Goal: Task Accomplishment & Management: Use online tool/utility

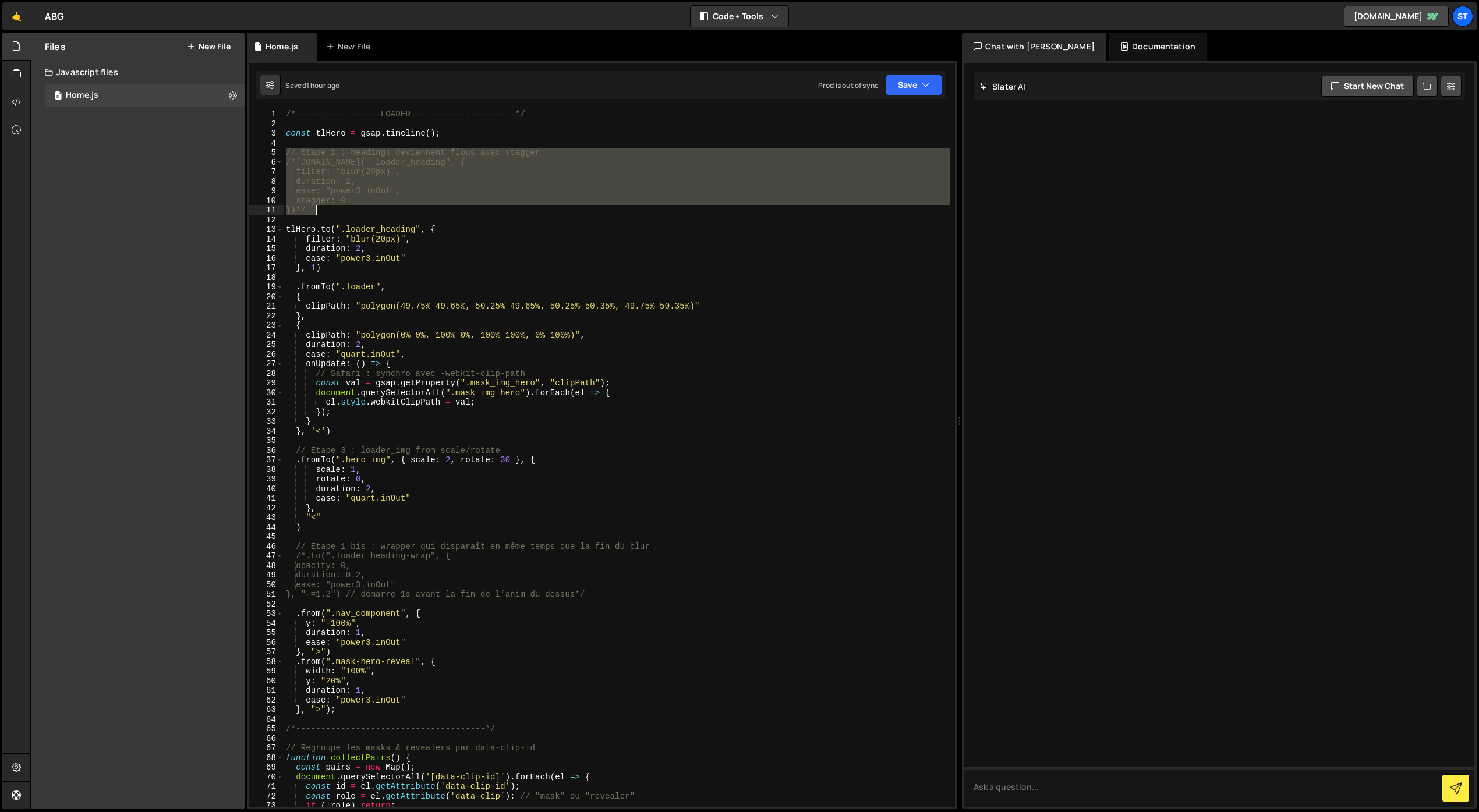
drag, startPoint x: 287, startPoint y: 149, endPoint x: 368, endPoint y: 215, distance: 104.5
click at [365, 215] on div "/*-----------------LOADER---------------------*/ const tlHero = gsap . timeline…" at bounding box center [616, 467] width 666 height 717
type textarea "stagger: 0 })*/"
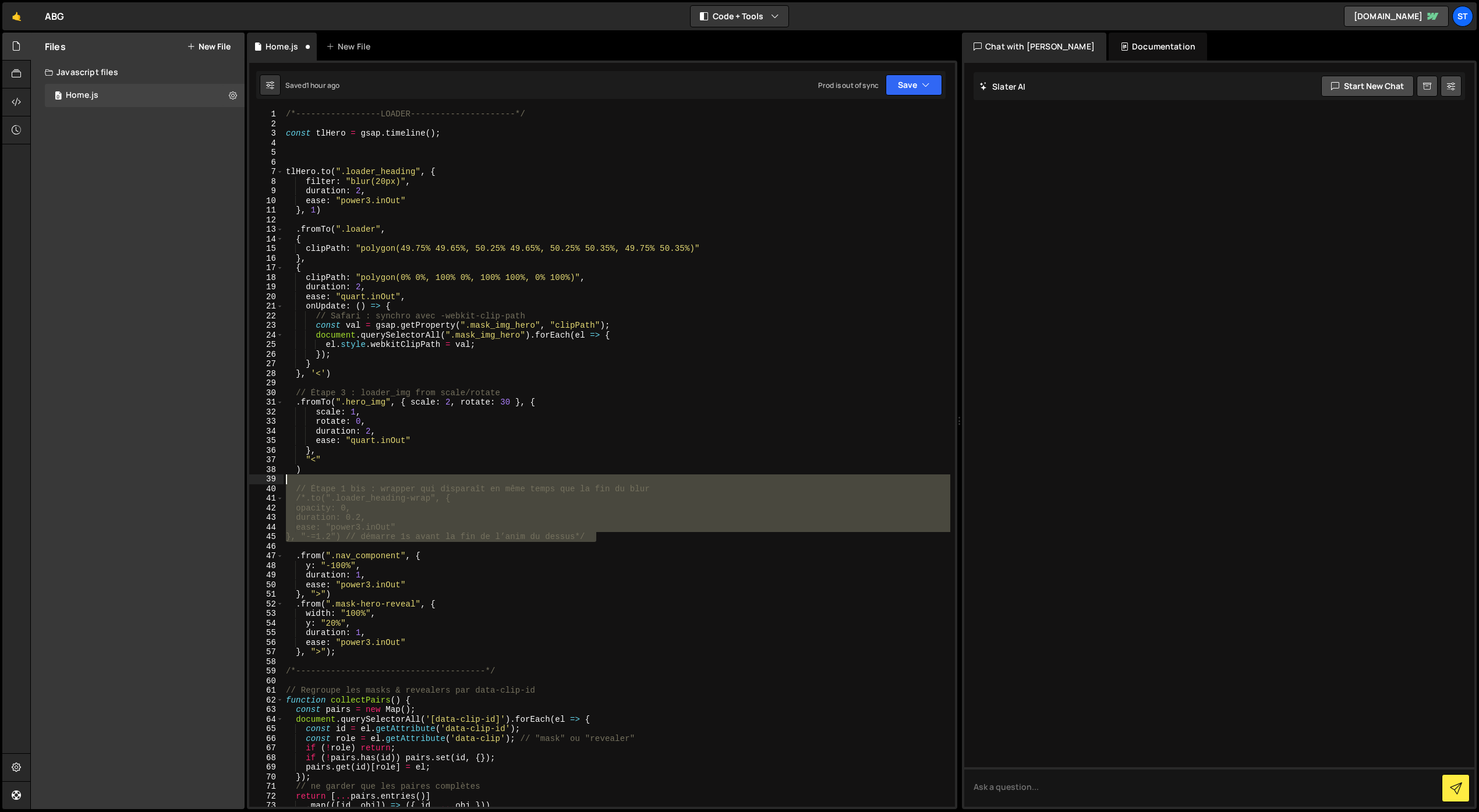
drag, startPoint x: 598, startPoint y: 537, endPoint x: 276, endPoint y: 476, distance: 327.7
click at [276, 476] on div "1 2 3 4 5 6 7 8 9 10 11 12 13 14 15 16 17 18 19 20 21 22 23 24 25 26 27 28 29 3…" at bounding box center [602, 458] width 706 height 698
type textarea "// Étape 1 bis : wrapper qui disparaît en même temps que la fin du blur"
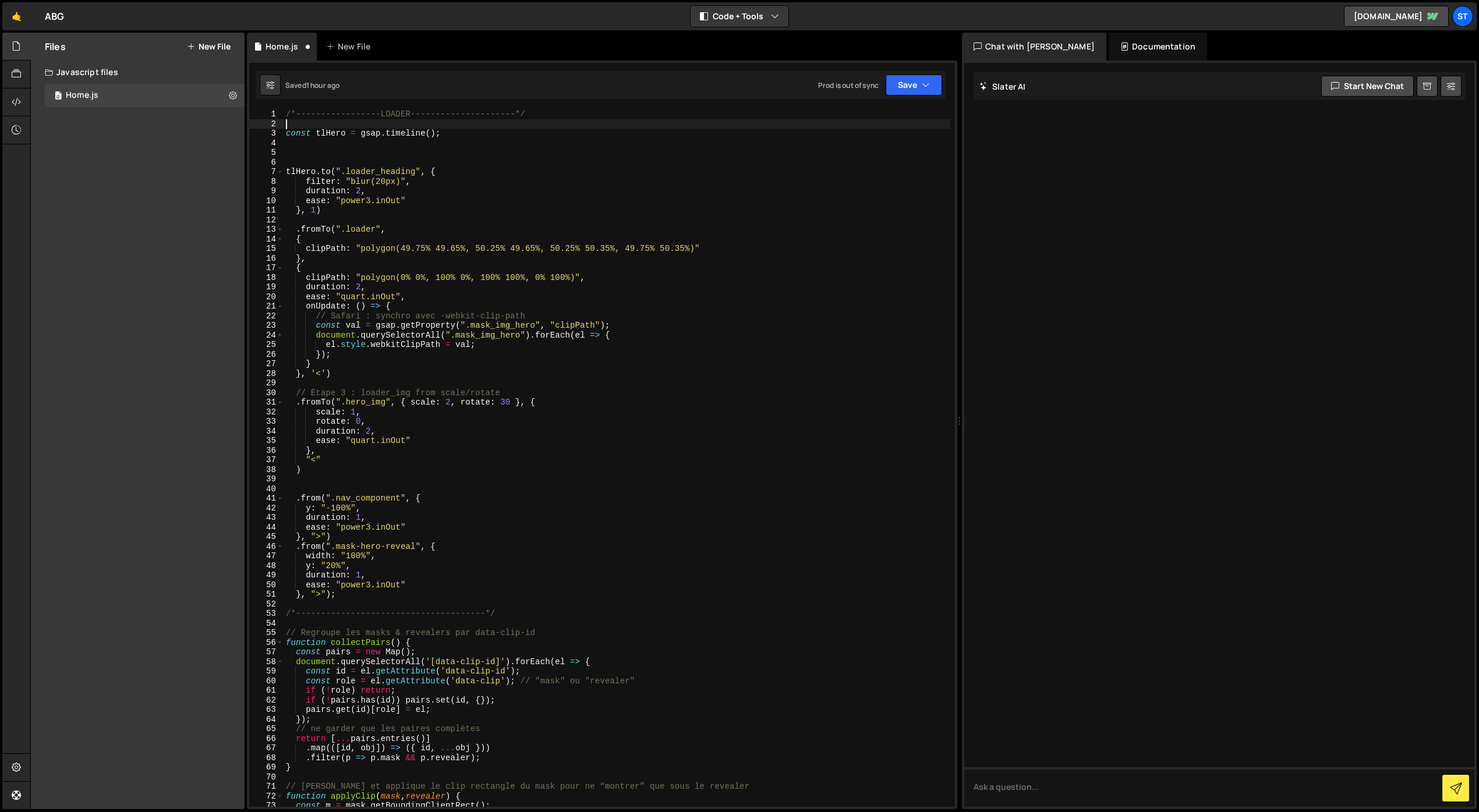
click at [290, 127] on div "/*-----------------LOADER---------------------*/ const tlHero = gsap . timeline…" at bounding box center [616, 467] width 666 height 717
type textarea "*"
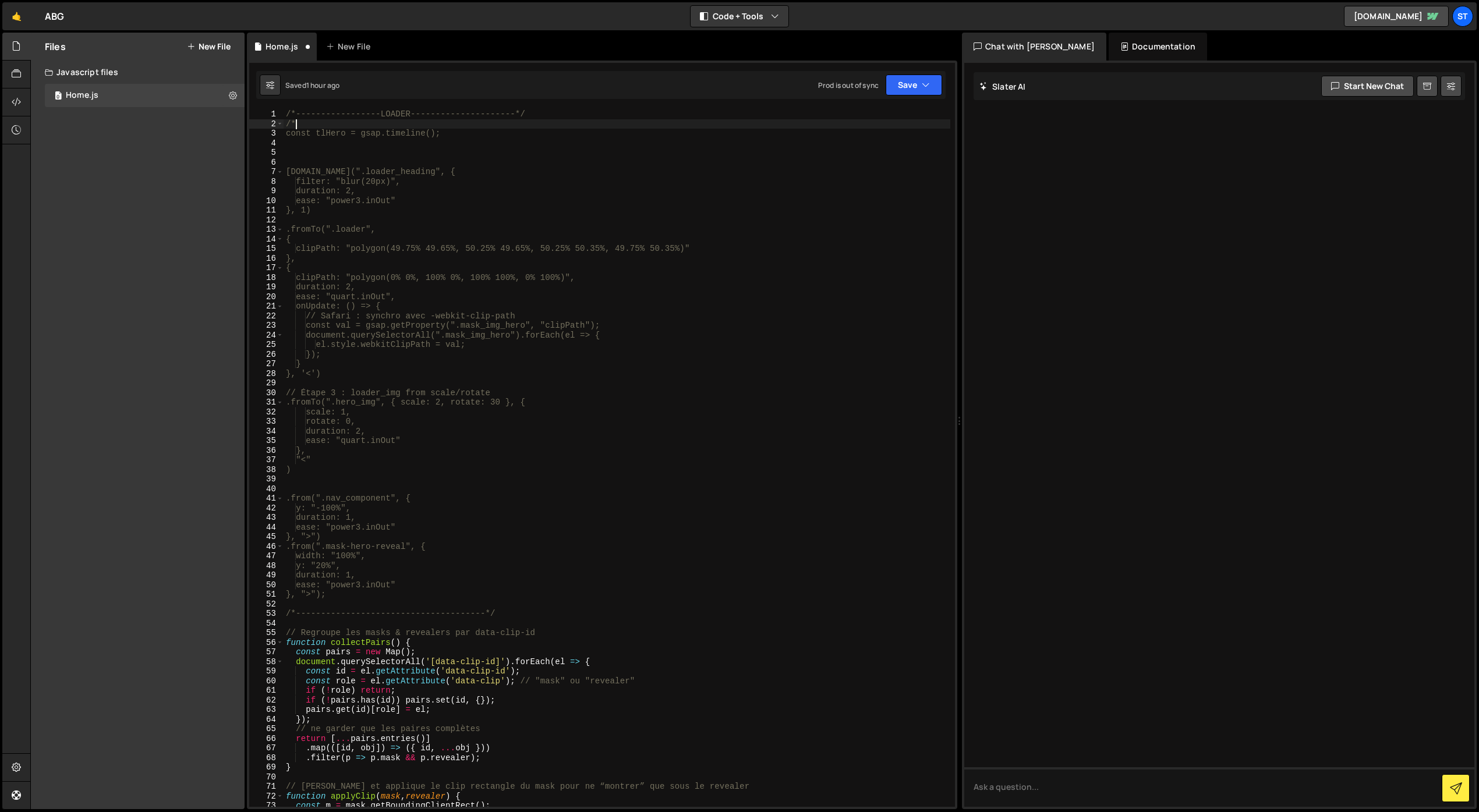
click at [537, 115] on div "/*-----------------LOADER---------------------*/ /* const tlHero = gsap.timelin…" at bounding box center [616, 467] width 666 height 717
type textarea "/*-----------------LOADER---------------------*/"
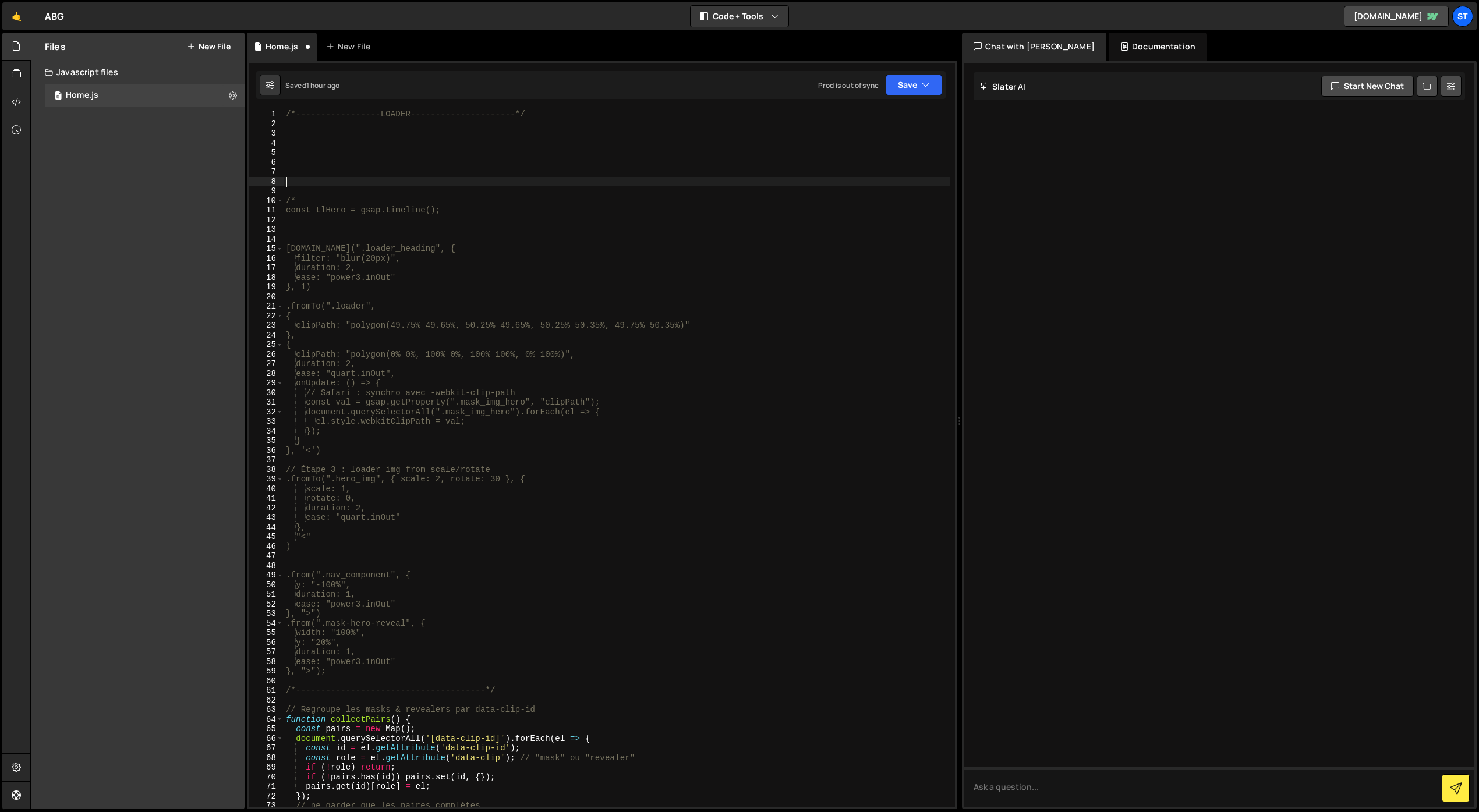
paste textarea "});"
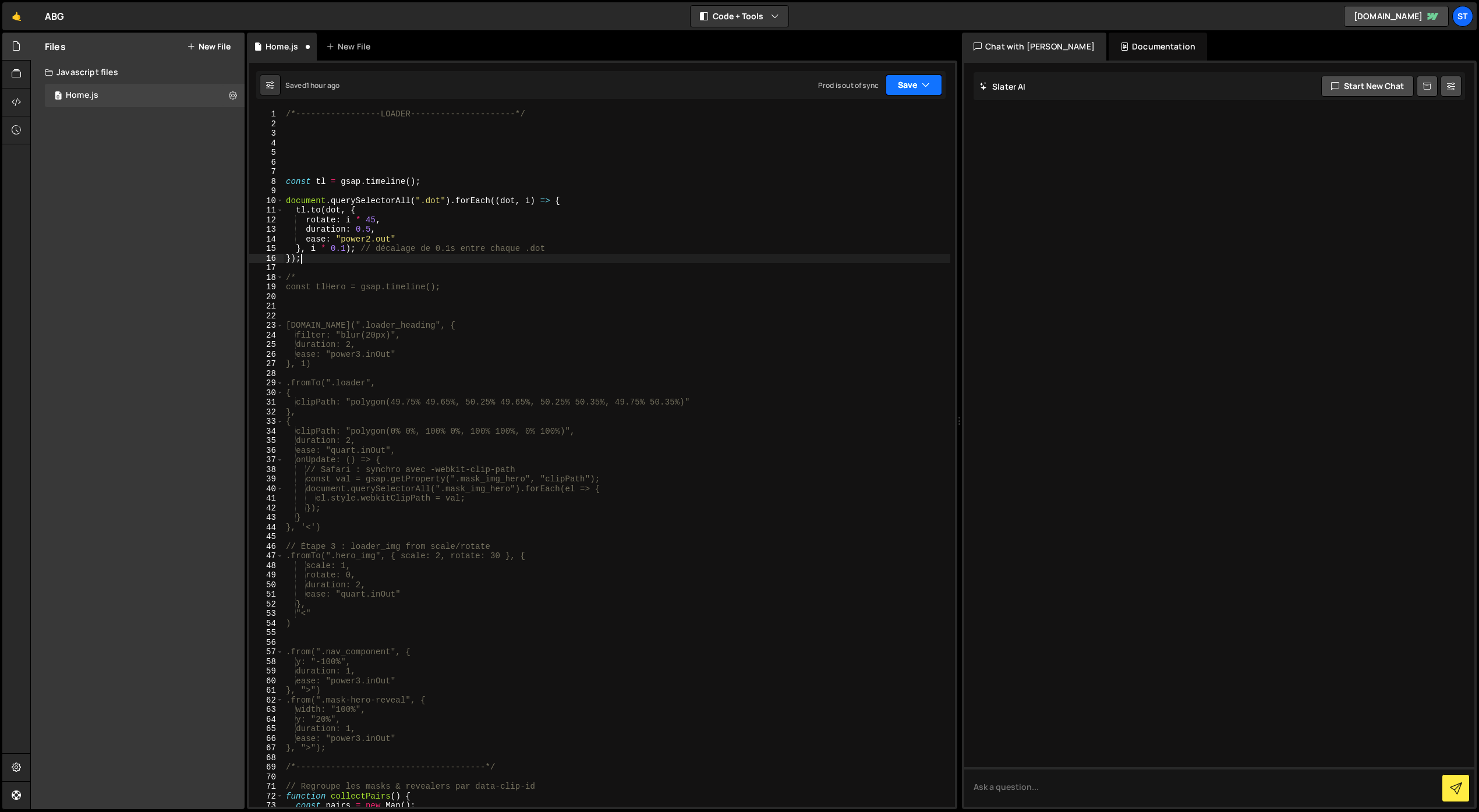
click at [898, 83] on button "Save" at bounding box center [913, 85] width 56 height 21
click at [866, 112] on div "Save to Staging S" at bounding box center [874, 113] width 121 height 12
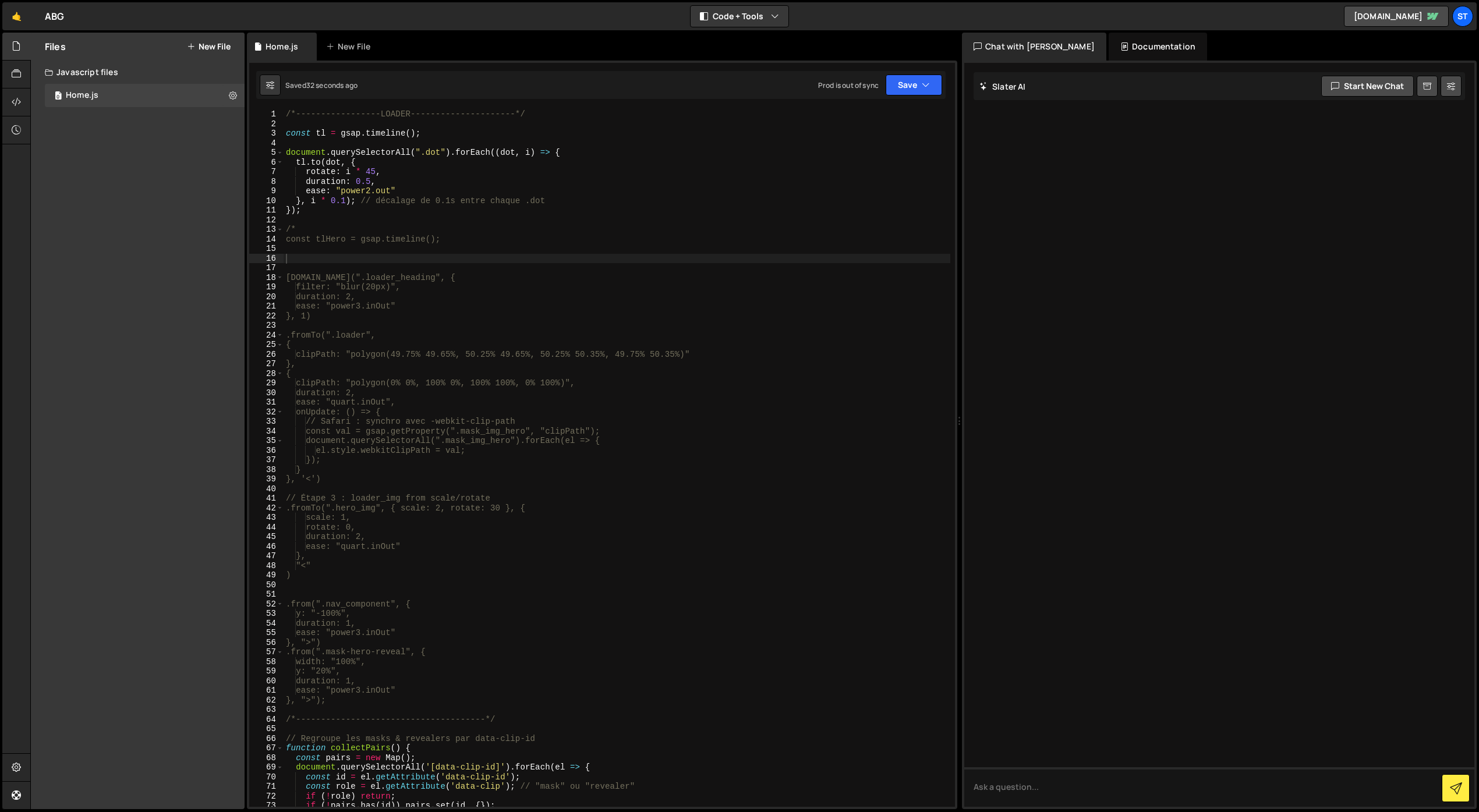
click at [326, 135] on div "/*-----------------LOADER---------------------*/ const tl = gsap . timeline ( )…" at bounding box center [616, 467] width 666 height 717
click at [308, 163] on div "/*-----------------LOADER---------------------*/ const tlHero = gsap . timeline…" at bounding box center [616, 467] width 666 height 717
click at [916, 89] on button "Save" at bounding box center [913, 85] width 56 height 21
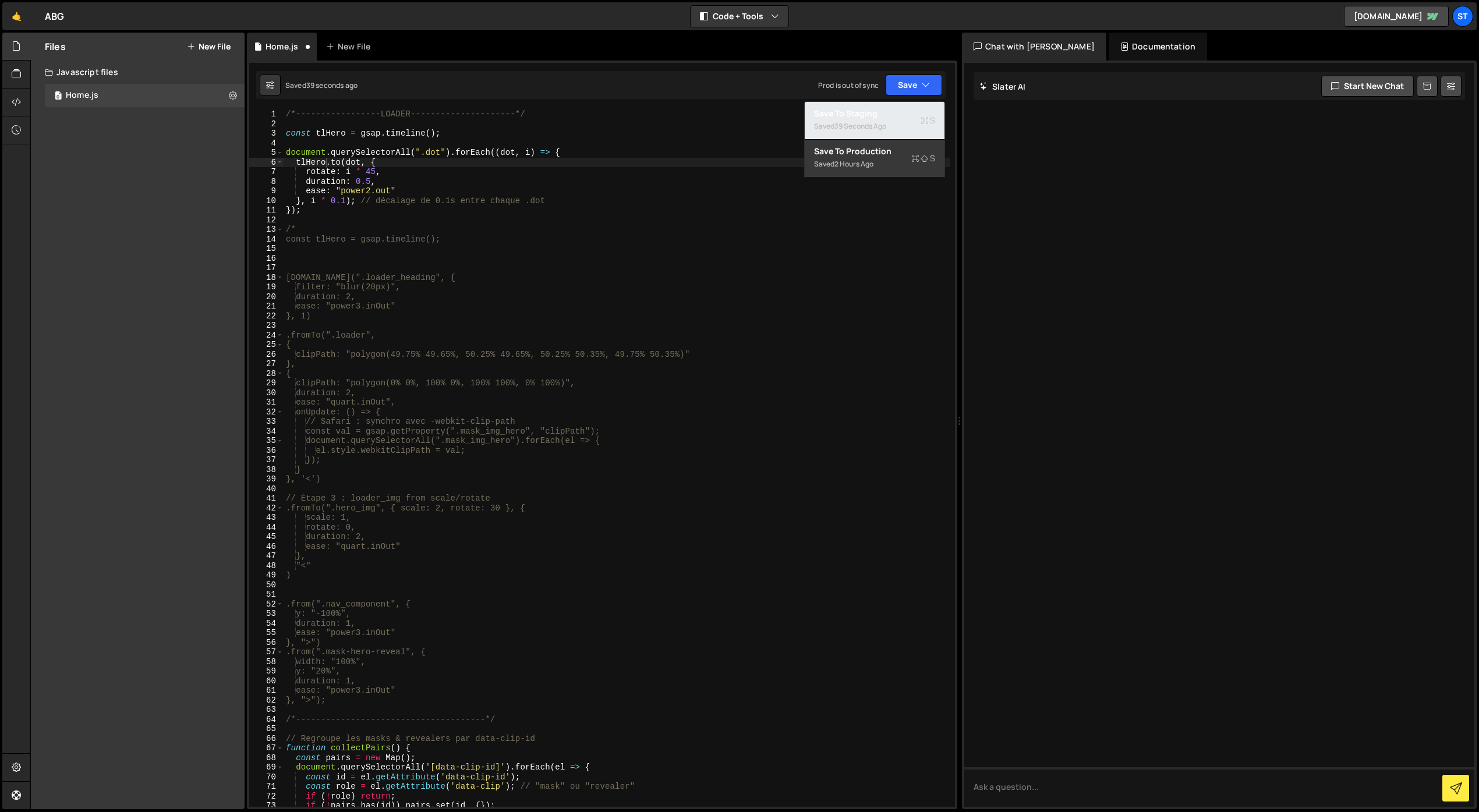
click at [846, 115] on div "Save to Staging S" at bounding box center [874, 113] width 121 height 12
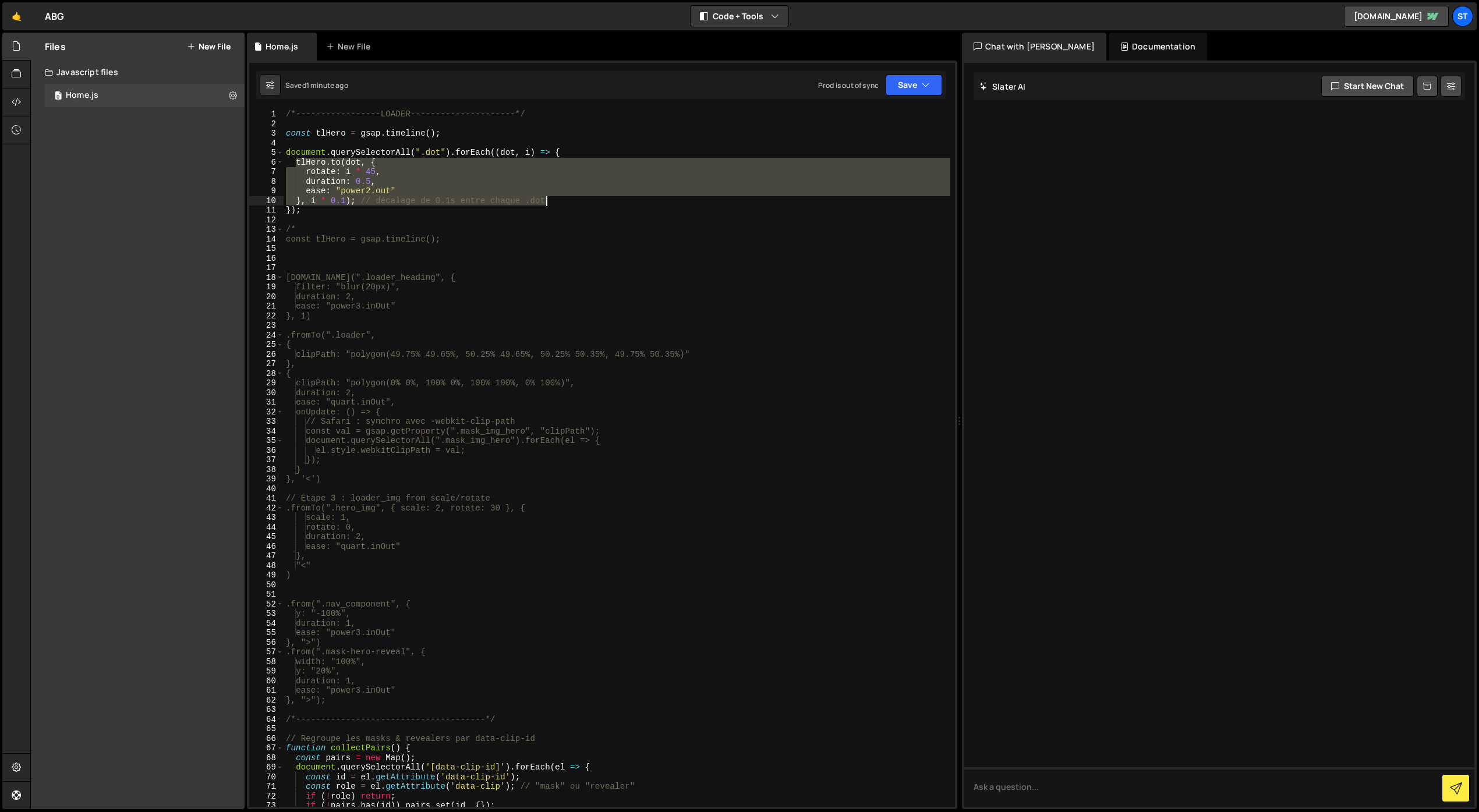
drag, startPoint x: 294, startPoint y: 163, endPoint x: 564, endPoint y: 203, distance: 272.9
click at [564, 203] on div "/*-----------------LOADER---------------------*/ const tlHero = gsap . timeline…" at bounding box center [616, 467] width 666 height 717
paste textarea "});"
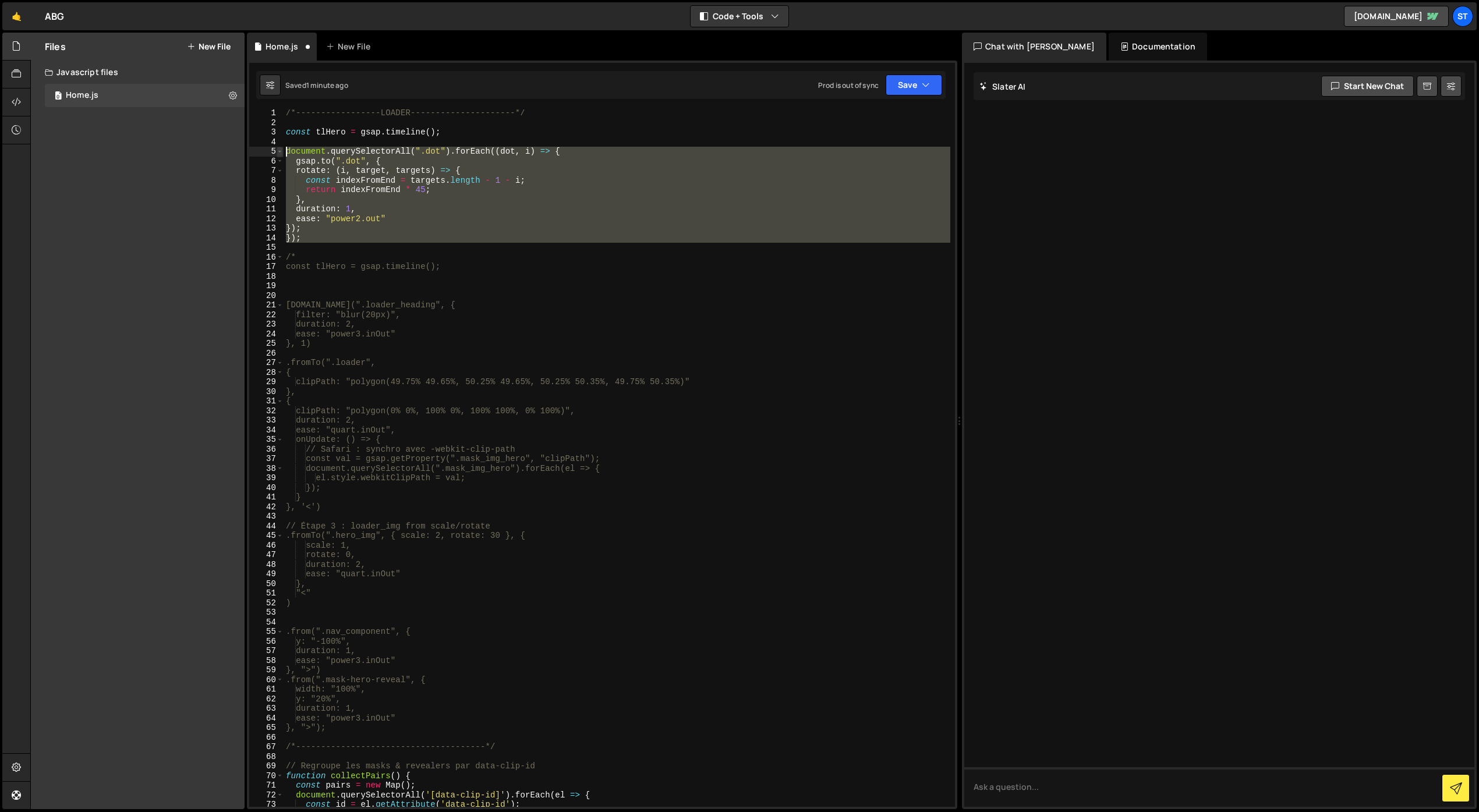
drag, startPoint x: 356, startPoint y: 242, endPoint x: 281, endPoint y: 150, distance: 118.7
click at [281, 150] on div "}); 1 2 3 4 5 6 7 8 9 10 11 12 13 14 15 16 17 18 19 20 21 22 23 24 25 26 27 28 …" at bounding box center [602, 458] width 706 height 698
paste textarea "});"
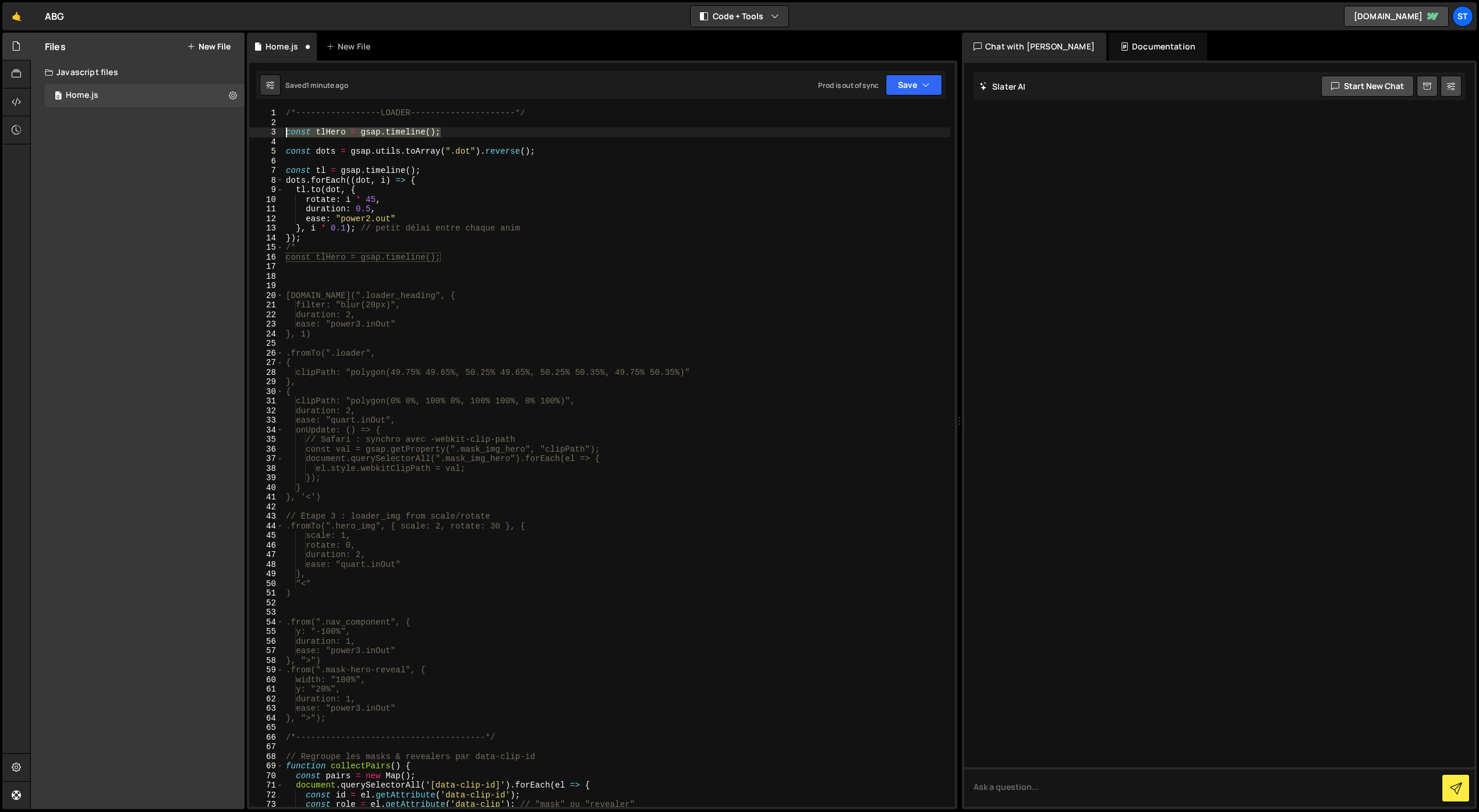
drag, startPoint x: 436, startPoint y: 135, endPoint x: 281, endPoint y: 133, distance: 155.0
click at [280, 134] on div "}); 1 2 3 4 5 6 7 8 9 10 11 12 13 14 15 16 17 18 19 20 21 22 23 24 25 26 27 28 …" at bounding box center [602, 458] width 706 height 698
type textarea "const tlHero = gsap.timeline();"
click at [325, 160] on div "/*-----------------LOADER---------------------*/ const dots = gsap . utils . to…" at bounding box center [616, 466] width 666 height 717
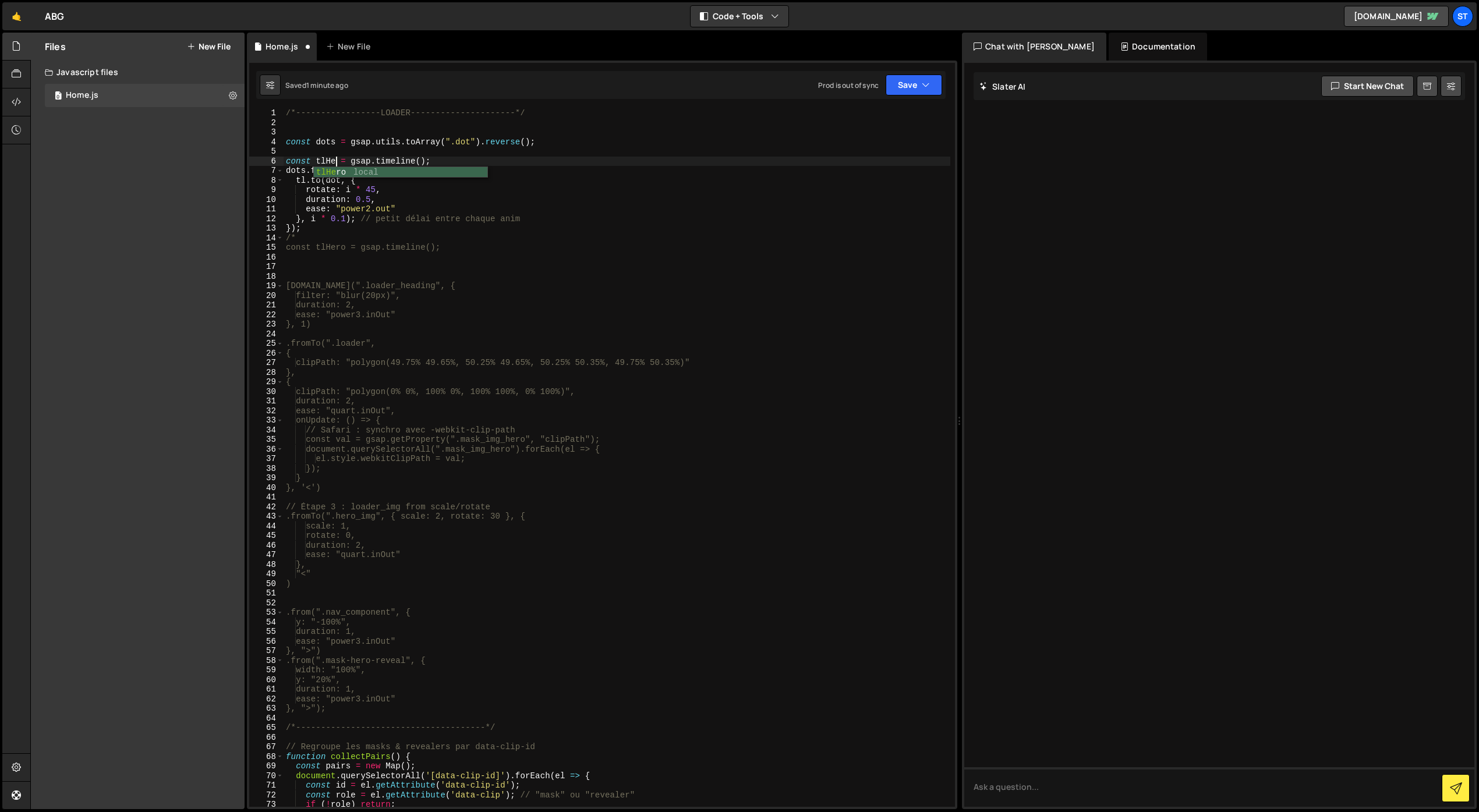
scroll to position [0, 4]
click at [305, 180] on div "/*-----------------LOADER---------------------*/ const dots = gsap . utils . to…" at bounding box center [616, 466] width 666 height 717
click at [891, 80] on button "Save" at bounding box center [913, 85] width 56 height 21
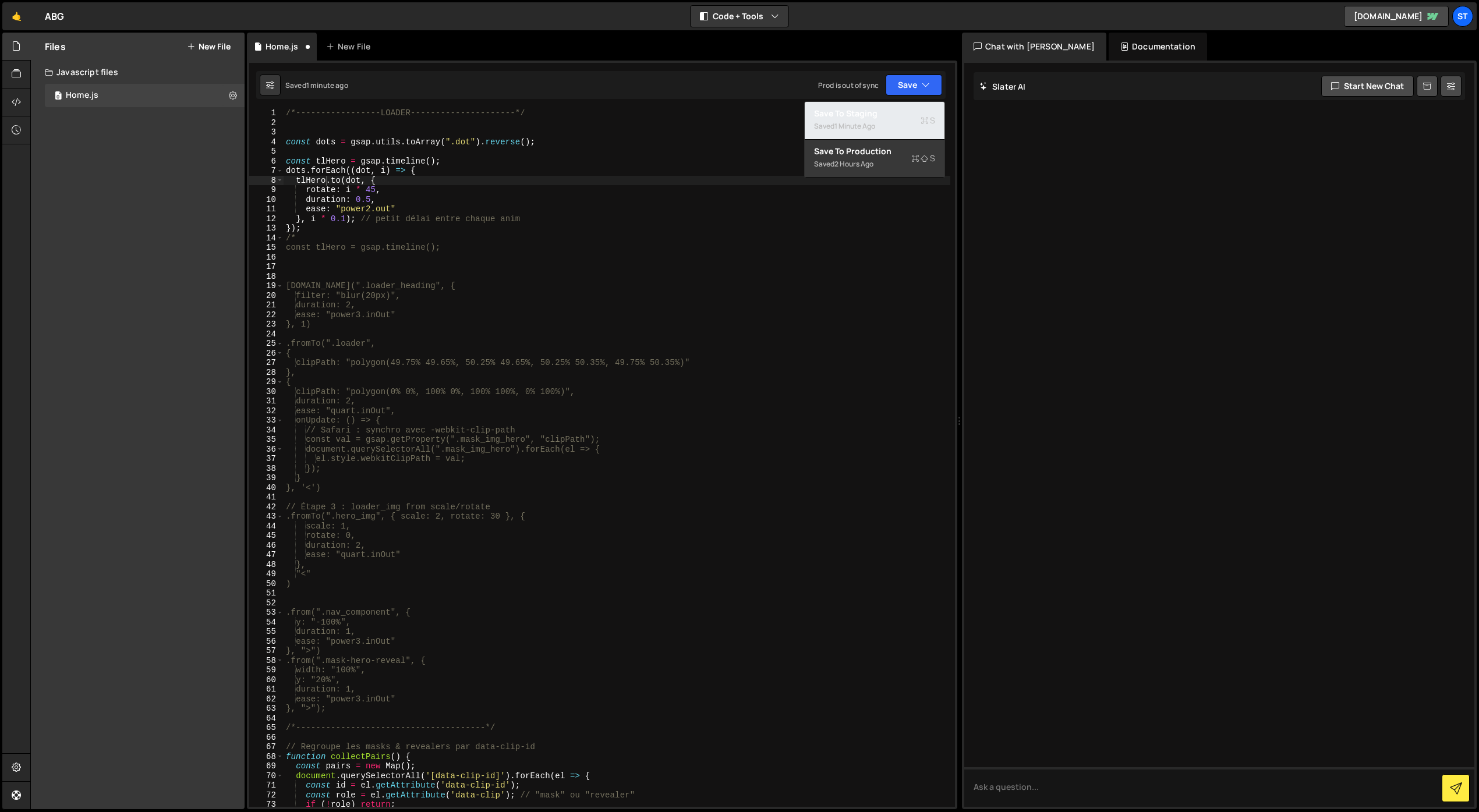
click at [851, 118] on div "Save to Staging S" at bounding box center [874, 113] width 121 height 12
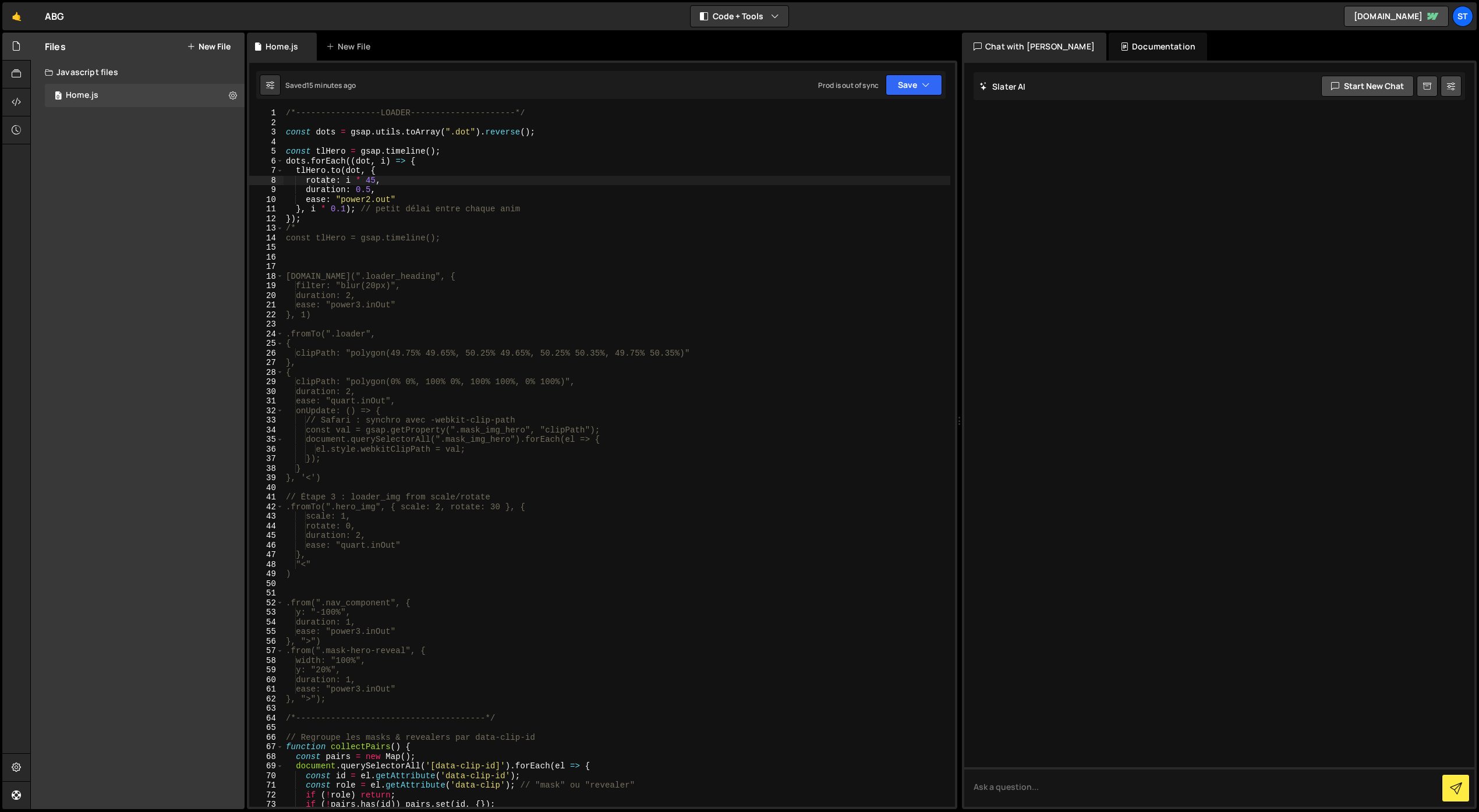
scroll to position [0, 0]
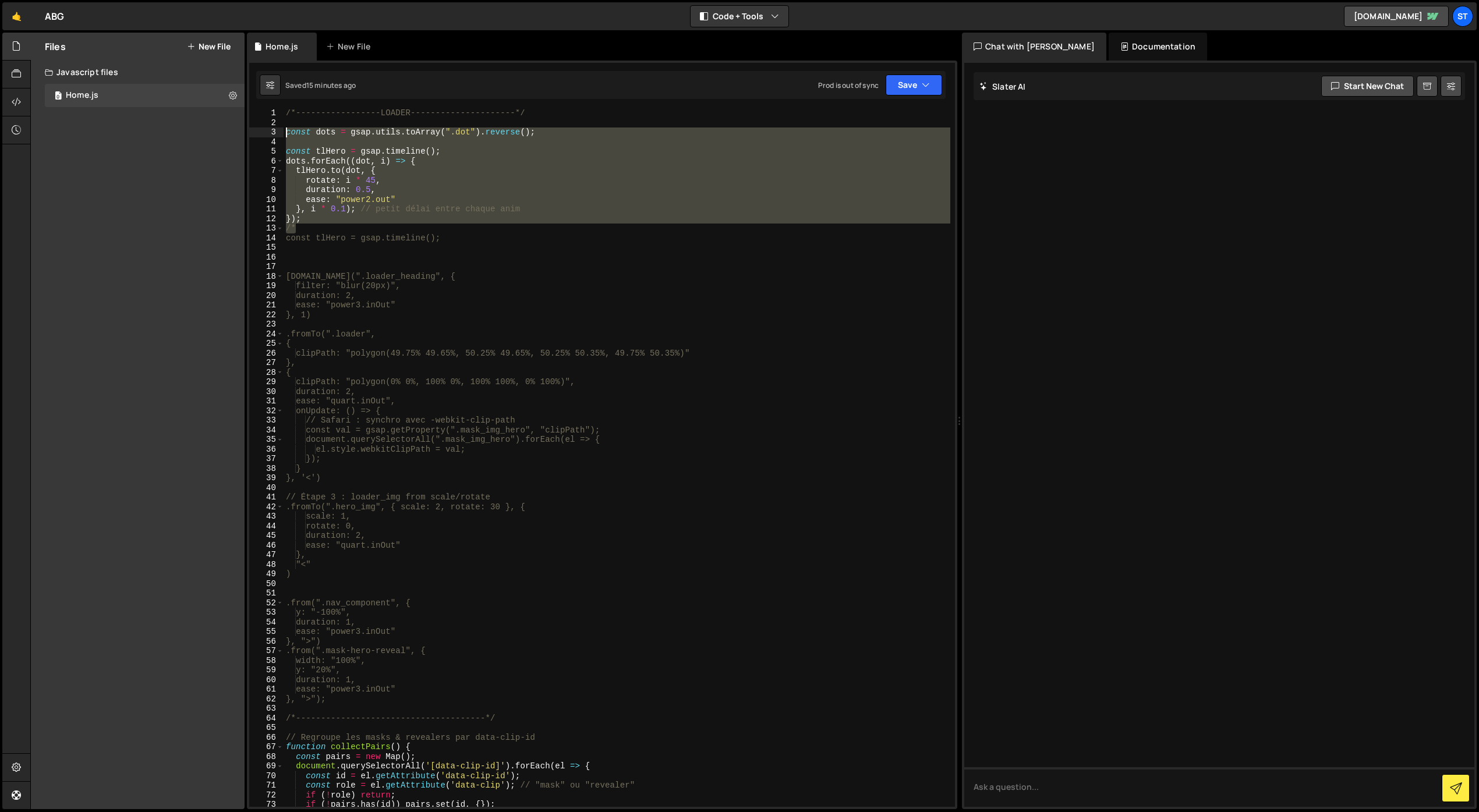
drag, startPoint x: 305, startPoint y: 226, endPoint x: 272, endPoint y: 130, distance: 101.5
click at [272, 130] on div "/* 1 2 3 4 5 6 7 8 9 10 11 12 13 14 15 16 17 18 19 20 21 22 23 24 25 26 27 28 2…" at bounding box center [602, 458] width 706 height 698
type textarea "const dots = gsap.utils.toArray(".dot").reverse();"
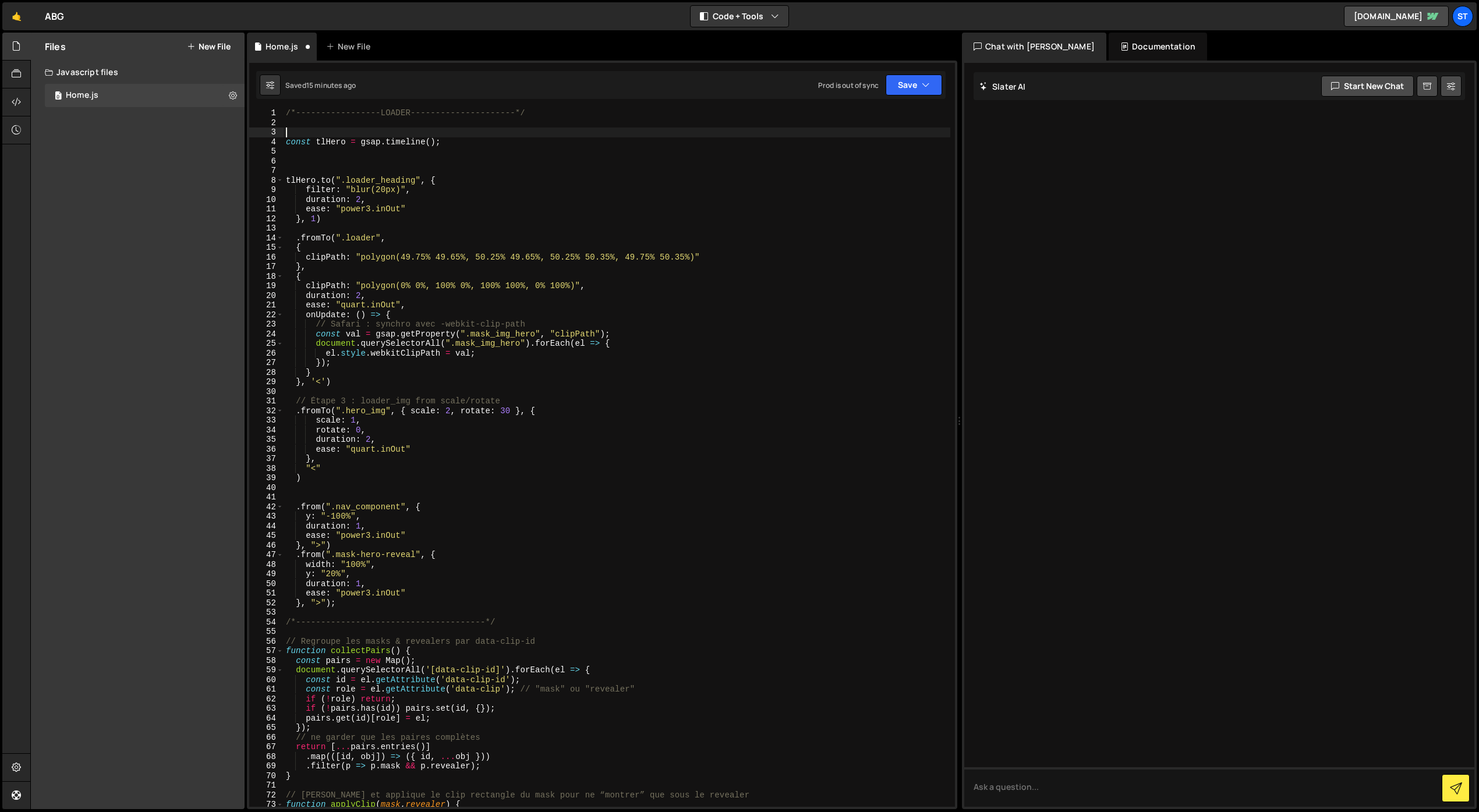
click at [294, 236] on div "/*-----------------LOADER---------------------*/ const tlHero = gsap . timeline…" at bounding box center [616, 466] width 666 height 717
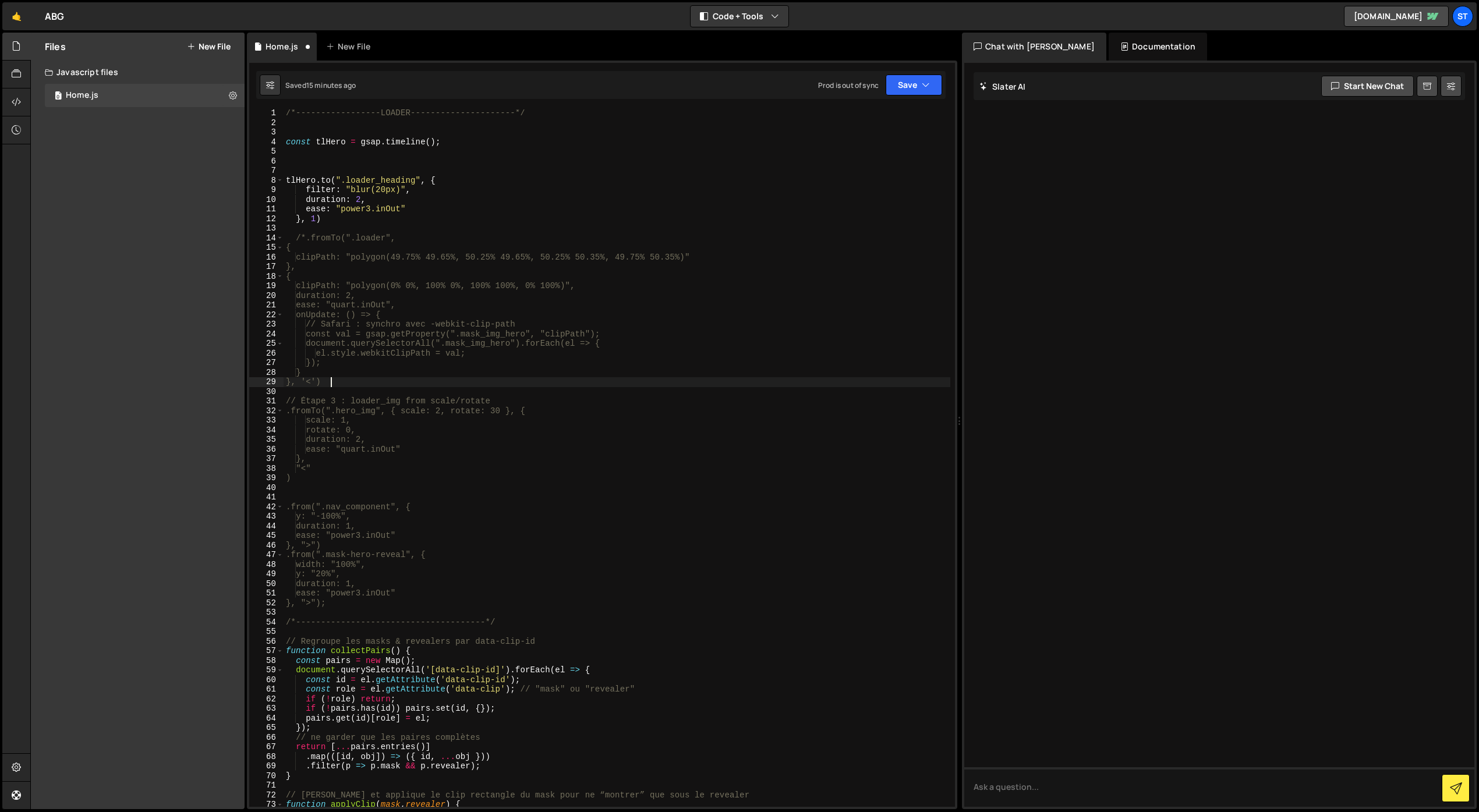
click at [341, 384] on div "/*-----------------LOADER---------------------*/ const tlHero = gsap . timeline…" at bounding box center [616, 466] width 666 height 717
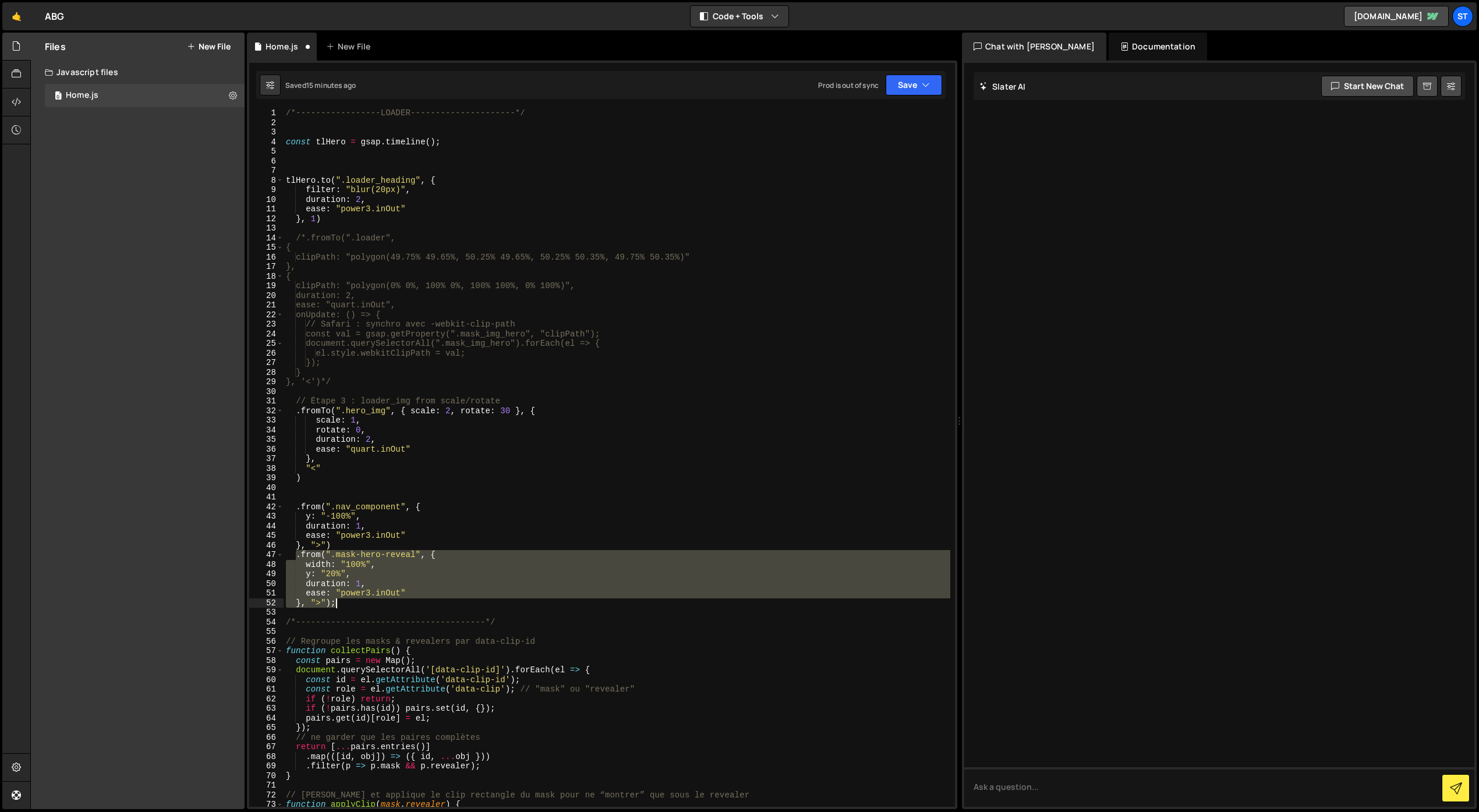
drag, startPoint x: 296, startPoint y: 558, endPoint x: 363, endPoint y: 606, distance: 82.4
click at [364, 607] on div "/*-----------------LOADER---------------------*/ const tlHero = gsap . timeline…" at bounding box center [616, 466] width 666 height 717
type textarea "ease: "power3.inOut" }, ">");"
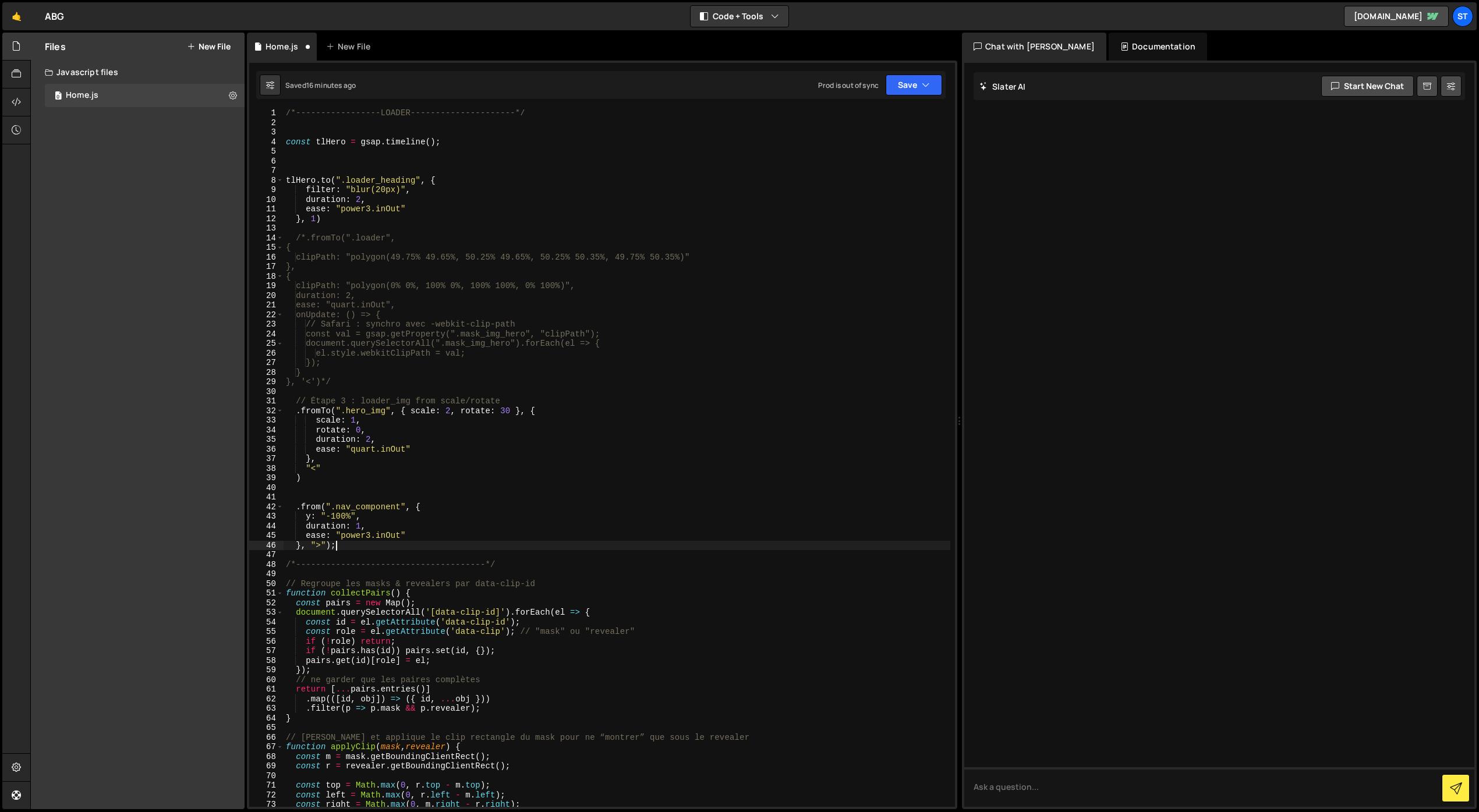
type textarea "}, ">");"
click at [348, 223] on div "/*-----------------LOADER---------------------*/ const tlHero = gsap . timeline…" at bounding box center [616, 466] width 666 height 717
type textarea "}, 1)"
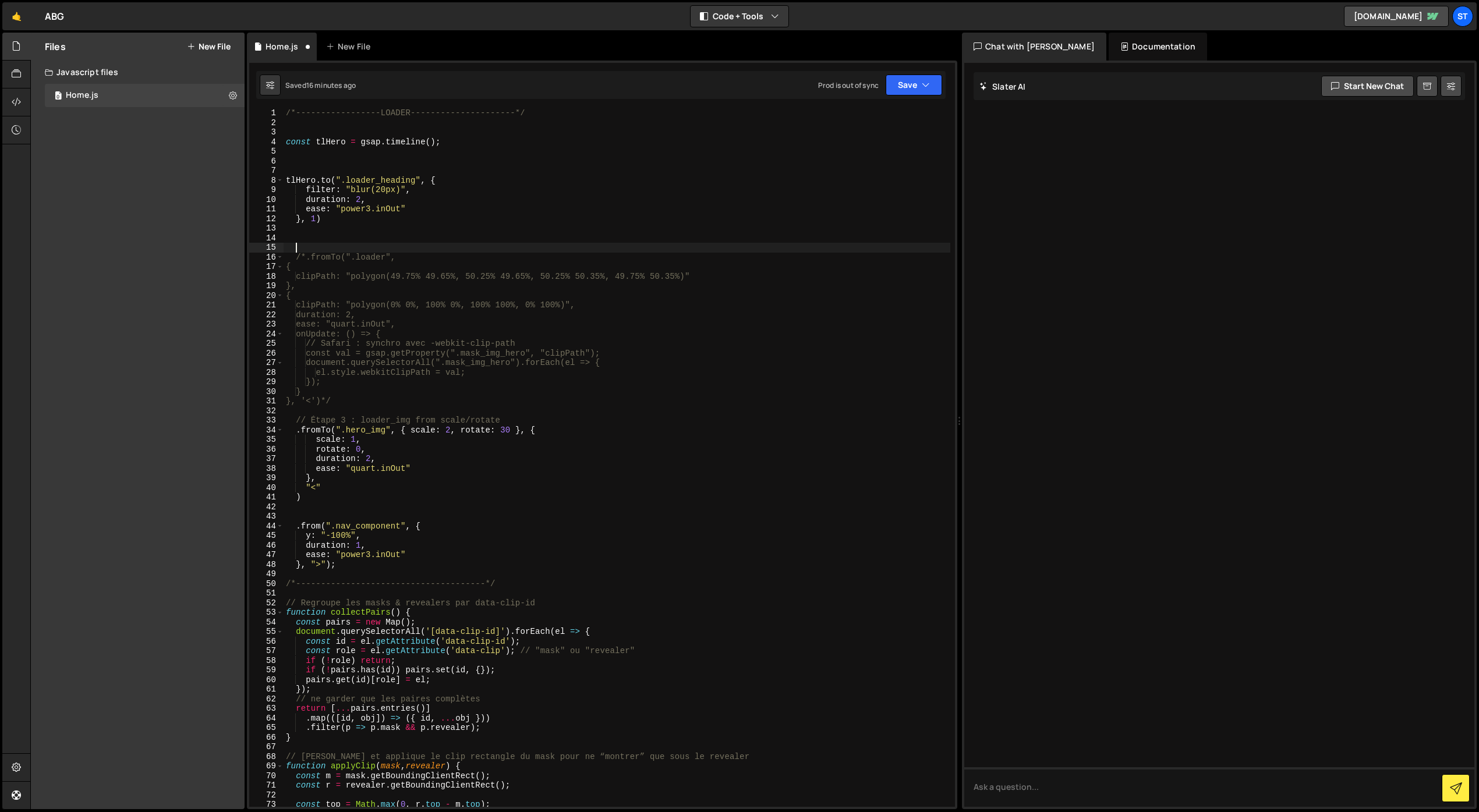
paste textarea "bg-white"
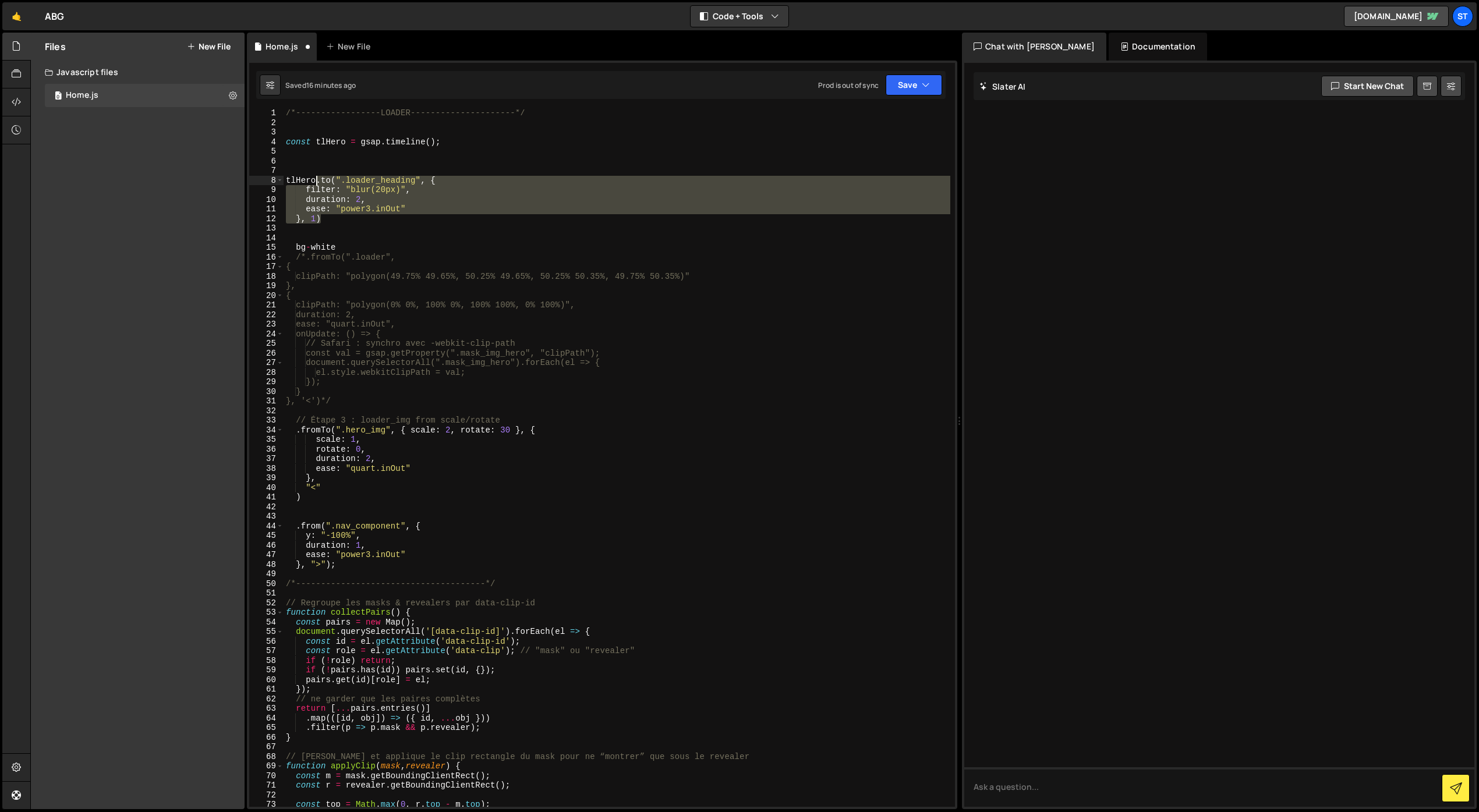
drag, startPoint x: 322, startPoint y: 217, endPoint x: 316, endPoint y: 181, distance: 36.5
click at [316, 181] on div "/*-----------------LOADER---------------------*/ const tlHero = gsap . timeline…" at bounding box center [616, 466] width 666 height 717
click at [343, 247] on div "/*-----------------LOADER---------------------*/ const tlHero = gsap . timeline…" at bounding box center [616, 466] width 666 height 717
type textarea "bg-white"
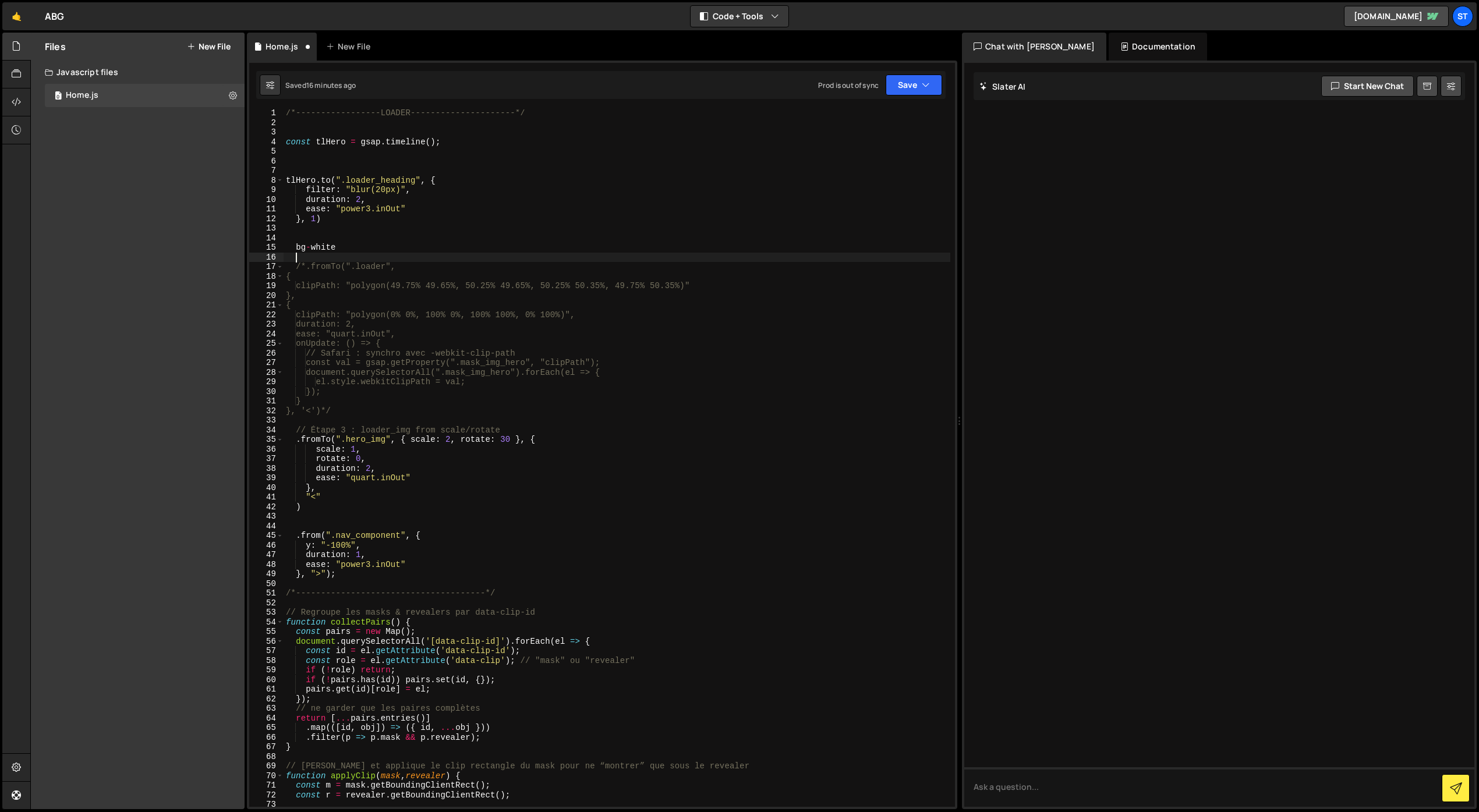
paste textarea "}, 1)"
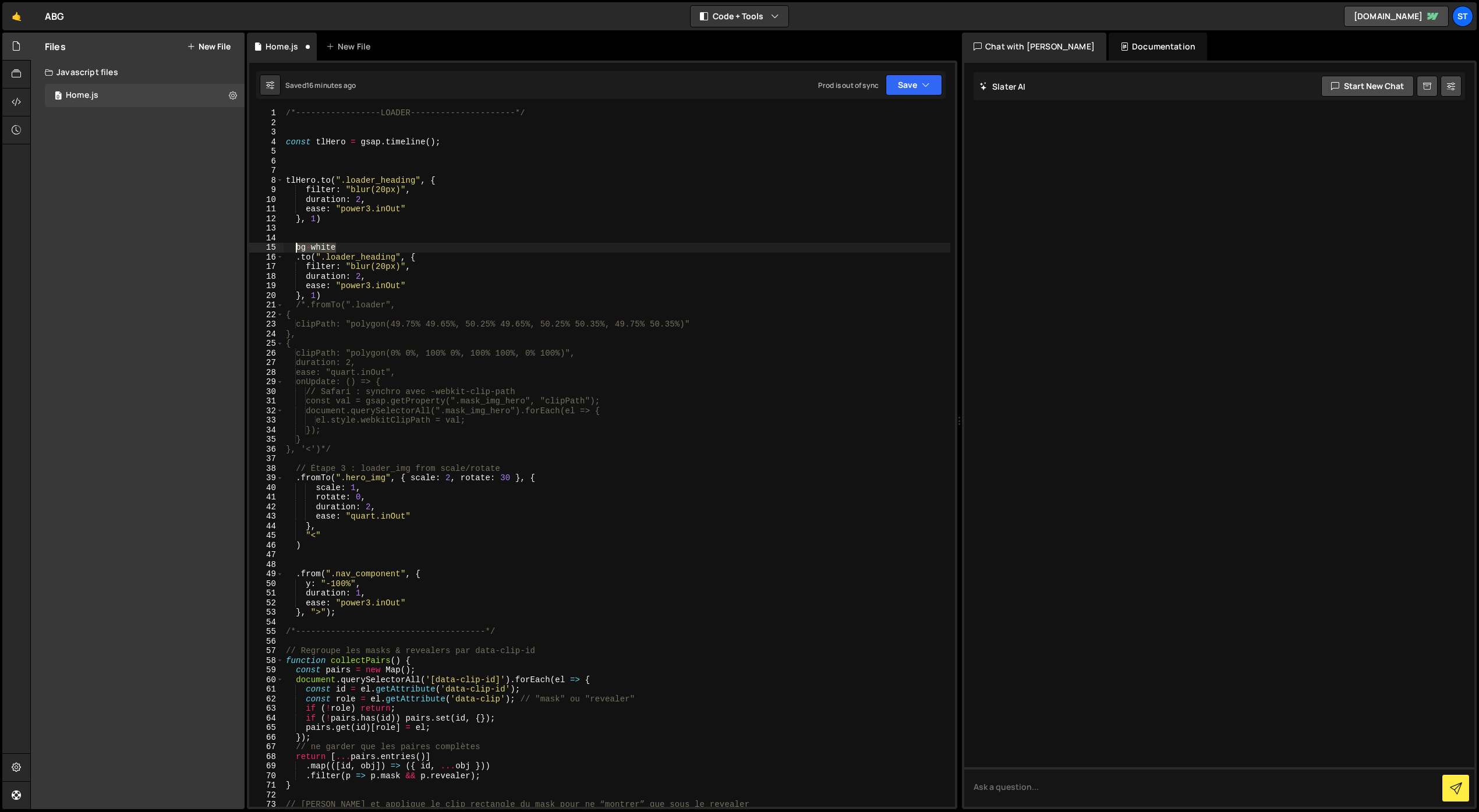
drag, startPoint x: 348, startPoint y: 249, endPoint x: 297, endPoint y: 248, distance: 51.0
click at [297, 248] on div "/*-----------------LOADER---------------------*/ const tlHero = gsap . timeline…" at bounding box center [616, 466] width 666 height 717
type textarea "bg-white"
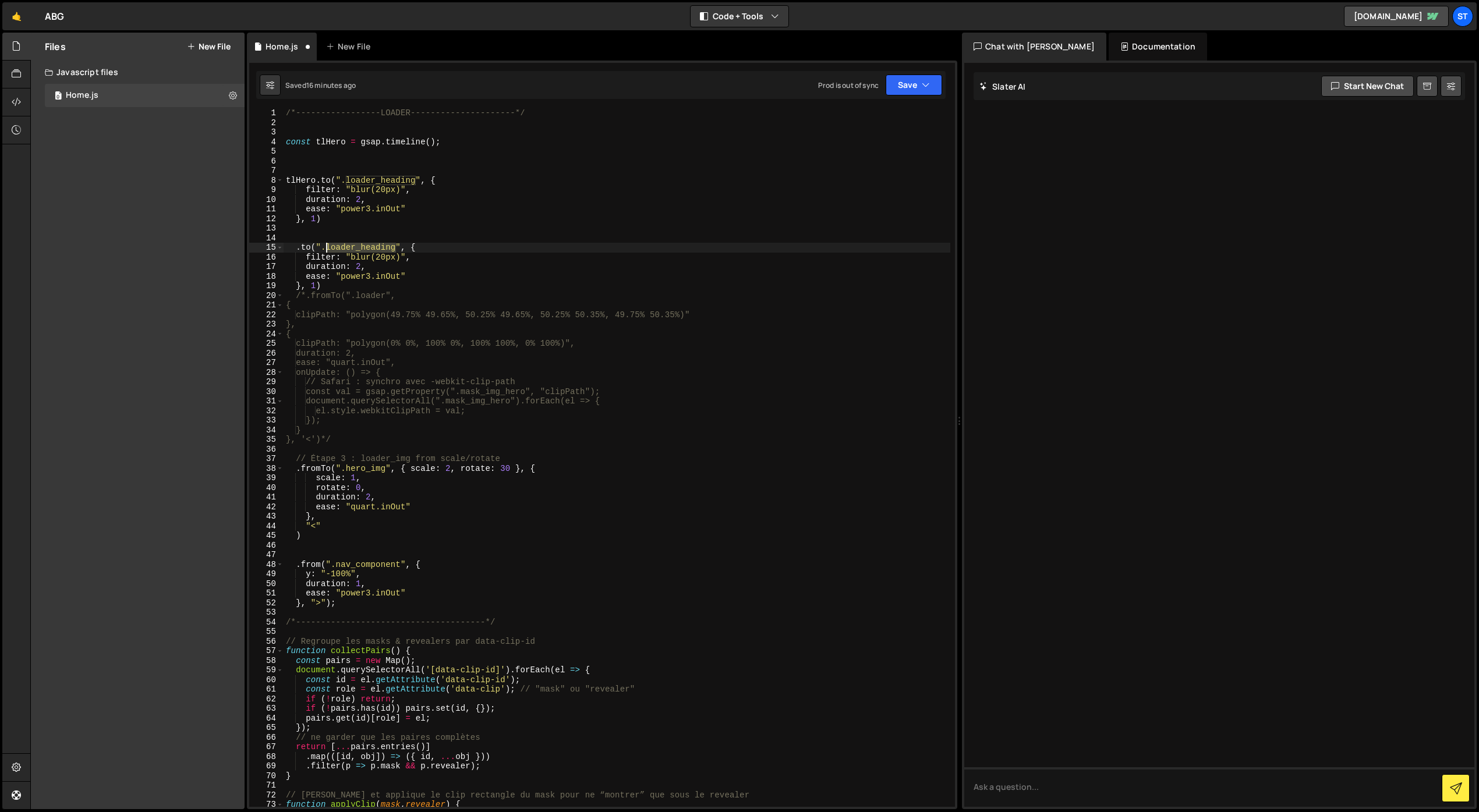
drag, startPoint x: 395, startPoint y: 247, endPoint x: 328, endPoint y: 245, distance: 67.0
click at [328, 245] on div "/*-----------------LOADER---------------------*/ const tlHero = gsap . timeline…" at bounding box center [616, 466] width 666 height 717
paste textarea "bg-white"
drag, startPoint x: 403, startPoint y: 257, endPoint x: 346, endPoint y: 254, distance: 57.1
click at [346, 254] on div "/*-----------------LOADER---------------------*/ const tlHero = gsap . timeline…" at bounding box center [616, 466] width 666 height 717
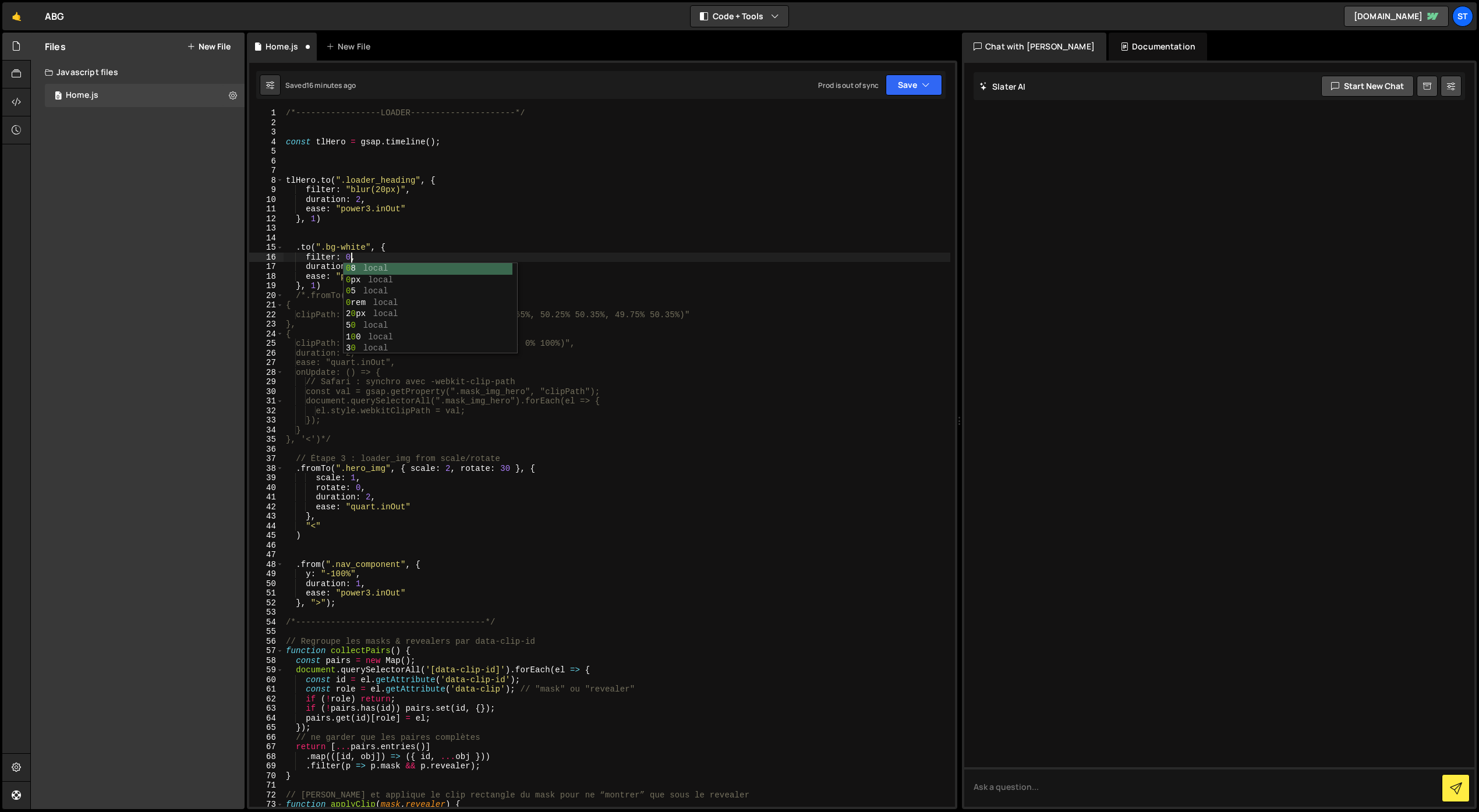
scroll to position [0, 4]
drag, startPoint x: 334, startPoint y: 256, endPoint x: 308, endPoint y: 256, distance: 26.0
click at [308, 256] on div "/*-----------------LOADER---------------------*/ const tlHero = gsap . timeline…" at bounding box center [616, 466] width 666 height 717
drag, startPoint x: 359, startPoint y: 267, endPoint x: 354, endPoint y: 280, distance: 13.9
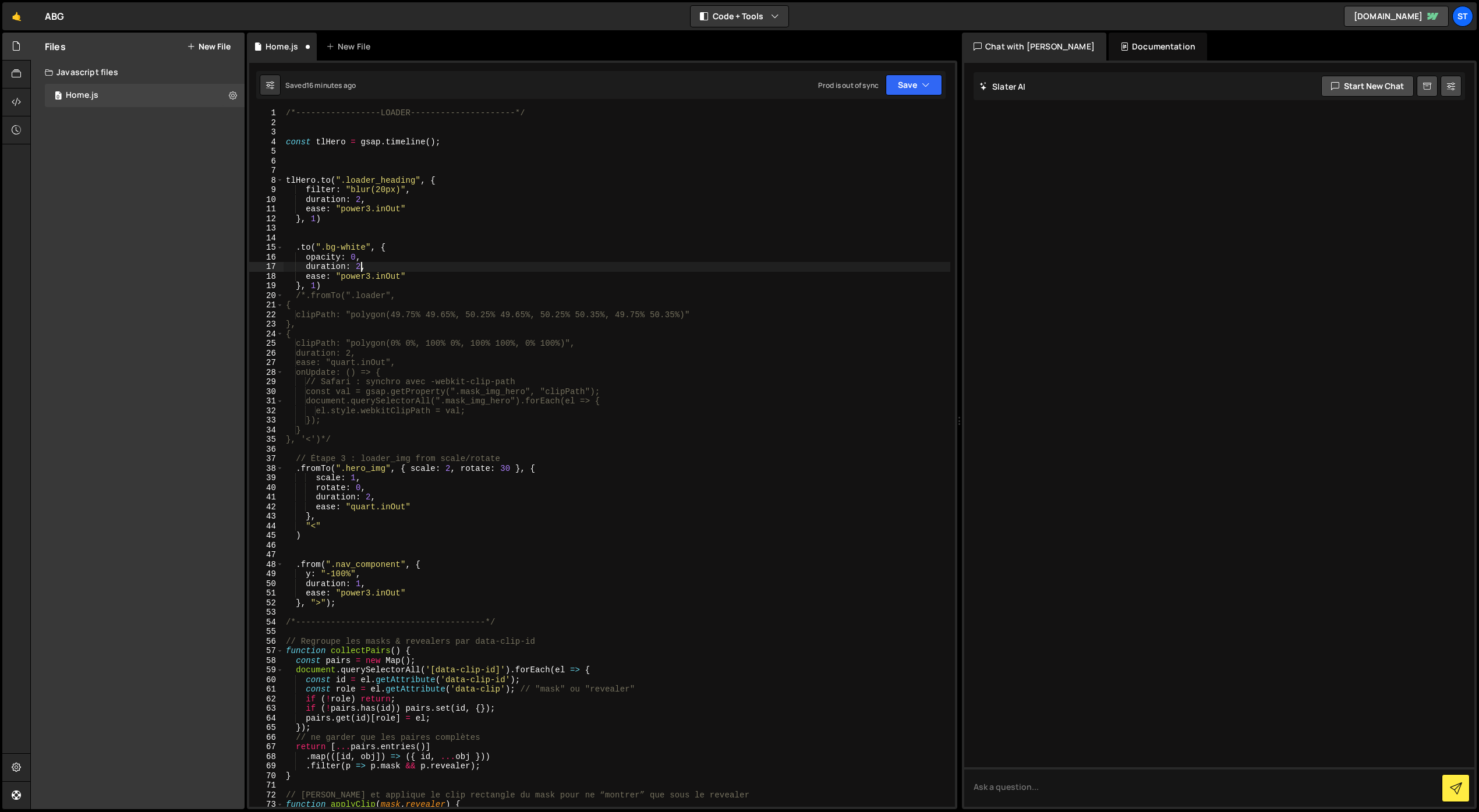
click at [358, 268] on div "/*-----------------LOADER---------------------*/ const tlHero = gsap . timeline…" at bounding box center [616, 466] width 666 height 717
type textarea "duration: 0.5,"
drag, startPoint x: 510, startPoint y: 242, endPoint x: 447, endPoint y: 252, distance: 63.8
click at [510, 242] on div "/*-----------------LOADER---------------------*/ const tlHero = gsap . timeline…" at bounding box center [616, 466] width 666 height 717
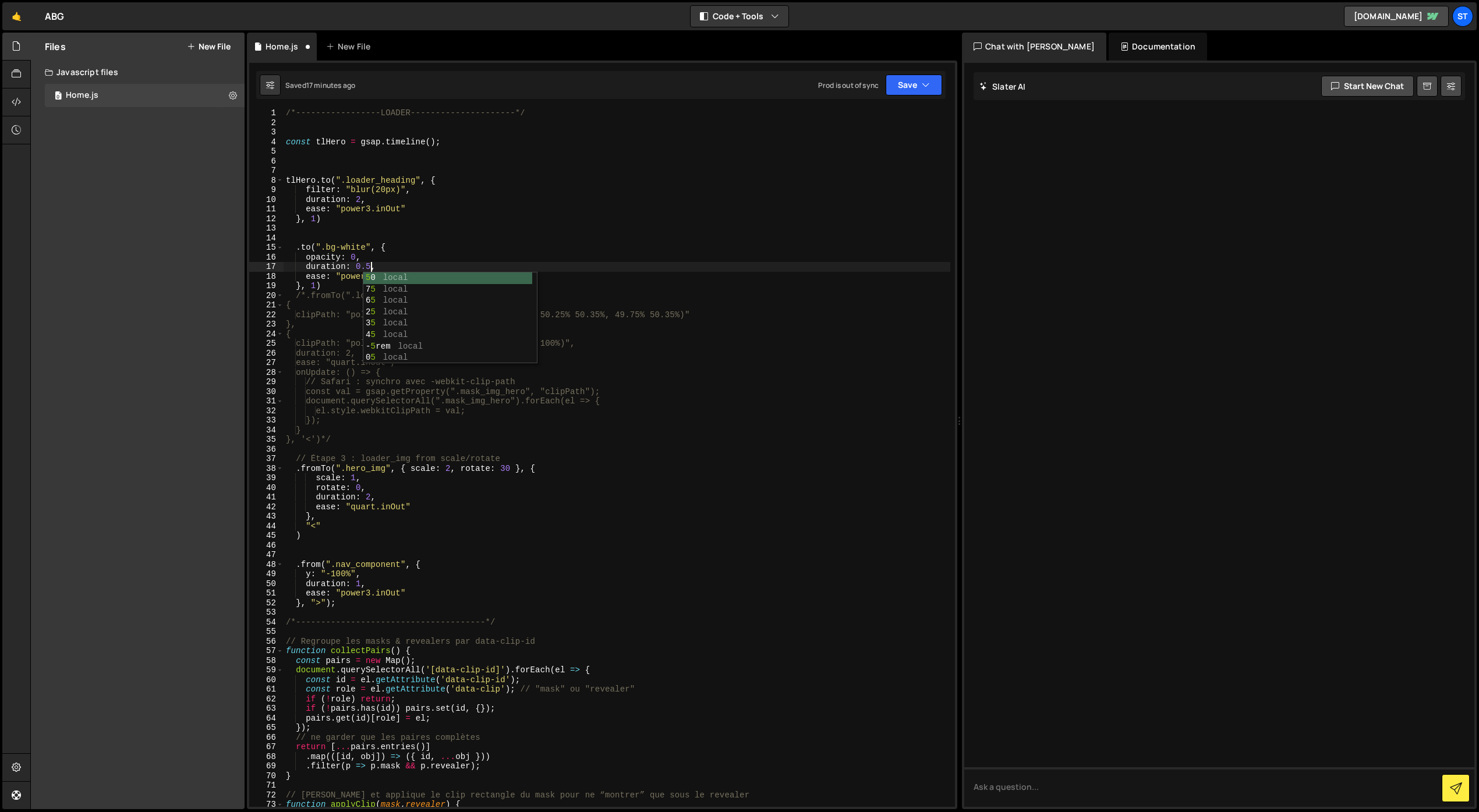
scroll to position [0, 0]
drag, startPoint x: 337, startPoint y: 277, endPoint x: 407, endPoint y: 277, distance: 70.0
click at [407, 277] on div "/*-----------------LOADER---------------------*/ const tlHero = gsap . timeline…" at bounding box center [616, 466] width 666 height 717
click at [332, 274] on div "/*-----------------LOADER---------------------*/ const tlHero = gsap . timeline…" at bounding box center [616, 466] width 666 height 717
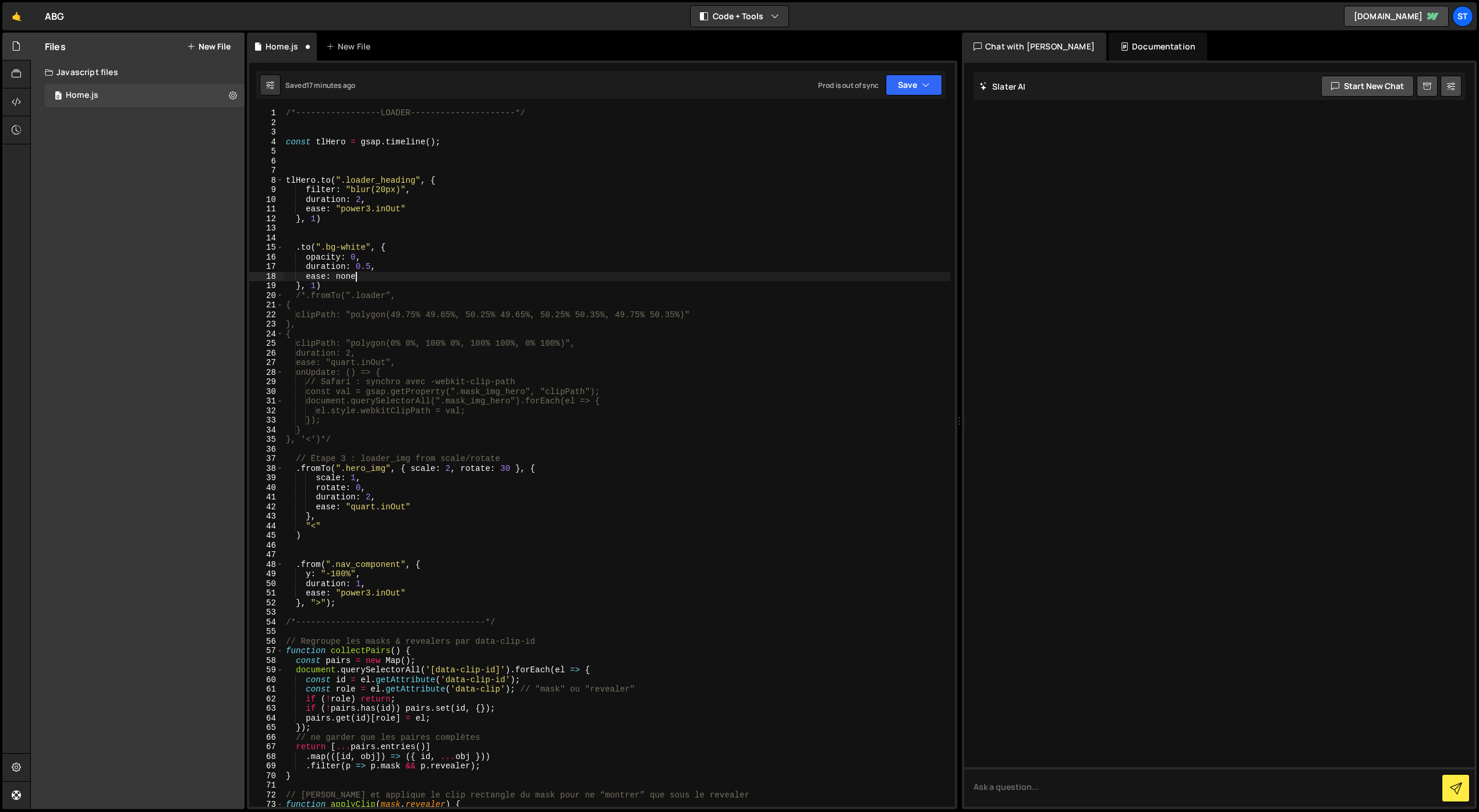
click at [362, 280] on div "/*-----------------LOADER---------------------*/ const tlHero = gsap . timeline…" at bounding box center [616, 466] width 666 height 717
click at [317, 287] on div "/*-----------------LOADER---------------------*/ const tlHero = gsap . timeline…" at bounding box center [616, 466] width 666 height 717
click at [931, 86] on button "Save" at bounding box center [913, 85] width 56 height 21
click at [890, 124] on div "Saved 17 minutes ago" at bounding box center [874, 126] width 121 height 14
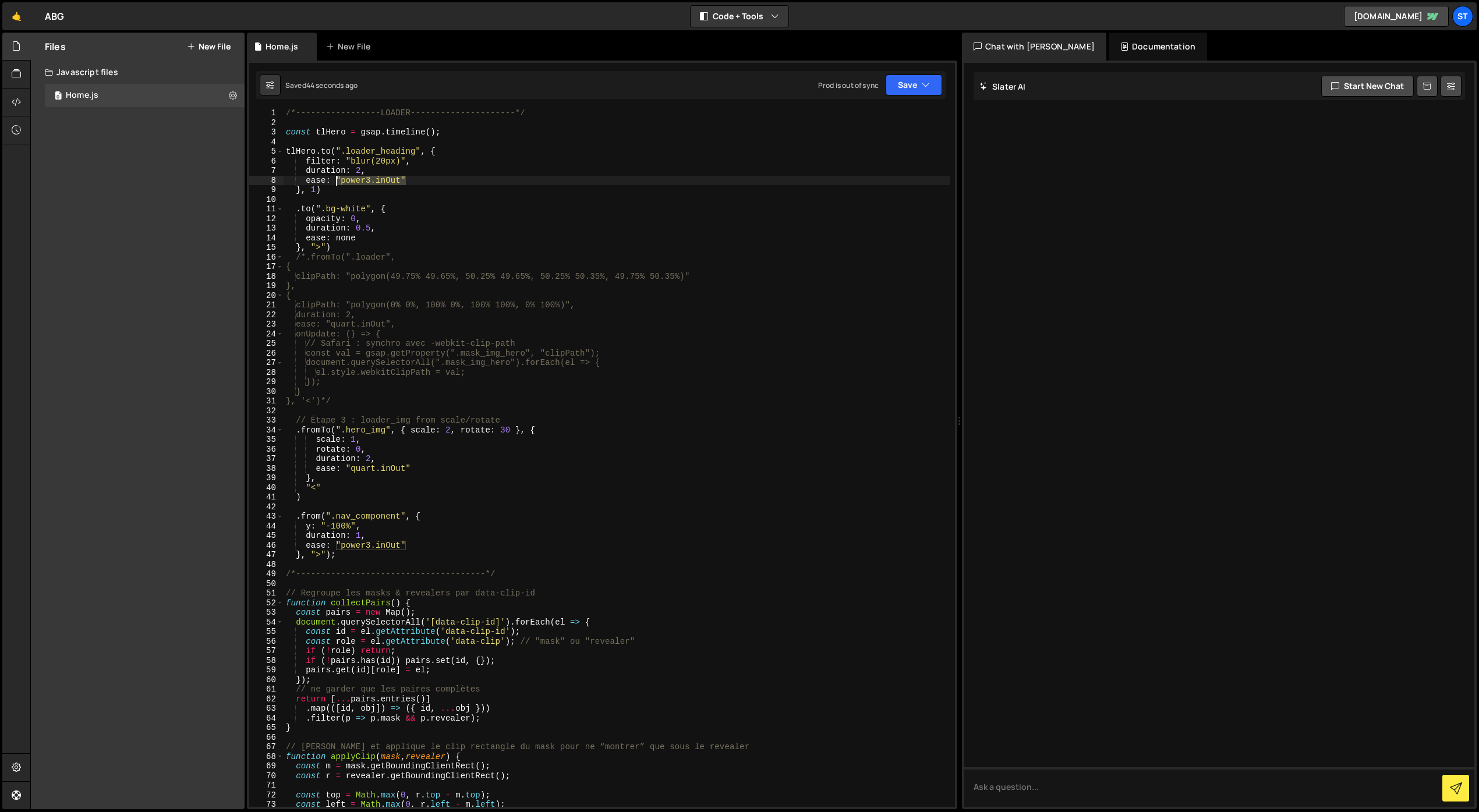
drag, startPoint x: 409, startPoint y: 180, endPoint x: 337, endPoint y: 179, distance: 72.0
click at [337, 179] on div "/*-----------------LOADER---------------------*/ const tlHero = gsap . timeline…" at bounding box center [616, 466] width 666 height 717
click at [406, 179] on div "/*-----------------LOADER---------------------*/ const tlHero = gsap . timeline…" at bounding box center [616, 466] width 666 height 717
drag, startPoint x: 317, startPoint y: 490, endPoint x: 315, endPoint y: 504, distance: 14.1
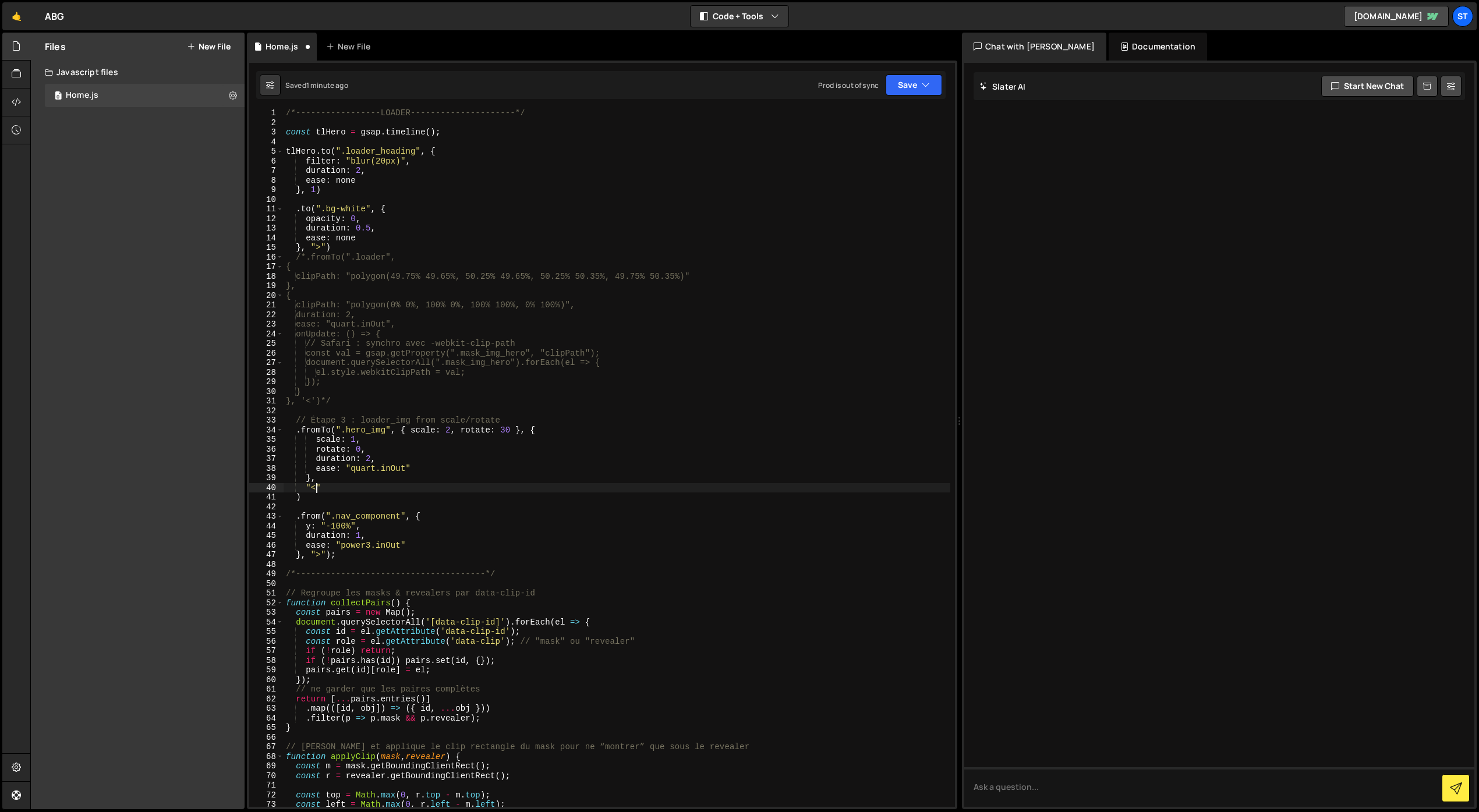
click at [316, 491] on div "/*-----------------LOADER---------------------*/ const tlHero = gsap . timeline…" at bounding box center [616, 466] width 666 height 717
click at [497, 454] on div "/*-----------------LOADER---------------------*/ const tlHero = gsap . timeline…" at bounding box center [616, 466] width 666 height 717
click at [922, 85] on icon "button" at bounding box center [925, 85] width 8 height 12
click at [847, 122] on div "1 minute ago" at bounding box center [854, 126] width 41 height 10
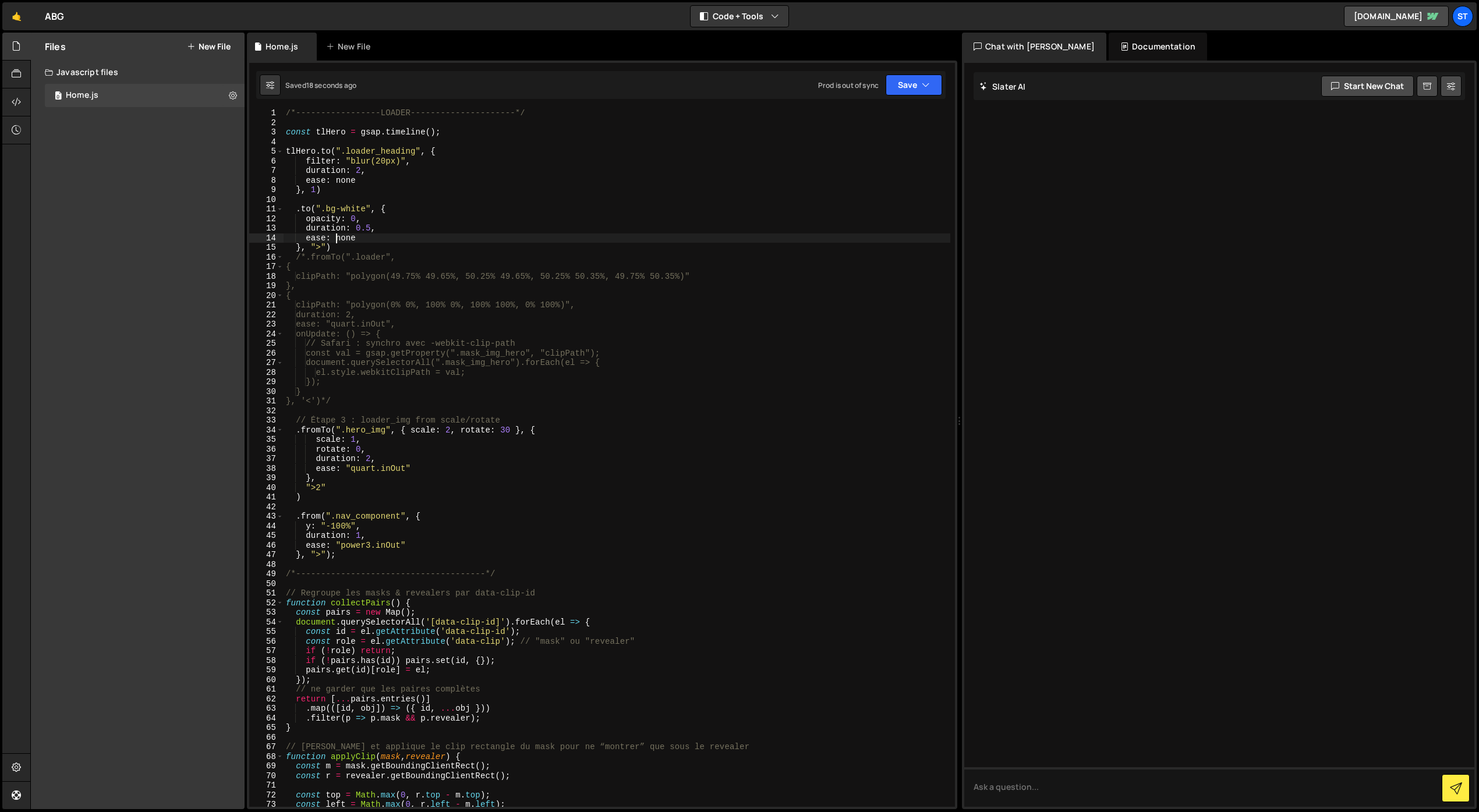
click at [335, 239] on div "/*-----------------LOADER---------------------*/ const tlHero = gsap . timeline…" at bounding box center [616, 466] width 666 height 717
click at [362, 236] on div "/*-----------------LOADER---------------------*/ const tlHero = gsap . timeline…" at bounding box center [616, 466] width 666 height 717
click at [334, 180] on div "/*-----------------LOADER---------------------*/ const tlHero = gsap . timeline…" at bounding box center [616, 466] width 666 height 717
click at [359, 181] on div "/*-----------------LOADER---------------------*/ const tlHero = gsap . timeline…" at bounding box center [616, 466] width 666 height 717
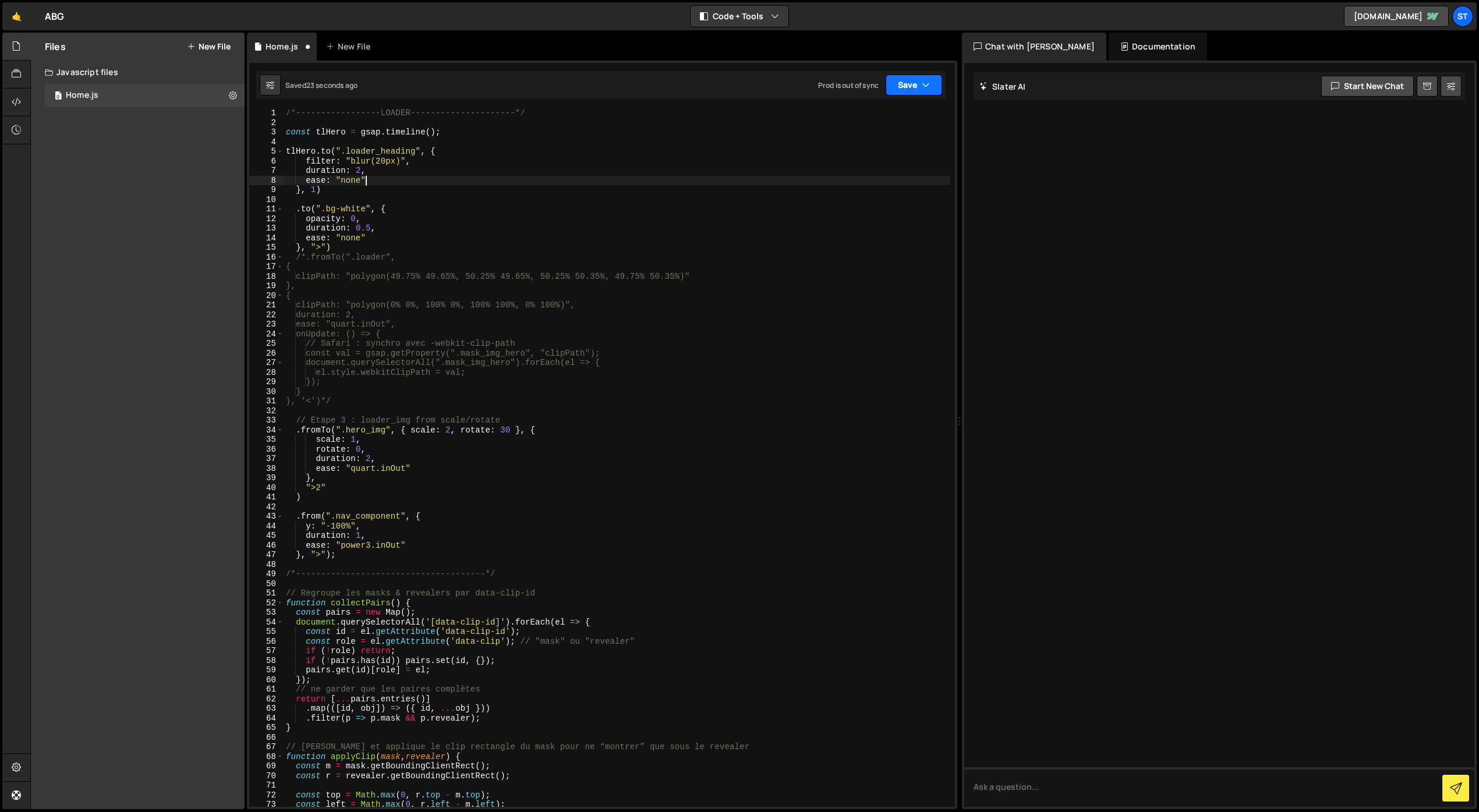
click at [901, 84] on button "Save" at bounding box center [913, 85] width 56 height 21
click at [854, 111] on div "Save to Staging S" at bounding box center [874, 113] width 121 height 12
click at [380, 417] on div "/*-----------------LOADER---------------------*/ const tlHero = gsap . timeline…" at bounding box center [616, 466] width 666 height 717
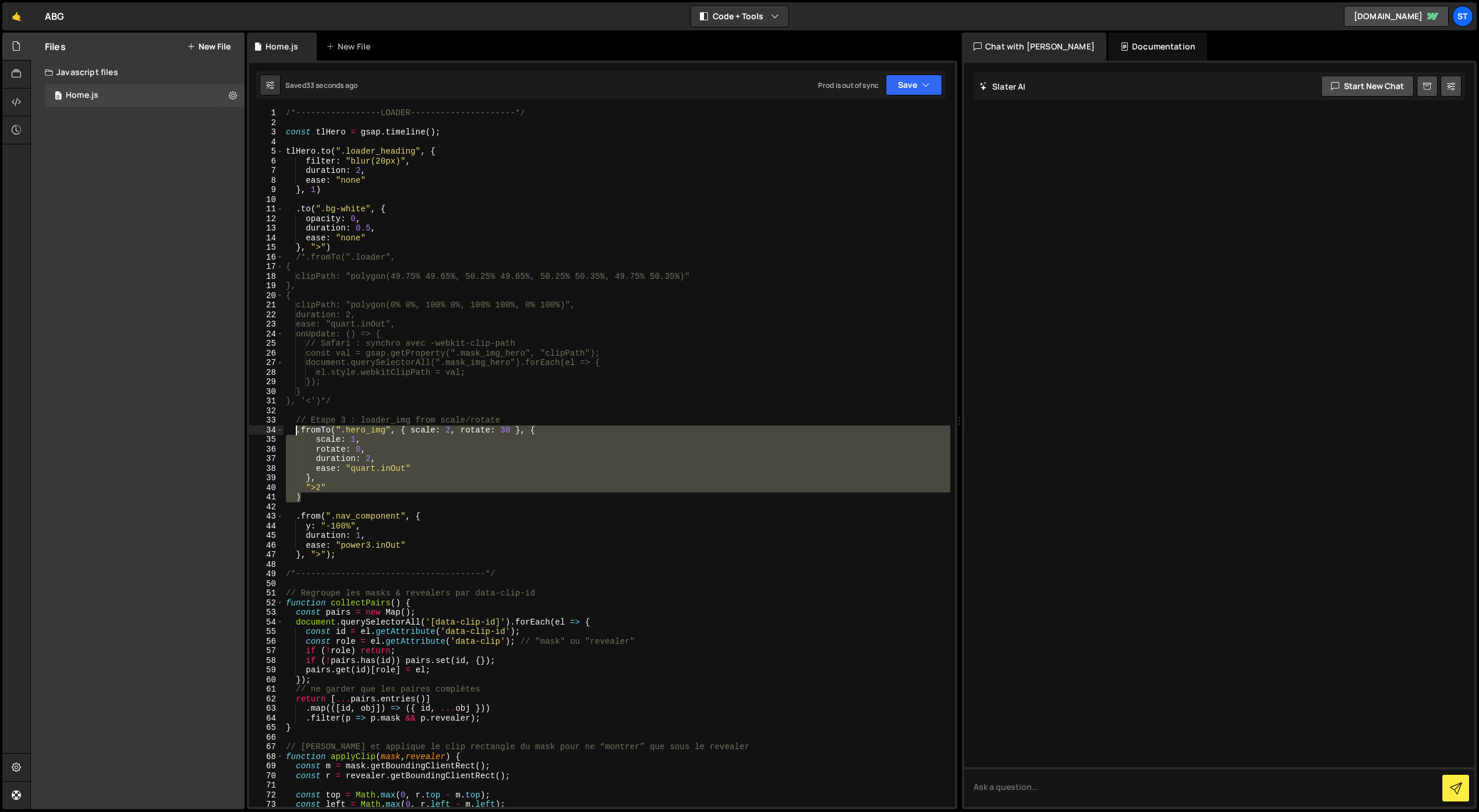
drag, startPoint x: 306, startPoint y: 496, endPoint x: 294, endPoint y: 433, distance: 64.1
click at [294, 433] on div "/*-----------------LOADER---------------------*/ const tlHero = gsap . timeline…" at bounding box center [616, 466] width 666 height 717
click at [317, 494] on div "/*-----------------LOADER---------------------*/ const tlHero = gsap . timeline…" at bounding box center [616, 458] width 666 height 698
type textarea ")"
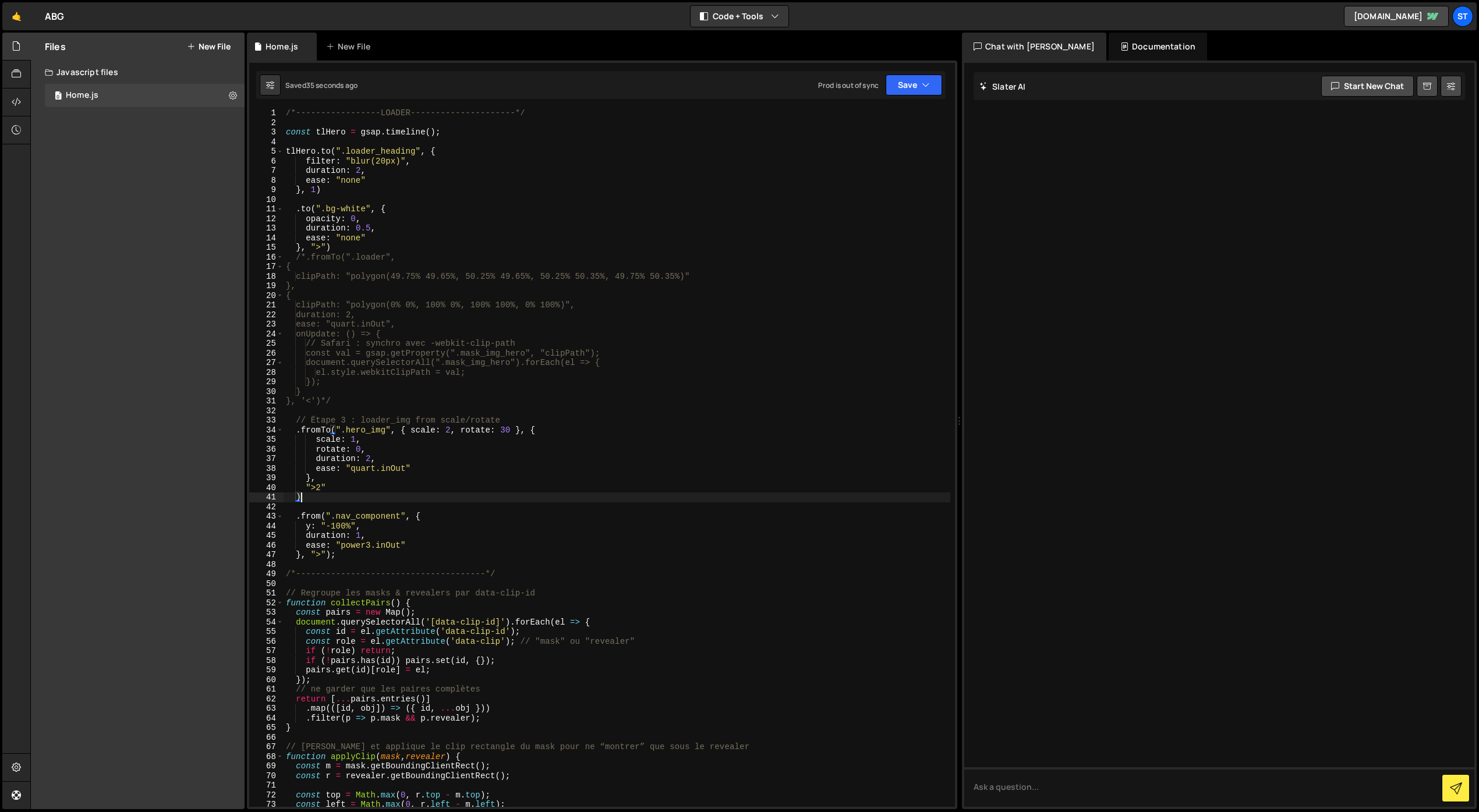
scroll to position [0, 0]
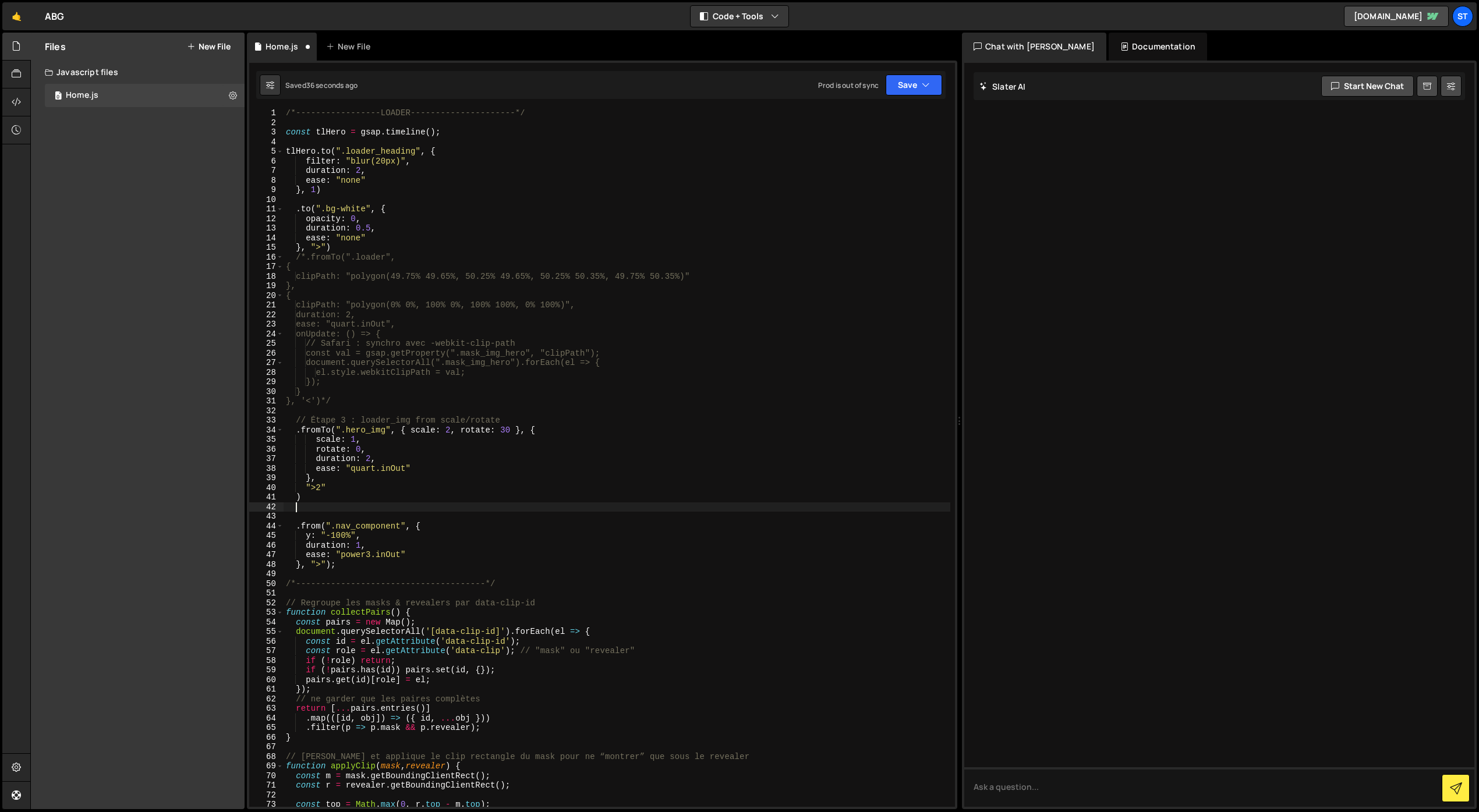
paste textarea ")"
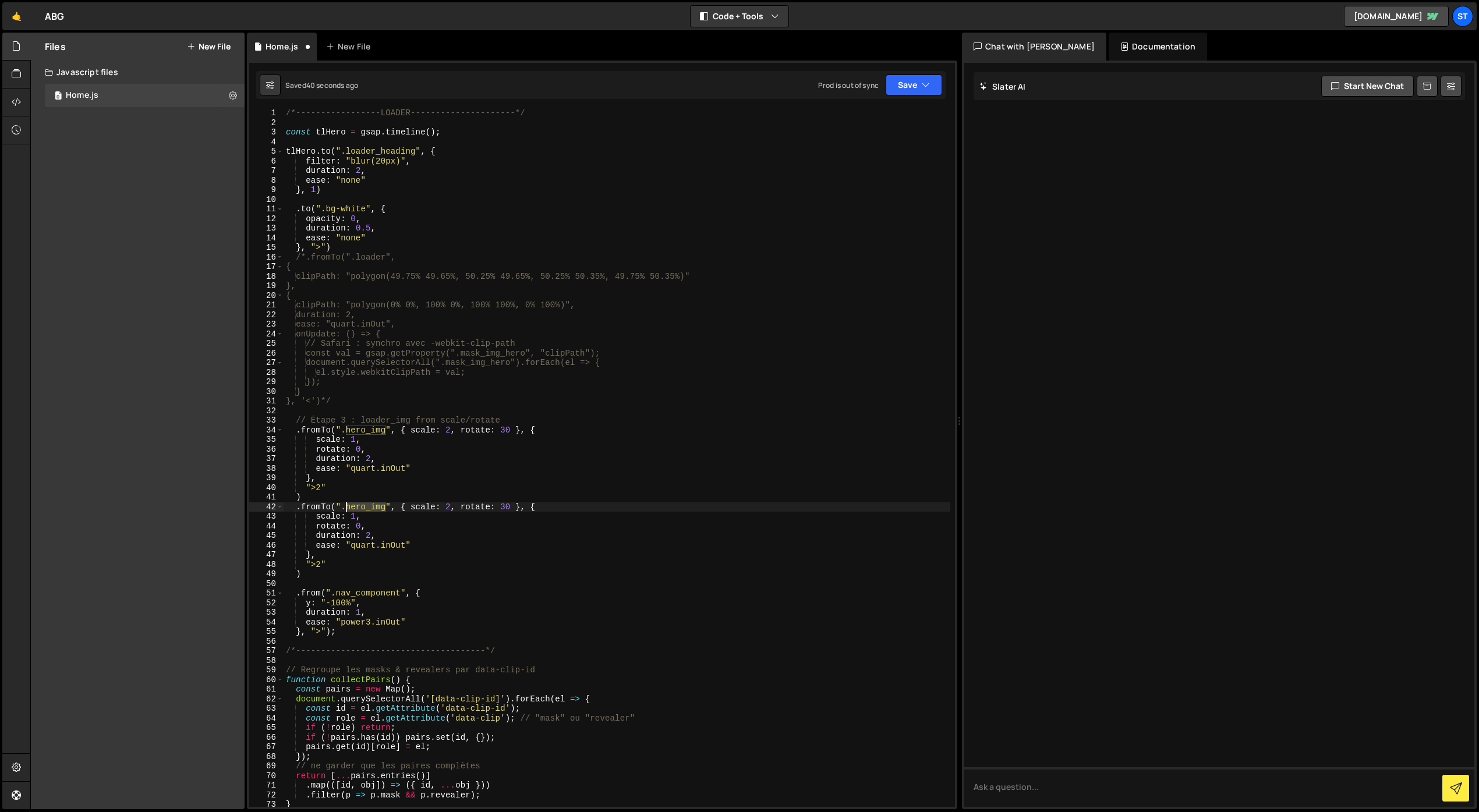
drag, startPoint x: 387, startPoint y: 508, endPoint x: 348, endPoint y: 508, distance: 39.0
click at [347, 509] on div "/*-----------------LOADER---------------------*/ const tlHero = gsap . timeline…" at bounding box center [616, 466] width 666 height 717
click at [423, 483] on div "/*-----------------LOADER---------------------*/ const tlHero = gsap . timeline…" at bounding box center [616, 466] width 666 height 717
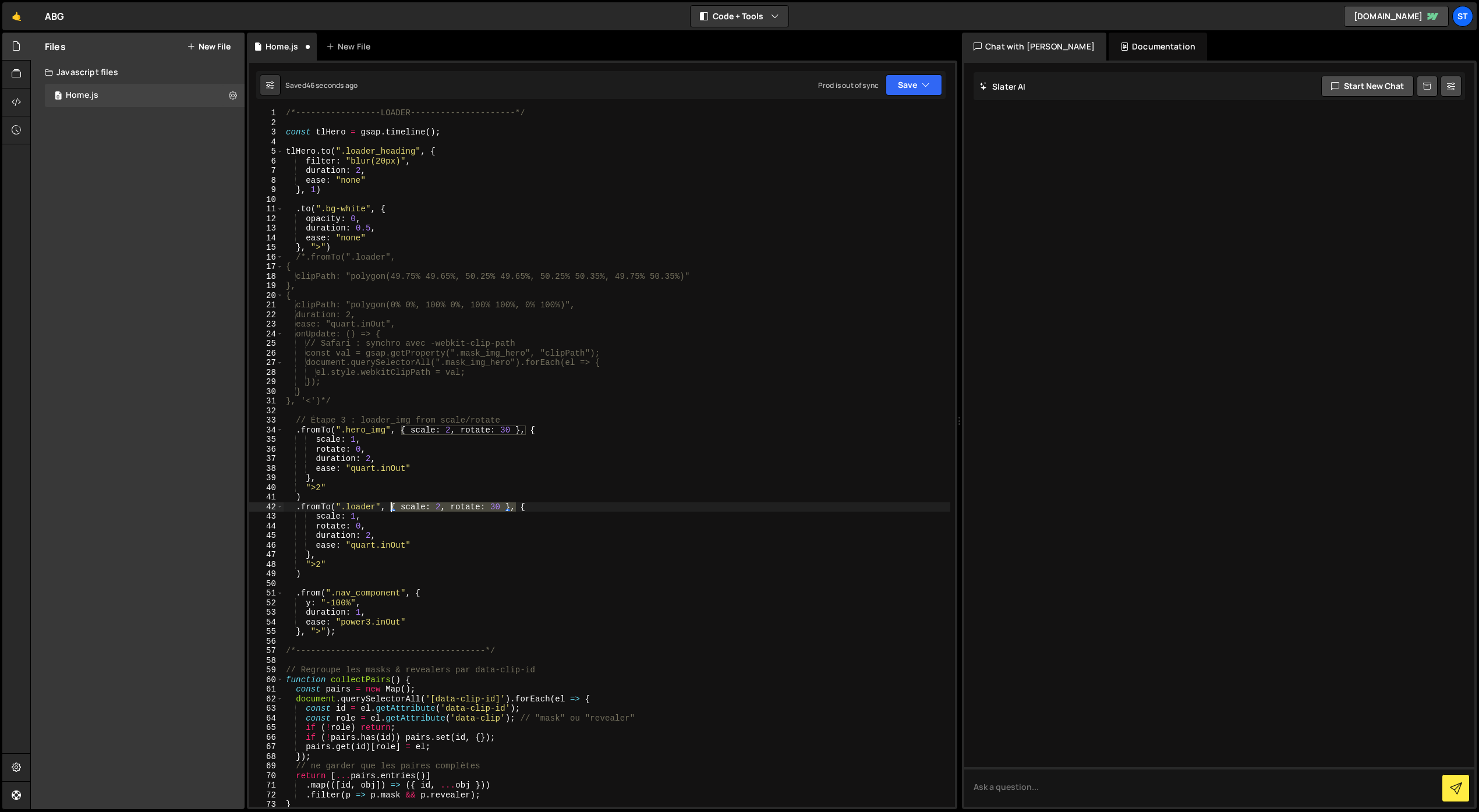
drag, startPoint x: 515, startPoint y: 510, endPoint x: 392, endPoint y: 507, distance: 123.0
click at [392, 507] on div "/*-----------------LOADER---------------------*/ const tlHero = gsap . timeline…" at bounding box center [616, 466] width 666 height 717
drag, startPoint x: 362, startPoint y: 526, endPoint x: 326, endPoint y: 525, distance: 36.0
click at [316, 518] on div "/*-----------------LOADER---------------------*/ const tlHero = gsap . timeline…" at bounding box center [616, 466] width 666 height 717
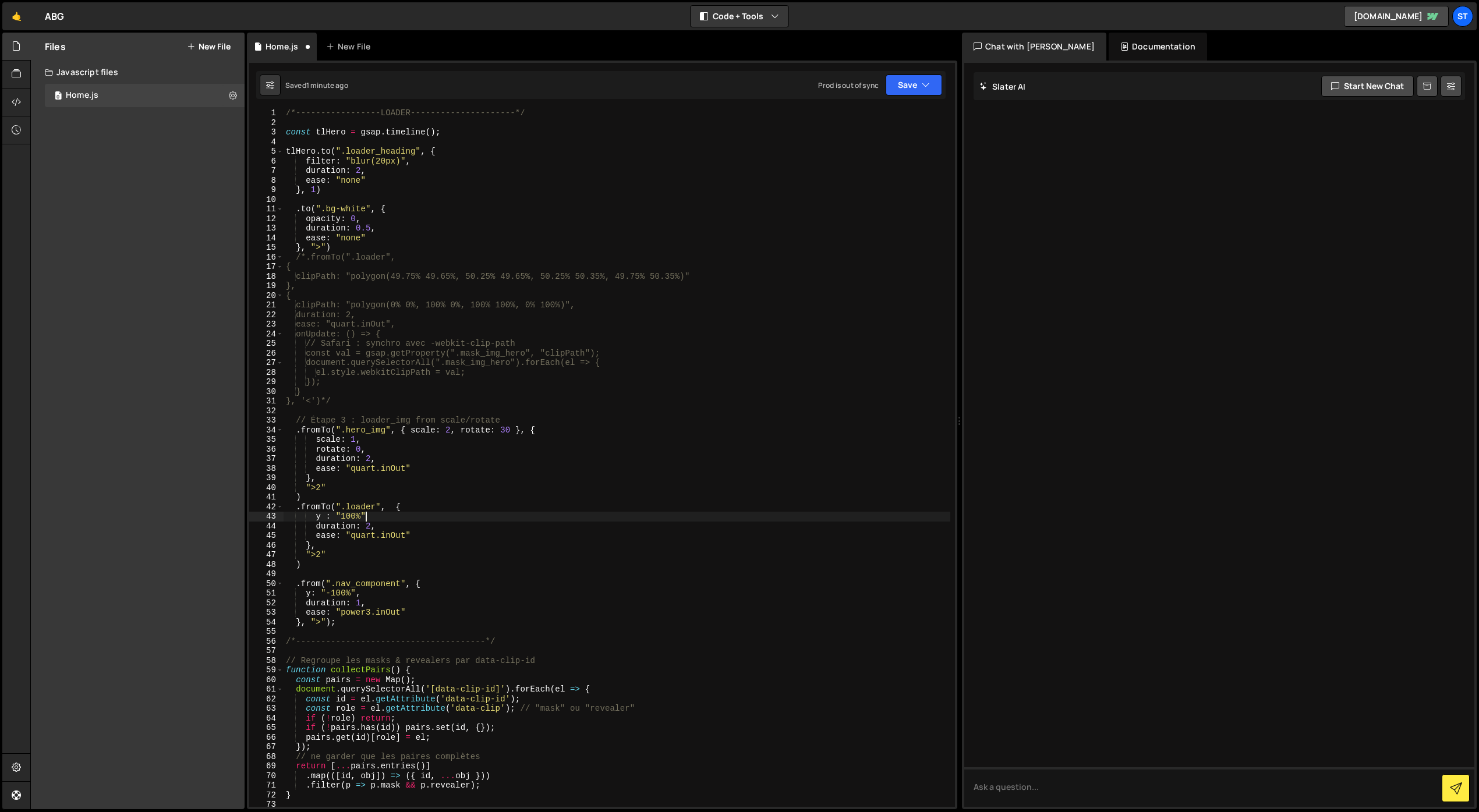
scroll to position [0, 5]
click at [908, 92] on button "Save" at bounding box center [913, 85] width 56 height 21
click at [884, 116] on div "Save to Staging S" at bounding box center [874, 113] width 121 height 12
click at [304, 556] on div "/*-----------------LOADER---------------------*/ const tlHero = gsap . timeline…" at bounding box center [616, 466] width 666 height 717
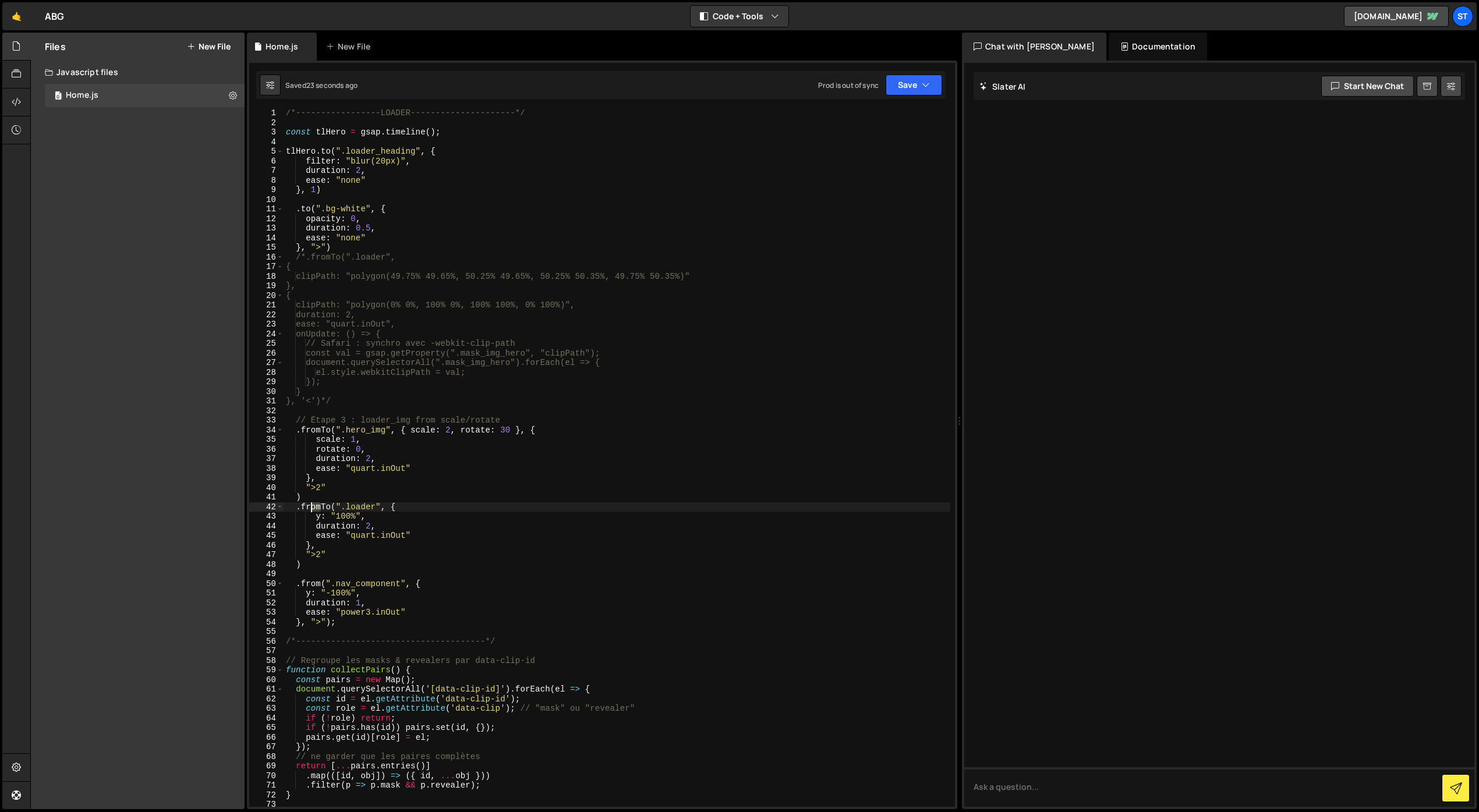
drag, startPoint x: 323, startPoint y: 507, endPoint x: 310, endPoint y: 507, distance: 13.0
click at [310, 508] on div "/*-----------------LOADER---------------------*/ const tlHero = gsap . timeline…" at bounding box center [616, 466] width 666 height 717
click at [901, 85] on button "Save" at bounding box center [913, 85] width 56 height 21
click at [880, 109] on div "Save to Staging S" at bounding box center [874, 113] width 121 height 12
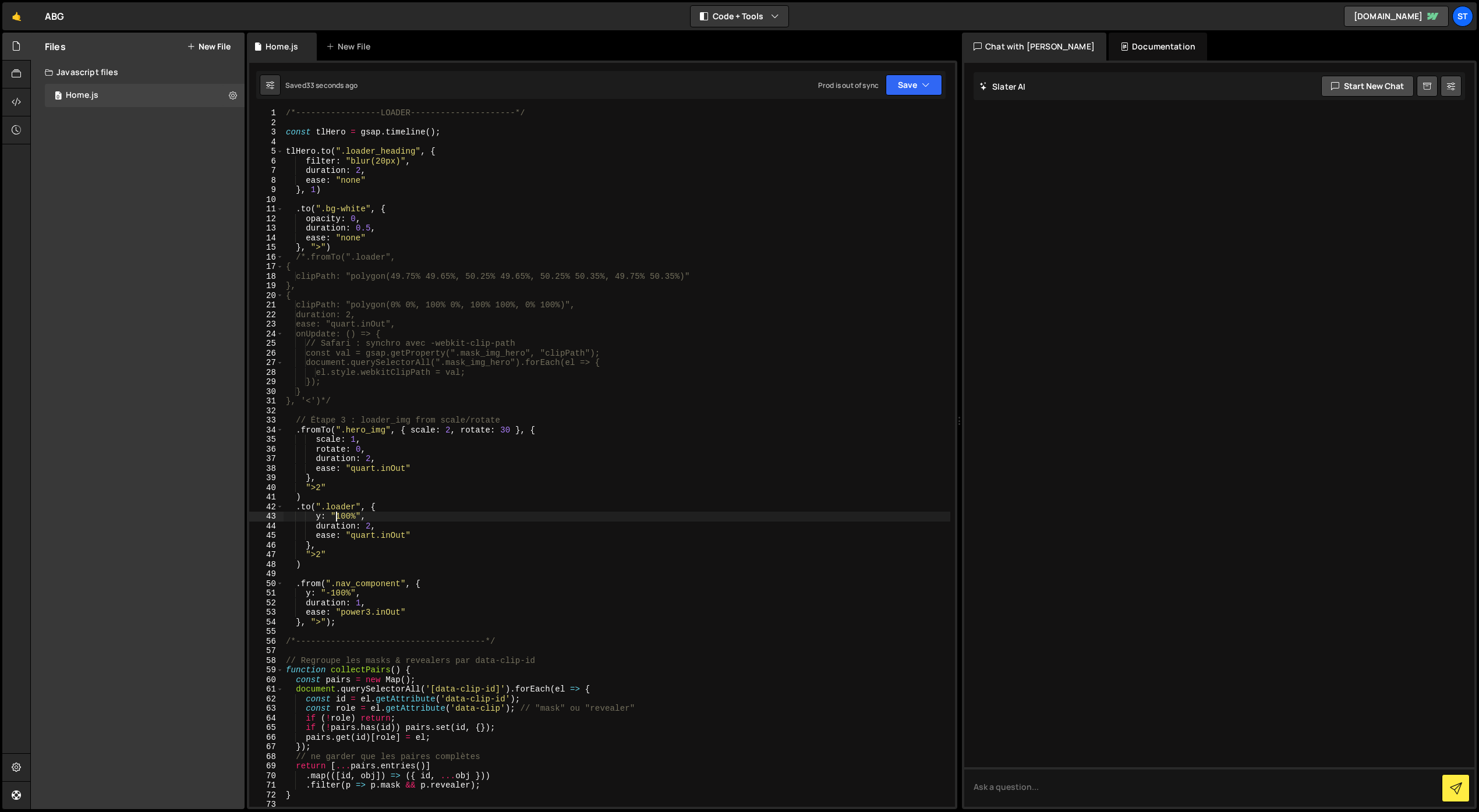
click at [336, 518] on div "/*-----------------LOADER---------------------*/ const tlHero = gsap . timeline…" at bounding box center [616, 466] width 666 height 717
click at [396, 506] on div "/*-----------------LOADER---------------------*/ const tlHero = gsap . timeline…" at bounding box center [616, 466] width 666 height 717
click at [917, 82] on button "Save" at bounding box center [913, 85] width 56 height 21
click at [882, 109] on div "Save to Staging S" at bounding box center [874, 113] width 121 height 12
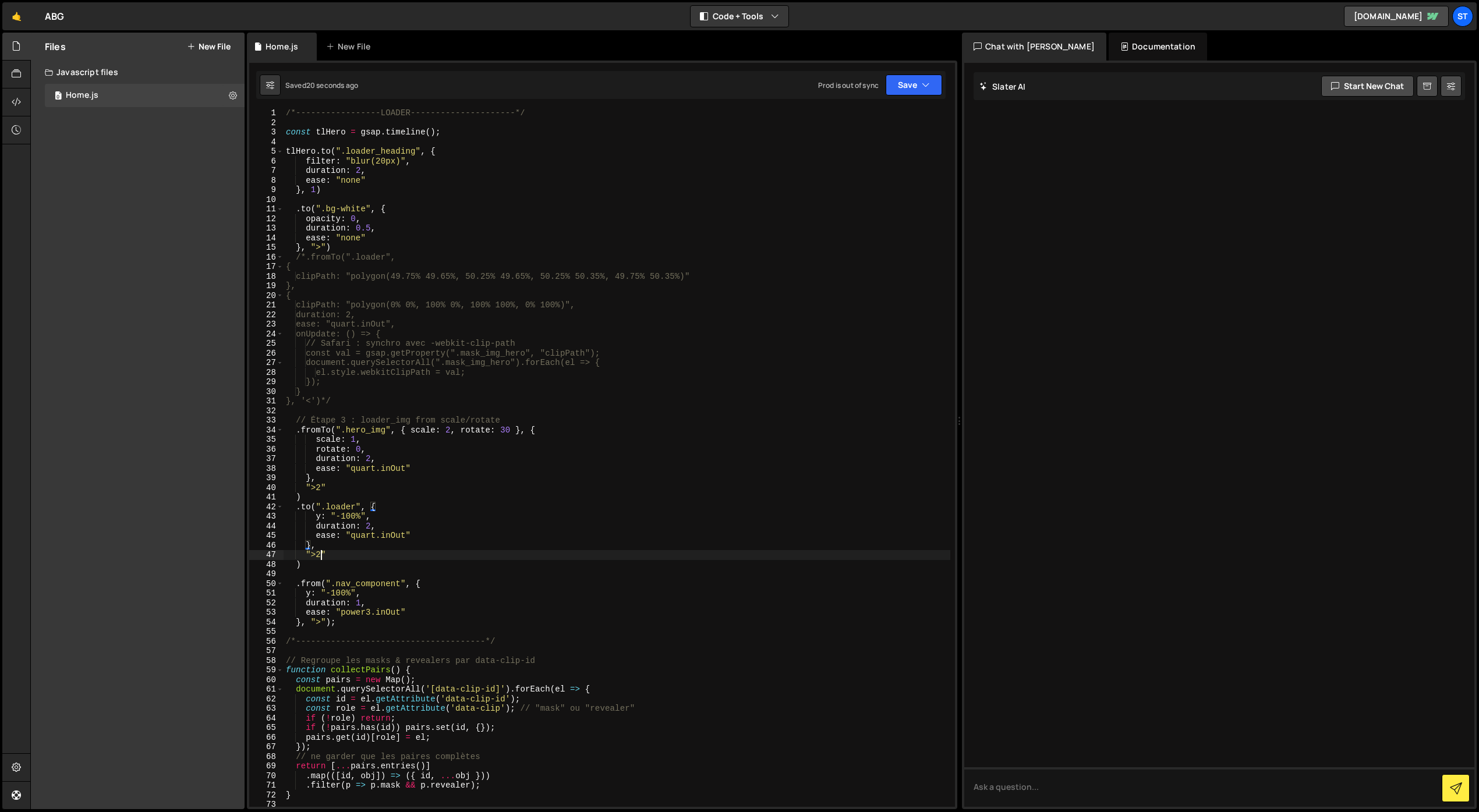
scroll to position [0, 2]
click at [319, 556] on div "/*-----------------LOADER---------------------*/ const tlHero = gsap . timeline…" at bounding box center [616, 466] width 666 height 717
click at [920, 81] on button "Save" at bounding box center [913, 85] width 56 height 21
click at [896, 112] on div "Save to Staging S" at bounding box center [874, 113] width 121 height 12
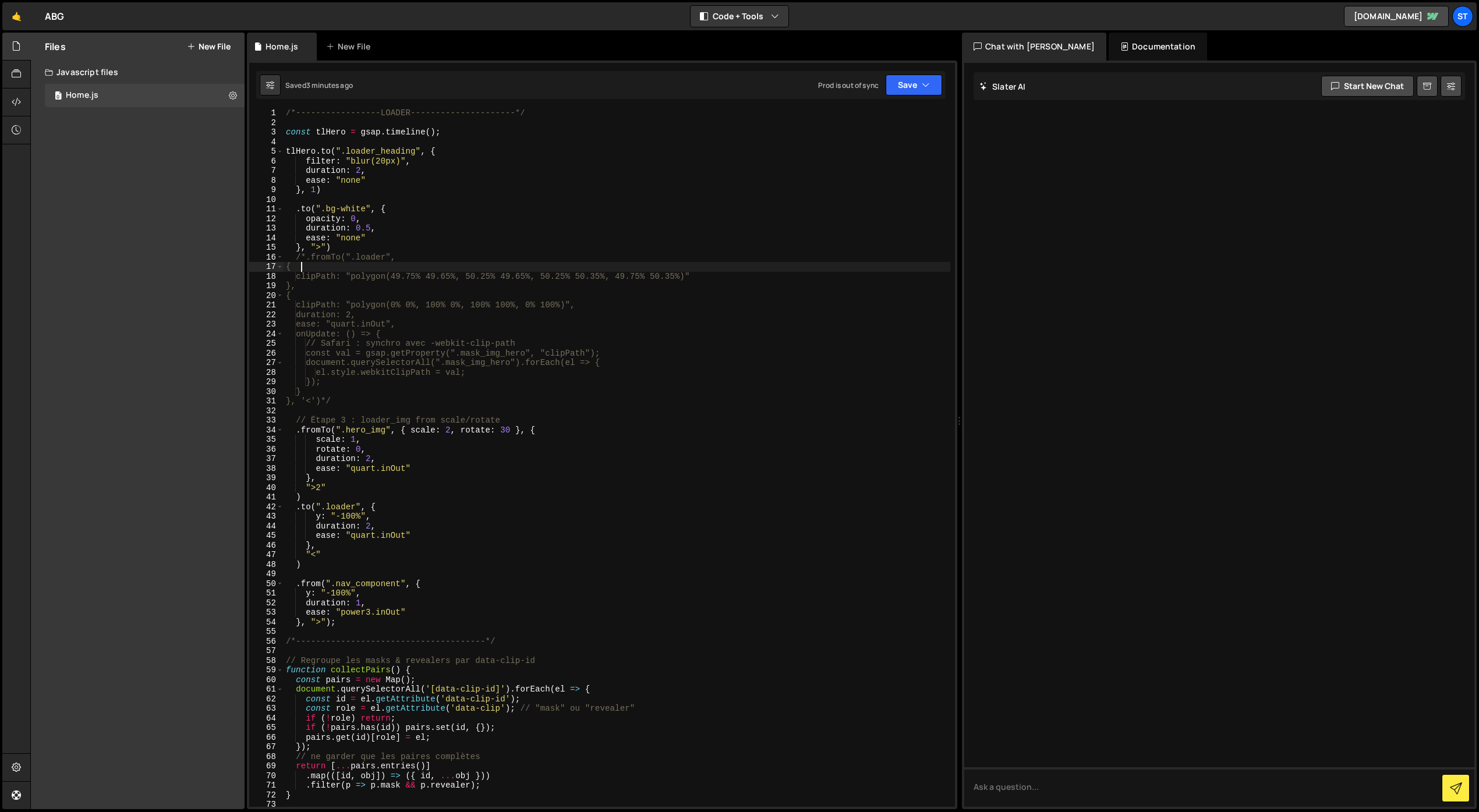
click at [370, 263] on div "/*-----------------LOADER---------------------*/ const tlHero = gsap . timeline…" at bounding box center [616, 466] width 666 height 717
click at [386, 258] on div "/*-----------------LOADER---------------------*/ const tlHero = gsap . timeline…" at bounding box center [616, 466] width 666 height 717
click at [311, 258] on div "/*-----------------LOADER---------------------*/ const tlHero = gsap . timeline…" at bounding box center [616, 466] width 666 height 717
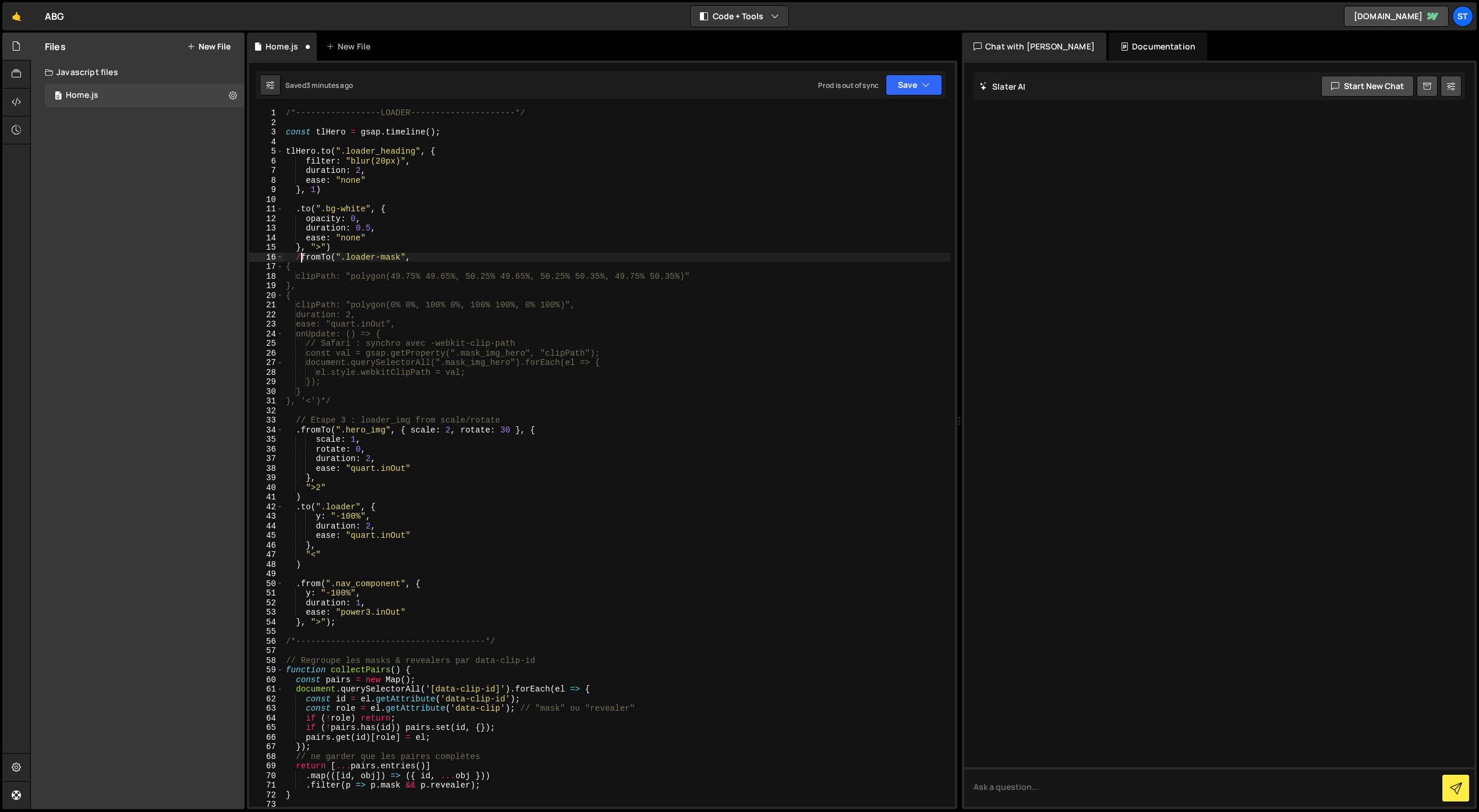
scroll to position [0, 7]
click at [341, 405] on div "/*-----------------LOADER---------------------*/ const tlHero = gsap . timeline…" at bounding box center [616, 466] width 666 height 717
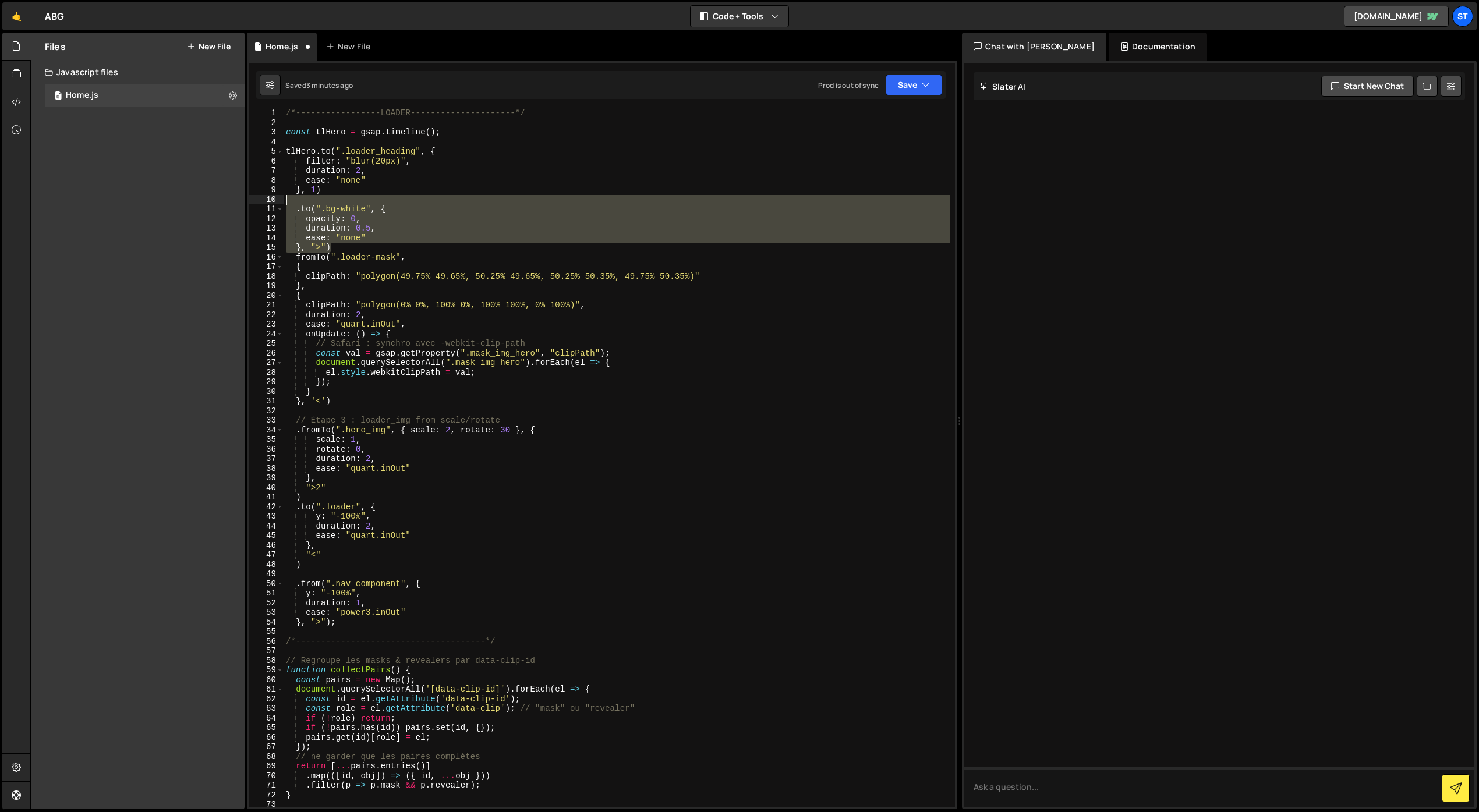
drag, startPoint x: 323, startPoint y: 246, endPoint x: 262, endPoint y: 203, distance: 74.6
click at [262, 203] on div "}, '<') 1 2 3 4 5 6 7 8 9 10 11 12 13 14 15 16 17 18 19 20 21 22 23 24 25 26 27…" at bounding box center [602, 458] width 706 height 698
type textarea ".to(".bg-white", {"
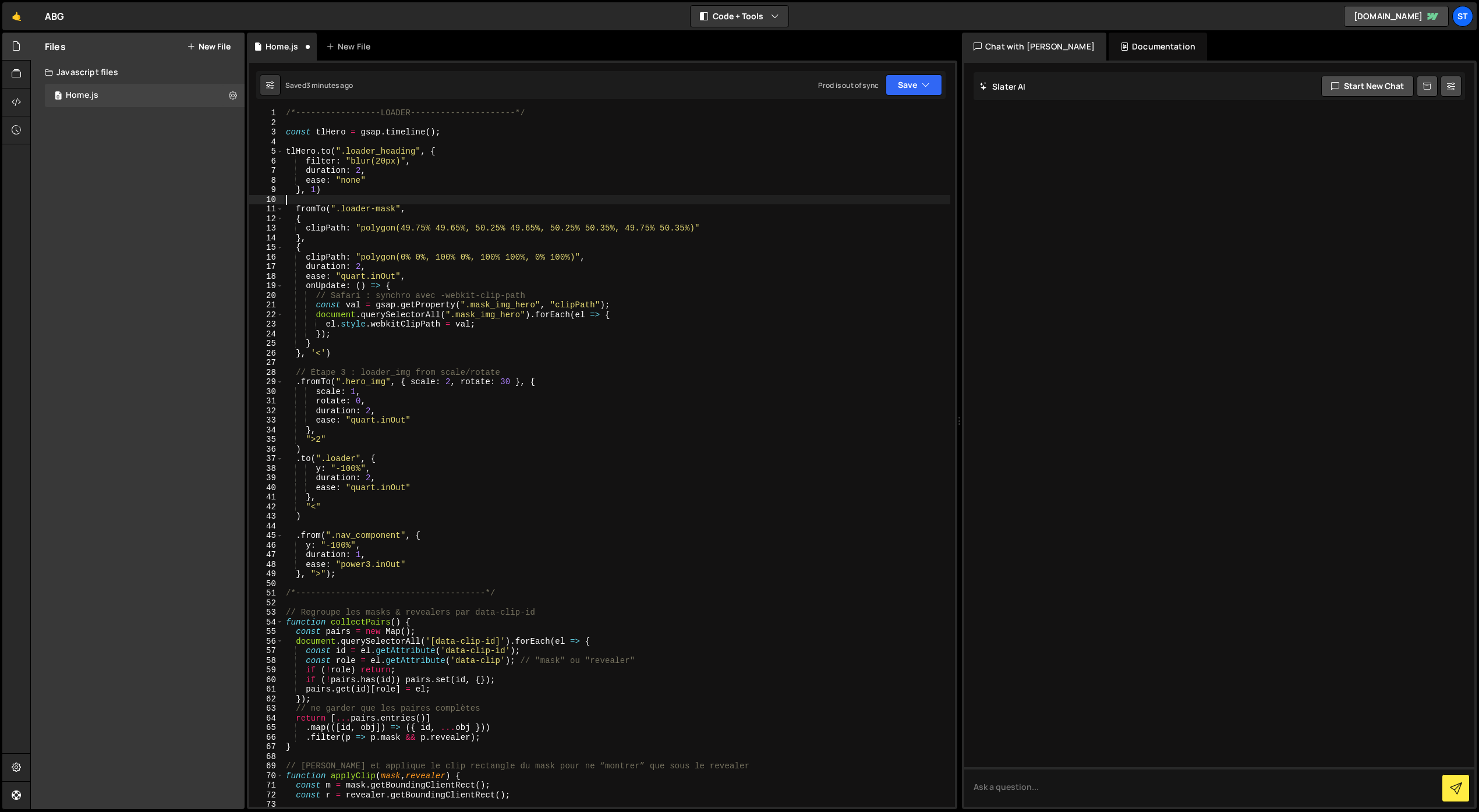
type textarea "}, 1)"
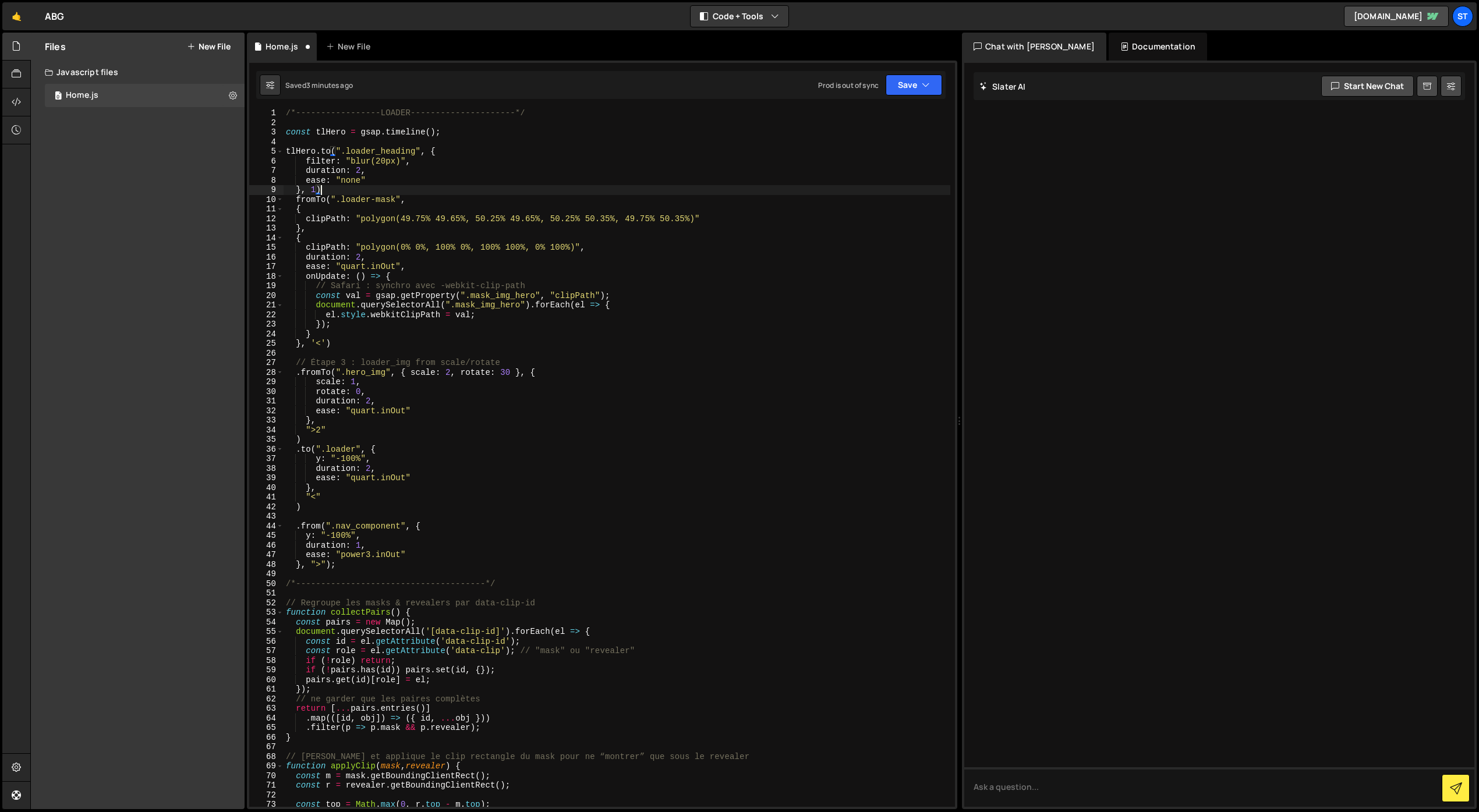
scroll to position [1, 0]
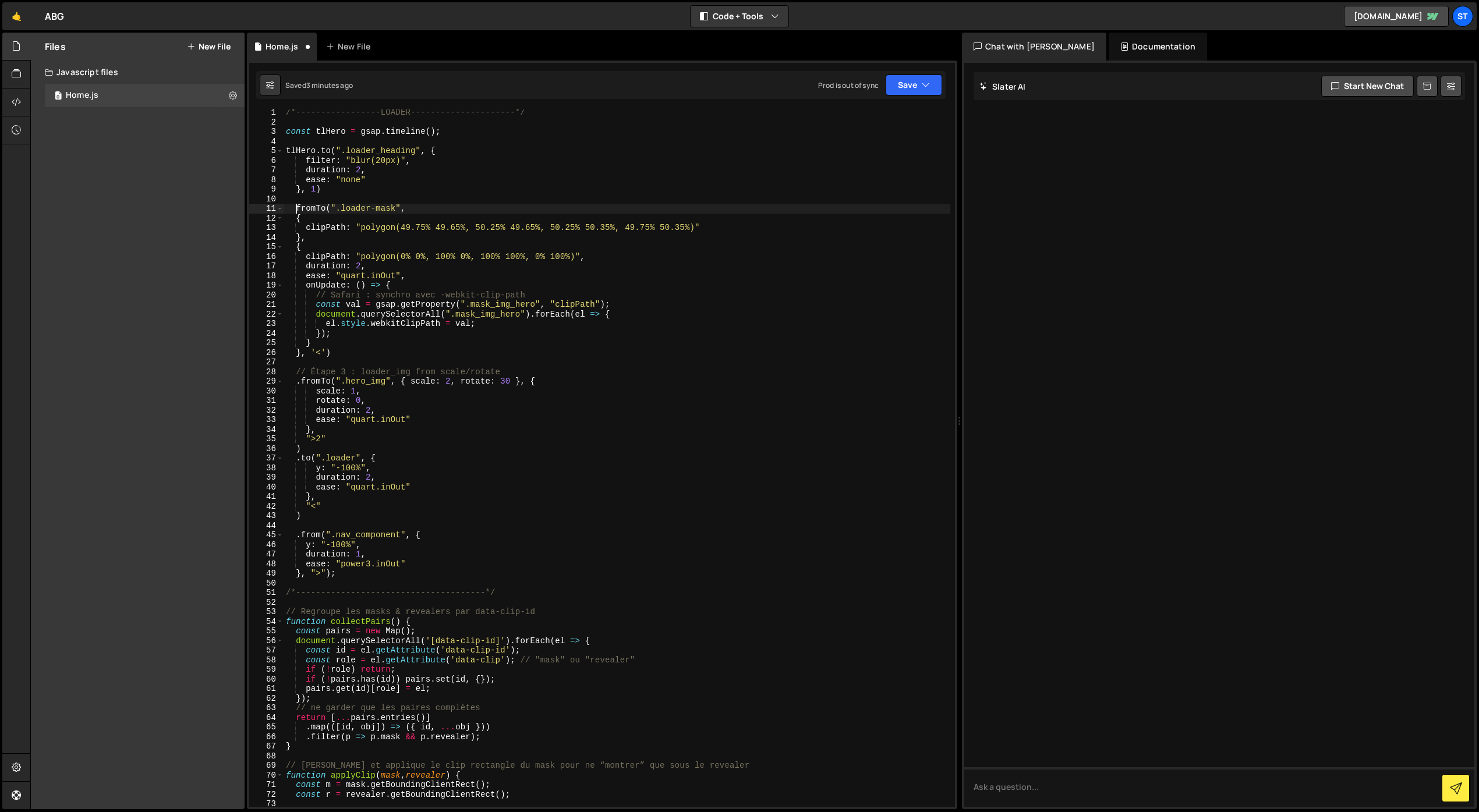
click at [297, 206] on div "/*-----------------LOADER---------------------*/ const tlHero = gsap . timeline…" at bounding box center [616, 466] width 666 height 717
click at [411, 192] on div "/*-----------------LOADER---------------------*/ const tlHero = gsap . timeline…" at bounding box center [616, 466] width 666 height 717
click at [920, 78] on button "Save" at bounding box center [913, 85] width 56 height 21
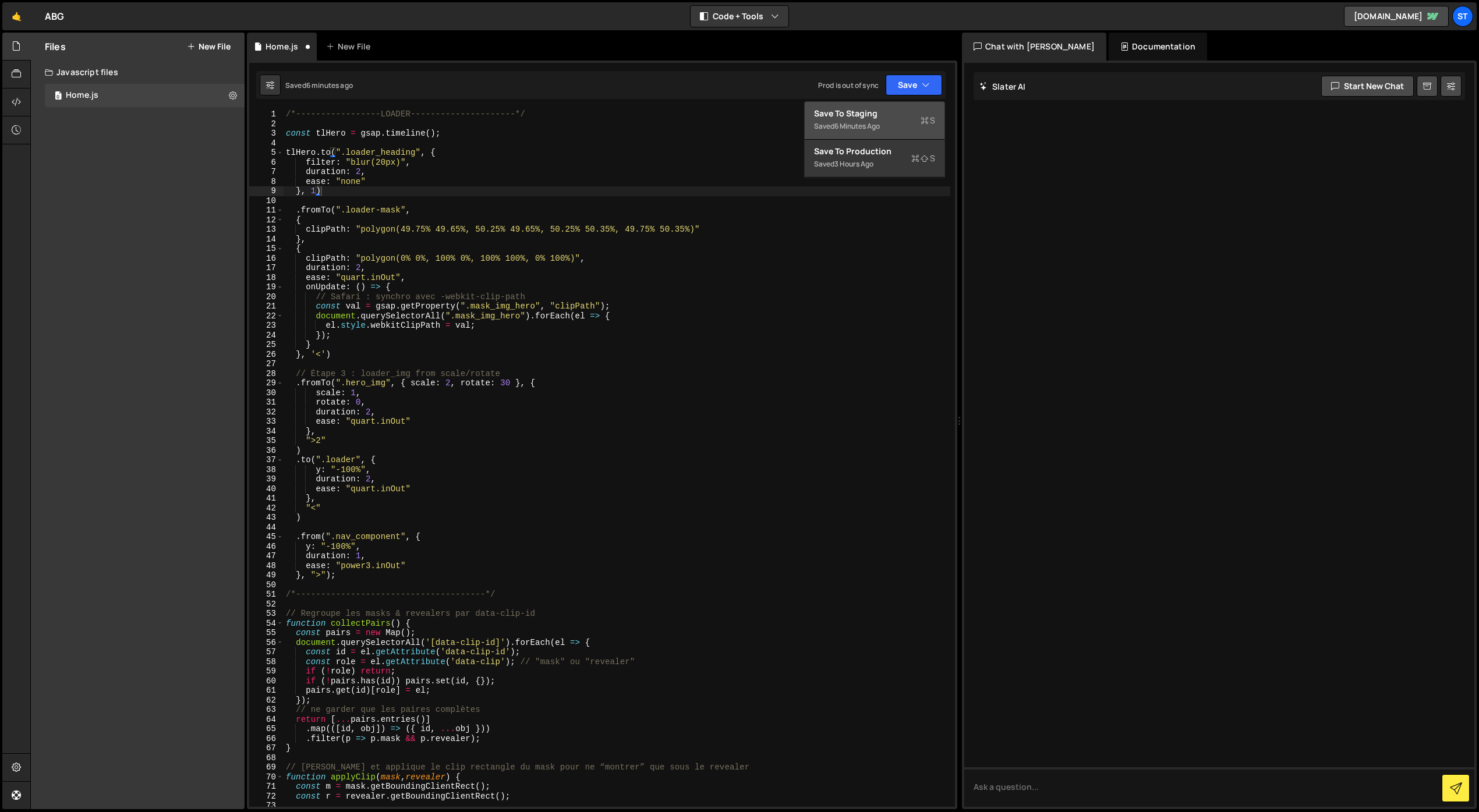
click at [888, 113] on div "Save to Staging S" at bounding box center [874, 113] width 121 height 12
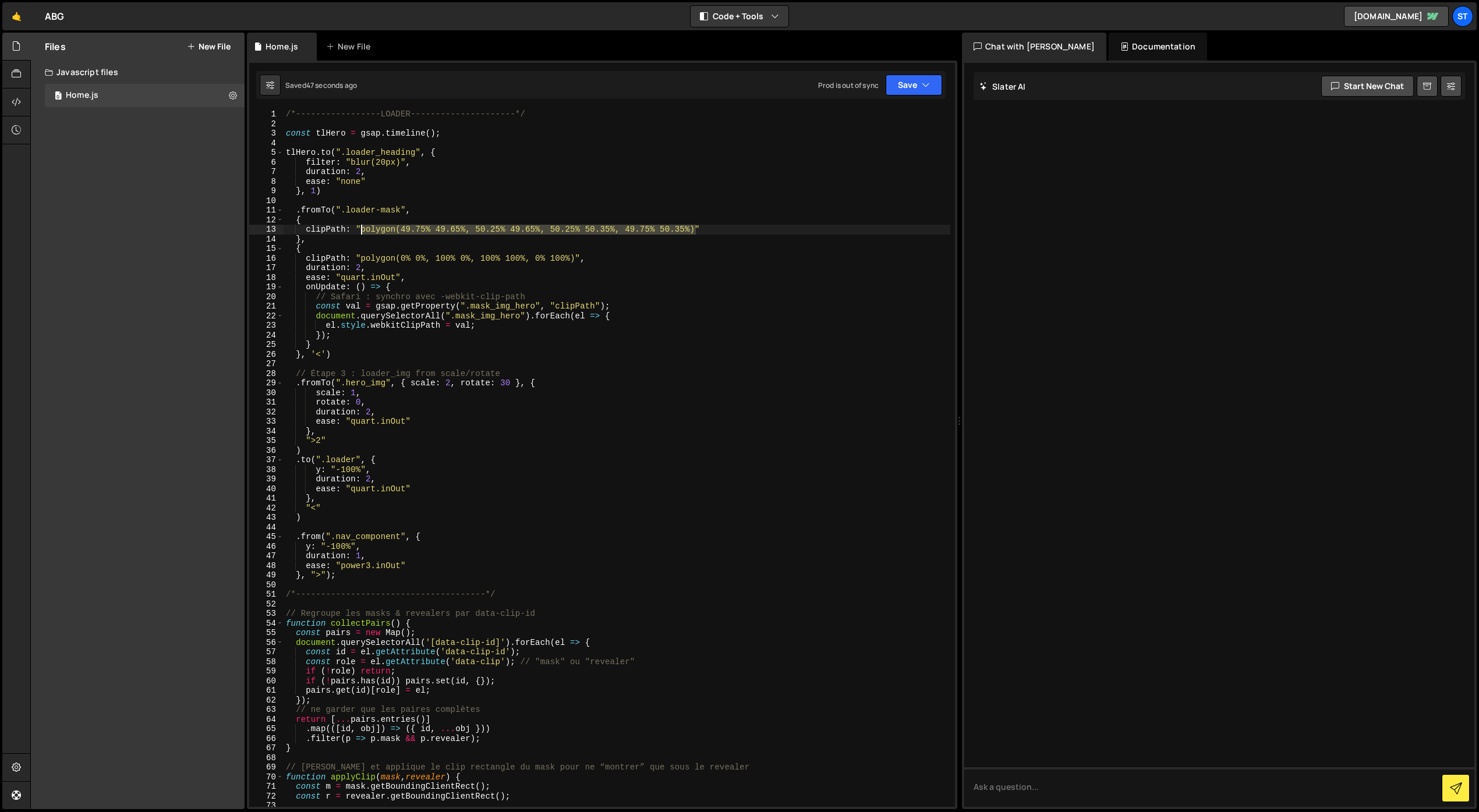
drag, startPoint x: 696, startPoint y: 231, endPoint x: 362, endPoint y: 231, distance: 334.0
click at [362, 231] on div "/*-----------------LOADER---------------------*/ const tlHero = gsap . timeline…" at bounding box center [616, 467] width 666 height 717
drag, startPoint x: 387, startPoint y: 385, endPoint x: 347, endPoint y: 385, distance: 40.0
click at [347, 385] on div "/*-----------------LOADER---------------------*/ const tlHero = gsap . timeline…" at bounding box center [616, 467] width 666 height 717
paste textarea "loader-"
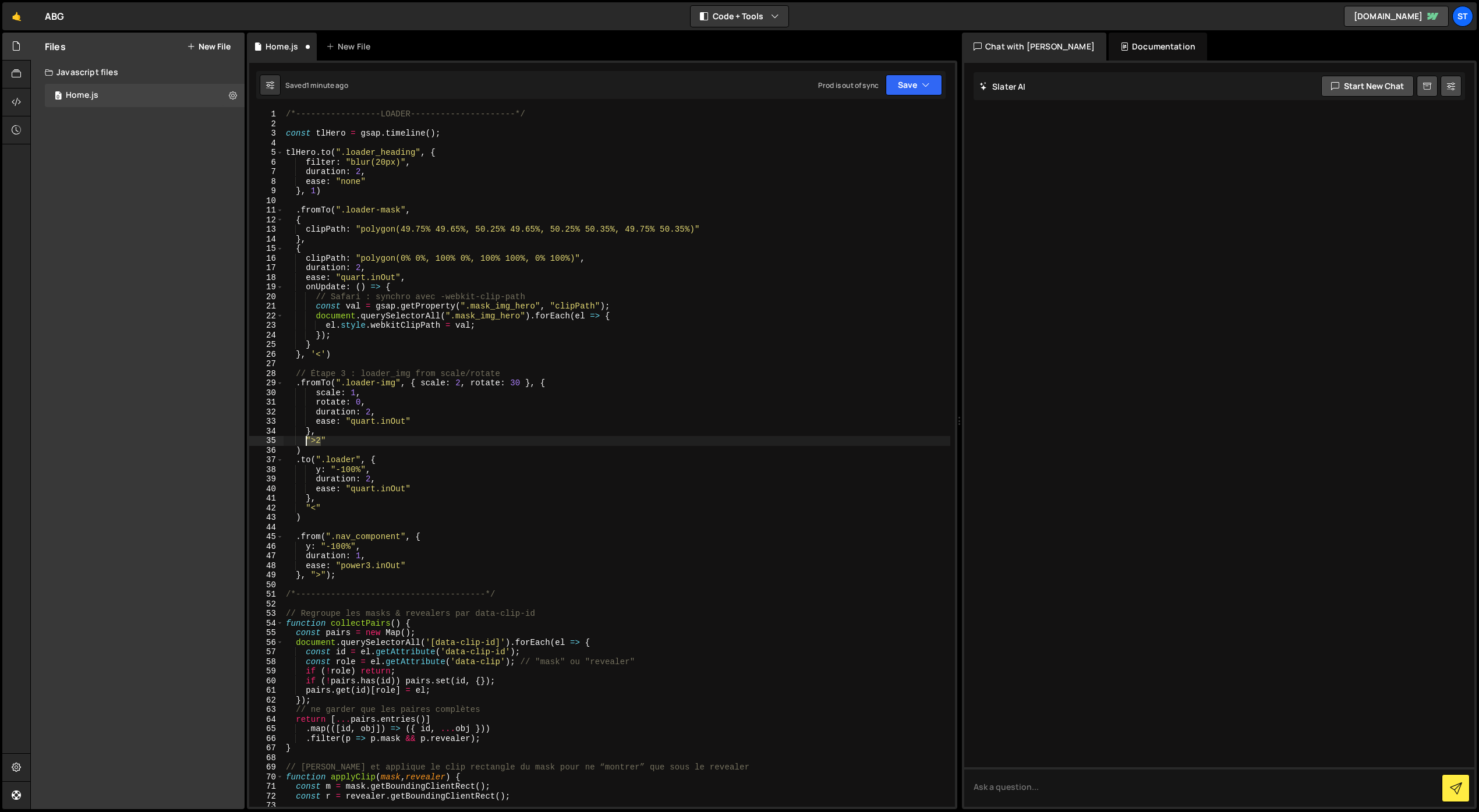
drag, startPoint x: 321, startPoint y: 442, endPoint x: 308, endPoint y: 442, distance: 13.0
click at [307, 442] on div "/*-----------------LOADER---------------------*/ const tlHero = gsap . timeline…" at bounding box center [616, 467] width 666 height 717
click at [322, 442] on div "/*-----------------LOADER---------------------*/ const tlHero = gsap . timeline…" at bounding box center [616, 458] width 666 height 698
click at [317, 473] on div "/*-----------------LOADER---------------------*/ const tlHero = gsap . timeline…" at bounding box center [616, 467] width 666 height 717
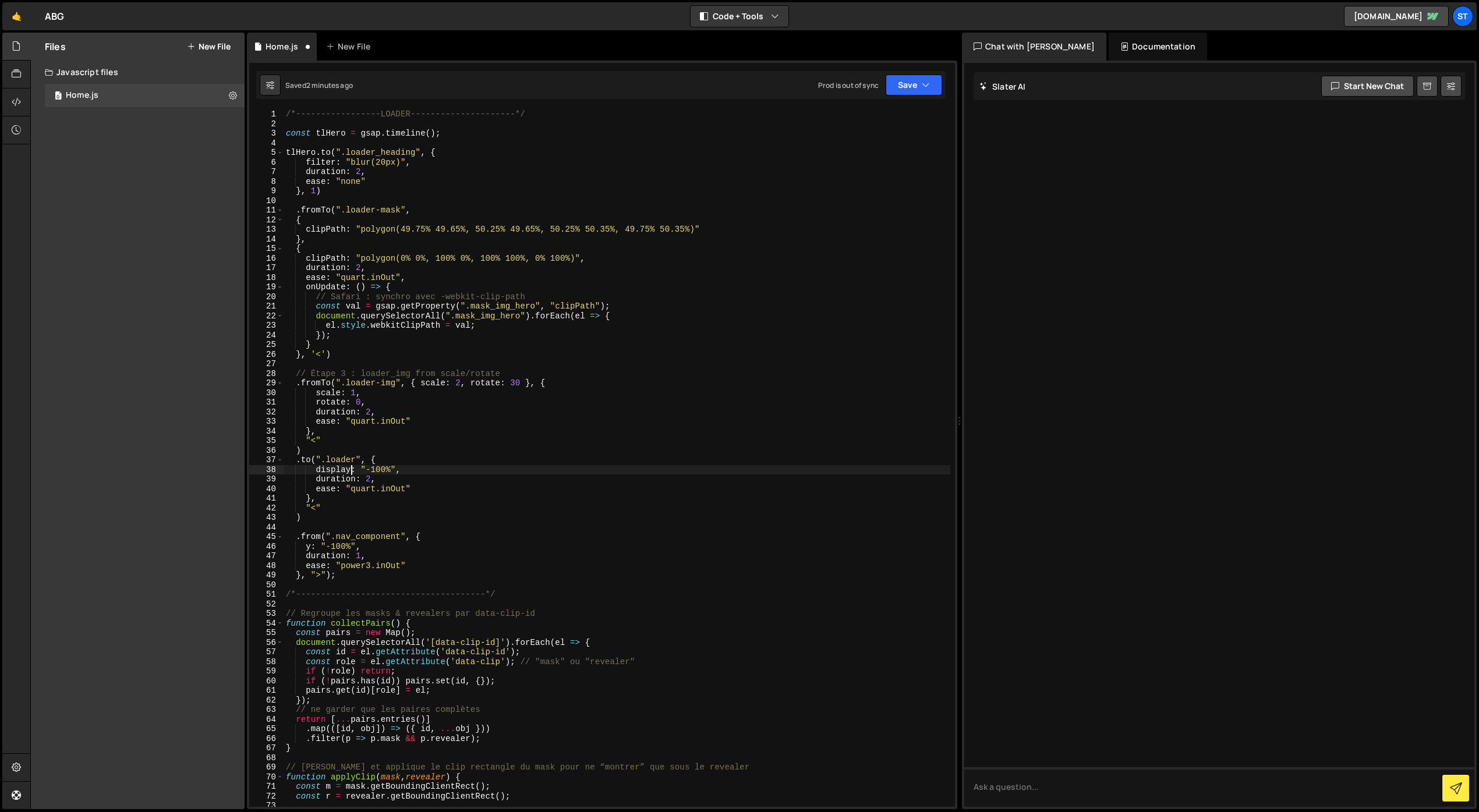
scroll to position [0, 4]
drag, startPoint x: 390, startPoint y: 470, endPoint x: 370, endPoint y: 470, distance: 20.0
click at [368, 470] on div "/*-----------------LOADER---------------------*/ const tlHero = gsap . timeline…" at bounding box center [616, 467] width 666 height 717
click at [406, 466] on div "/*-----------------LOADER---------------------*/ const tlHero = gsap . timeline…" at bounding box center [616, 467] width 666 height 717
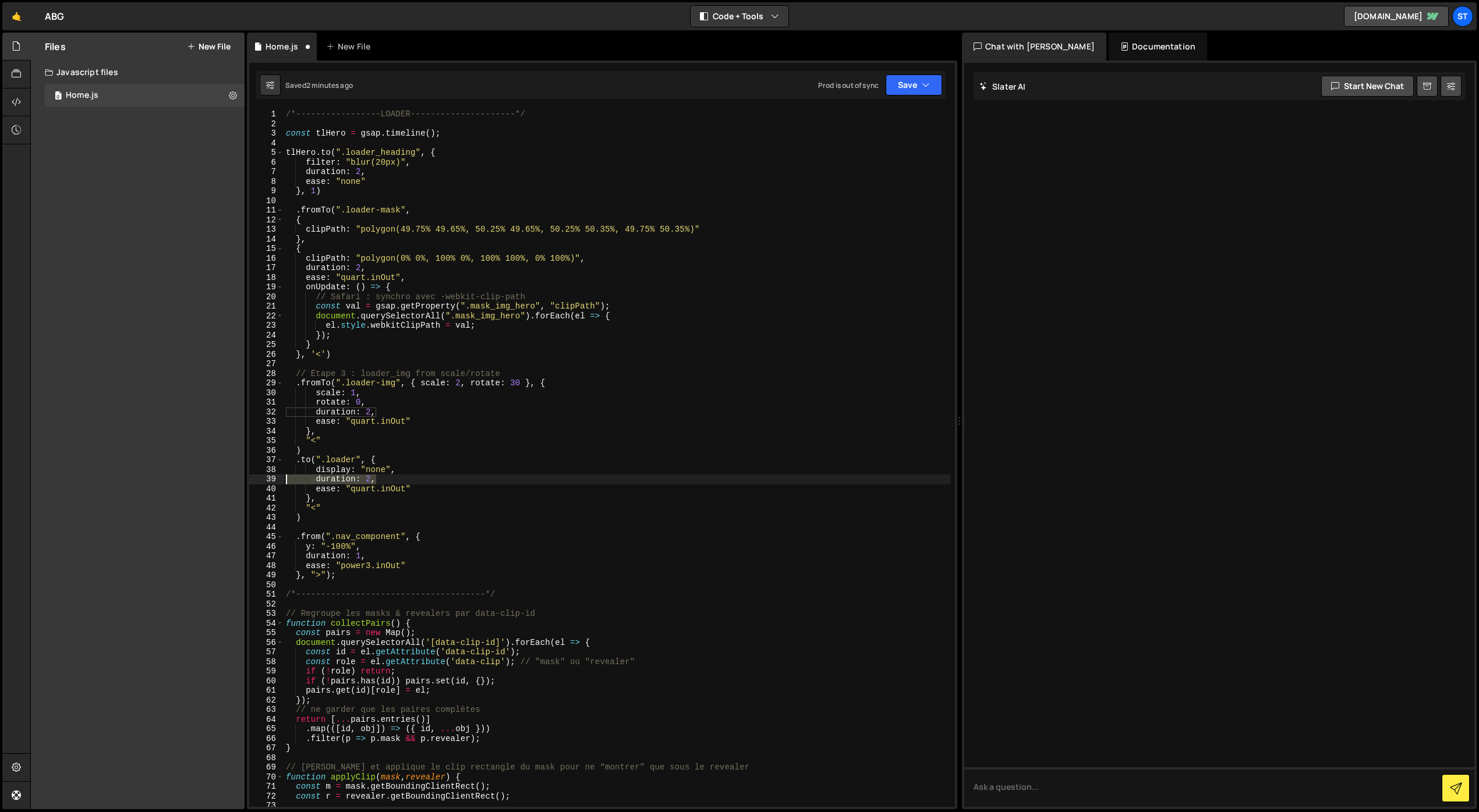
drag, startPoint x: 373, startPoint y: 479, endPoint x: 286, endPoint y: 477, distance: 87.0
click at [286, 477] on div "/*-----------------LOADER---------------------*/ const tlHero = gsap . timeline…" at bounding box center [616, 467] width 666 height 717
drag, startPoint x: 411, startPoint y: 488, endPoint x: 267, endPoint y: 482, distance: 144.1
click at [267, 482] on div "duration: 2, 1 2 3 4 5 6 7 8 9 10 11 12 13 14 15 16 17 18 19 20 21 22 23 24 25 …" at bounding box center [602, 458] width 706 height 698
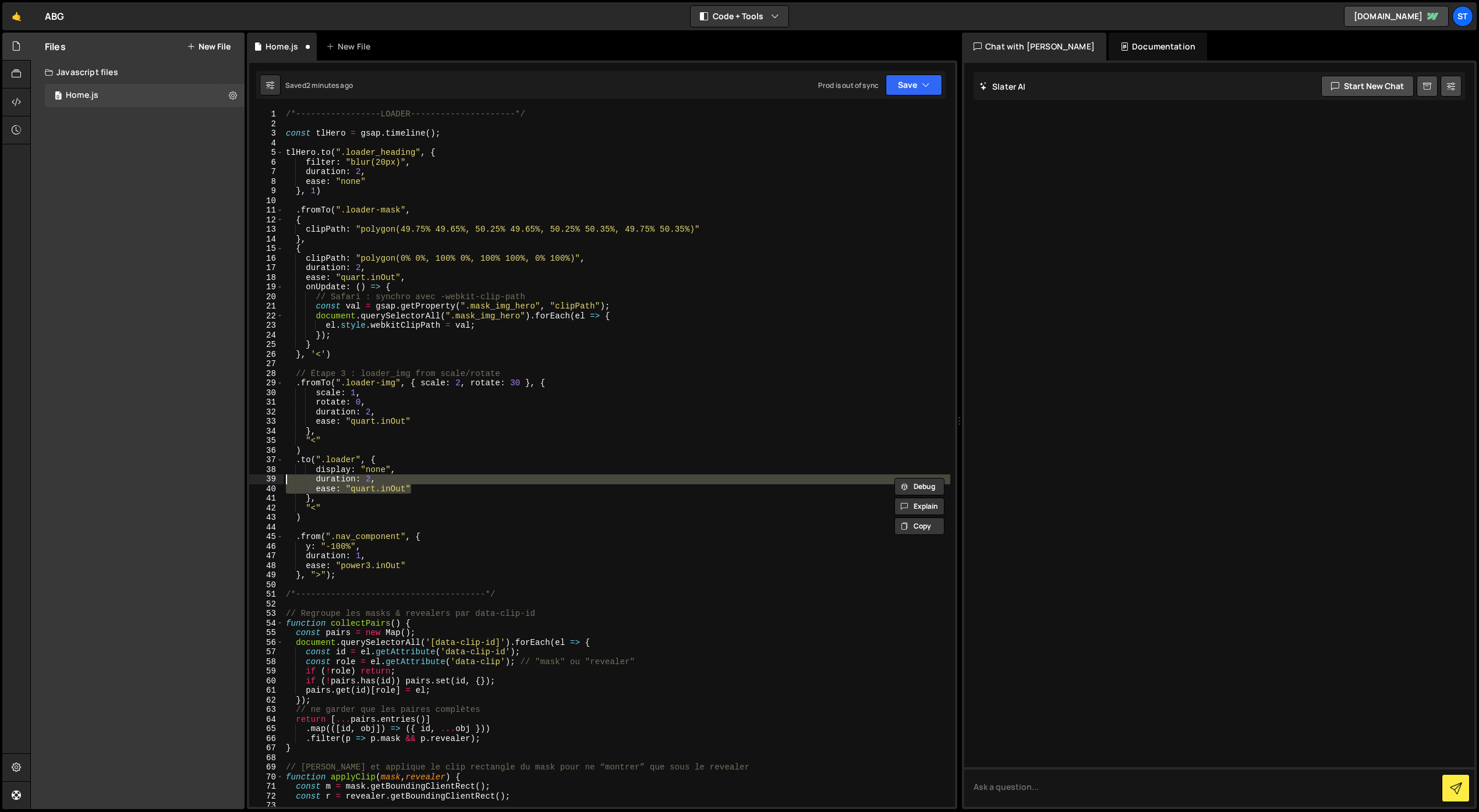
click at [340, 477] on div "/*-----------------LOADER---------------------*/ const tlHero = gsap . timeline…" at bounding box center [616, 458] width 666 height 698
drag, startPoint x: 349, startPoint y: 470, endPoint x: 318, endPoint y: 472, distance: 31.1
click at [318, 472] on div "/*-----------------LOADER---------------------*/ const tlHero = gsap . timeline…" at bounding box center [616, 467] width 666 height 717
drag, startPoint x: 391, startPoint y: 469, endPoint x: 362, endPoint y: 467, distance: 29.1
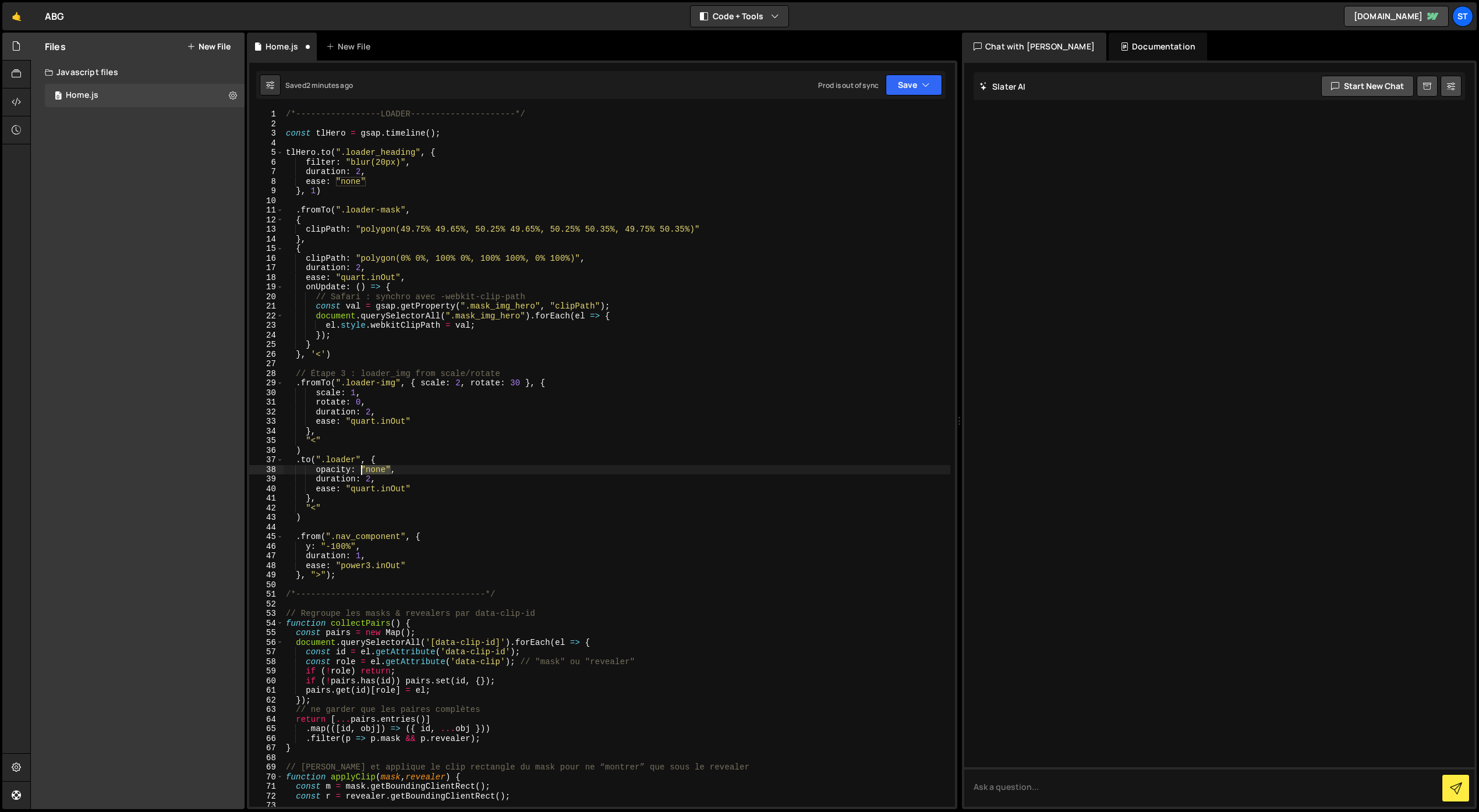
click at [362, 467] on div "/*-----------------LOADER---------------------*/ const tlHero = gsap . timeline…" at bounding box center [616, 467] width 666 height 717
drag, startPoint x: 426, startPoint y: 445, endPoint x: 377, endPoint y: 468, distance: 54.1
click at [425, 446] on div "/*-----------------LOADER---------------------*/ const tlHero = gsap . timeline…" at bounding box center [616, 467] width 666 height 717
click at [369, 477] on div "/*-----------------LOADER---------------------*/ const tlHero = gsap . timeline…" at bounding box center [616, 467] width 666 height 717
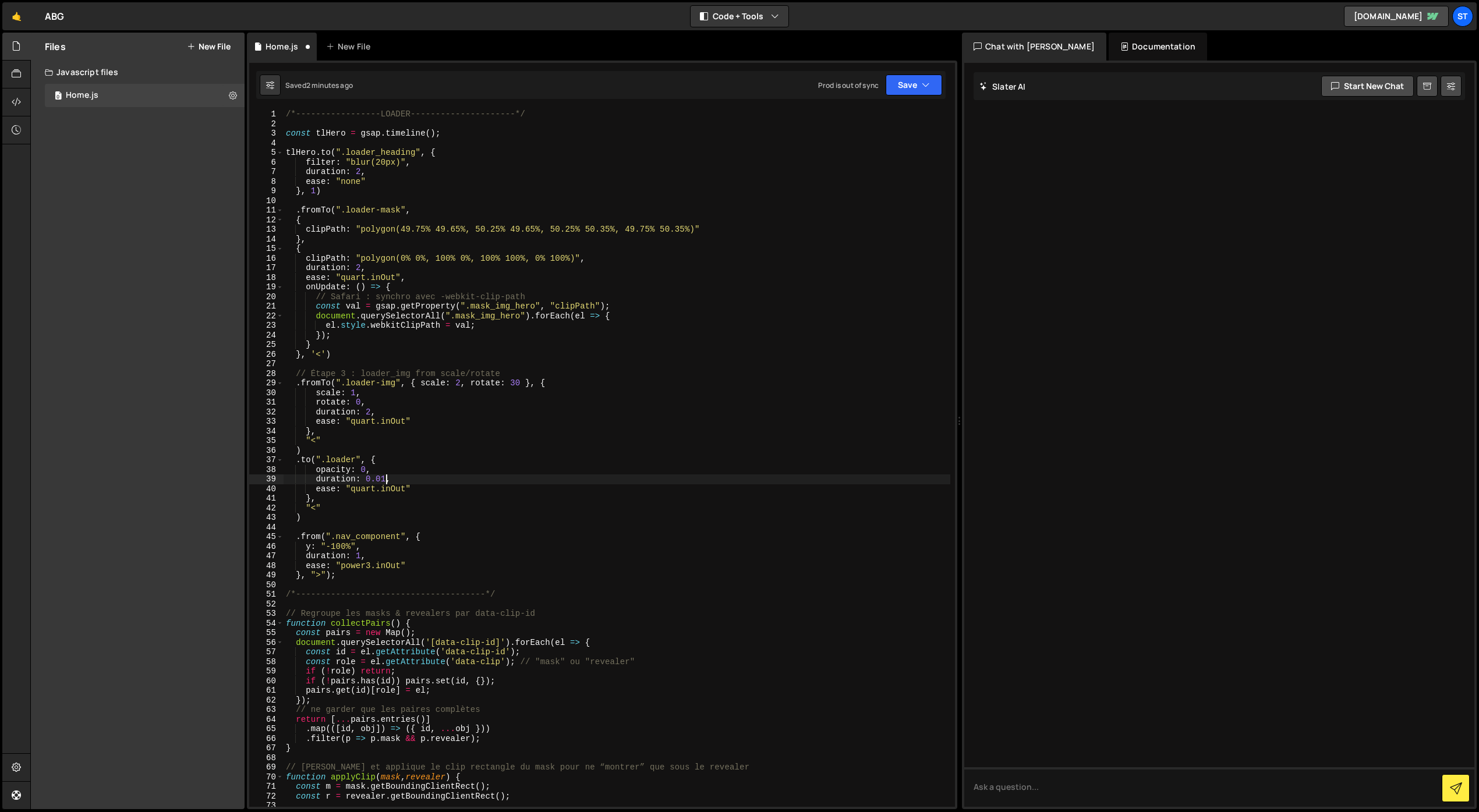
scroll to position [0, 7]
click at [479, 472] on div "/*-----------------LOADER---------------------*/ const tlHero = gsap . timeline…" at bounding box center [616, 467] width 666 height 717
drag, startPoint x: 414, startPoint y: 488, endPoint x: 405, endPoint y: 488, distance: 9.0
click at [405, 488] on div "/*-----------------LOADER---------------------*/ const tlHero = gsap . timeline…" at bounding box center [616, 467] width 666 height 717
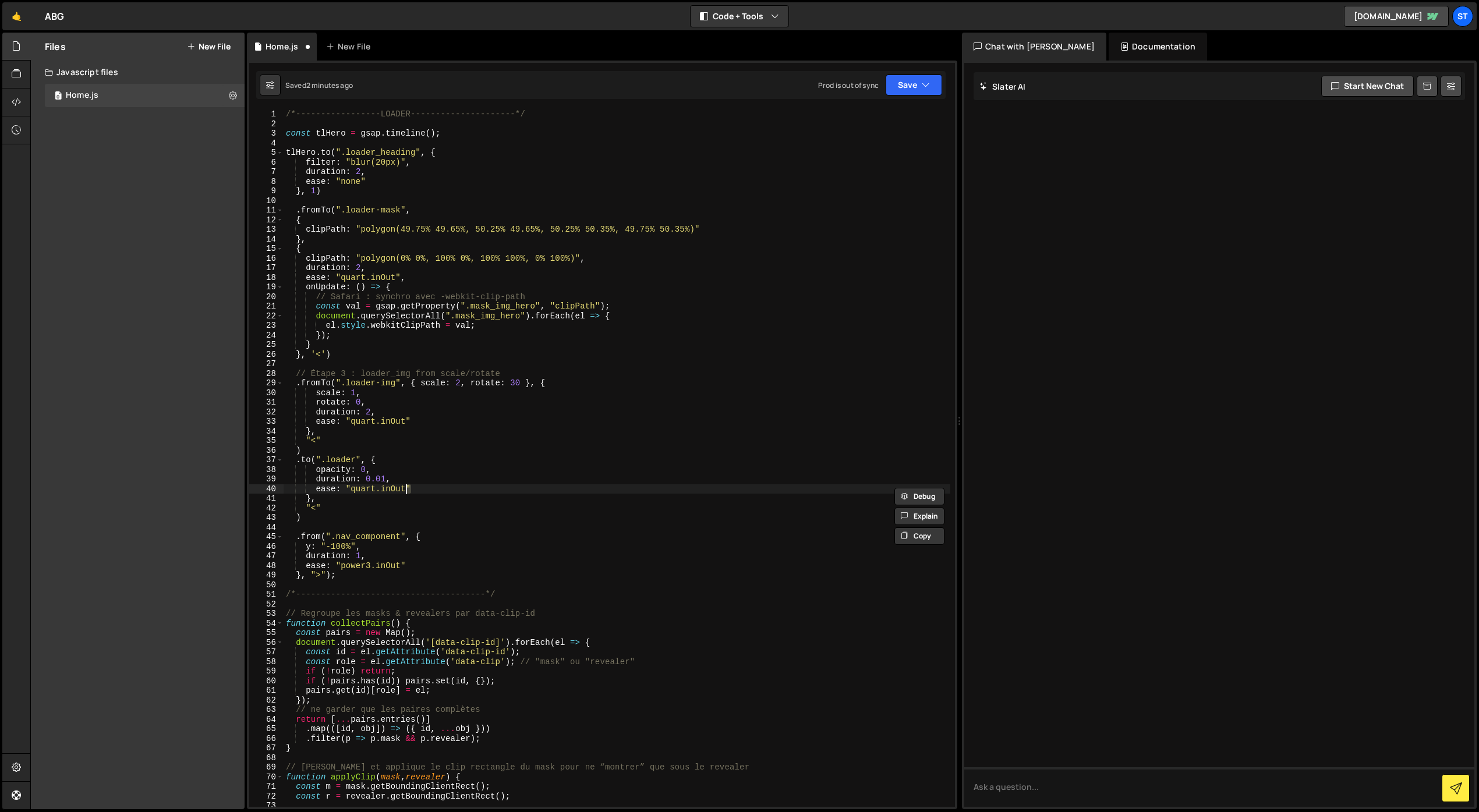
click at [401, 489] on div "/*-----------------LOADER---------------------*/ const tlHero = gsap . timeline…" at bounding box center [616, 467] width 666 height 717
drag, startPoint x: 405, startPoint y: 490, endPoint x: 354, endPoint y: 488, distance: 51.0
click at [353, 488] on div "/*-----------------LOADER---------------------*/ const tlHero = gsap . timeline…" at bounding box center [616, 467] width 666 height 717
click at [406, 459] on div "/*-----------------LOADER---------------------*/ const tlHero = gsap . timeline…" at bounding box center [616, 467] width 666 height 717
click at [317, 511] on div "/*-----------------LOADER---------------------*/ const tlHero = gsap . timeline…" at bounding box center [616, 467] width 666 height 717
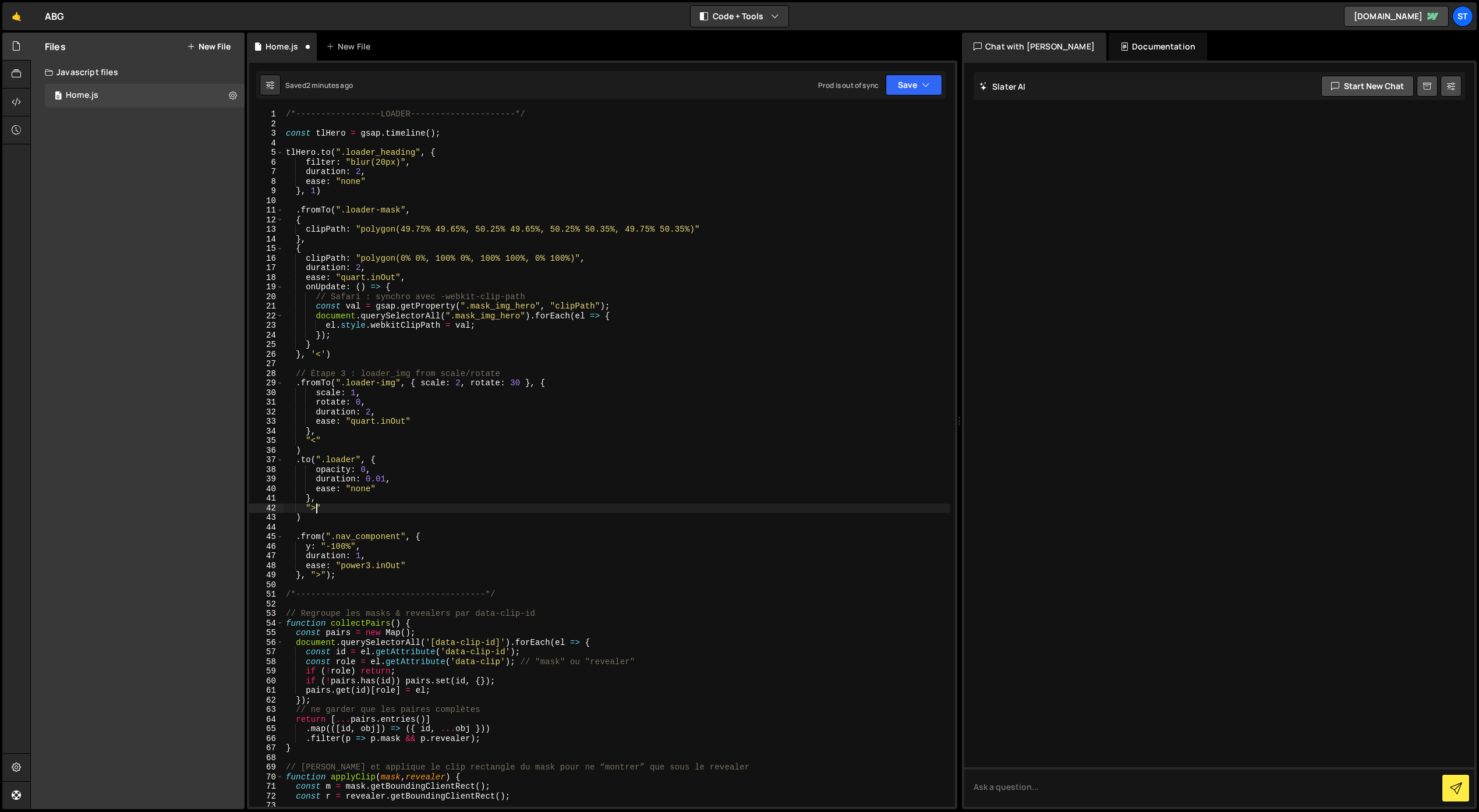
scroll to position [0, 1]
click at [906, 89] on button "Save" at bounding box center [913, 85] width 56 height 21
click at [872, 113] on div "Save to Staging S" at bounding box center [874, 113] width 121 height 12
drag, startPoint x: 707, startPoint y: 228, endPoint x: 304, endPoint y: 228, distance: 403.0
click at [304, 228] on div "/*-----------------LOADER---------------------*/ const tlHero = gsap . timeline…" at bounding box center [616, 467] width 666 height 717
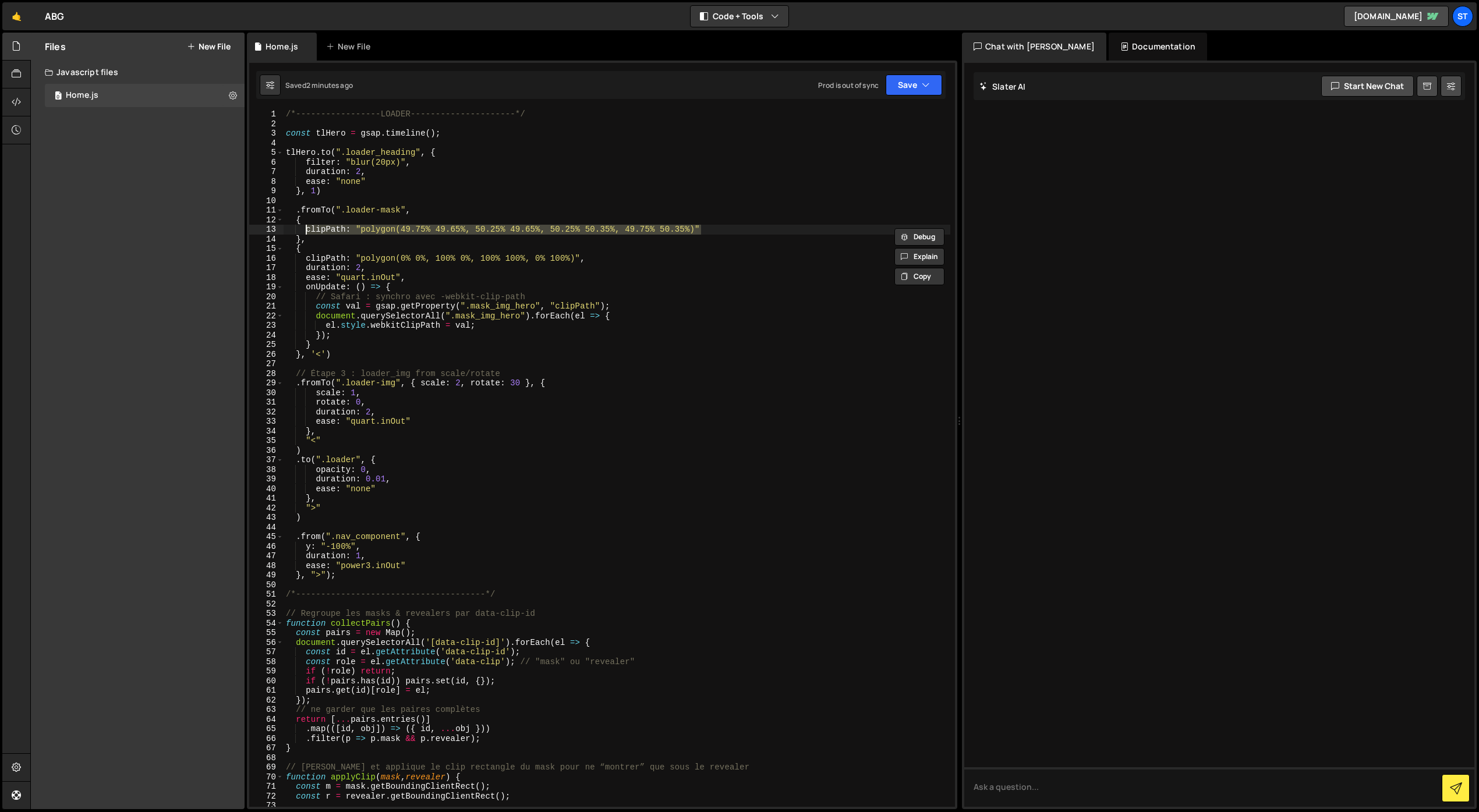
paste textarea ");"
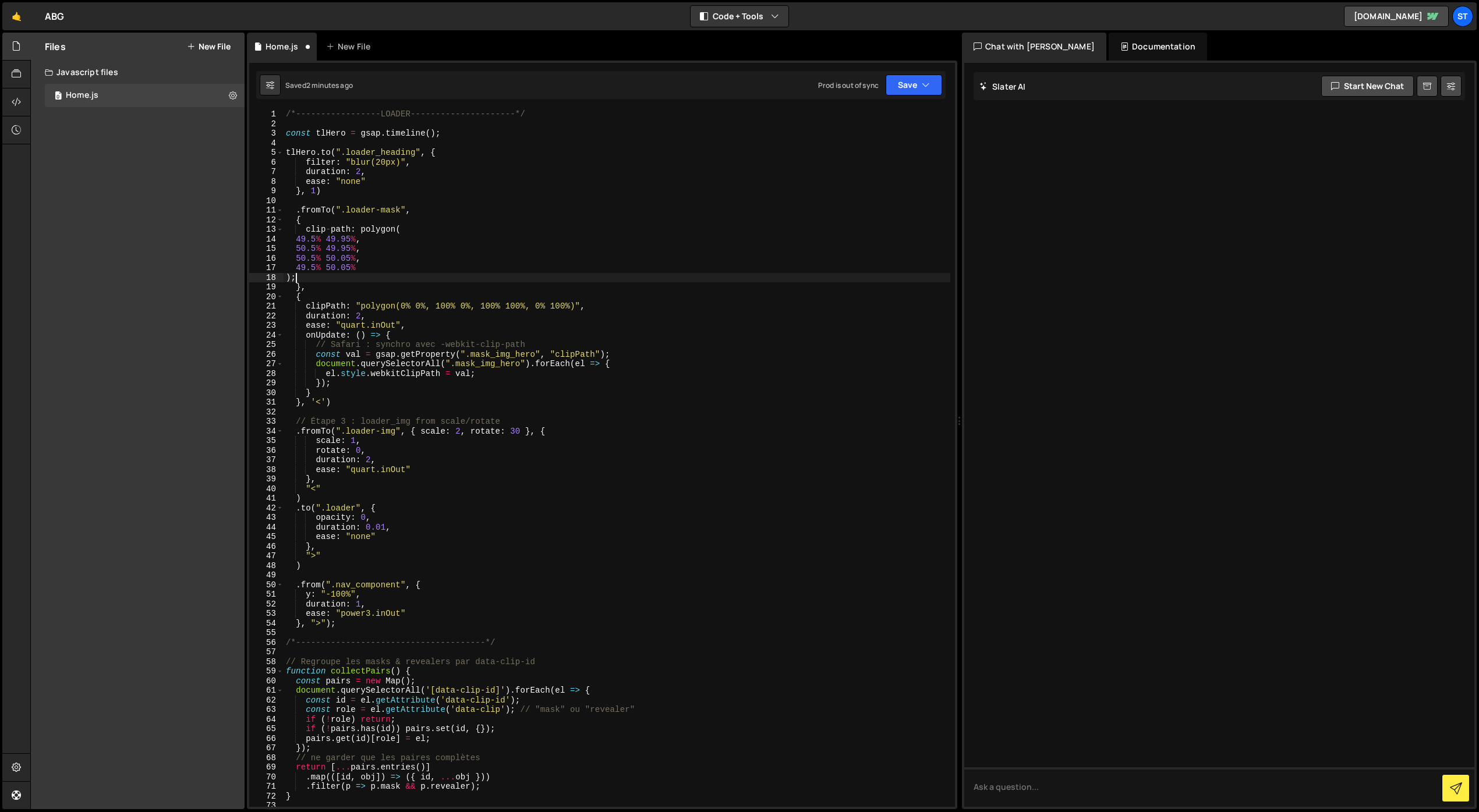
scroll to position [0, 0]
drag, startPoint x: 335, startPoint y: 231, endPoint x: 329, endPoint y: 232, distance: 6.1
click at [329, 232] on div "/*-----------------LOADER---------------------*/ const tlHero = gsap . timeline…" at bounding box center [616, 467] width 666 height 717
click at [383, 226] on div "/*-----------------LOADER---------------------*/ const tlHero = gsap . timeline…" at bounding box center [616, 467] width 666 height 717
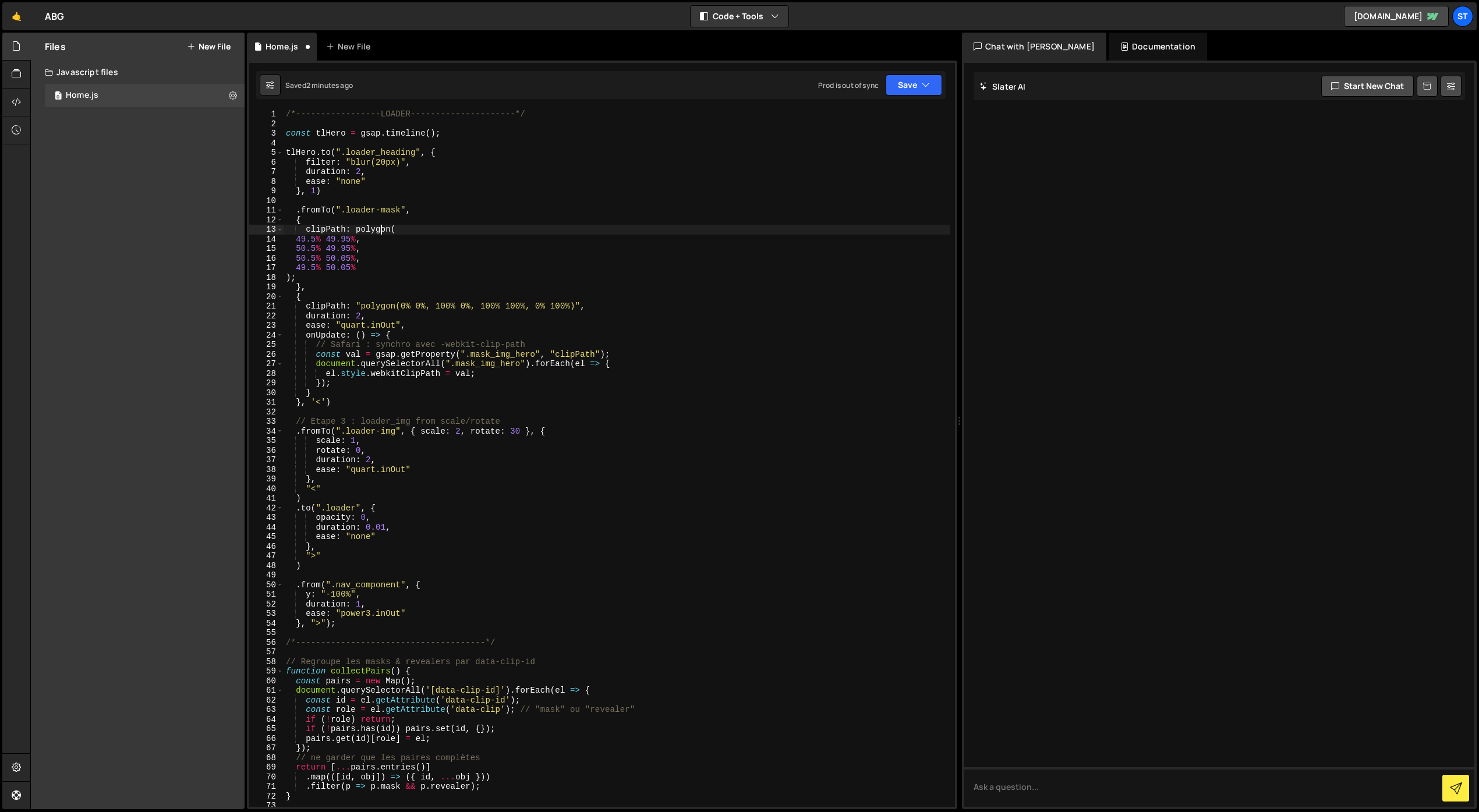
click at [356, 228] on div "/*-----------------LOADER---------------------*/ const tlHero = gsap . timeline…" at bounding box center [616, 467] width 666 height 717
click at [360, 270] on div "/*-----------------LOADER---------------------*/ const tlHero = gsap . timeline…" at bounding box center [616, 467] width 666 height 717
click at [297, 240] on div "/*-----------------LOADER---------------------*/ const tlHero = gsap . timeline…" at bounding box center [616, 467] width 666 height 717
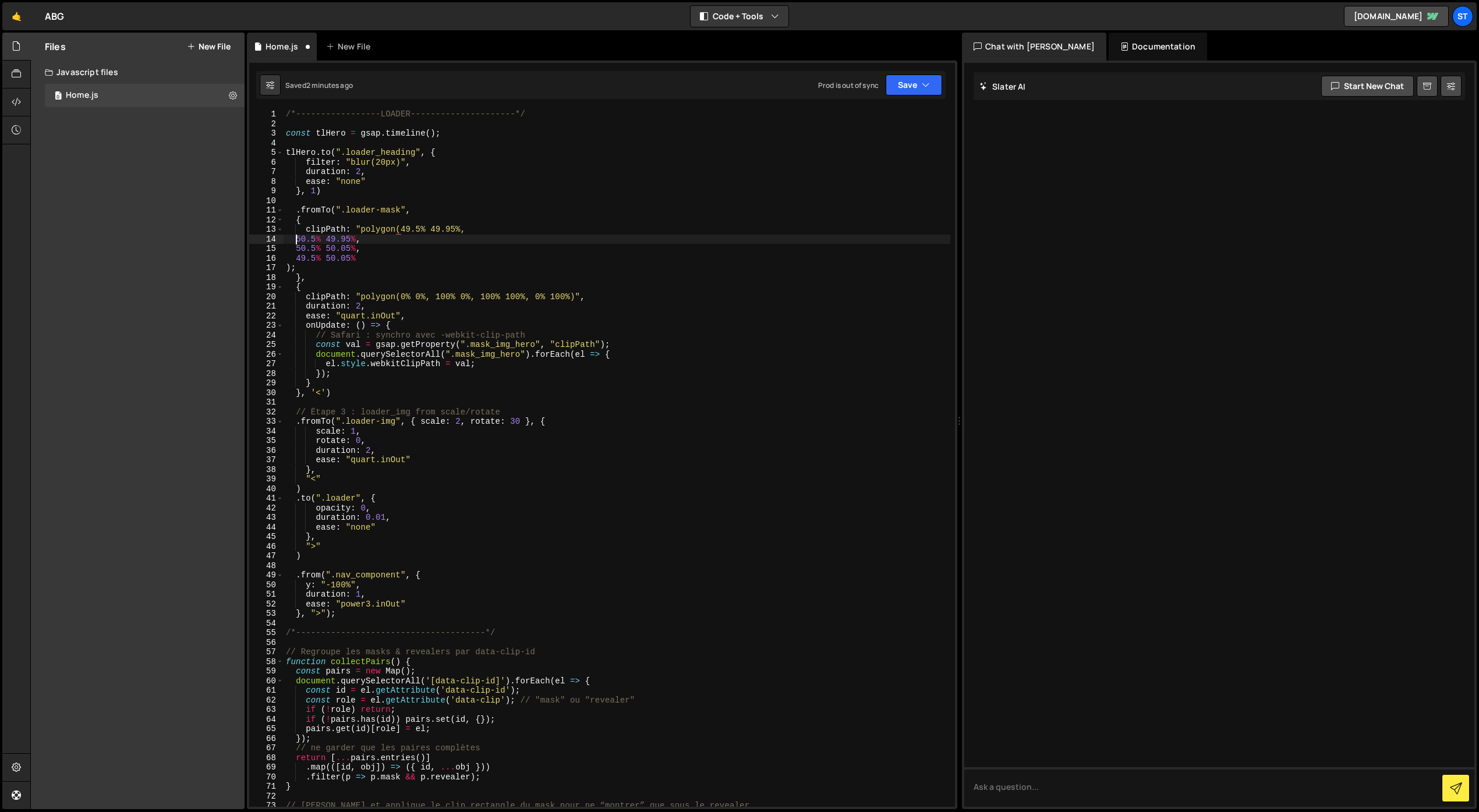
click at [295, 239] on div "/*-----------------LOADER---------------------*/ const tlHero = gsap . timeline…" at bounding box center [616, 467] width 666 height 717
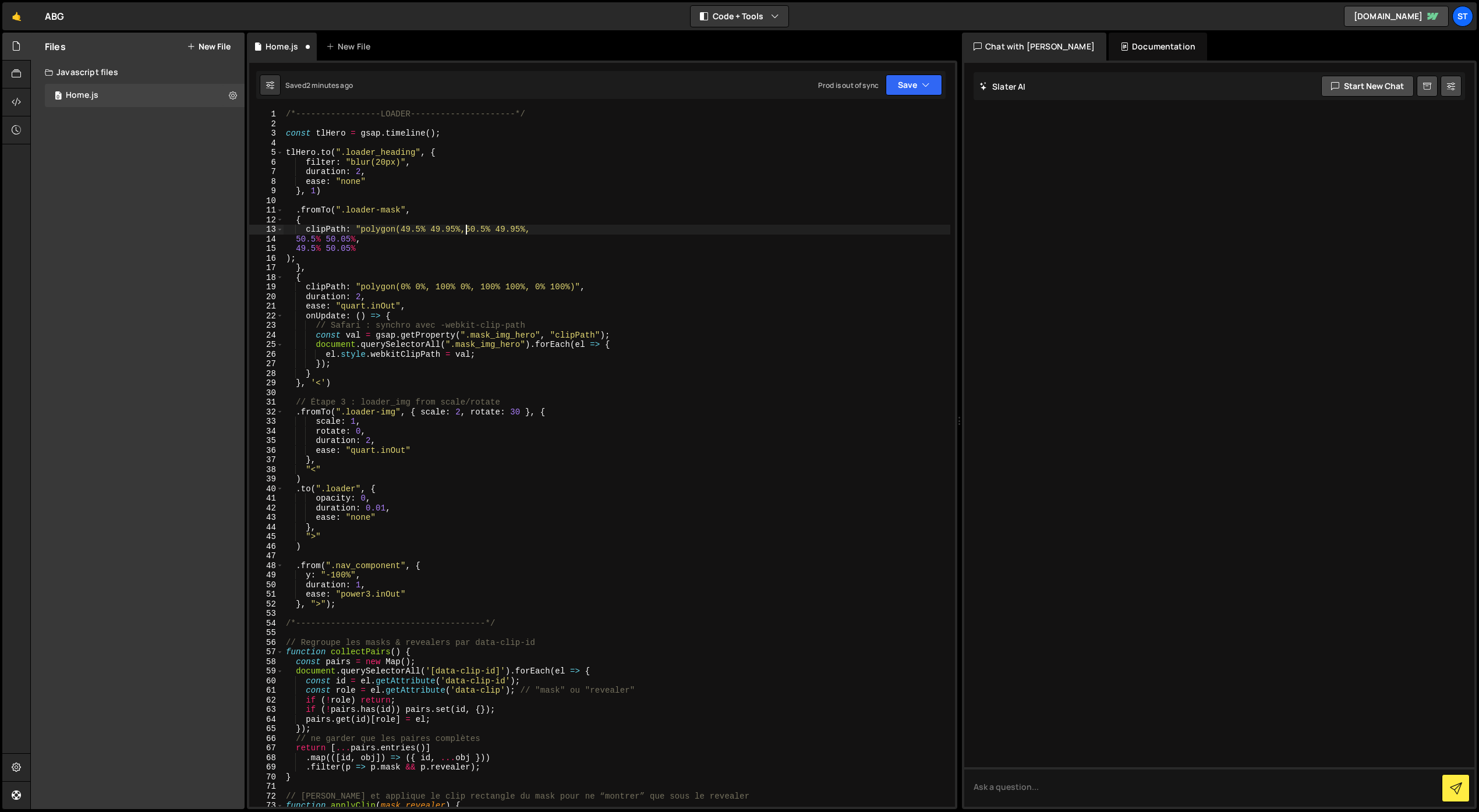
scroll to position [0, 12]
click at [294, 238] on div "/*-----------------LOADER---------------------*/ const tlHero = gsap . timeline…" at bounding box center [616, 467] width 666 height 717
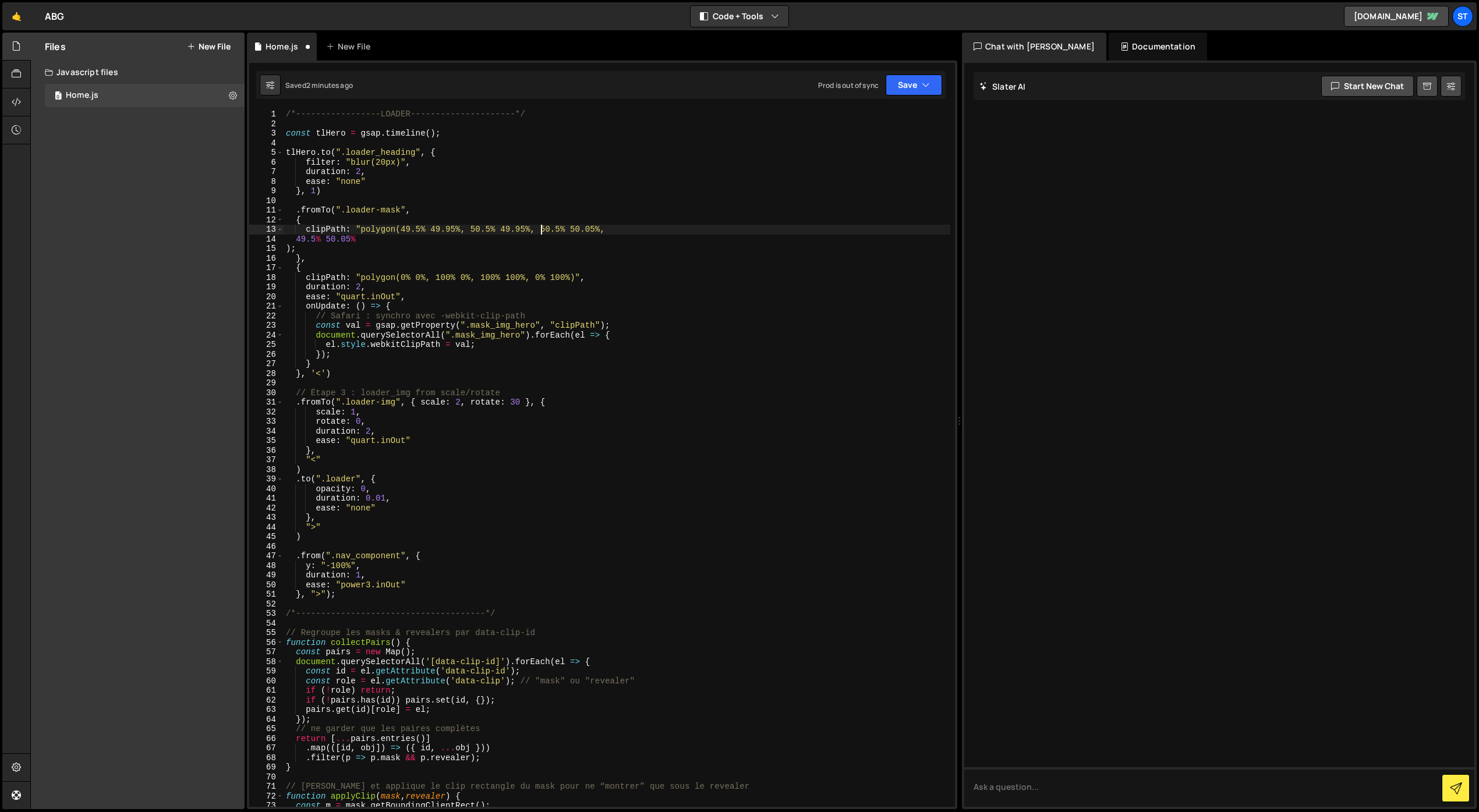
scroll to position [0, 18]
click at [298, 239] on div "/*-----------------LOADER---------------------*/ const tlHero = gsap . timeline…" at bounding box center [616, 467] width 666 height 717
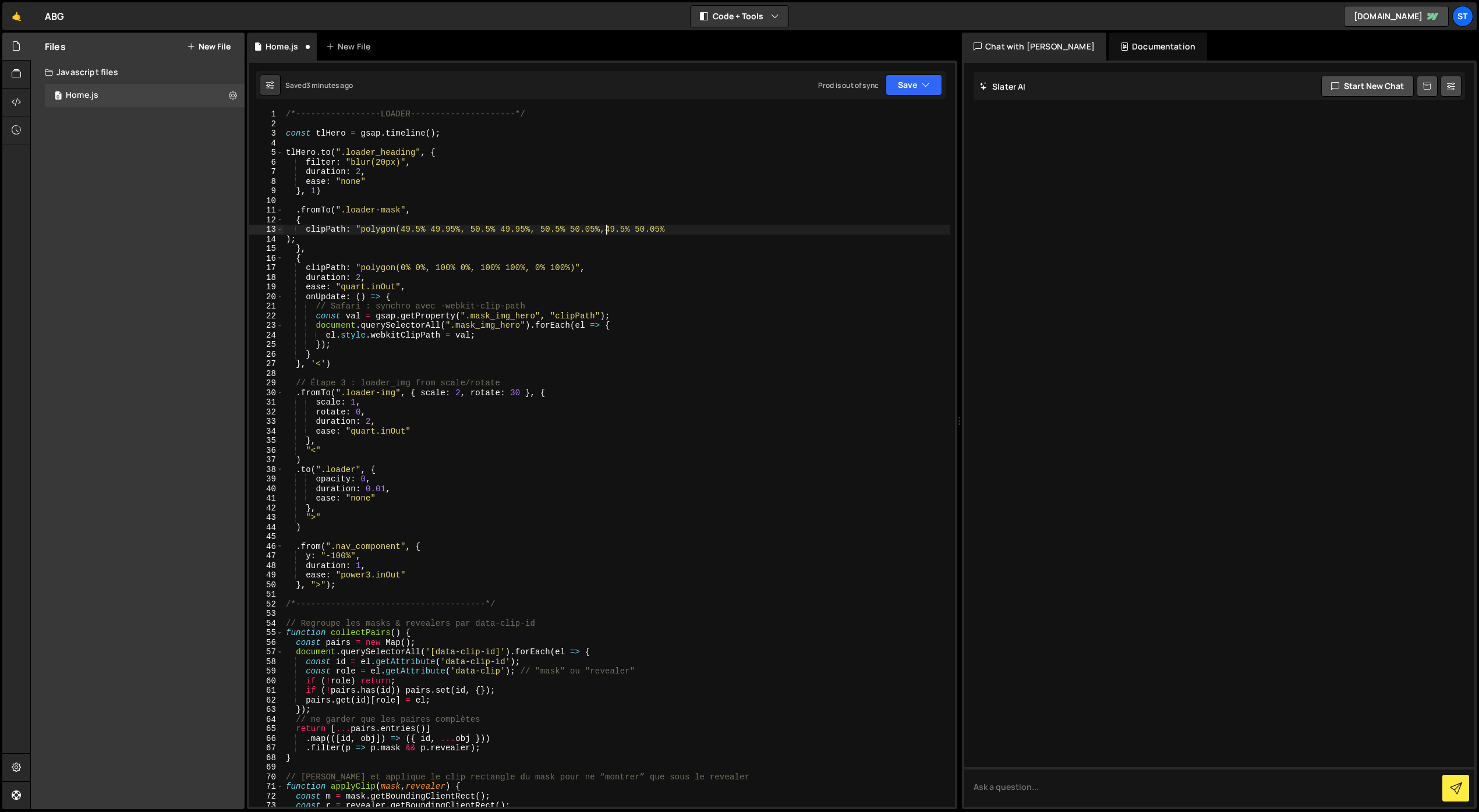
scroll to position [0, 22]
click at [679, 231] on div "/*-----------------LOADER---------------------*/ const tlHero = gsap . timeline…" at bounding box center [616, 467] width 666 height 717
click at [908, 87] on button "Save" at bounding box center [913, 85] width 56 height 21
click at [892, 111] on div "Save to Staging S" at bounding box center [874, 113] width 121 height 12
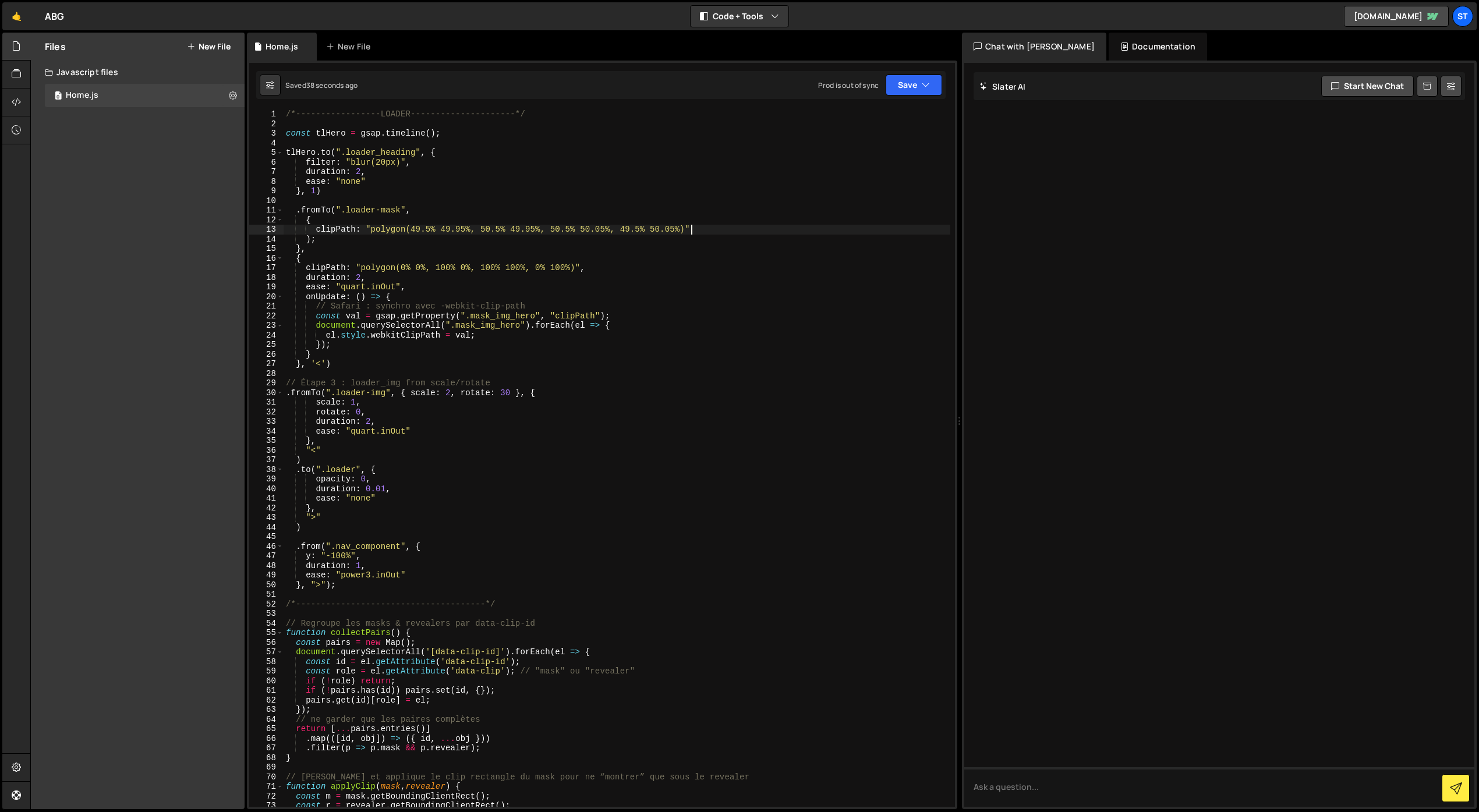
click at [698, 231] on div "/*-----------------LOADER---------------------*/ const tlHero = gsap . timeline…" at bounding box center [616, 467] width 666 height 717
click at [920, 83] on button "Save" at bounding box center [913, 85] width 56 height 21
drag, startPoint x: 880, startPoint y: 114, endPoint x: 875, endPoint y: 117, distance: 5.8
click at [880, 114] on div "Save to Staging S" at bounding box center [874, 113] width 121 height 12
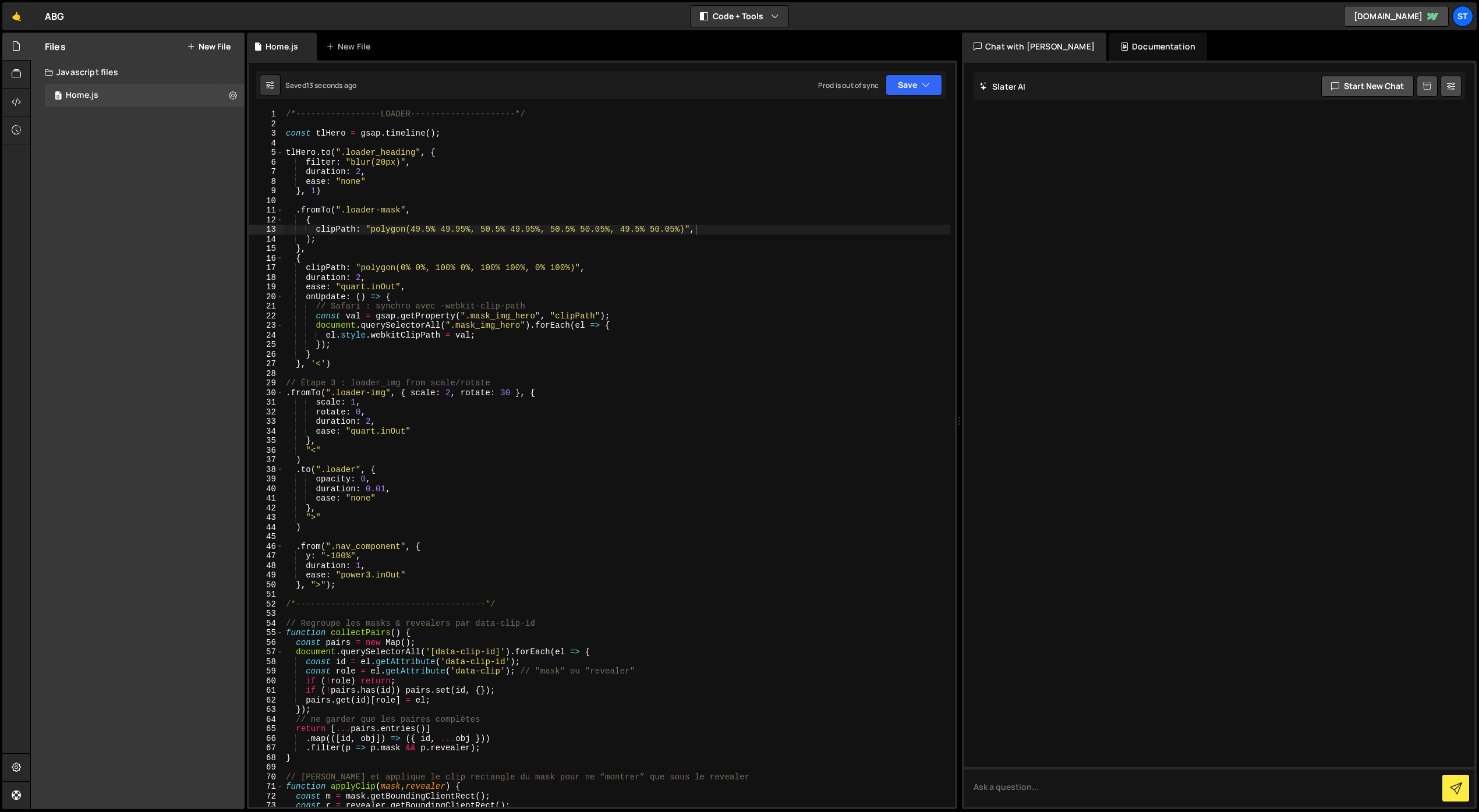
click at [320, 241] on div "/*-----------------LOADER---------------------*/ const tlHero = gsap . timeline…" at bounding box center [616, 467] width 666 height 717
type textarea ")"
click at [921, 82] on button "Save" at bounding box center [913, 85] width 56 height 21
click at [881, 118] on div "Save to Staging S" at bounding box center [874, 113] width 121 height 12
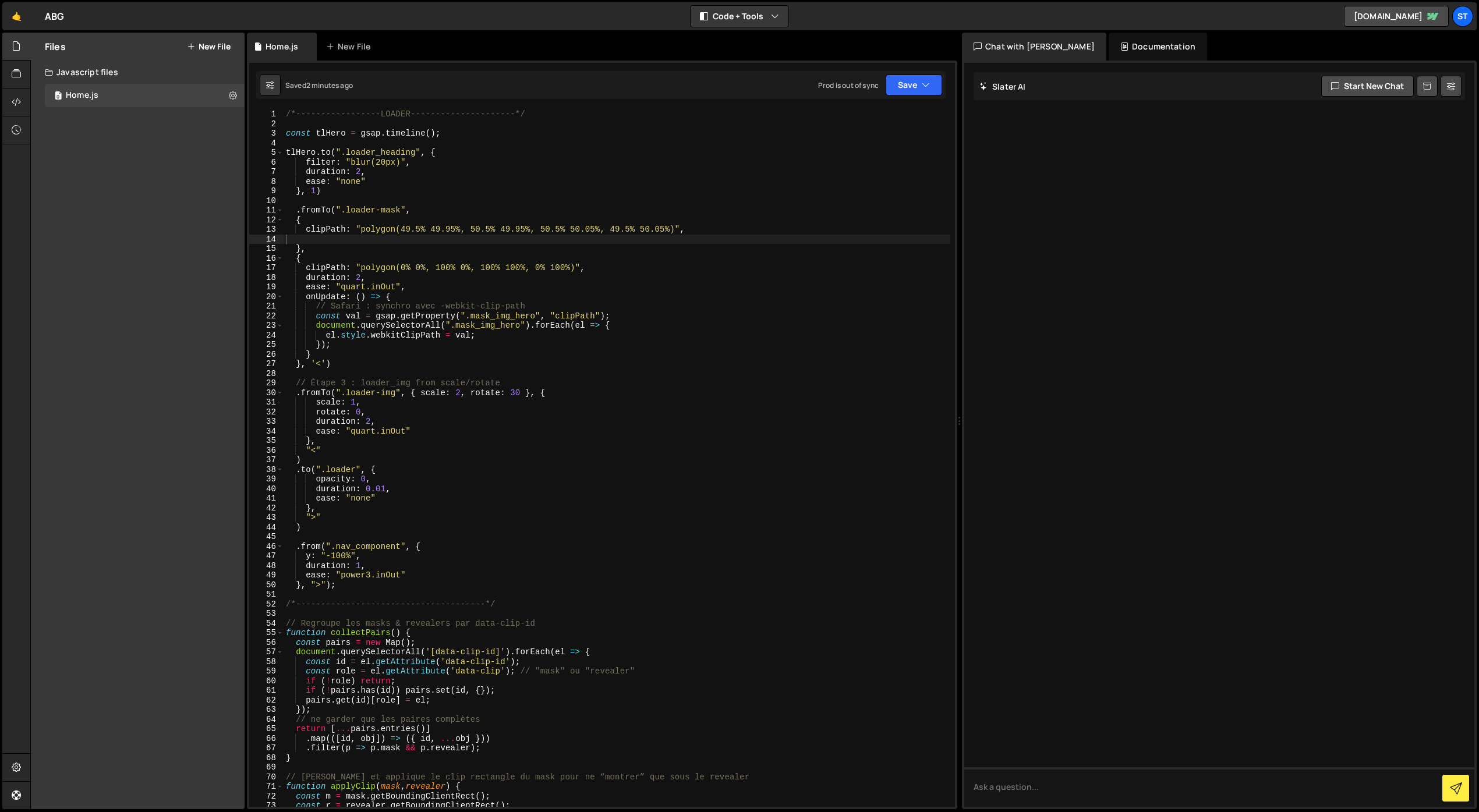
click at [296, 212] on div "/*-----------------LOADER---------------------*/ const tlHero = gsap . timeline…" at bounding box center [616, 467] width 666 height 717
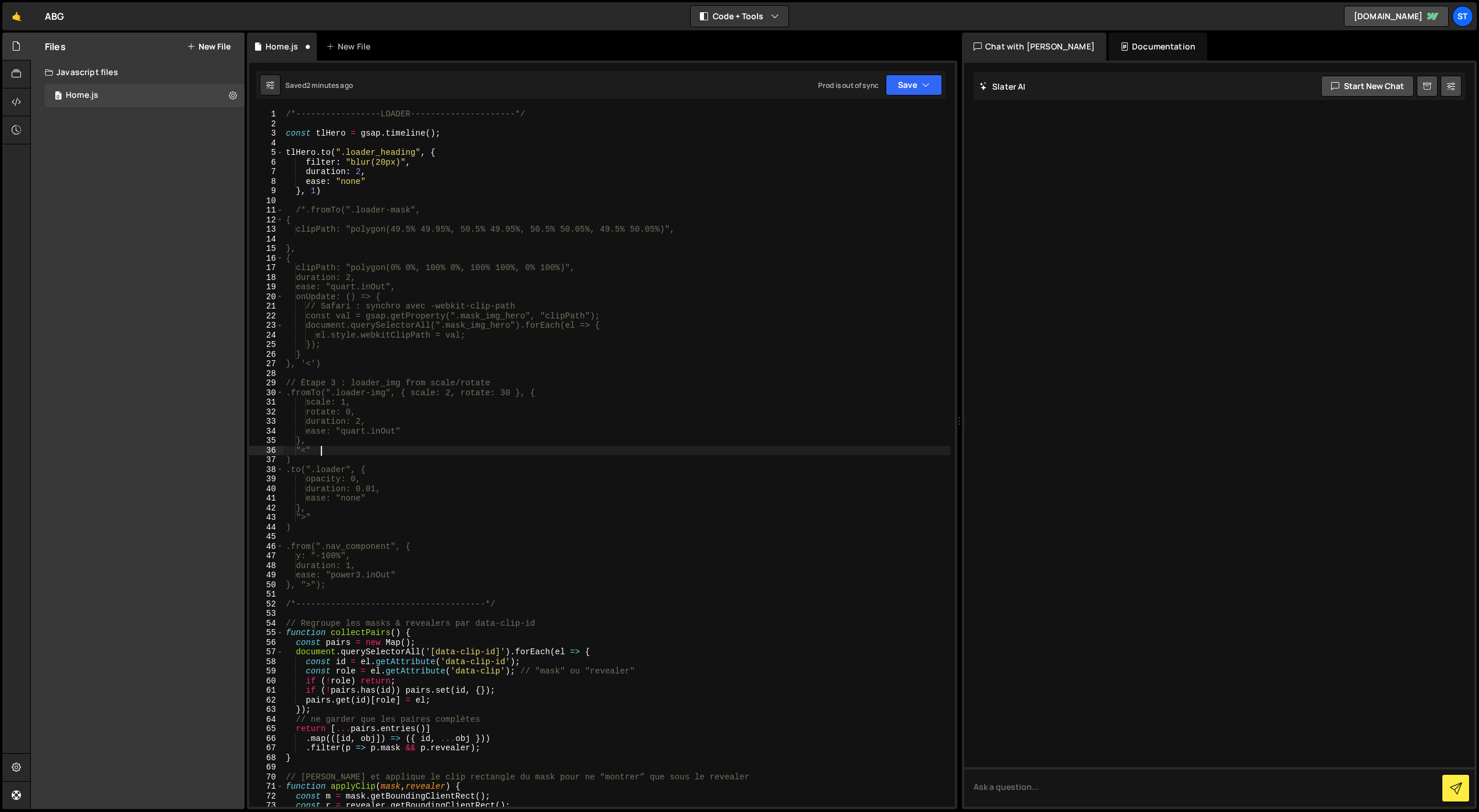
click at [331, 452] on div "/*-----------------LOADER---------------------*/ const tlHero = gsap . timeline…" at bounding box center [616, 467] width 666 height 717
click at [329, 460] on div "/*-----------------LOADER---------------------*/ const tlHero = gsap . timeline…" at bounding box center [616, 467] width 666 height 717
drag, startPoint x: 336, startPoint y: 164, endPoint x: 305, endPoint y: 164, distance: 31.0
click at [305, 164] on div "/*-----------------LOADER---------------------*/ const tlHero = gsap . timeline…" at bounding box center [616, 467] width 666 height 717
type textarea "filter: "blur(20px)","
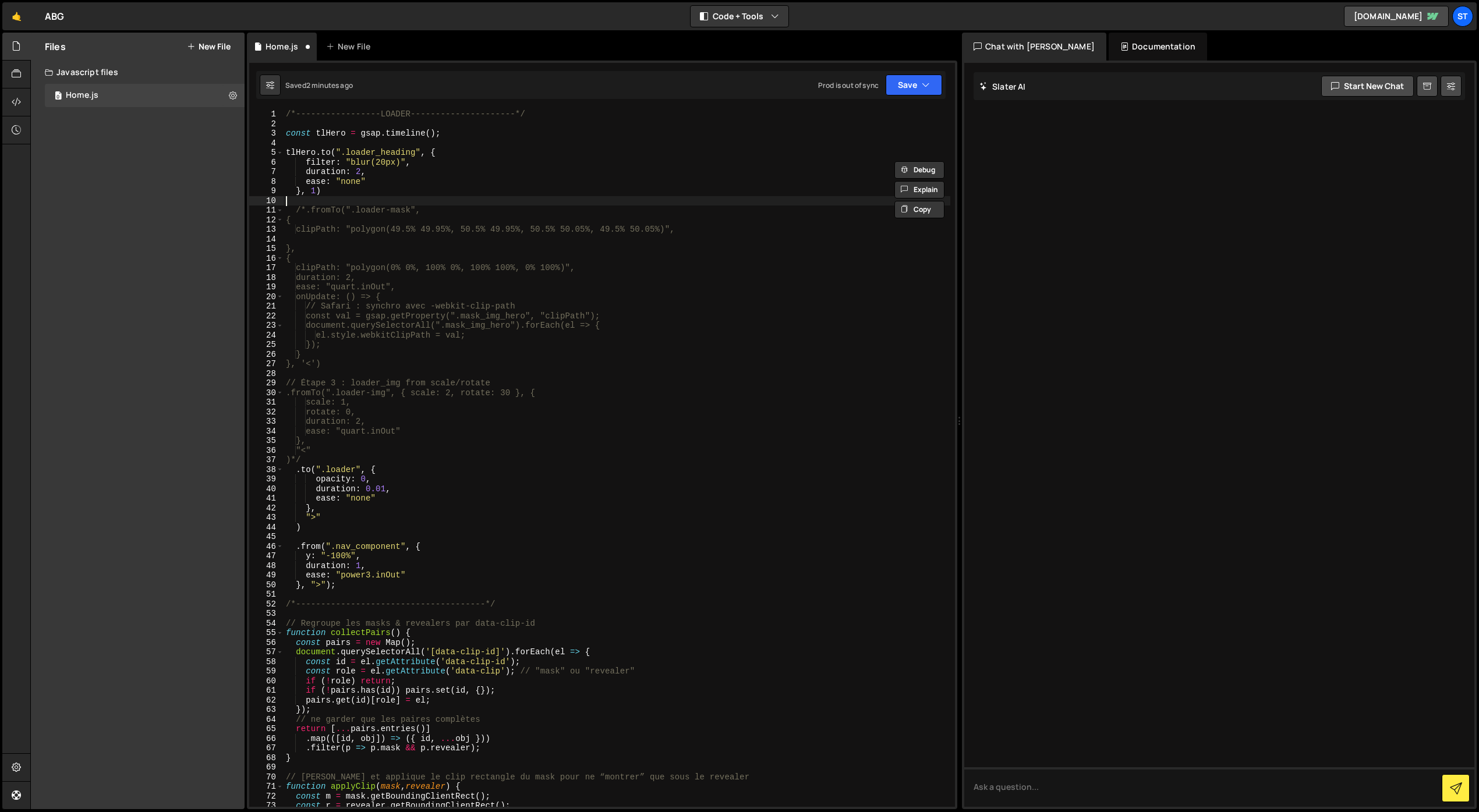
click at [351, 198] on div "/*-----------------LOADER---------------------*/ const tlHero = gsap . timeline…" at bounding box center [616, 467] width 666 height 717
click at [351, 154] on div "/*-----------------LOADER---------------------*/ const tlHero = gsap . timeline…" at bounding box center [616, 467] width 666 height 717
drag, startPoint x: 417, startPoint y: 154, endPoint x: 376, endPoint y: 153, distance: 41.0
click at [376, 153] on div "/*-----------------LOADER---------------------*/ const tlHero = gsap . timeline…" at bounding box center [616, 467] width 666 height 717
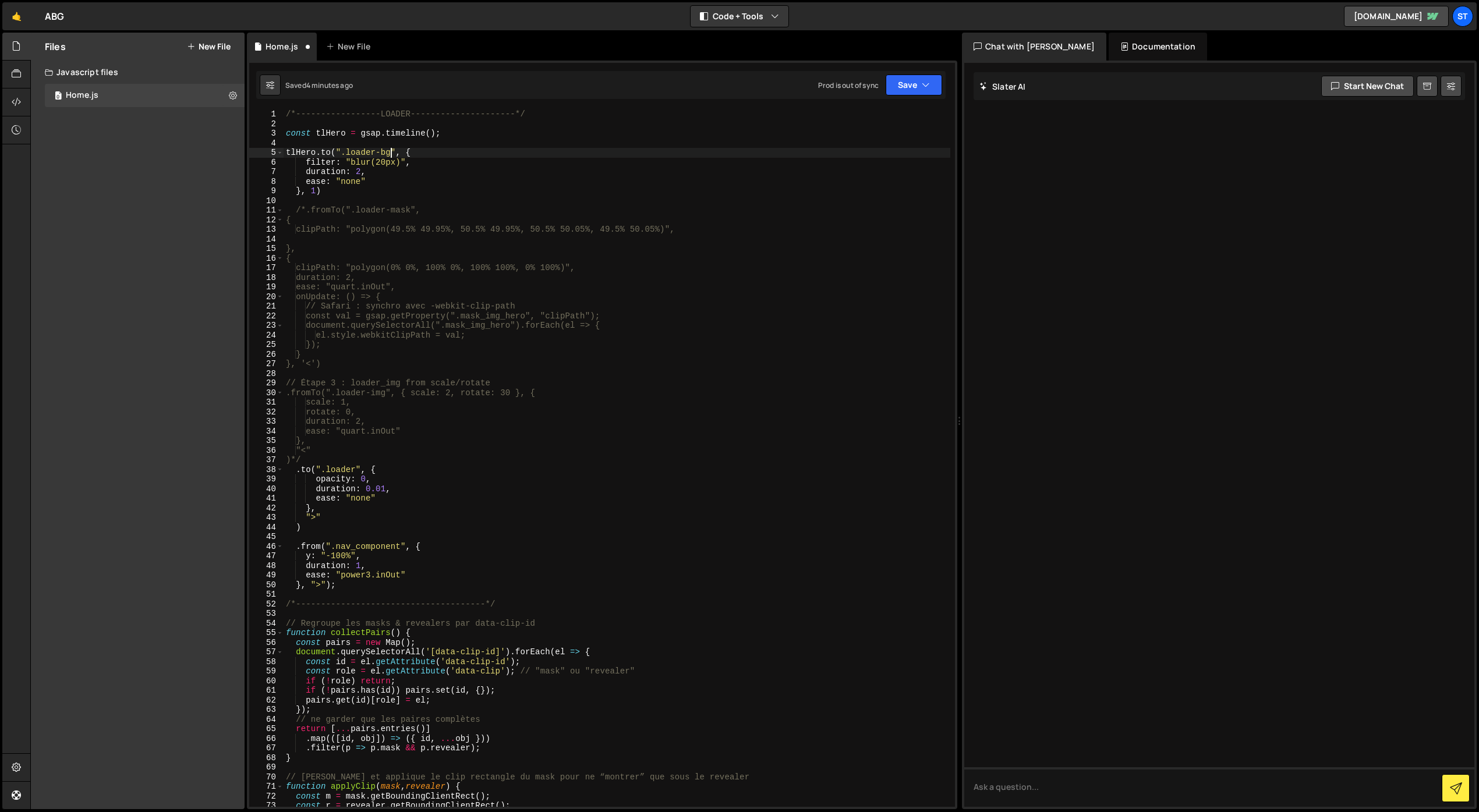
scroll to position [0, 7]
drag, startPoint x: 337, startPoint y: 163, endPoint x: 308, endPoint y: 163, distance: 29.0
click at [308, 163] on div "/*-----------------LOADER---------------------*/ const tlHero = gsap . timeline…" at bounding box center [616, 467] width 666 height 717
drag, startPoint x: 391, startPoint y: 163, endPoint x: 348, endPoint y: 166, distance: 43.1
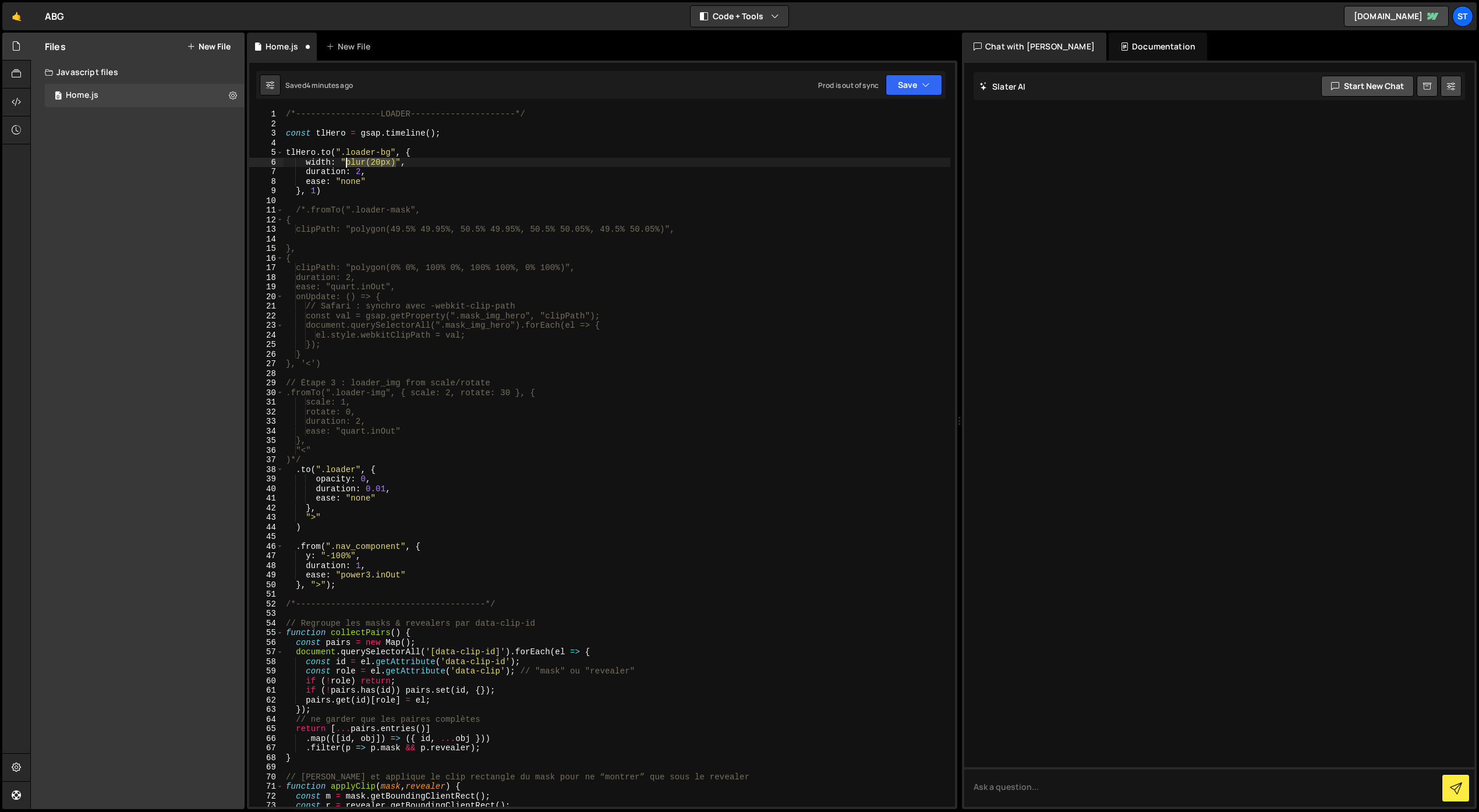
click at [348, 166] on div "/*-----------------LOADER---------------------*/ const tlHero = gsap . timeline…" at bounding box center [616, 467] width 666 height 717
type textarea "width: "95%","
click at [370, 163] on div "/*-----------------LOADER---------------------*/ const tlHero = gsap . timeline…" at bounding box center [616, 467] width 666 height 717
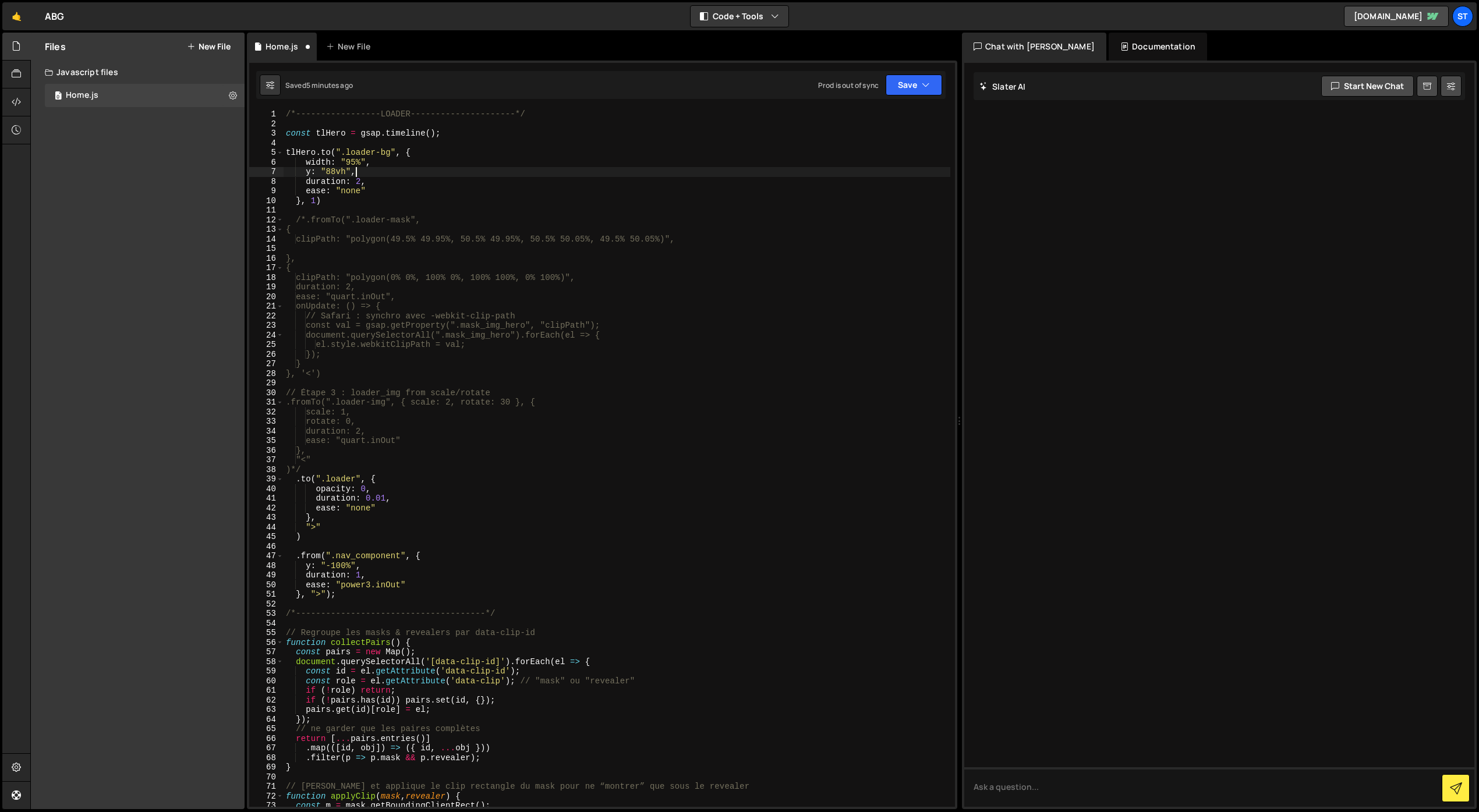
scroll to position [0, 4]
drag, startPoint x: 362, startPoint y: 192, endPoint x: 342, endPoint y: 193, distance: 20.0
click at [342, 193] on div "/*-----------------LOADER---------------------*/ const tlHero = gsap . timeline…" at bounding box center [616, 467] width 666 height 717
click at [903, 84] on button "Save" at bounding box center [913, 85] width 56 height 21
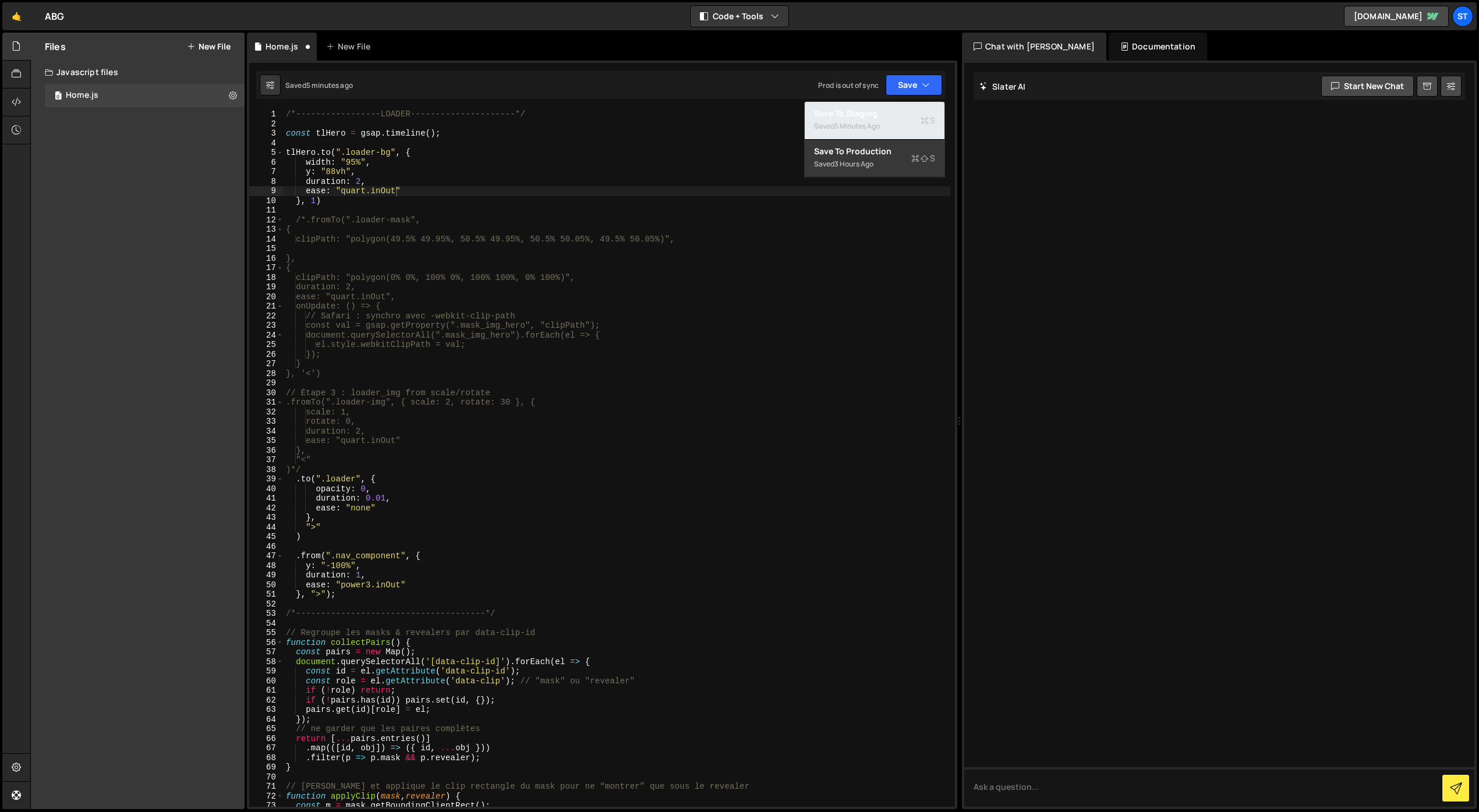
click at [856, 120] on div "Saved 5 minutes ago" at bounding box center [874, 126] width 121 height 14
click at [414, 151] on div "/*-----------------LOADER---------------------*/ const tlHero = gsap . timeline…" at bounding box center [616, 467] width 666 height 717
drag, startPoint x: 346, startPoint y: 171, endPoint x: 349, endPoint y: 211, distance: 40.1
click at [327, 172] on div "/*-----------------LOADER---------------------*/ const tlHero = gsap . timeline…" at bounding box center [616, 467] width 666 height 717
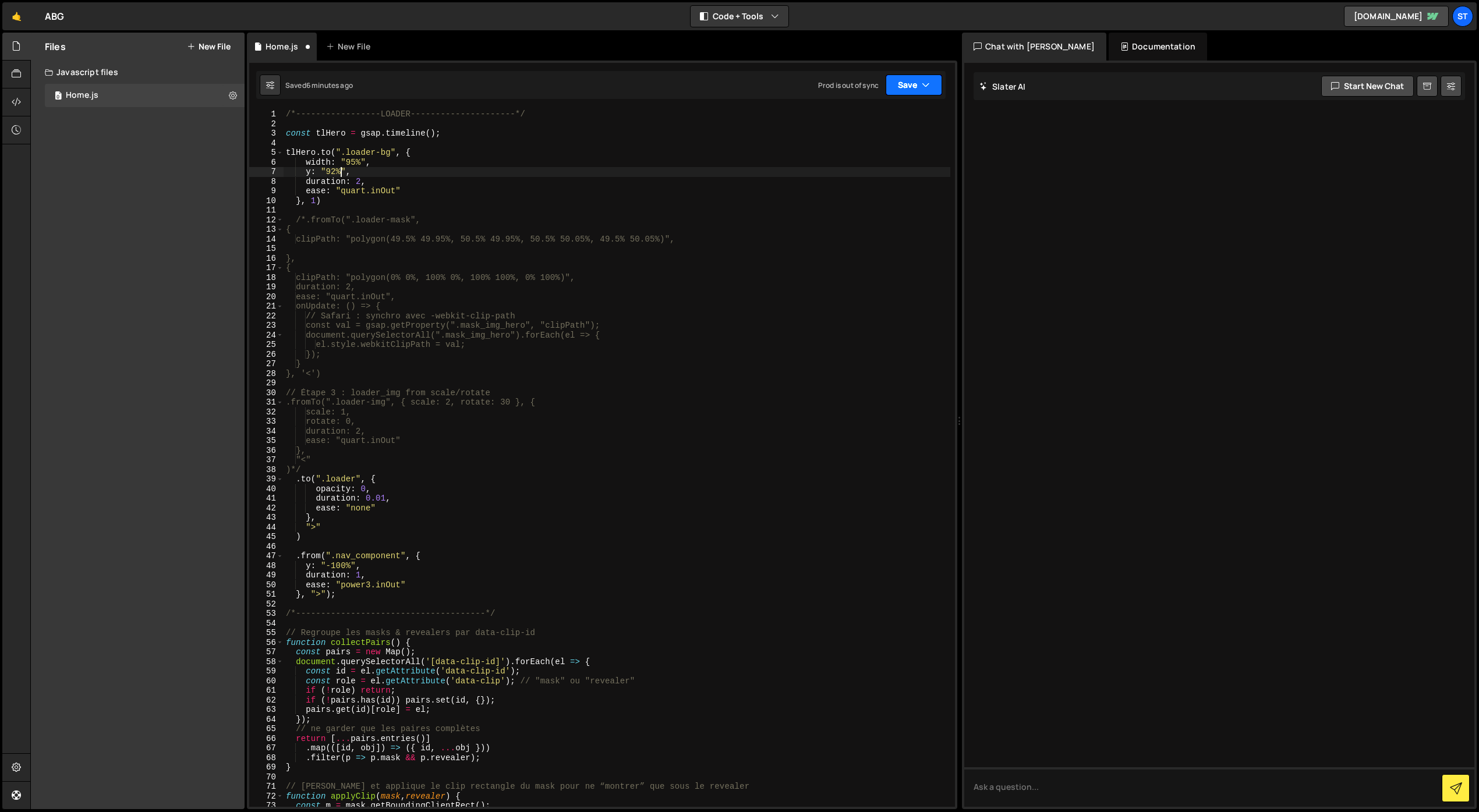
click at [890, 83] on button "Save" at bounding box center [913, 85] width 56 height 21
click at [870, 124] on div "6 minutes ago" at bounding box center [857, 126] width 45 height 10
drag, startPoint x: 316, startPoint y: 466, endPoint x: 303, endPoint y: 469, distance: 13.3
click at [303, 469] on div "/*-----------------LOADER---------------------*/ const tlHero = gsap . timeline…" at bounding box center [616, 467] width 666 height 717
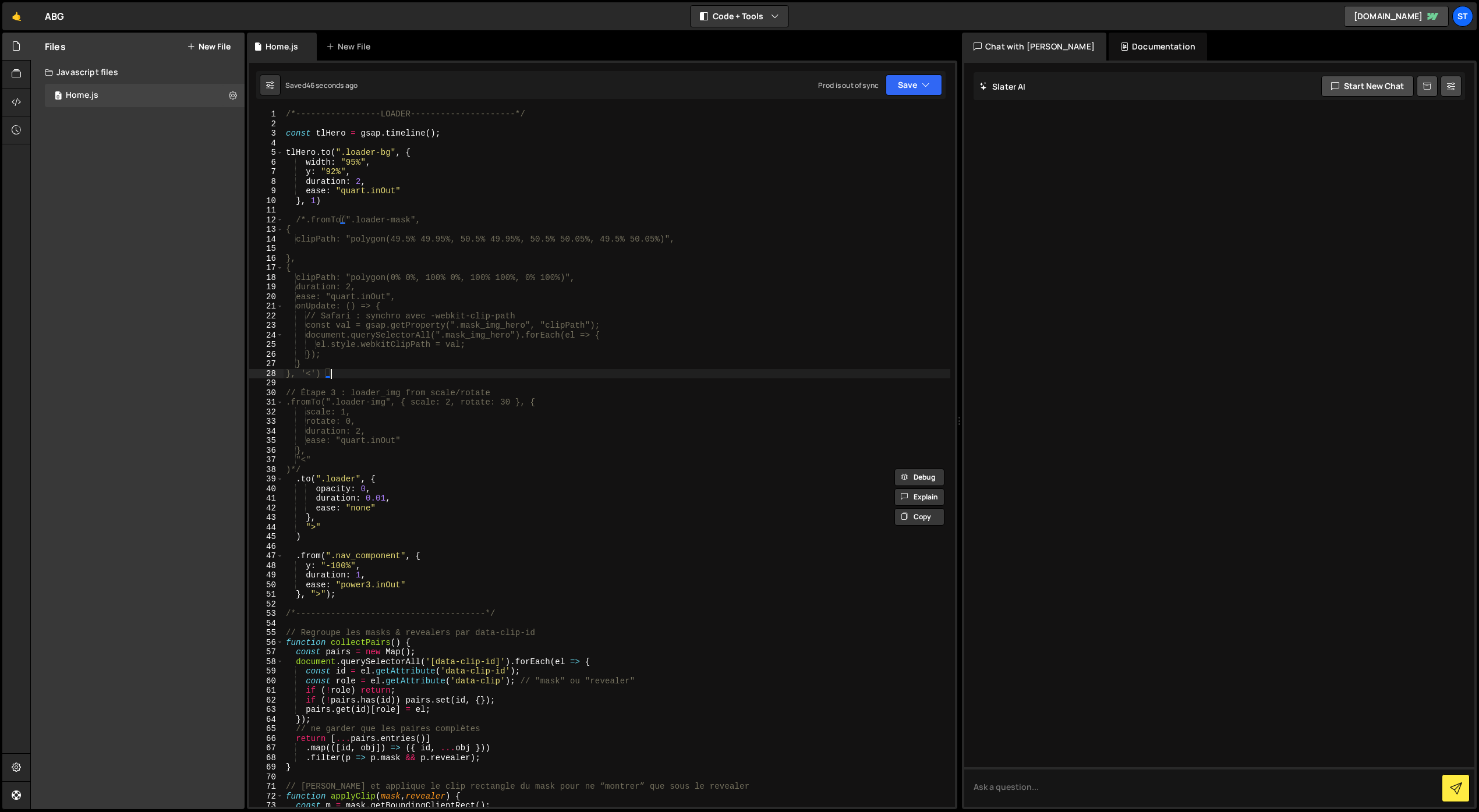
click at [362, 373] on div "/*-----------------LOADER---------------------*/ const tlHero = gsap . timeline…" at bounding box center [616, 467] width 666 height 717
paste textarea "*/"
click at [320, 467] on div "/*-----------------LOADER---------------------*/ const tlHero = gsap . timeline…" at bounding box center [616, 467] width 666 height 717
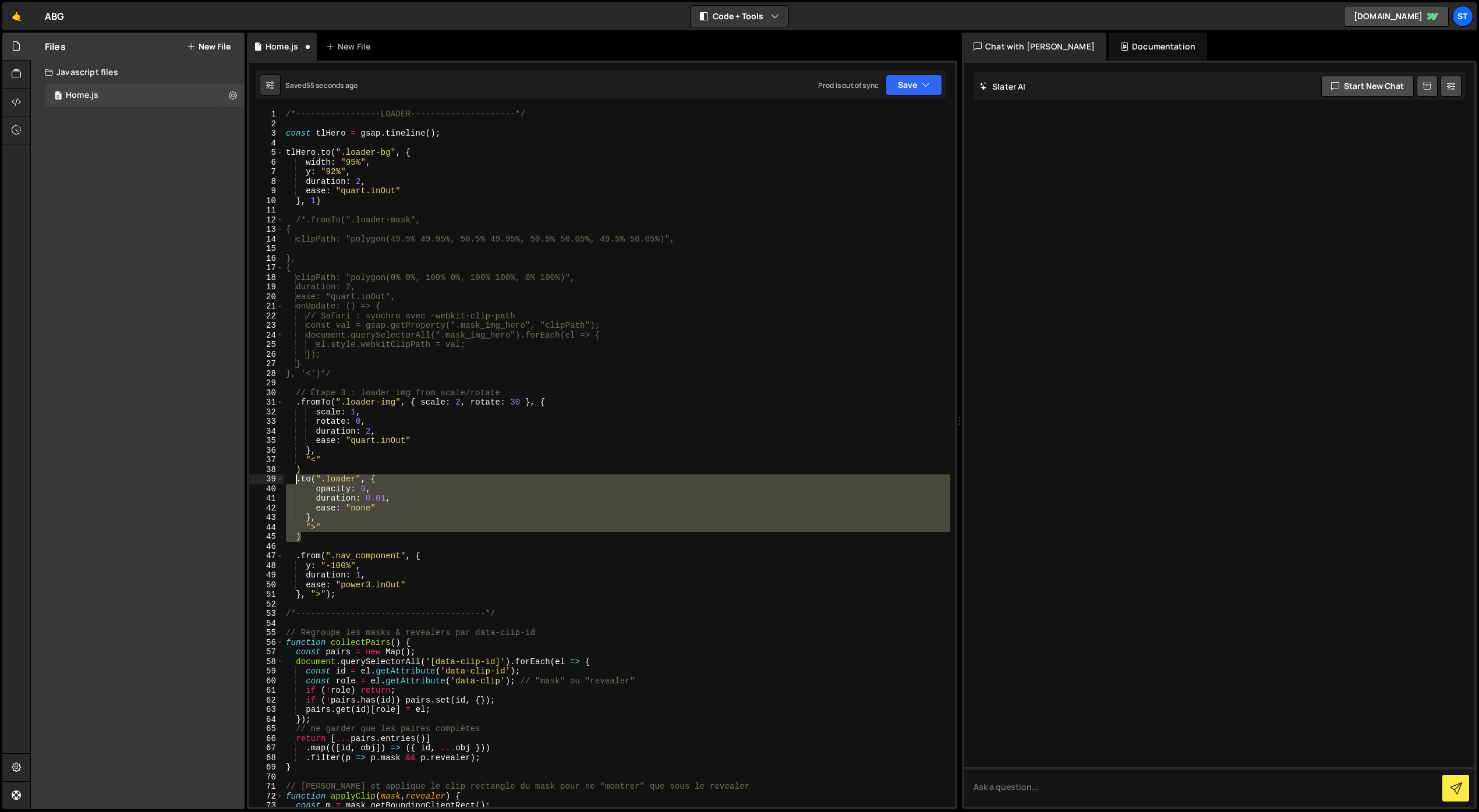
drag, startPoint x: 306, startPoint y: 536, endPoint x: 294, endPoint y: 483, distance: 54.3
click at [294, 483] on div "/*-----------------LOADER---------------------*/ const tlHero = gsap . timeline…" at bounding box center [616, 467] width 666 height 717
click at [521, 390] on div "/*-----------------LOADER---------------------*/ const tlHero = gsap . timeline…" at bounding box center [616, 467] width 666 height 717
type textarea "// Étape 3 : loader_img from scale/rotate"
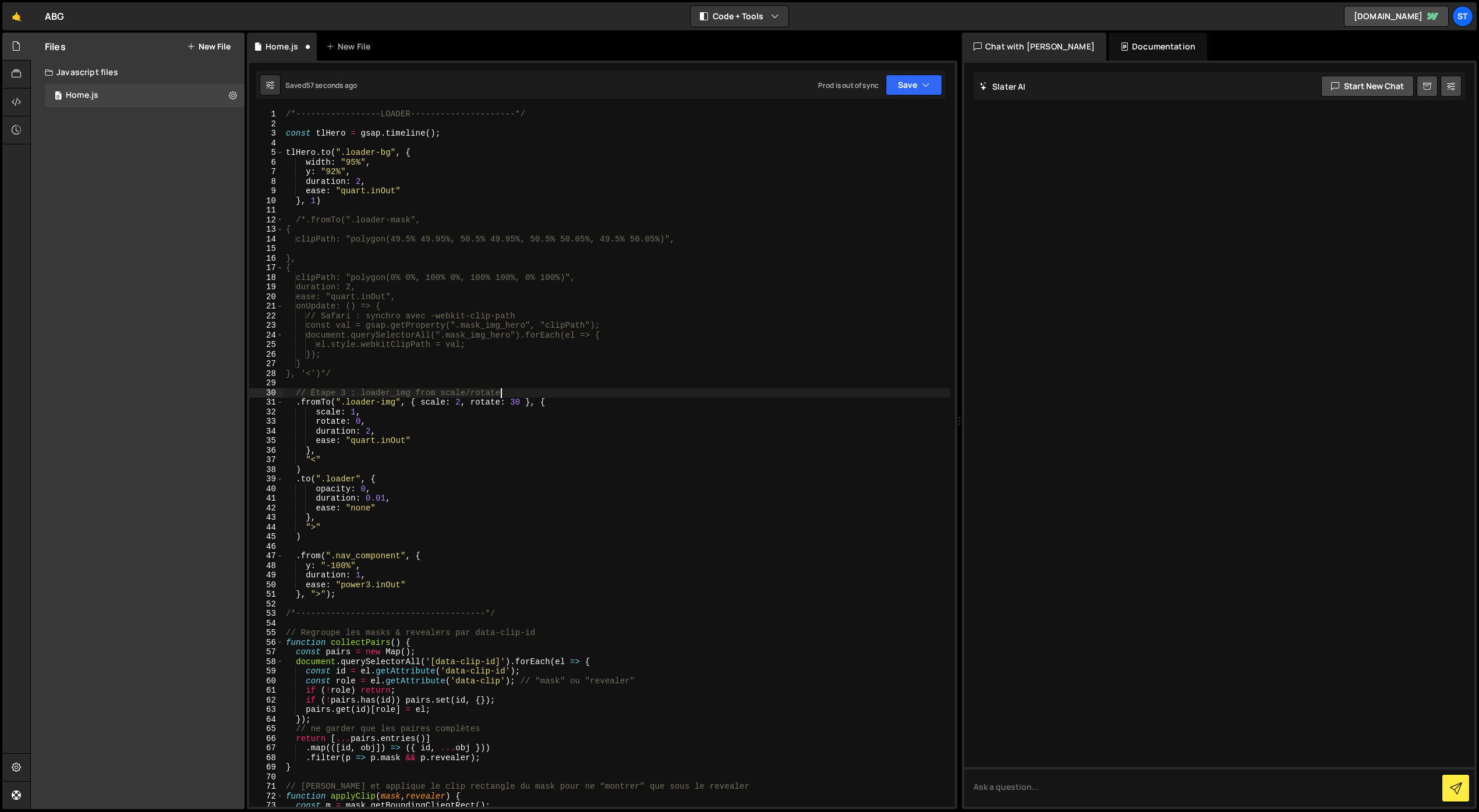
scroll to position [0, 0]
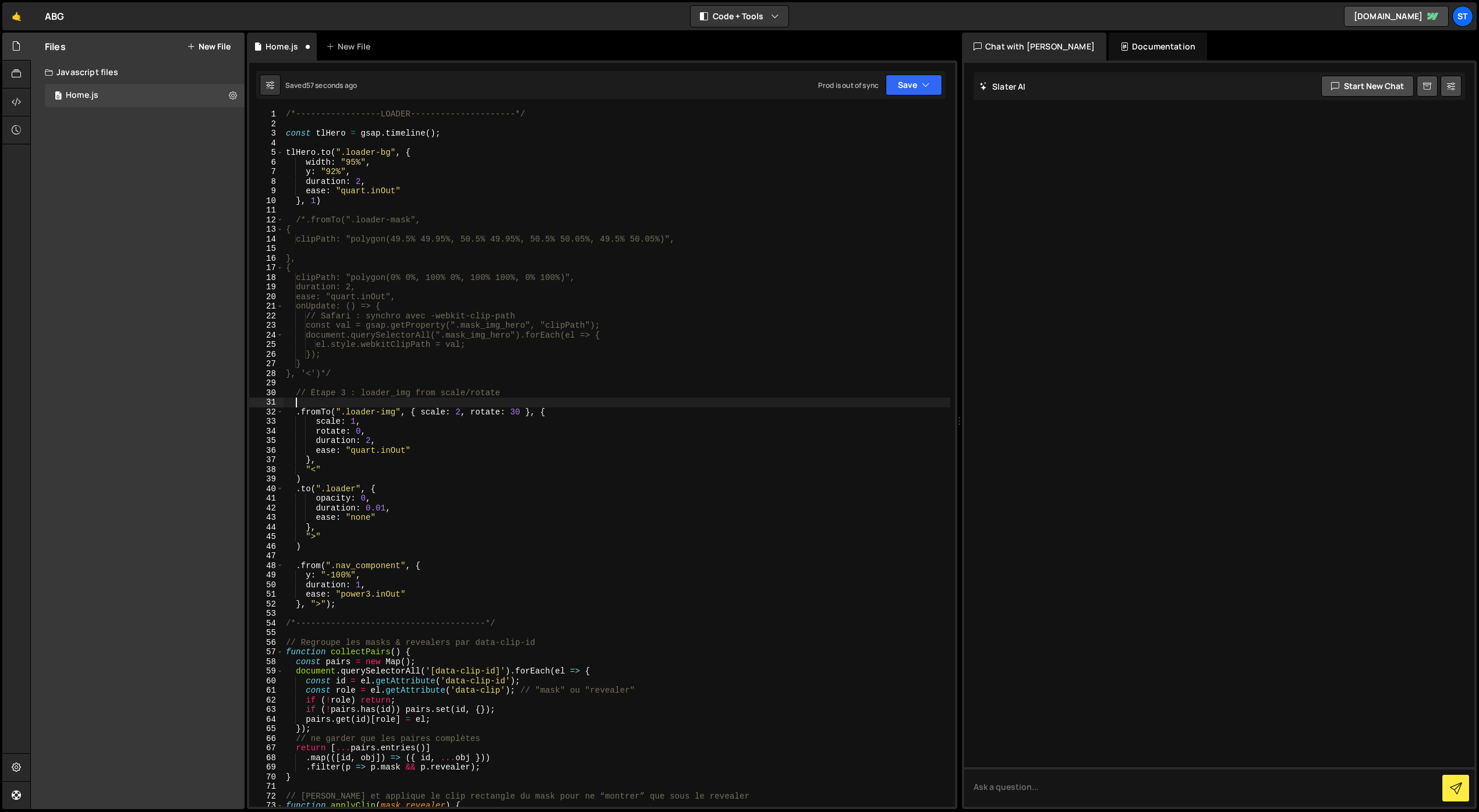
paste textarea ")"
type textarea ")"
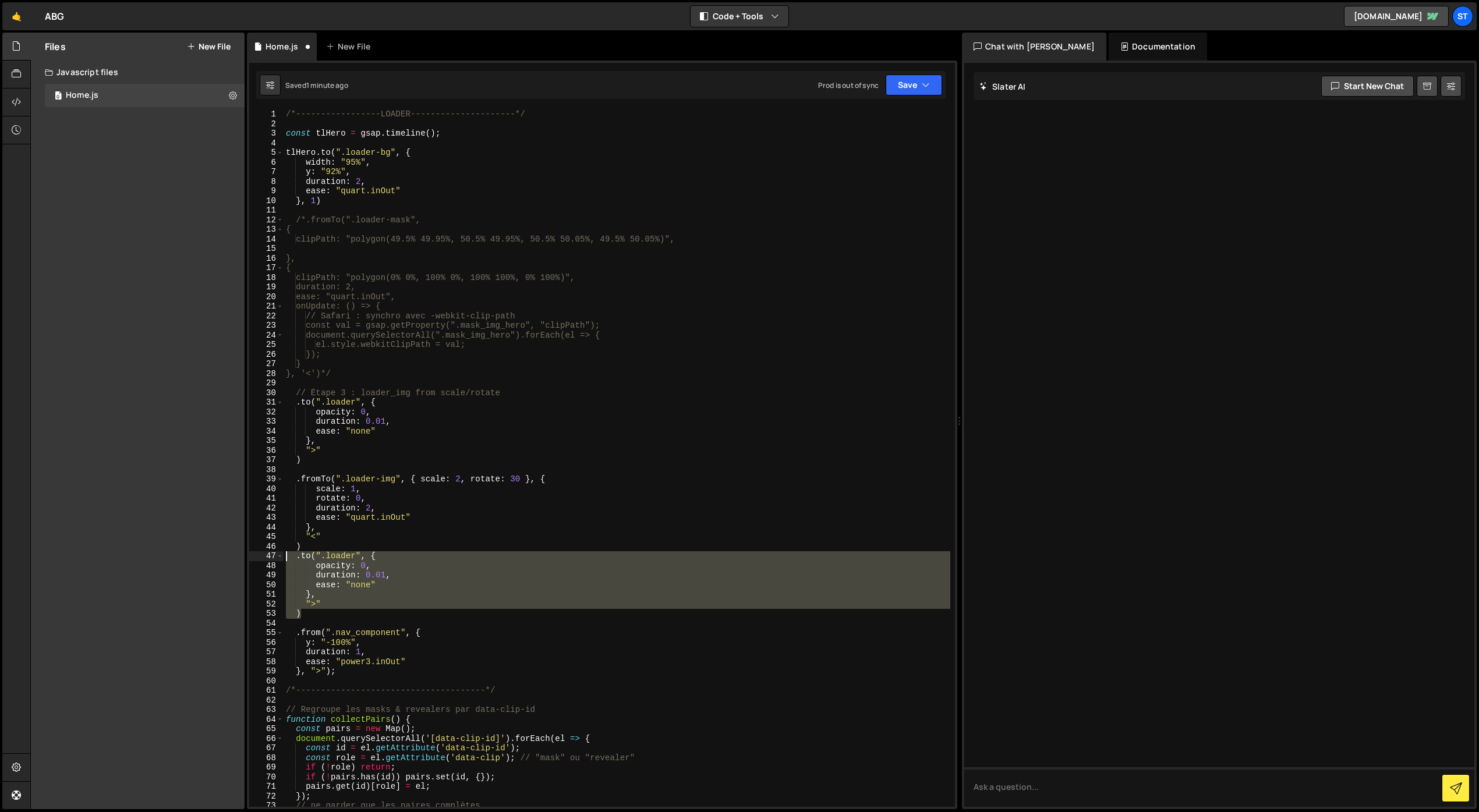
drag, startPoint x: 291, startPoint y: 606, endPoint x: 264, endPoint y: 556, distance: 56.8
click at [264, 556] on div "1 2 3 4 5 6 7 8 9 10 11 12 13 14 15 16 17 18 19 20 21 22 23 24 25 26 27 28 29 3…" at bounding box center [602, 458] width 706 height 698
type textarea ".to(".loader", { opacity: 0,"
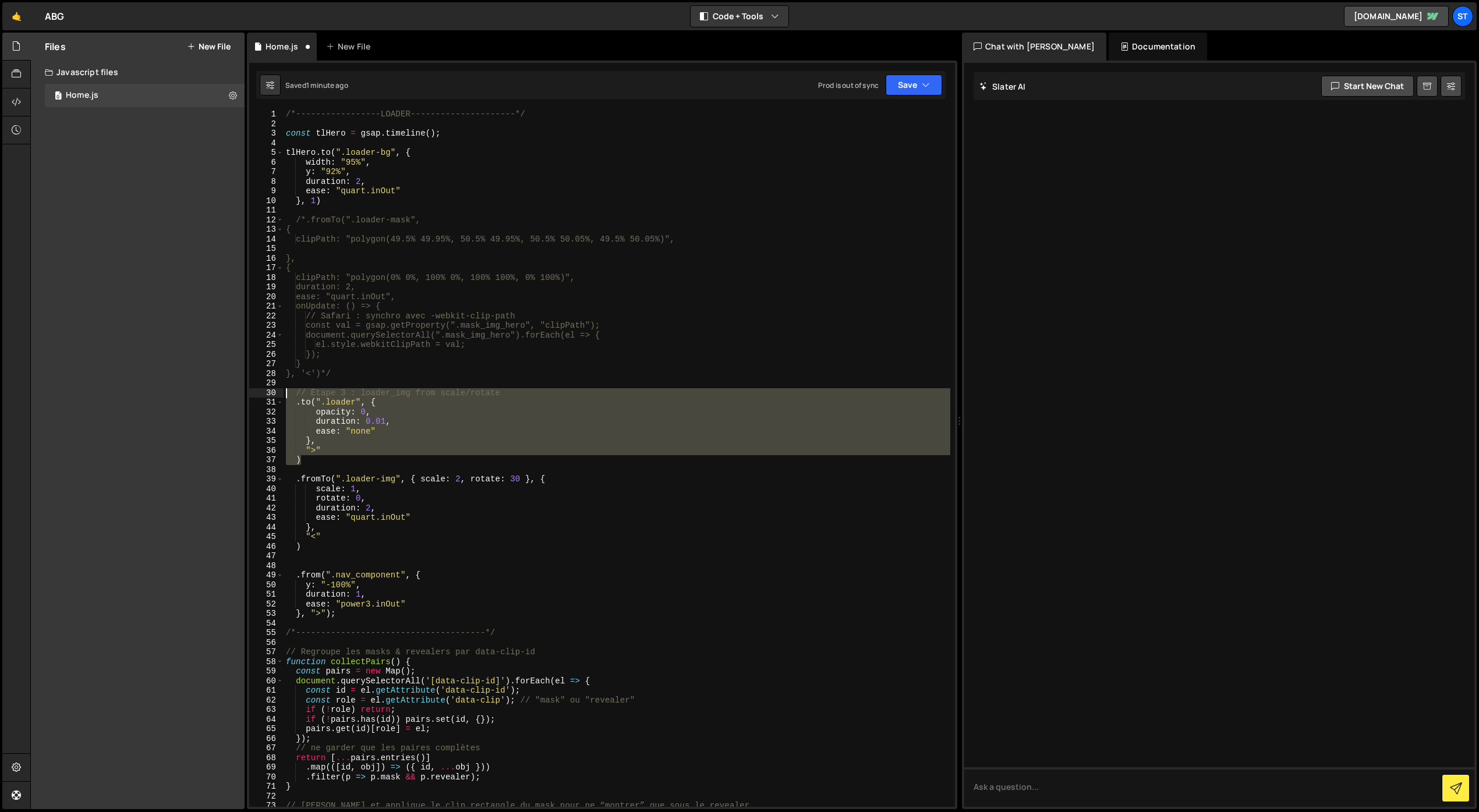
drag, startPoint x: 305, startPoint y: 459, endPoint x: 271, endPoint y: 395, distance: 72.5
click at [271, 395] on div "1 2 3 4 5 6 7 8 9 10 11 12 13 14 15 16 17 18 19 20 21 22 23 24 25 26 27 28 29 3…" at bounding box center [602, 458] width 706 height 698
type textarea "// Étape 3 : loader_img from scale/rotate .to(".loader", {"
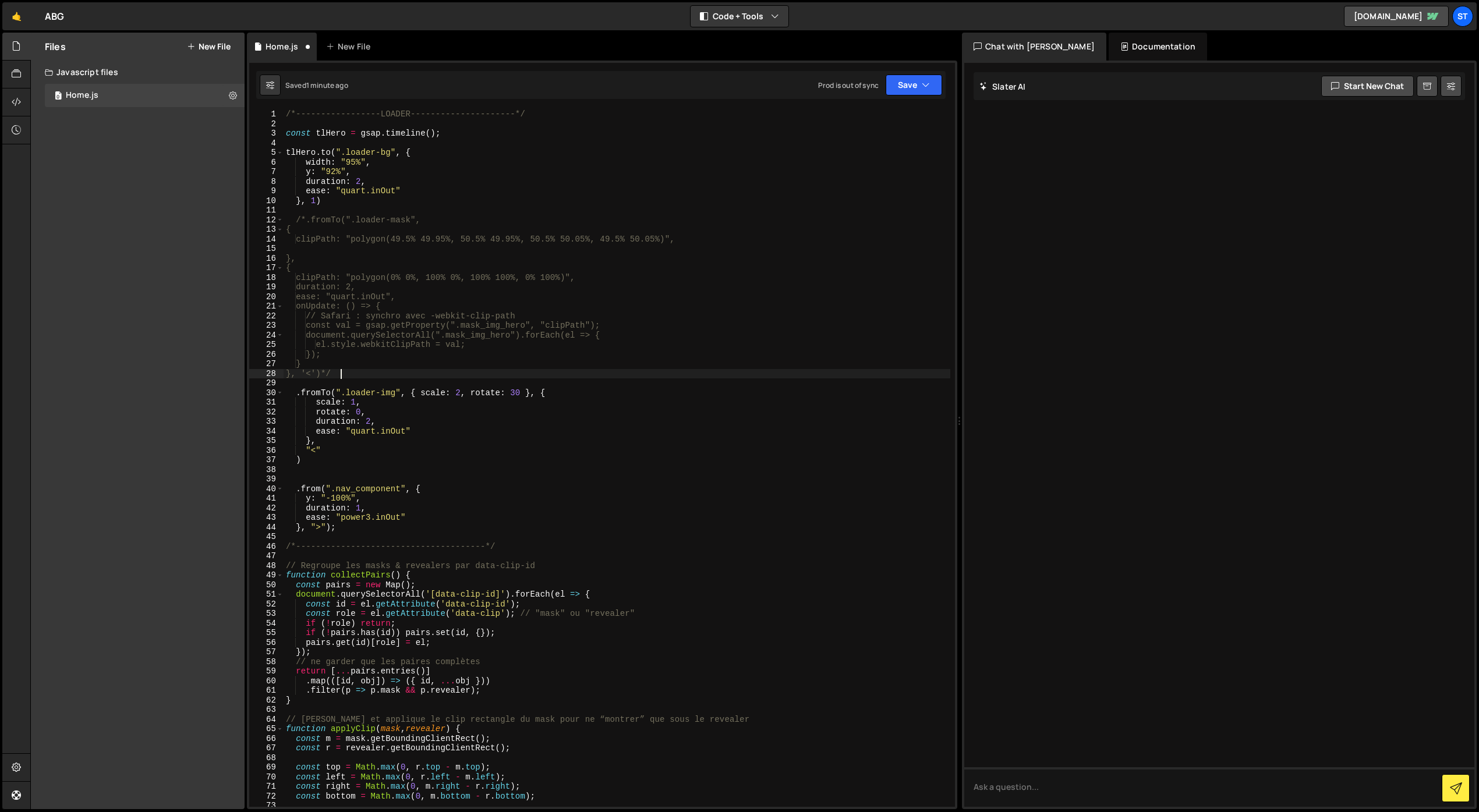
click at [302, 458] on div "/*-----------------LOADER---------------------*/ const tlHero = gsap . timeline…" at bounding box center [616, 467] width 666 height 717
type textarea ")"
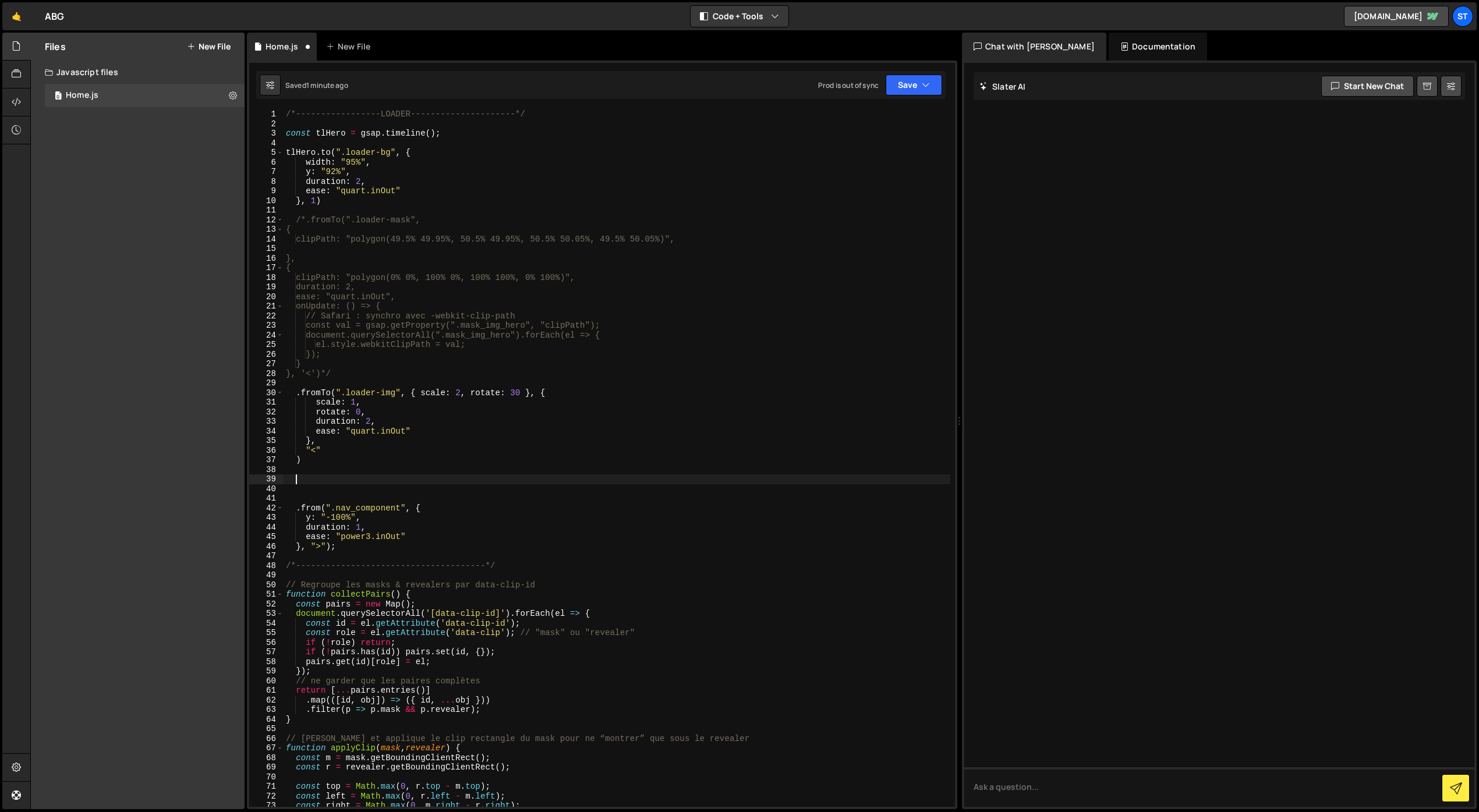
paste textarea ")"
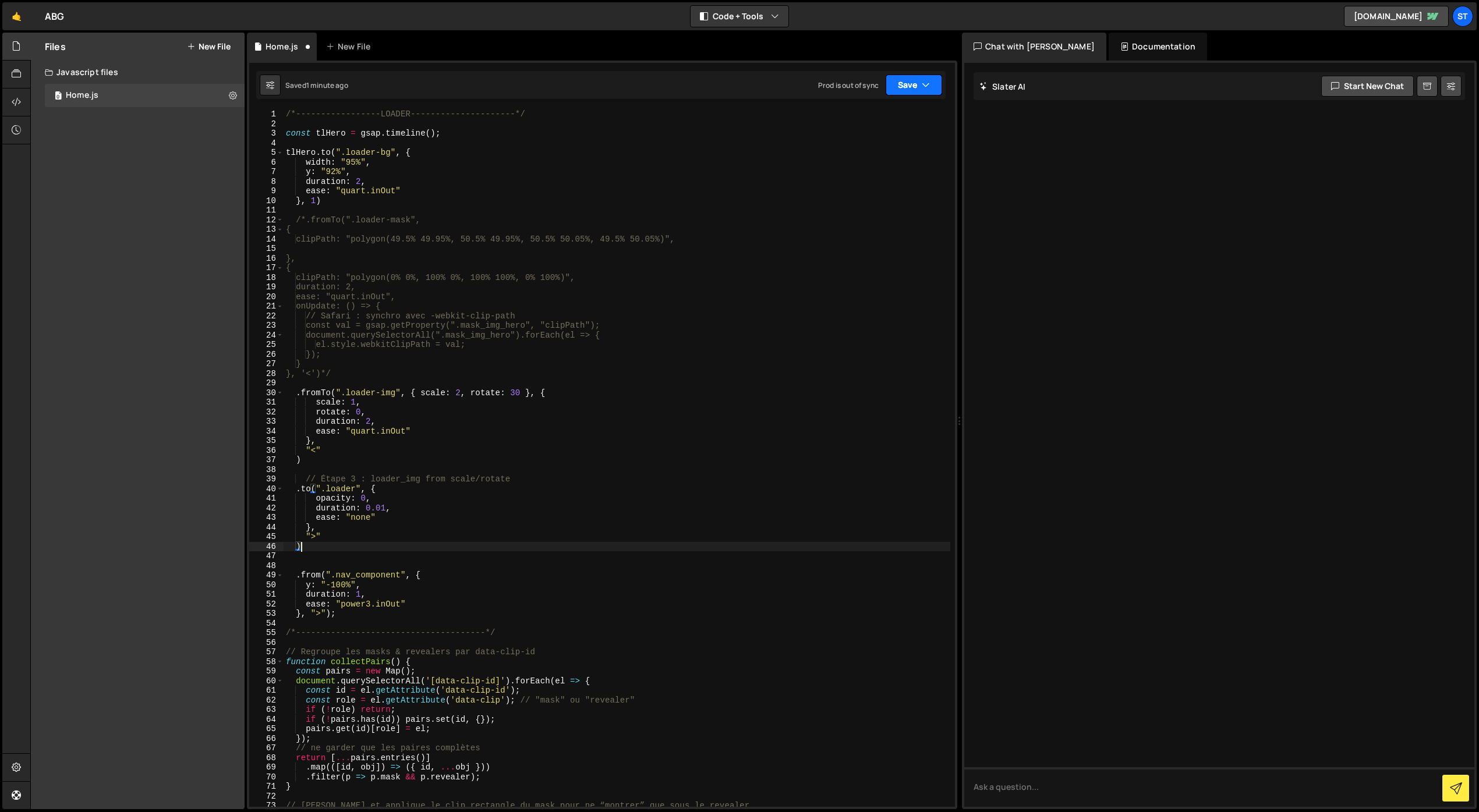
click at [914, 86] on button "Save" at bounding box center [913, 85] width 56 height 21
click at [882, 116] on div "Save to Staging S" at bounding box center [874, 113] width 121 height 12
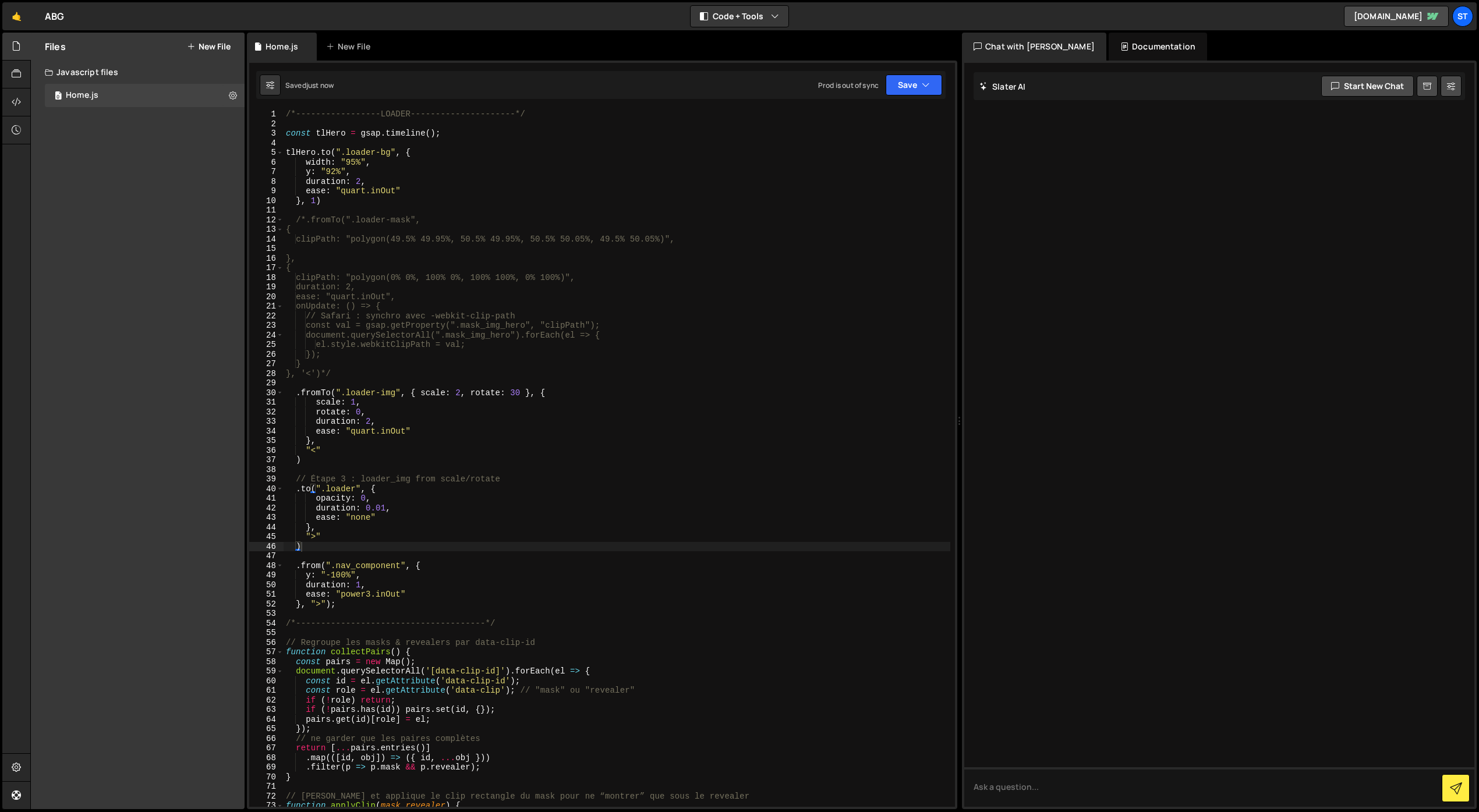
scroll to position [1, 0]
drag, startPoint x: 379, startPoint y: 390, endPoint x: 348, endPoint y: 390, distance: 31.0
click at [348, 390] on div "/*-----------------LOADER---------------------*/ const tlHero = gsap . timeline…" at bounding box center [616, 467] width 666 height 717
click at [912, 79] on button "Save" at bounding box center [913, 85] width 56 height 21
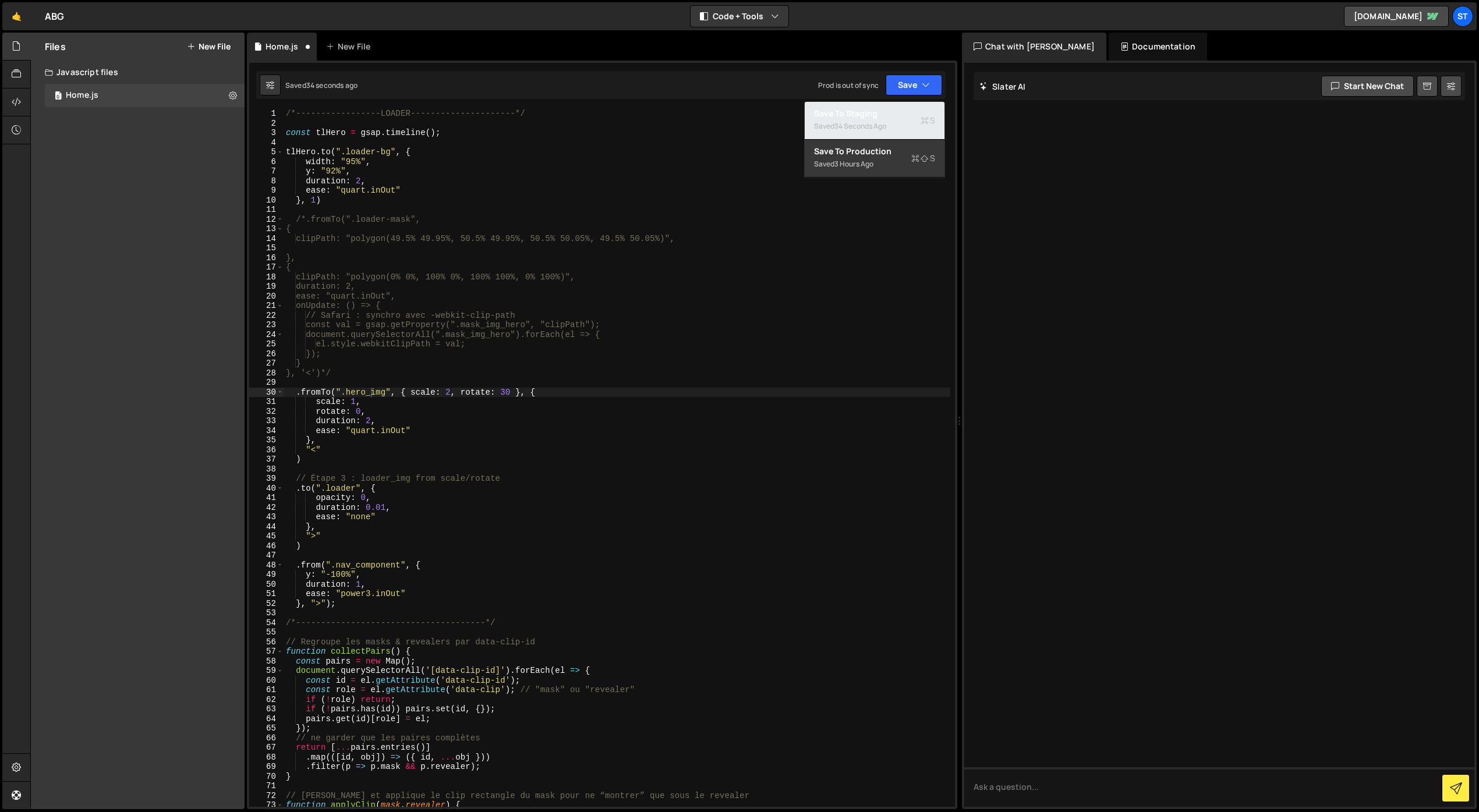
click at [885, 120] on div "Saved 34 seconds ago" at bounding box center [874, 126] width 121 height 14
drag, startPoint x: 514, startPoint y: 392, endPoint x: 459, endPoint y: 393, distance: 55.0
click at [459, 393] on div "/*-----------------LOADER---------------------*/ const tlHero = gsap . timeline…" at bounding box center [616, 467] width 666 height 717
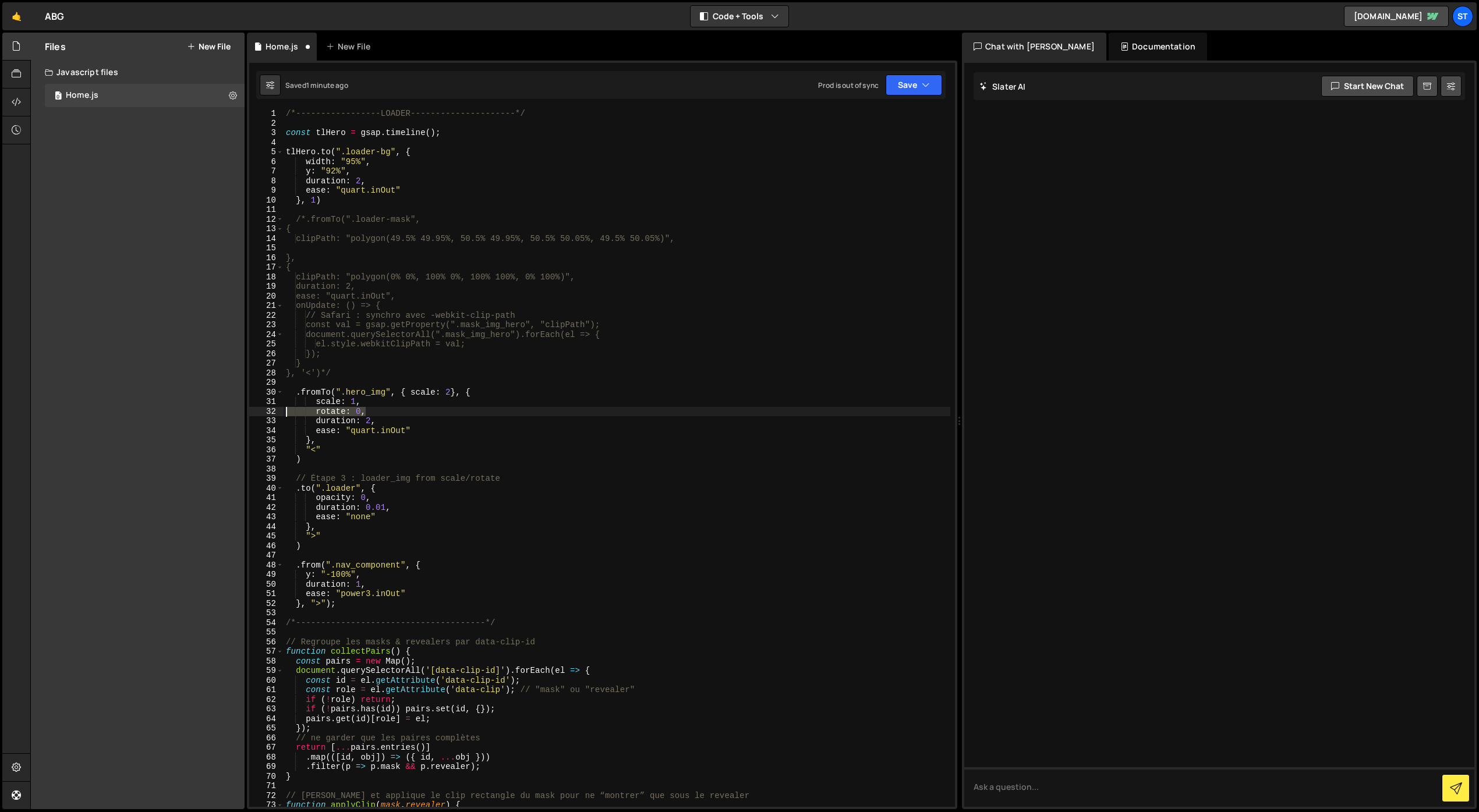
drag, startPoint x: 368, startPoint y: 412, endPoint x: 272, endPoint y: 411, distance: 96.0
click at [272, 411] on div ".fromTo(".hero_img", { scale: 2}, { 1 2 3 4 5 6 7 8 9 10 11 12 13 14 15 16 17 1…" at bounding box center [602, 458] width 706 height 698
type textarea "rotate: 0,"
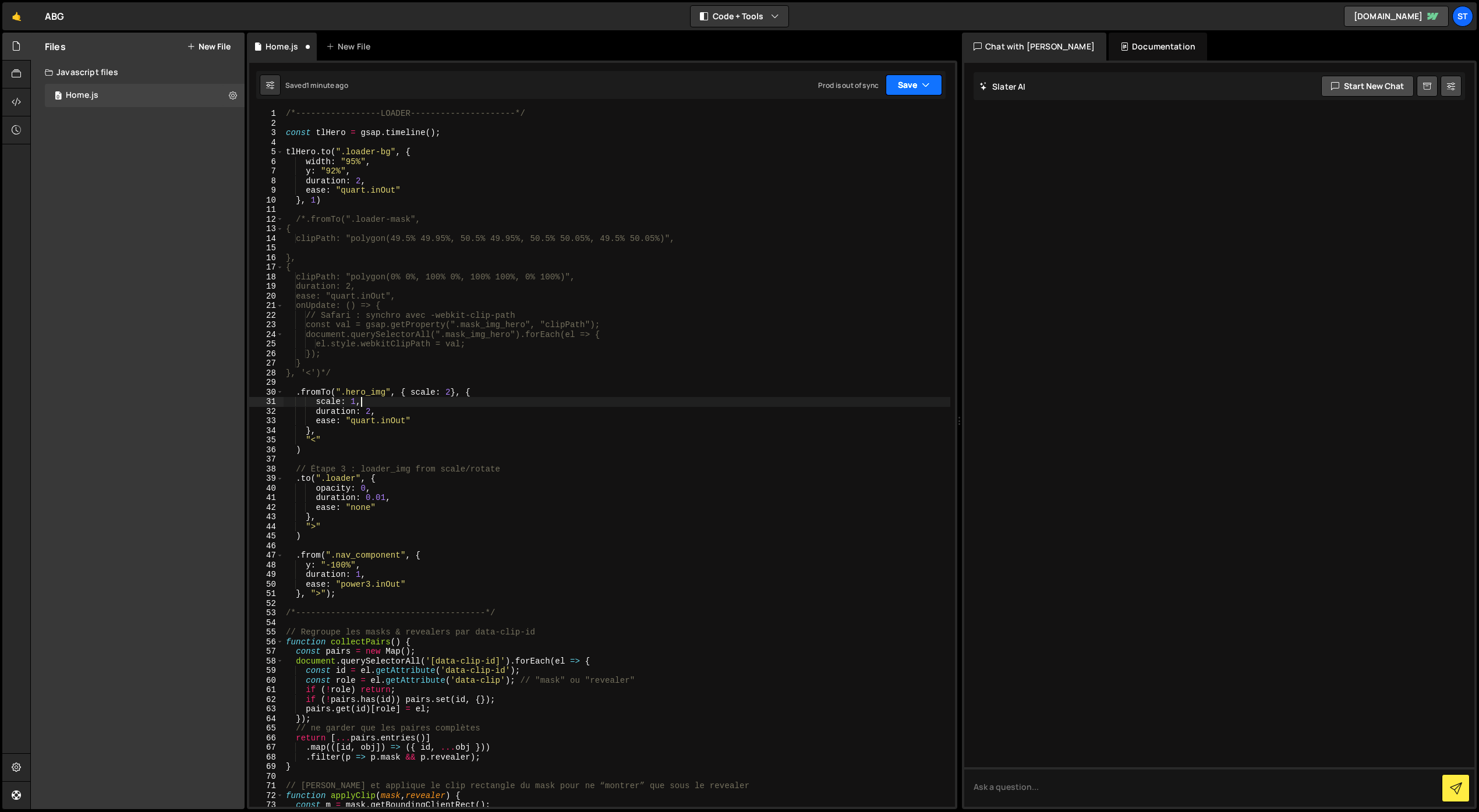
click at [917, 91] on button "Save" at bounding box center [913, 85] width 56 height 21
click at [889, 118] on div "Save to Staging S" at bounding box center [874, 113] width 121 height 12
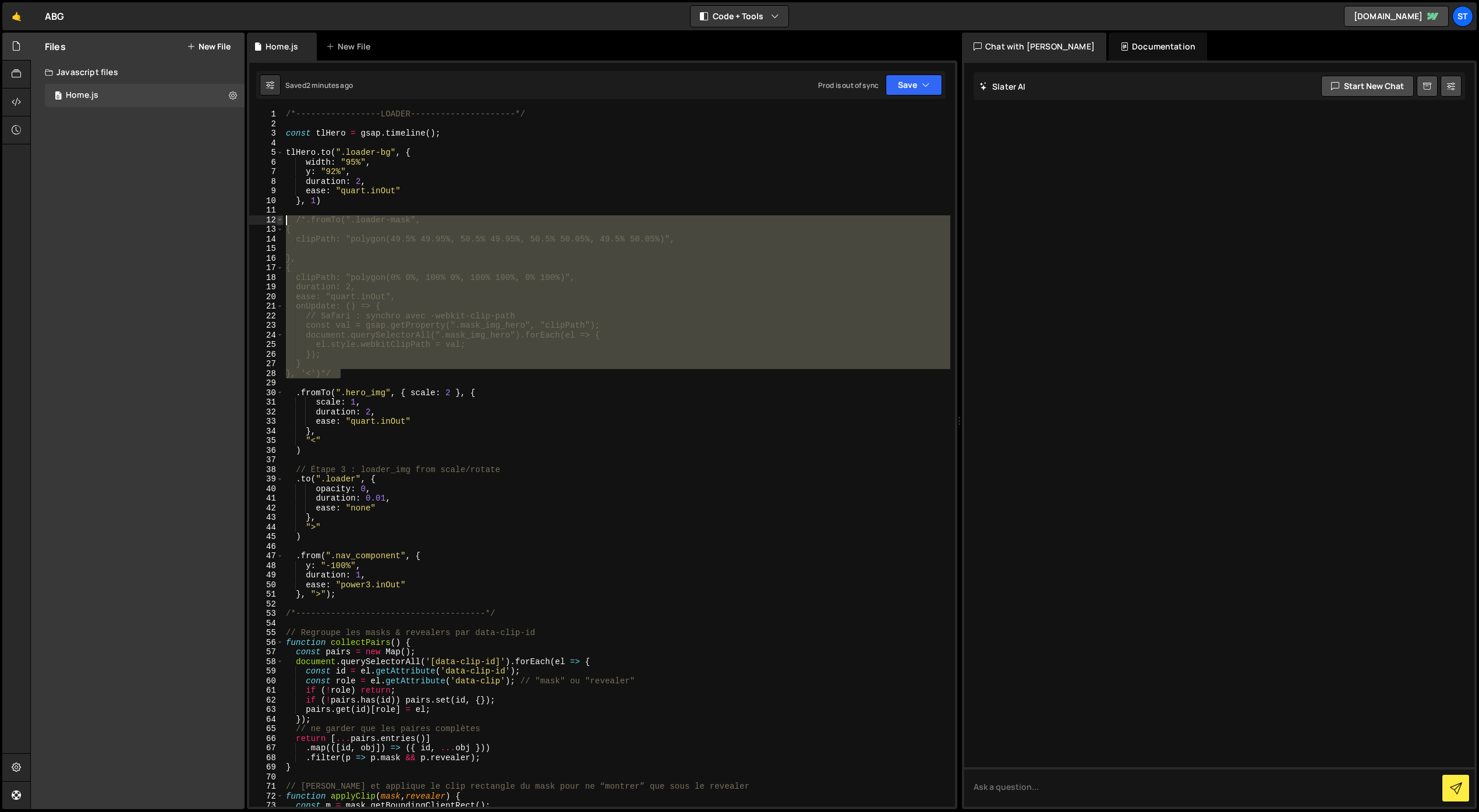
drag, startPoint x: 355, startPoint y: 371, endPoint x: 277, endPoint y: 220, distance: 170.0
click at [277, 220] on div "}, '<')*/ 1 2 3 4 5 6 7 8 9 10 11 12 13 14 15 16 17 18 19 20 21 22 23 24 25 26 …" at bounding box center [602, 458] width 706 height 698
type textarea "/*.fromTo(".loader-mask", {"
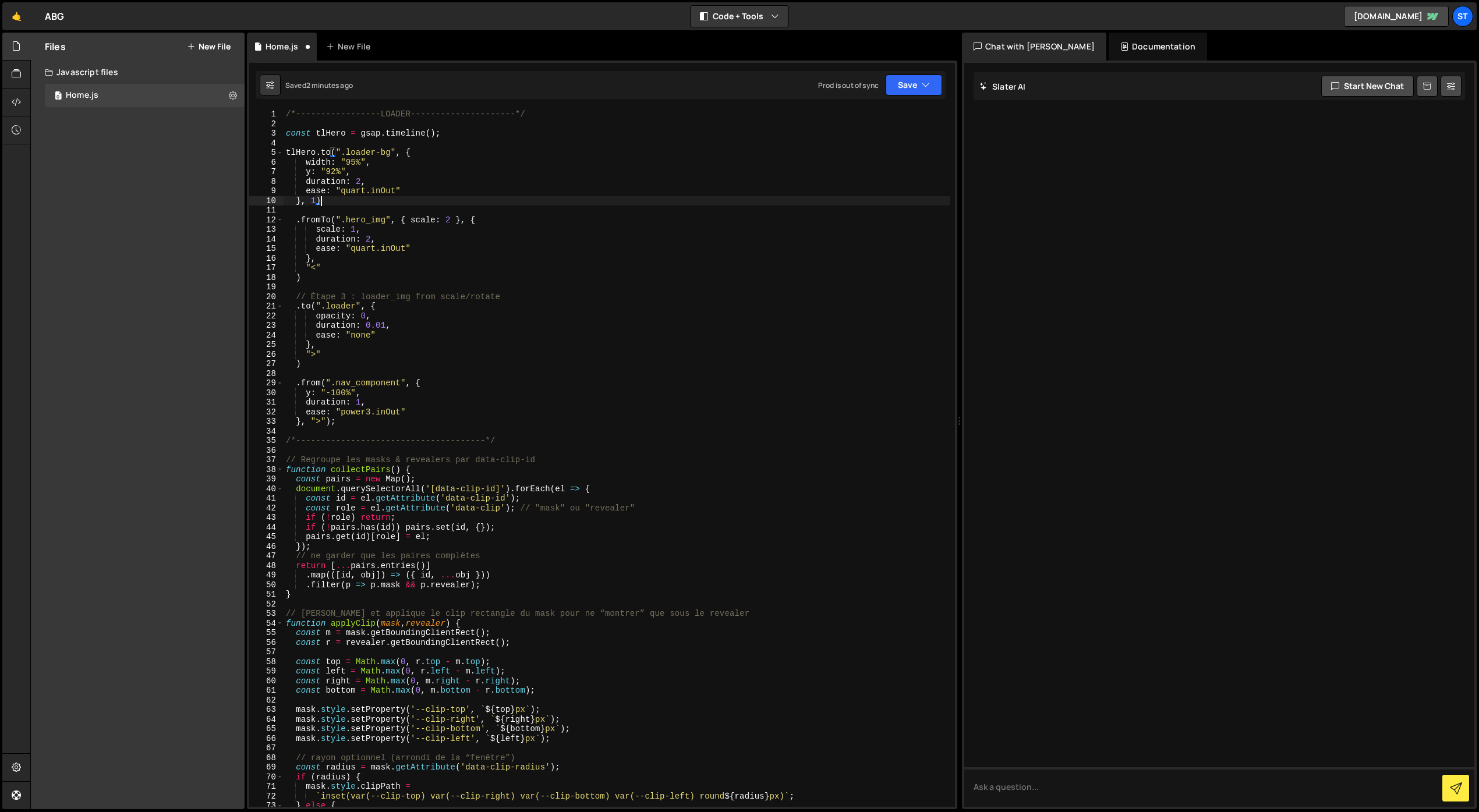
click at [542, 112] on div "/*-----------------LOADER---------------------*/ const tlHero = gsap . timeline…" at bounding box center [616, 467] width 666 height 717
type textarea "/*-----------------LOADER---------------------*/"
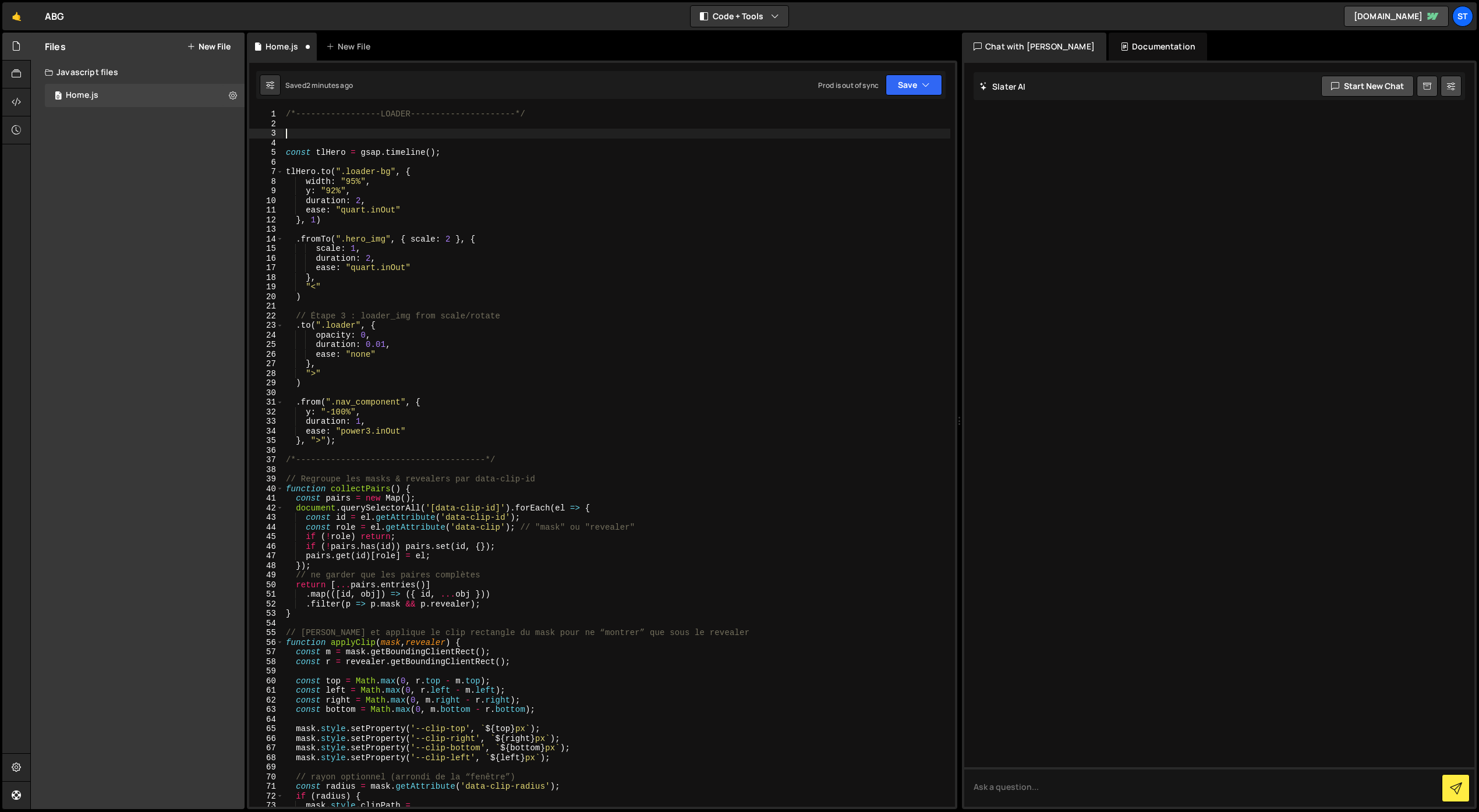
paste textarea "}, '<')*/"
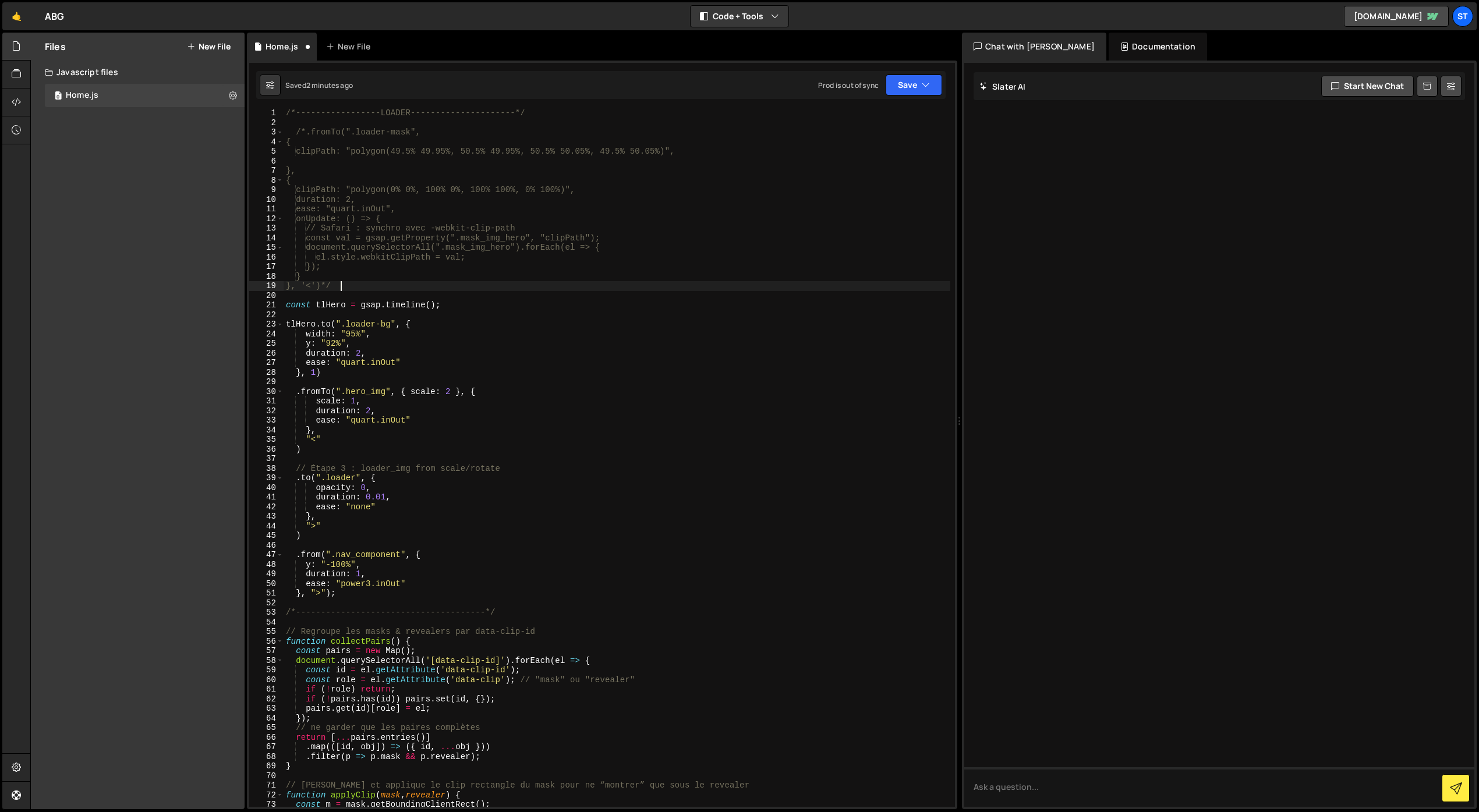
scroll to position [1, 0]
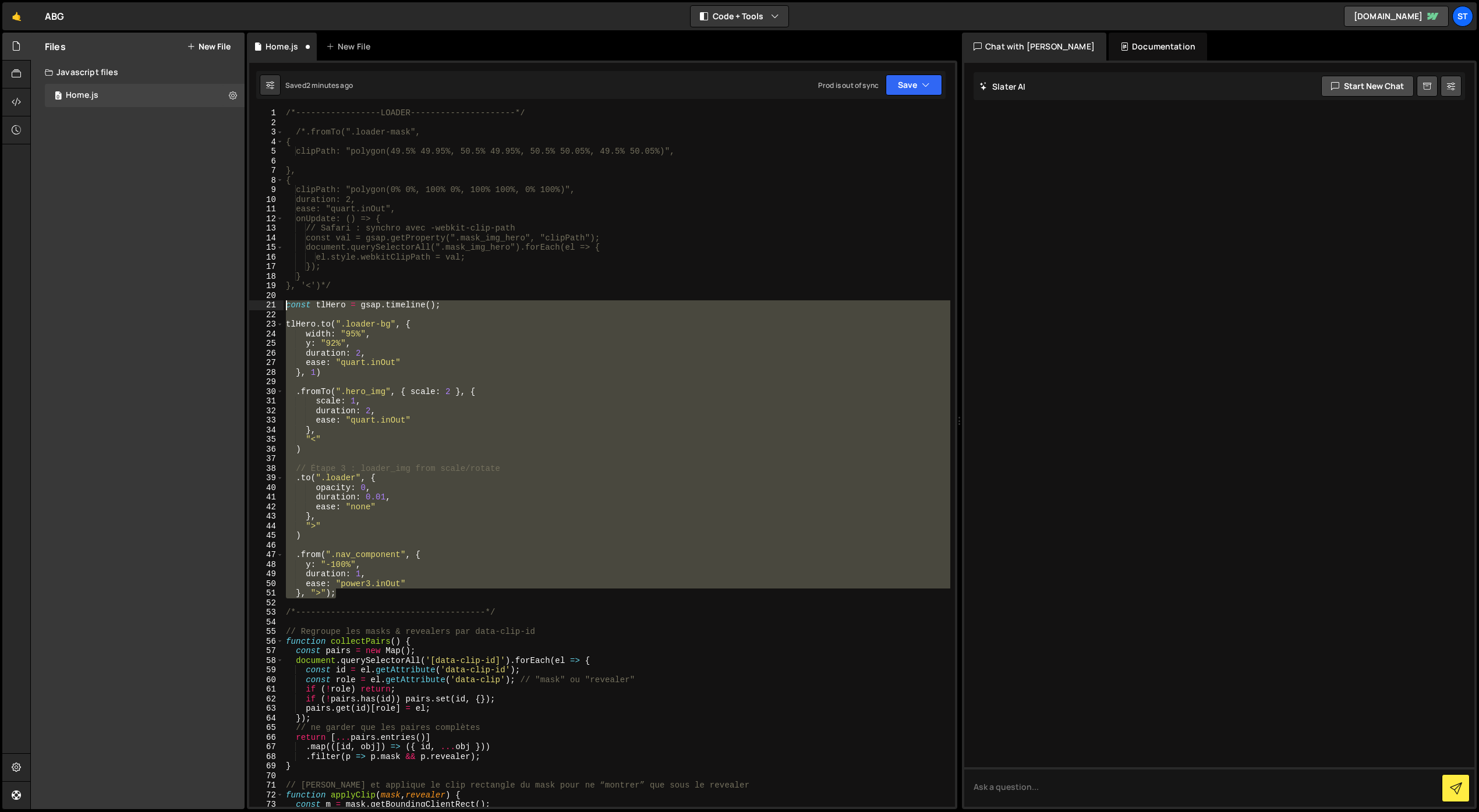
drag, startPoint x: 345, startPoint y: 594, endPoint x: 267, endPoint y: 305, distance: 299.3
click at [267, 305] on div "}, '<')*/ 1 2 3 4 5 6 7 8 9 10 11 12 13 14 15 16 17 18 19 20 21 22 23 24 25 26 …" at bounding box center [602, 458] width 706 height 698
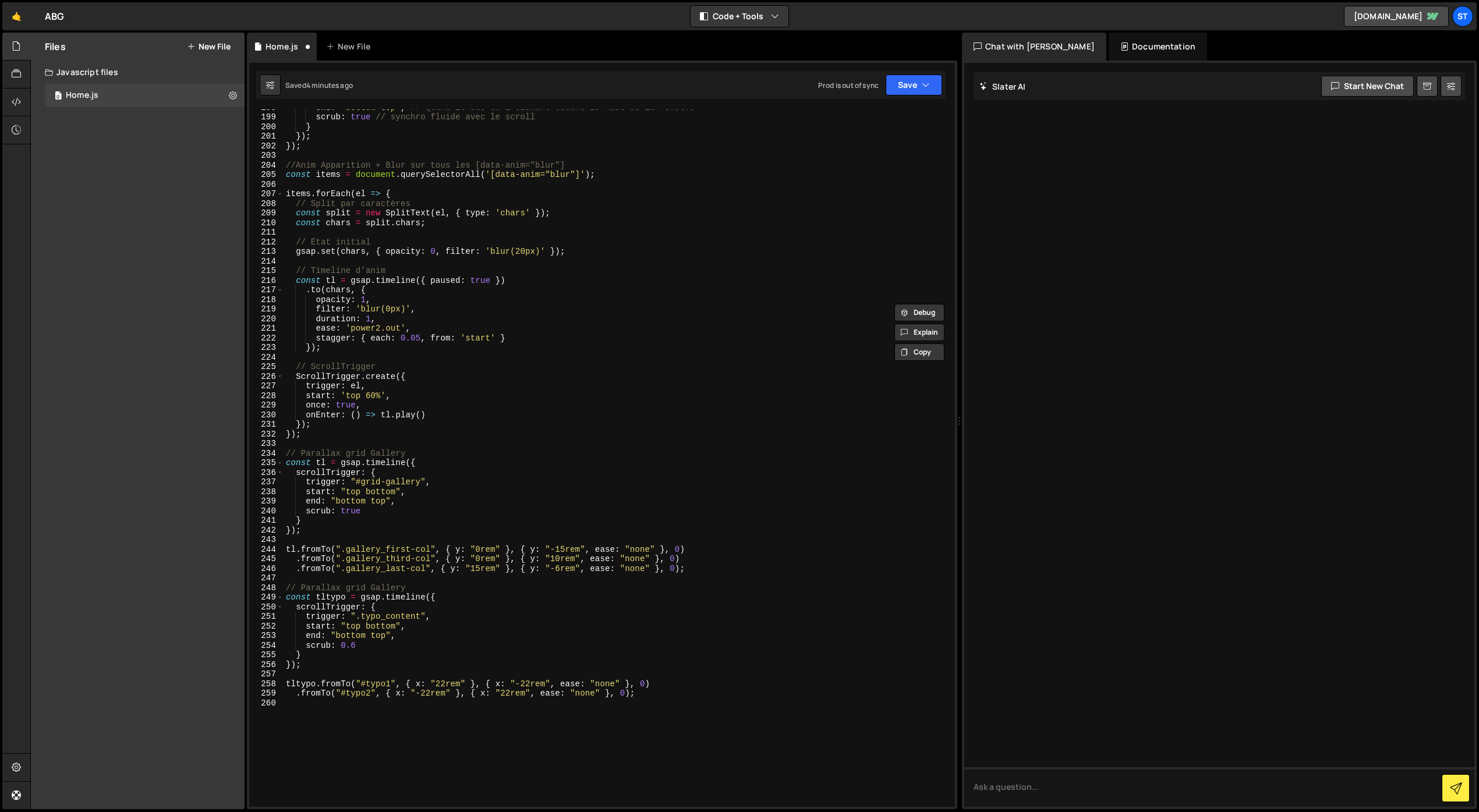
scroll to position [1902, 0]
drag, startPoint x: 507, startPoint y: 334, endPoint x: 317, endPoint y: 339, distance: 190.1
click at [317, 339] on div "end : "bottom top" , // quand le bas de l'élément touche le haut de la fenêtre …" at bounding box center [616, 458] width 666 height 717
type textarea "stagger: { each: 0.05, from: 'start' }"
click at [374, 355] on div "end : "bottom top" , // quand le bas de l'élément touche le haut de la fenêtre …" at bounding box center [616, 458] width 666 height 717
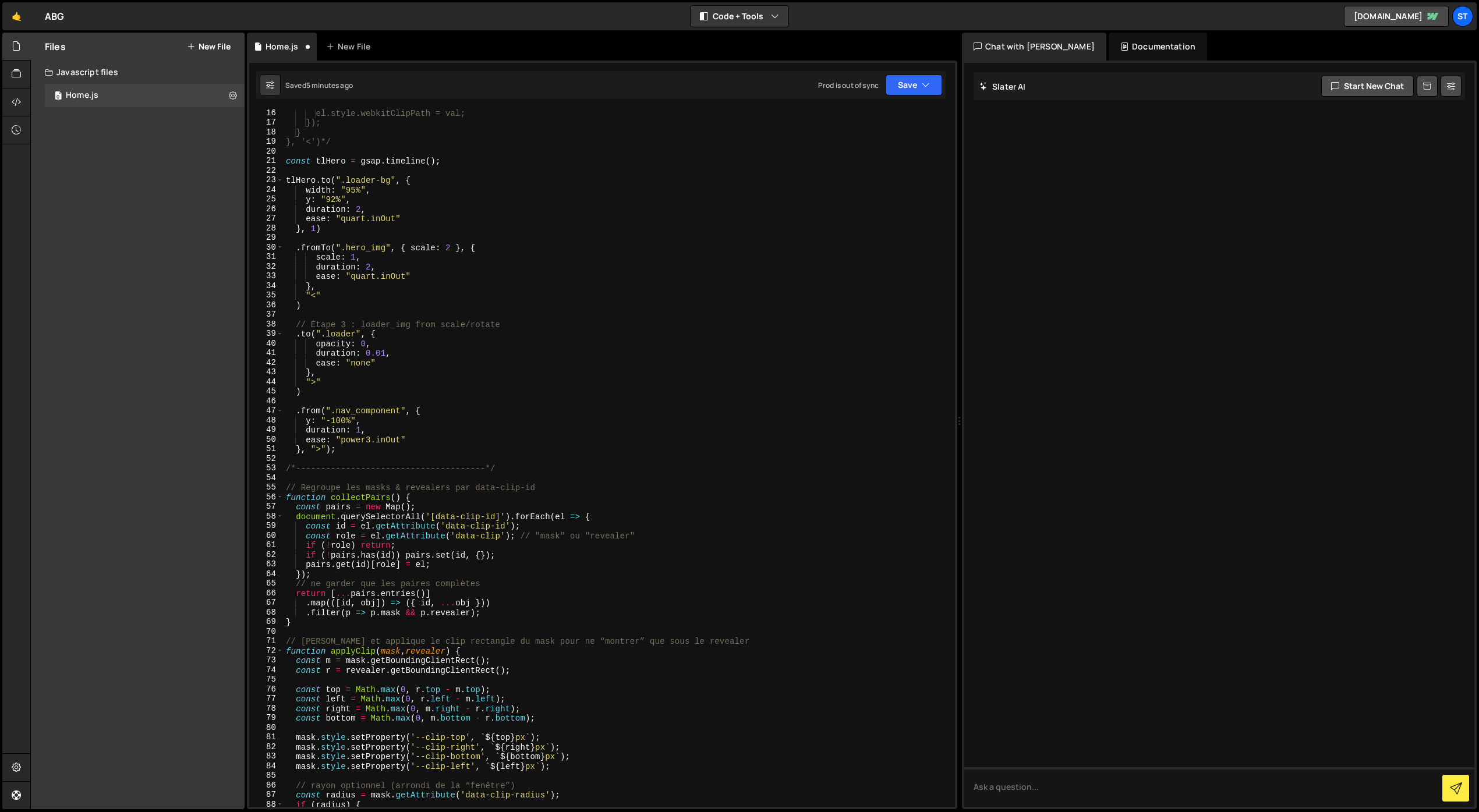
scroll to position [0, 0]
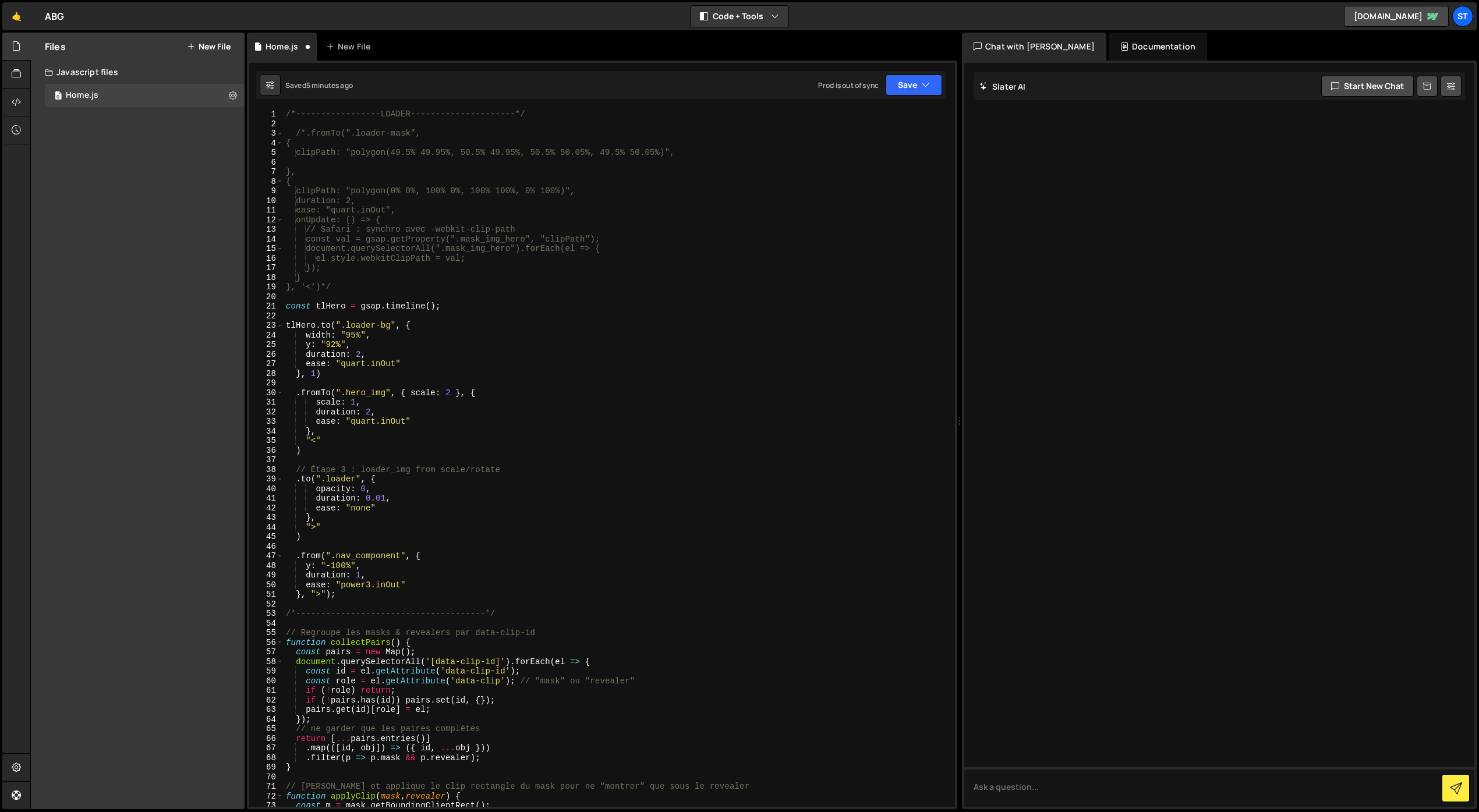
click at [327, 538] on div "/*-----------------LOADER---------------------*/ /*.fromTo(".loader-mask", { cl…" at bounding box center [616, 467] width 666 height 717
type textarea ")"
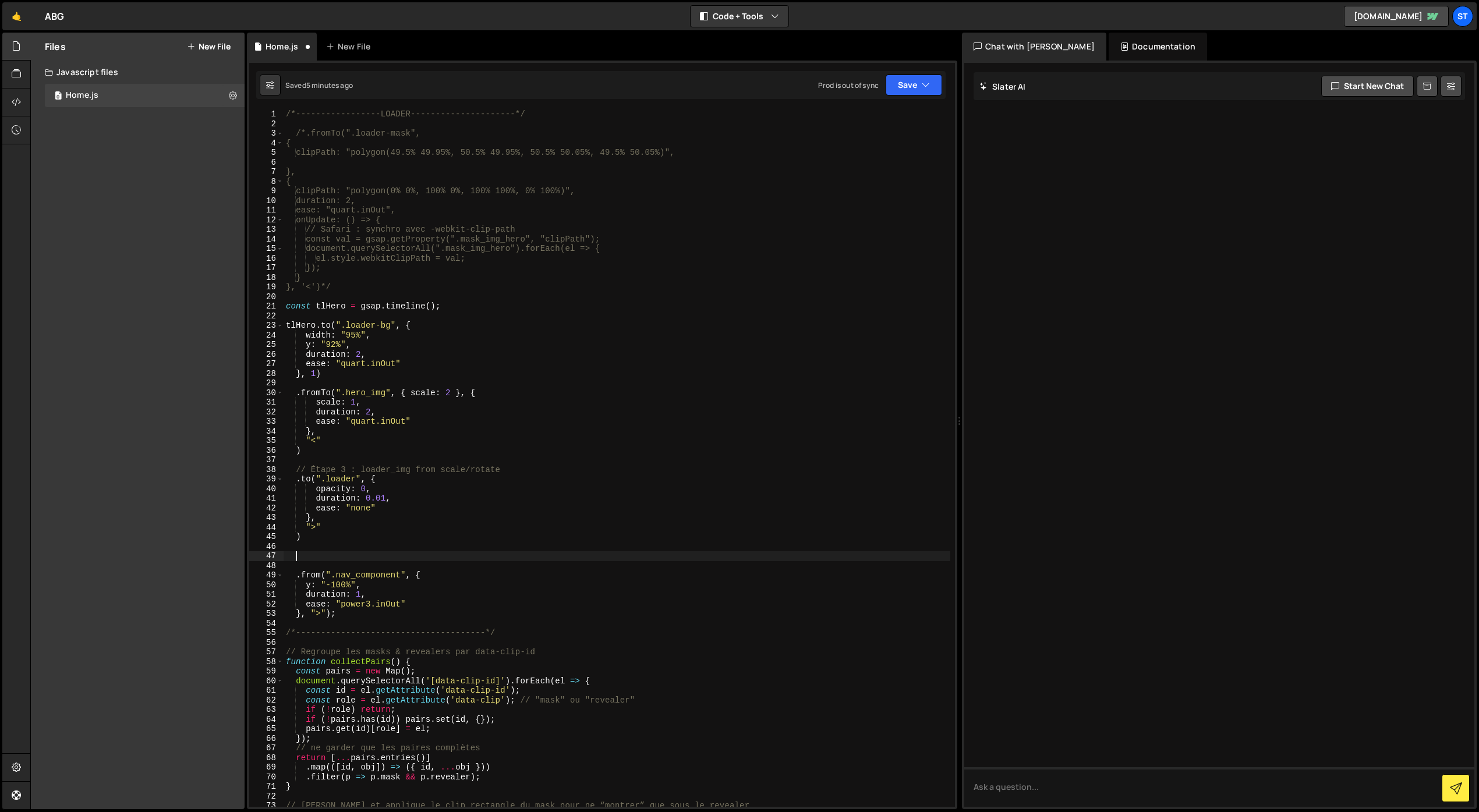
paste textarea ")"
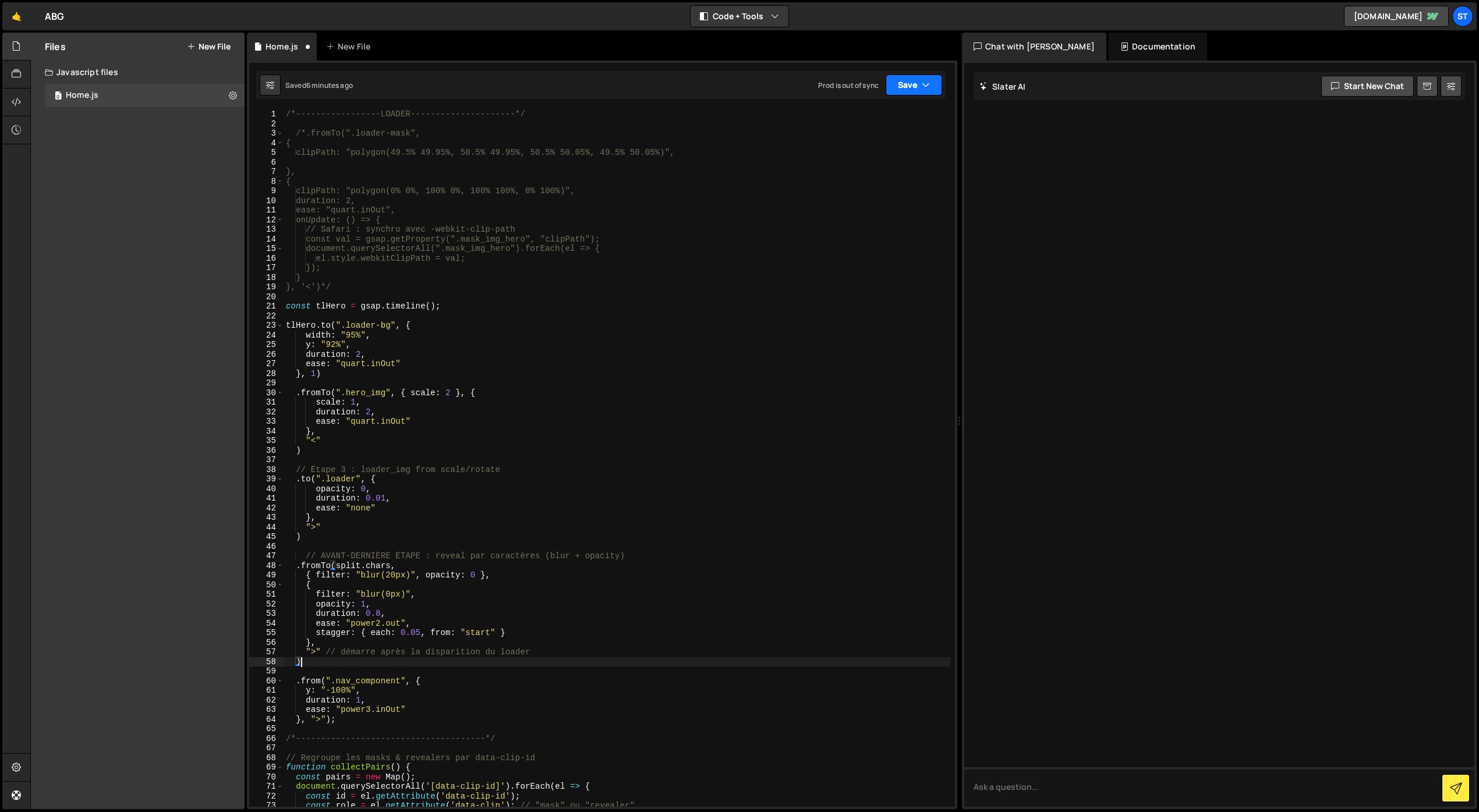
click at [902, 89] on button "Save" at bounding box center [913, 85] width 56 height 21
click at [857, 120] on div "Saved 6 minutes ago" at bounding box center [874, 126] width 121 height 14
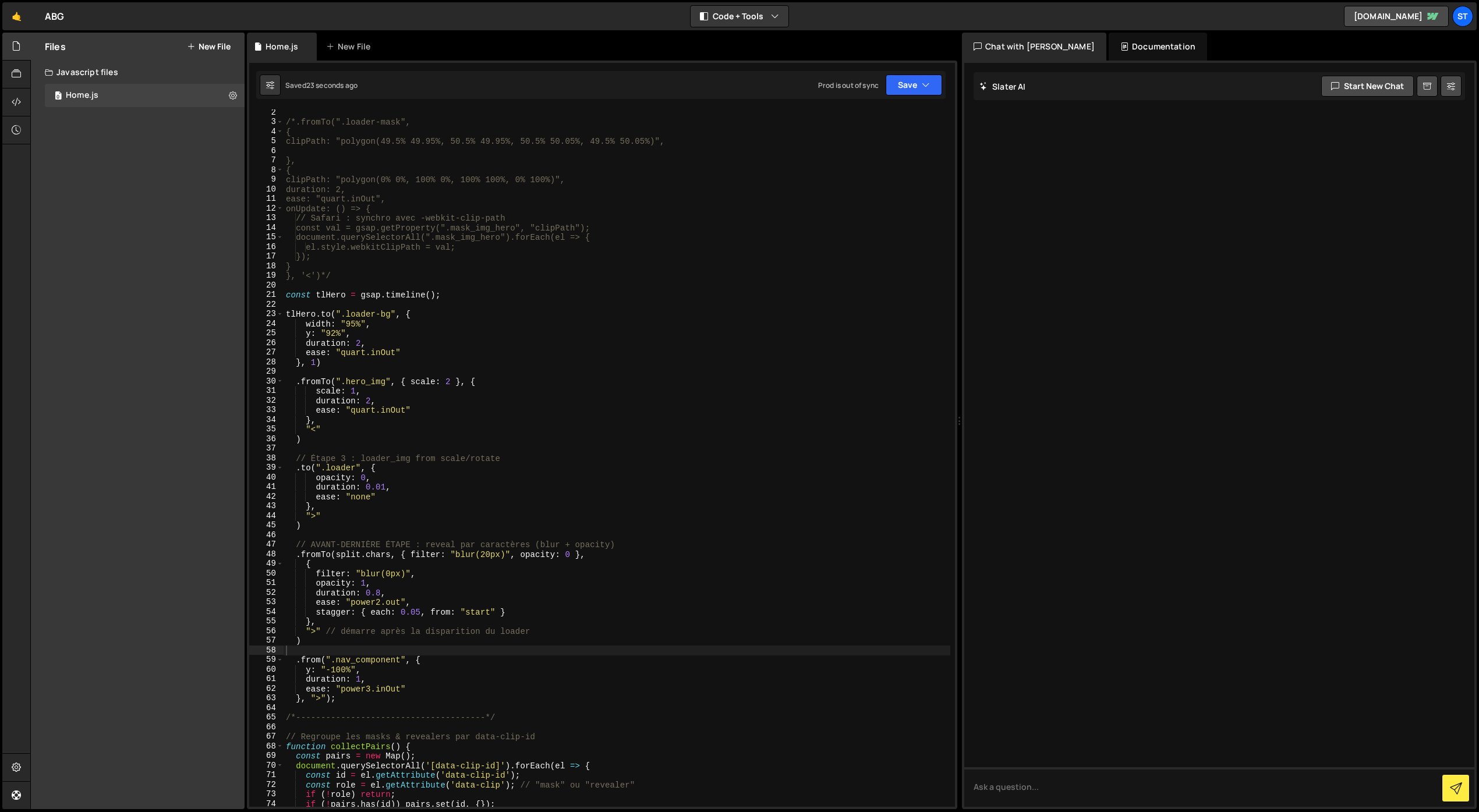
scroll to position [14, 0]
type textarea "const tlHero = gsap.timeline();"
click at [457, 289] on div "/*.fromTo(".loader-mask", { clipPath: "polygon(49.5% 49.95%, 50.5% 49.95%, 50.5…" at bounding box center [616, 463] width 666 height 717
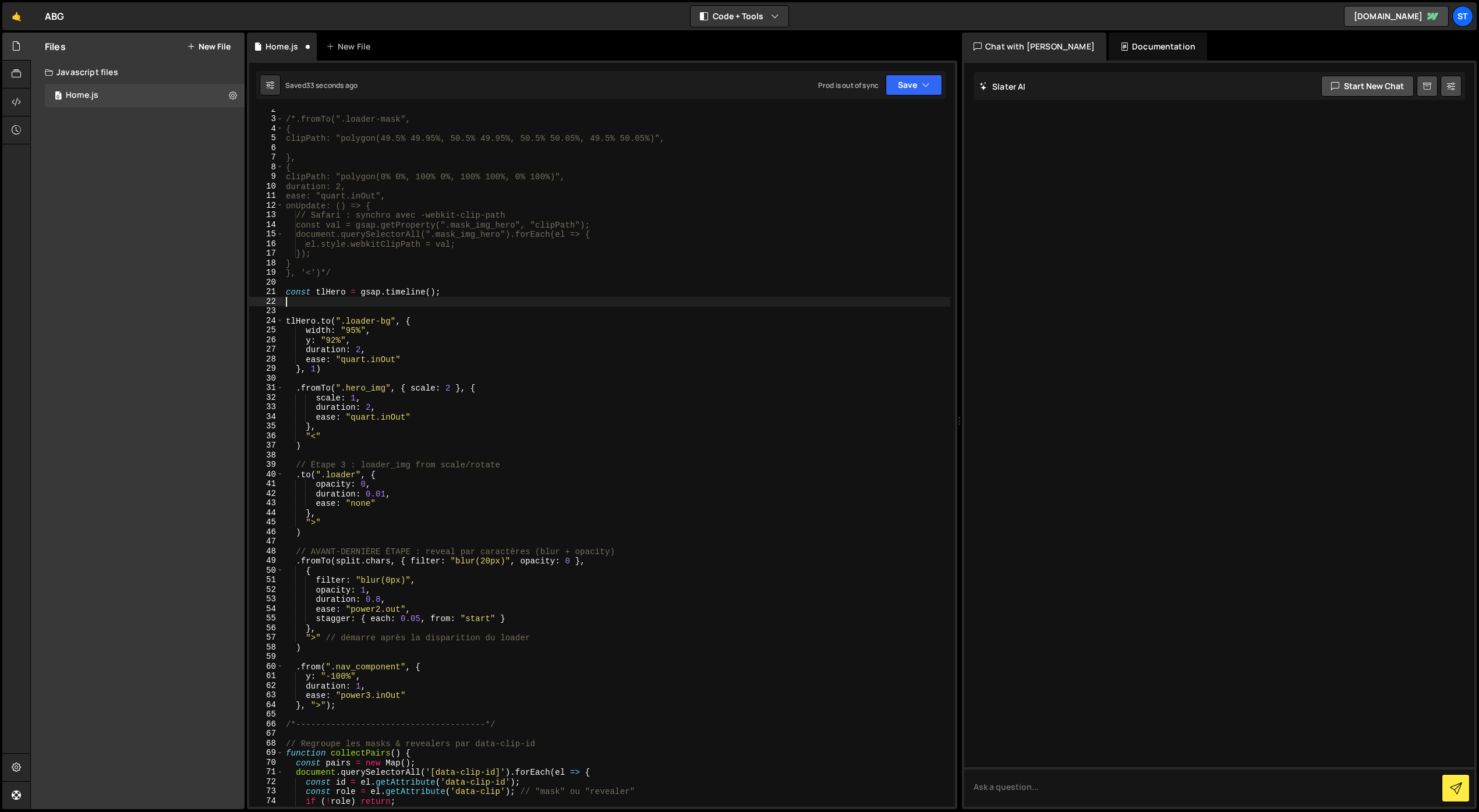
paste textarea "const split = new SplitText("#heroHeading", { type: "chars" });"
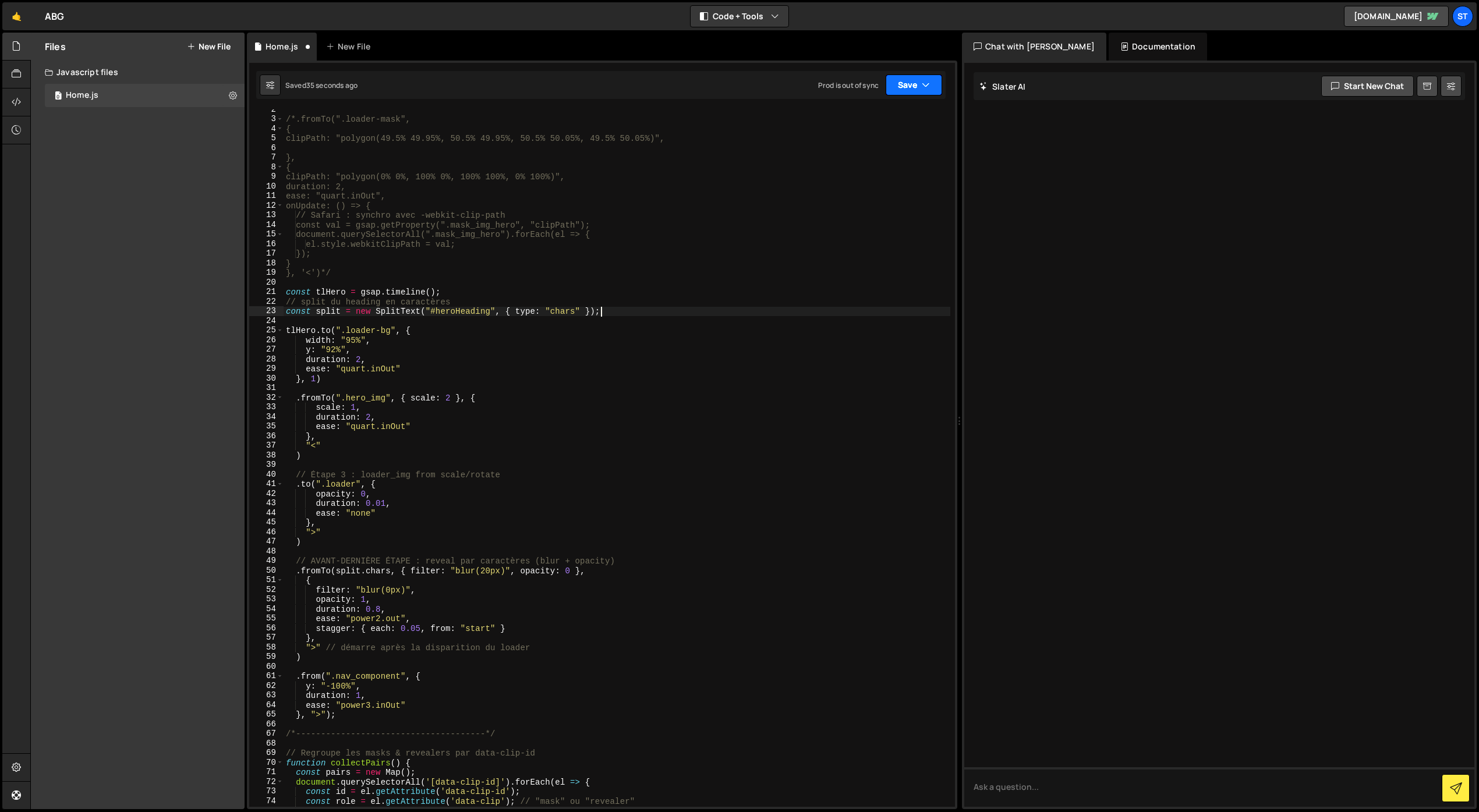
drag, startPoint x: 919, startPoint y: 88, endPoint x: 912, endPoint y: 95, distance: 9.9
click at [919, 88] on button "Save" at bounding box center [913, 85] width 56 height 21
click at [894, 114] on div "Save to Staging S" at bounding box center [874, 113] width 121 height 12
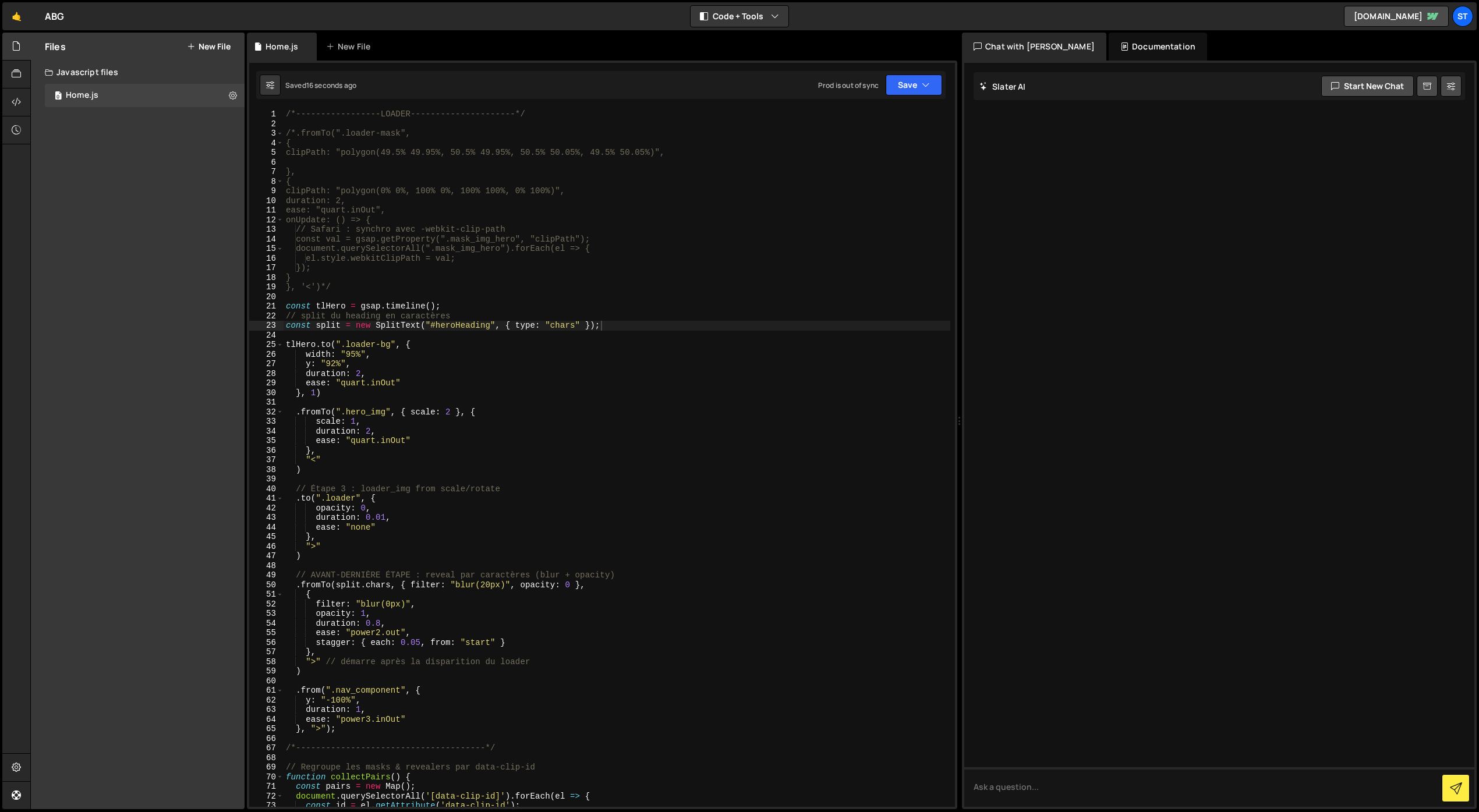
click at [342, 324] on div "/*-----------------LOADER---------------------*/ /*.fromTo(".loader-mask", { cl…" at bounding box center [616, 467] width 666 height 717
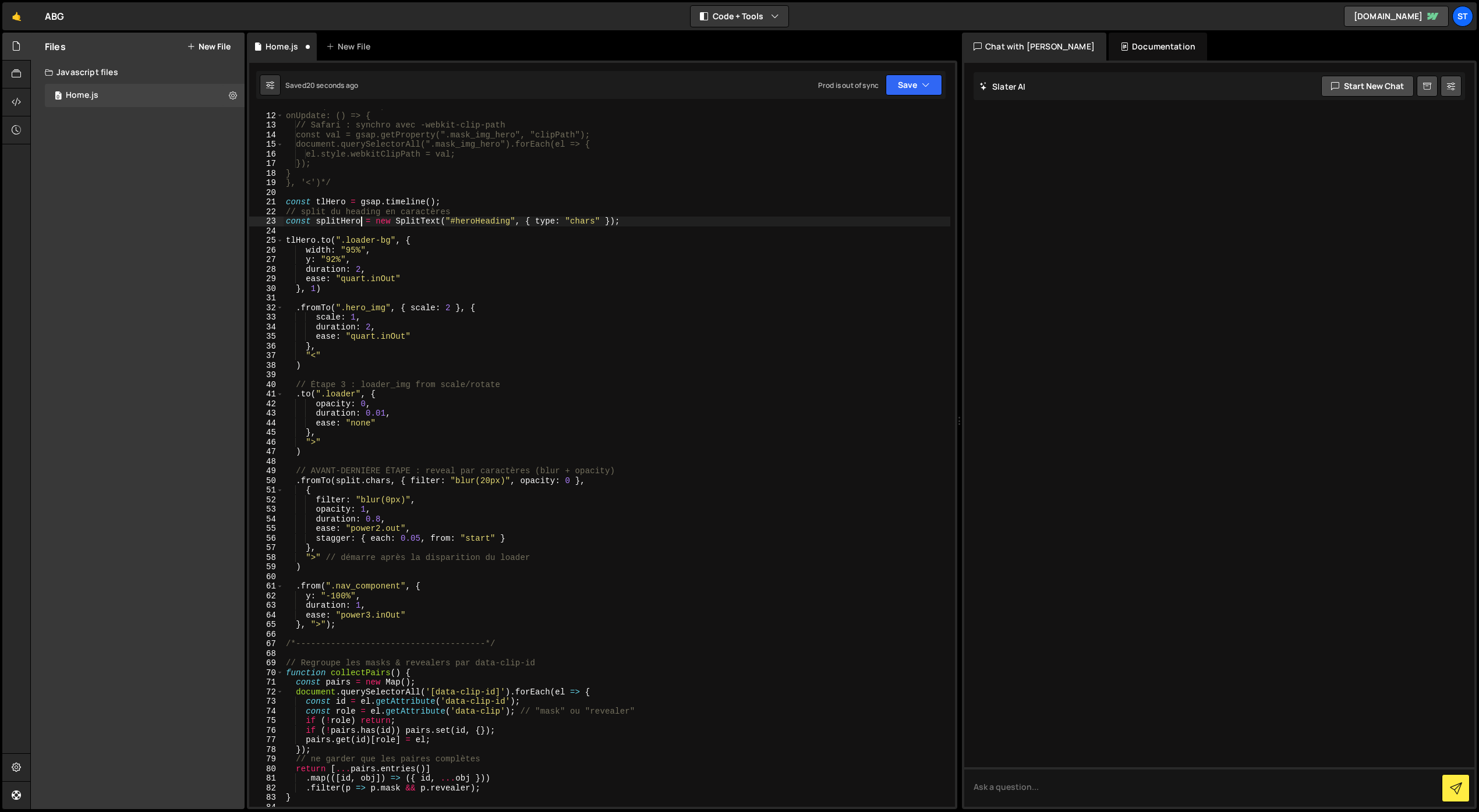
scroll to position [105, 0]
click at [362, 482] on div "ease: "quart.inOut", onUpdate: () => { // Safari : synchro avec -webkit-clip-pa…" at bounding box center [616, 458] width 666 height 717
click at [909, 83] on button "Save" at bounding box center [913, 85] width 56 height 21
click at [863, 113] on div "Save to Staging S" at bounding box center [874, 113] width 121 height 12
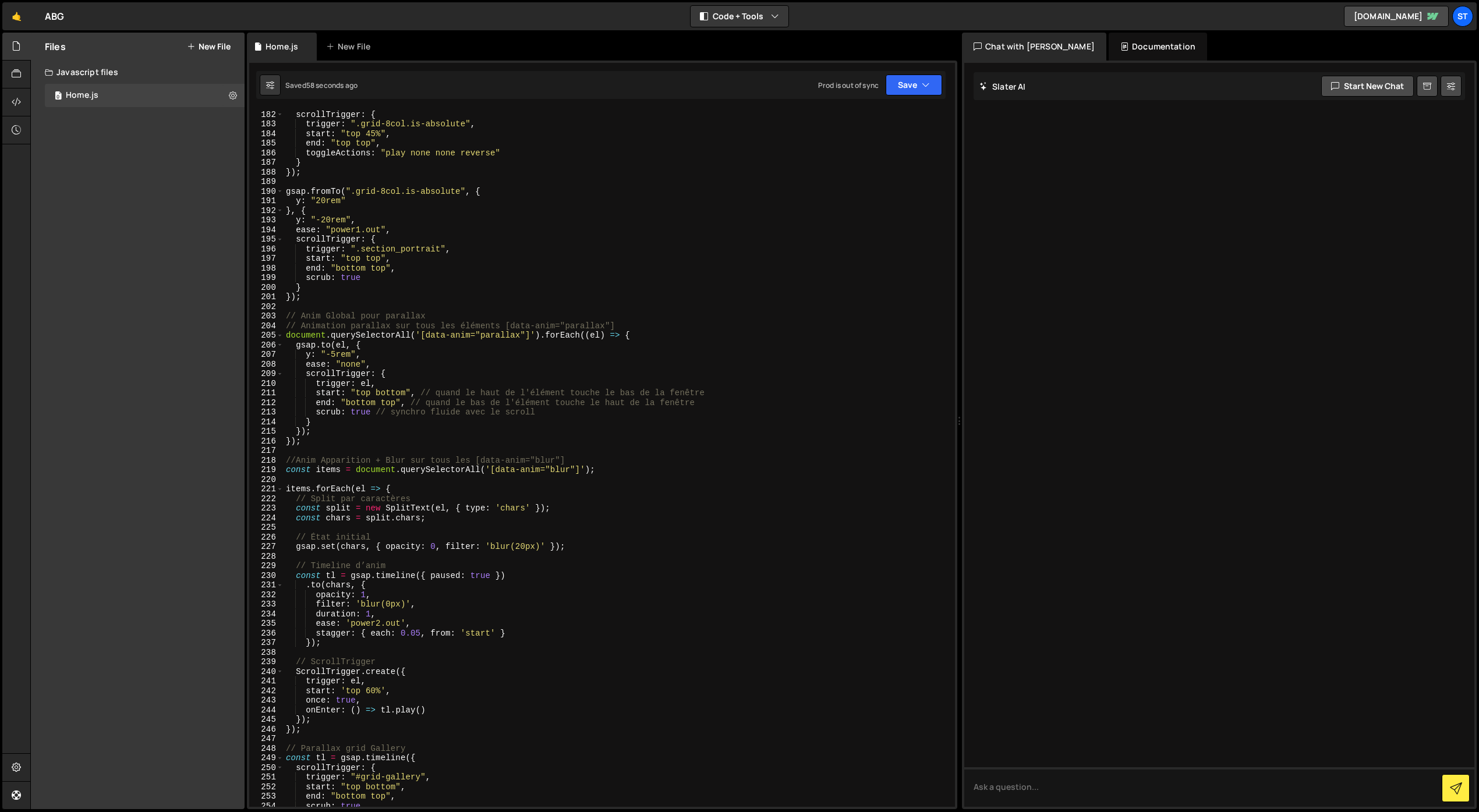
scroll to position [1740, 0]
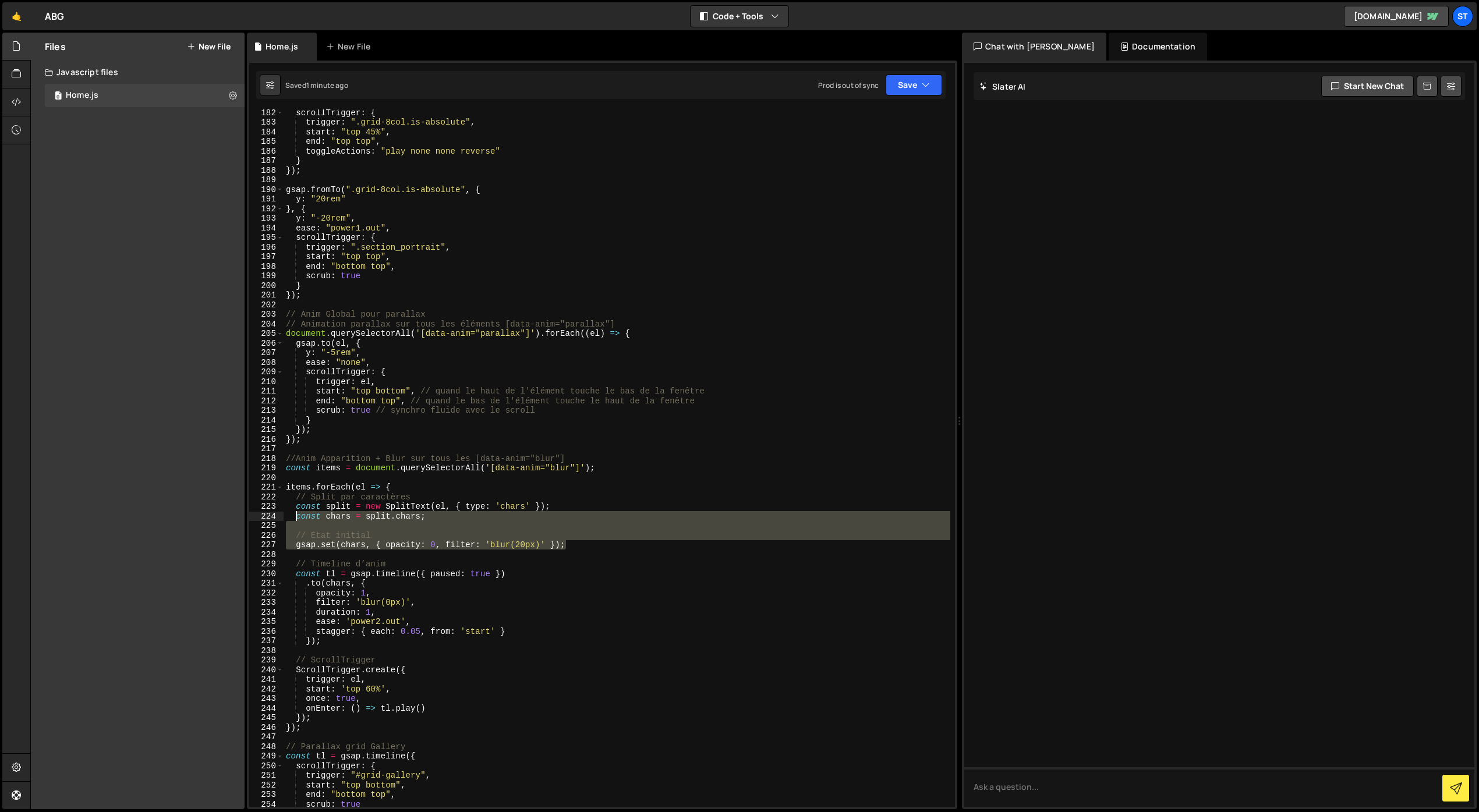
drag, startPoint x: 570, startPoint y: 544, endPoint x: 298, endPoint y: 520, distance: 273.1
click at [298, 520] on div "scrollTrigger : { trigger : ".grid-8col.is-absolute" , start : "top 45%" , end …" at bounding box center [616, 466] width 666 height 717
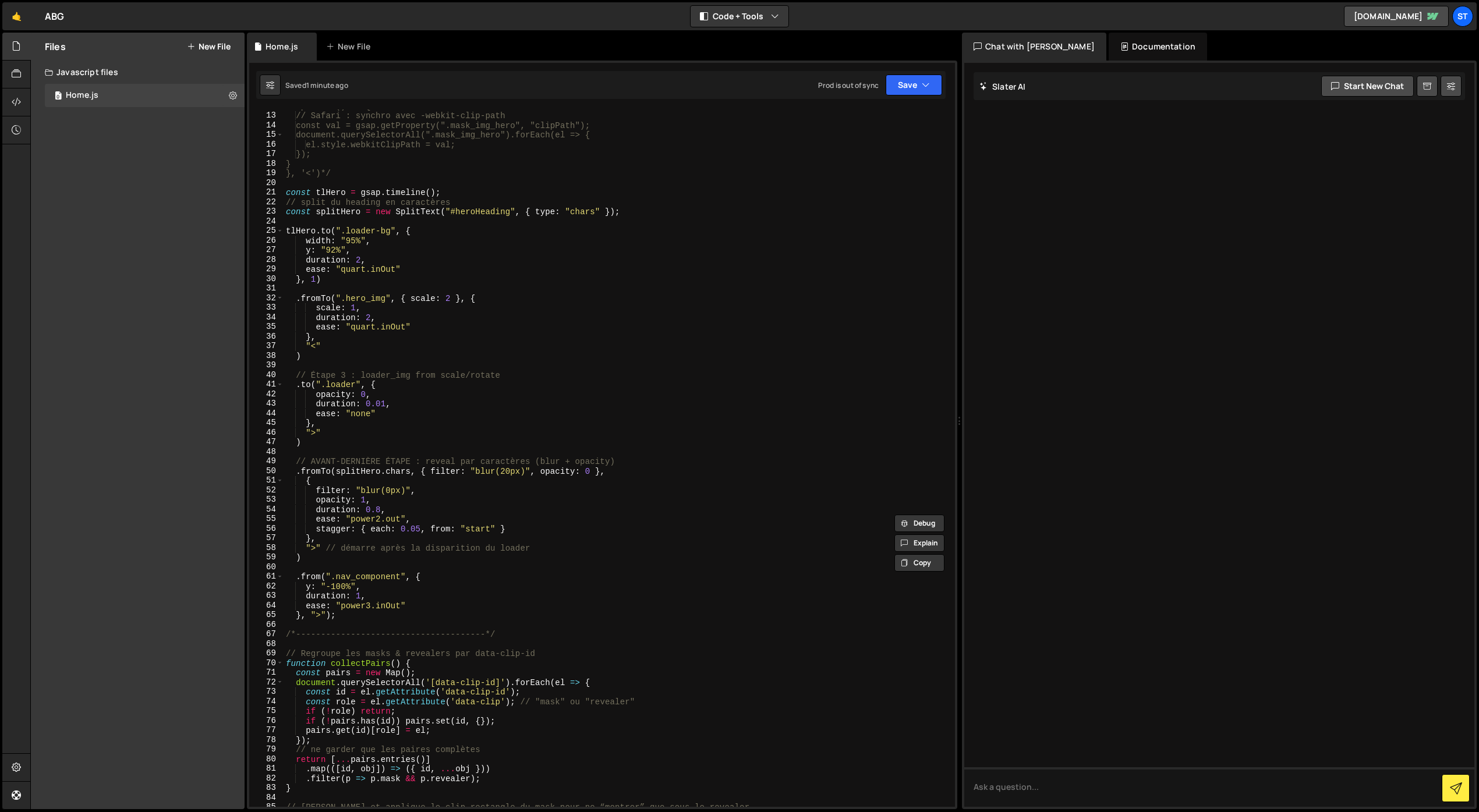
scroll to position [120, 0]
click at [352, 435] on div "// Safari : synchro avec -webkit-clip-path const val = gsap.getProperty(".mask_…" at bounding box center [616, 463] width 666 height 717
type textarea ")"
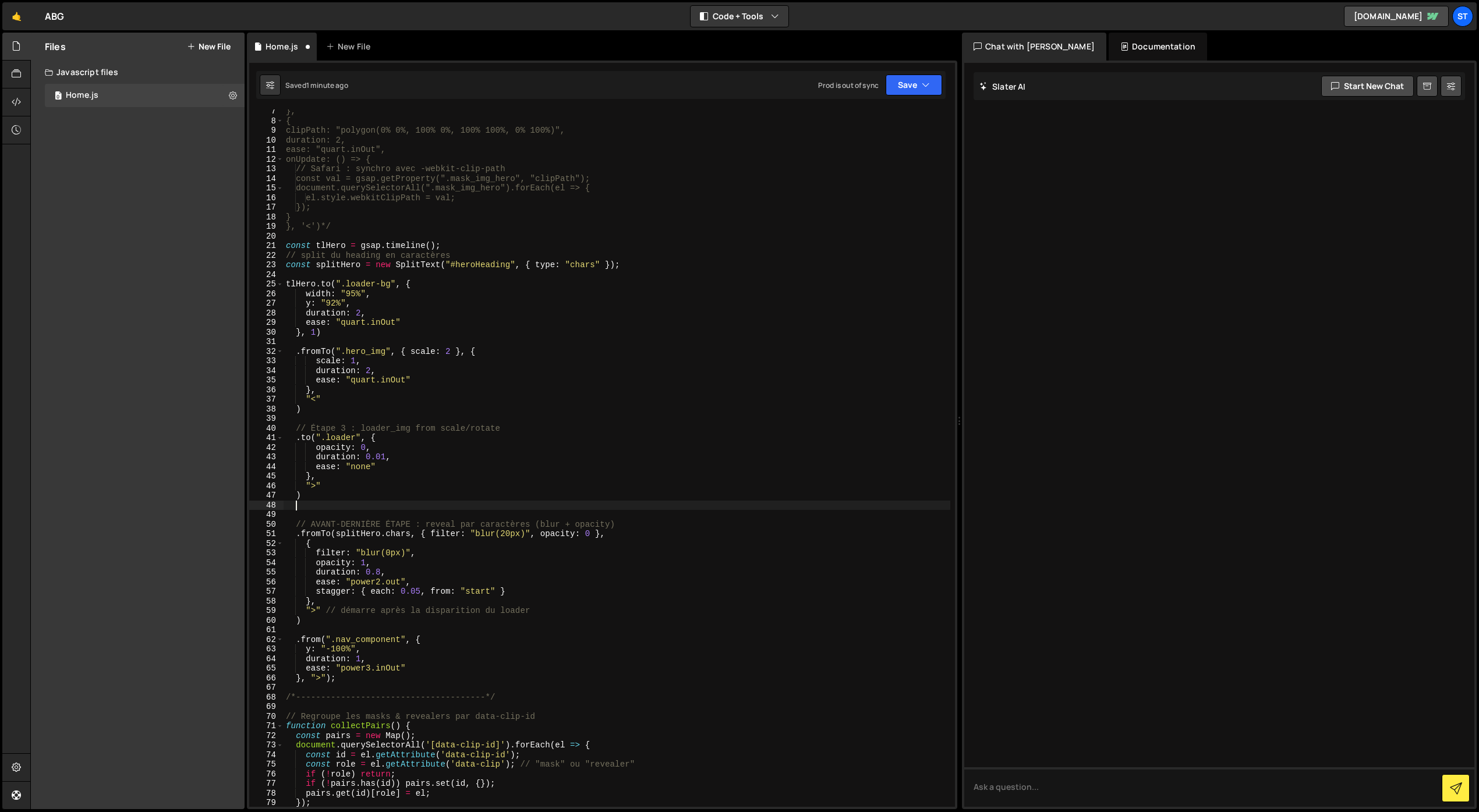
scroll to position [0, 0]
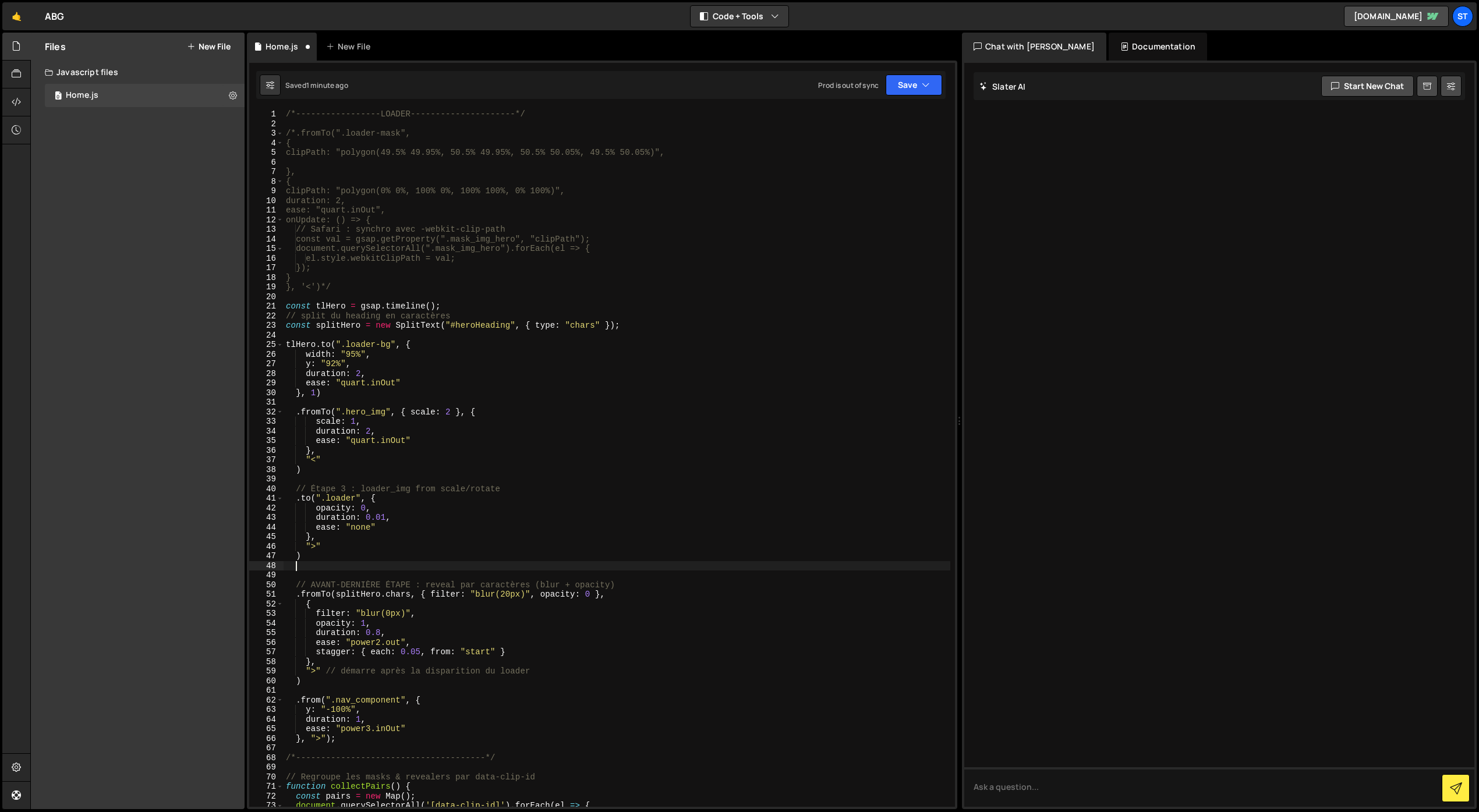
click at [643, 325] on div "/*-----------------LOADER---------------------*/ /*.fromTo(".loader-mask", { cl…" at bounding box center [616, 467] width 666 height 717
type textarea "const splitHero = new SplitText("#heroHeading", { type: "chars" });"
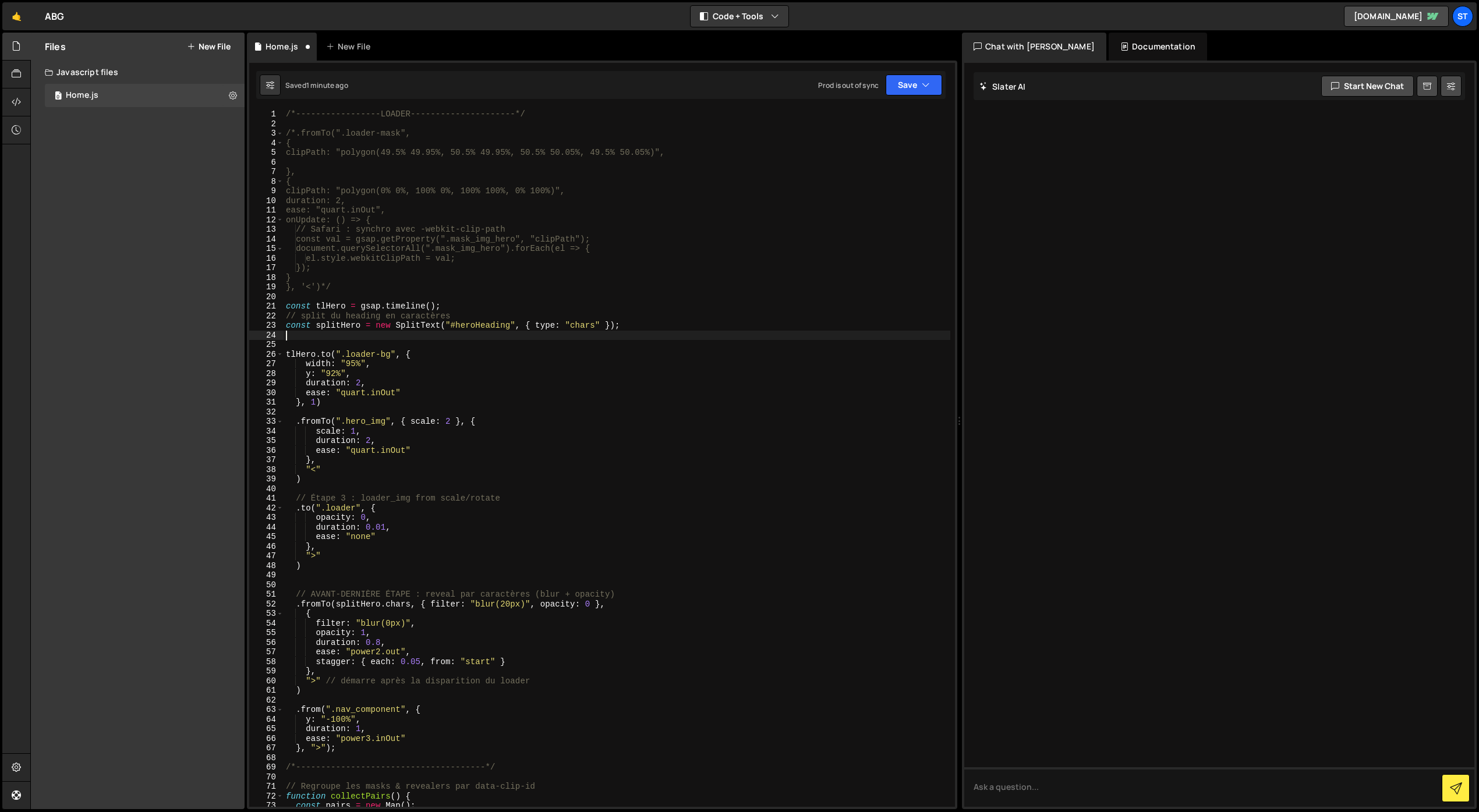
paste textarea "gsap.set(chars, { opacity: 0, filter: 'blur(20px)' });"
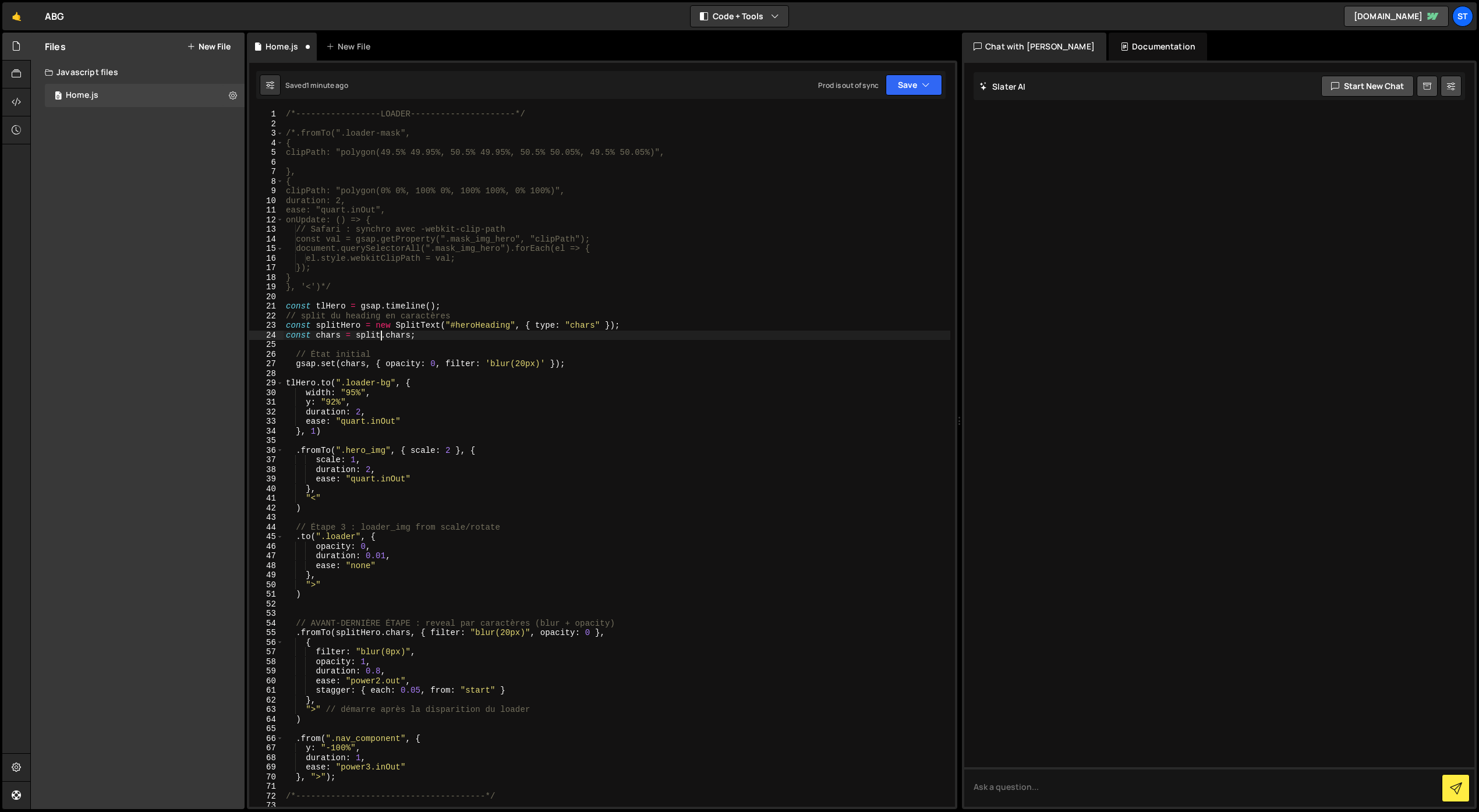
click at [381, 337] on div "/*-----------------LOADER---------------------*/ /*.fromTo(".loader-mask", { cl…" at bounding box center [616, 467] width 666 height 717
drag, startPoint x: 341, startPoint y: 335, endPoint x: 346, endPoint y: 367, distance: 32.4
click at [341, 335] on div "/*-----------------LOADER---------------------*/ /*.fromTo(".loader-mask", { cl…" at bounding box center [616, 467] width 666 height 717
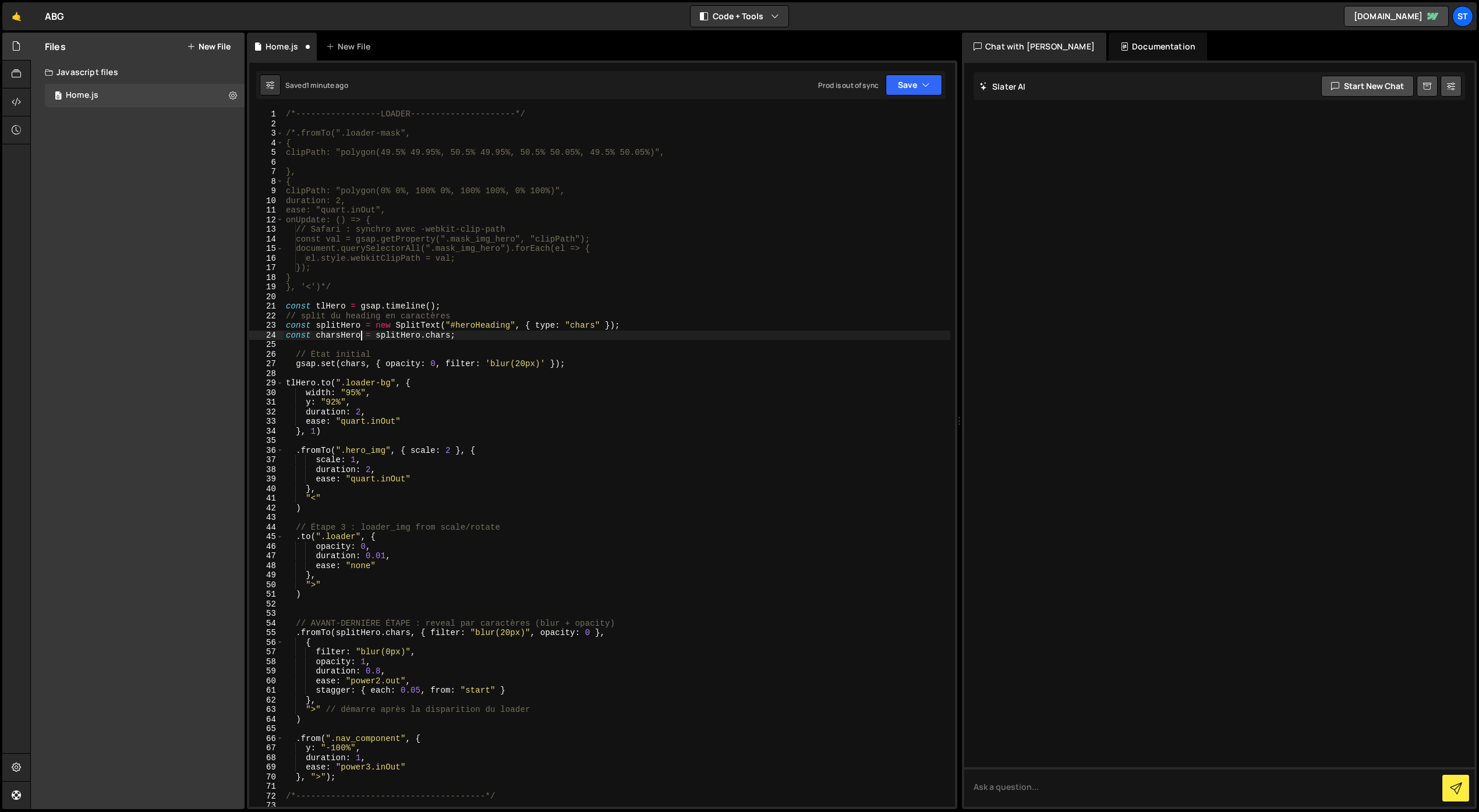
click at [365, 365] on div "/*-----------------LOADER---------------------*/ /*.fromTo(".loader-mask", { cl…" at bounding box center [616, 467] width 666 height 717
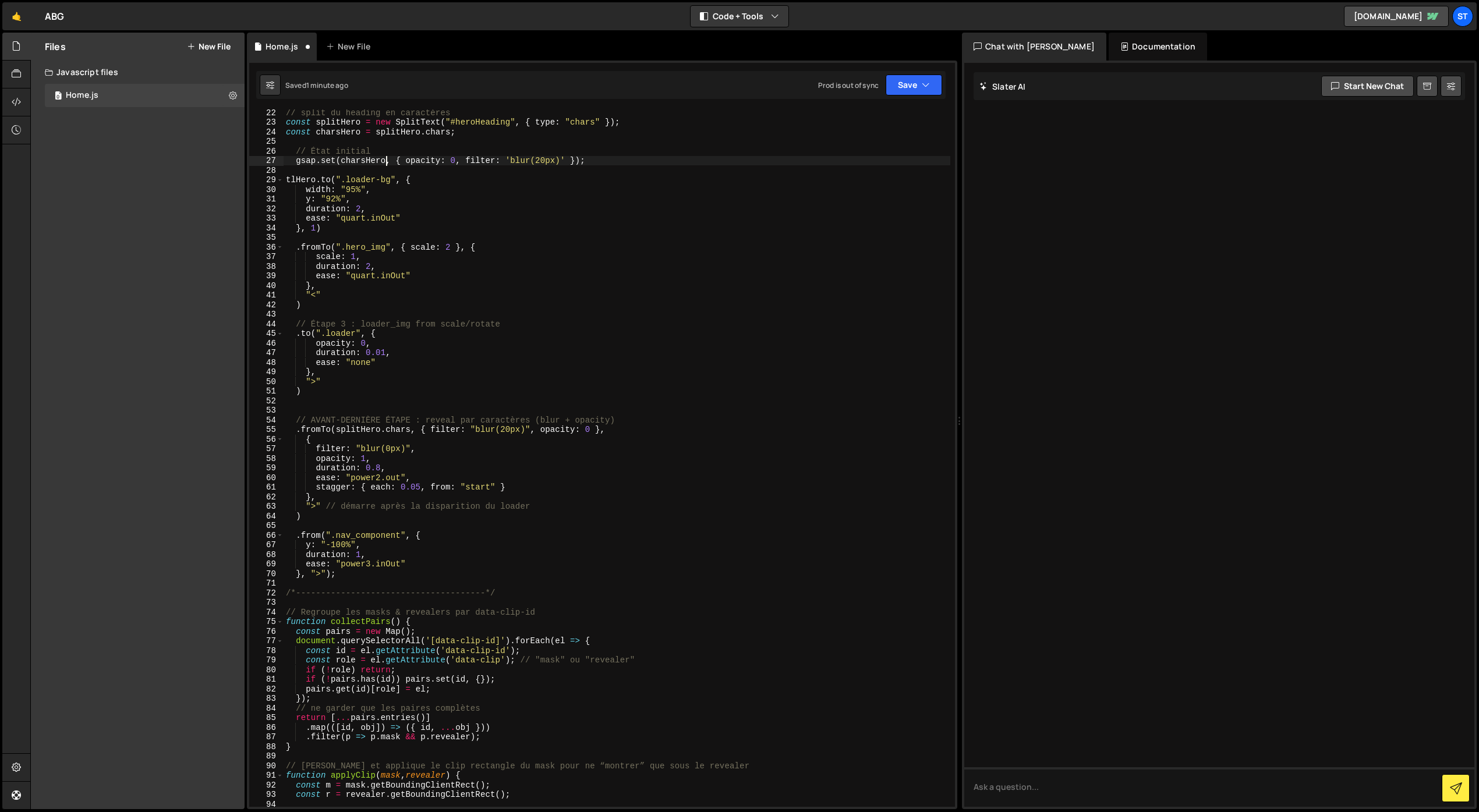
scroll to position [203, 0]
drag, startPoint x: 411, startPoint y: 431, endPoint x: 402, endPoint y: 431, distance: 9.0
click at [402, 431] on div "// split du heading en caractères const splitHero = new SplitText ( "#heroHeadi…" at bounding box center [616, 466] width 666 height 717
drag, startPoint x: 385, startPoint y: 432, endPoint x: 337, endPoint y: 431, distance: 48.0
click at [337, 431] on div "// split du heading en caractères const splitHero = new SplitText ( "#heroHeadi…" at bounding box center [616, 466] width 666 height 717
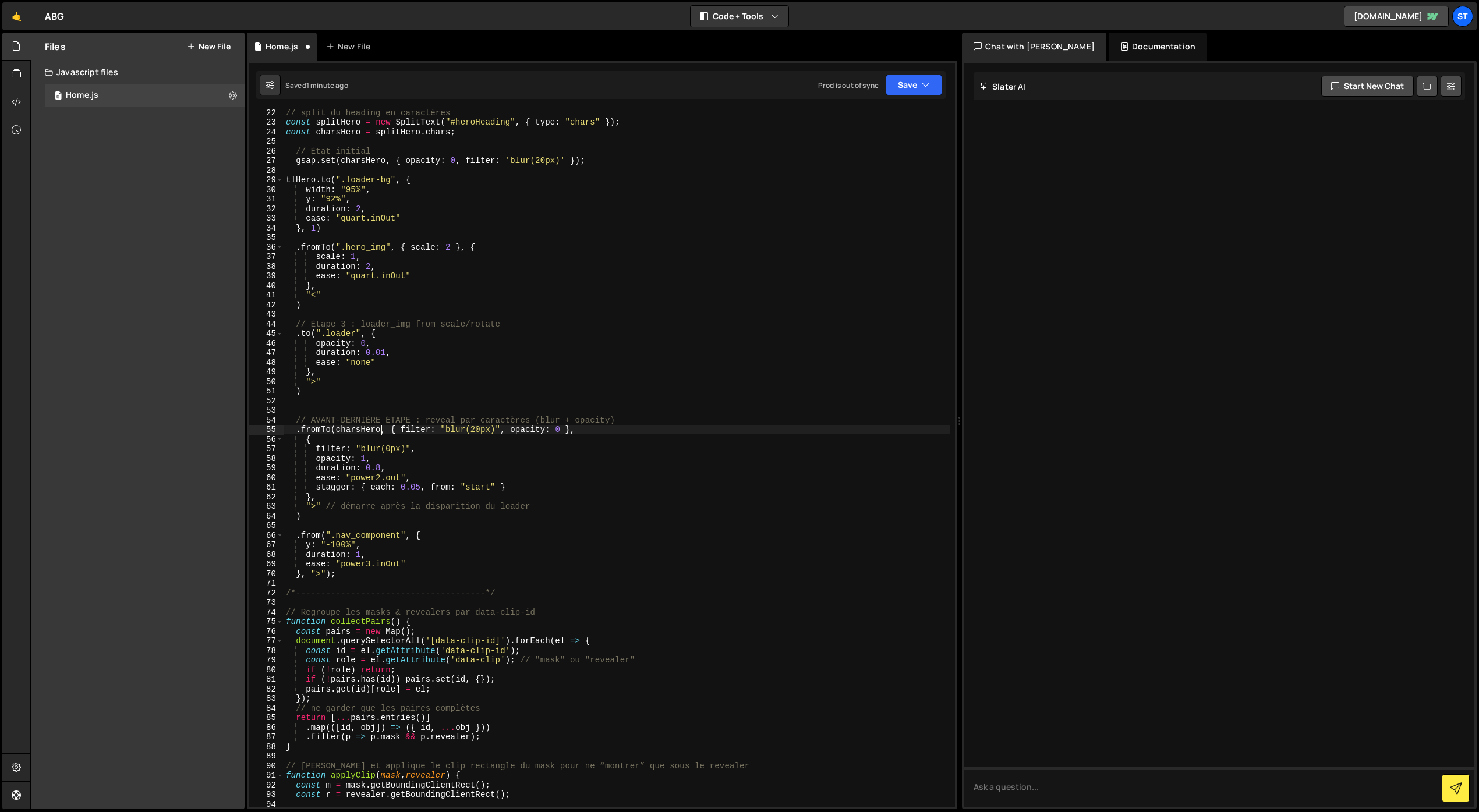
scroll to position [0, 7]
click at [923, 86] on icon "button" at bounding box center [925, 85] width 8 height 12
click at [891, 116] on div "Save to Staging S" at bounding box center [874, 113] width 121 height 12
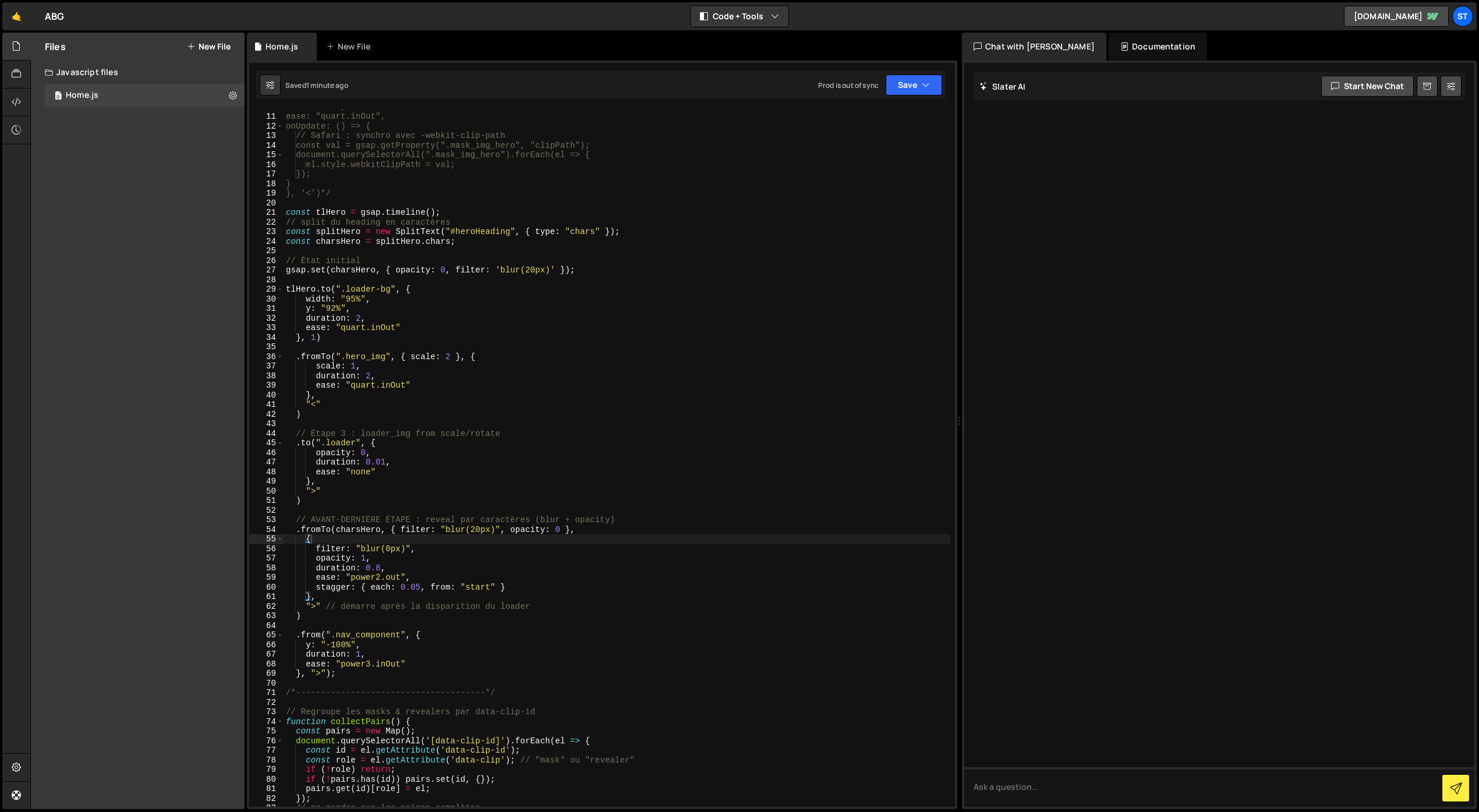
scroll to position [0, 3]
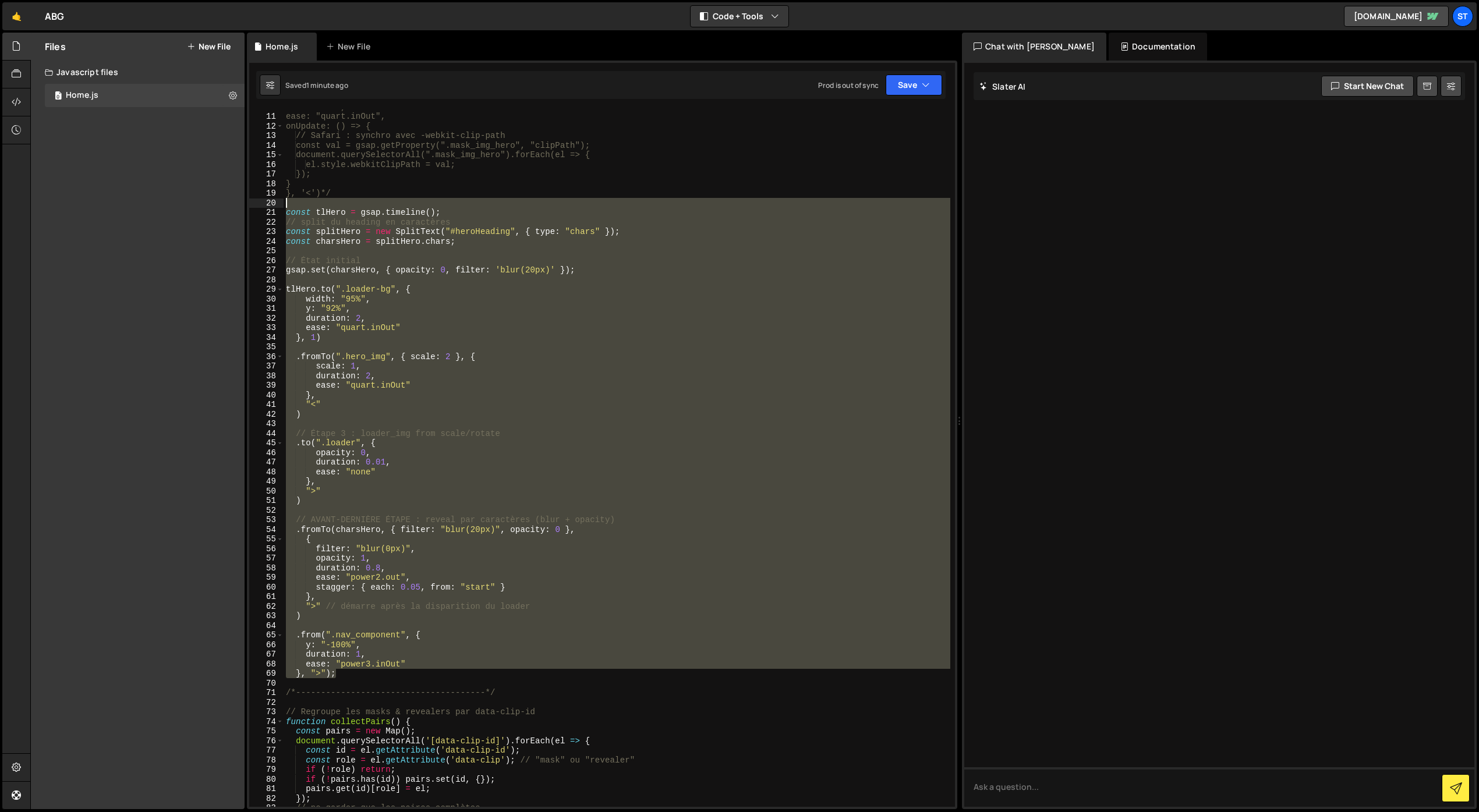
drag, startPoint x: 354, startPoint y: 677, endPoint x: 249, endPoint y: 206, distance: 482.6
click at [249, 206] on div "1 Type cmd + s to save your Javascript file. הההההההההההההההההההההההההההההההההה…" at bounding box center [602, 435] width 710 height 749
type textarea "const tlHero = gsap.timeline();"
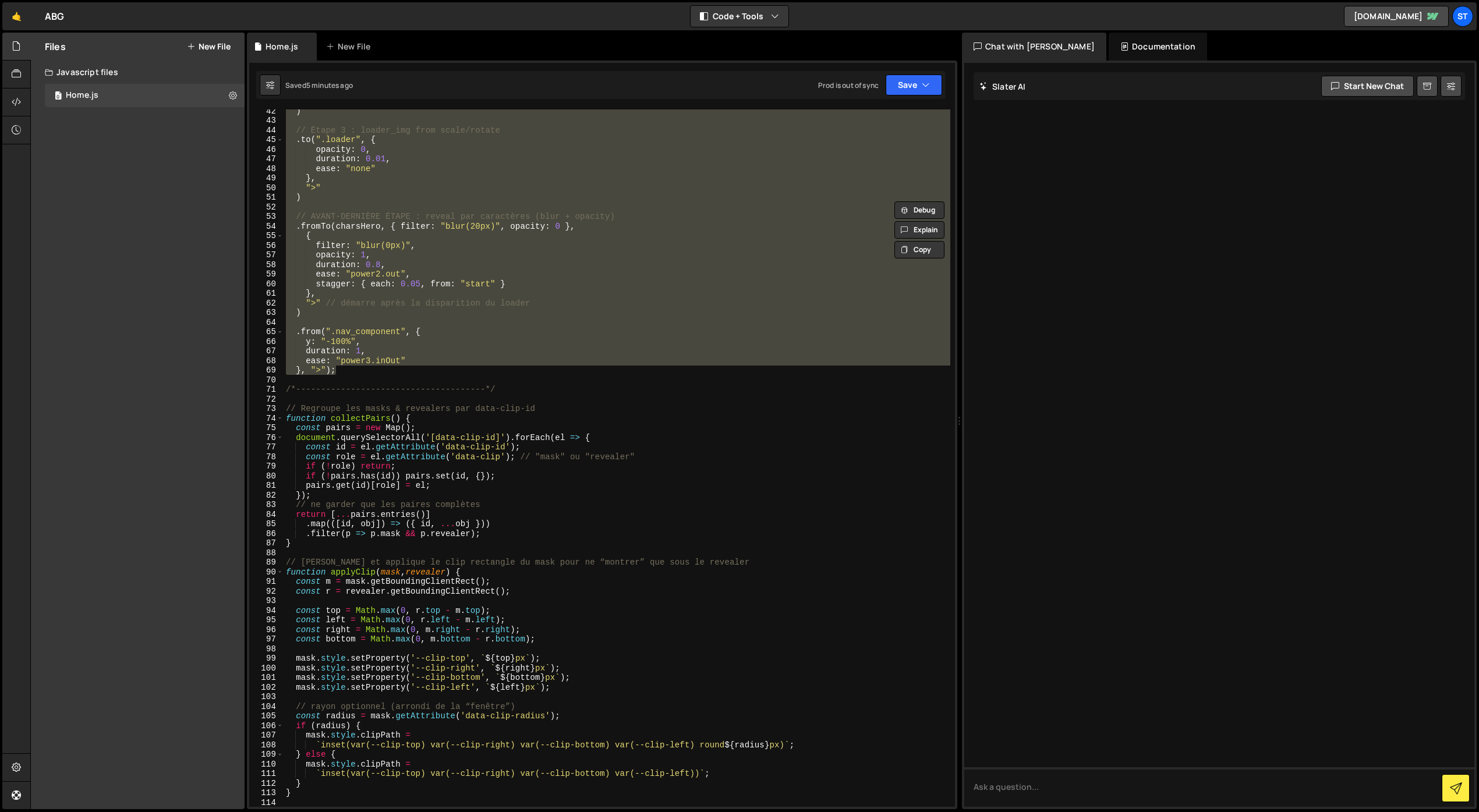
scroll to position [0, 0]
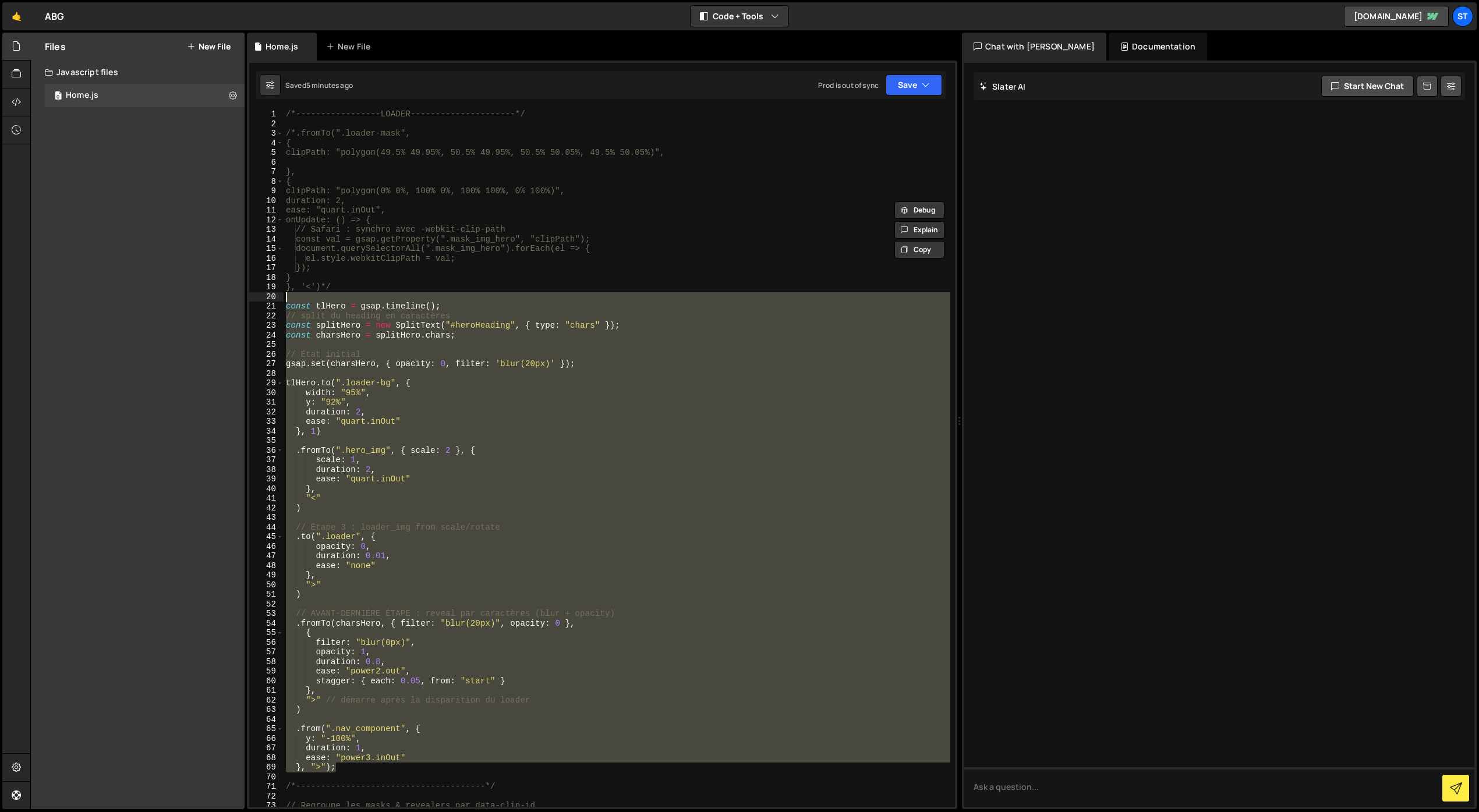
click at [420, 344] on div "/*-----------------LOADER---------------------*/ /*.fromTo(".loader-mask", { cl…" at bounding box center [616, 458] width 666 height 698
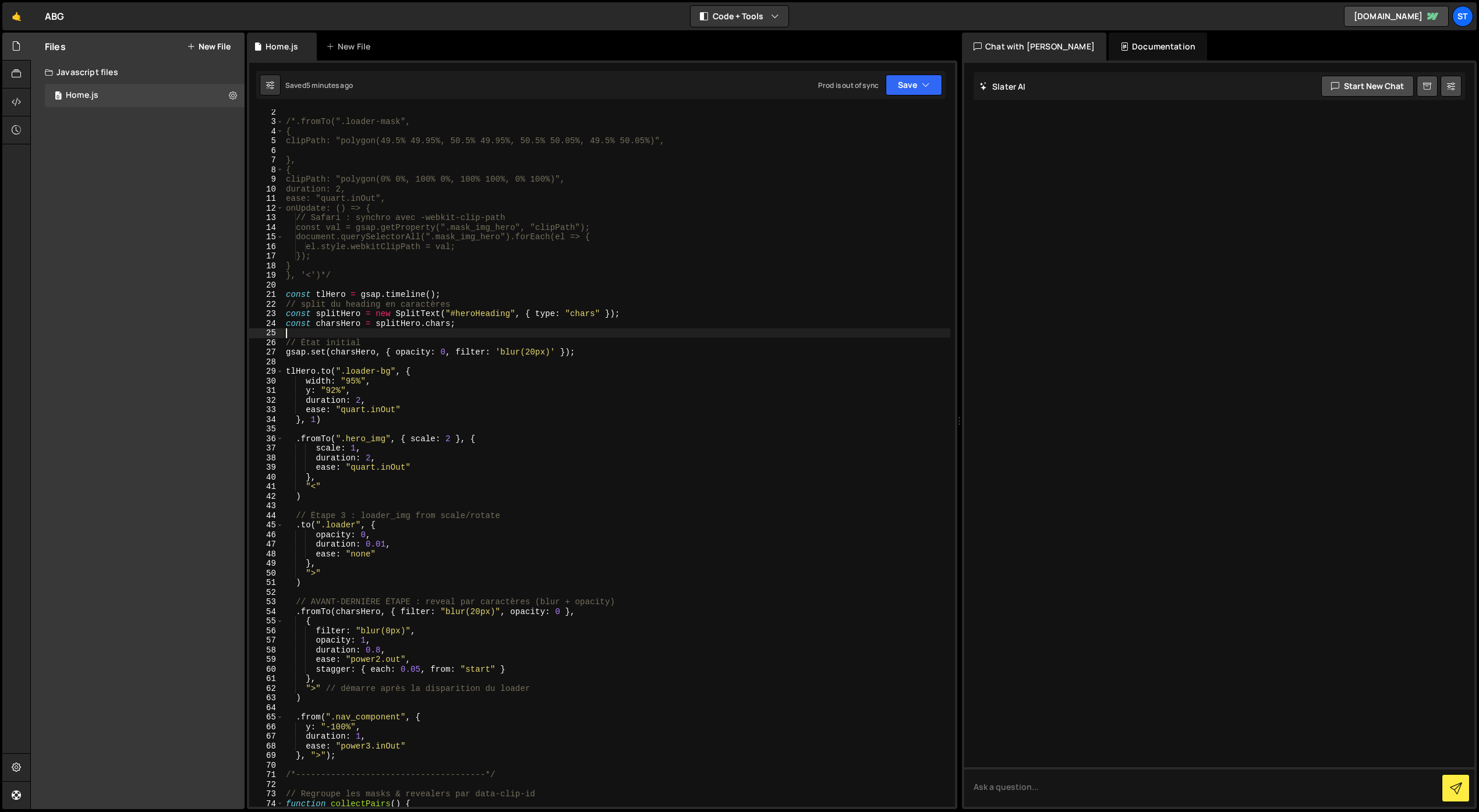
scroll to position [21, 0]
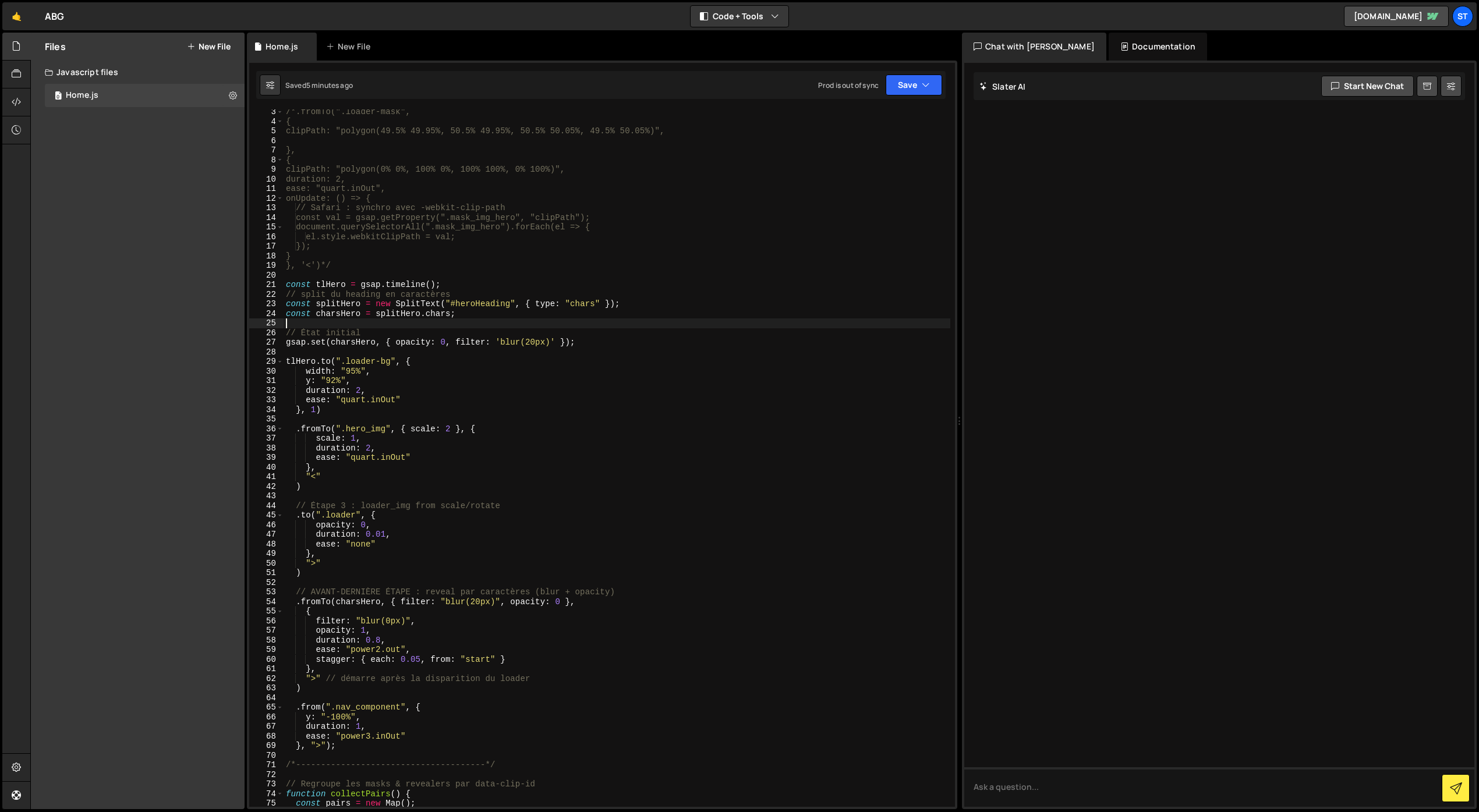
click at [319, 351] on div "/*.fromTo(".loader-mask", { clipPath: "polygon(49.5% 49.95%, 50.5% 49.95%, 50.5…" at bounding box center [616, 465] width 666 height 717
paste textarea "loader_heading"
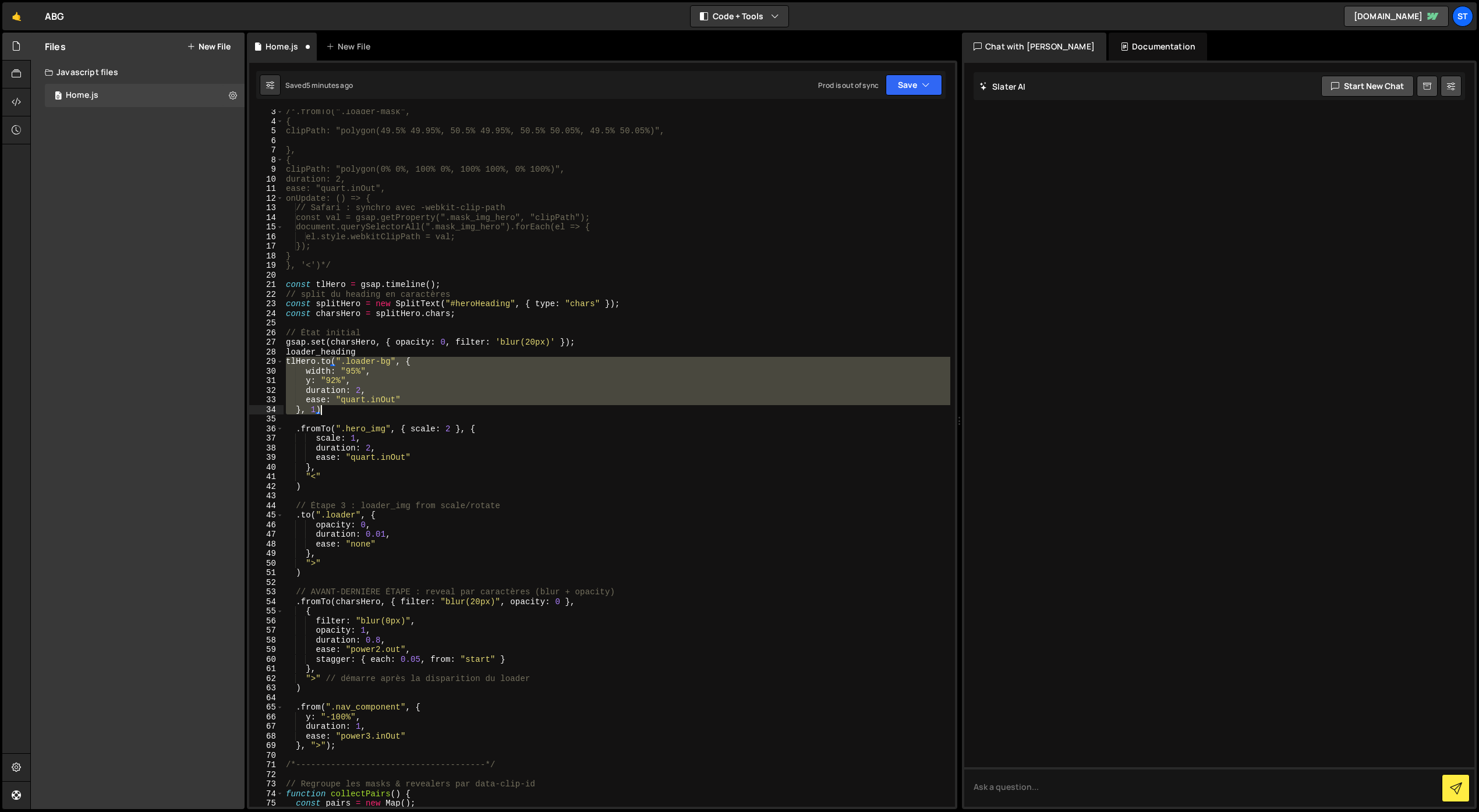
drag, startPoint x: 286, startPoint y: 363, endPoint x: 340, endPoint y: 408, distance: 70.3
click at [340, 408] on div "/*.fromTo(".loader-mask", { clipPath: "polygon(49.5% 49.95%, 50.5% 49.95%, 50.5…" at bounding box center [616, 465] width 666 height 717
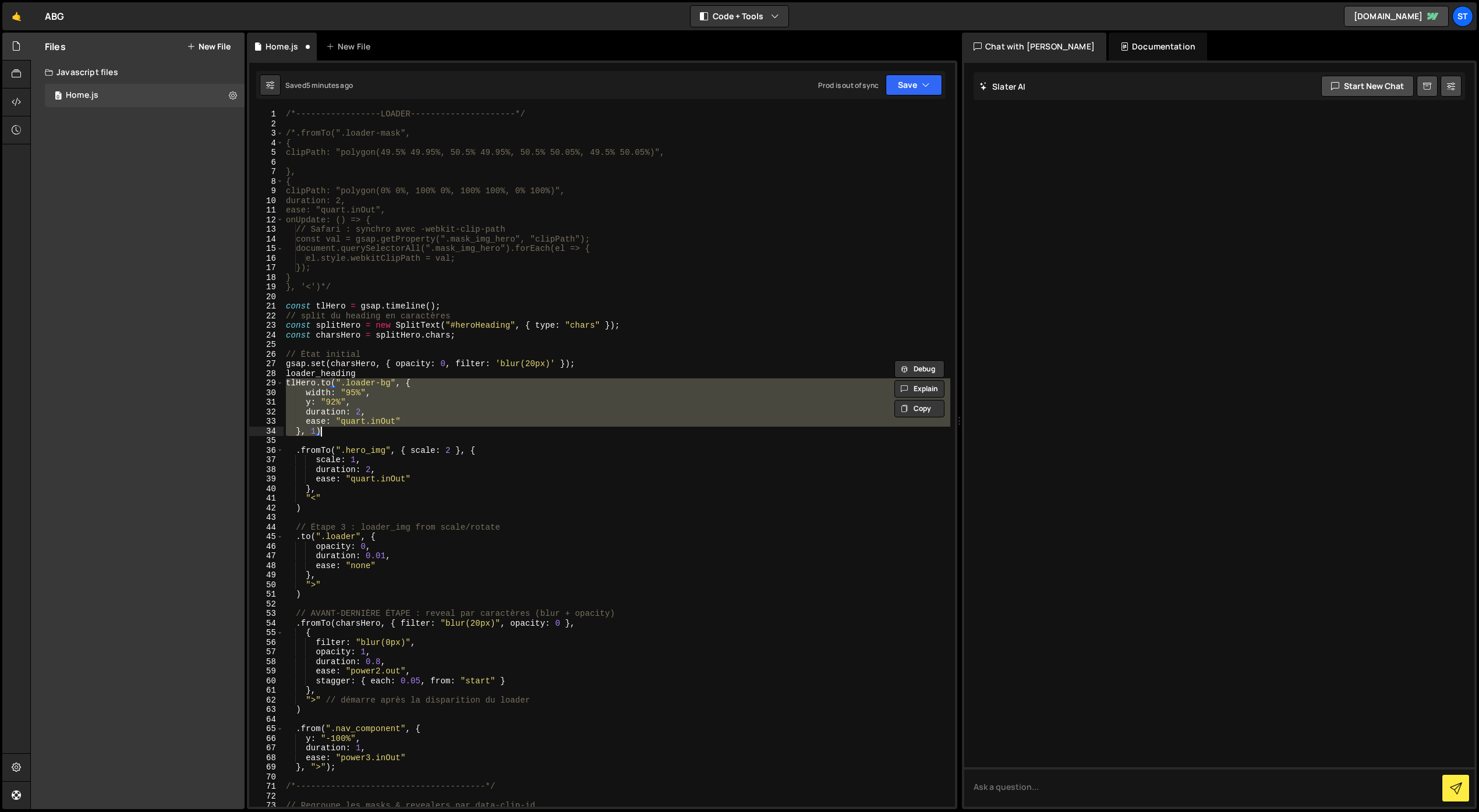
scroll to position [0, 0]
click at [359, 373] on div "/*-----------------LOADER---------------------*/ /*.fromTo(".loader-mask", { cl…" at bounding box center [616, 467] width 666 height 717
type textarea "loader_heading"
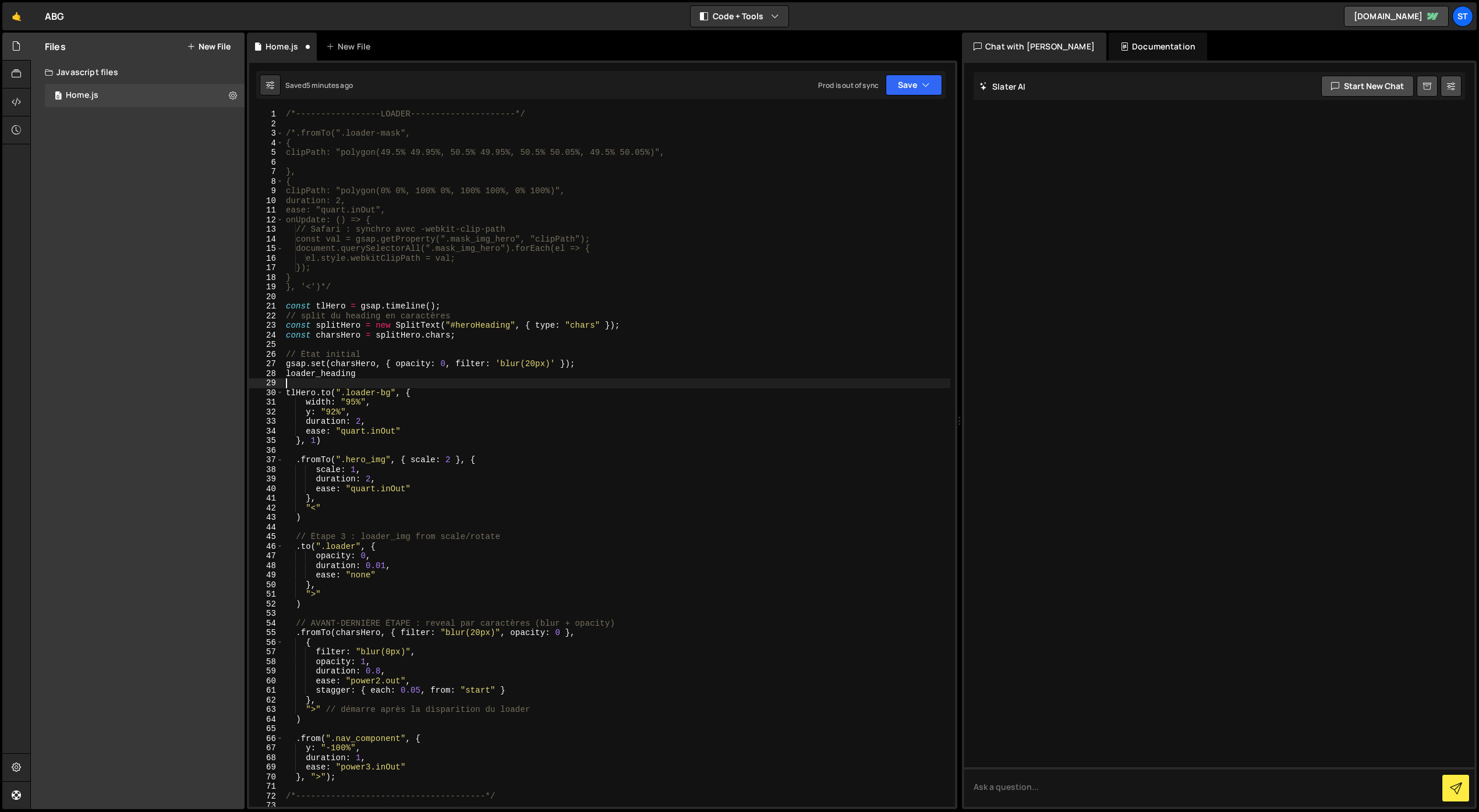
paste textarea "}, 1)"
type textarea "}, 1)"
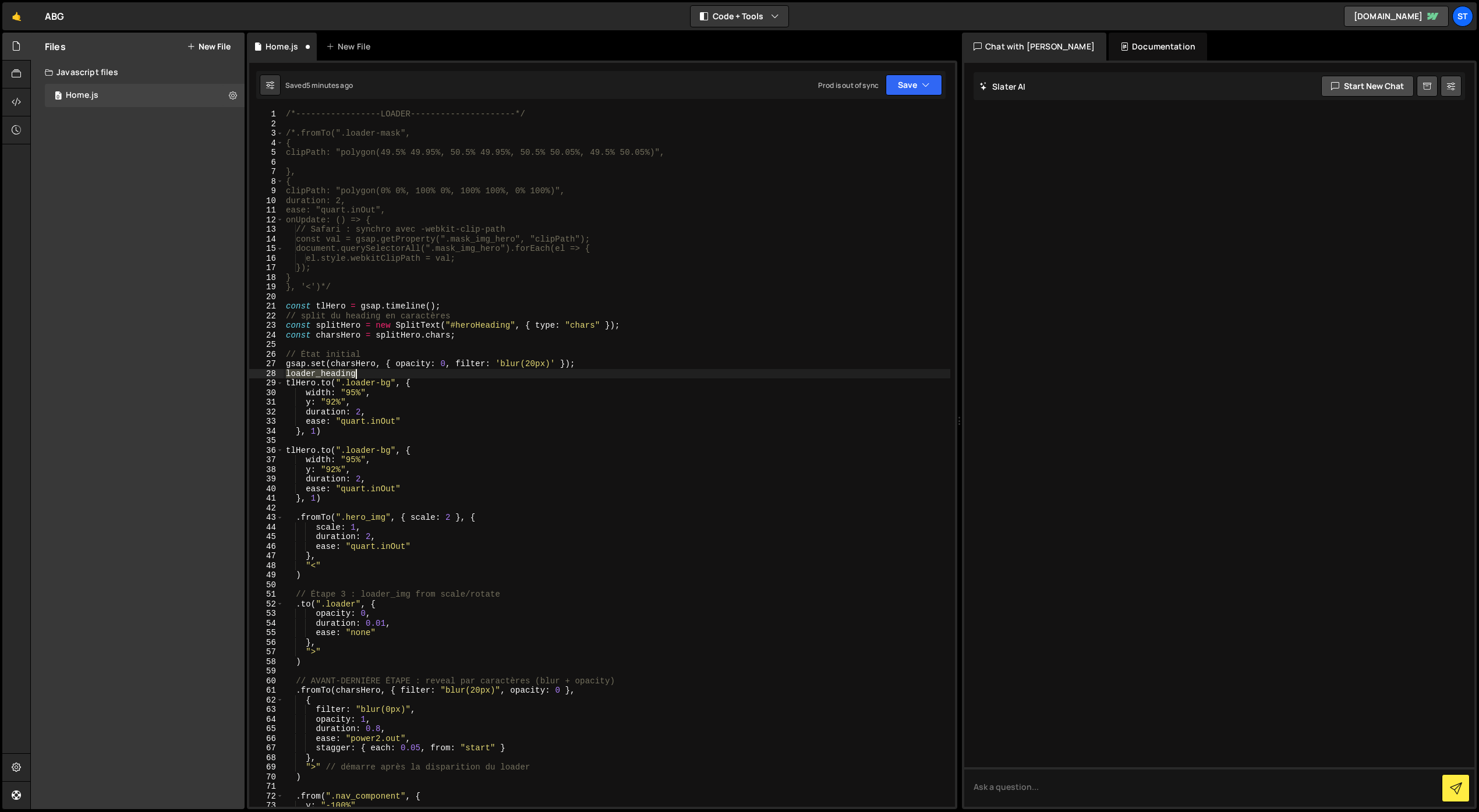
drag, startPoint x: 286, startPoint y: 373, endPoint x: 360, endPoint y: 373, distance: 74.0
click at [360, 373] on div "/*-----------------LOADER---------------------*/ /*.fromTo(".loader-mask", { cl…" at bounding box center [616, 467] width 666 height 717
type textarea "loader_heading"
drag, startPoint x: 392, startPoint y: 386, endPoint x: 348, endPoint y: 382, distance: 44.2
click at [348, 382] on div "/*-----------------LOADER---------------------*/ /*.fromTo(".loader-mask", { cl…" at bounding box center [616, 467] width 666 height 717
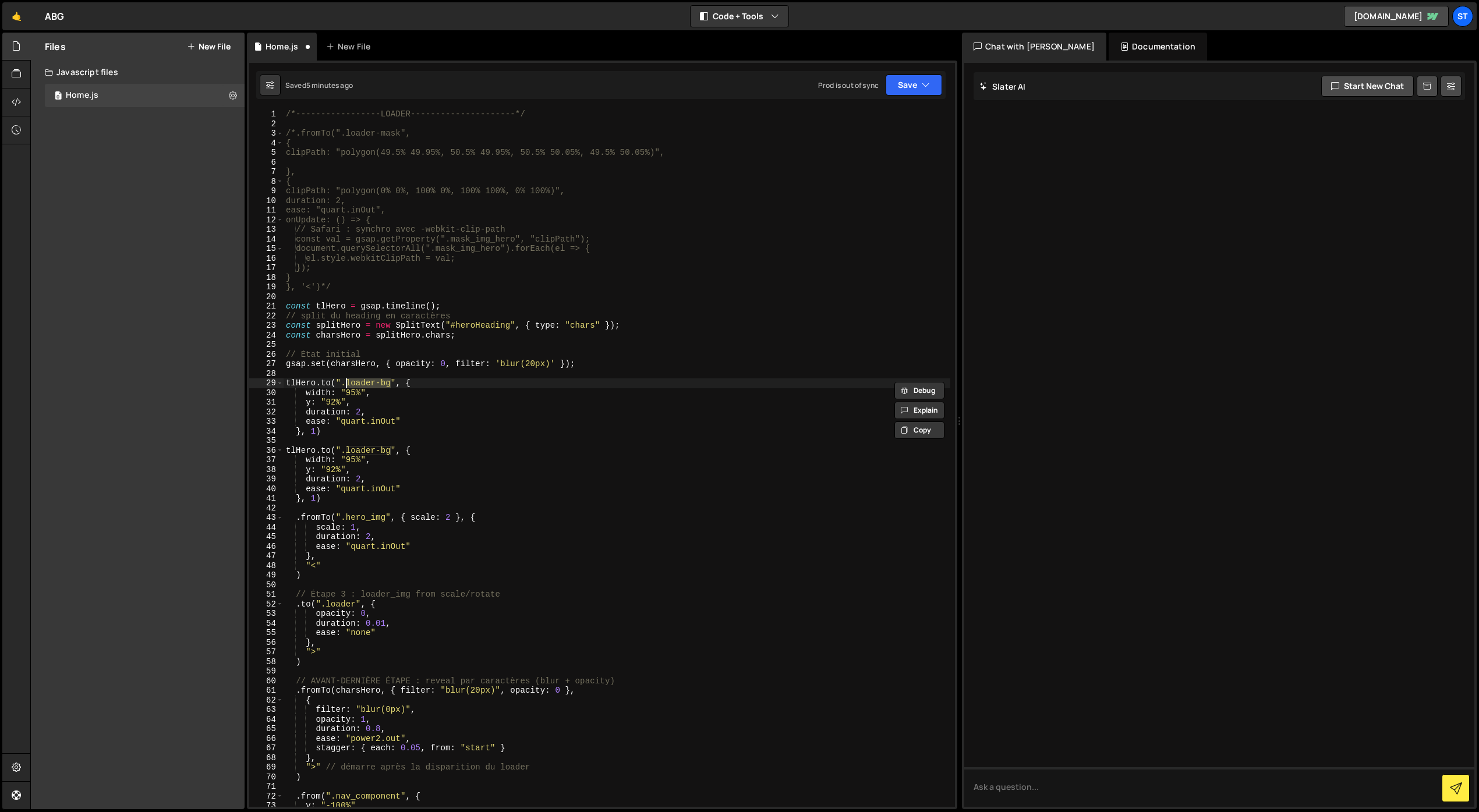
paste textarea "_headin"
drag, startPoint x: 314, startPoint y: 450, endPoint x: 280, endPoint y: 447, distance: 34.1
click at [281, 448] on div "tlHero.to(".loader_heading", { 1 2 3 4 5 6 7 8 9 10 11 12 13 14 15 16 17 18 19 …" at bounding box center [602, 458] width 706 height 698
click at [315, 497] on div "/*-----------------LOADER---------------------*/ /*.fromTo(".loader-mask", { cl…" at bounding box center [616, 467] width 666 height 717
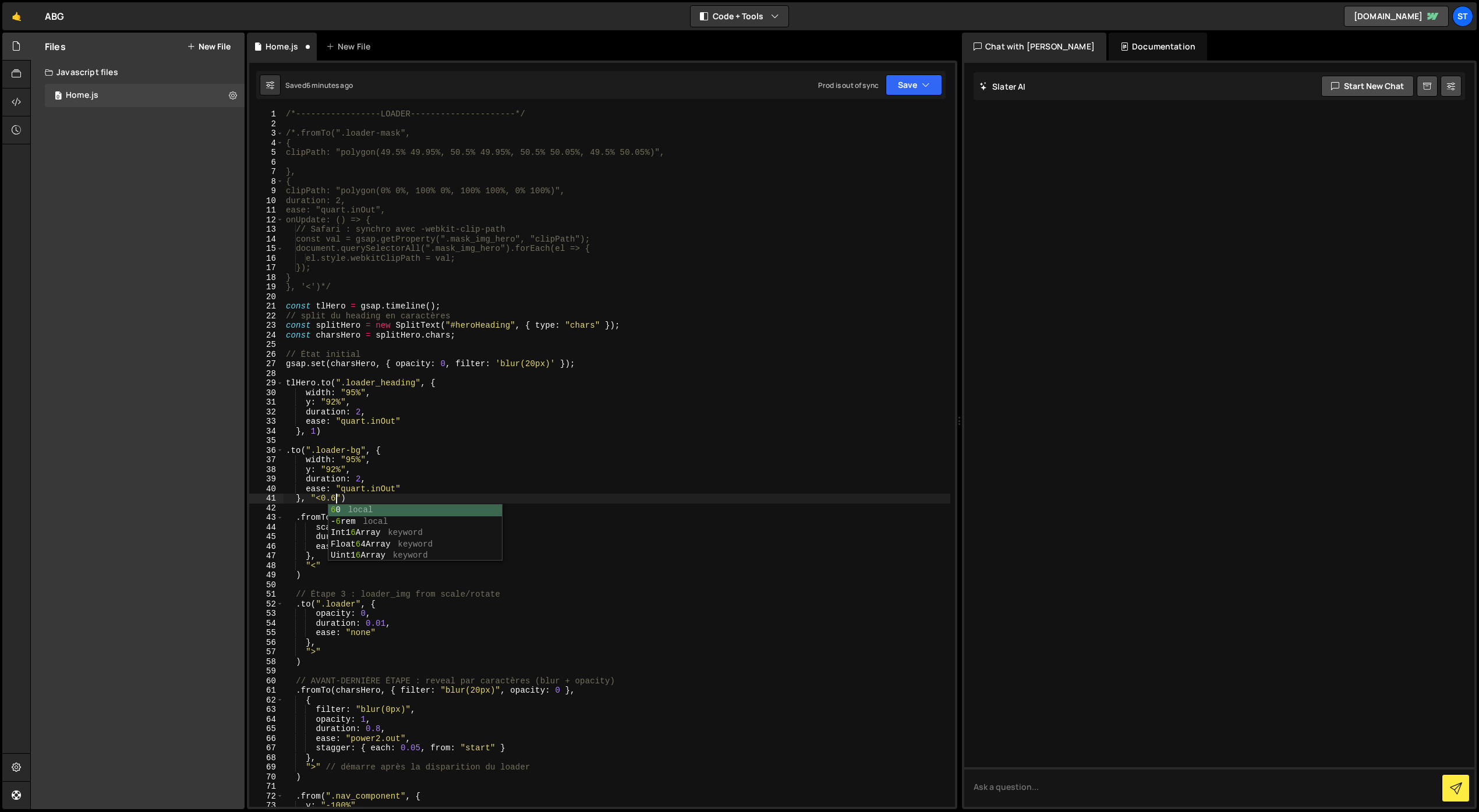
click at [360, 411] on div "/*-----------------LOADER---------------------*/ /*.fromTo(".loader-mask", { cl…" at bounding box center [616, 467] width 666 height 717
click at [398, 401] on div "/*-----------------LOADER---------------------*/ /*.fromTo(".loader-mask", { cl…" at bounding box center [616, 467] width 666 height 717
drag, startPoint x: 367, startPoint y: 423, endPoint x: 343, endPoint y: 422, distance: 24.0
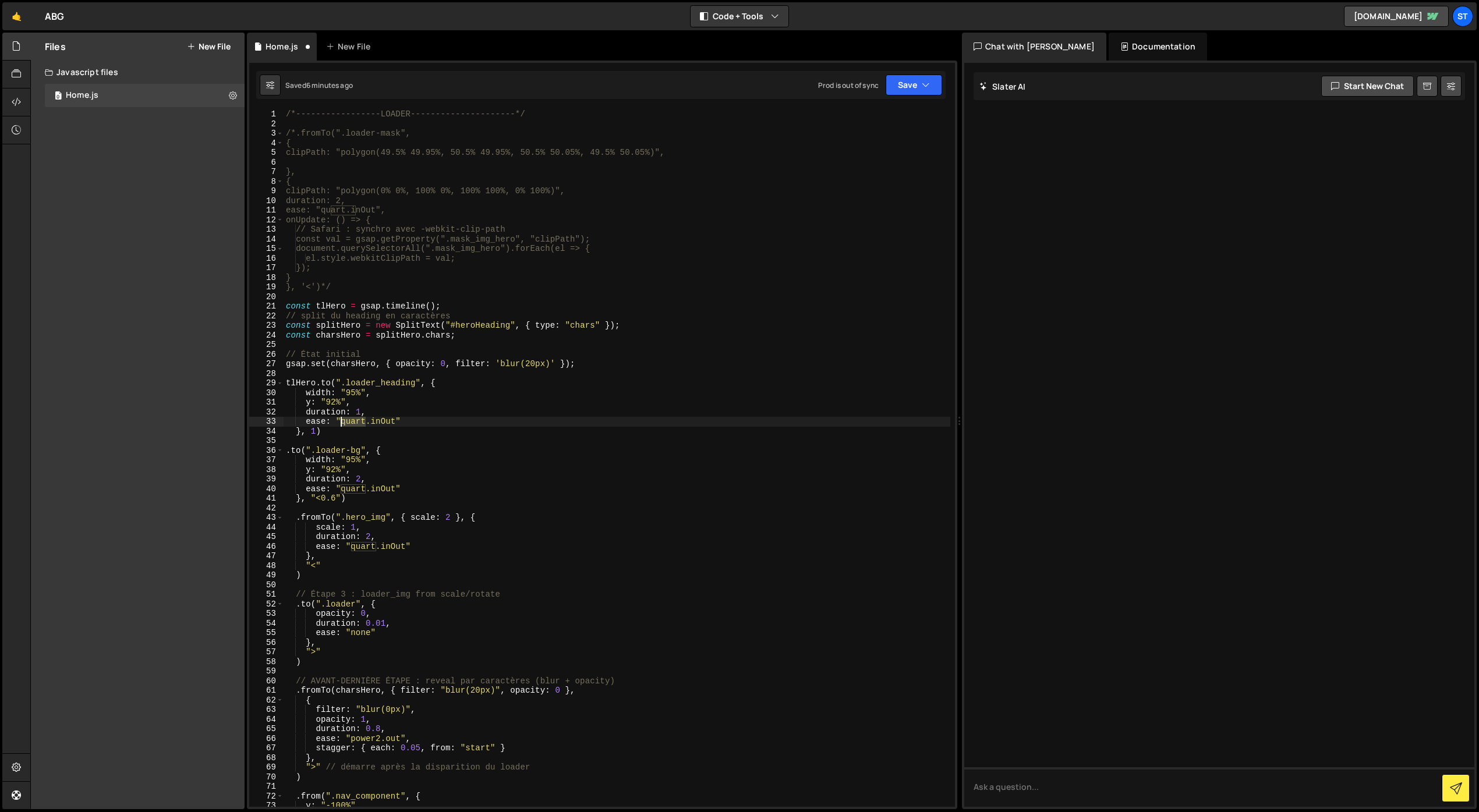
click at [343, 422] on div "/*-----------------LOADER---------------------*/ /*.fromTo(".loader-mask", { cl…" at bounding box center [616, 467] width 666 height 717
drag, startPoint x: 390, startPoint y: 424, endPoint x: 378, endPoint y: 425, distance: 12.0
click at [378, 425] on div "/*-----------------LOADER---------------------*/ /*.fromTo(".loader-mask", { cl…" at bounding box center [616, 467] width 666 height 717
click at [436, 410] on div "/*-----------------LOADER---------------------*/ /*.fromTo(".loader-mask", { cl…" at bounding box center [616, 467] width 666 height 717
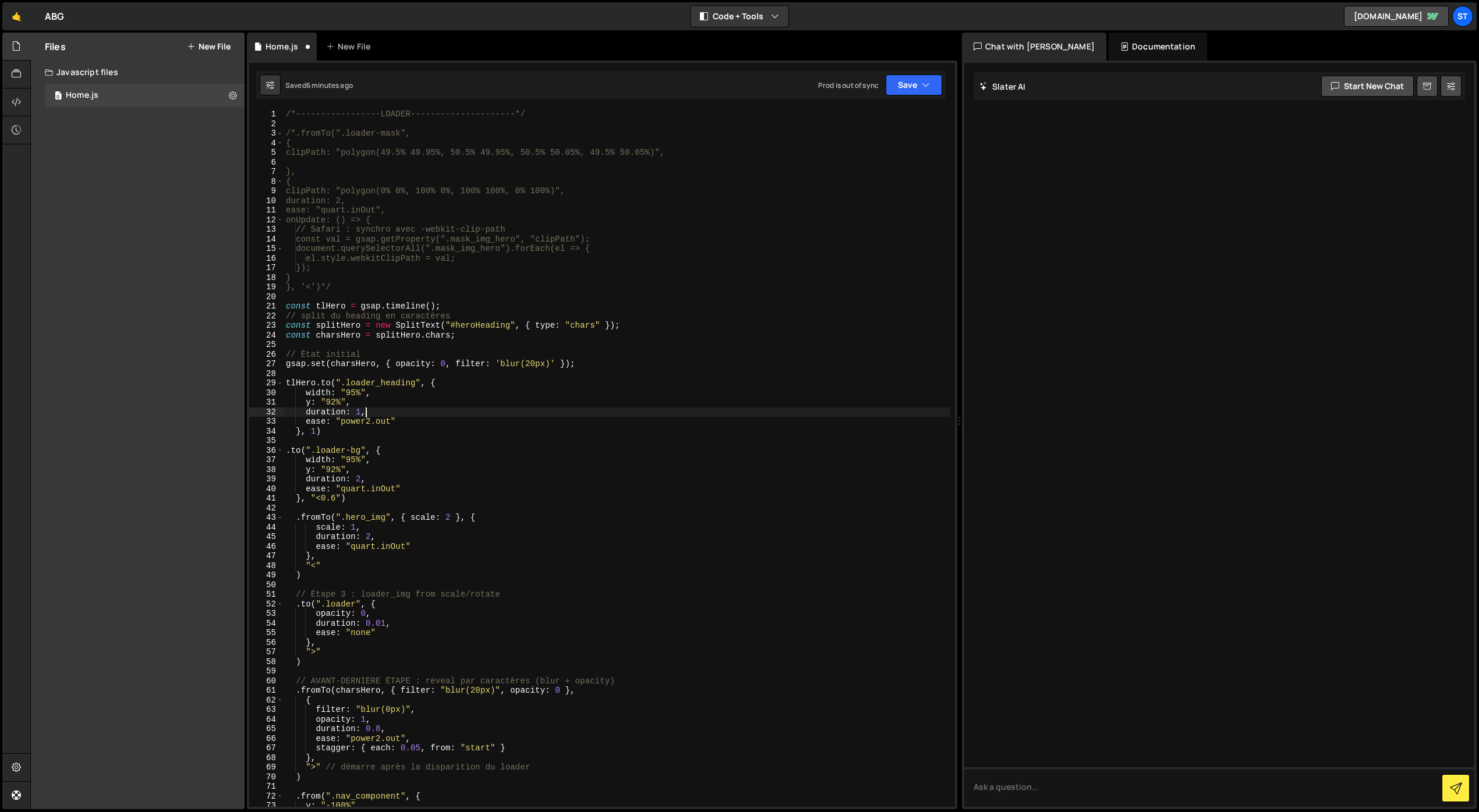
scroll to position [0, 4]
drag, startPoint x: 306, startPoint y: 394, endPoint x: 385, endPoint y: 395, distance: 79.0
click at [384, 395] on div "/*-----------------LOADER---------------------*/ /*.fromTo(".loader-mask", { cl…" at bounding box center [616, 467] width 666 height 717
type textarea "width: "95%","
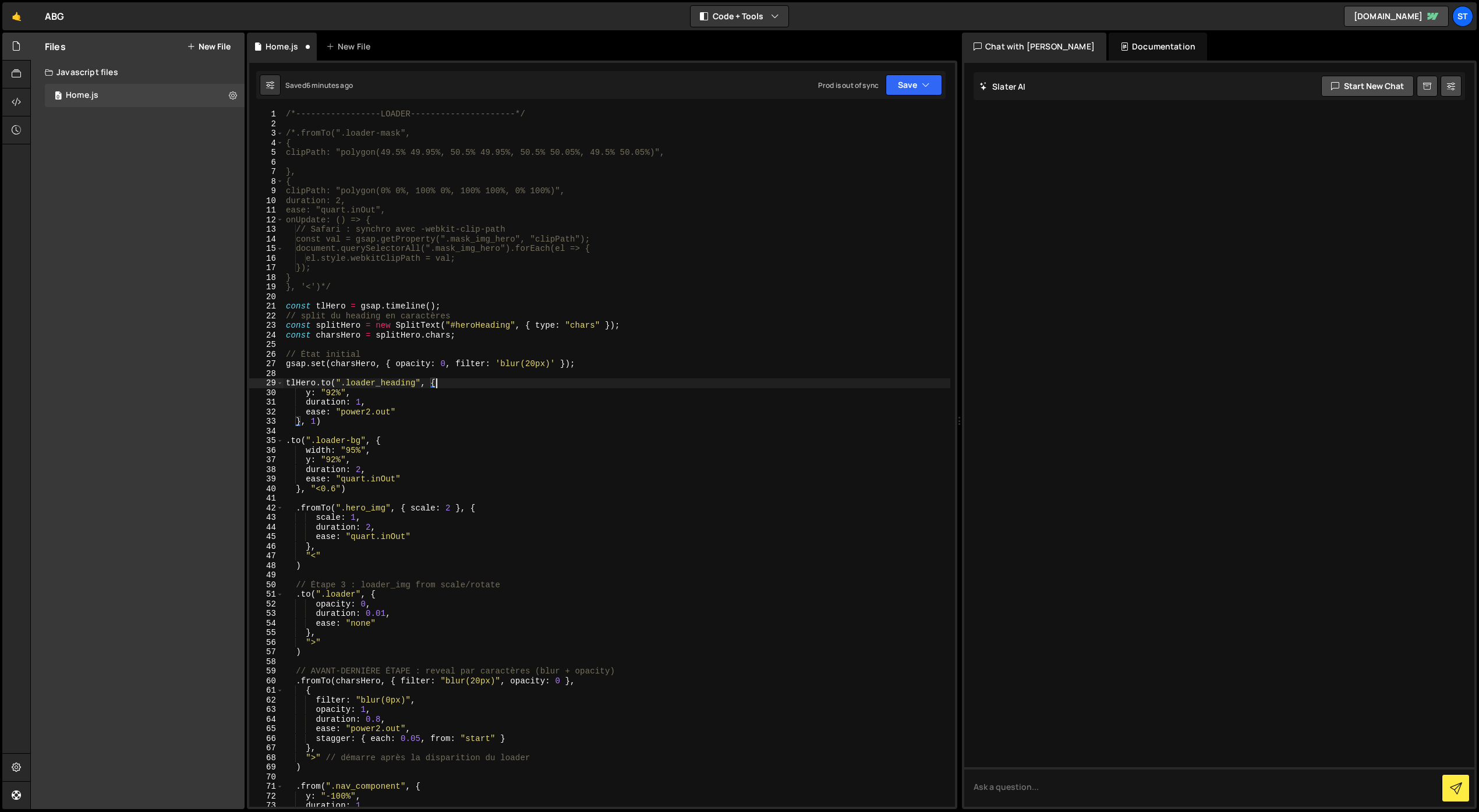
click at [401, 412] on div "/*-----------------LOADER---------------------*/ /*.fromTo(".loader-mask", { cl…" at bounding box center [616, 467] width 666 height 717
type textarea "ease: "power2.out""
click at [433, 419] on div "/*-----------------LOADER---------------------*/ /*.fromTo(".loader-mask", { cl…" at bounding box center [616, 467] width 666 height 717
click at [327, 394] on div "/*-----------------LOADER---------------------*/ /*.fromTo(".loader-mask", { cl…" at bounding box center [616, 467] width 666 height 717
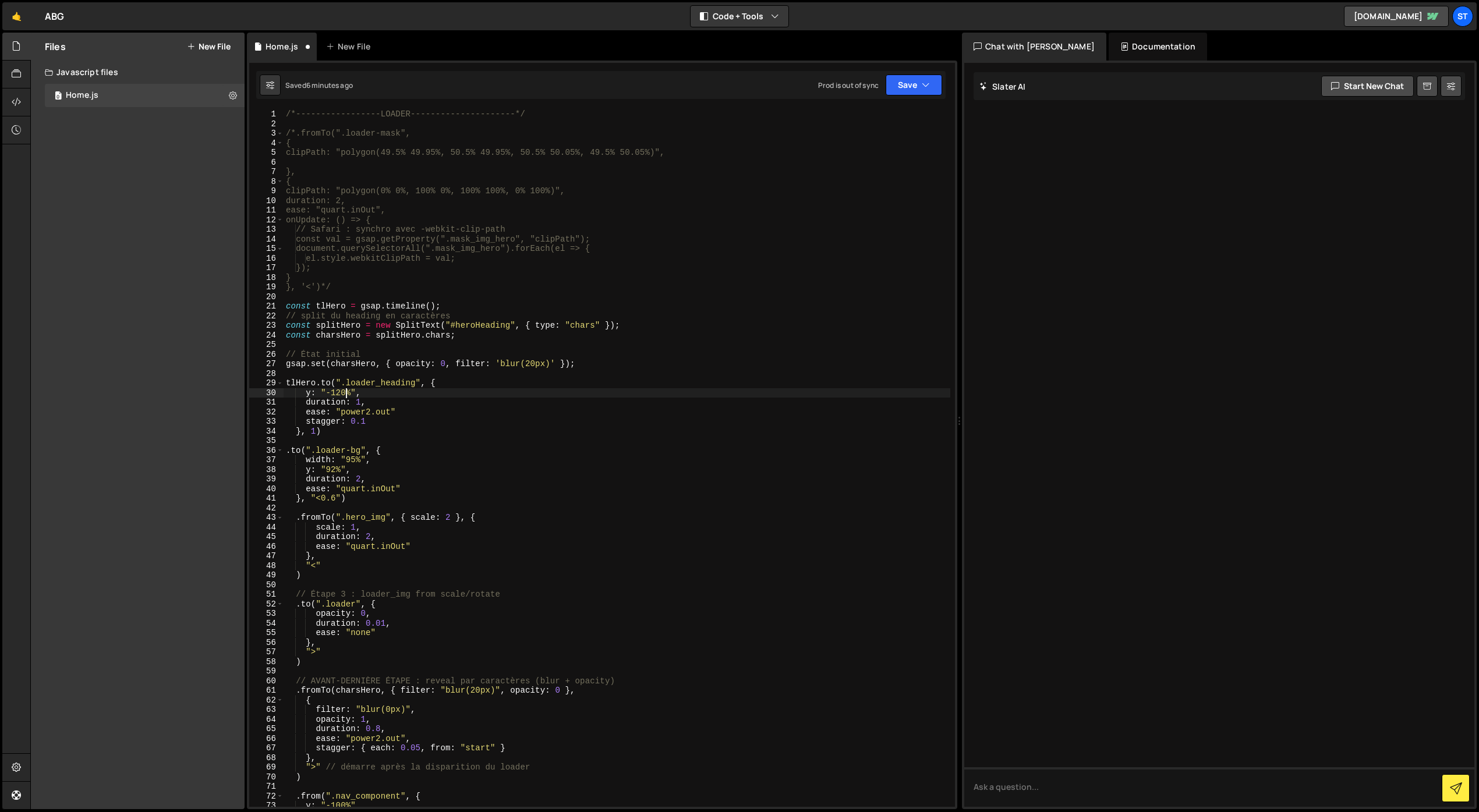
scroll to position [0, 4]
click at [533, 427] on div "/*-----------------LOADER---------------------*/ /*.fromTo(".loader-mask", { cl…" at bounding box center [616, 467] width 666 height 717
click at [901, 91] on button "Save" at bounding box center [913, 85] width 56 height 21
click at [878, 130] on div "7 minutes ago" at bounding box center [856, 126] width 45 height 10
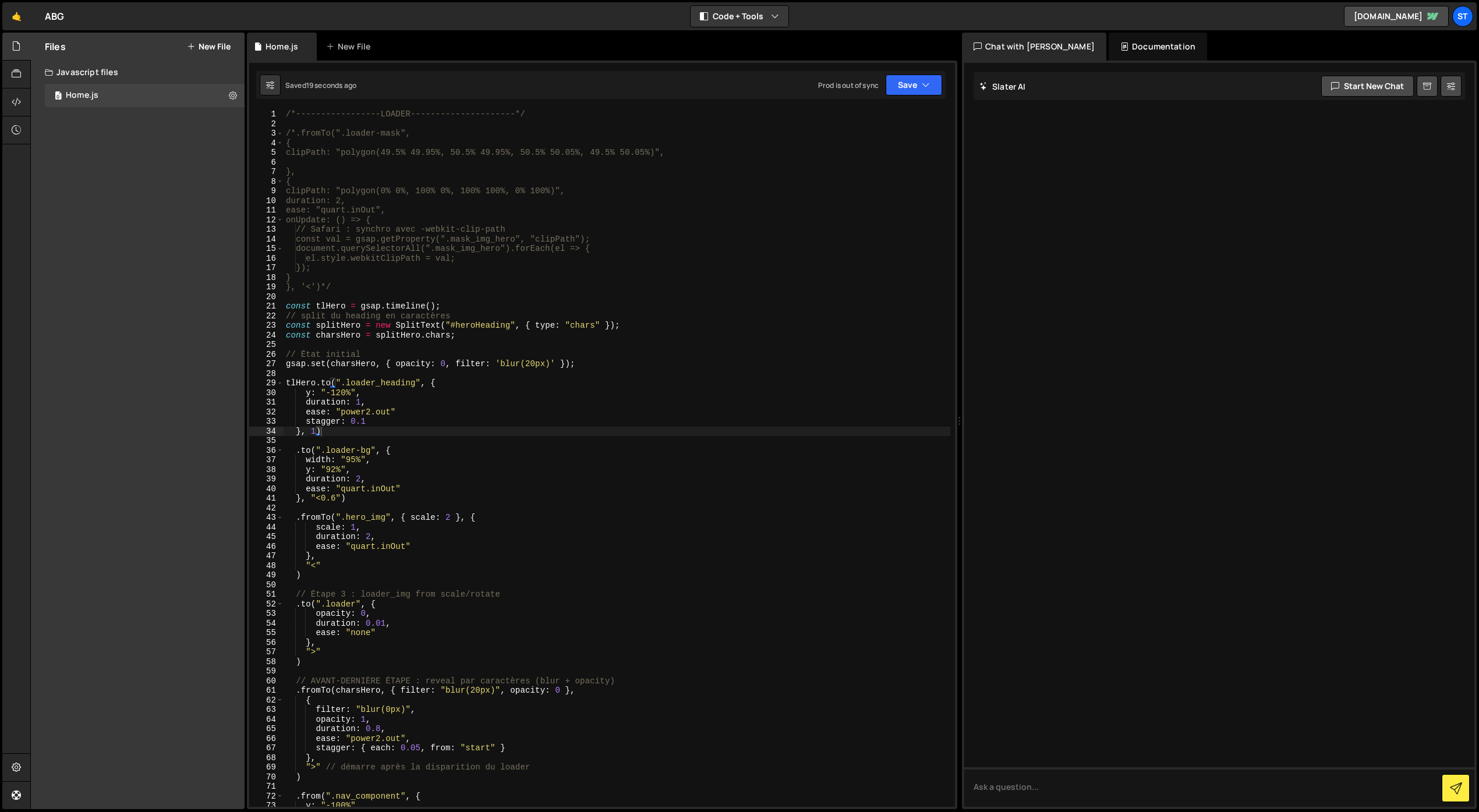
click at [400, 414] on div "/*-----------------LOADER---------------------*/ /*.fromTo(".loader-mask", { cl…" at bounding box center [616, 467] width 666 height 717
click at [906, 89] on button "Save" at bounding box center [913, 85] width 56 height 21
click at [879, 109] on div "Save to Staging S" at bounding box center [874, 113] width 121 height 12
click at [336, 496] on div "/*-----------------LOADER---------------------*/ /*.fromTo(".loader-mask", { cl…" at bounding box center [616, 467] width 666 height 717
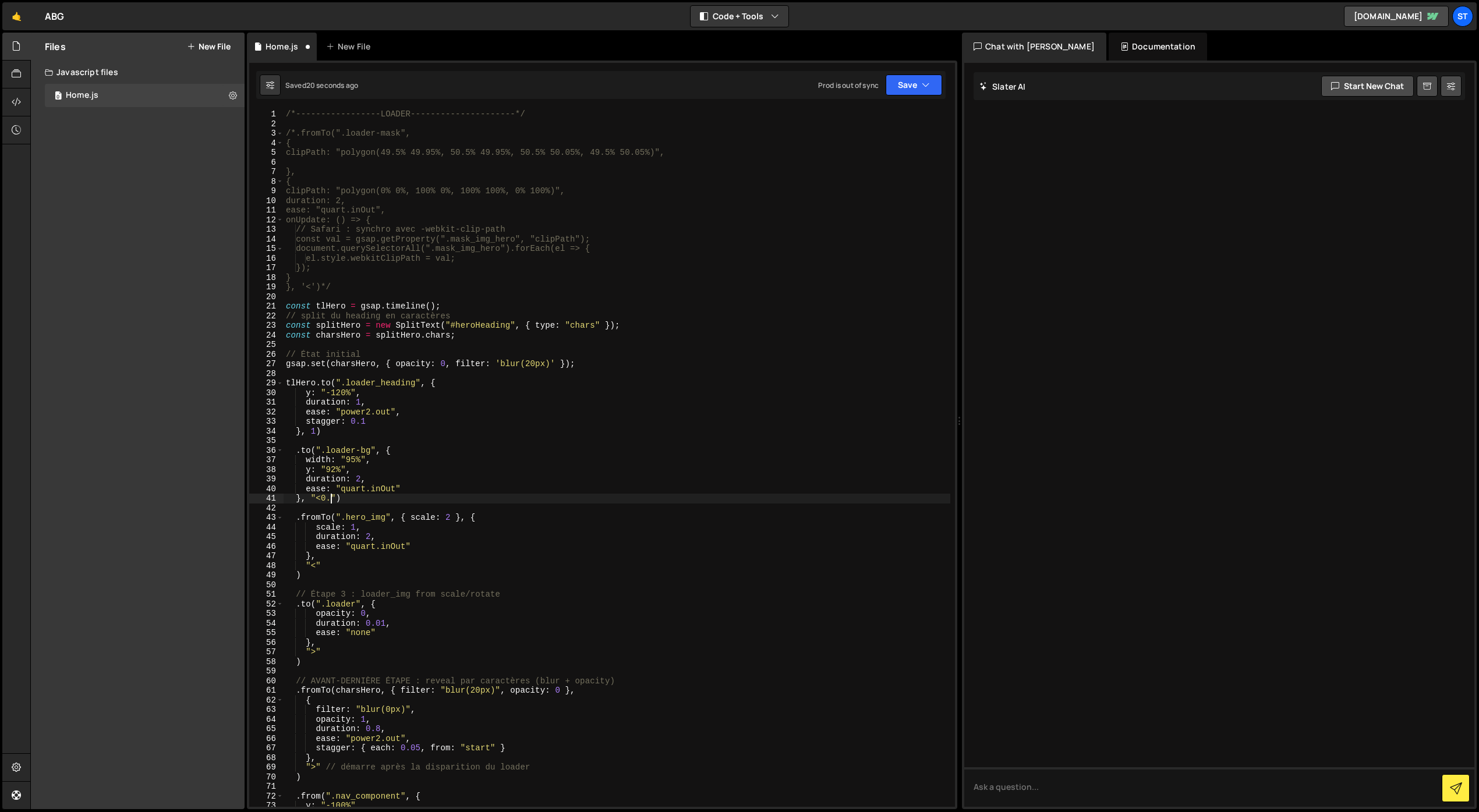
scroll to position [0, 3]
click at [905, 72] on div "Saved 21 seconds ago Prod is out of sync Upgrade to Edit Save Save to Staging S…" at bounding box center [600, 85] width 689 height 28
click at [902, 78] on button "Save" at bounding box center [913, 85] width 56 height 21
click at [873, 120] on div "Saved 22 seconds ago" at bounding box center [874, 126] width 121 height 14
click at [334, 499] on div "/*-----------------LOADER---------------------*/ /*.fromTo(".loader-mask", { cl…" at bounding box center [616, 467] width 666 height 717
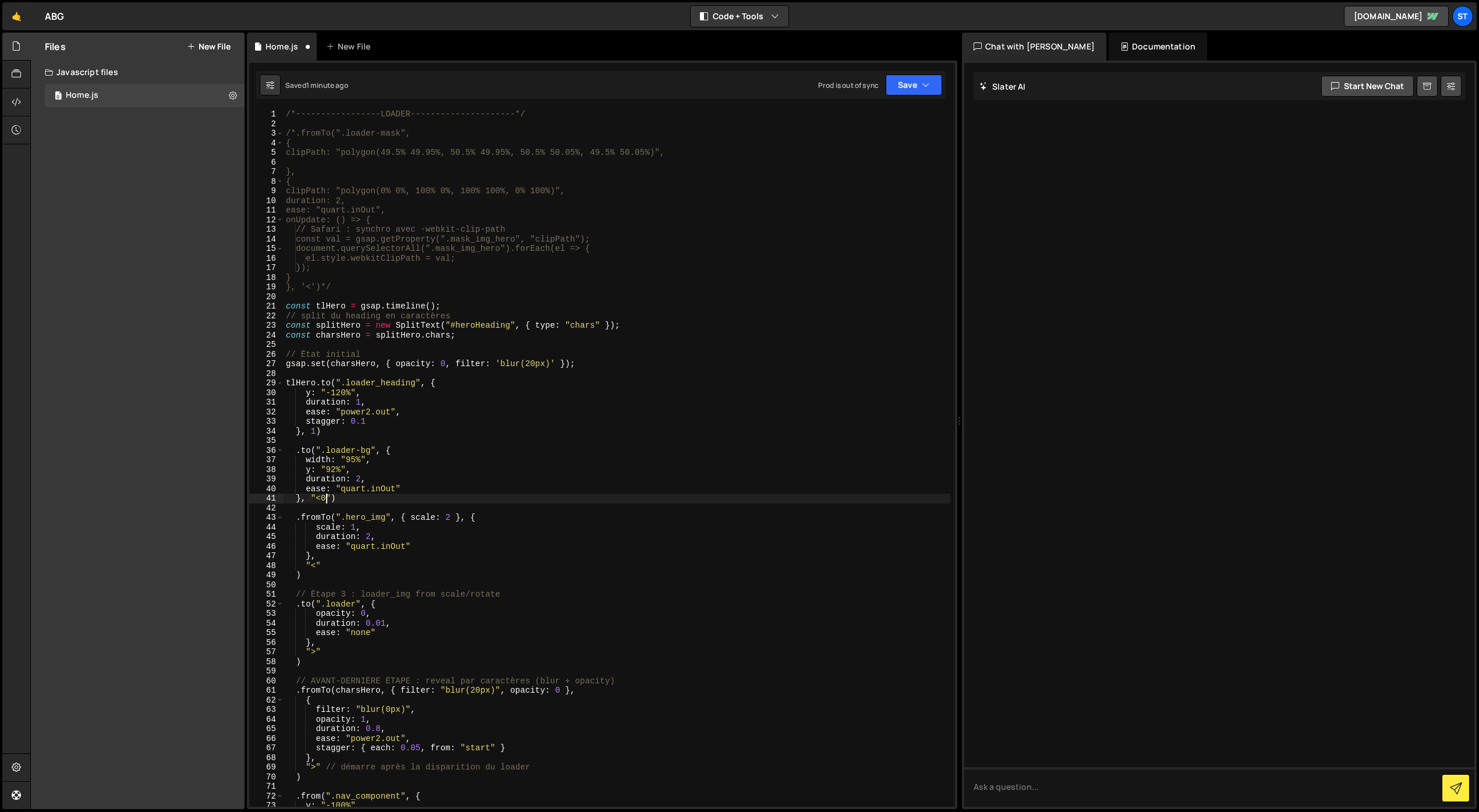
scroll to position [0, 2]
drag, startPoint x: 931, startPoint y: 88, endPoint x: 924, endPoint y: 92, distance: 8.1
click at [931, 88] on button "Save" at bounding box center [913, 85] width 56 height 21
click at [894, 130] on div "Saved 1 minute ago" at bounding box center [874, 126] width 121 height 14
click at [343, 449] on div "/*-----------------LOADER---------------------*/ /*.fromTo(".loader-mask", { cl…" at bounding box center [616, 467] width 666 height 717
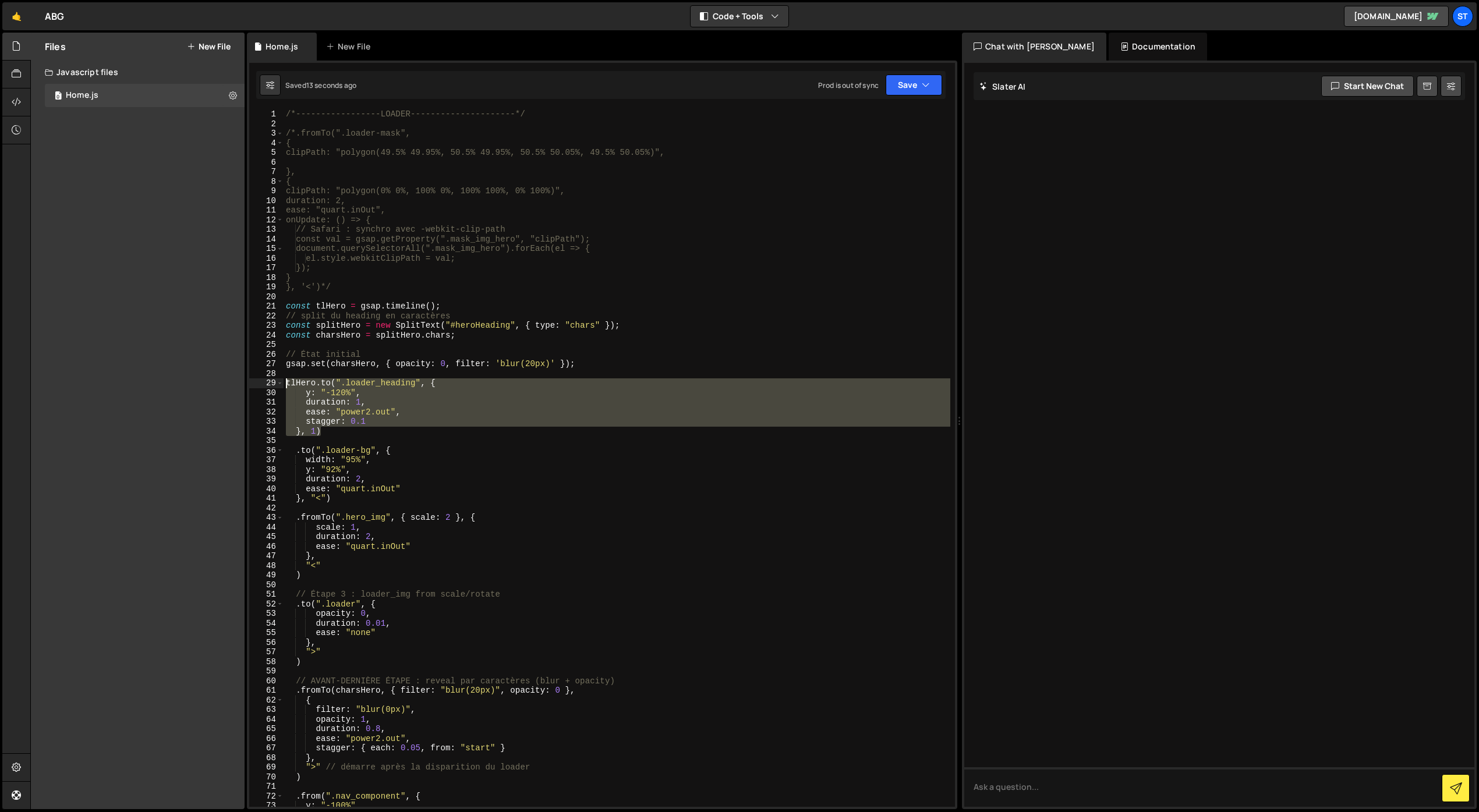
drag, startPoint x: 328, startPoint y: 430, endPoint x: 283, endPoint y: 381, distance: 66.5
click at [283, 381] on div ".to(".loader-bg", { 1 2 3 4 5 6 7 8 9 10 11 12 13 14 15 16 17 18 19 20 21 22 23…" at bounding box center [602, 458] width 706 height 698
click at [342, 499] on div "/*-----------------LOADER---------------------*/ /*.fromTo(".loader-mask", { cl…" at bounding box center [616, 467] width 666 height 717
type textarea "}, "<")"
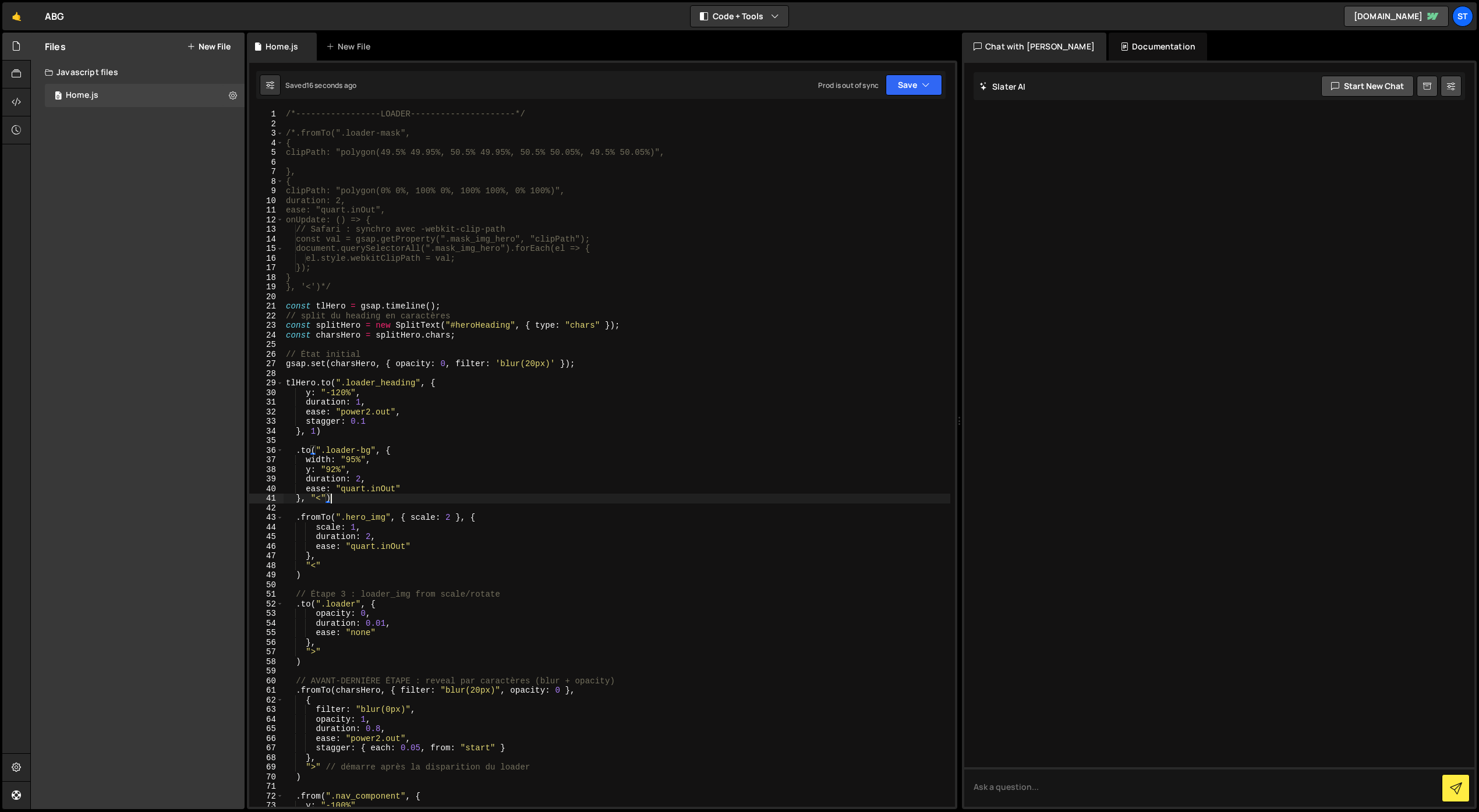
scroll to position [0, 0]
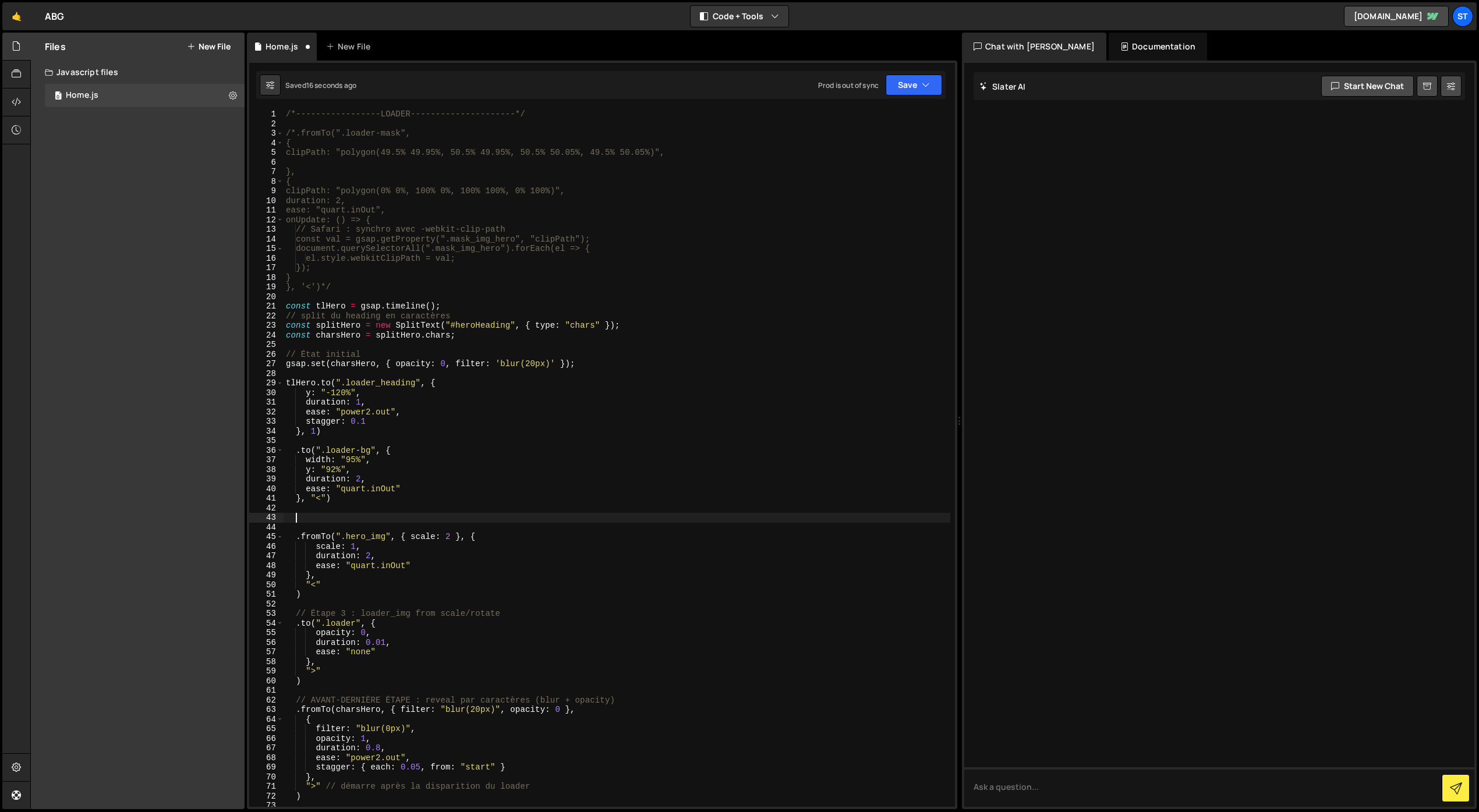
paste textarea "}, 1)"
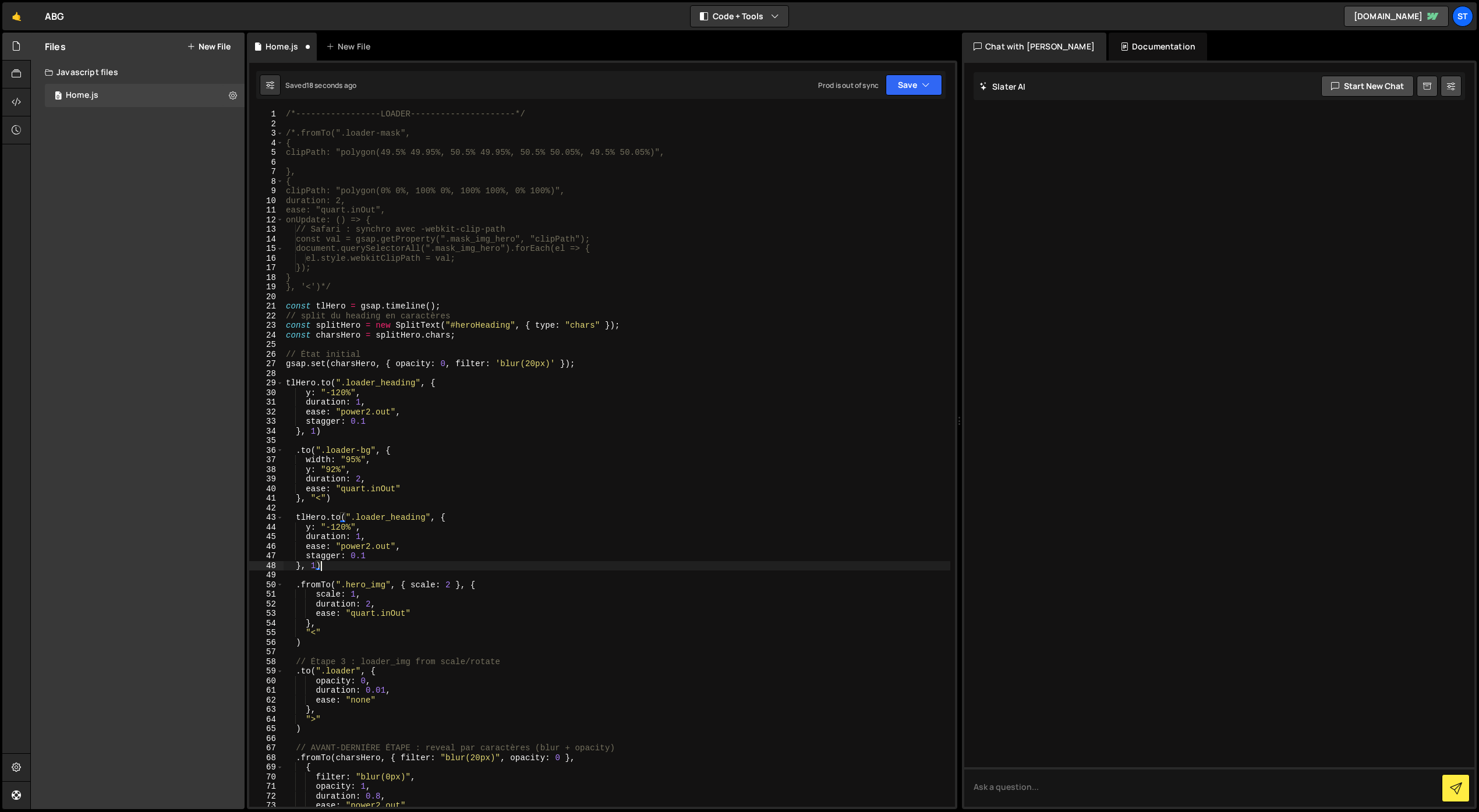
click at [315, 564] on div "/*-----------------LOADER---------------------*/ /*.fromTo(".loader-mask", { cl…" at bounding box center [616, 467] width 666 height 717
drag, startPoint x: 325, startPoint y: 497, endPoint x: 310, endPoint y: 498, distance: 15.0
click at [310, 498] on div "/*-----------------LOADER---------------------*/ /*.fromTo(".loader-mask", { cl…" at bounding box center [616, 467] width 666 height 717
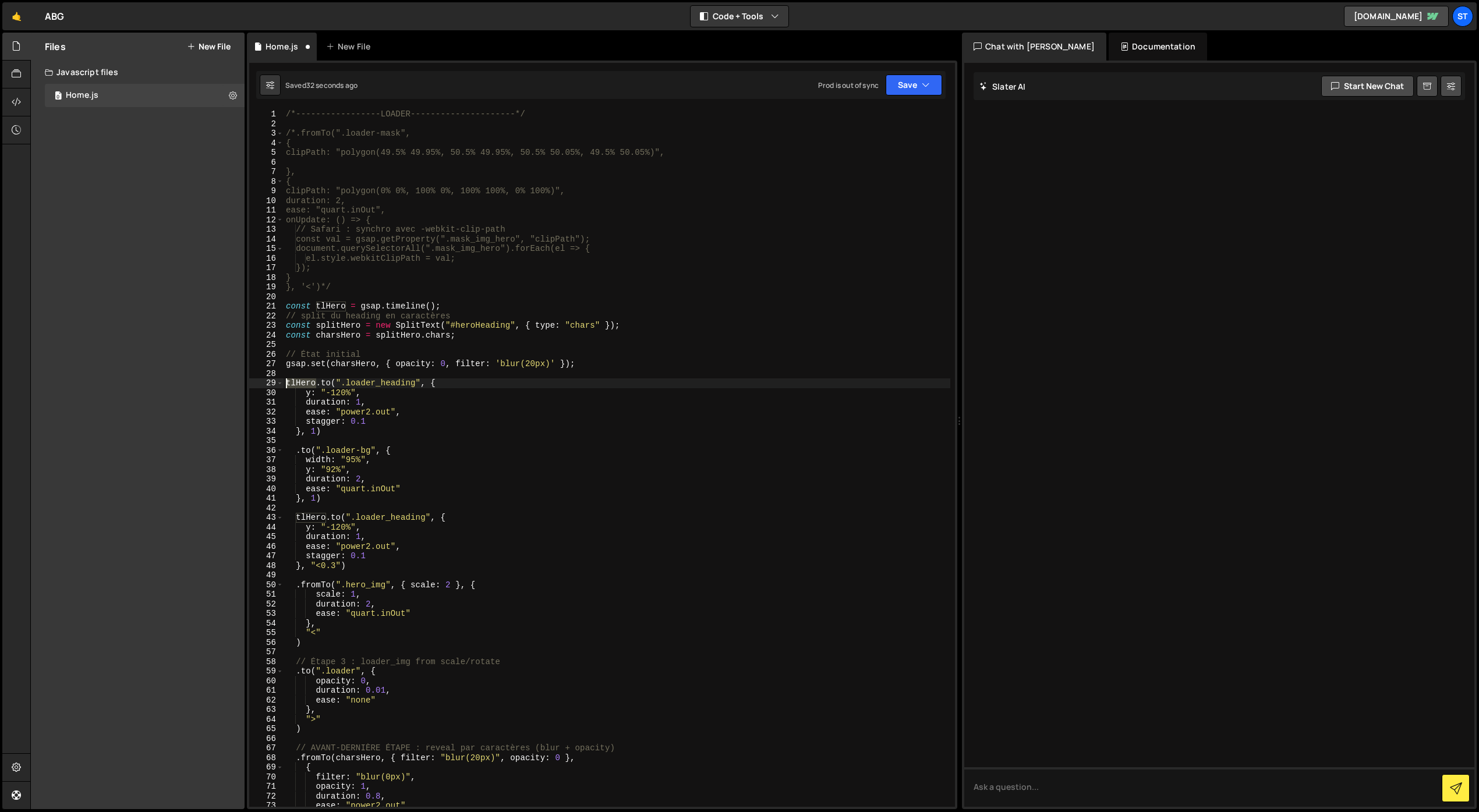
drag, startPoint x: 317, startPoint y: 384, endPoint x: 284, endPoint y: 383, distance: 33.0
click at [284, 383] on div "/*-----------------LOADER---------------------*/ /*.fromTo(".loader-mask", { cl…" at bounding box center [616, 467] width 666 height 717
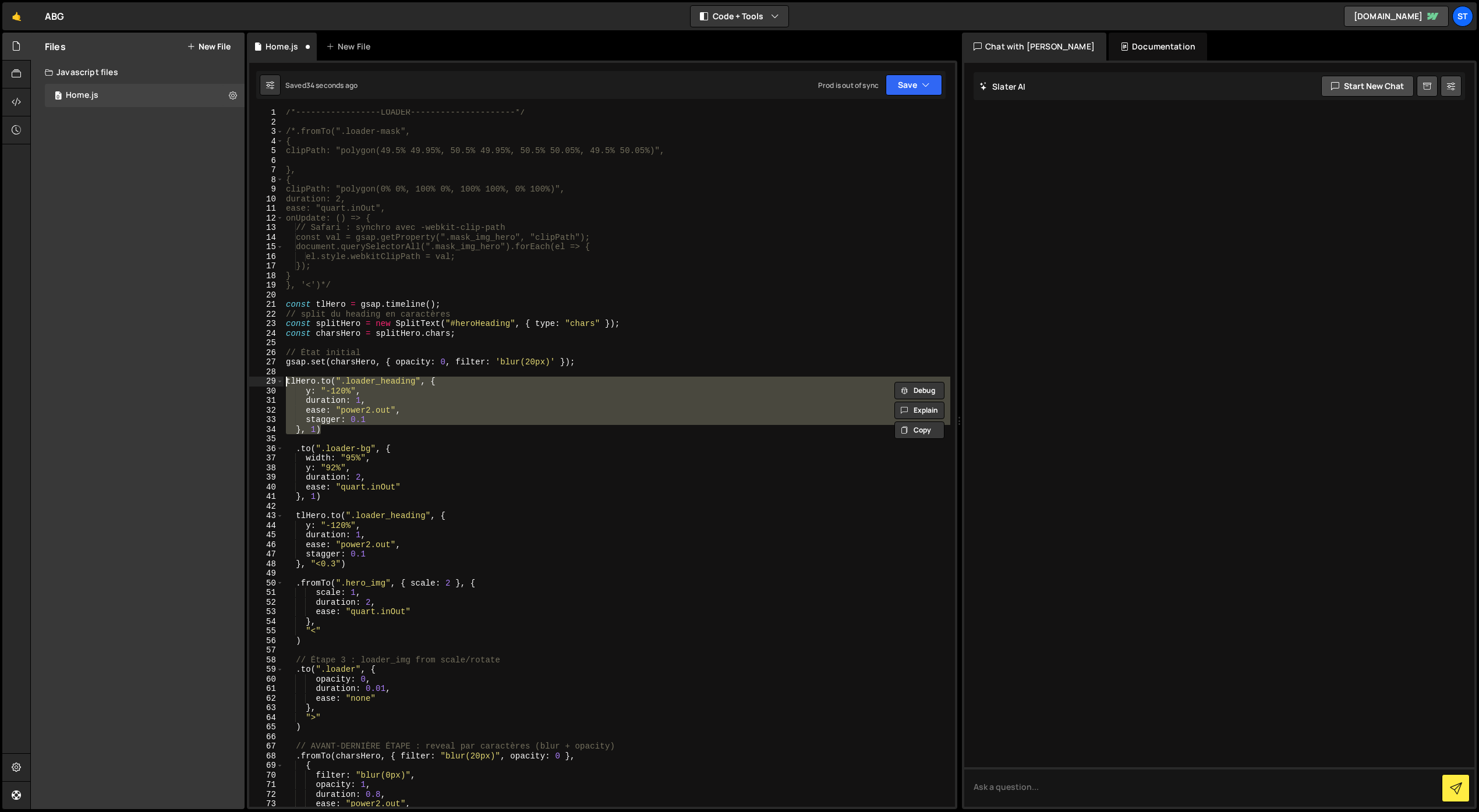
drag, startPoint x: 321, startPoint y: 431, endPoint x: 265, endPoint y: 379, distance: 76.4
click at [265, 379] on div "tlHero.to(".loader_heading", { 1 2 3 4 5 6 7 8 9 10 11 12 13 14 15 16 17 18 19 …" at bounding box center [602, 458] width 706 height 698
type textarea "tlHero.to(".loader_heading", { y: "-120%","
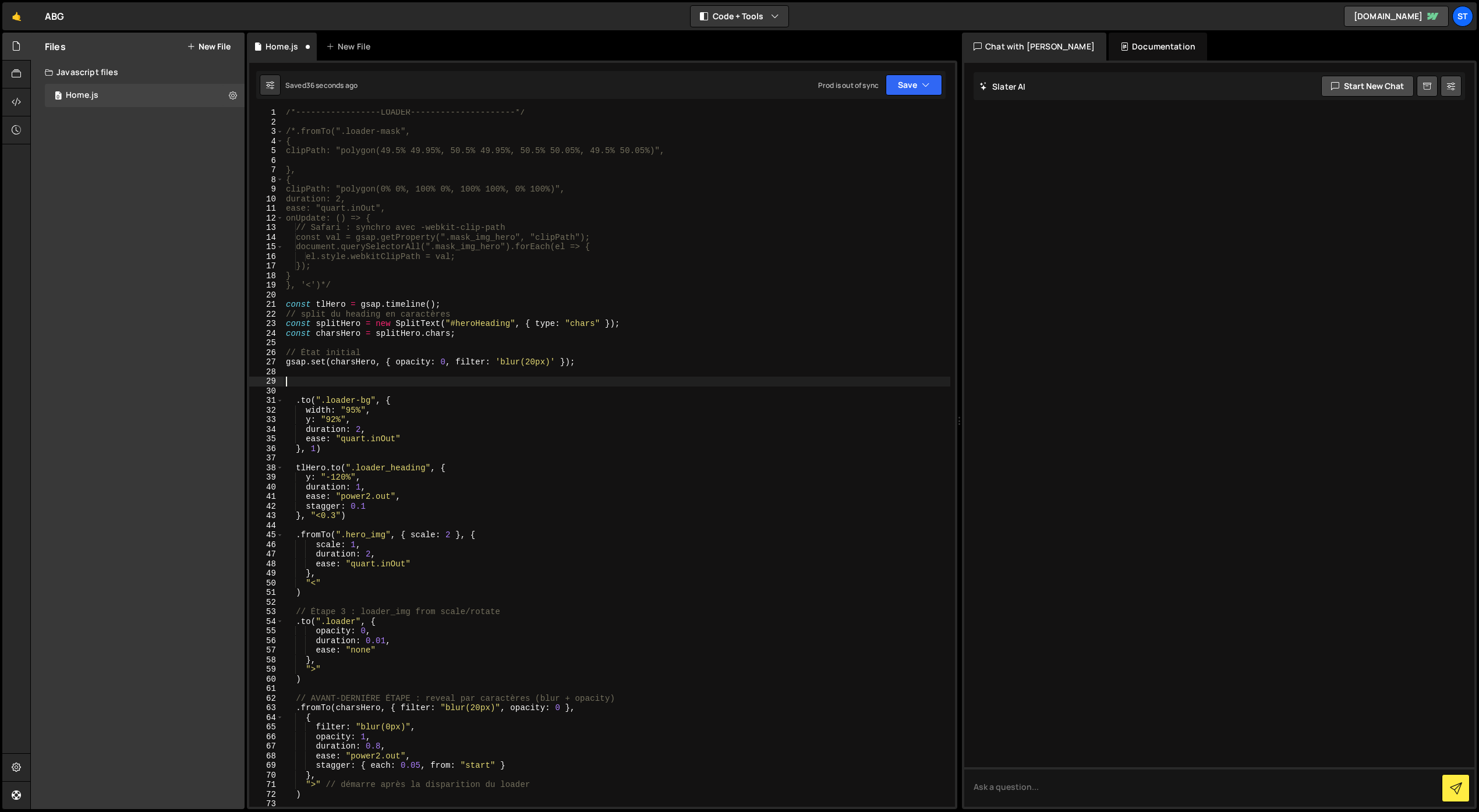
click at [297, 400] on div "/*-----------------LOADER---------------------*/ /*.fromTo(".loader-mask", { cl…" at bounding box center [616, 466] width 666 height 717
paste textarea "tlHero"
click at [914, 89] on button "Save" at bounding box center [913, 85] width 56 height 21
click at [873, 118] on div "Save to Staging S" at bounding box center [874, 113] width 121 height 12
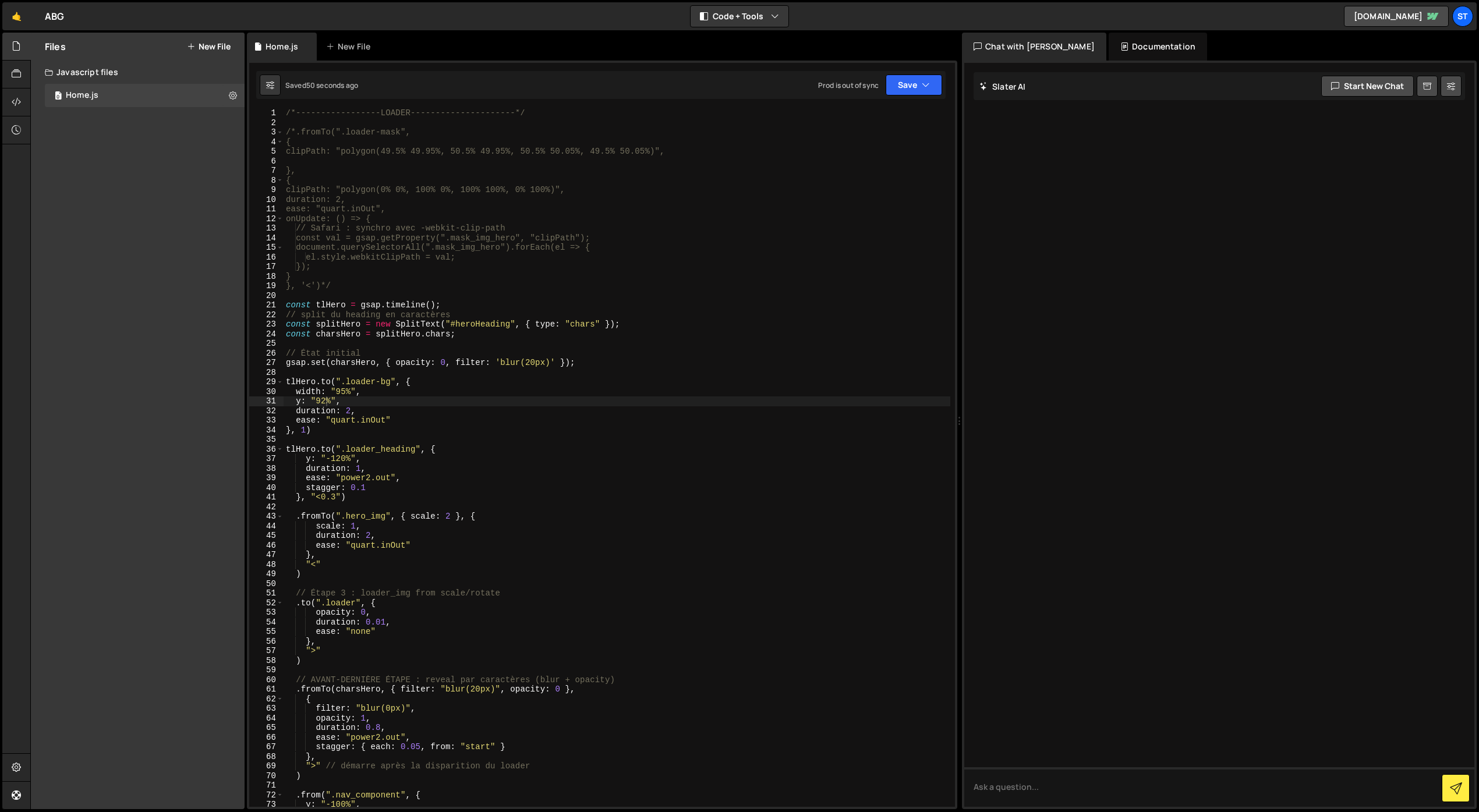
scroll to position [1, 0]
click at [336, 496] on div "/*-----------------LOADER---------------------*/ /*.fromTo(".loader-mask", { cl…" at bounding box center [616, 465] width 666 height 717
click at [916, 84] on button "Save" at bounding box center [913, 85] width 56 height 21
click at [885, 112] on div "Save to Staging S" at bounding box center [874, 113] width 121 height 12
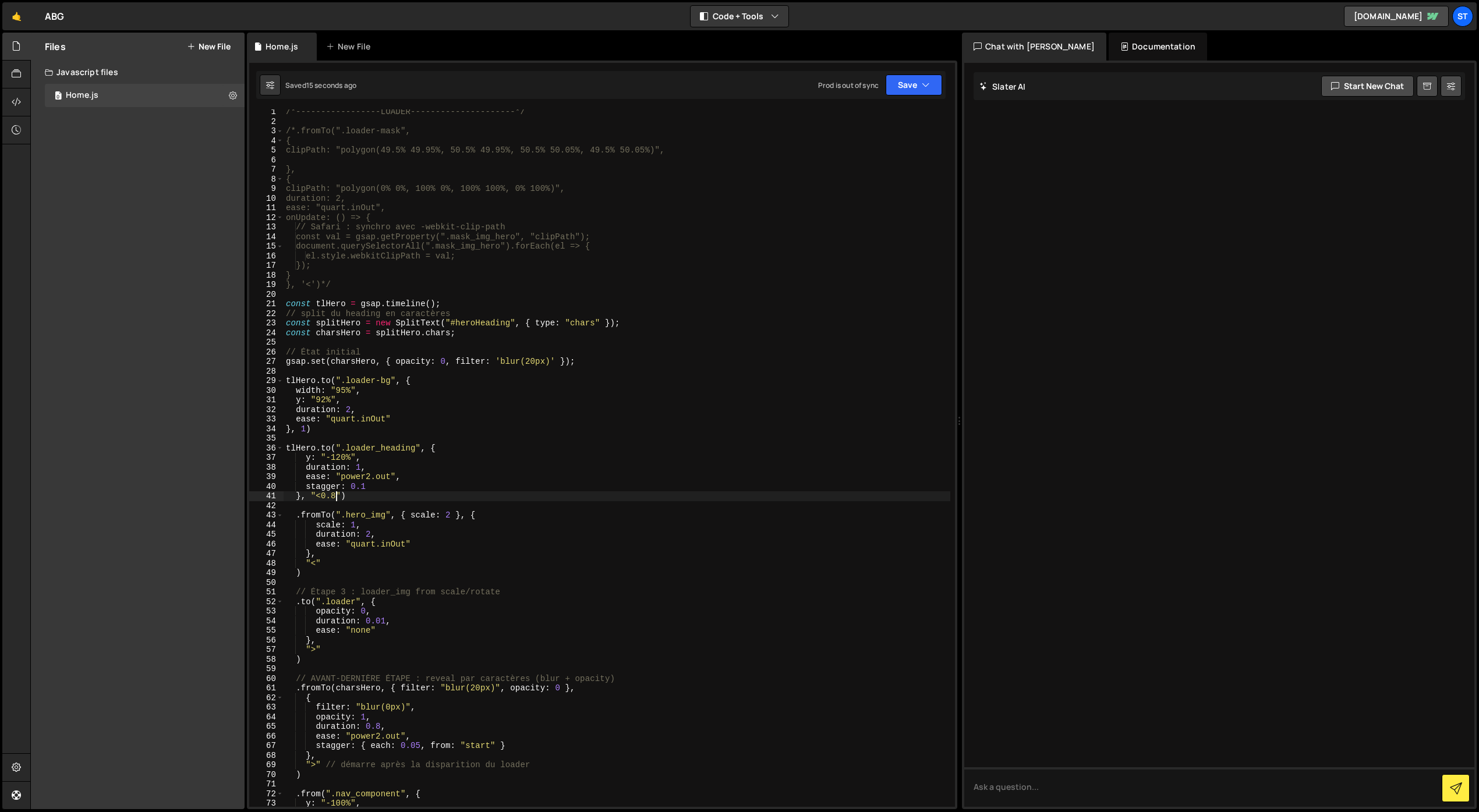
click at [334, 496] on div "/*-----------------LOADER---------------------*/ /*.fromTo(".loader-mask", { cl…" at bounding box center [616, 465] width 666 height 717
click at [511, 477] on div "/*-----------------LOADER---------------------*/ /*.fromTo(".loader-mask", { cl…" at bounding box center [616, 465] width 666 height 717
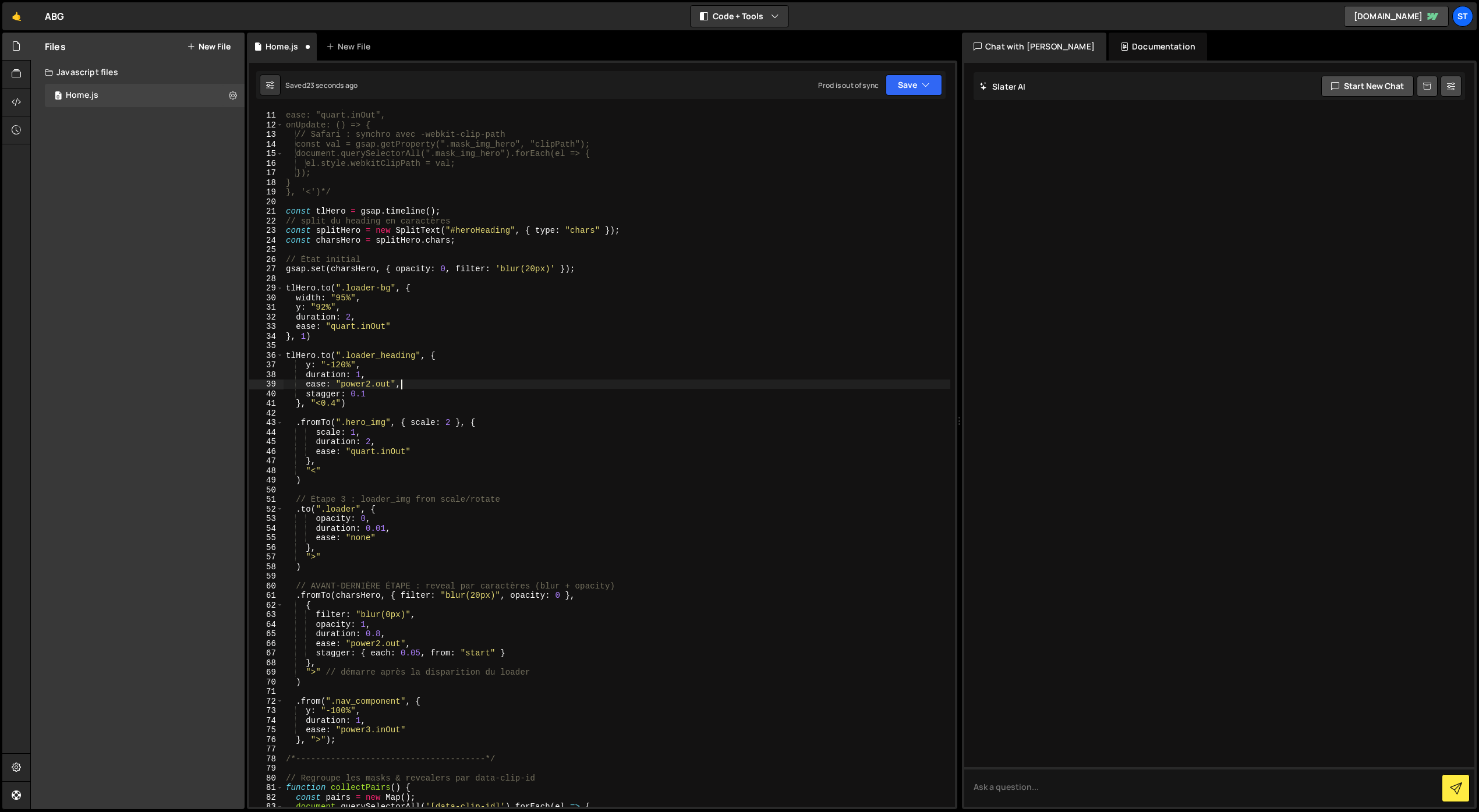
scroll to position [96, 0]
click at [316, 470] on div "duration: 2, ease: "quart.inOut", onUpdate: () => { // Safari : synchro avec -w…" at bounding box center [616, 458] width 666 height 717
click at [370, 442] on div "duration: 2, ease: "quart.inOut", onUpdate: () => { // Safari : synchro avec -w…" at bounding box center [616, 458] width 666 height 717
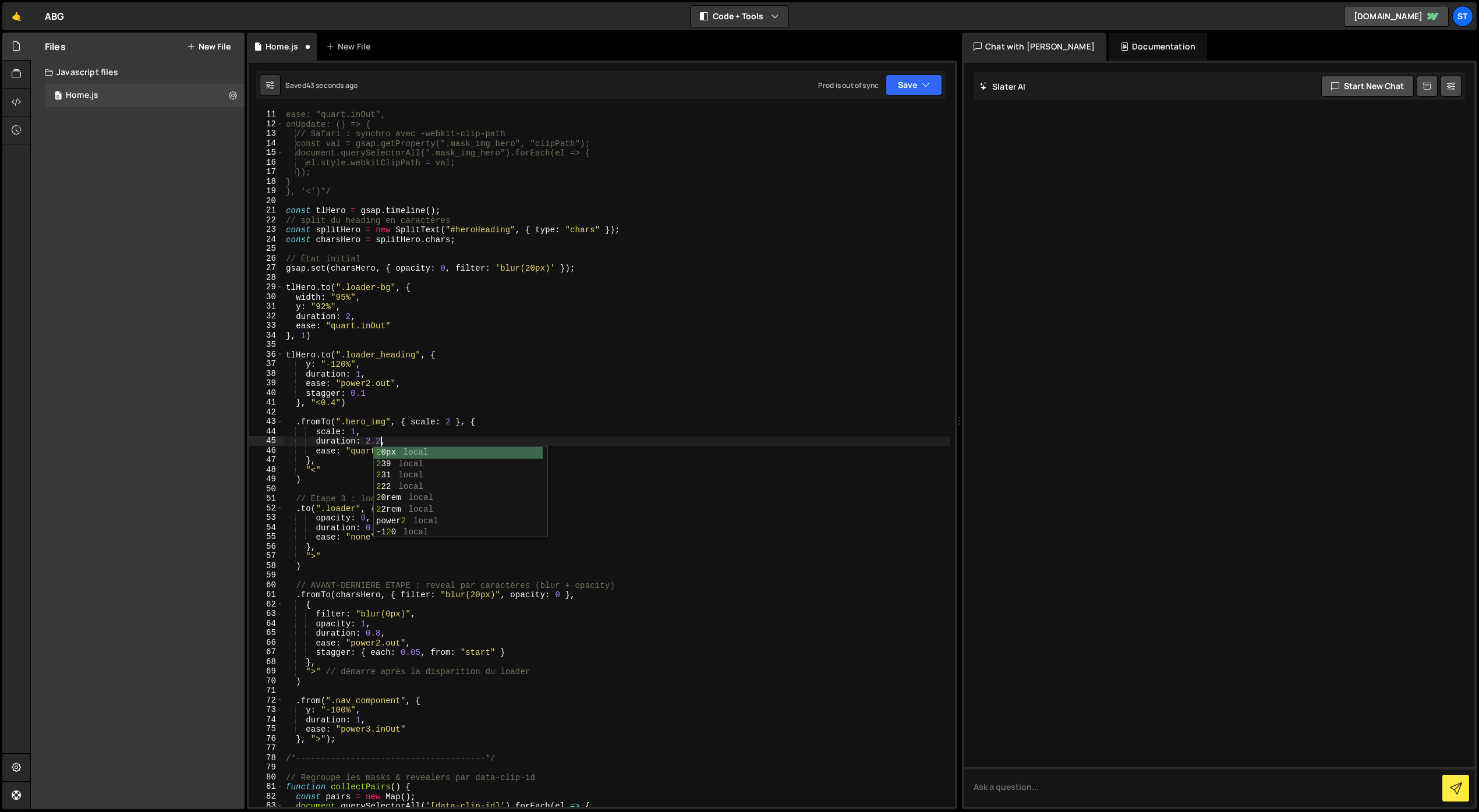
click at [451, 441] on div "duration: 2, ease: "quart.inOut", onUpdate: () => { // Safari : synchro avec -w…" at bounding box center [616, 458] width 666 height 717
click at [904, 87] on button "Save" at bounding box center [913, 85] width 56 height 21
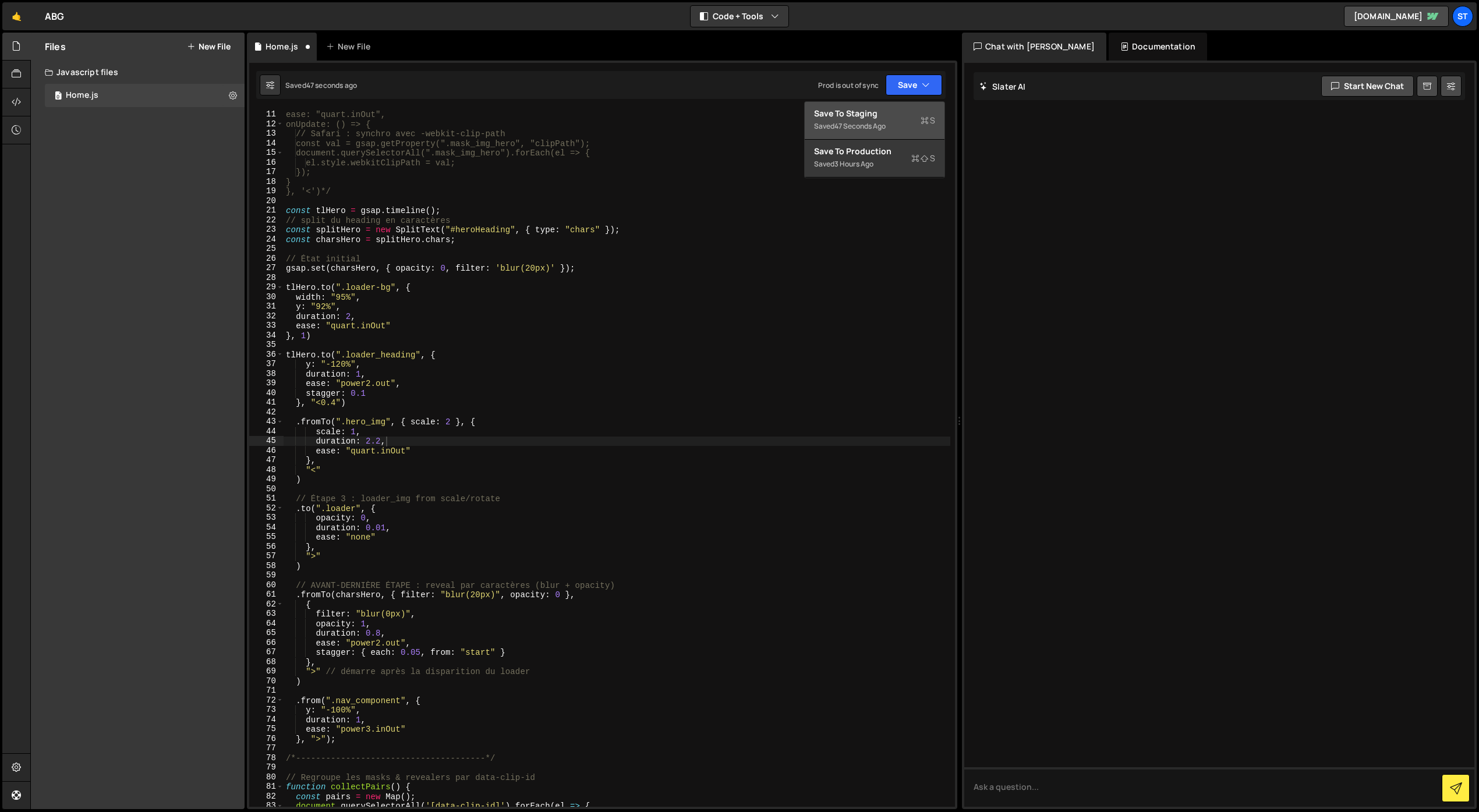
click at [867, 121] on div "47 seconds ago" at bounding box center [860, 126] width 51 height 10
click at [395, 451] on div "duration: 2, ease: "quart.inOut", onUpdate: () => { // Safari : synchro avec -w…" at bounding box center [616, 458] width 666 height 717
click at [899, 89] on button "Save" at bounding box center [913, 85] width 56 height 21
click at [877, 114] on div "Save to Staging S" at bounding box center [874, 113] width 121 height 12
drag, startPoint x: 376, startPoint y: 452, endPoint x: 352, endPoint y: 453, distance: 24.0
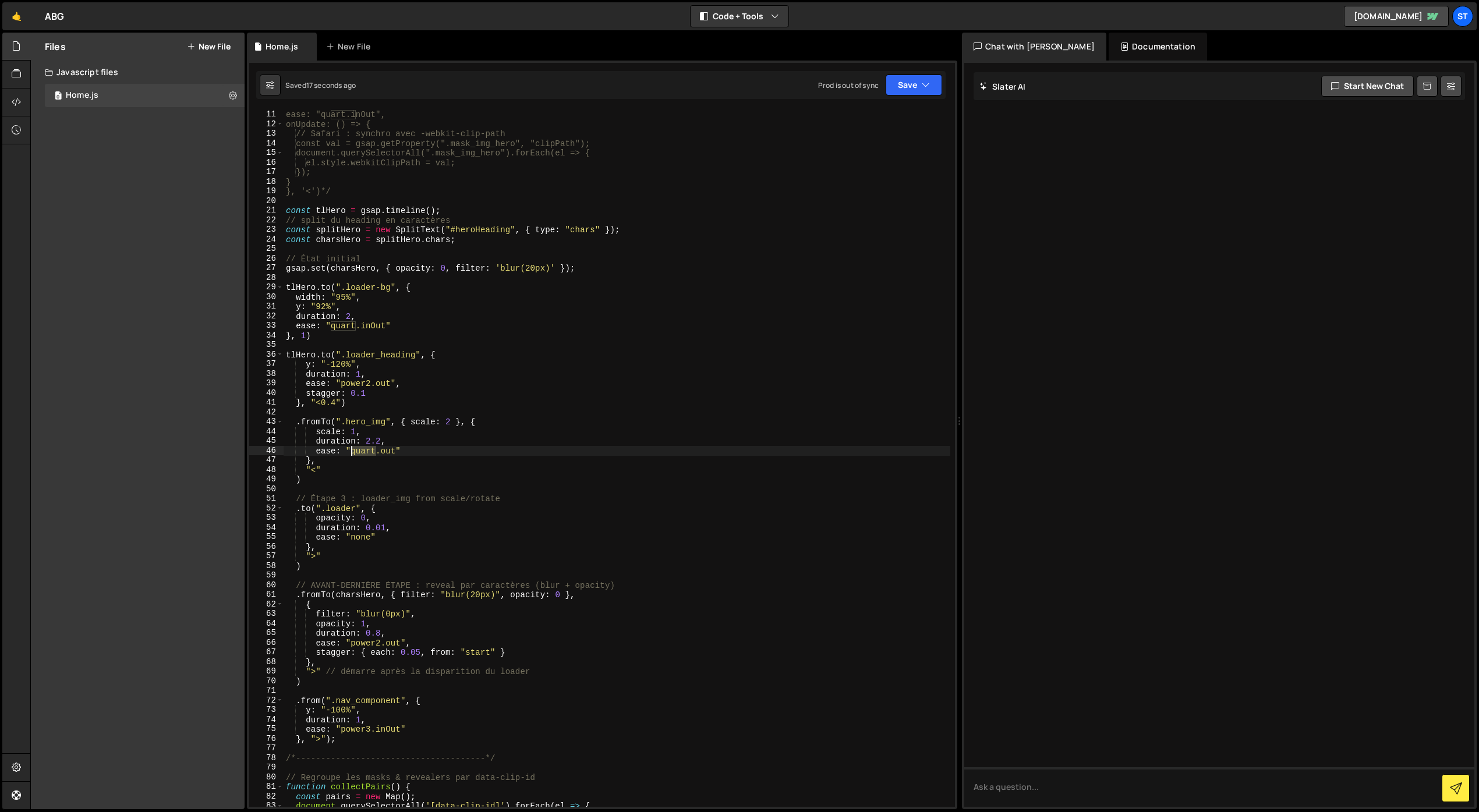
click at [352, 453] on div "duration: 2, ease: "quart.inOut", onUpdate: () => { // Safari : synchro avec -w…" at bounding box center [616, 458] width 666 height 717
click at [381, 467] on div "duration: 2, ease: "quart.inOut", onUpdate: () => { // Safari : synchro avec -w…" at bounding box center [616, 458] width 666 height 717
click at [376, 452] on div "duration: 2, ease: "quart.inOut", onUpdate: () => { // Safari : synchro avec -w…" at bounding box center [616, 458] width 666 height 717
click at [379, 452] on div "duration: 2, ease: "quart.inOut", onUpdate: () => { // Safari : synchro avec -w…" at bounding box center [616, 458] width 666 height 717
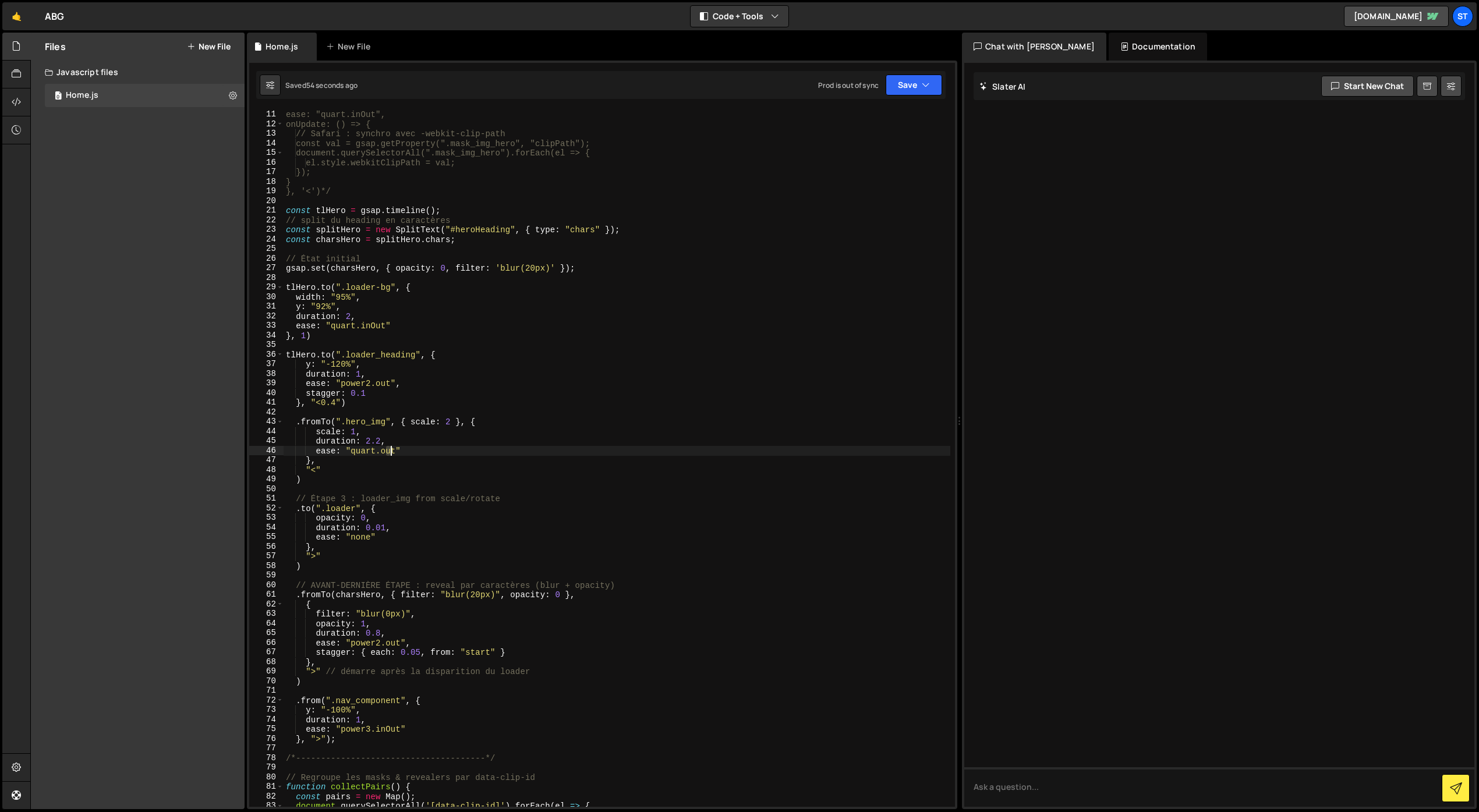
drag, startPoint x: 384, startPoint y: 451, endPoint x: 393, endPoint y: 451, distance: 9.0
click at [393, 451] on div "duration: 2, ease: "quart.inOut", onUpdate: () => { // Safari : synchro avec -w…" at bounding box center [616, 458] width 666 height 717
click at [899, 83] on button "Save" at bounding box center [913, 85] width 56 height 21
click at [866, 120] on div "Saved 59 seconds ago" at bounding box center [874, 126] width 121 height 14
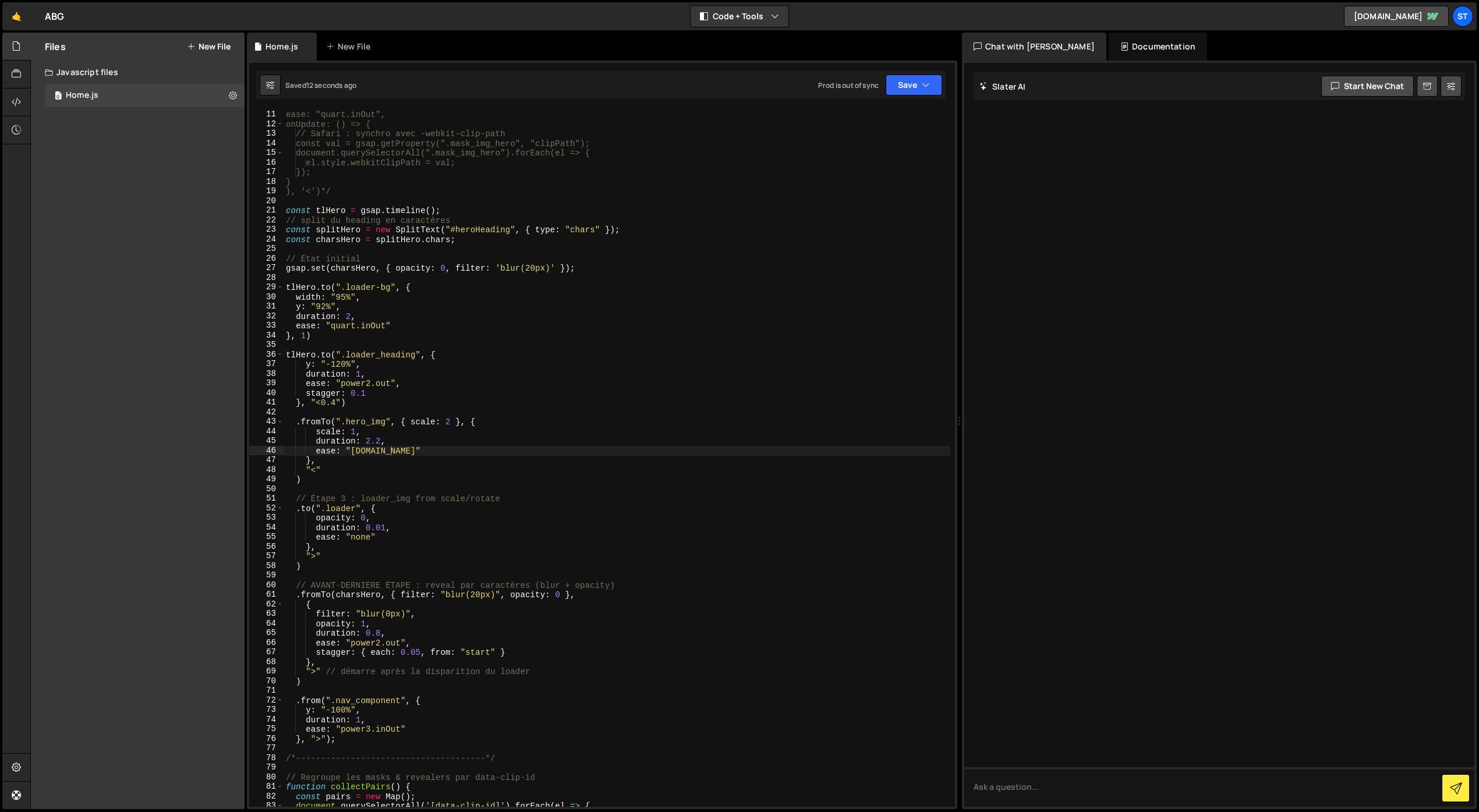
click at [379, 439] on div "duration: 2, ease: "quart.inOut", onUpdate: () => { // Safari : synchro avec -w…" at bounding box center [616, 458] width 666 height 717
click at [915, 86] on button "Save" at bounding box center [913, 85] width 56 height 21
click at [876, 122] on div "15 seconds ago" at bounding box center [859, 126] width 51 height 10
drag, startPoint x: 386, startPoint y: 327, endPoint x: 332, endPoint y: 328, distance: 54.0
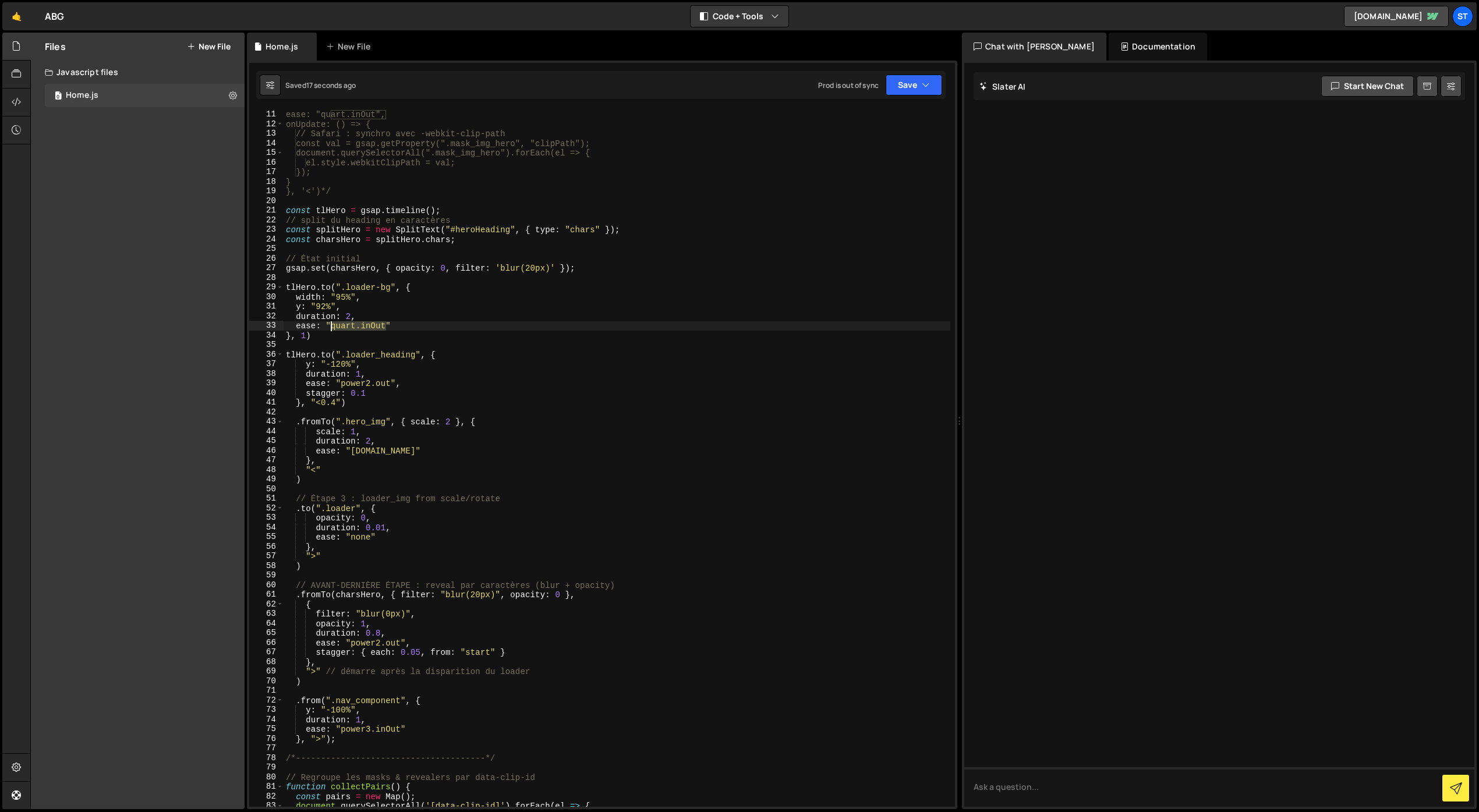
click at [332, 328] on div "duration: 2, ease: "quart.inOut", onUpdate: () => { // Safari : synchro avec -w…" at bounding box center [616, 458] width 666 height 717
drag, startPoint x: 391, startPoint y: 451, endPoint x: 351, endPoint y: 453, distance: 40.0
click at [351, 453] on div "duration: 2, ease: "quart.inOut", onUpdate: () => { // Safari : synchro avec -w…" at bounding box center [616, 458] width 666 height 717
paste textarea "Out"
click at [908, 88] on button "Save" at bounding box center [913, 85] width 56 height 21
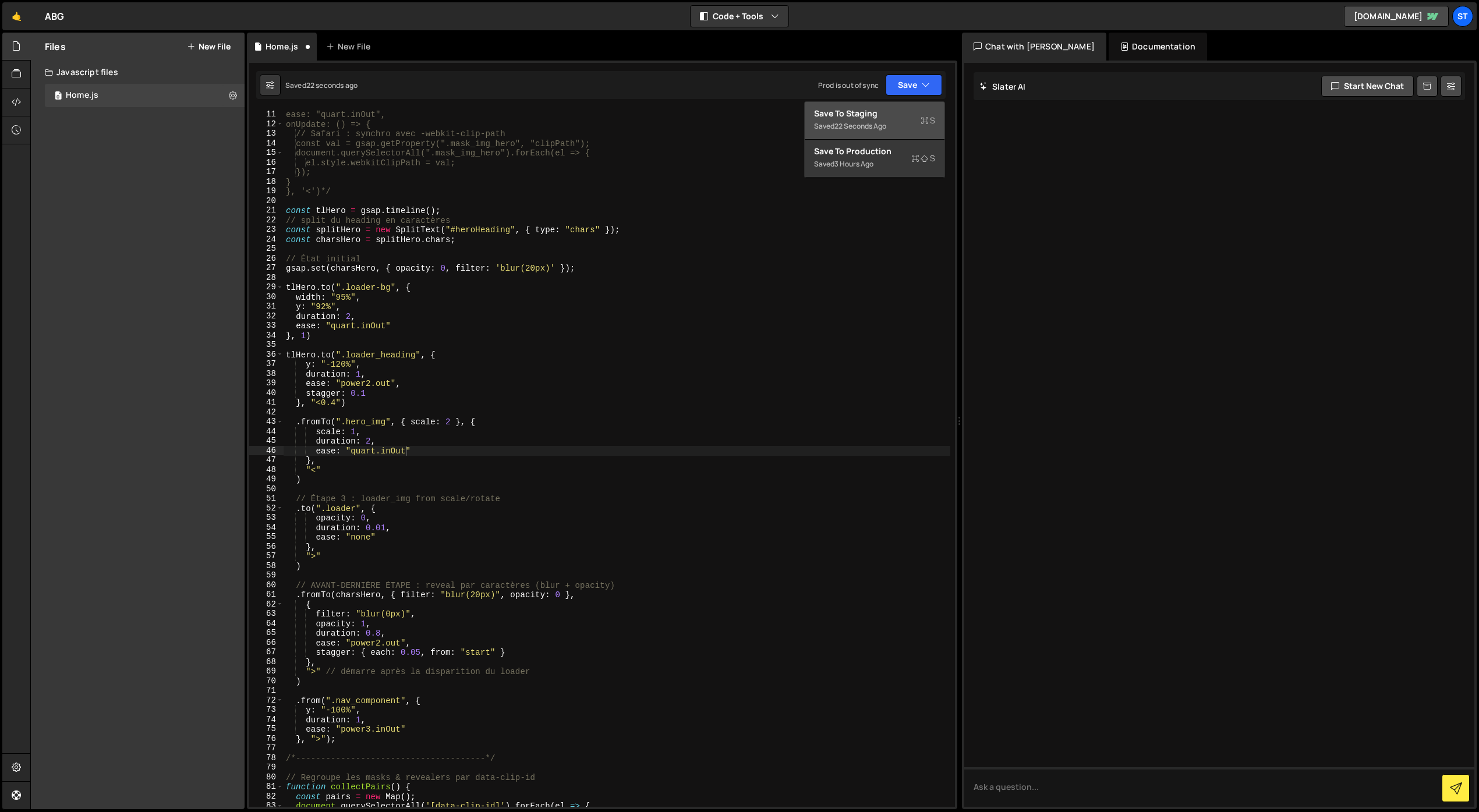
click at [871, 119] on div "Saved 22 seconds ago" at bounding box center [874, 126] width 121 height 14
click at [362, 382] on div "duration: 2, ease: "quart.inOut", onUpdate: () => { // Safari : synchro avec -w…" at bounding box center [616, 458] width 666 height 717
drag, startPoint x: 374, startPoint y: 450, endPoint x: 352, endPoint y: 451, distance: 22.0
click at [352, 451] on div "duration: 2, ease: "quart.inOut", onUpdate: () => { // Safari : synchro avec -w…" at bounding box center [616, 458] width 666 height 717
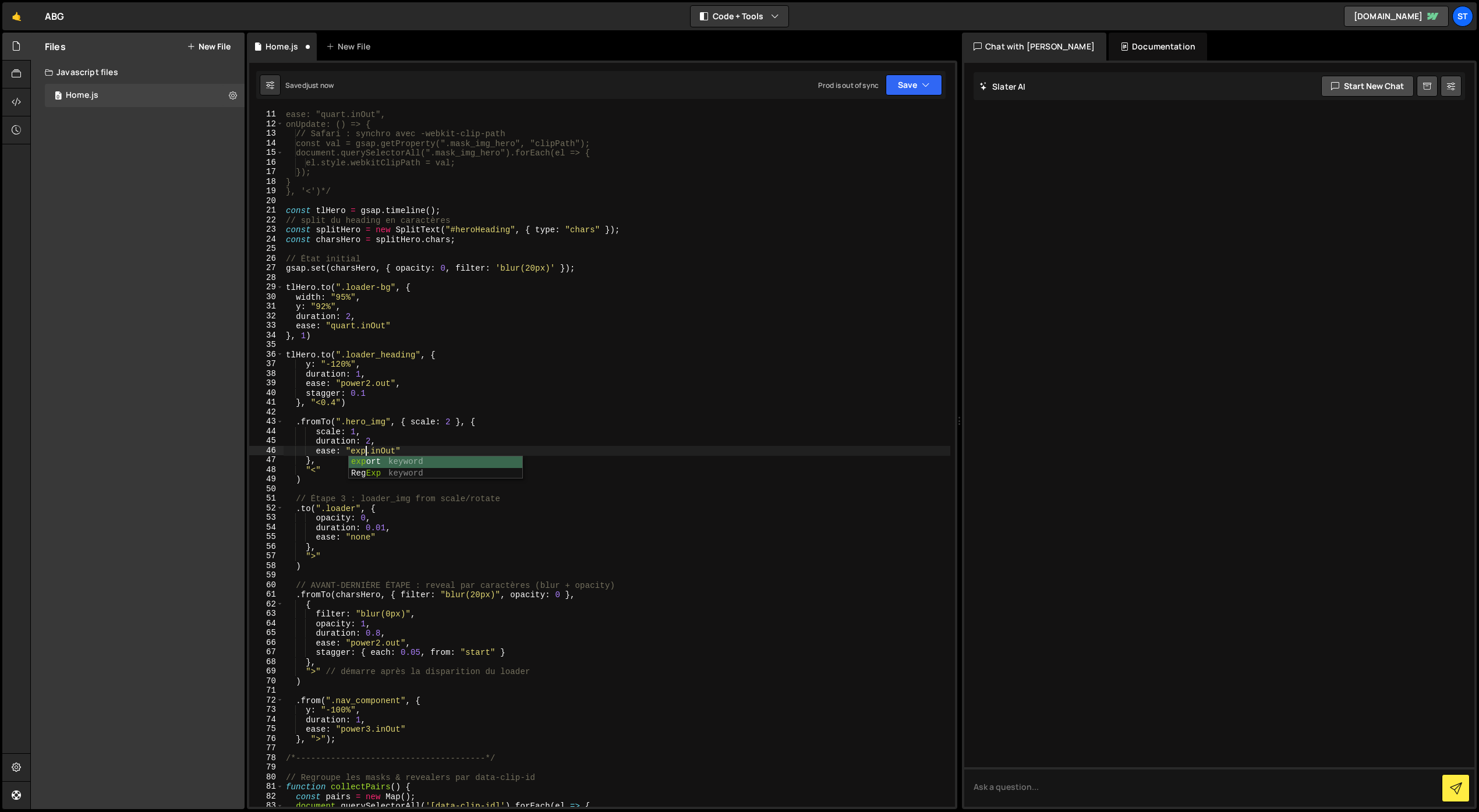
scroll to position [0, 5]
click at [897, 86] on button "Save" at bounding box center [913, 85] width 56 height 21
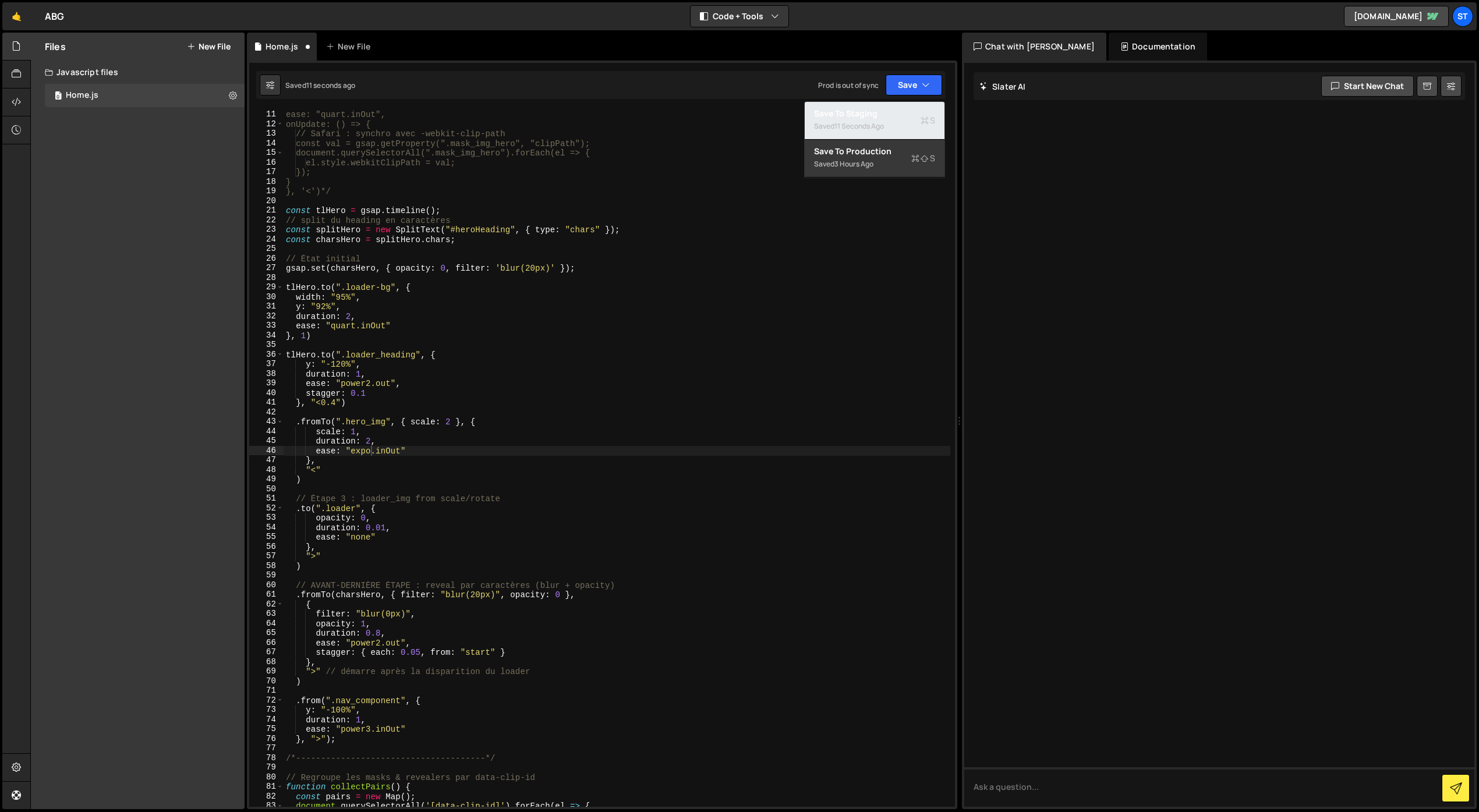
click at [882, 110] on div "Save to Staging S" at bounding box center [874, 113] width 121 height 12
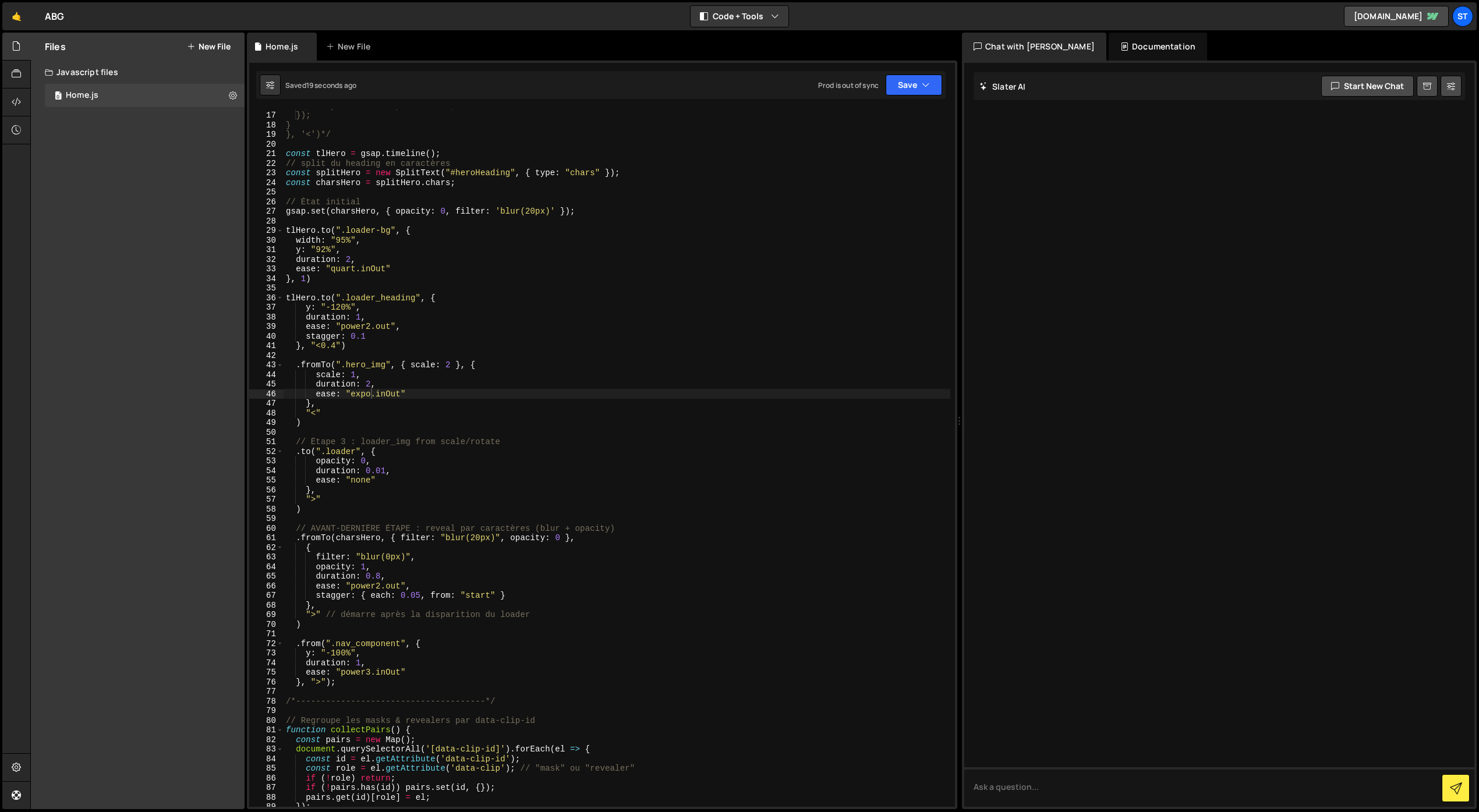
scroll to position [168, 0]
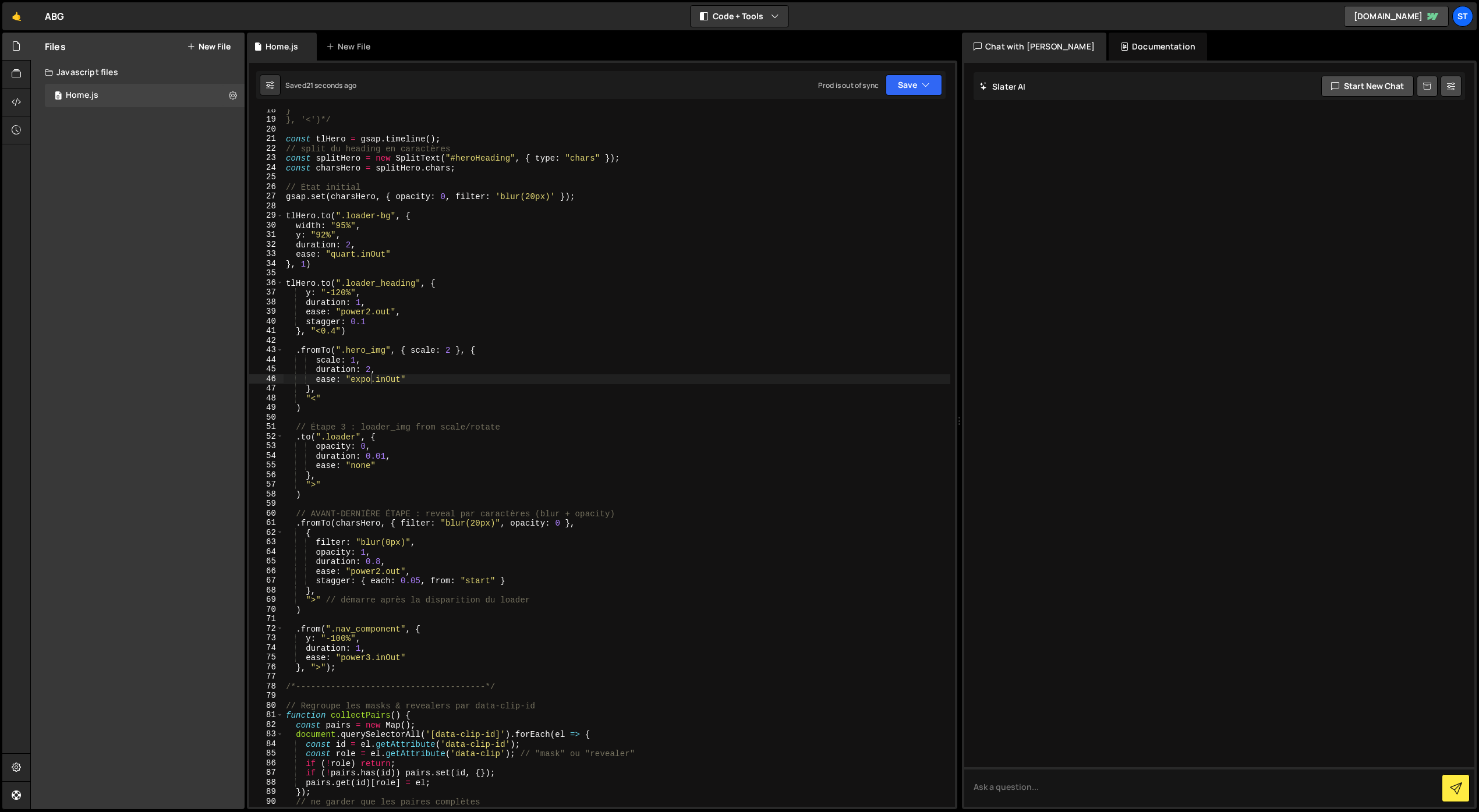
click at [316, 601] on div "} }, '<')*/ const tlHero = gsap . timeline ( ) ; // split du heading en caractè…" at bounding box center [616, 463] width 666 height 717
click at [591, 645] on div "} }, '<')*/ const tlHero = gsap . timeline ( ) ; // split du heading en caractè…" at bounding box center [616, 463] width 666 height 717
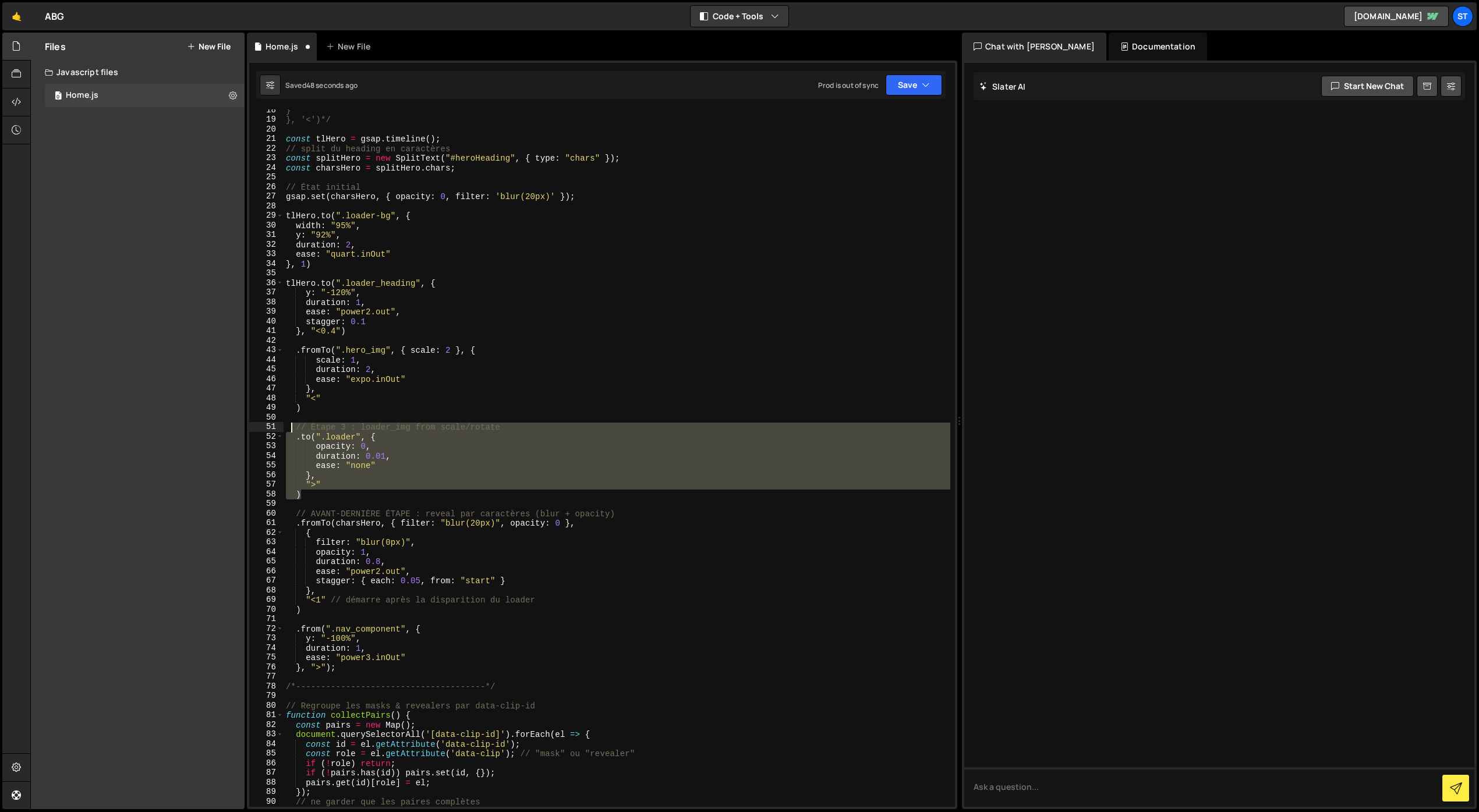
drag, startPoint x: 314, startPoint y: 497, endPoint x: 291, endPoint y: 426, distance: 74.6
click at [291, 426] on div "} }, '<')*/ const tlHero = gsap . timeline ( ) ; // split du heading en caractè…" at bounding box center [616, 463] width 666 height 717
type textarea "// Étape 3 : loader_img from scale/rotate .to(".loader", {"
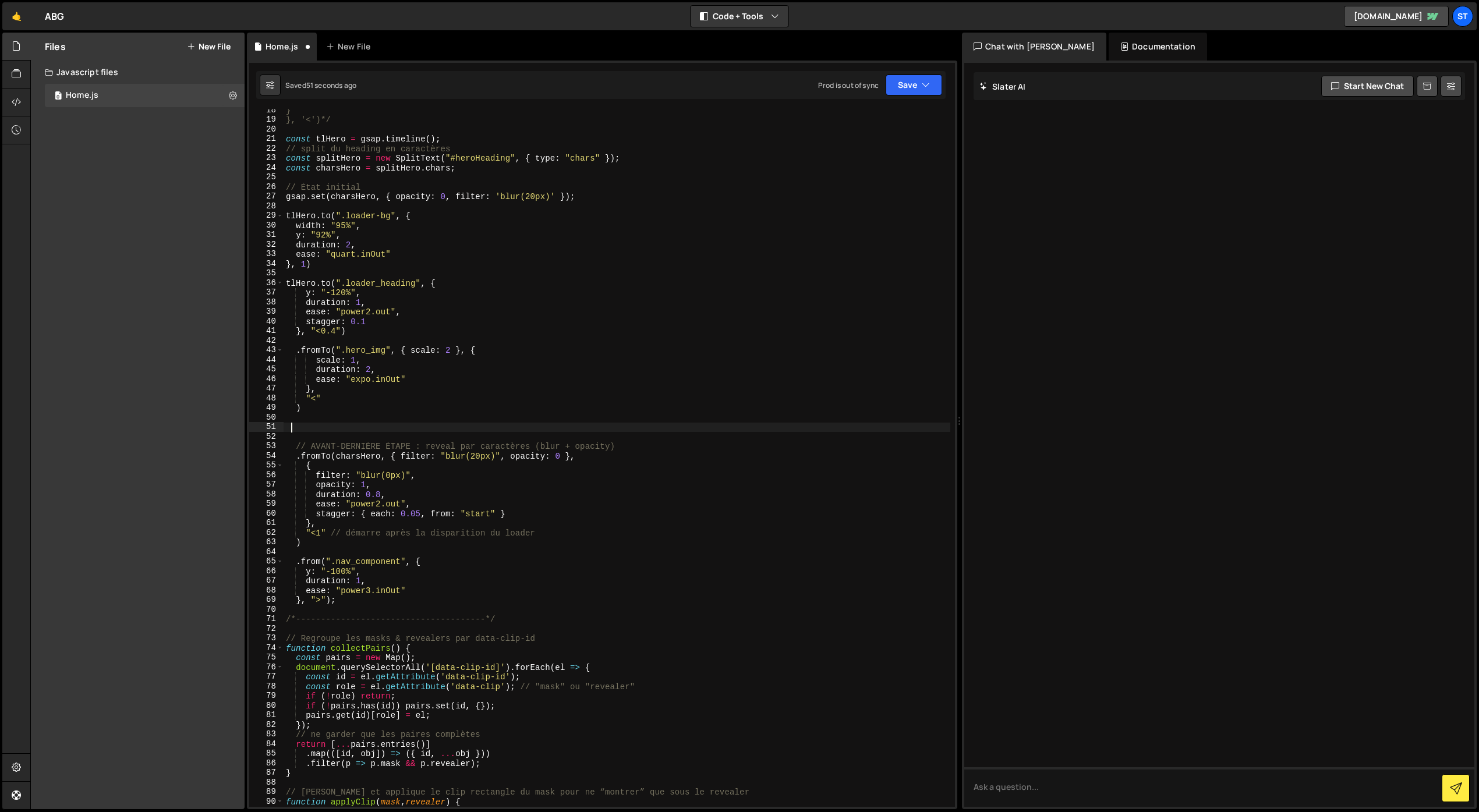
scroll to position [0, 0]
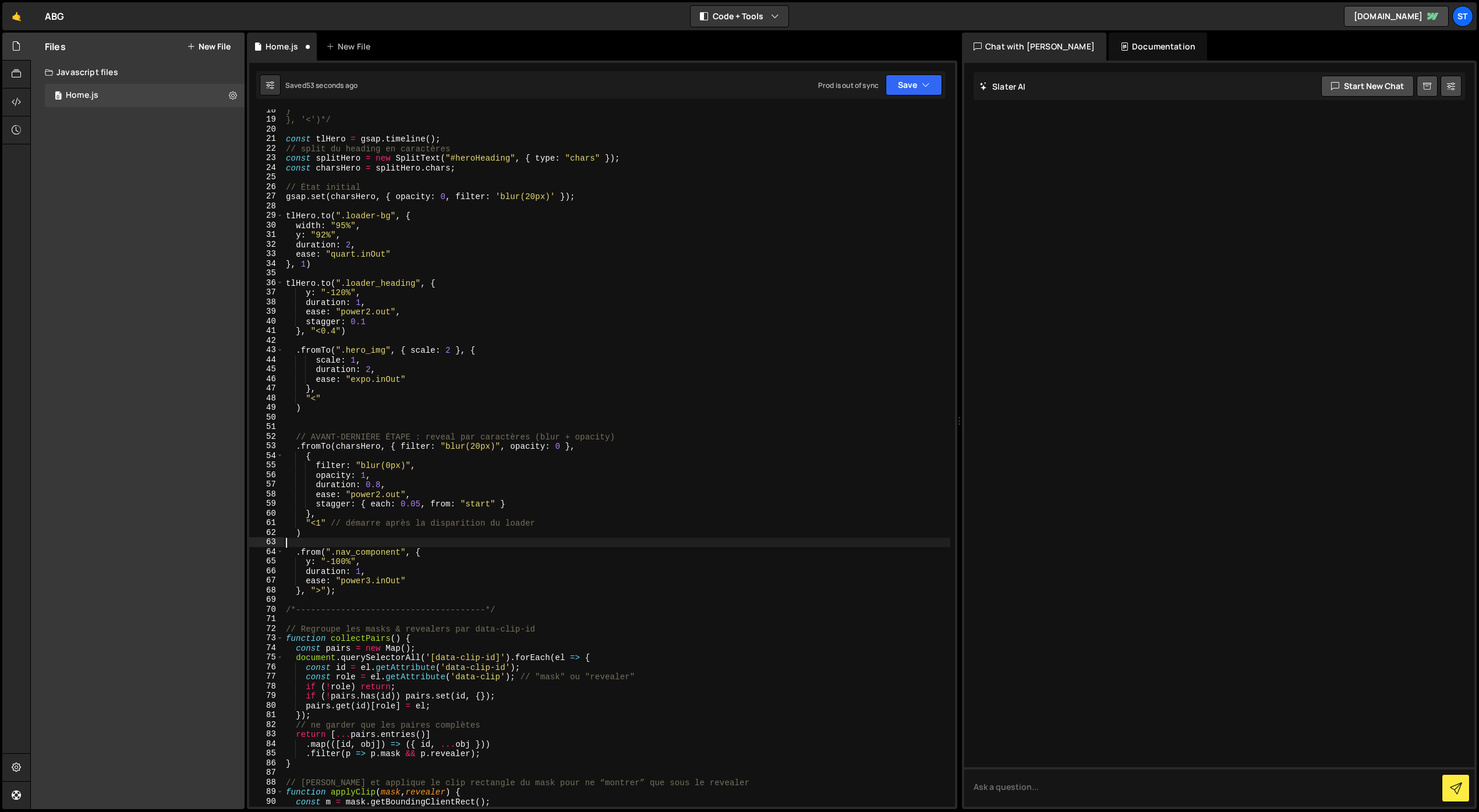
click at [341, 538] on div "} }, '<')*/ const tlHero = gsap . timeline ( ) ; // split du heading en caractè…" at bounding box center [616, 463] width 666 height 717
paste textarea ")"
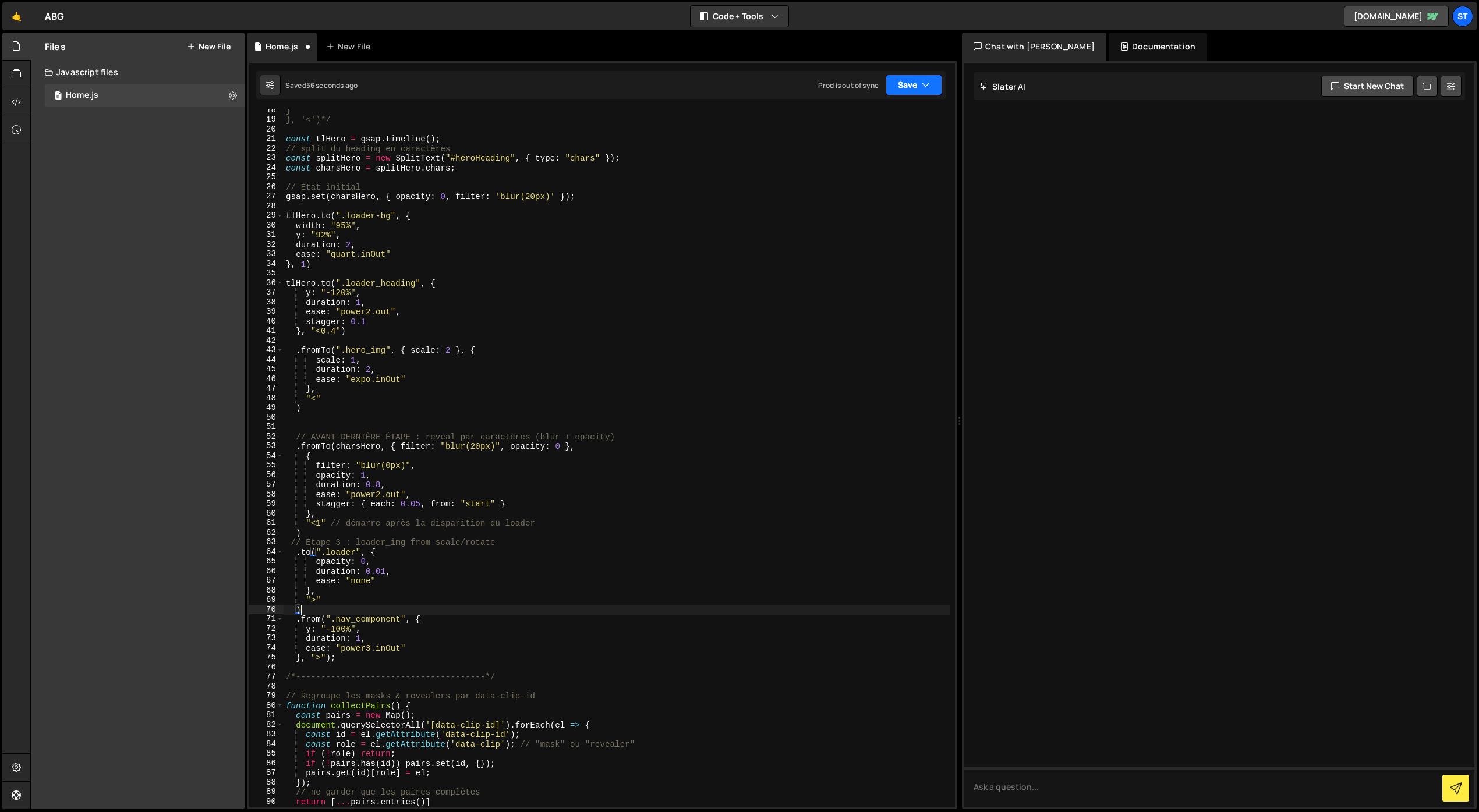
click at [934, 89] on button "Save" at bounding box center [913, 85] width 56 height 21
click at [900, 115] on div "Save to Staging S" at bounding box center [874, 113] width 121 height 12
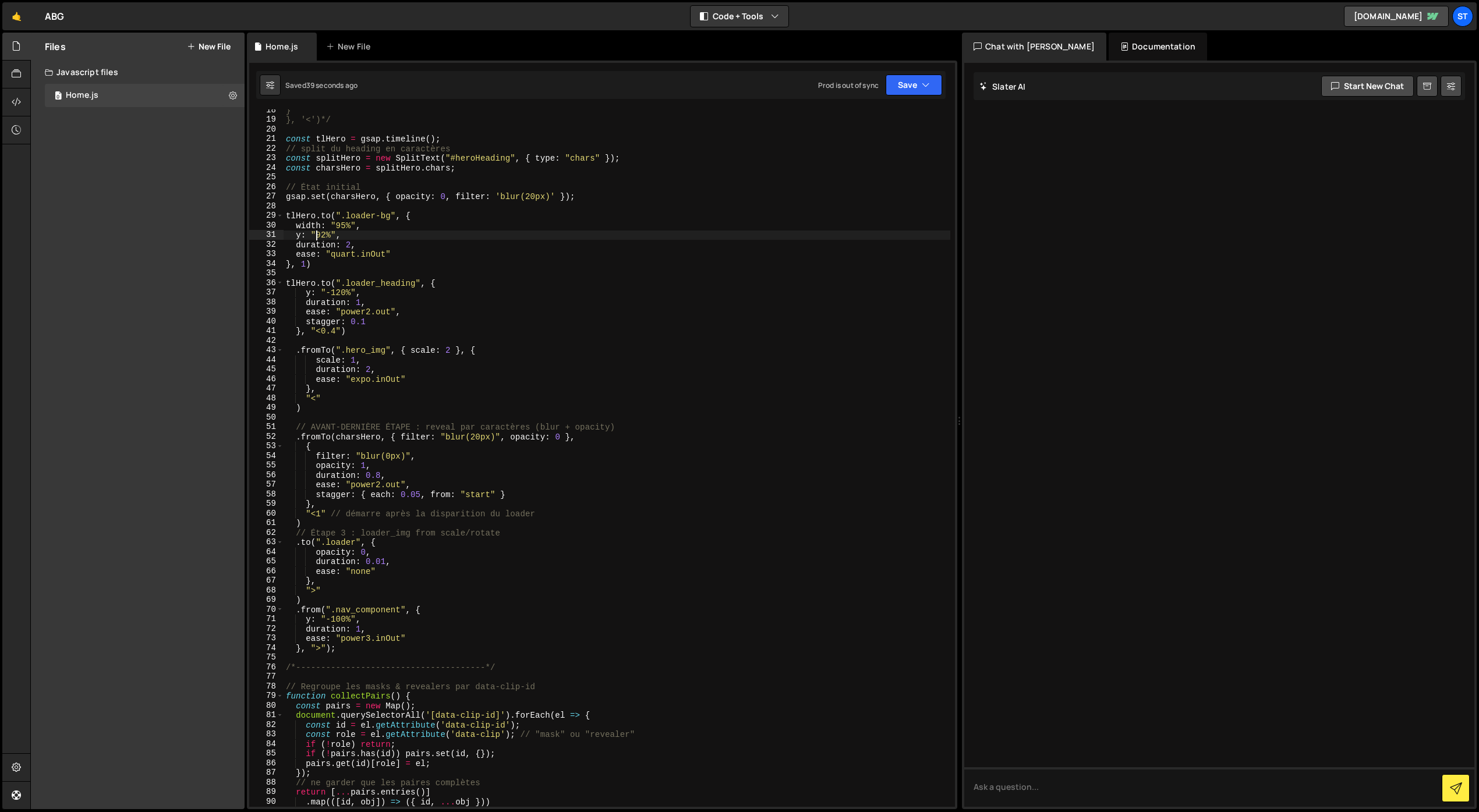
click at [316, 236] on div "} }, '<')*/ const tlHero = gsap . timeline ( ) ; // split du heading en caractè…" at bounding box center [616, 463] width 666 height 717
click at [906, 77] on button "Save" at bounding box center [913, 85] width 56 height 21
click at [882, 121] on div "Saved 43 seconds ago" at bounding box center [874, 126] width 121 height 14
click at [332, 234] on div "} }, '<')*/ const tlHero = gsap . timeline ( ) ; // split du heading en caractè…" at bounding box center [616, 463] width 666 height 717
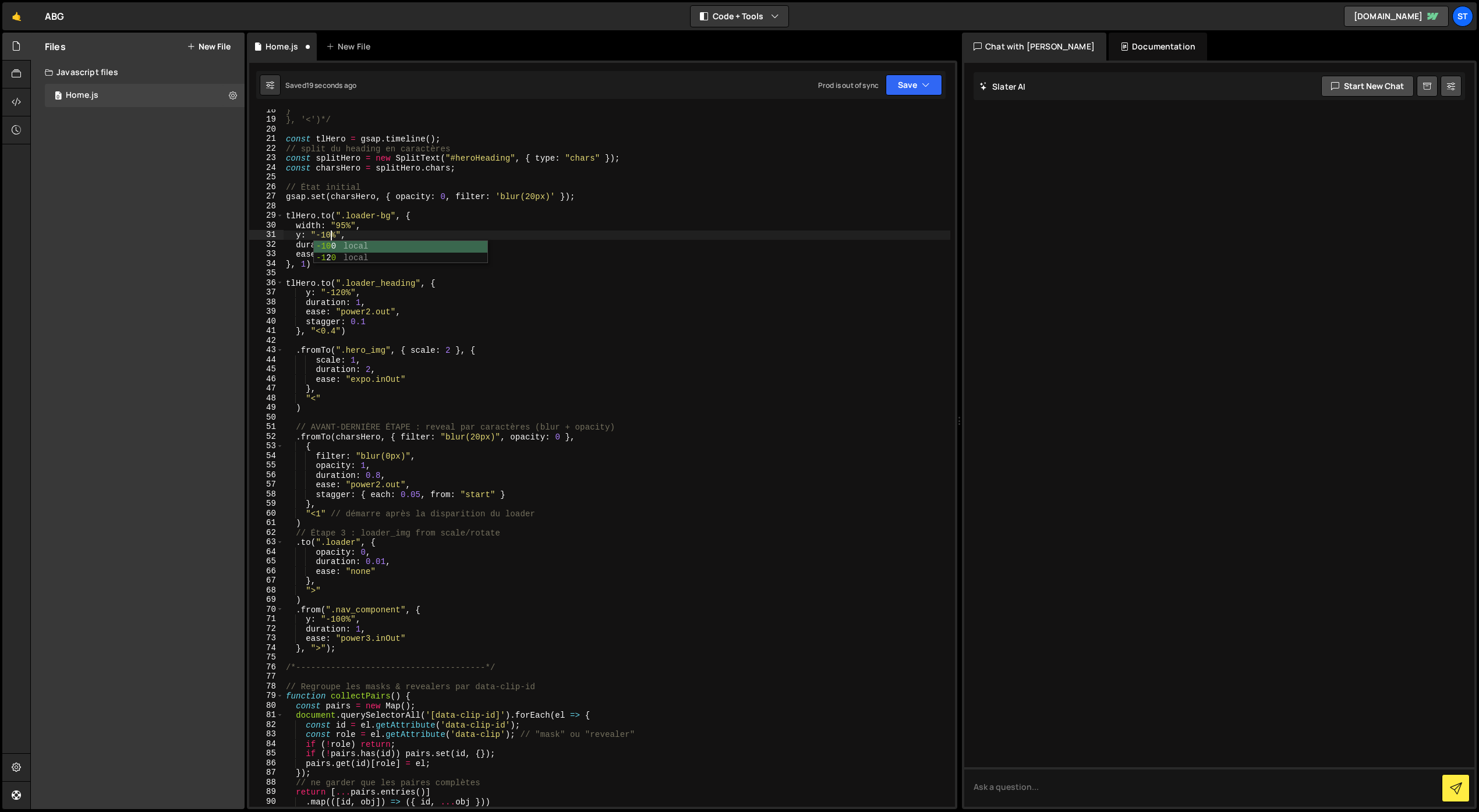
scroll to position [0, 3]
click at [411, 256] on div "} }, '<')*/ const tlHero = gsap . timeline ( ) ; // split du heading en caractè…" at bounding box center [616, 463] width 666 height 717
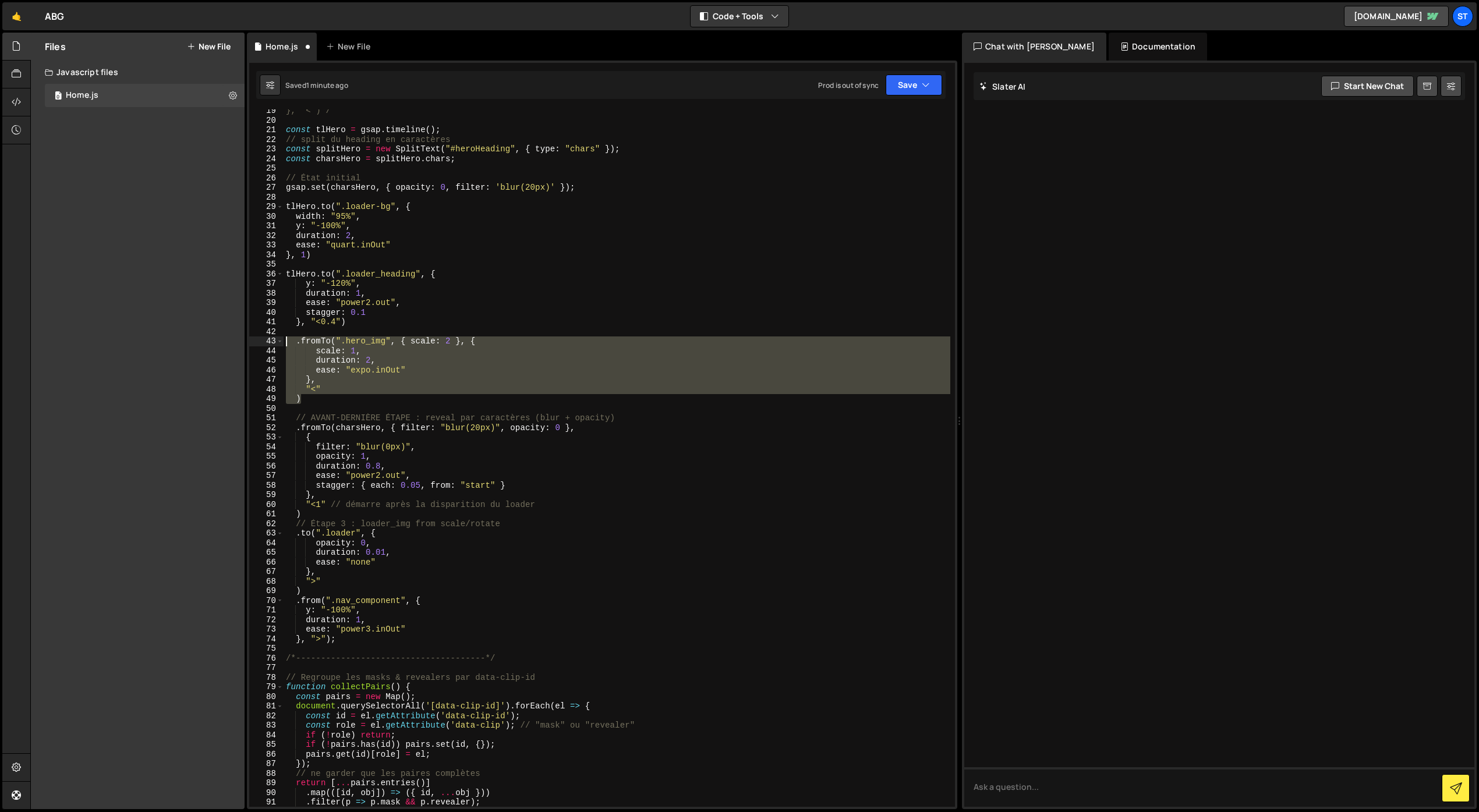
drag, startPoint x: 305, startPoint y: 398, endPoint x: 283, endPoint y: 344, distance: 58.3
click at [283, 344] on div "ease: "quart.inOut" 19 20 21 22 23 24 25 26 27 28 29 30 31 32 33 34 35 36 37 38…" at bounding box center [602, 458] width 706 height 698
click at [320, 514] on div "}, '<')*/ const tlHero = gsap . timeline ( ) ; // split du heading en caractère…" at bounding box center [616, 464] width 666 height 717
type textarea ")"
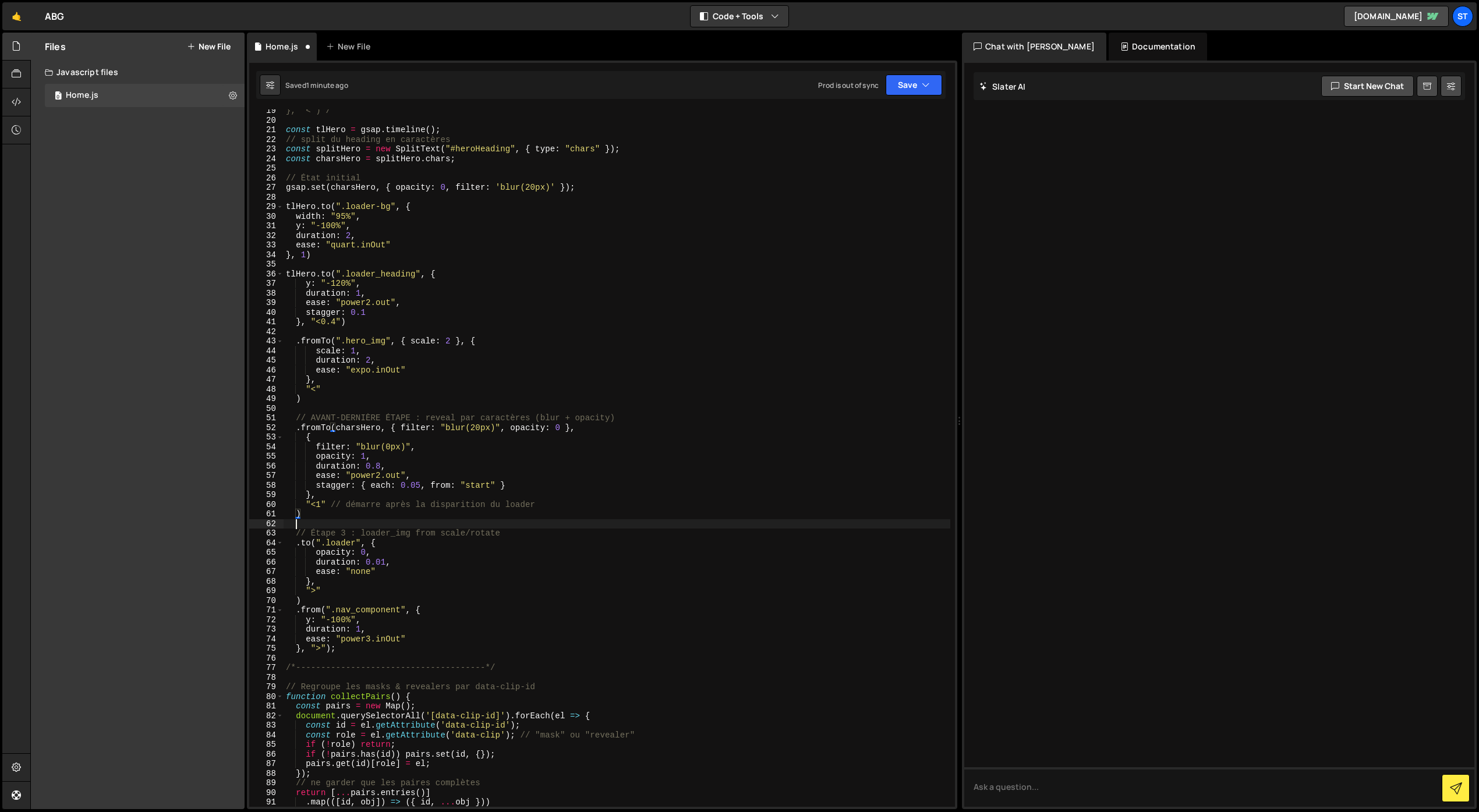
scroll to position [0, 0]
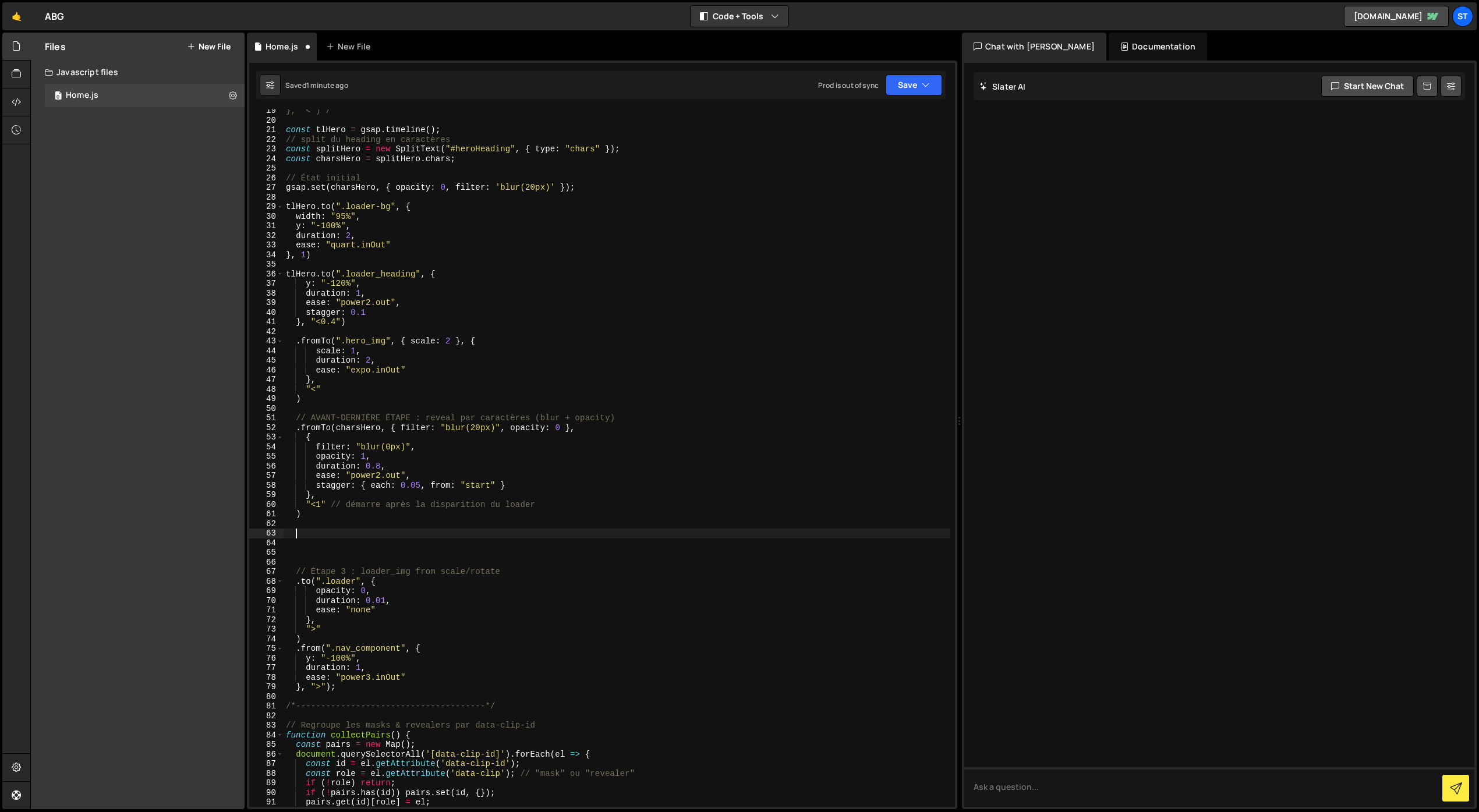
paste textarea "mask-hero-reveal"
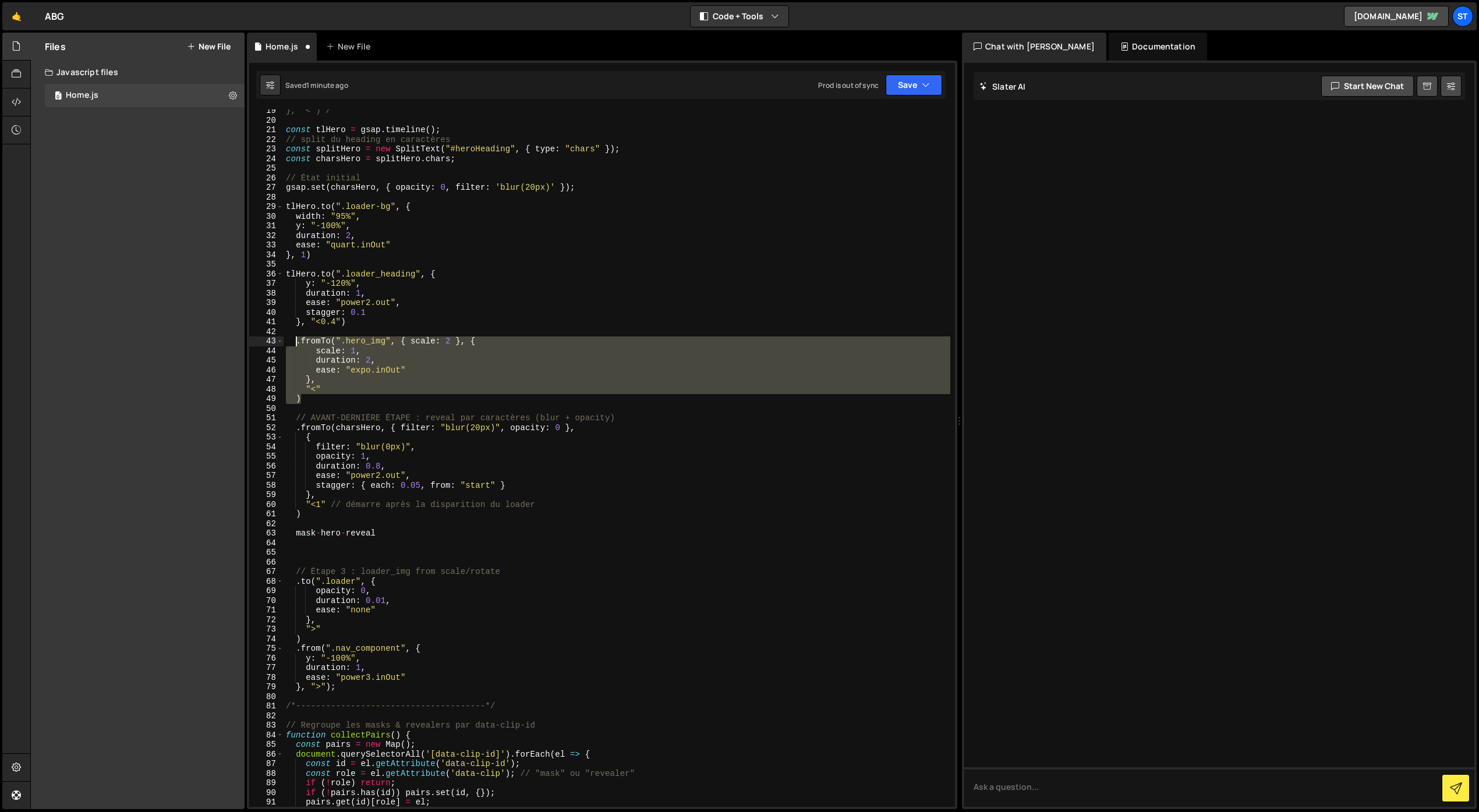
drag, startPoint x: 305, startPoint y: 401, endPoint x: 295, endPoint y: 343, distance: 58.9
click at [295, 343] on div "}, '<')*/ const tlHero = gsap . timeline ( ) ; // split du heading en caractère…" at bounding box center [616, 464] width 666 height 717
click at [332, 517] on div "}, '<')*/ const tlHero = gsap . timeline ( ) ; // split du heading en caractère…" at bounding box center [616, 464] width 666 height 717
type textarea ")"
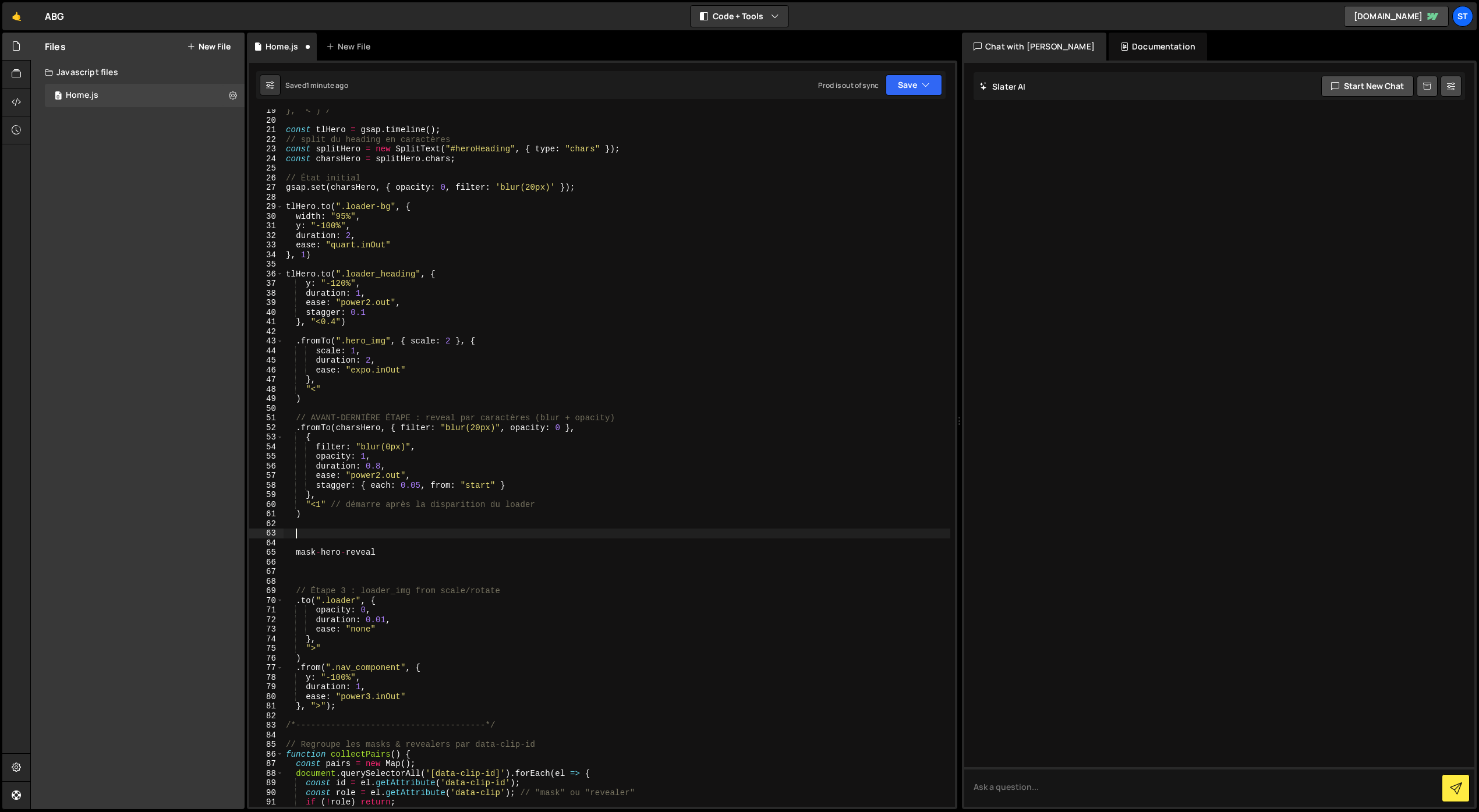
paste textarea ")"
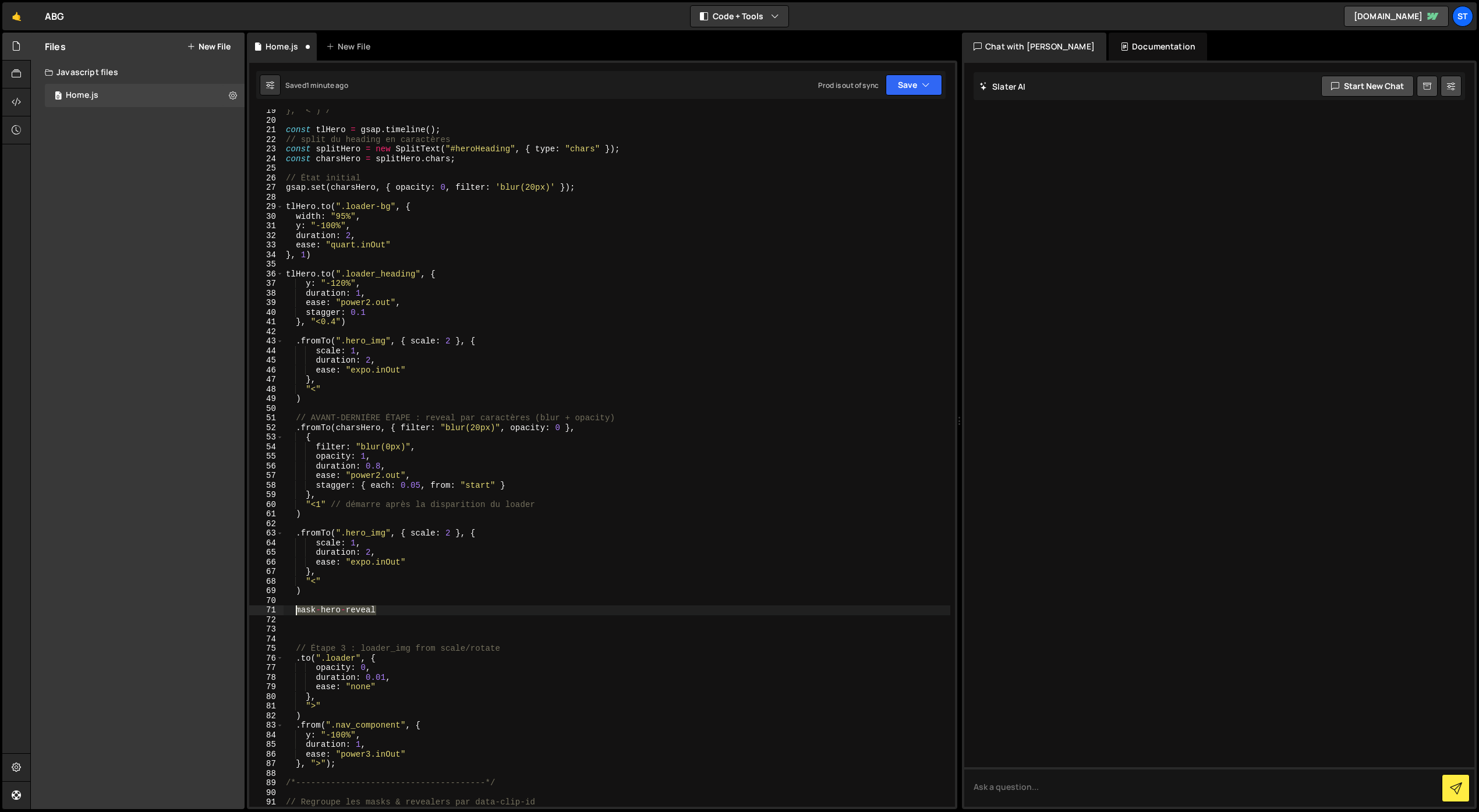
drag, startPoint x: 376, startPoint y: 611, endPoint x: 294, endPoint y: 607, distance: 82.1
click at [294, 607] on div "}, '<')*/ const tlHero = gsap . timeline ( ) ; // split du heading en caractère…" at bounding box center [616, 464] width 666 height 717
type textarea "mask-hero-reveal"
drag, startPoint x: 385, startPoint y: 534, endPoint x: 348, endPoint y: 534, distance: 37.0
click at [348, 534] on div "}, '<')*/ const tlHero = gsap . timeline ( ) ; // split du heading en caractère…" at bounding box center [616, 464] width 666 height 717
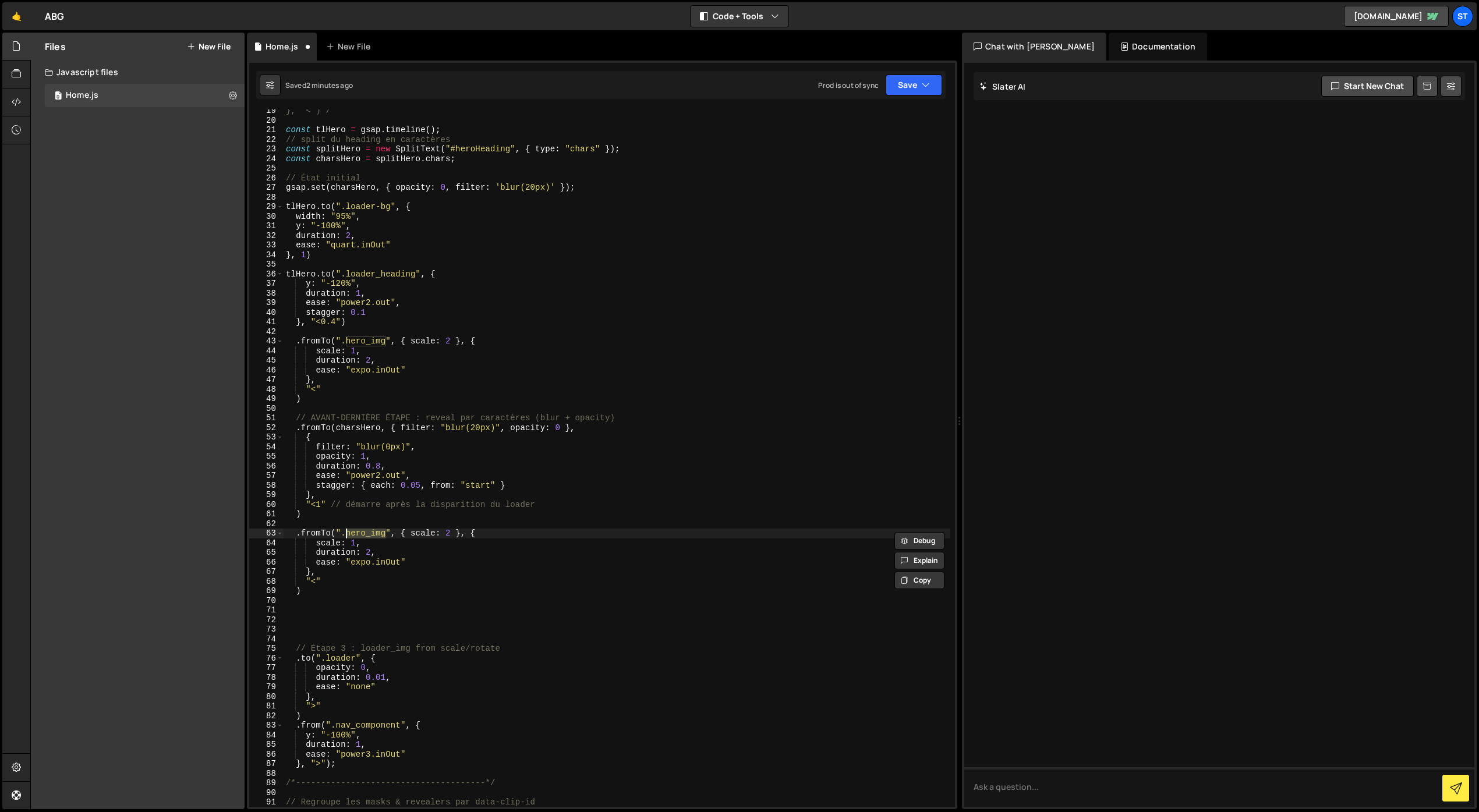
paste textarea "mask-hero-reveal"
drag, startPoint x: 505, startPoint y: 533, endPoint x: 439, endPoint y: 532, distance: 66.0
click at [439, 532] on div "}, '<')*/ const tlHero = gsap . timeline ( ) ; // split du heading en caractère…" at bounding box center [616, 464] width 666 height 717
drag, startPoint x: 325, startPoint y: 532, endPoint x: 302, endPoint y: 534, distance: 23.1
click at [302, 534] on div "}, '<')*/ const tlHero = gsap . timeline ( ) ; // split du heading en caractère…" at bounding box center [616, 464] width 666 height 717
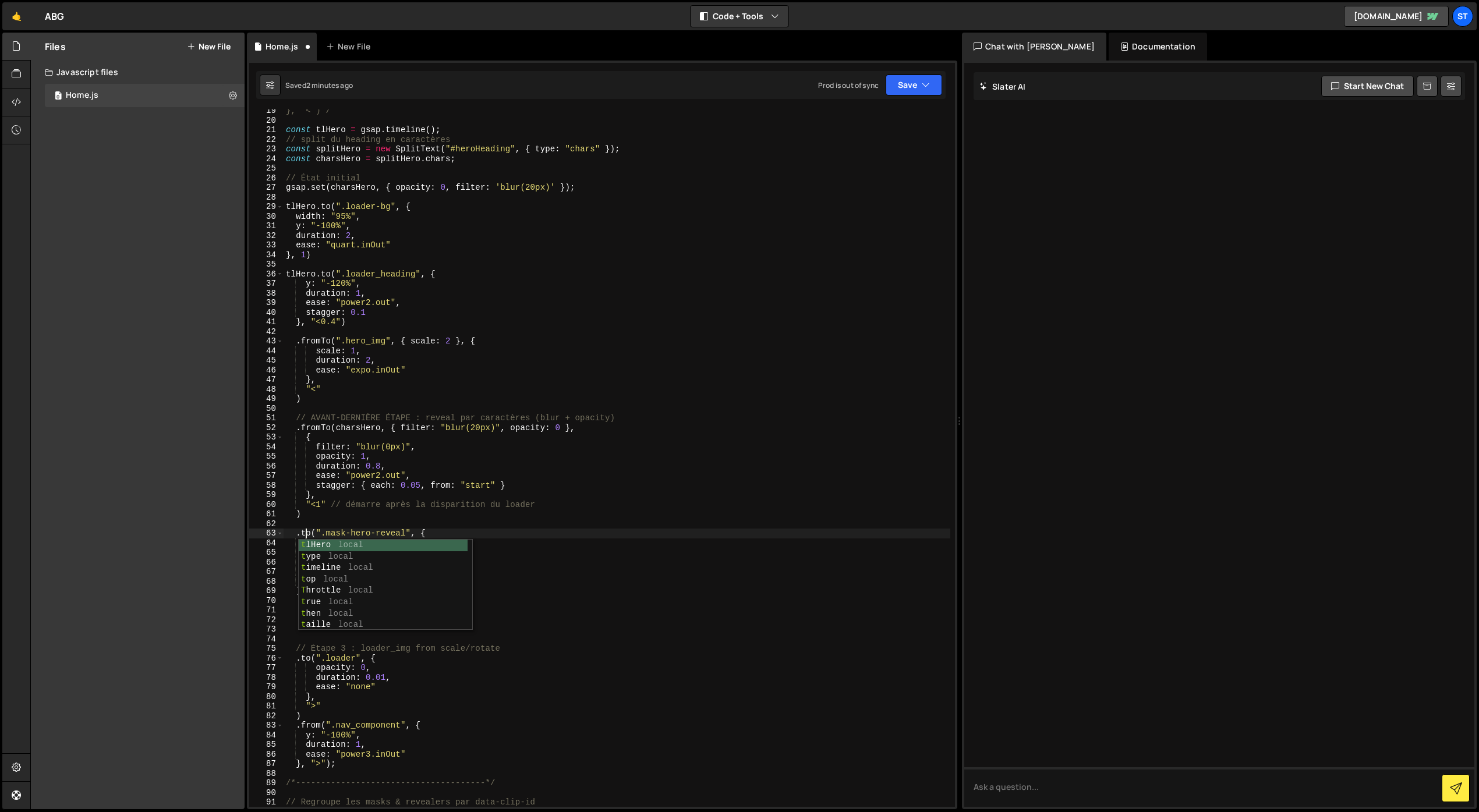
scroll to position [0, 1]
click at [381, 499] on div "}, '<')*/ const tlHero = gsap . timeline ( ) ; // split du heading en caractère…" at bounding box center [616, 464] width 666 height 717
drag, startPoint x: 340, startPoint y: 545, endPoint x: 317, endPoint y: 547, distance: 23.1
click at [317, 547] on div "}, '<')*/ const tlHero = gsap . timeline ( ) ; // split du heading en caractère…" at bounding box center [616, 464] width 666 height 717
click at [310, 532] on div "}, '<')*/ const tlHero = gsap . timeline ( ) ; // split du heading en caractère…" at bounding box center [616, 464] width 666 height 717
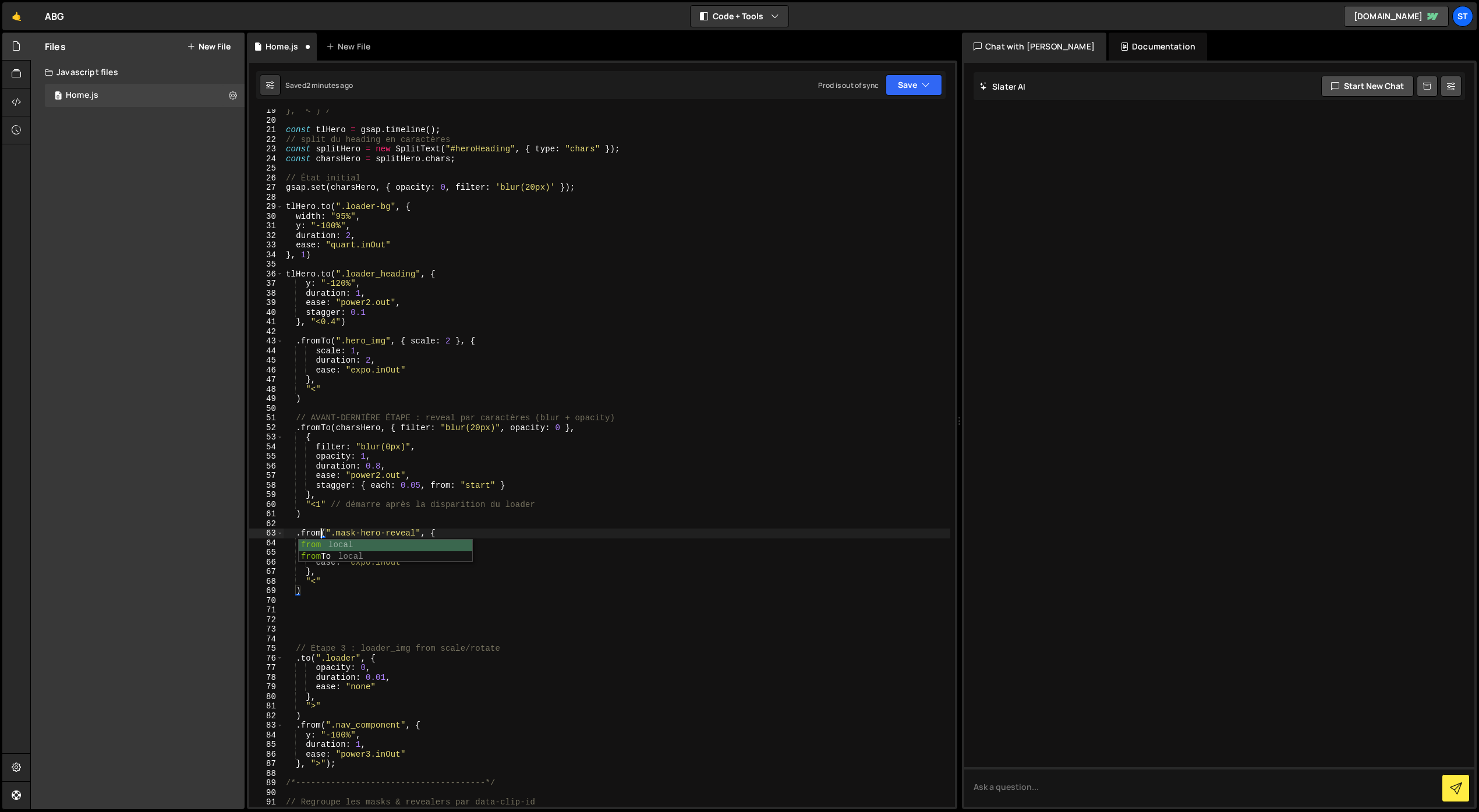
drag, startPoint x: 335, startPoint y: 510, endPoint x: 338, endPoint y: 517, distance: 7.6
click at [335, 510] on div "}, '<')*/ const tlHero = gsap . timeline ( ) ; // split du heading en caractère…" at bounding box center [616, 464] width 666 height 717
drag, startPoint x: 340, startPoint y: 545, endPoint x: 318, endPoint y: 545, distance: 22.0
click at [318, 545] on div "}, '<')*/ const tlHero = gsap . timeline ( ) ; // split du heading en caractère…" at bounding box center [616, 464] width 666 height 717
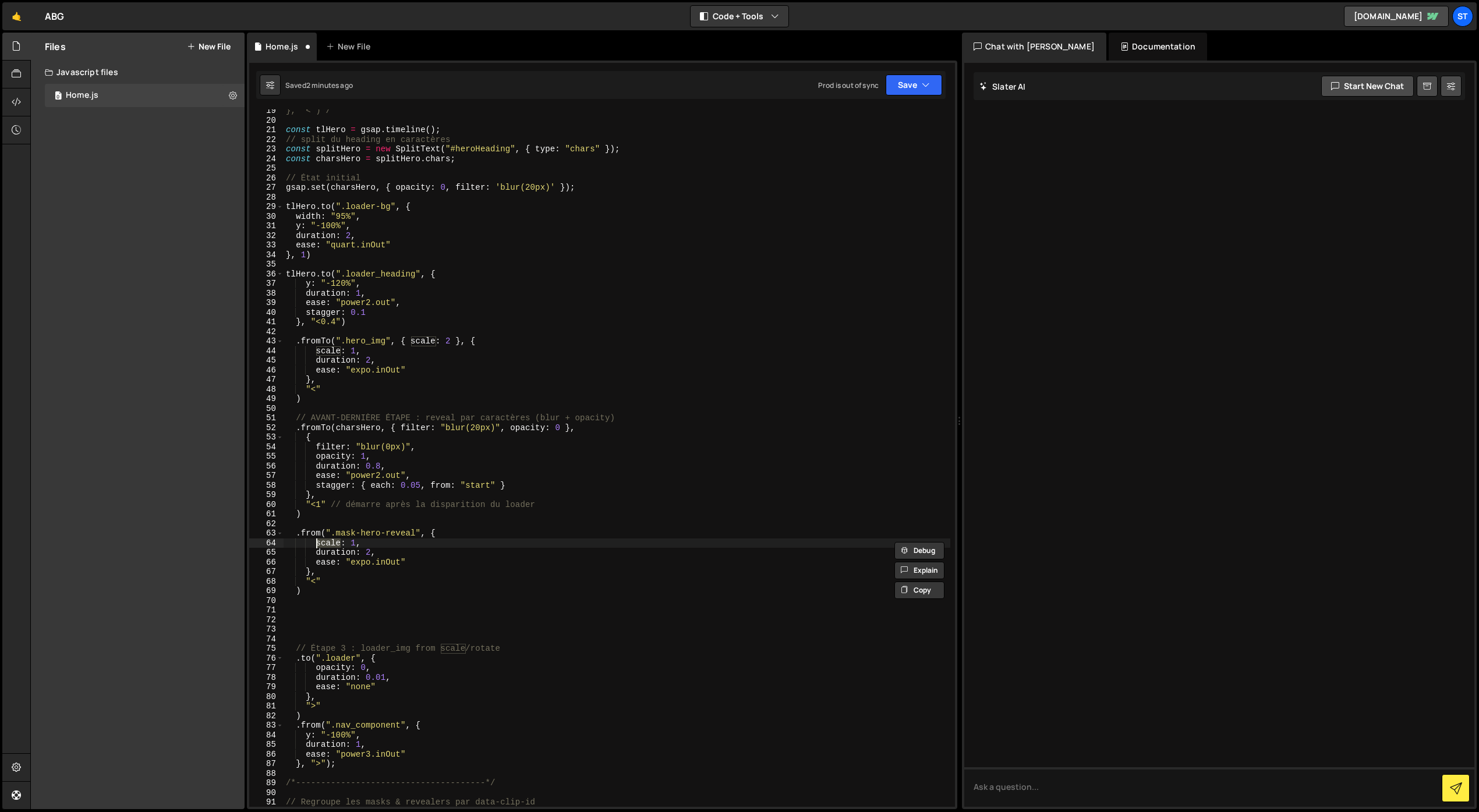
scroll to position [0, 1]
click at [335, 540] on div "}, '<')*/ const tlHero = gsap . timeline ( ) ; // split du heading en caractère…" at bounding box center [616, 464] width 666 height 717
click at [371, 554] on div "}, '<')*/ const tlHero = gsap . timeline ( ) ; // split du heading en caractère…" at bounding box center [616, 464] width 666 height 717
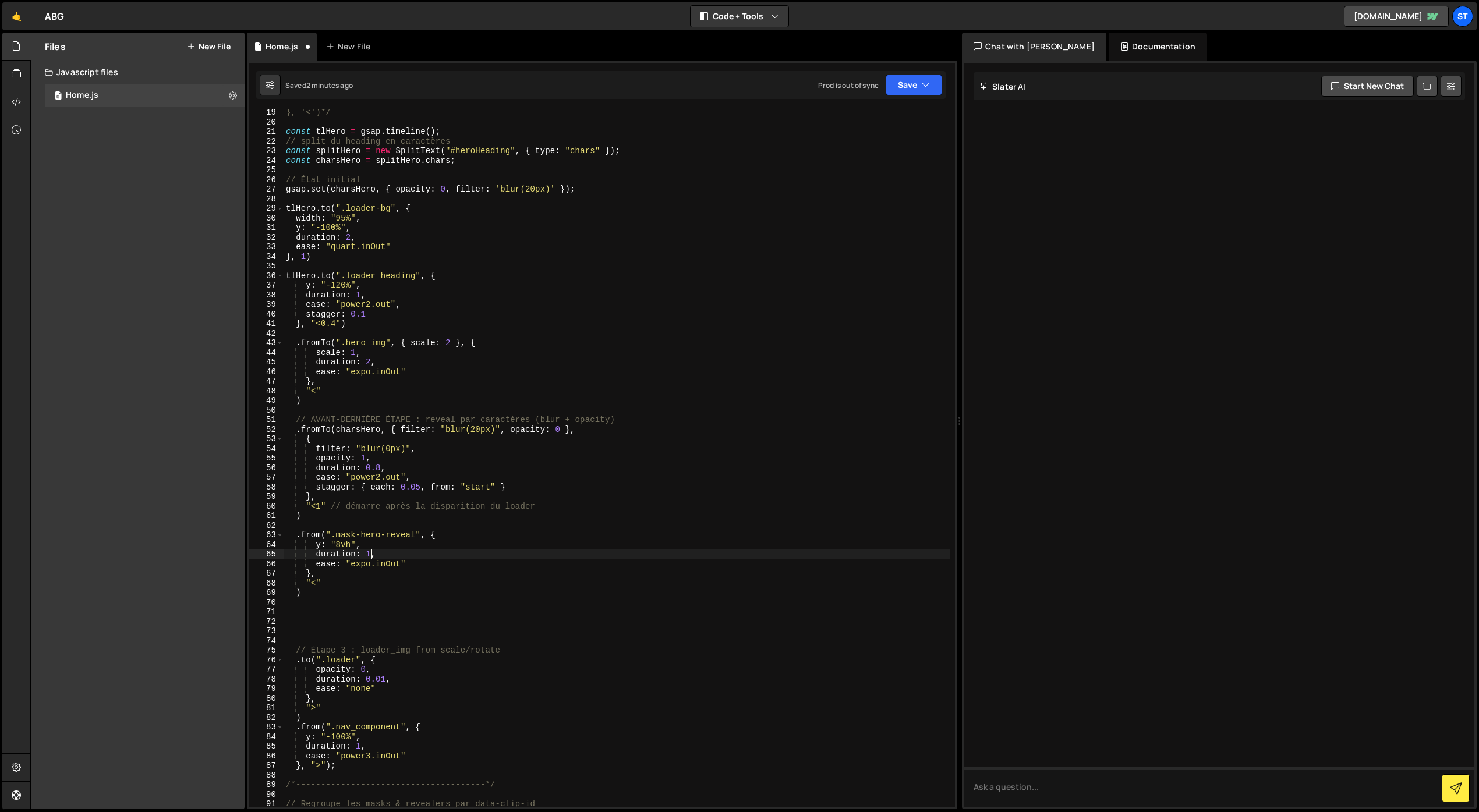
click at [426, 545] on div "}, '<')*/ const tlHero = gsap . timeline ( ) ; // split du heading en caractère…" at bounding box center [616, 466] width 666 height 717
click at [904, 90] on button "Save" at bounding box center [913, 85] width 56 height 21
click at [884, 113] on div "Save to Staging S" at bounding box center [874, 113] width 121 height 12
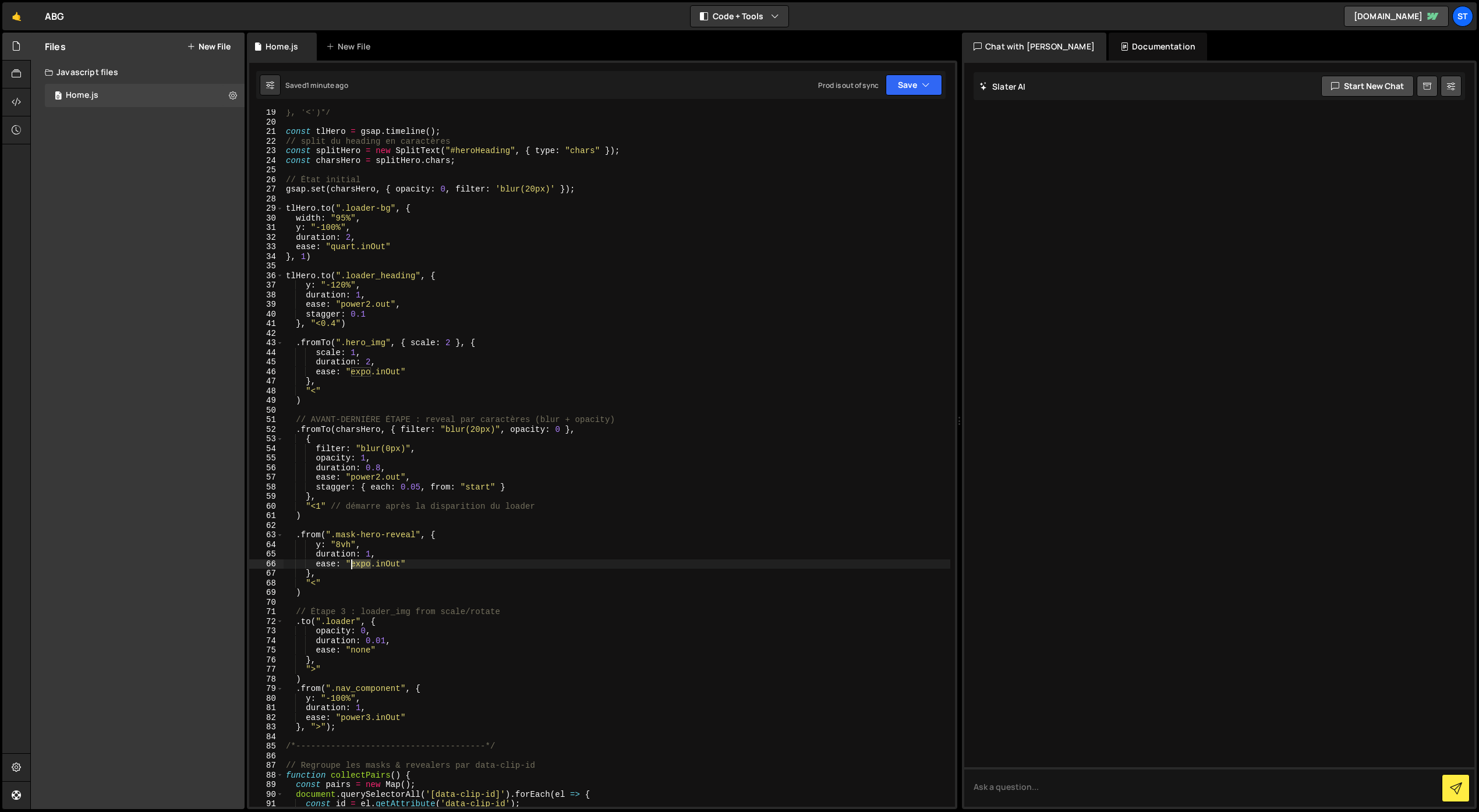
drag, startPoint x: 370, startPoint y: 564, endPoint x: 354, endPoint y: 565, distance: 16.0
click at [353, 566] on div "}, '<')*/ const tlHero = gsap . timeline ( ) ; // split du heading en caractère…" at bounding box center [616, 466] width 666 height 717
click at [370, 554] on div "}, '<')*/ const tlHero = gsap . timeline ( ) ; // split du heading en caractère…" at bounding box center [616, 466] width 666 height 717
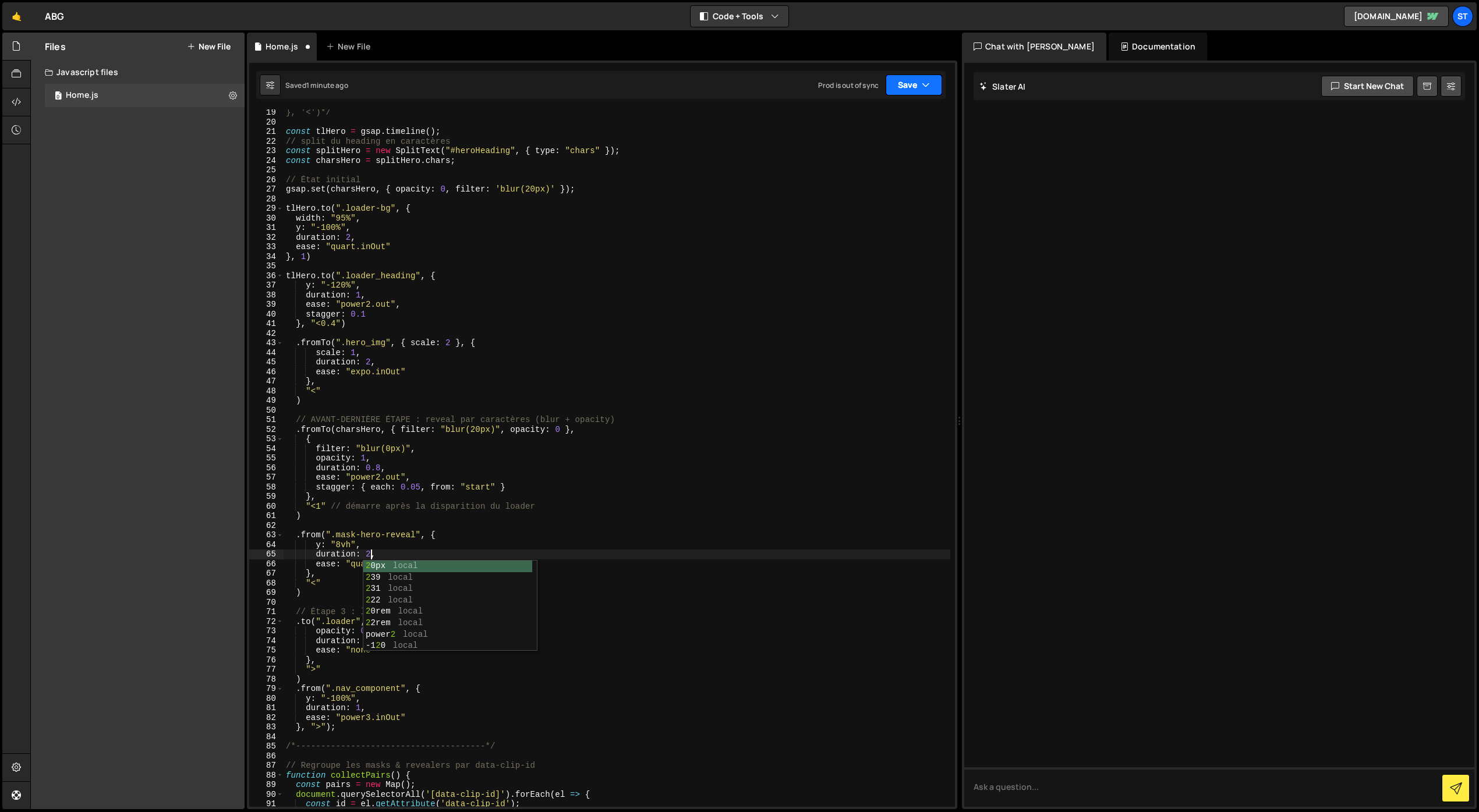
click at [912, 86] on button "Save" at bounding box center [913, 85] width 56 height 21
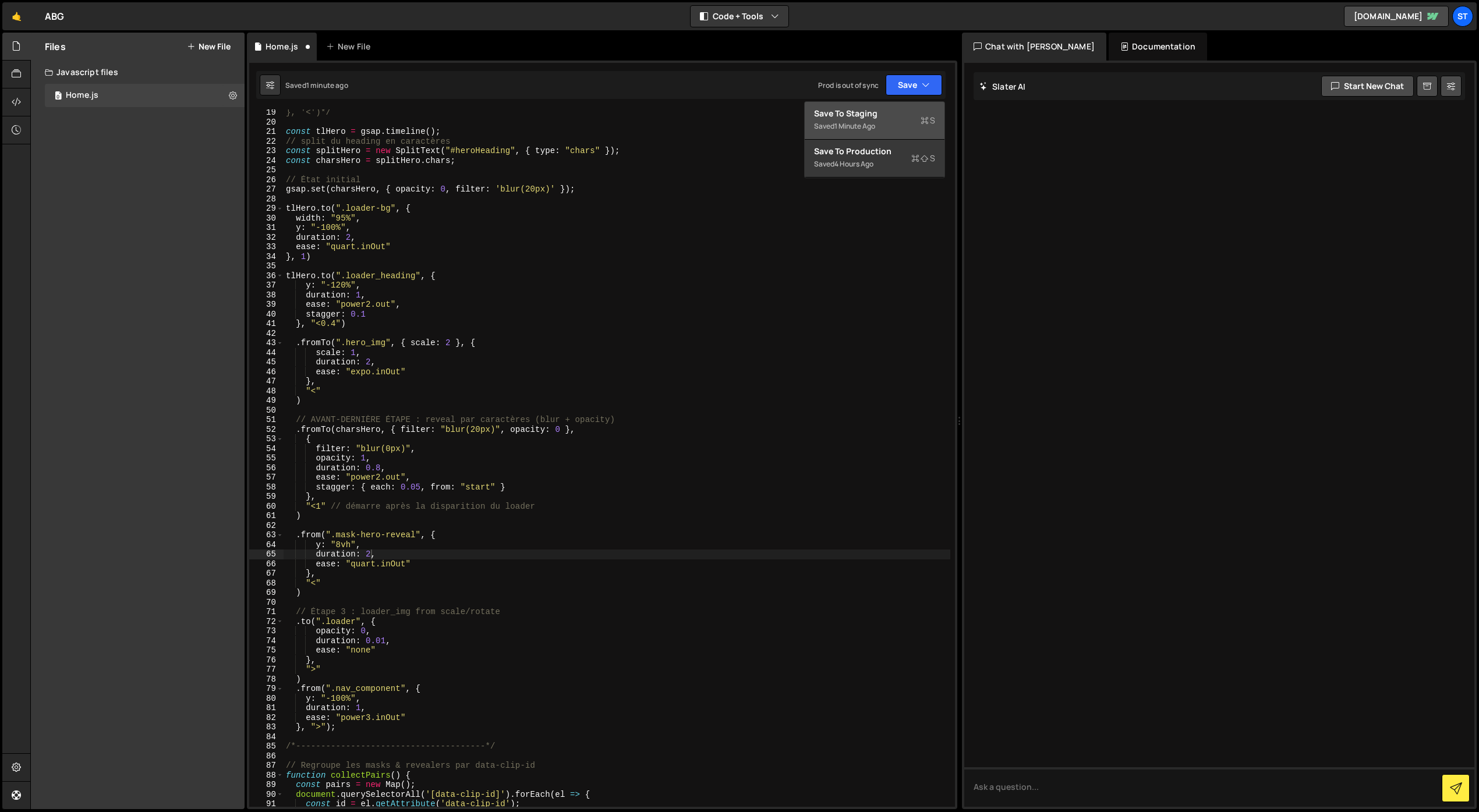
click at [882, 113] on div "Save to Staging S" at bounding box center [874, 113] width 121 height 12
click at [370, 551] on div "}, '<')*/ const tlHero = gsap . timeline ( ) ; // split du heading en caractère…" at bounding box center [616, 466] width 666 height 717
drag, startPoint x: 897, startPoint y: 88, endPoint x: 892, endPoint y: 96, distance: 9.4
click at [897, 88] on button "Save" at bounding box center [913, 85] width 56 height 21
drag, startPoint x: 876, startPoint y: 118, endPoint x: 842, endPoint y: 138, distance: 39.4
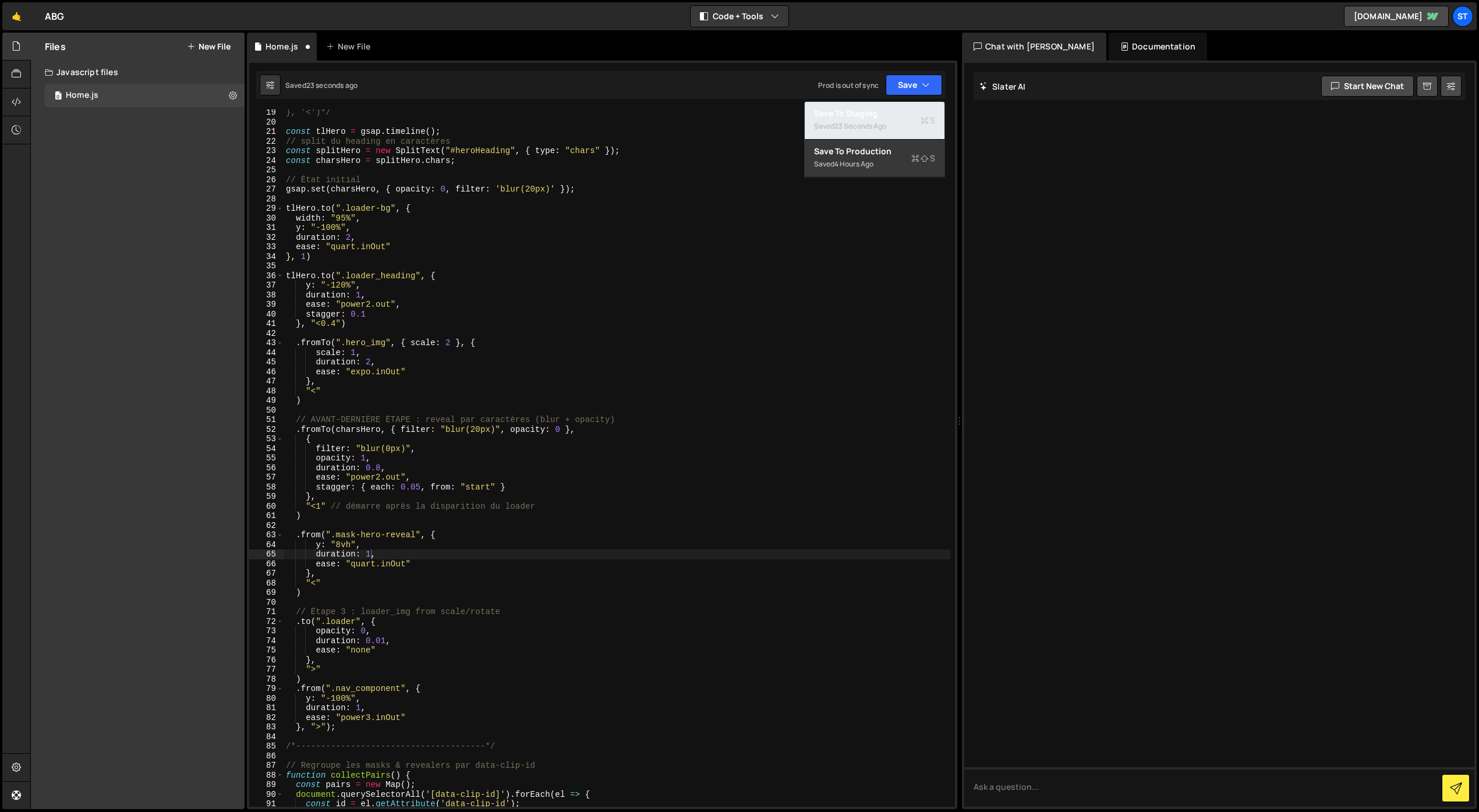
click at [876, 118] on div "Save to Staging S" at bounding box center [874, 113] width 121 height 12
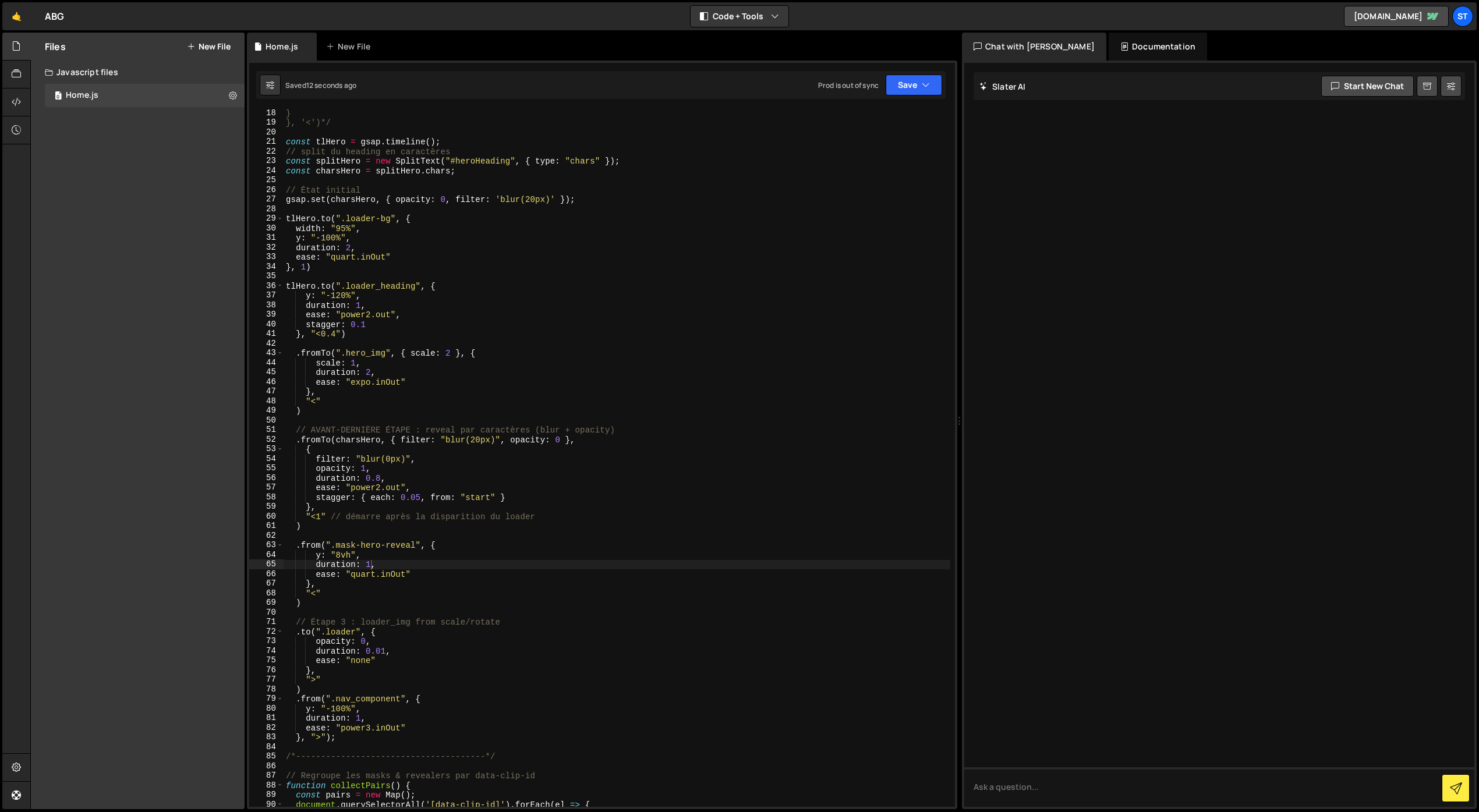
scroll to position [163, 0]
drag, startPoint x: 387, startPoint y: 258, endPoint x: 332, endPoint y: 258, distance: 55.0
click at [332, 258] on div "}); } }, '<')*/ const tlHero = gsap . timeline ( ) ; // split du heading en car…" at bounding box center [616, 458] width 666 height 717
drag, startPoint x: 401, startPoint y: 382, endPoint x: 352, endPoint y: 384, distance: 49.0
click at [352, 384] on div "}); } }, '<')*/ const tlHero = gsap . timeline ( ) ; // split du heading en car…" at bounding box center [616, 458] width 666 height 717
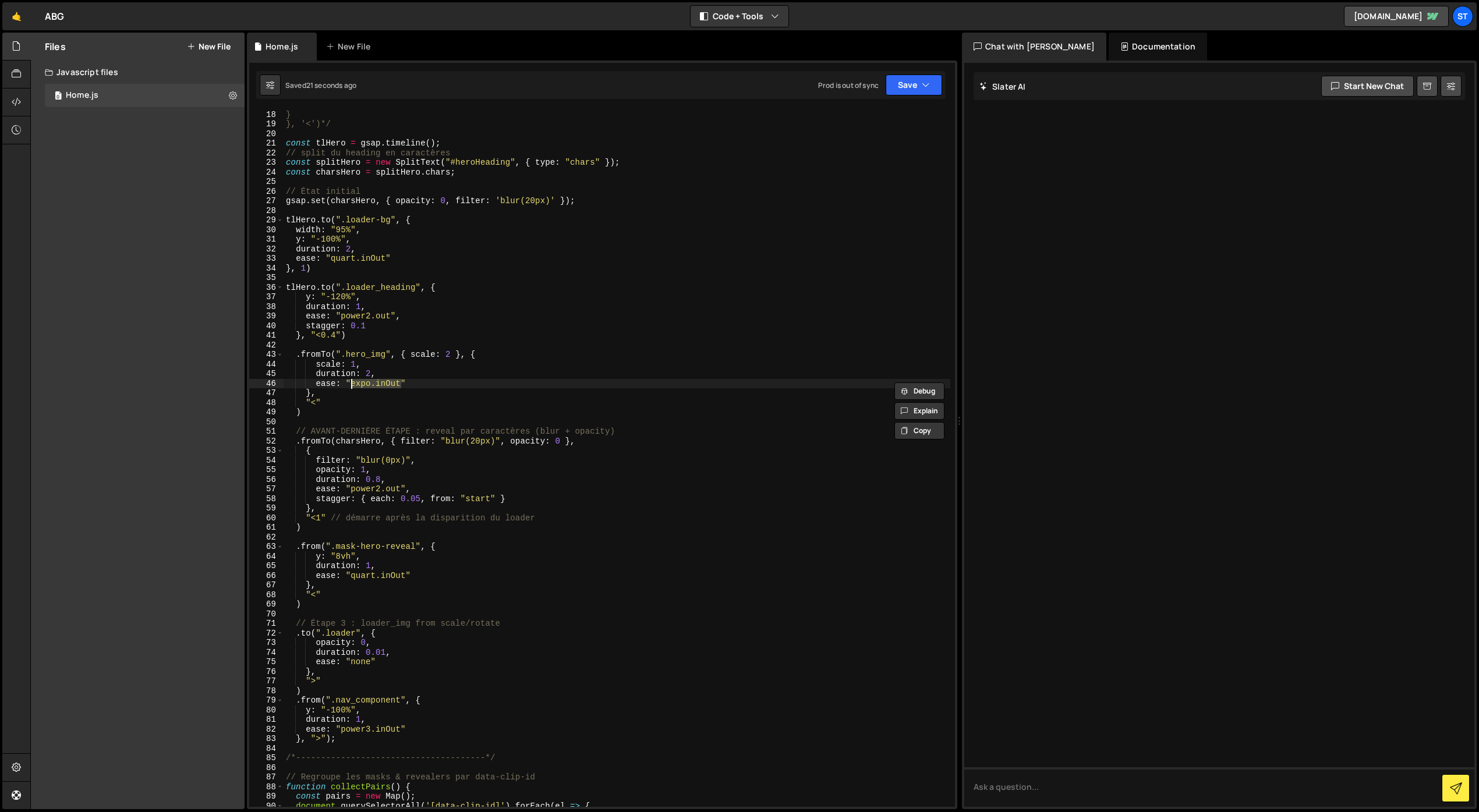
paste textarea "quart"
click at [909, 86] on button "Save" at bounding box center [913, 85] width 56 height 21
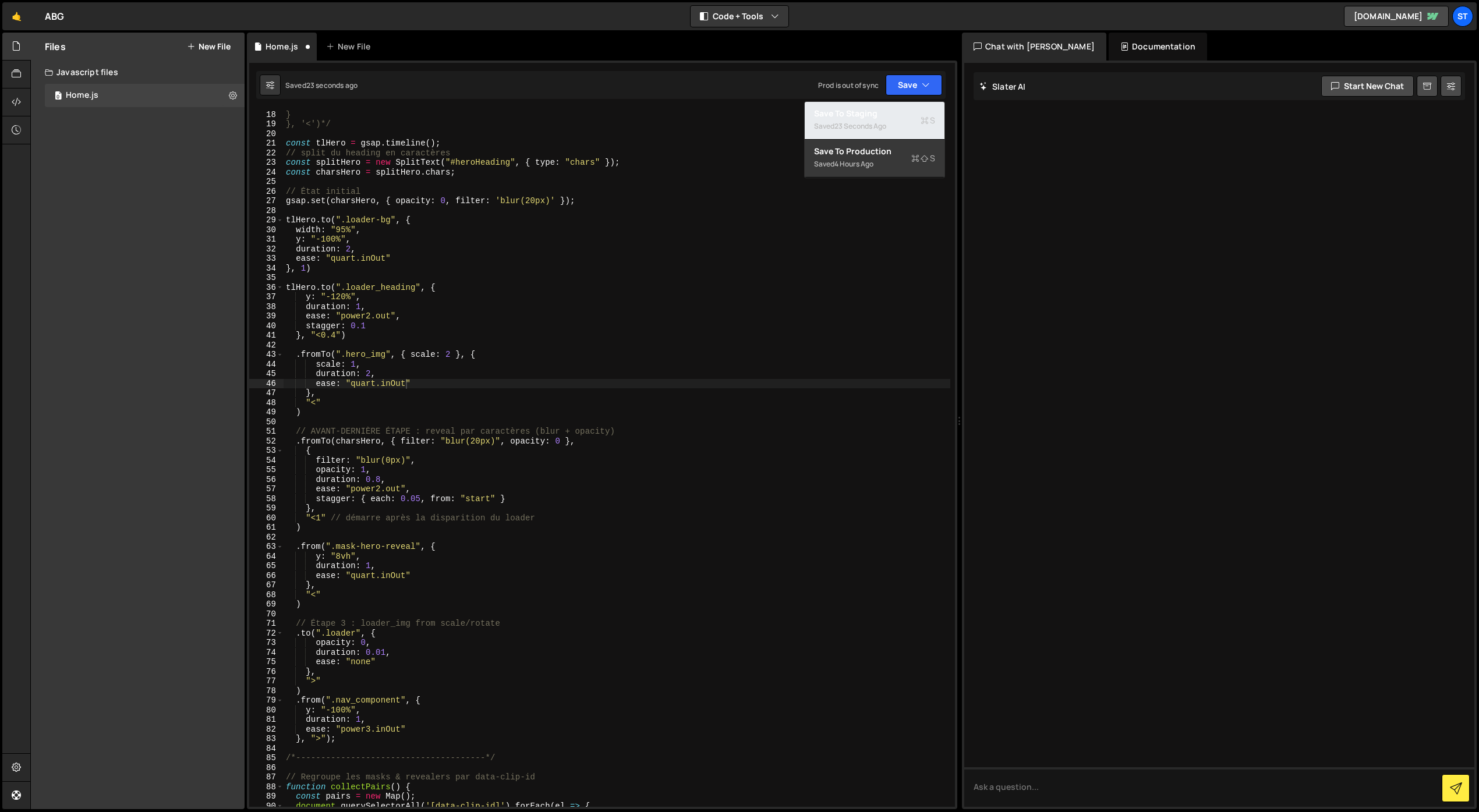
drag, startPoint x: 865, startPoint y: 115, endPoint x: 845, endPoint y: 123, distance: 21.5
click at [865, 115] on div "Save to Staging S" at bounding box center [874, 113] width 121 height 12
click at [331, 299] on div "}); } }, '<')*/ const tlHero = gsap . timeline ( ) ; // split du heading en car…" at bounding box center [616, 458] width 666 height 717
click at [905, 83] on button "Save" at bounding box center [913, 85] width 56 height 21
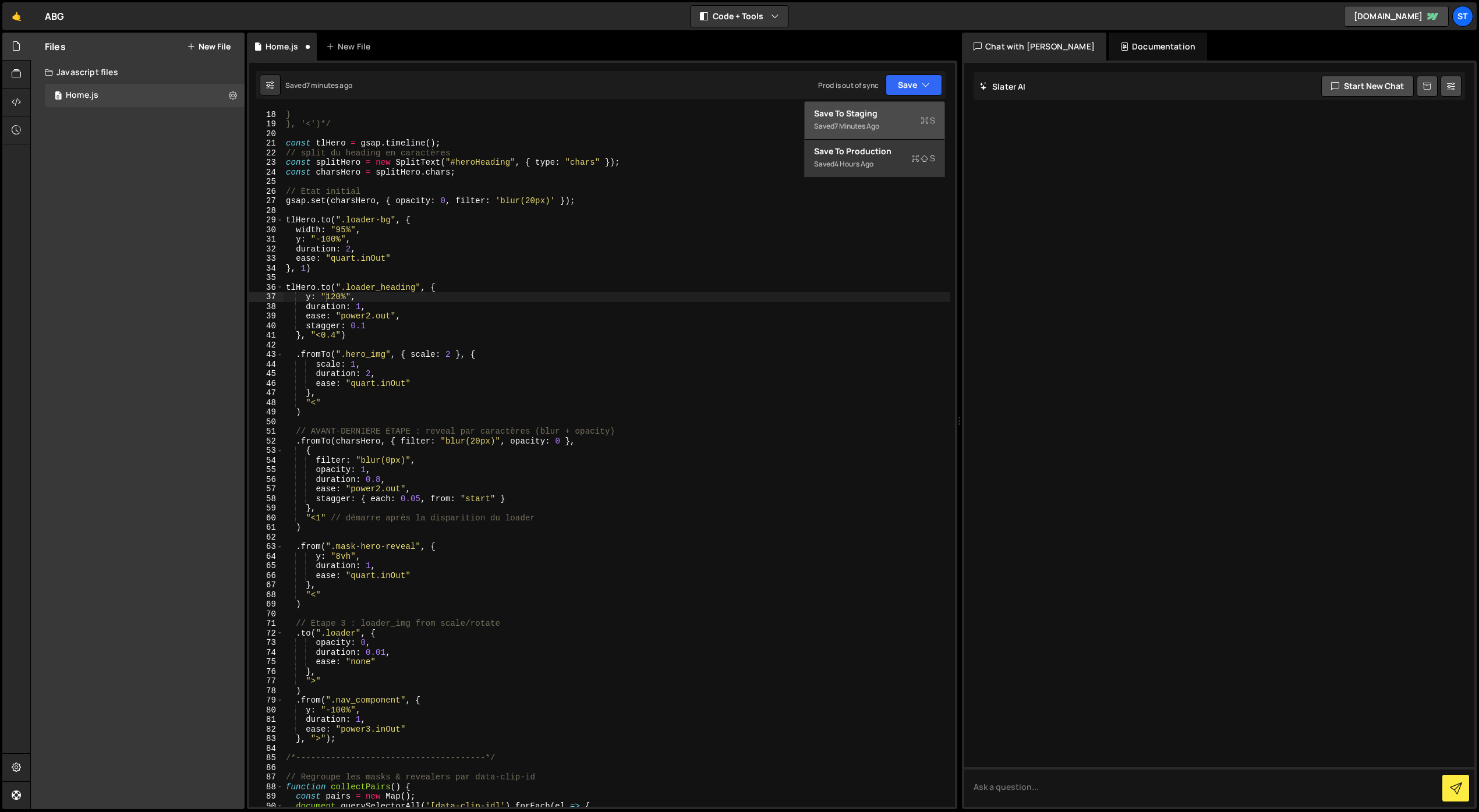
click at [889, 114] on div "Save to Staging S" at bounding box center [874, 113] width 121 height 12
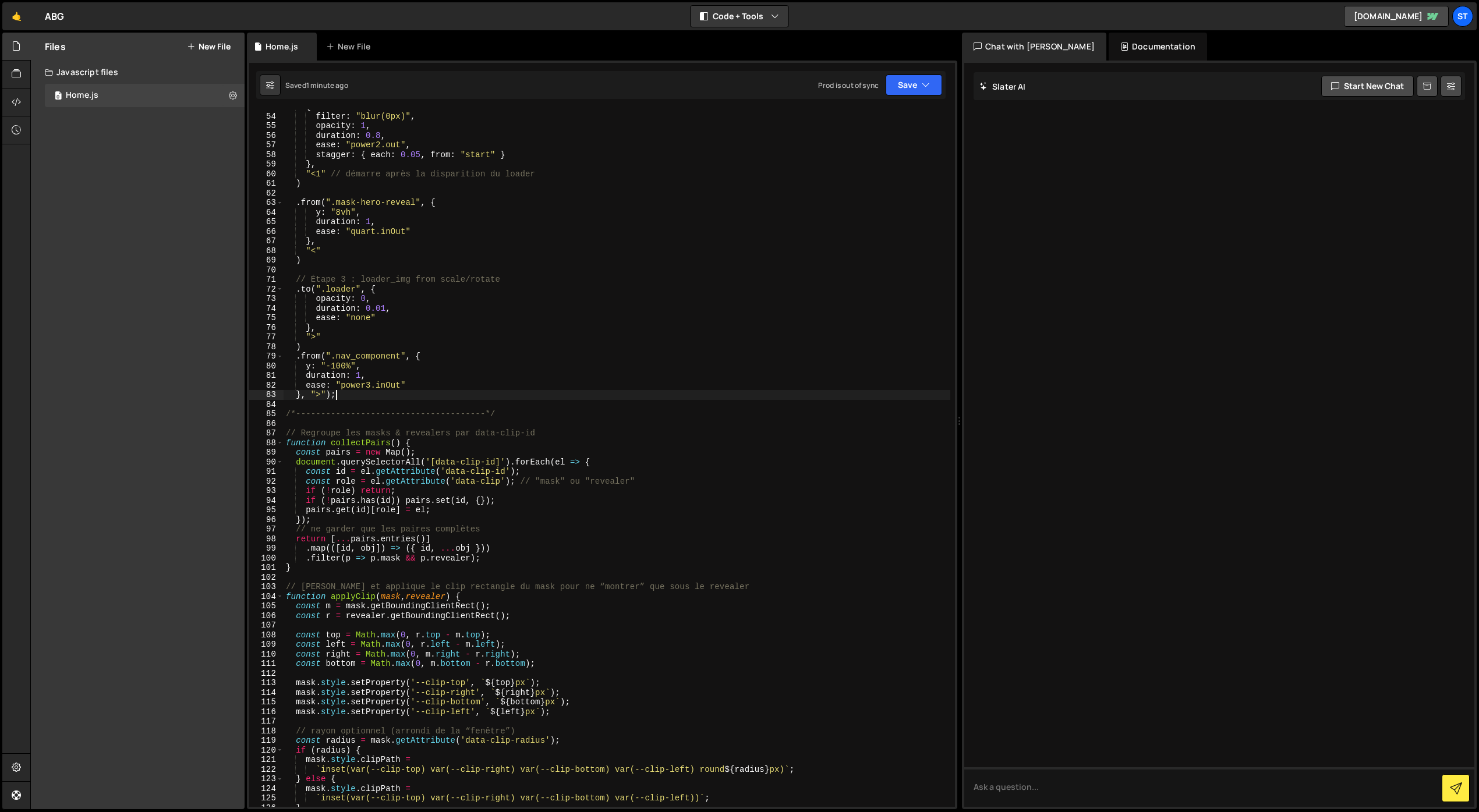
scroll to position [0, 3]
click at [348, 396] on div "{ filter : "blur(0px)" , opacity : 1 , duration : 0.8 , ease : "power2.out" , s…" at bounding box center [616, 460] width 666 height 717
paste textarea "hero_subheading-wrap"
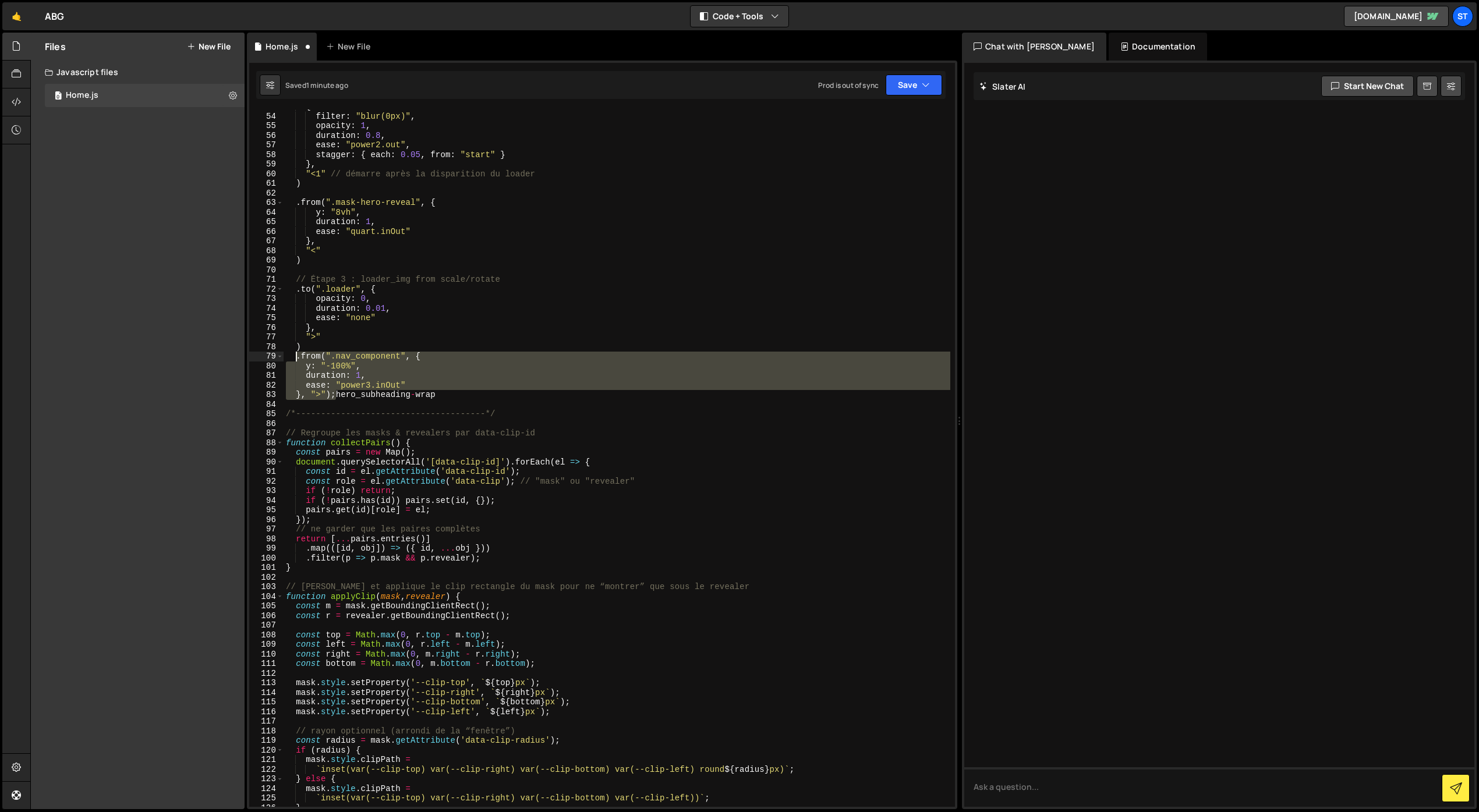
drag, startPoint x: 335, startPoint y: 396, endPoint x: 297, endPoint y: 361, distance: 51.7
click at [297, 361] on div "{ filter : "blur(0px)" , opacity : 1 , duration : 0.8 , ease : "power2.out" , s…" at bounding box center [616, 460] width 666 height 717
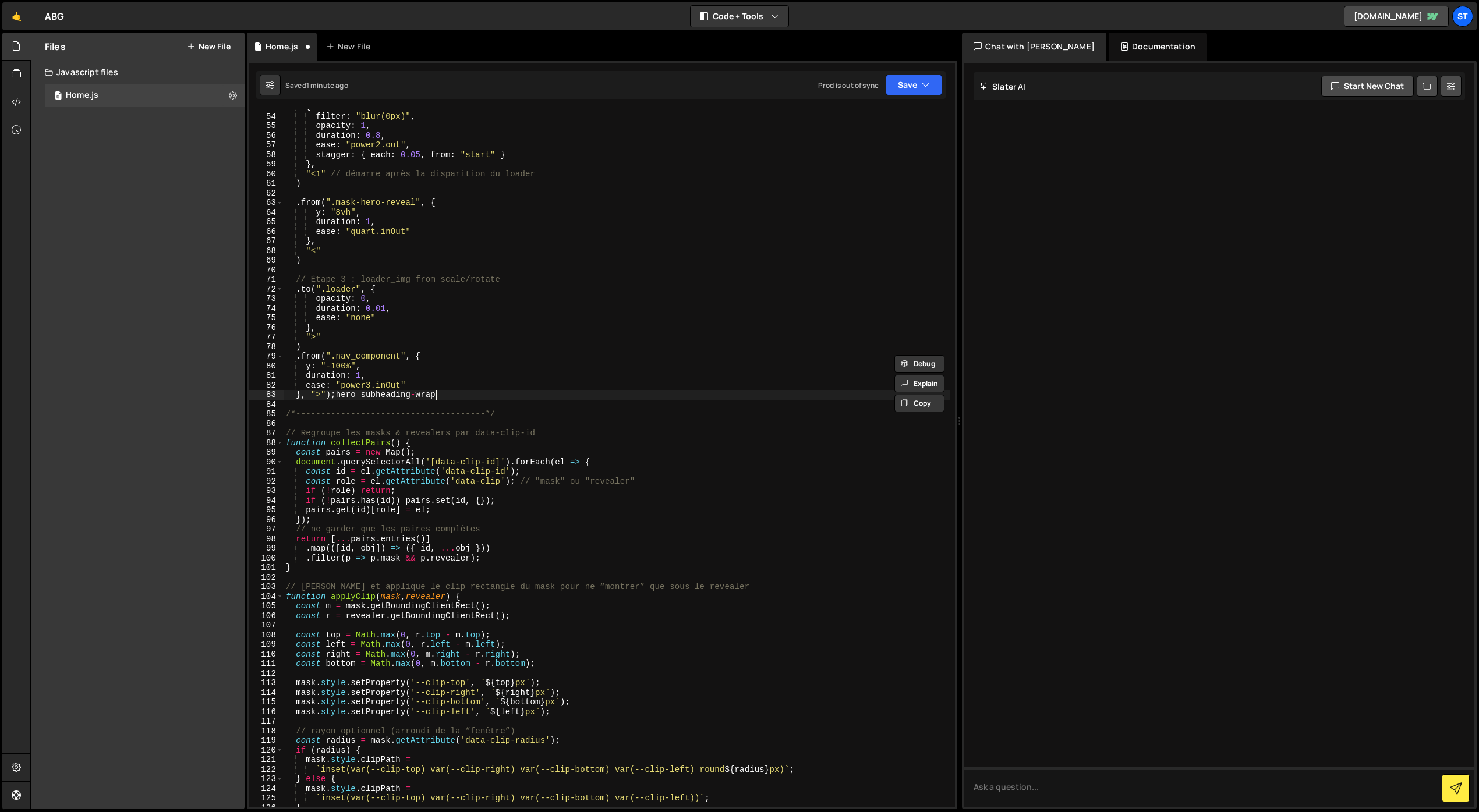
click at [472, 395] on div "{ filter : "blur(0px)" , opacity : 1 , duration : 0.8 , ease : "power2.out" , s…" at bounding box center [616, 460] width 666 height 717
type textarea "}, ">");hero_subheading-wrap"
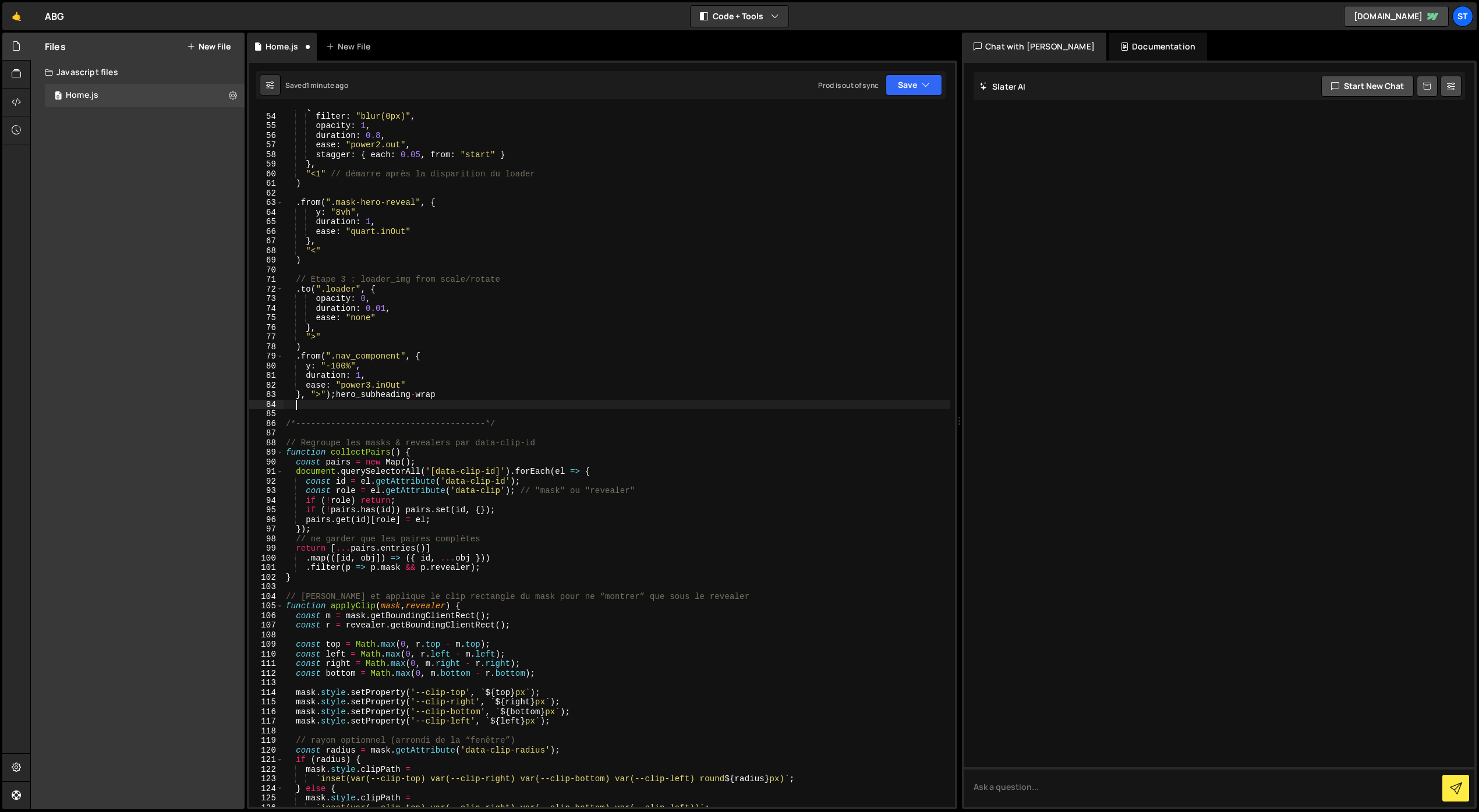
paste textarea "}, ">");"
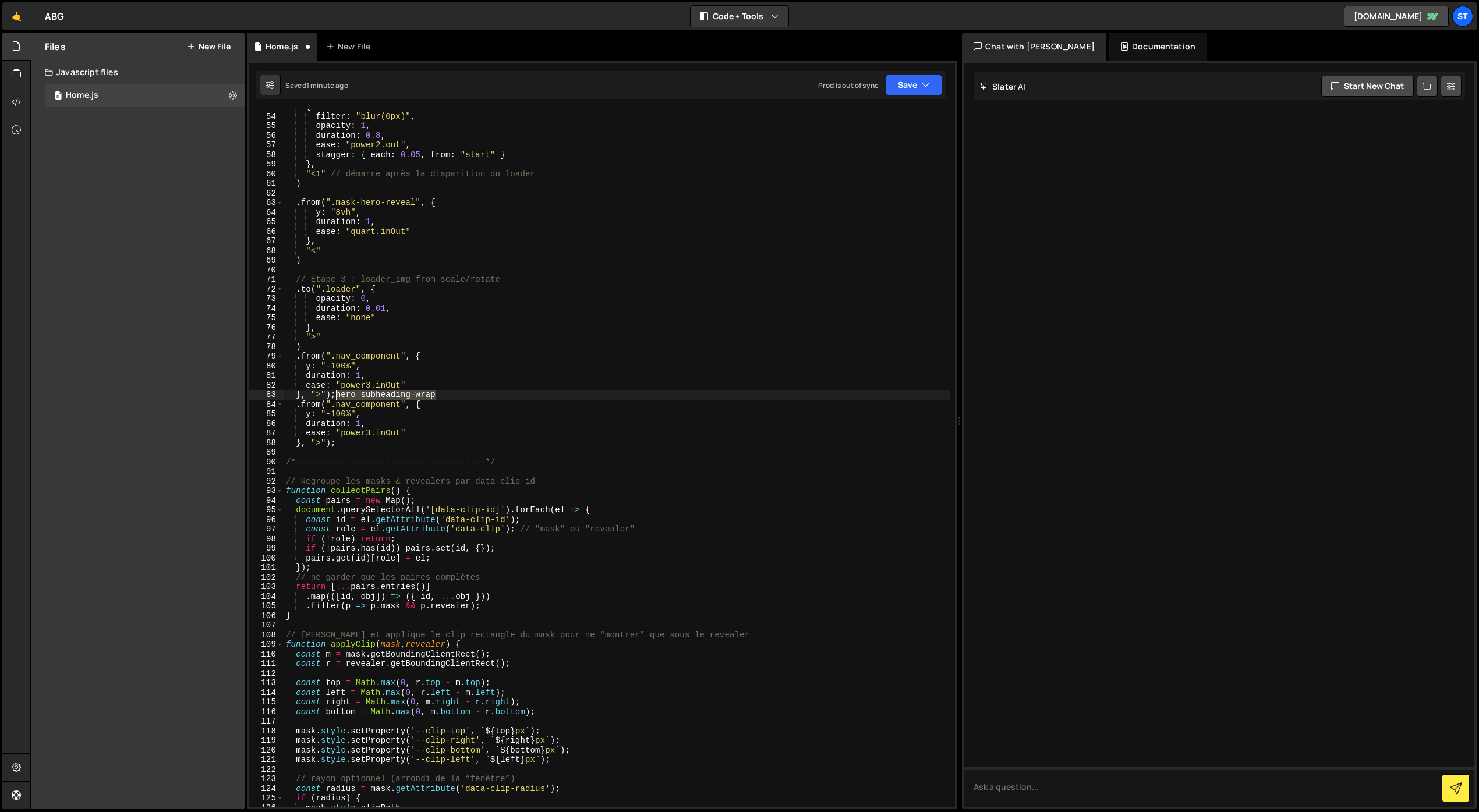
drag, startPoint x: 431, startPoint y: 395, endPoint x: 338, endPoint y: 396, distance: 93.0
click at [338, 396] on div "{ filter : "blur(0px)" , opacity : 1 , duration : 0.8 , ease : "power2.out" , s…" at bounding box center [616, 460] width 666 height 717
drag, startPoint x: 401, startPoint y: 405, endPoint x: 337, endPoint y: 405, distance: 64.0
click at [337, 405] on div "{ filter : "blur(0px)" , opacity : 1 , duration : 0.8 , ease : "power2.out" , s…" at bounding box center [616, 460] width 666 height 717
paste textarea "hero_subheading-wrap"
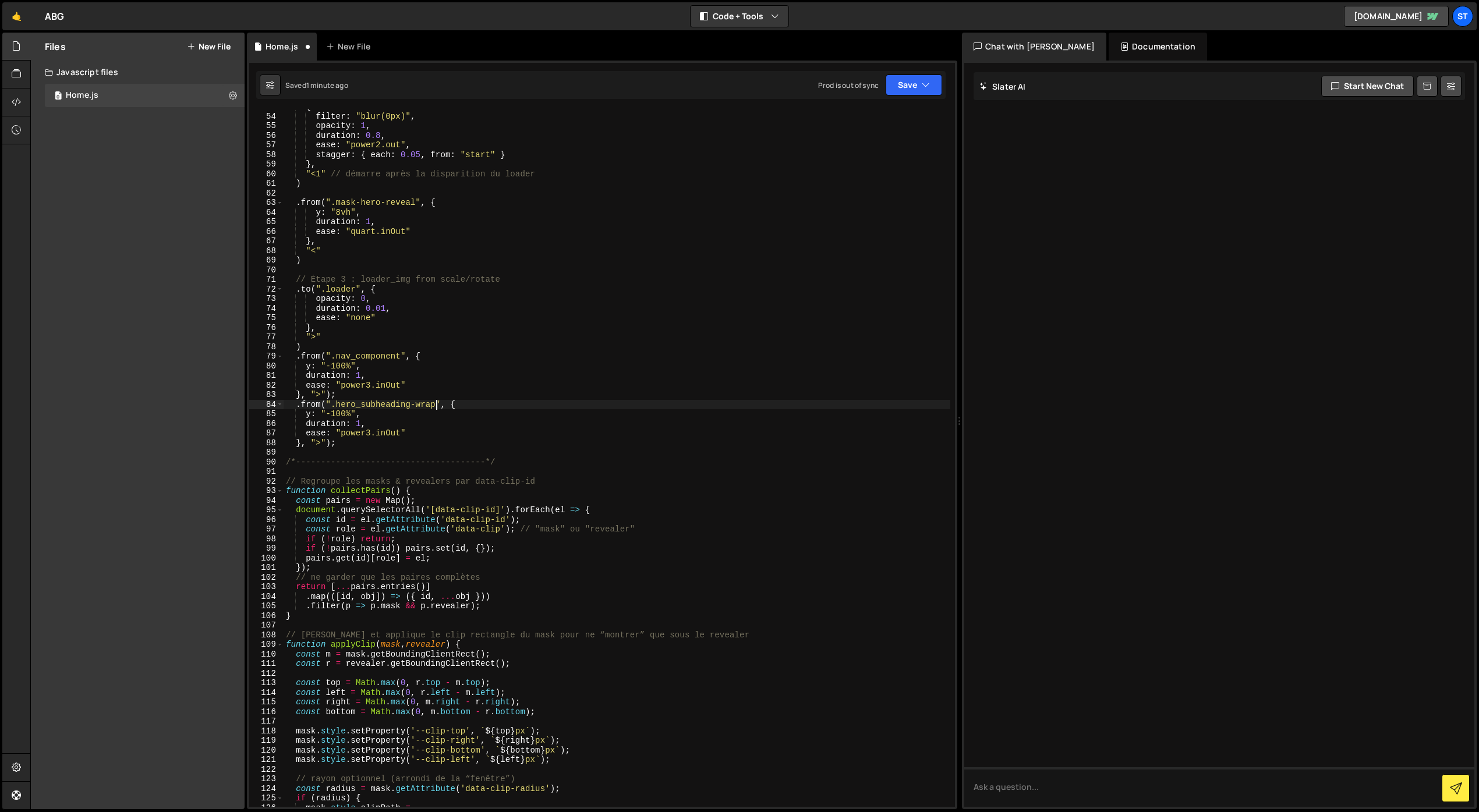
click at [322, 442] on div "{ filter : "blur(0px)" , opacity : 1 , duration : 0.8 , ease : "power2.out" , s…" at bounding box center [616, 460] width 666 height 717
click at [357, 394] on div "{ filter : "blur(0px)" , opacity : 1 , duration : 0.8 , ease : "power2.out" , s…" at bounding box center [616, 460] width 666 height 717
click at [918, 83] on button "Save" at bounding box center [913, 85] width 56 height 21
click at [867, 114] on div "Save to Staging S" at bounding box center [874, 113] width 121 height 12
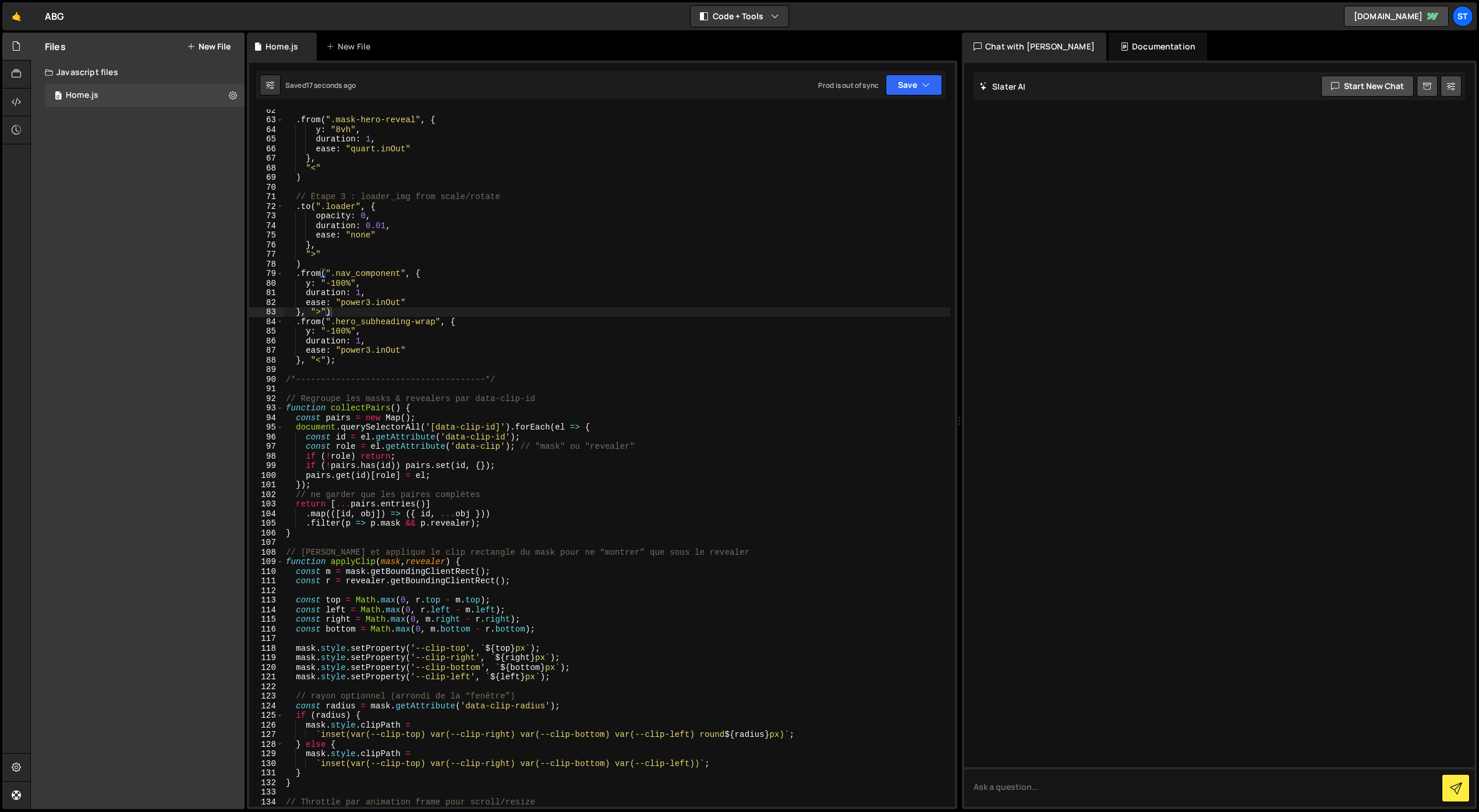
scroll to position [595, 0]
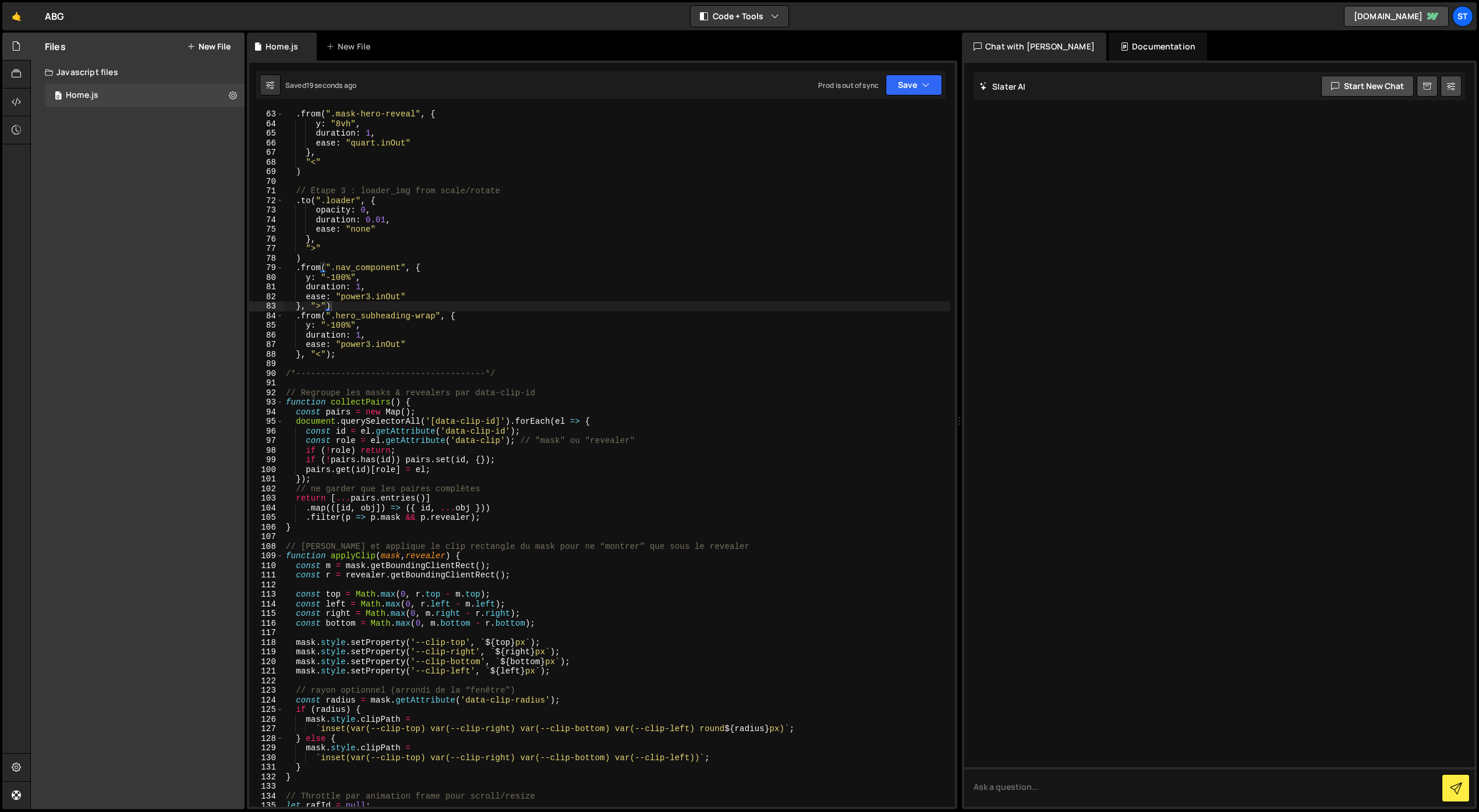
type textarea "y: "-100%","
click at [365, 326] on div ". from ( ".mask-hero-reveal" , { y : "8vh" , duration : 1 , ease : "quart.inOut…" at bounding box center [616, 467] width 666 height 717
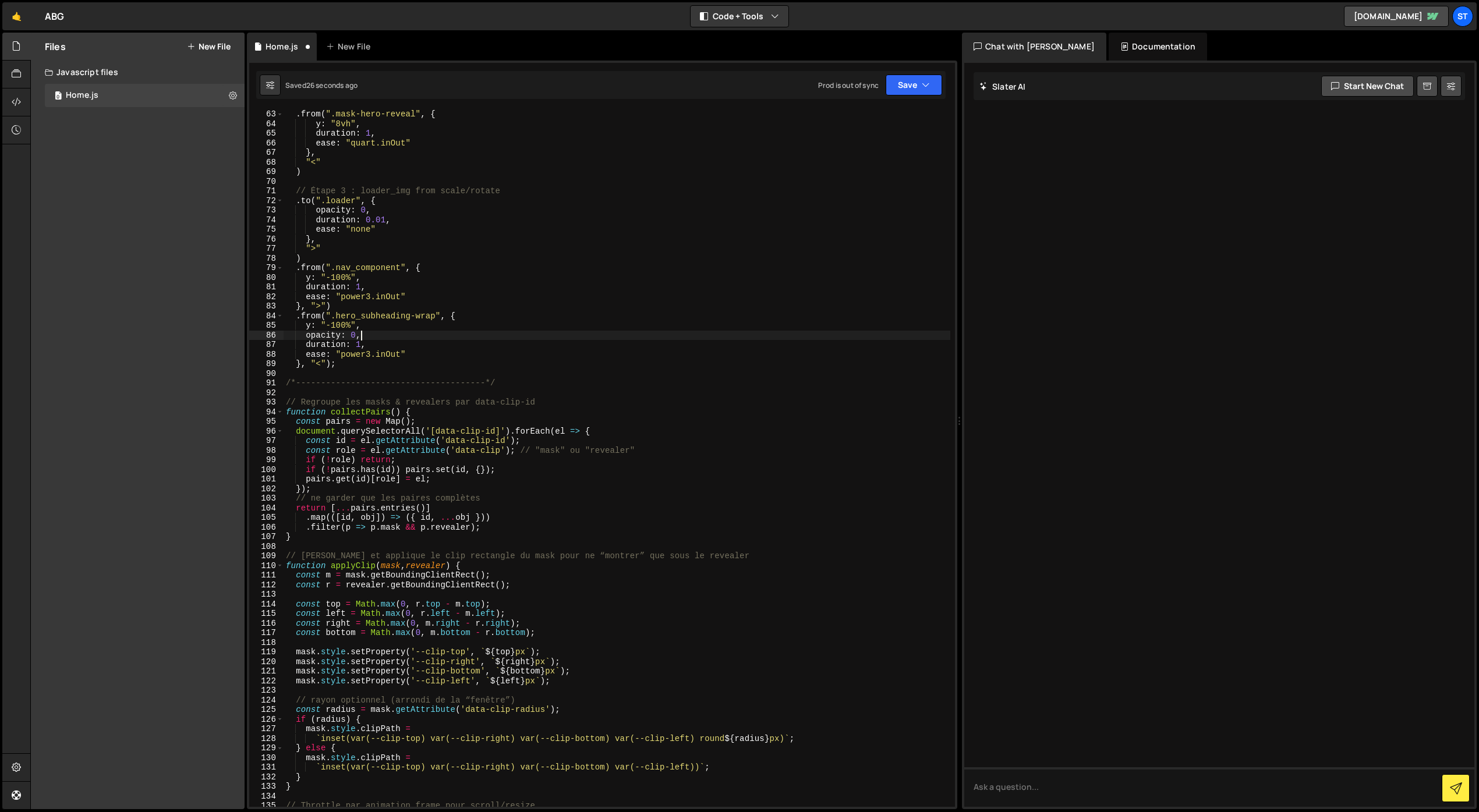
scroll to position [0, 4]
drag, startPoint x: 906, startPoint y: 85, endPoint x: 893, endPoint y: 95, distance: 16.4
click at [905, 85] on button "Save" at bounding box center [913, 85] width 56 height 21
click at [860, 122] on div "27 seconds ago" at bounding box center [860, 126] width 51 height 10
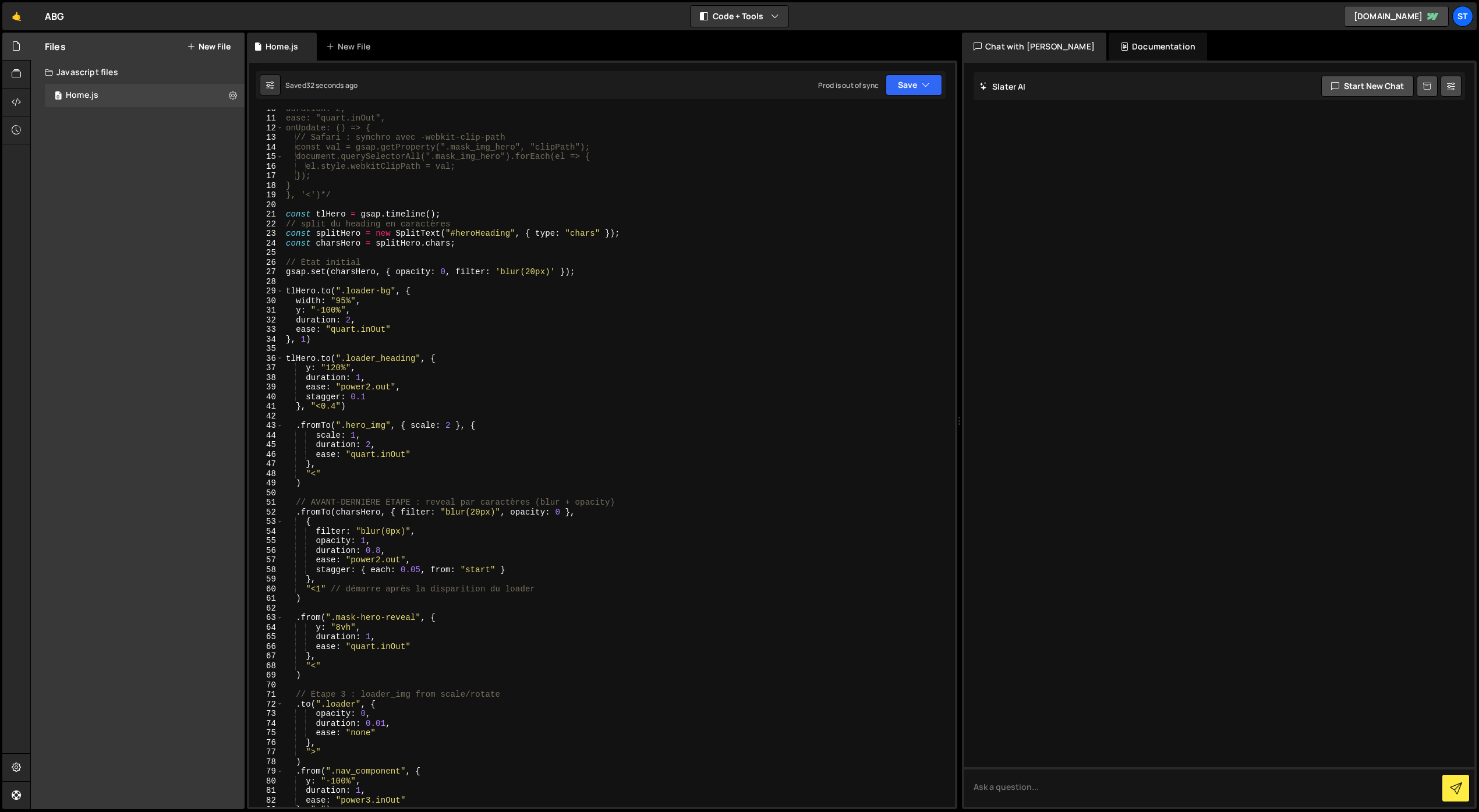
scroll to position [92, 0]
drag, startPoint x: 372, startPoint y: 396, endPoint x: 306, endPoint y: 398, distance: 66.0
click at [306, 398] on div "duration: 2, ease: "quart.inOut", onUpdate: () => { // Safari : synchro avec -w…" at bounding box center [616, 462] width 666 height 717
paste textarea "{ each: 0.05, from: "start" }"
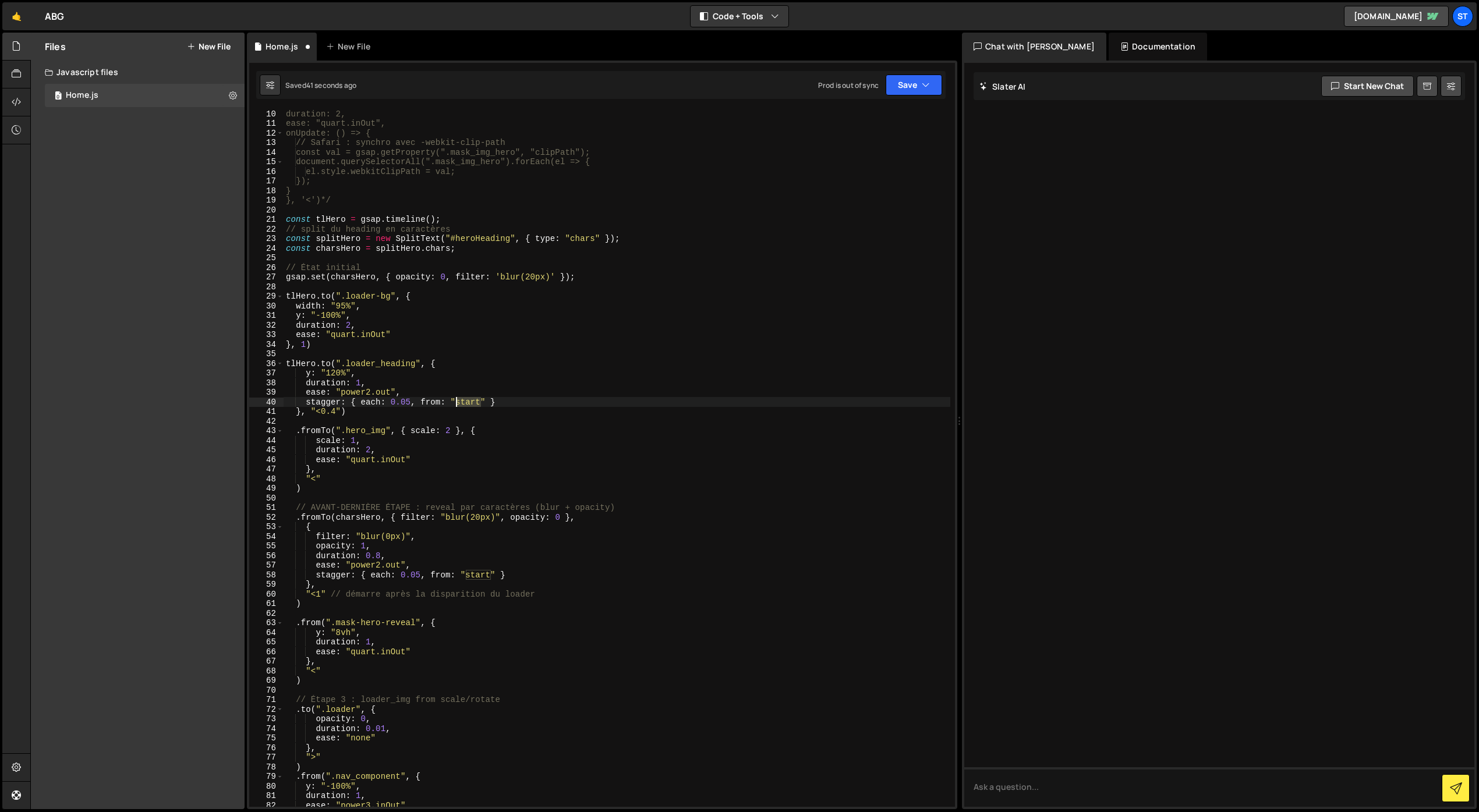
drag, startPoint x: 482, startPoint y: 401, endPoint x: 456, endPoint y: 402, distance: 26.0
click at [456, 403] on div "duration: 2, ease: "quart.inOut", onUpdate: () => { // Safari : synchro avec -w…" at bounding box center [616, 467] width 666 height 717
click at [927, 90] on icon "button" at bounding box center [925, 85] width 8 height 12
click at [899, 118] on div "Save to Staging S" at bounding box center [874, 113] width 121 height 12
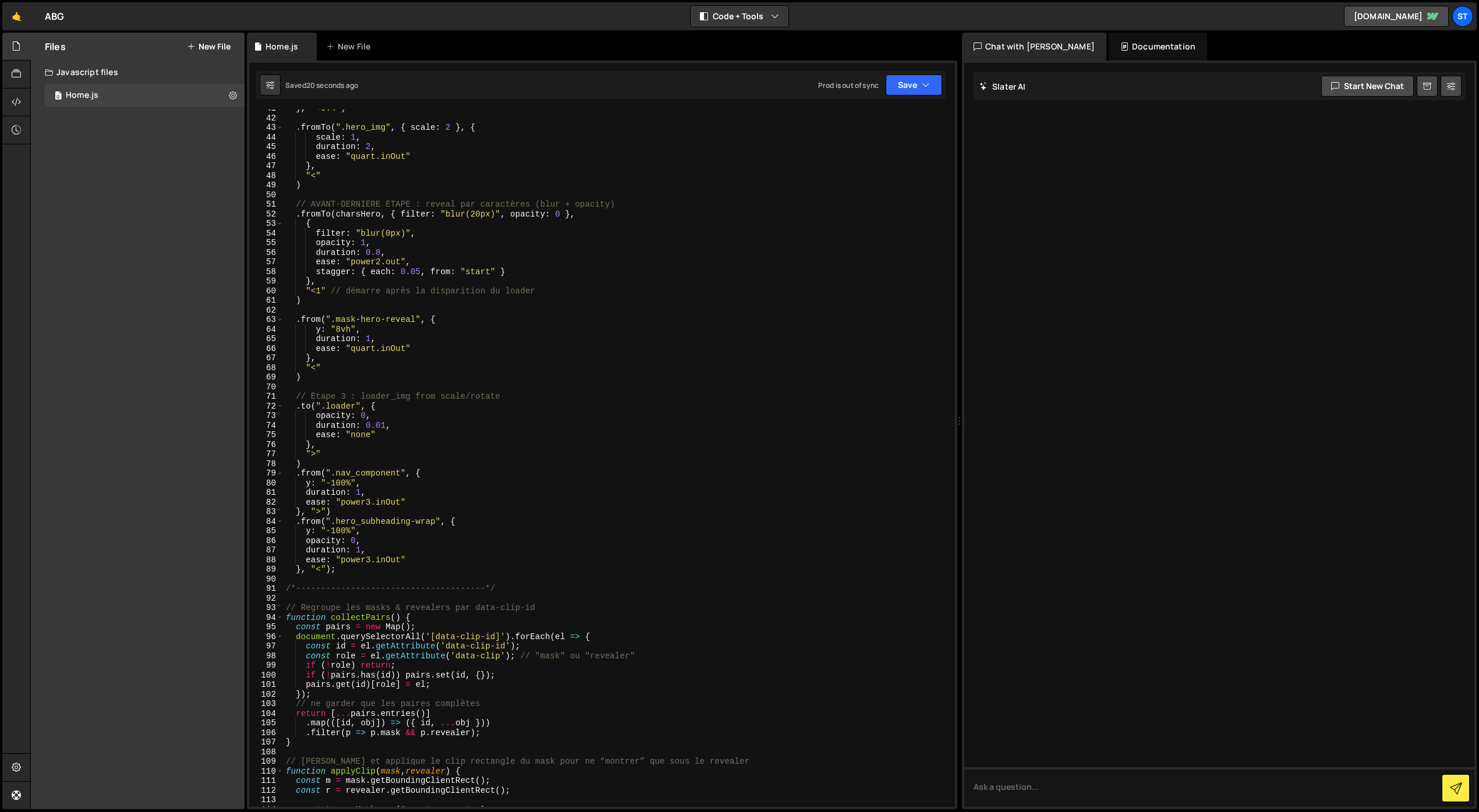
scroll to position [391, 0]
drag, startPoint x: 422, startPoint y: 272, endPoint x: 373, endPoint y: 275, distance: 49.1
click at [373, 275] on div "} , "<0.4" ) . fromTo ( ".hero_img" , { scale : 2 } , { scale : 1 , duration : …" at bounding box center [616, 461] width 666 height 717
click at [897, 83] on button "Save" at bounding box center [913, 85] width 56 height 21
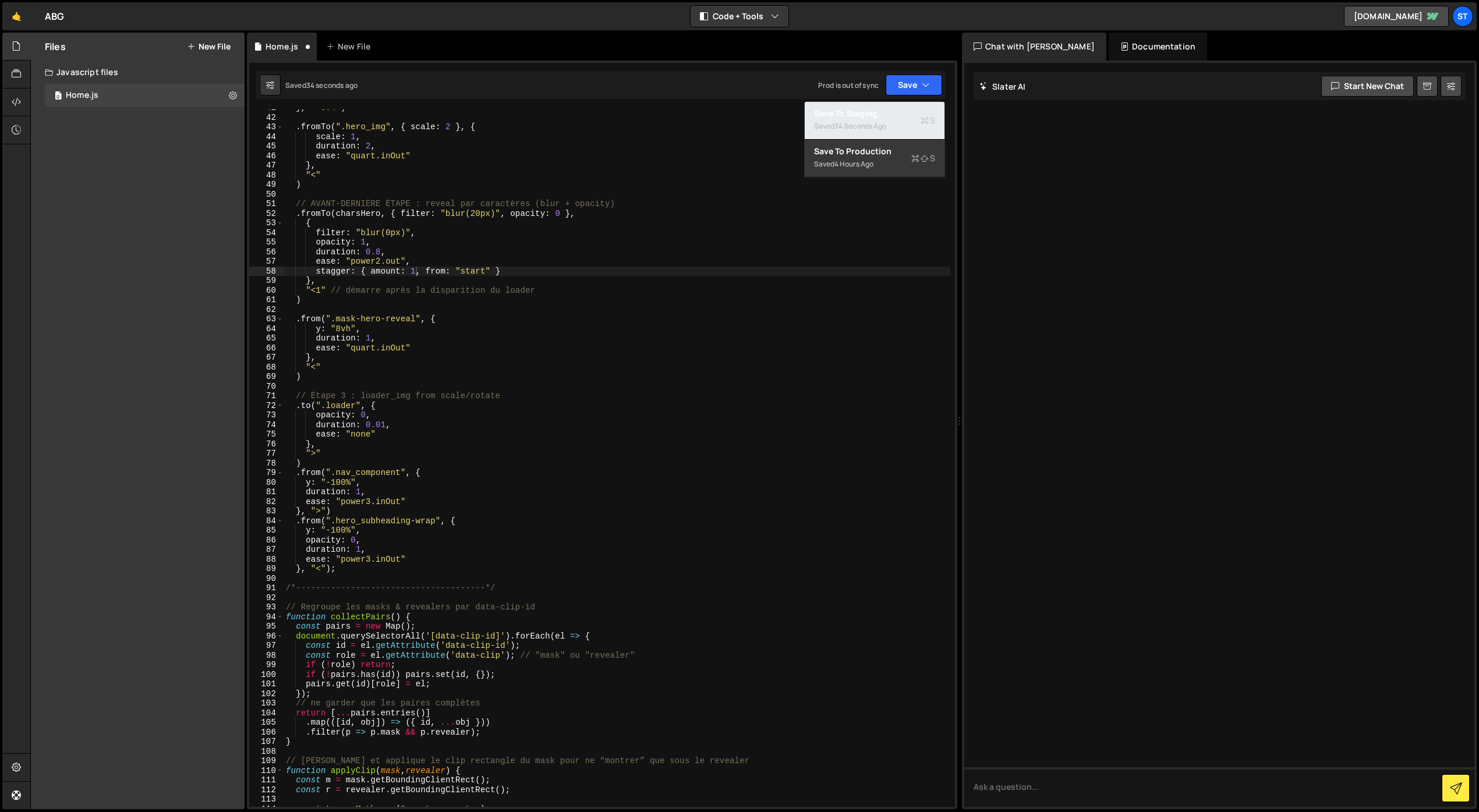
click at [869, 111] on div "Save to Staging S" at bounding box center [874, 113] width 121 height 12
click at [370, 562] on div "} , "<0.4" ) . fromTo ( ".hero_img" , { scale : 2 } , { scale : 1 , duration : …" at bounding box center [616, 461] width 666 height 717
click at [370, 502] on div "} , "<0.4" ) . fromTo ( ".hero_img" , { scale : 2 } , { scale : 1 , duration : …" at bounding box center [616, 461] width 666 height 717
click at [359, 490] on div "} , "<0.4" ) . fromTo ( ".hero_img" , { scale : 2 } , { scale : 1 , duration : …" at bounding box center [616, 461] width 666 height 717
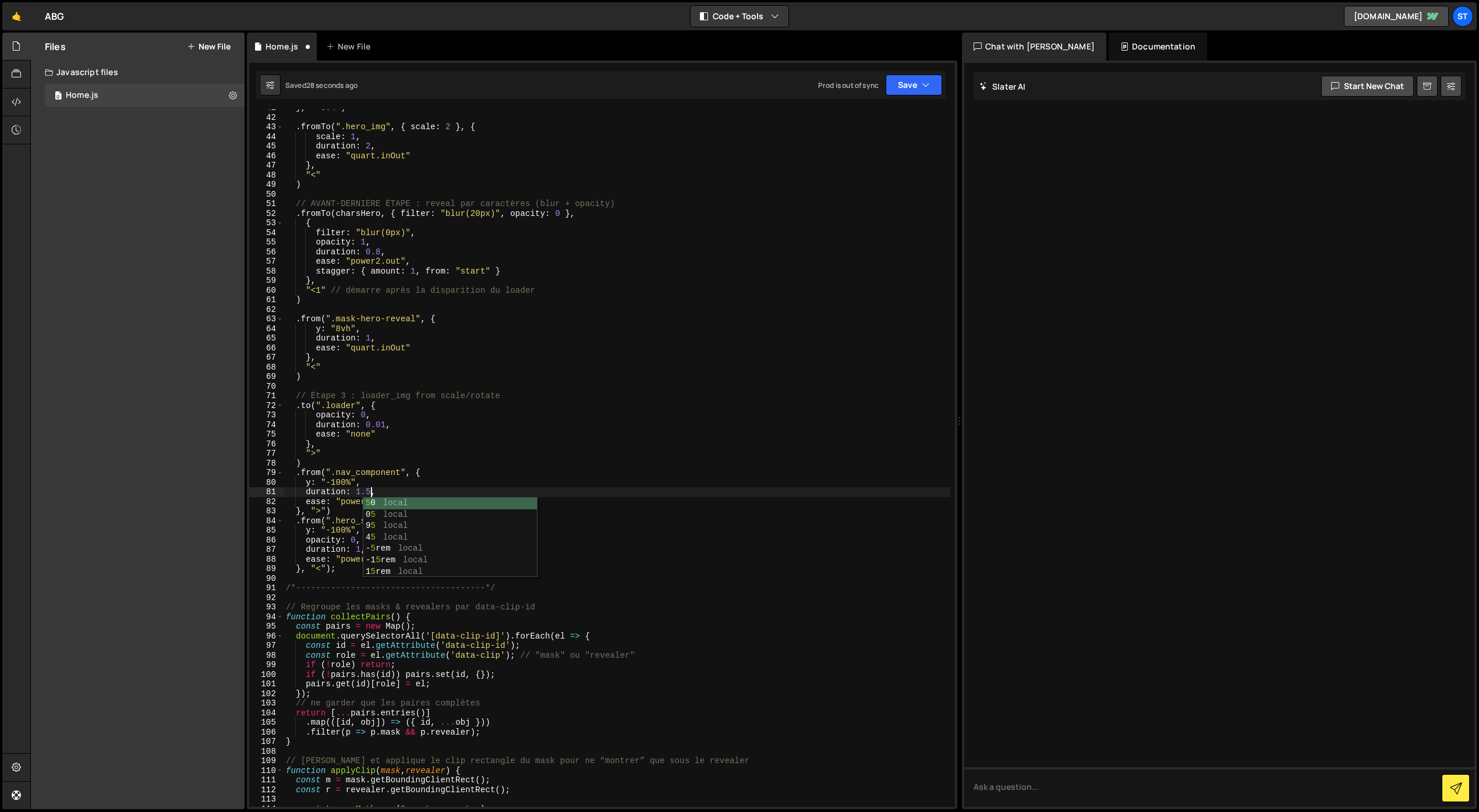
click at [335, 527] on div "} , "<0.4" ) . fromTo ( ".hero_img" , { scale : 2 } , { scale : 1 , duration : …" at bounding box center [616, 461] width 666 height 717
click at [359, 547] on div "} , "<0.4" ) . fromTo ( ".hero_img" , { scale : 2 } , { scale : 1 , duration : …" at bounding box center [616, 461] width 666 height 717
click at [414, 505] on div "} , "<0.4" ) . fromTo ( ".hero_img" , { scale : 2 } , { scale : 1 , duration : …" at bounding box center [616, 461] width 666 height 717
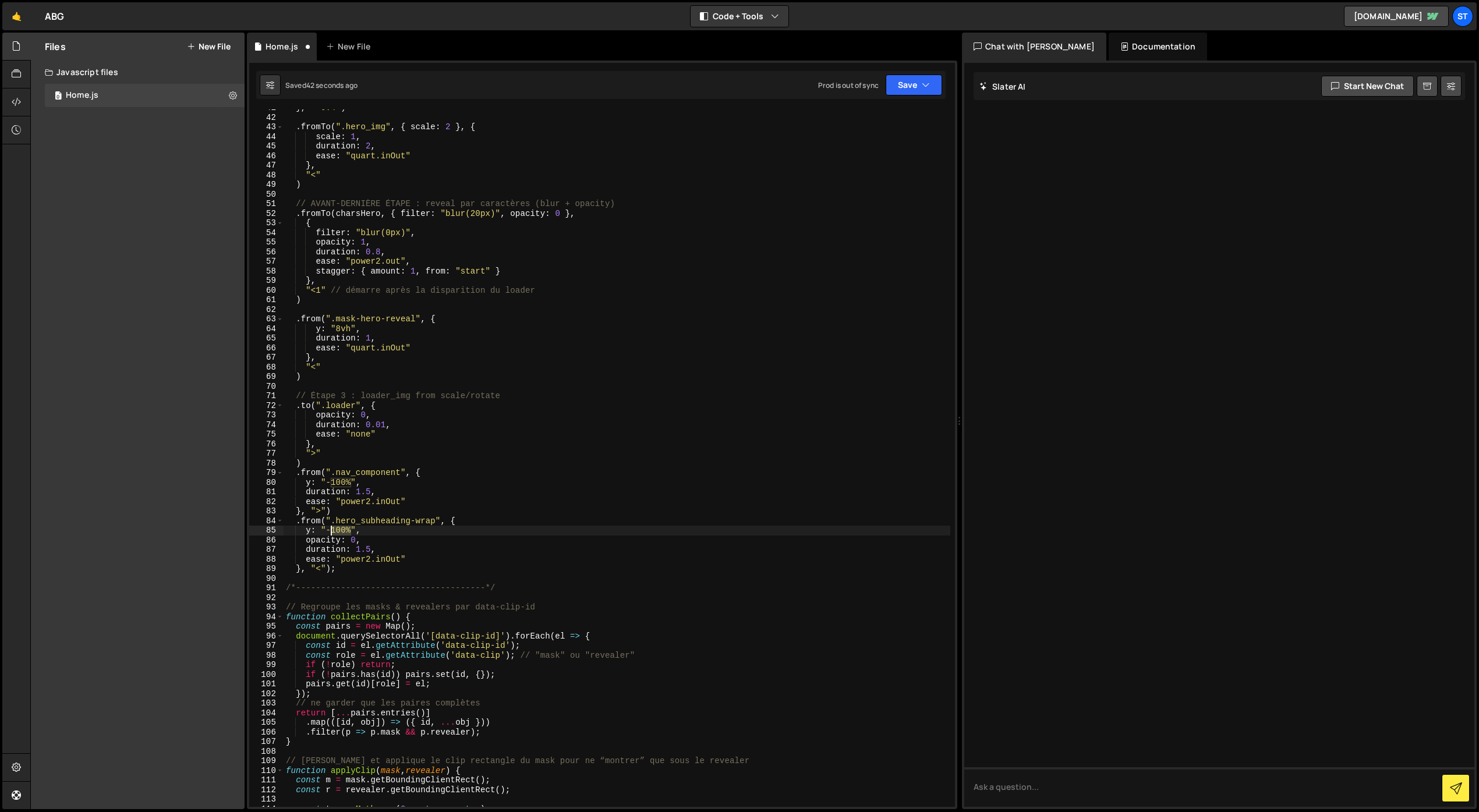
drag, startPoint x: 351, startPoint y: 531, endPoint x: 333, endPoint y: 532, distance: 18.0
click at [333, 532] on div "} , "<0.4" ) . fromTo ( ".hero_img" , { scale : 2 } , { scale : 1 , duration : …" at bounding box center [616, 461] width 666 height 717
click at [919, 89] on button "Save" at bounding box center [913, 85] width 56 height 21
click at [860, 122] on div "47 seconds ago" at bounding box center [860, 126] width 51 height 10
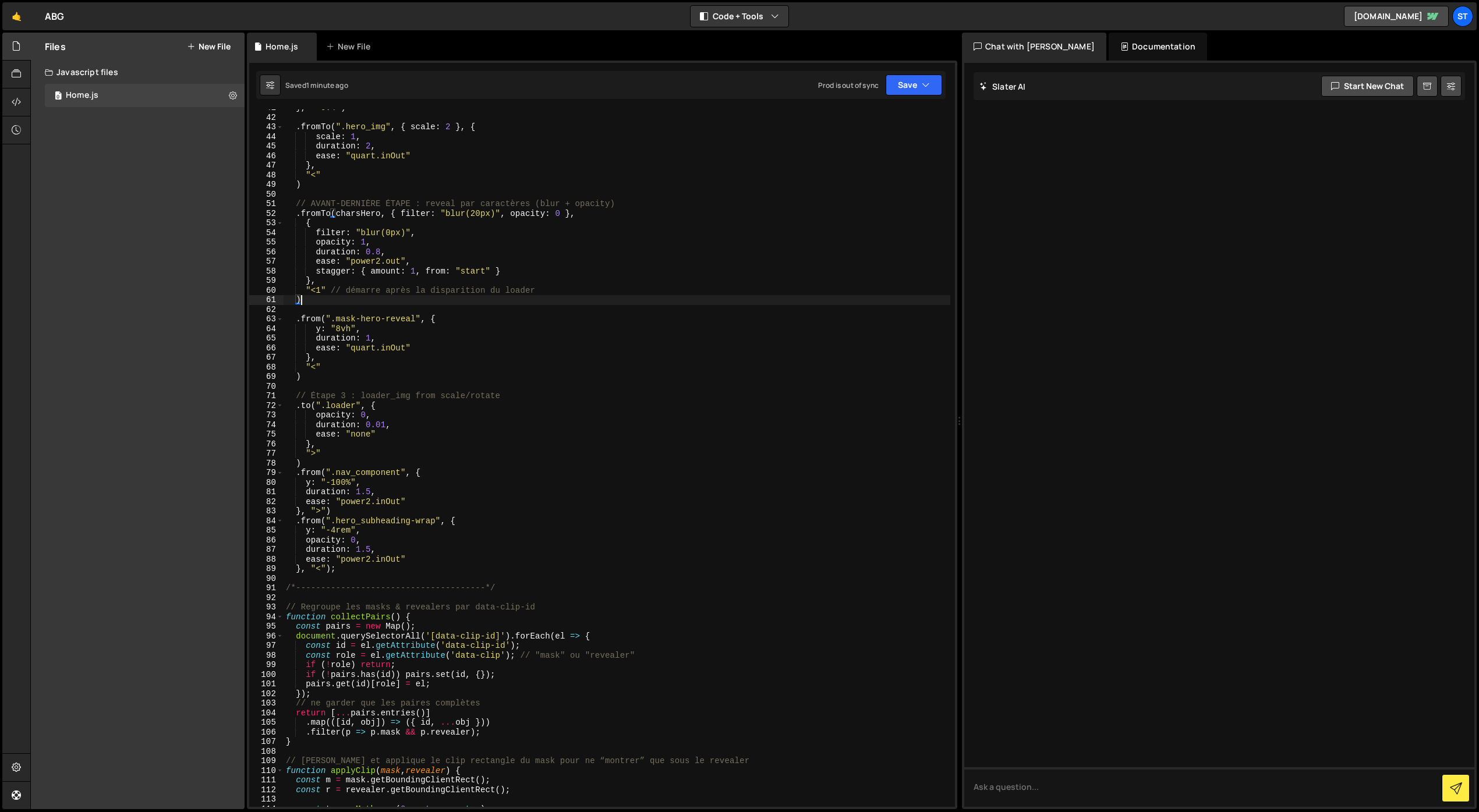
scroll to position [0, 1]
click at [320, 297] on div "} , "<0.4" ) . fromTo ( ".hero_img" , { scale : 2 } , { scale : 1 , duration : …" at bounding box center [616, 461] width 666 height 717
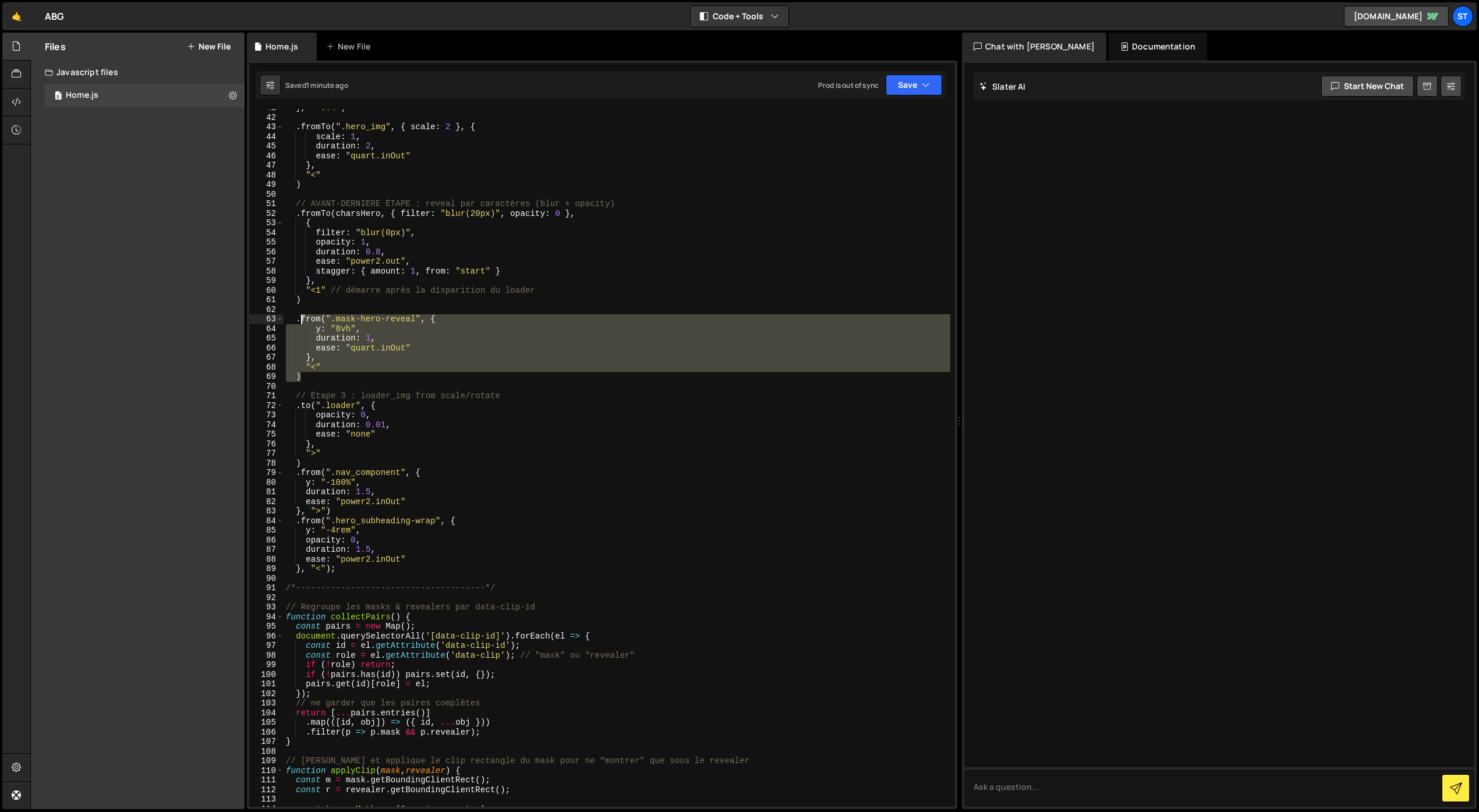
drag, startPoint x: 305, startPoint y: 373, endPoint x: 312, endPoint y: 301, distance: 72.3
click at [300, 320] on div "} , "<0.4" ) . fromTo ( ".hero_img" , { scale : 2 } , { scale : 1 , duration : …" at bounding box center [616, 461] width 666 height 717
click at [312, 298] on div "} , "<0.4" ) . fromTo ( ".hero_img" , { scale : 2 } , { scale : 1 , duration : …" at bounding box center [616, 461] width 666 height 717
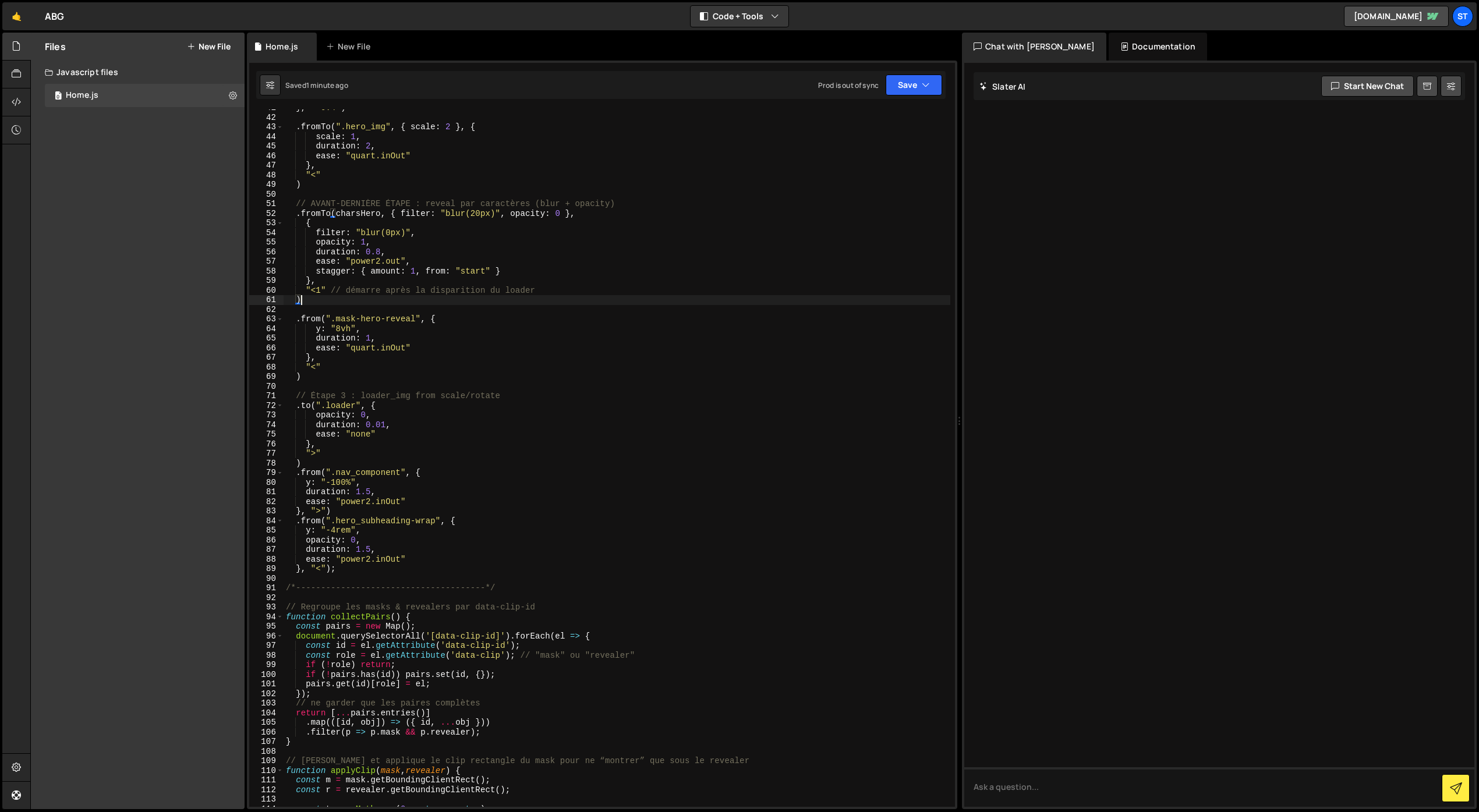
paste textarea "stagger: { each: 0.05, from: "start" }"
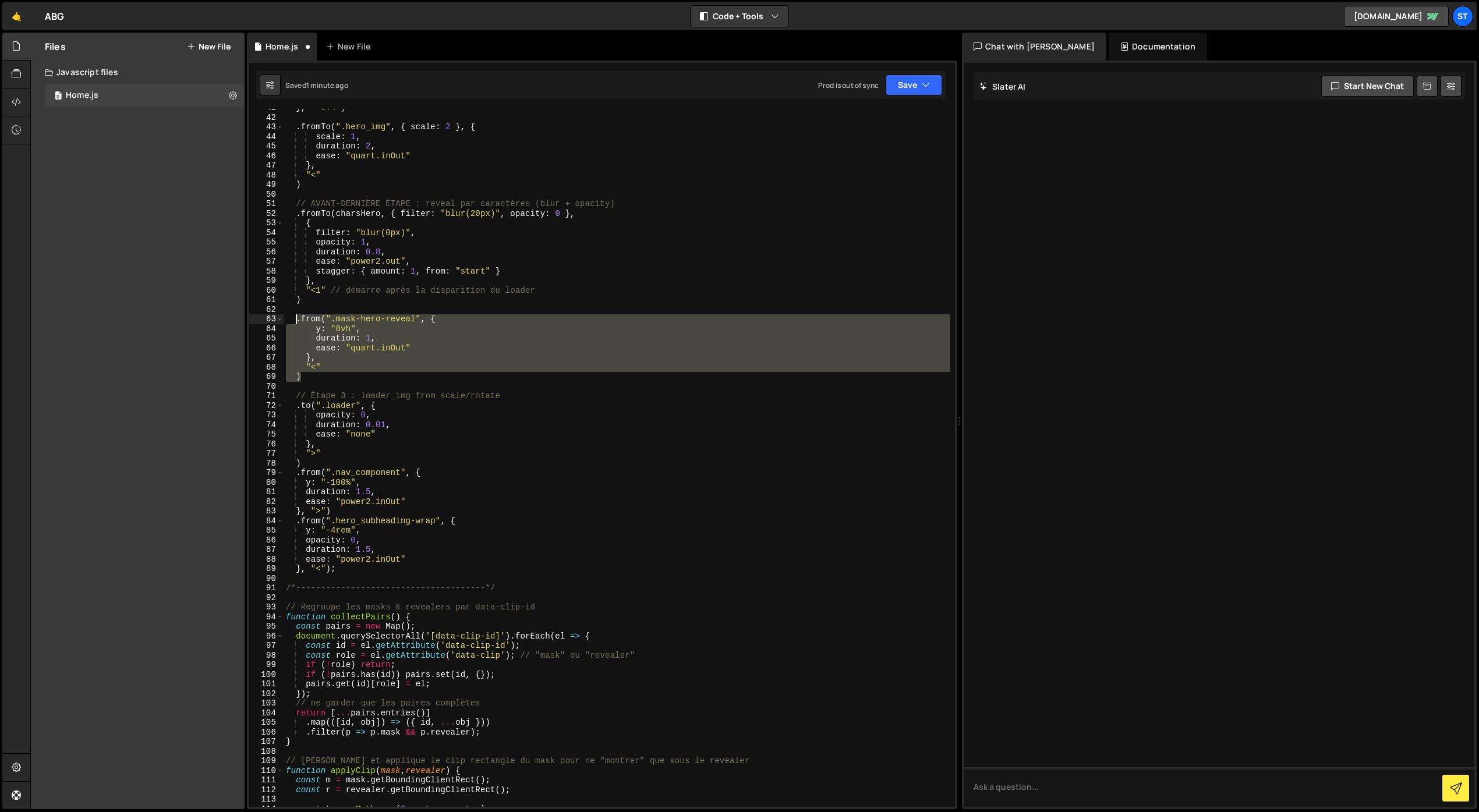
drag, startPoint x: 301, startPoint y: 370, endPoint x: 297, endPoint y: 319, distance: 51.2
click at [297, 319] on div "} , "<0.4" ) . fromTo ( ".hero_img" , { scale : 2 } , { scale : 1 , duration : …" at bounding box center [616, 461] width 666 height 717
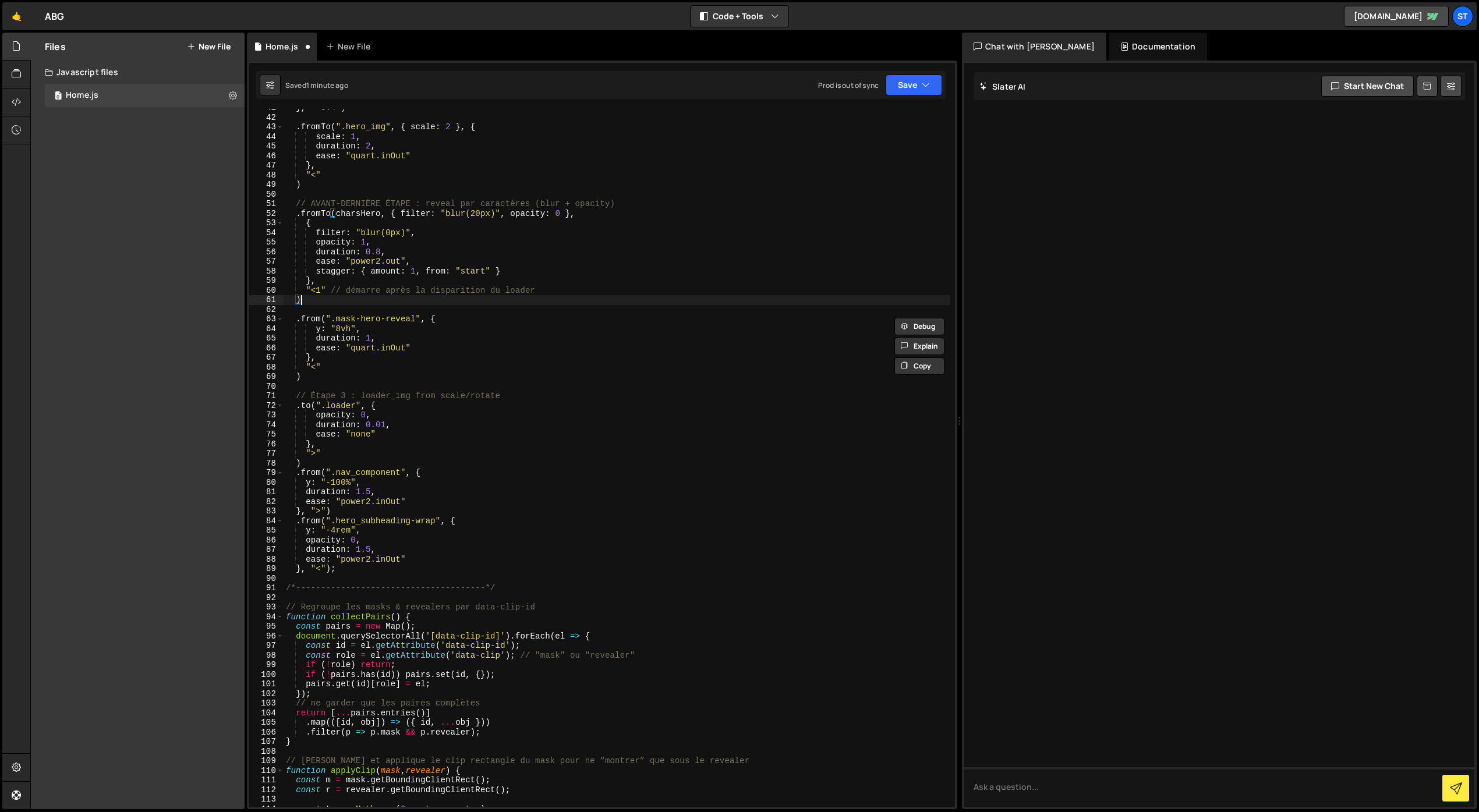
click at [314, 302] on div "} , "<0.4" ) . fromTo ( ".hero_img" , { scale : 2 } , { scale : 1 , duration : …" at bounding box center [616, 461] width 666 height 717
type textarea ")"
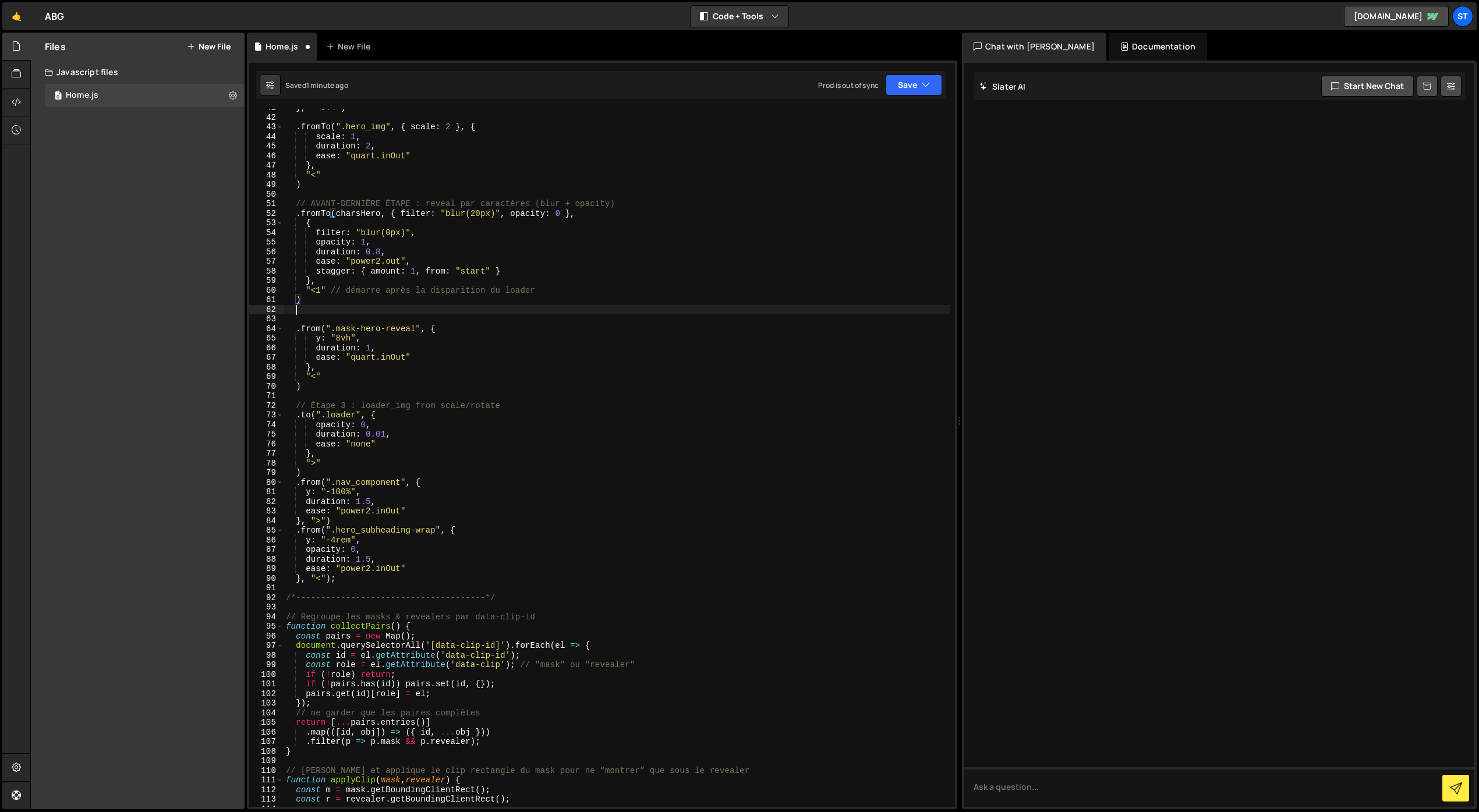
scroll to position [0, 0]
paste textarea ")"
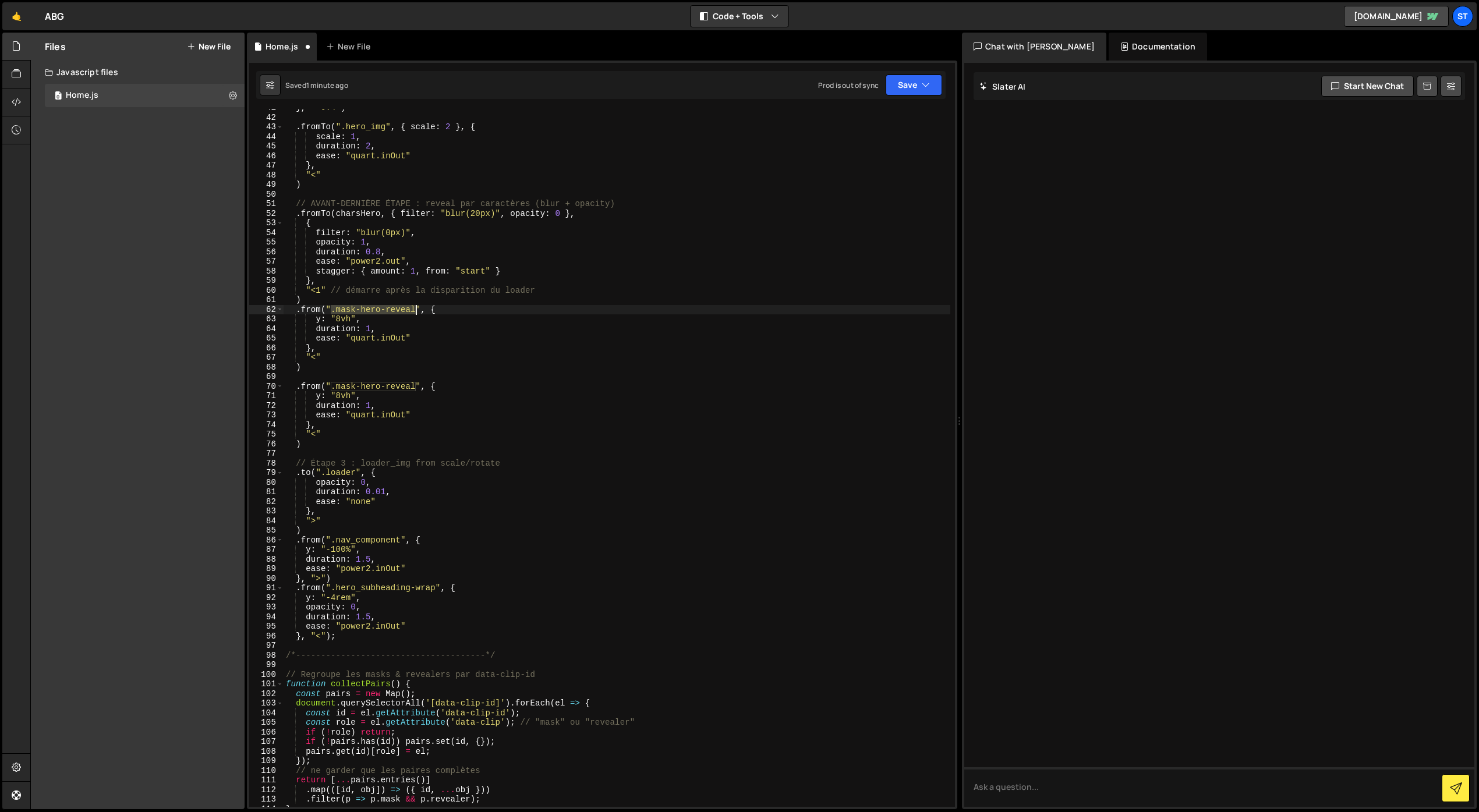
drag, startPoint x: 332, startPoint y: 310, endPoint x: 414, endPoint y: 311, distance: 82.0
click at [414, 311] on div "} , "<0.4" ) . fromTo ( ".hero_img" , { scale : 2 } , { scale : 1 , duration : …" at bounding box center [616, 461] width 666 height 717
click at [317, 322] on div "} , "<0.4" ) . fromTo ( ".hero_img" , { scale : 2 } , { scale : 1 , duration : …" at bounding box center [616, 461] width 666 height 717
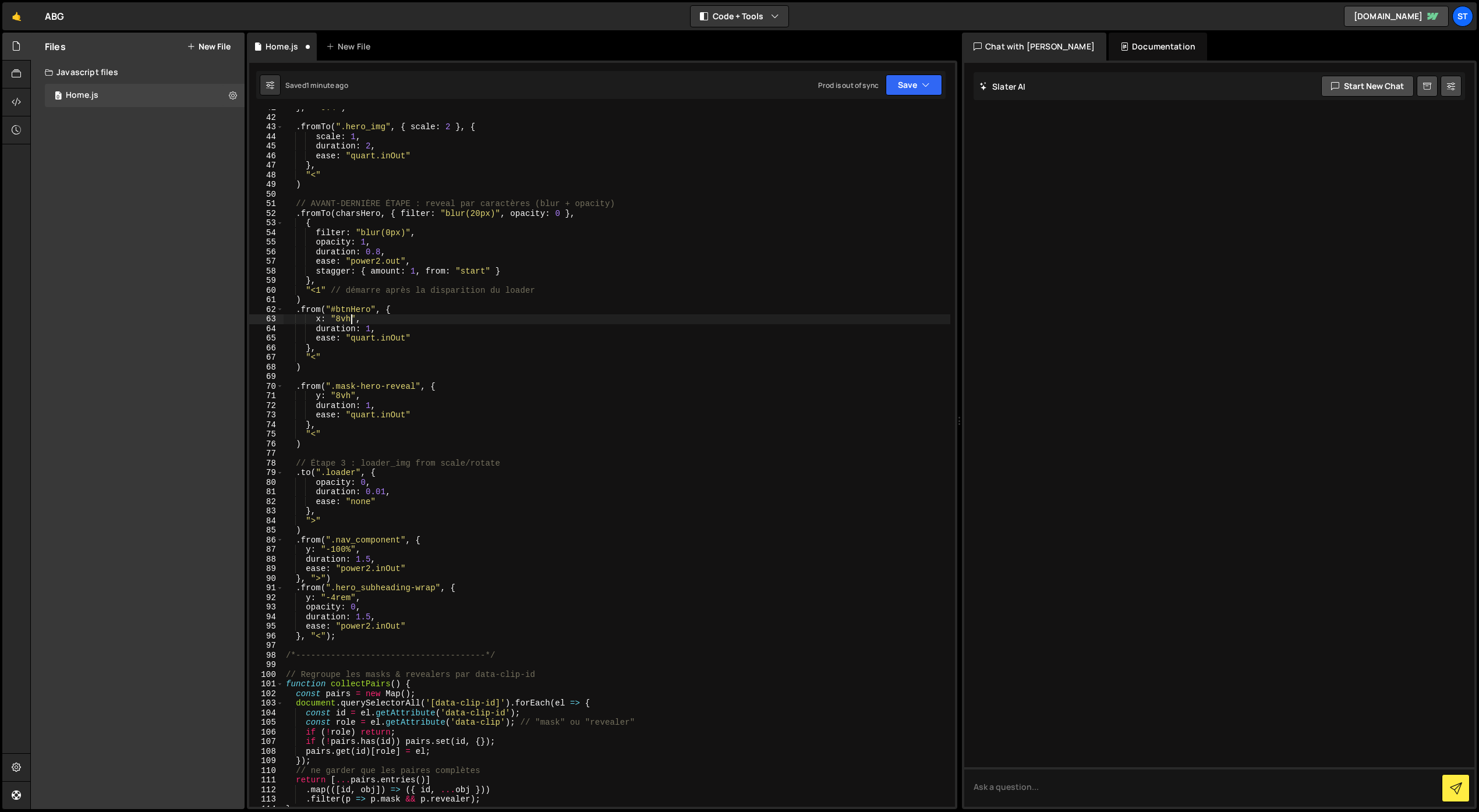
click at [349, 319] on div "} , "<0.4" ) . fromTo ( ".hero_img" , { scale : 2 } , { scale : 1 , duration : …" at bounding box center [616, 461] width 666 height 717
type textarea "x: "-4rem","
click at [374, 318] on div "} , "<0.4" ) . fromTo ( ".hero_img" , { scale : 2 } , { scale : 1 , duration : …" at bounding box center [616, 461] width 666 height 717
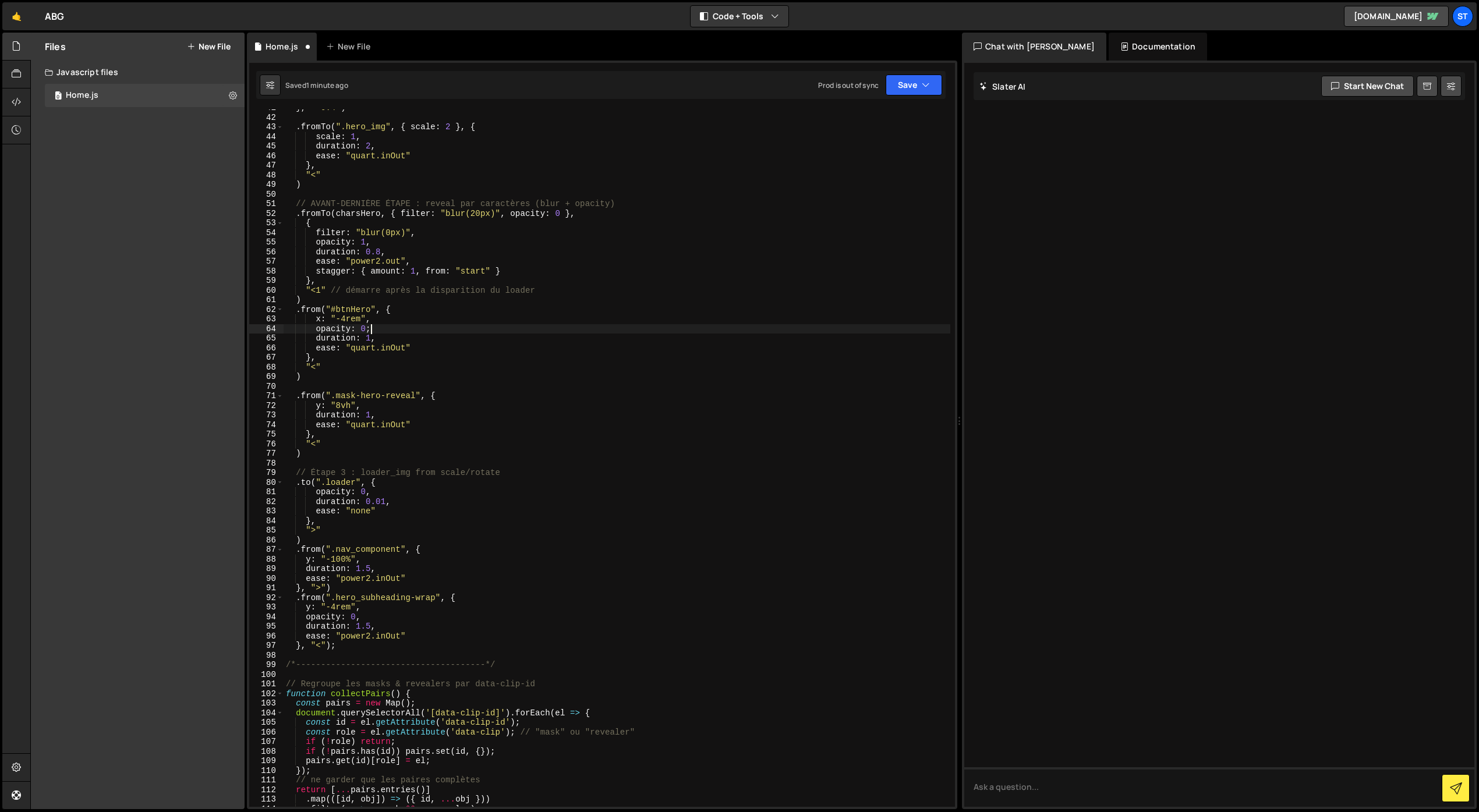
scroll to position [0, 5]
click at [316, 366] on div "} , "<0.4" ) . fromTo ( ".hero_img" , { scale : 2 } , { scale : 1 , duration : …" at bounding box center [616, 461] width 666 height 717
click at [906, 89] on button "Save" at bounding box center [913, 85] width 56 height 21
click at [878, 113] on div "Save to Staging S" at bounding box center [874, 113] width 121 height 12
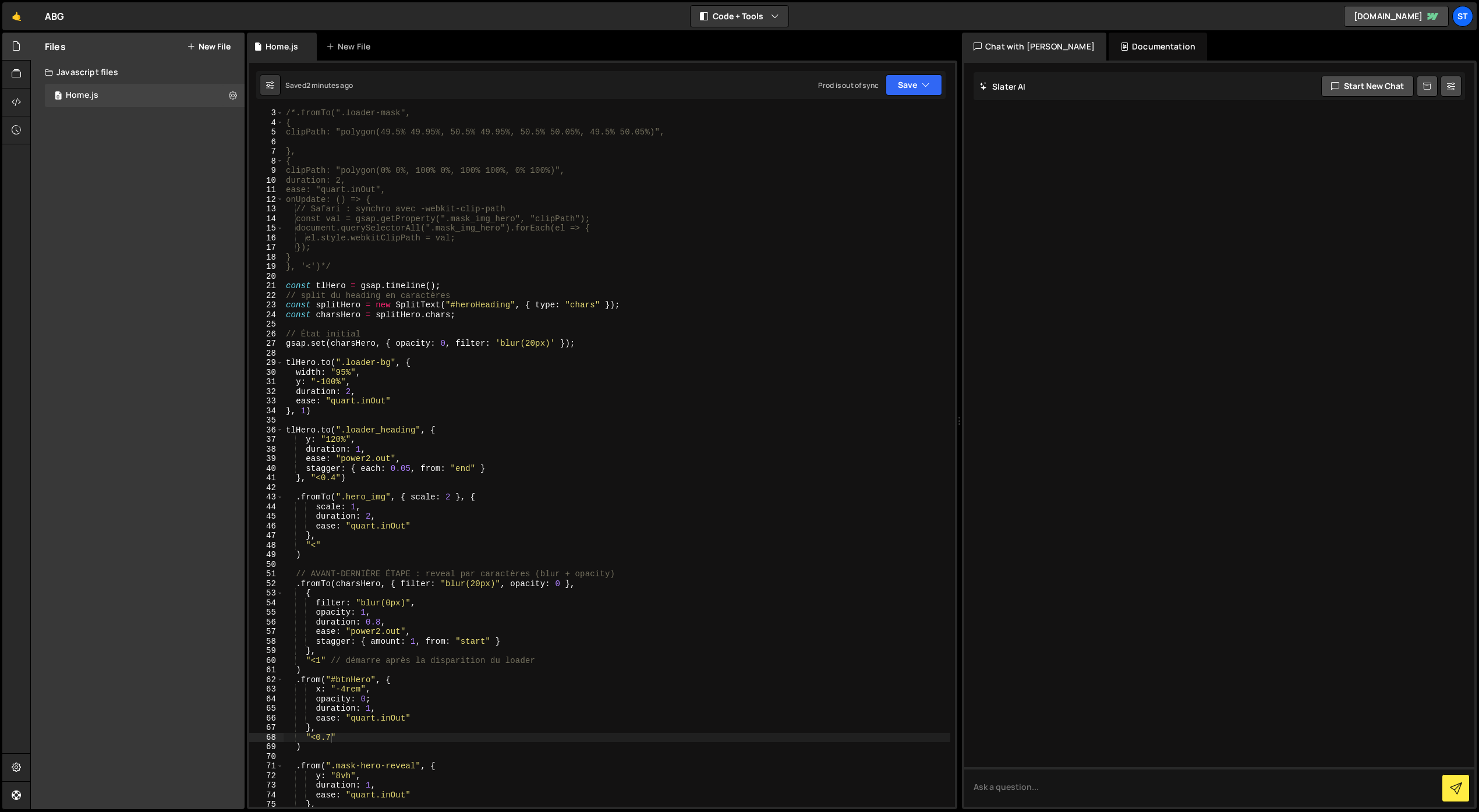
scroll to position [0, 0]
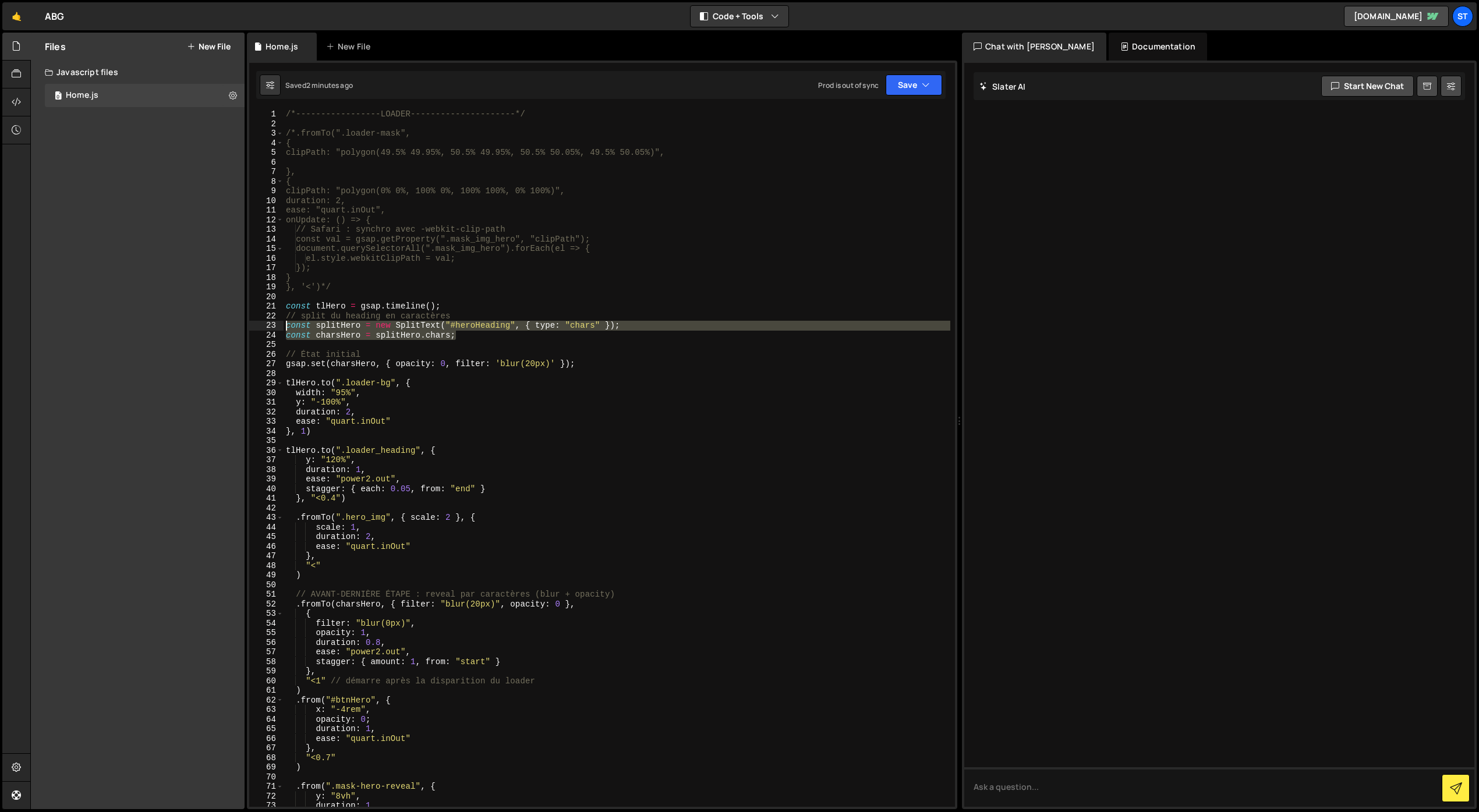
drag, startPoint x: 459, startPoint y: 337, endPoint x: 284, endPoint y: 325, distance: 175.4
click at [284, 325] on div "/*-----------------LOADER---------------------*/ /*.fromTo(".loader-mask", { cl…" at bounding box center [616, 467] width 666 height 717
click at [488, 339] on div "/*-----------------LOADER---------------------*/ /*.fromTo(".loader-mask", { cl…" at bounding box center [616, 458] width 666 height 698
type textarea "const charsHero = splitHero.chars;"
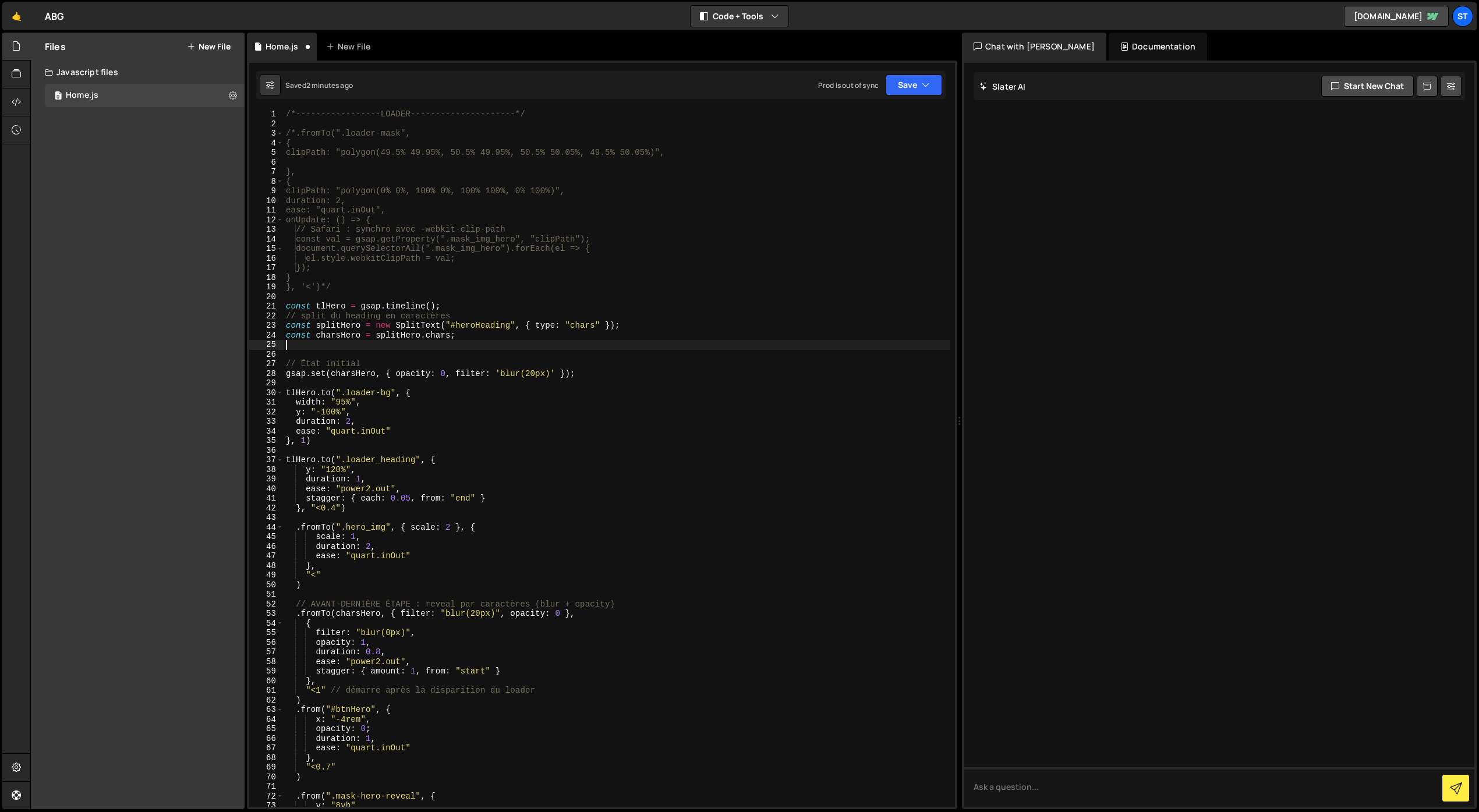
paste textarea ")"
type textarea ")"
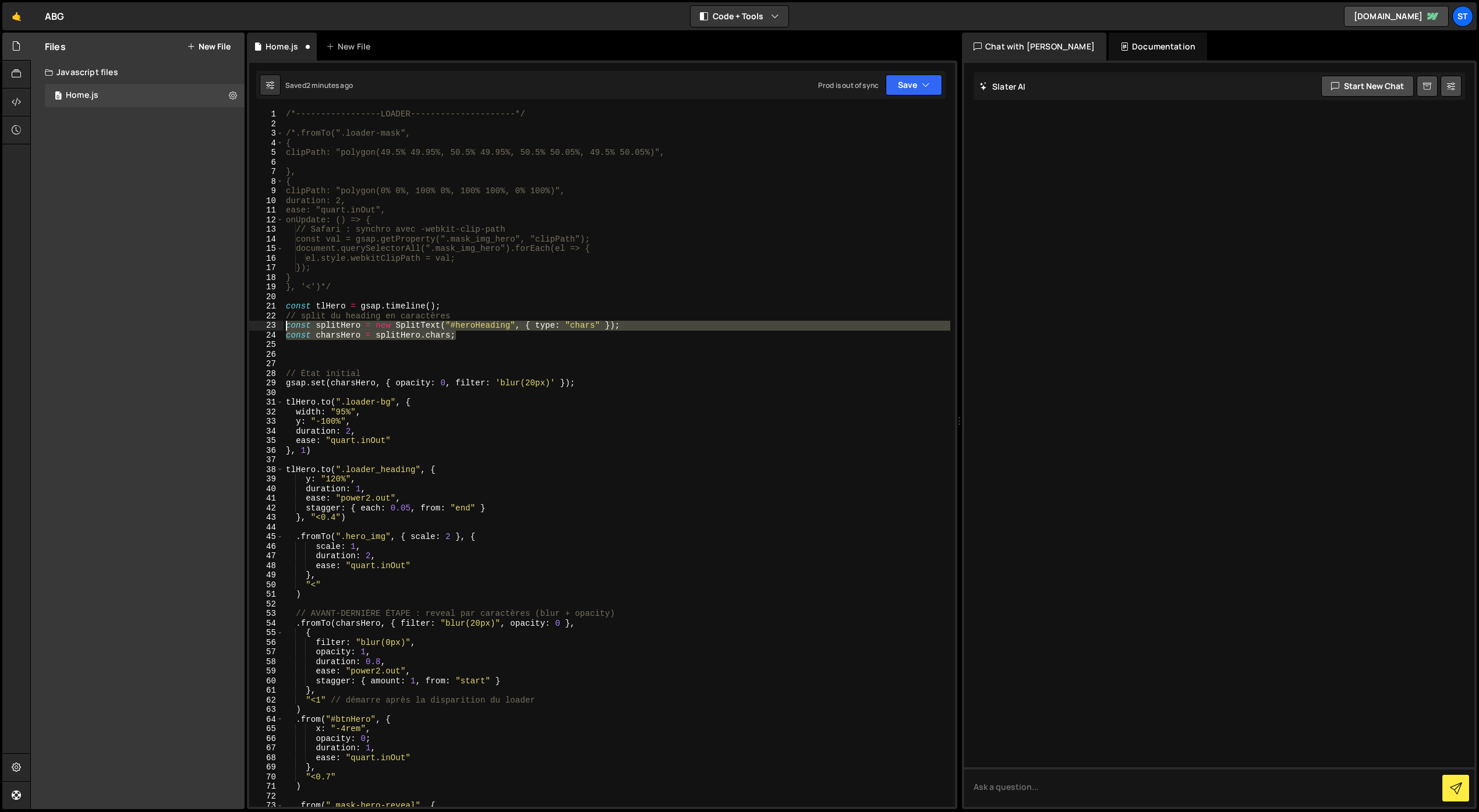
drag, startPoint x: 463, startPoint y: 338, endPoint x: 283, endPoint y: 328, distance: 180.3
click at [283, 329] on div "1 2 3 4 5 6 7 8 9 10 11 12 13 14 15 16 17 18 19 20 21 22 23 24 25 26 27 28 29 3…" at bounding box center [602, 458] width 706 height 698
click at [466, 337] on div "/*-----------------LOADER---------------------*/ /*.fromTo(".loader-mask", { cl…" at bounding box center [616, 458] width 666 height 698
type textarea "const charsHero = splitHero.chars;"
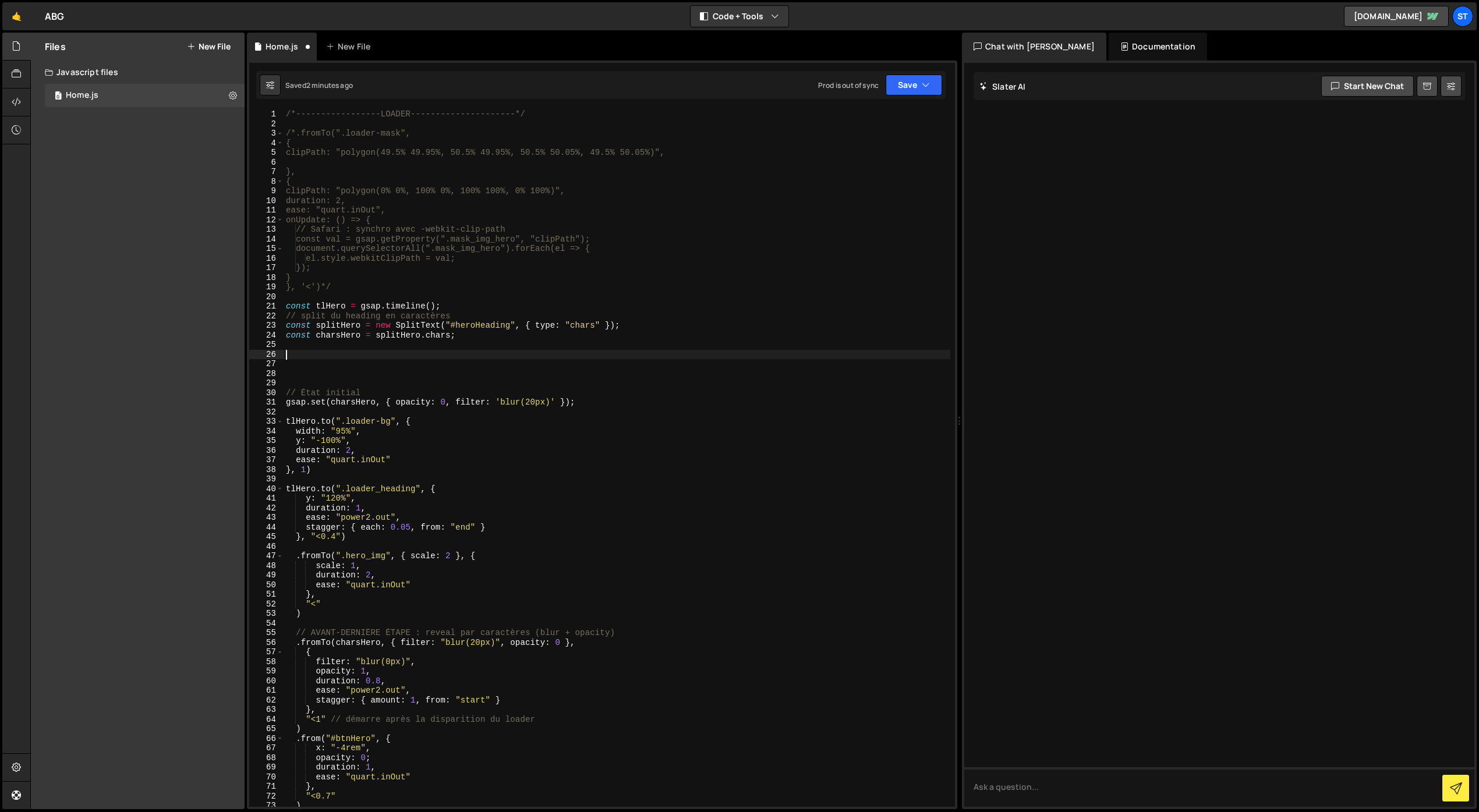
paste textarea "const charsHero = splitHero.chars;"
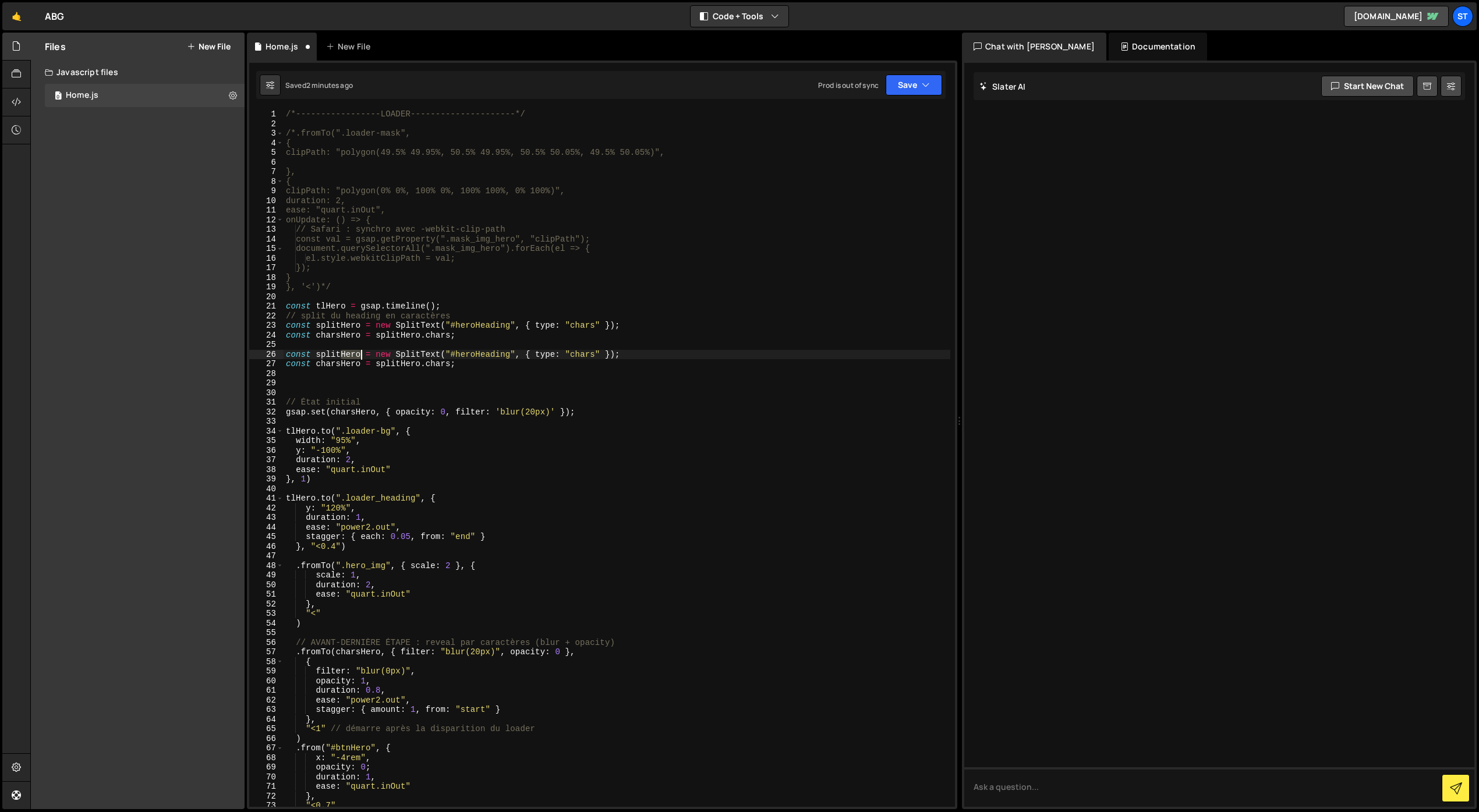
drag, startPoint x: 340, startPoint y: 356, endPoint x: 362, endPoint y: 355, distance: 22.0
click at [362, 356] on div "/*-----------------LOADER---------------------*/ /*.fromTo(".loader-mask", { cl…" at bounding box center [616, 467] width 666 height 717
drag, startPoint x: 341, startPoint y: 365, endPoint x: 359, endPoint y: 365, distance: 18.0
click at [359, 365] on div "/*-----------------LOADER---------------------*/ /*.fromTo(".loader-mask", { cl…" at bounding box center [616, 467] width 666 height 717
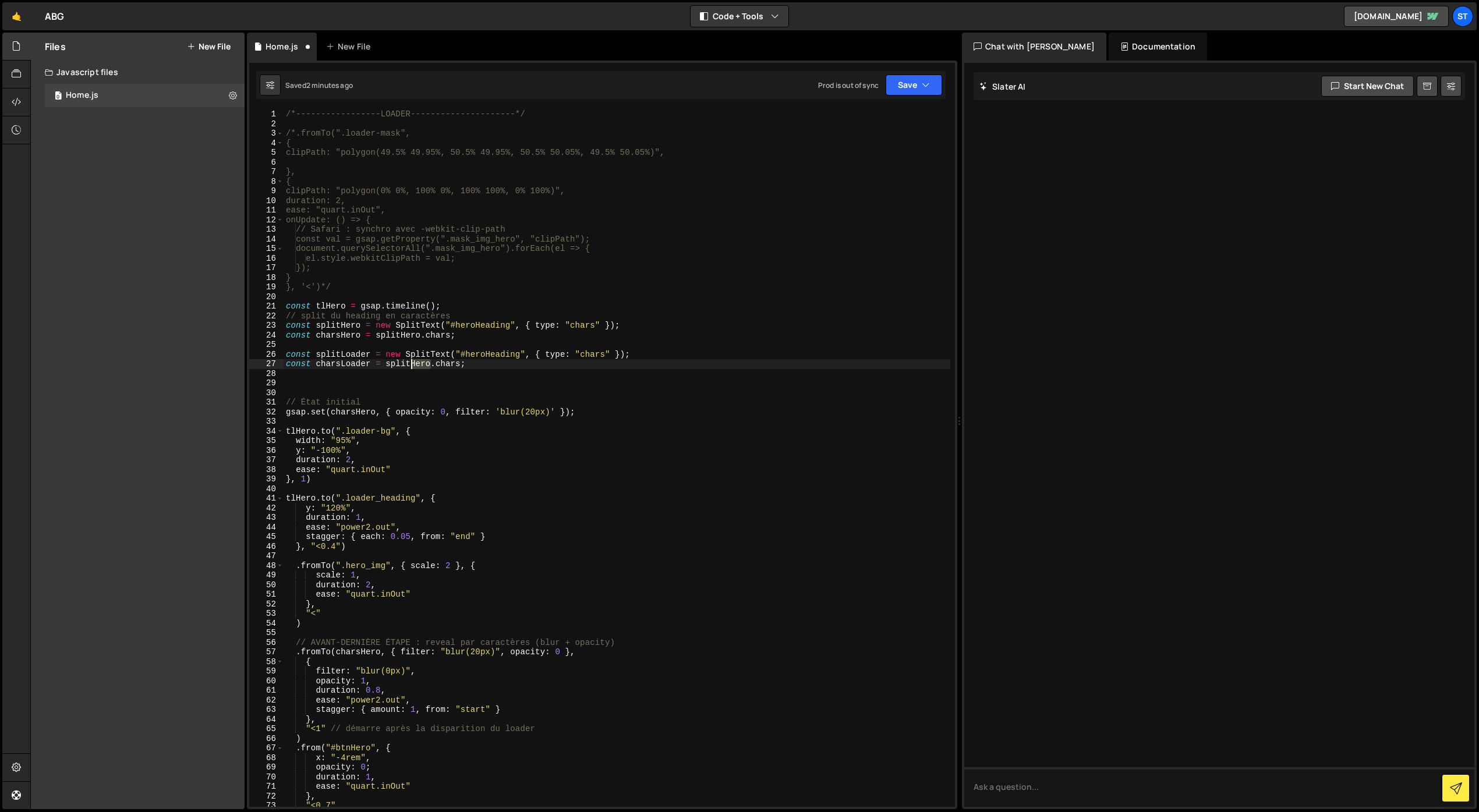
drag, startPoint x: 431, startPoint y: 366, endPoint x: 412, endPoint y: 366, distance: 19.0
click at [412, 366] on div "/*-----------------LOADER---------------------*/ /*.fromTo(".loader-mask", { cl…" at bounding box center [616, 467] width 666 height 717
drag, startPoint x: 488, startPoint y: 357, endPoint x: 467, endPoint y: 357, distance: 21.0
click at [467, 357] on div "/*-----------------LOADER---------------------*/ /*.fromTo(".loader-mask", { cl…" at bounding box center [616, 467] width 666 height 717
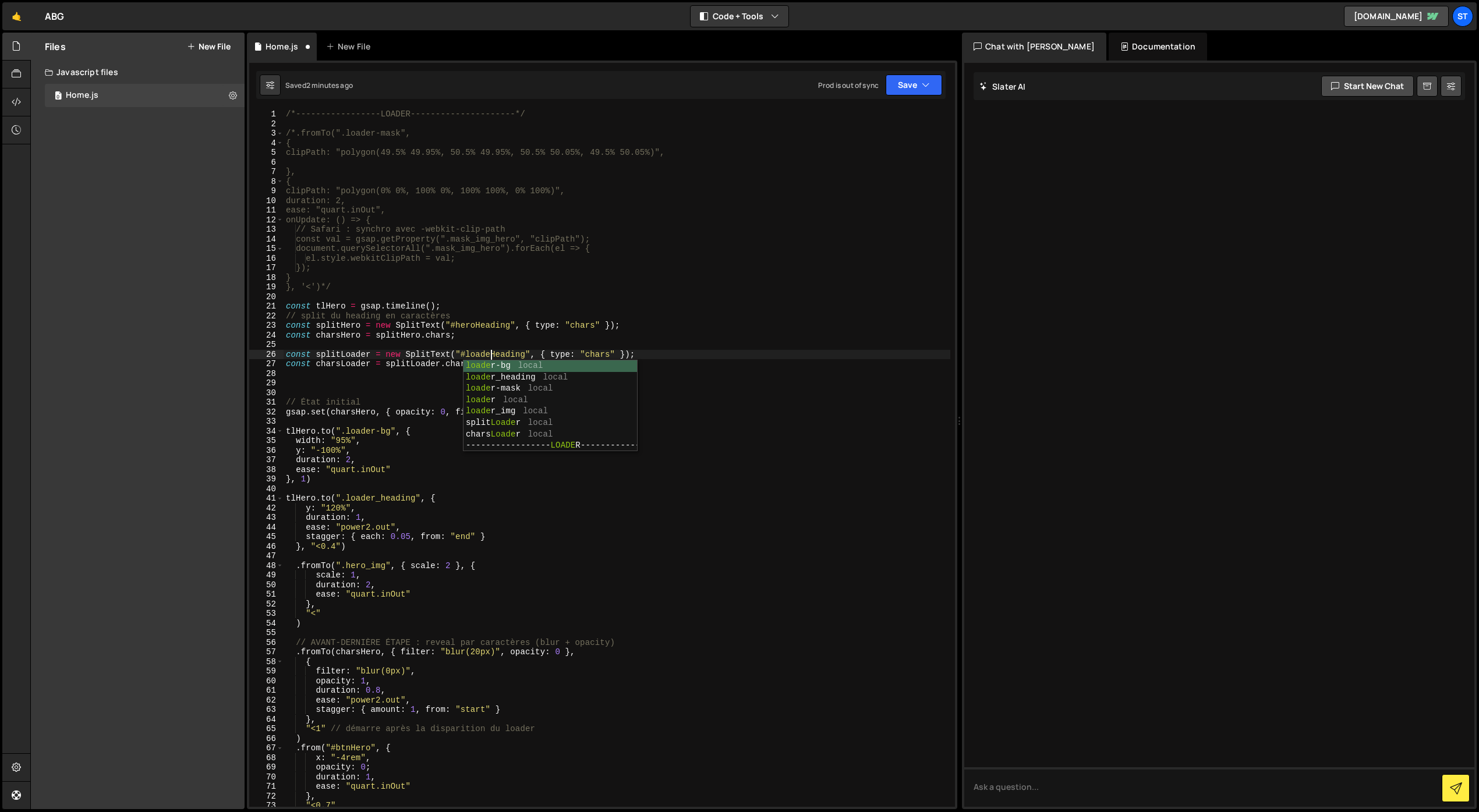
scroll to position [0, 15]
click at [490, 350] on div "/*-----------------LOADER---------------------*/ /*.fromTo(".loader-mask", { cl…" at bounding box center [616, 467] width 666 height 717
drag, startPoint x: 531, startPoint y: 358, endPoint x: 467, endPoint y: 354, distance: 64.1
click at [467, 354] on div "/*-----------------LOADER---------------------*/ /*.fromTo(".loader-mask", { cl…" at bounding box center [616, 467] width 666 height 717
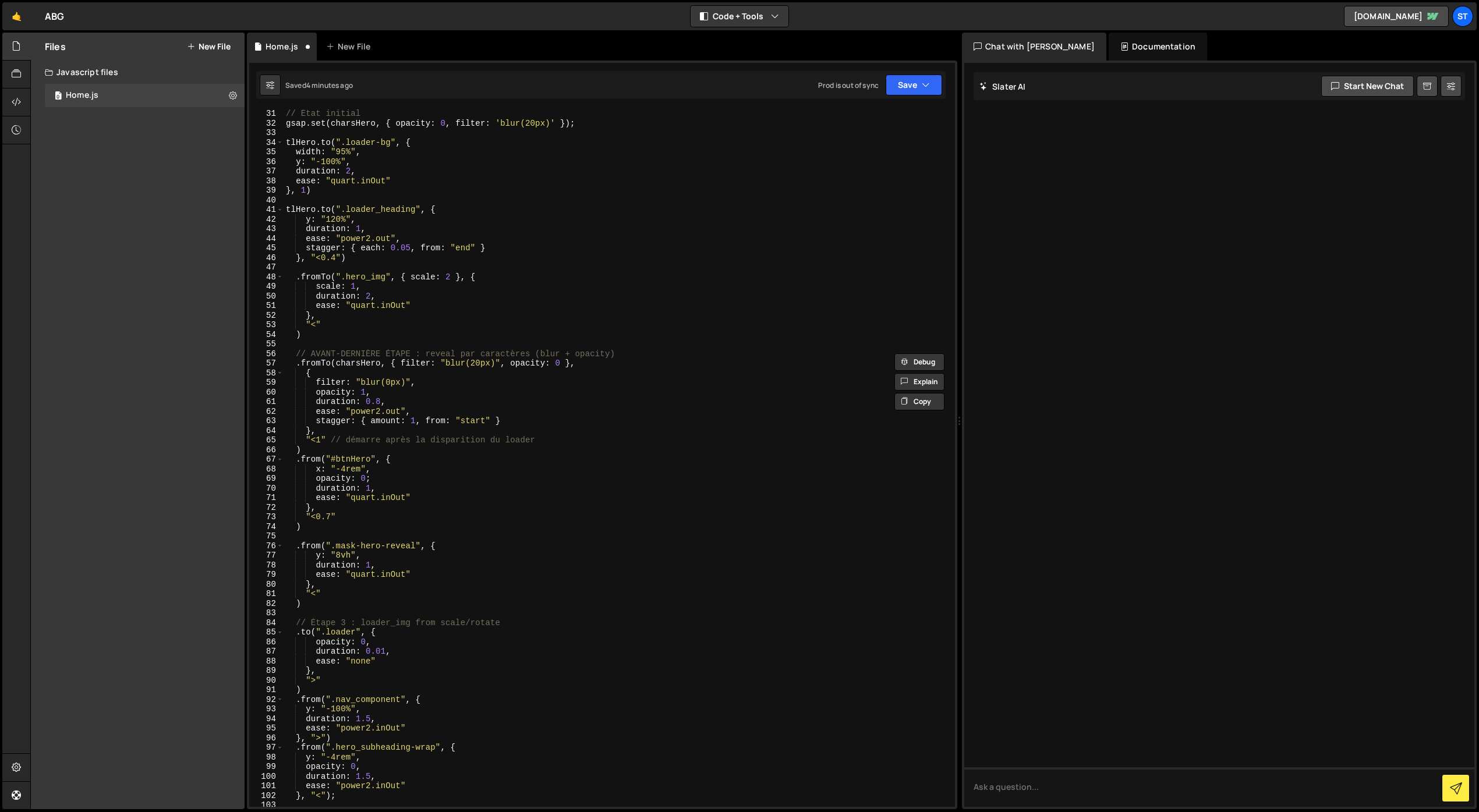
scroll to position [289, 0]
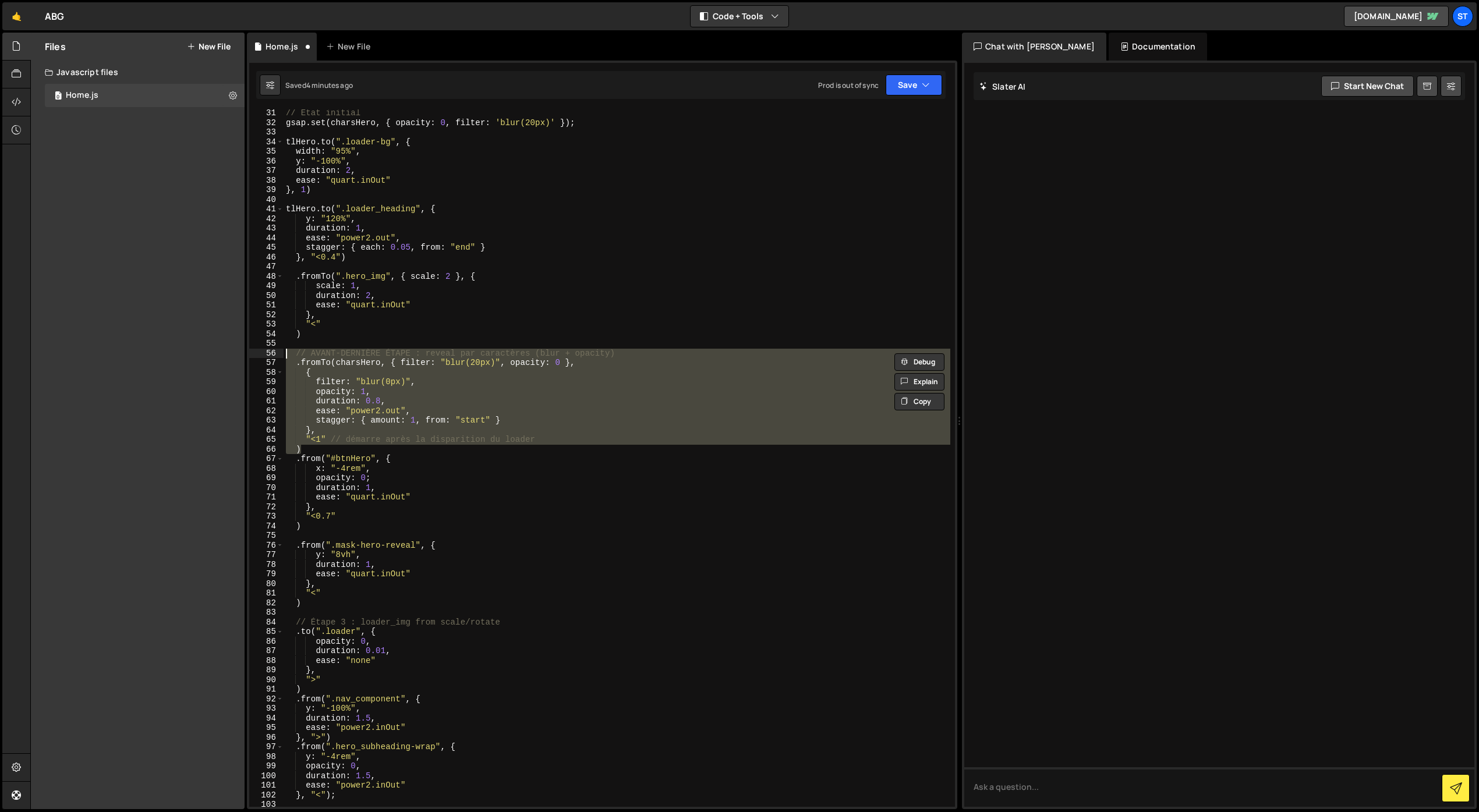
drag, startPoint x: 302, startPoint y: 444, endPoint x: 283, endPoint y: 357, distance: 89.1
click at [283, 357] on div "// État initial gsap . set ( charsHero , { opacity : 0 , filter : 'blur(20px)' …" at bounding box center [616, 466] width 666 height 717
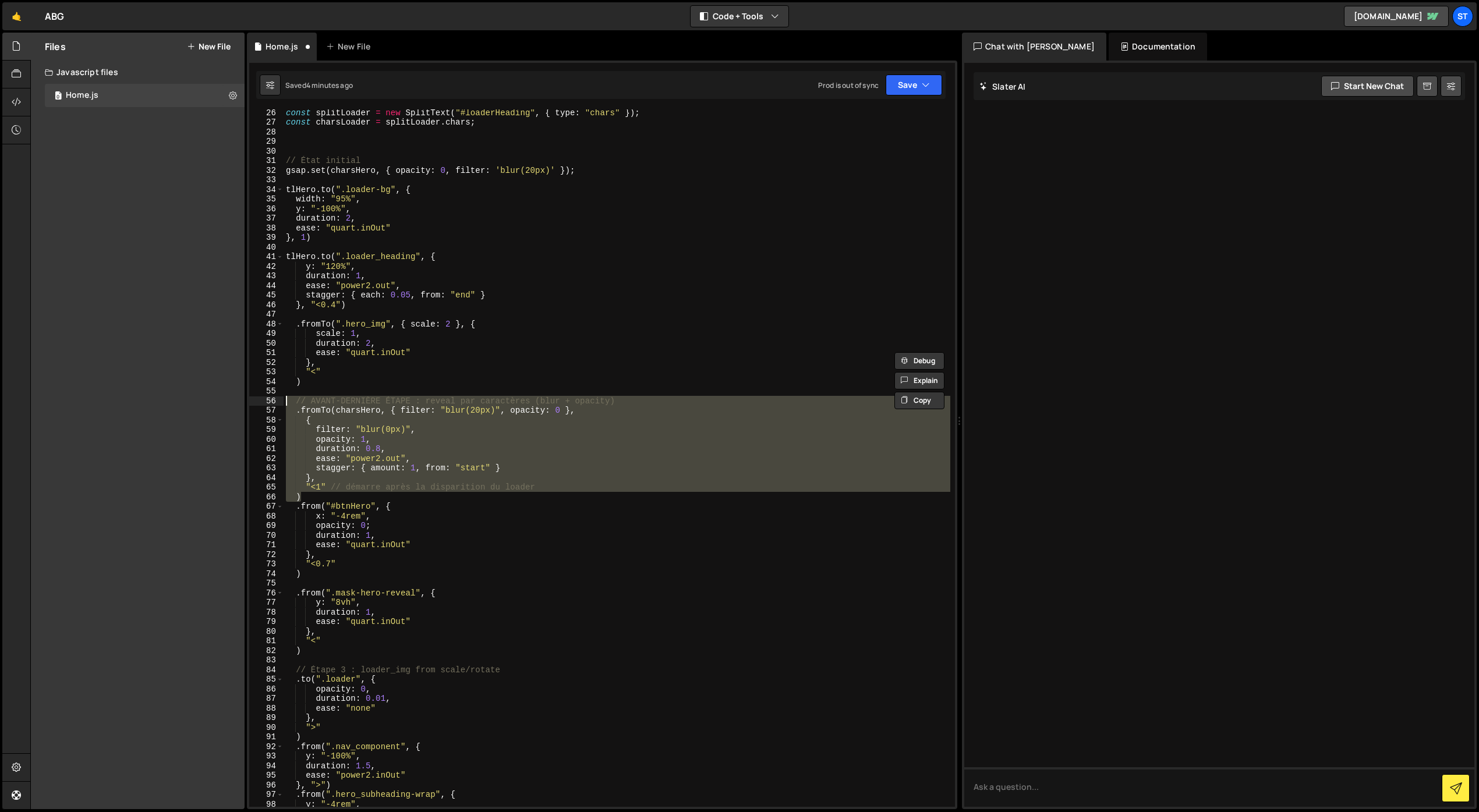
scroll to position [148, 0]
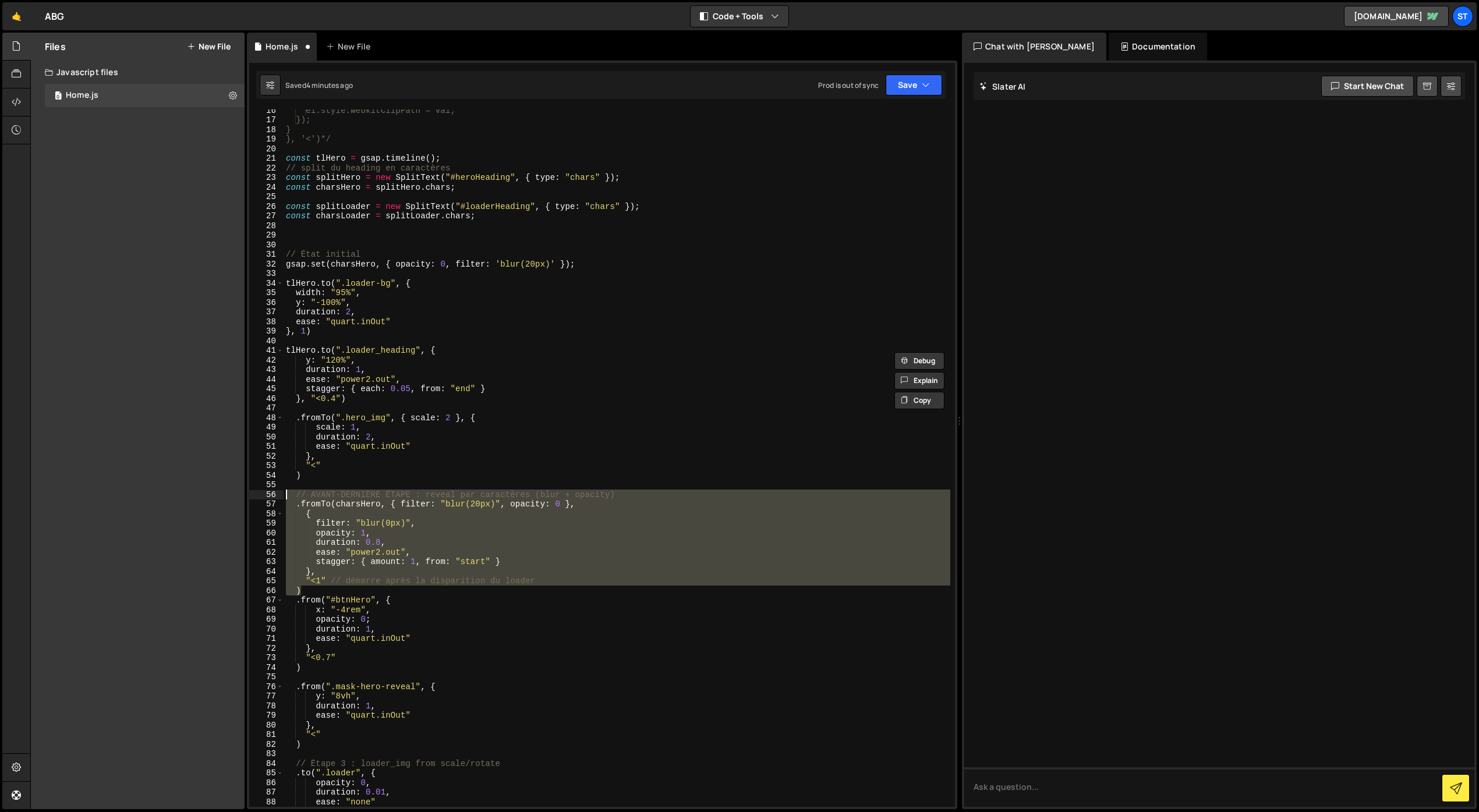
click at [329, 334] on div "el.style.webkitClipPath = val; }); } }, '<')*/ const tlHero = gsap . timeline (…" at bounding box center [616, 463] width 666 height 717
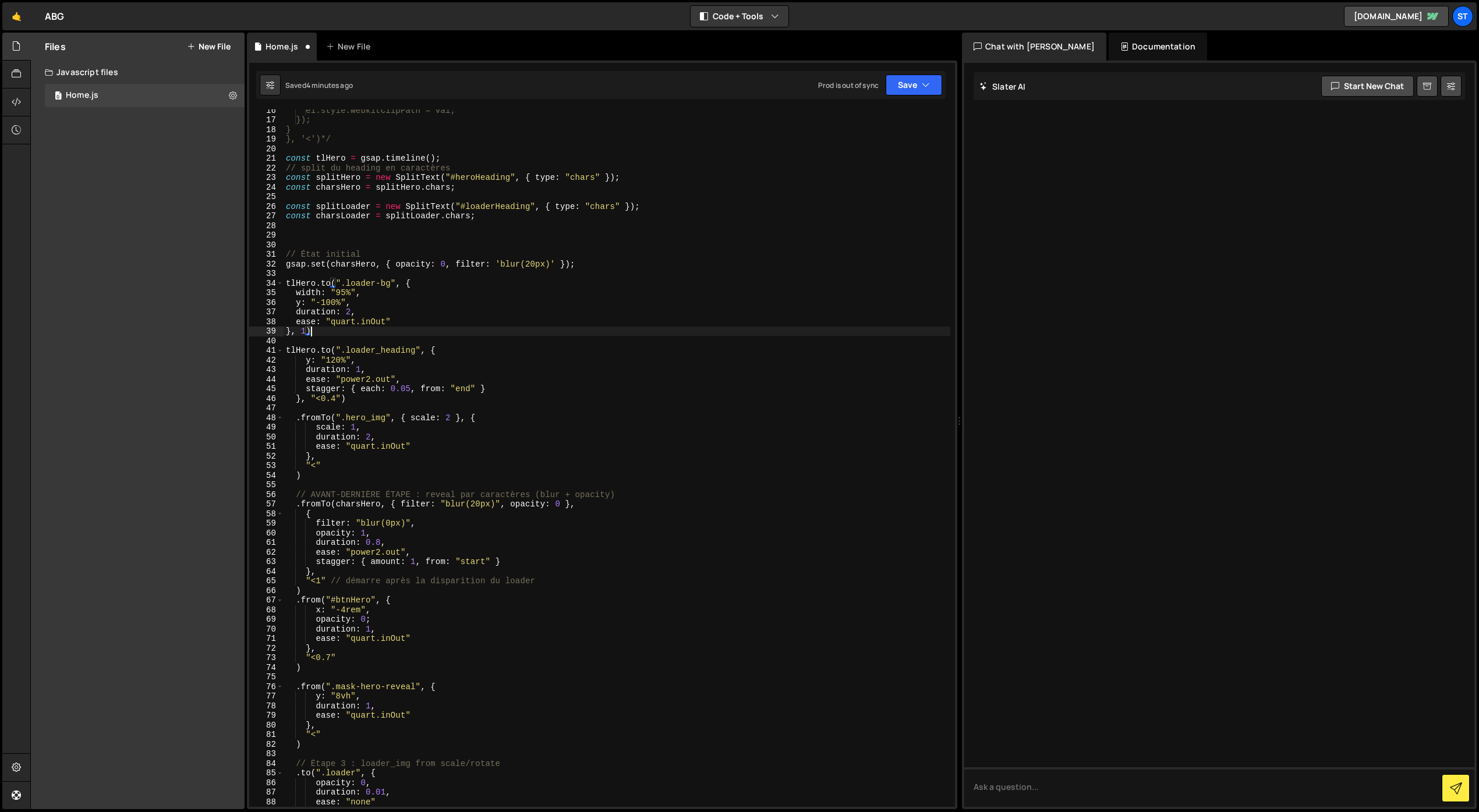
scroll to position [0, 1]
drag, startPoint x: 316, startPoint y: 353, endPoint x: 283, endPoint y: 351, distance: 33.1
click at [283, 351] on div "}, 1) 16 17 18 19 20 21 22 23 24 25 26 27 28 29 30 31 32 33 34 35 36 37 38 39 4…" at bounding box center [602, 458] width 706 height 698
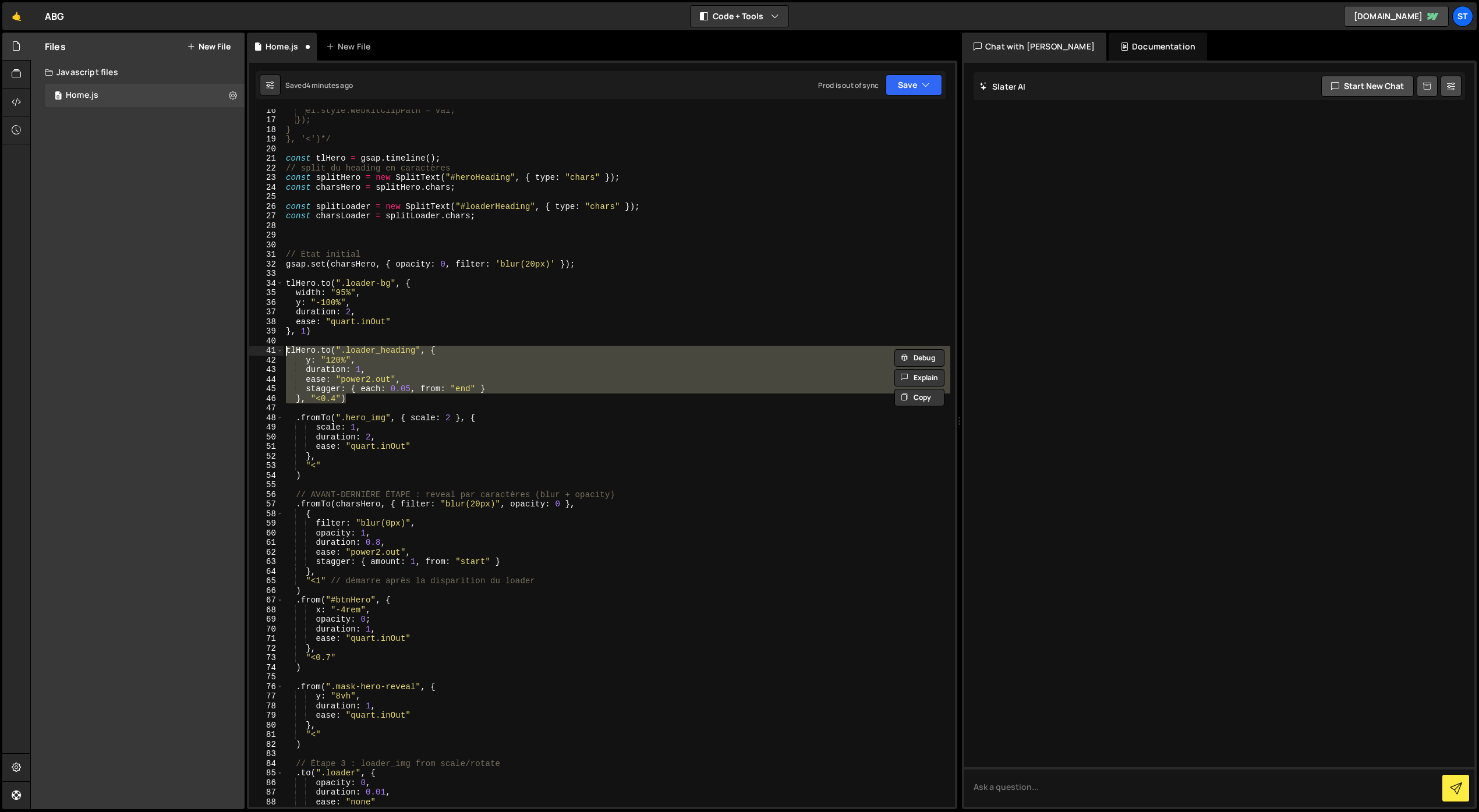
drag, startPoint x: 346, startPoint y: 397, endPoint x: 276, endPoint y: 351, distance: 83.8
click at [276, 351] on div "tlHero.to(".loader_heading", { 16 17 18 19 20 21 22 23 24 25 26 27 28 29 30 31 …" at bounding box center [602, 458] width 706 height 698
paste textarea ")"
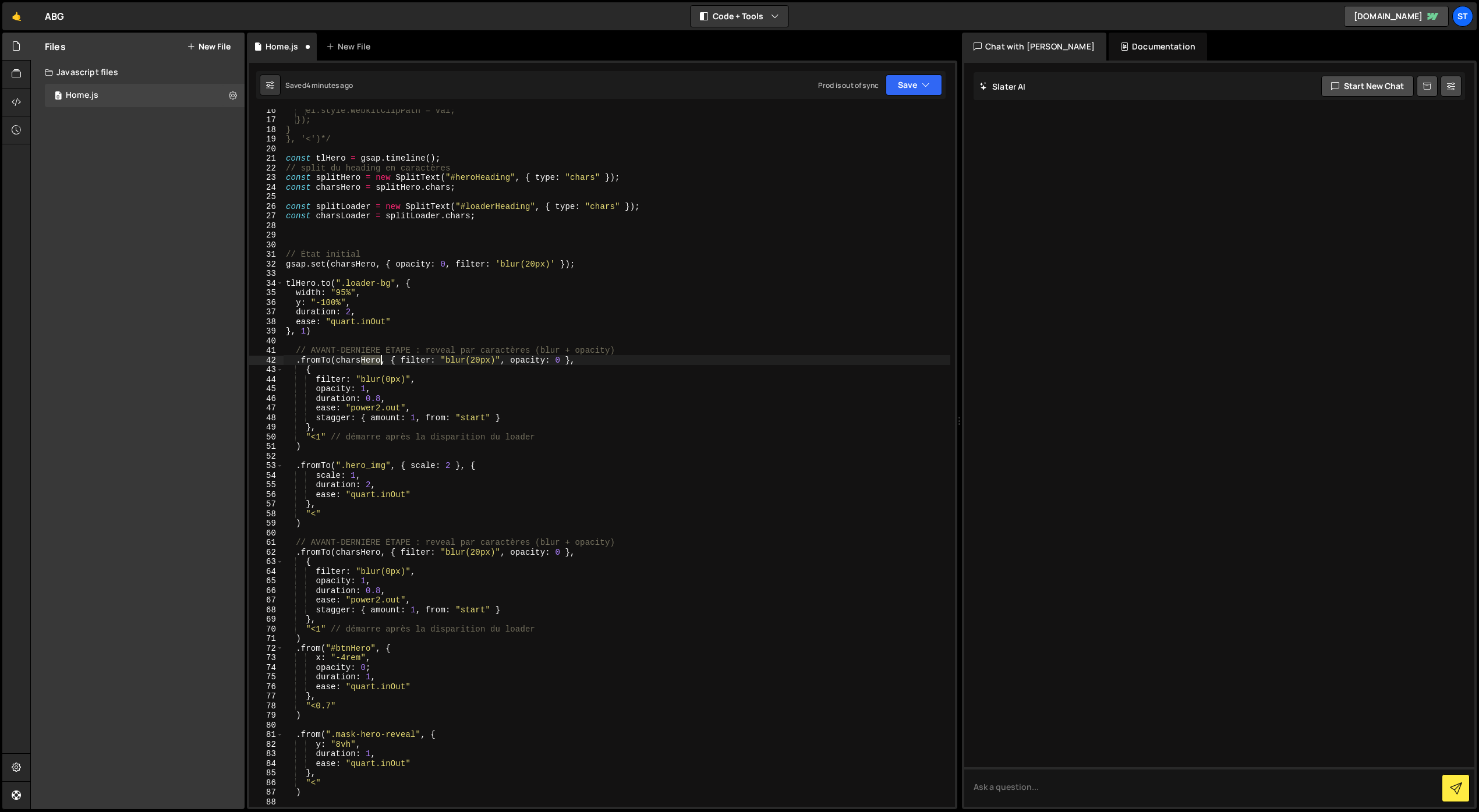
drag, startPoint x: 361, startPoint y: 360, endPoint x: 379, endPoint y: 360, distance: 18.0
click at [379, 360] on div "el.style.webkitClipPath = val; }); } }, '<')*/ const tlHero = gsap . timeline (…" at bounding box center [616, 463] width 666 height 717
click at [488, 397] on div "el.style.webkitClipPath = val; }); } }, '<')*/ const tlHero = gsap . timeline (…" at bounding box center [616, 463] width 666 height 717
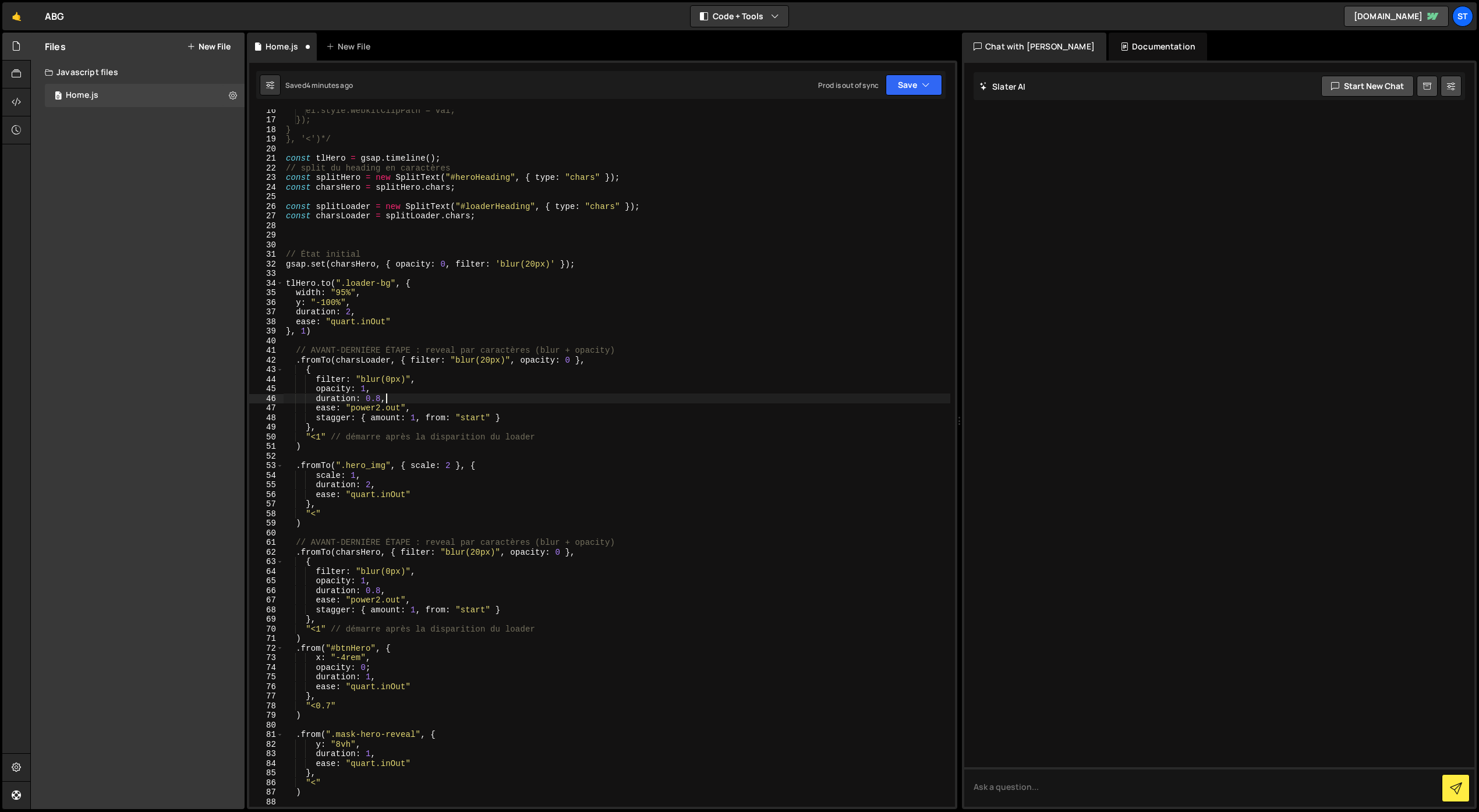
click at [486, 360] on div "el.style.webkitClipPath = val; }); } }, '<')*/ const tlHero = gsap . timeline (…" at bounding box center [616, 463] width 666 height 717
click at [564, 358] on div "el.style.webkitClipPath = val; }); } }, '<')*/ const tlHero = gsap . timeline (…" at bounding box center [616, 463] width 666 height 717
click at [387, 379] on div "el.style.webkitClipPath = val; }); } }, '<')*/ const tlHero = gsap . timeline (…" at bounding box center [616, 463] width 666 height 717
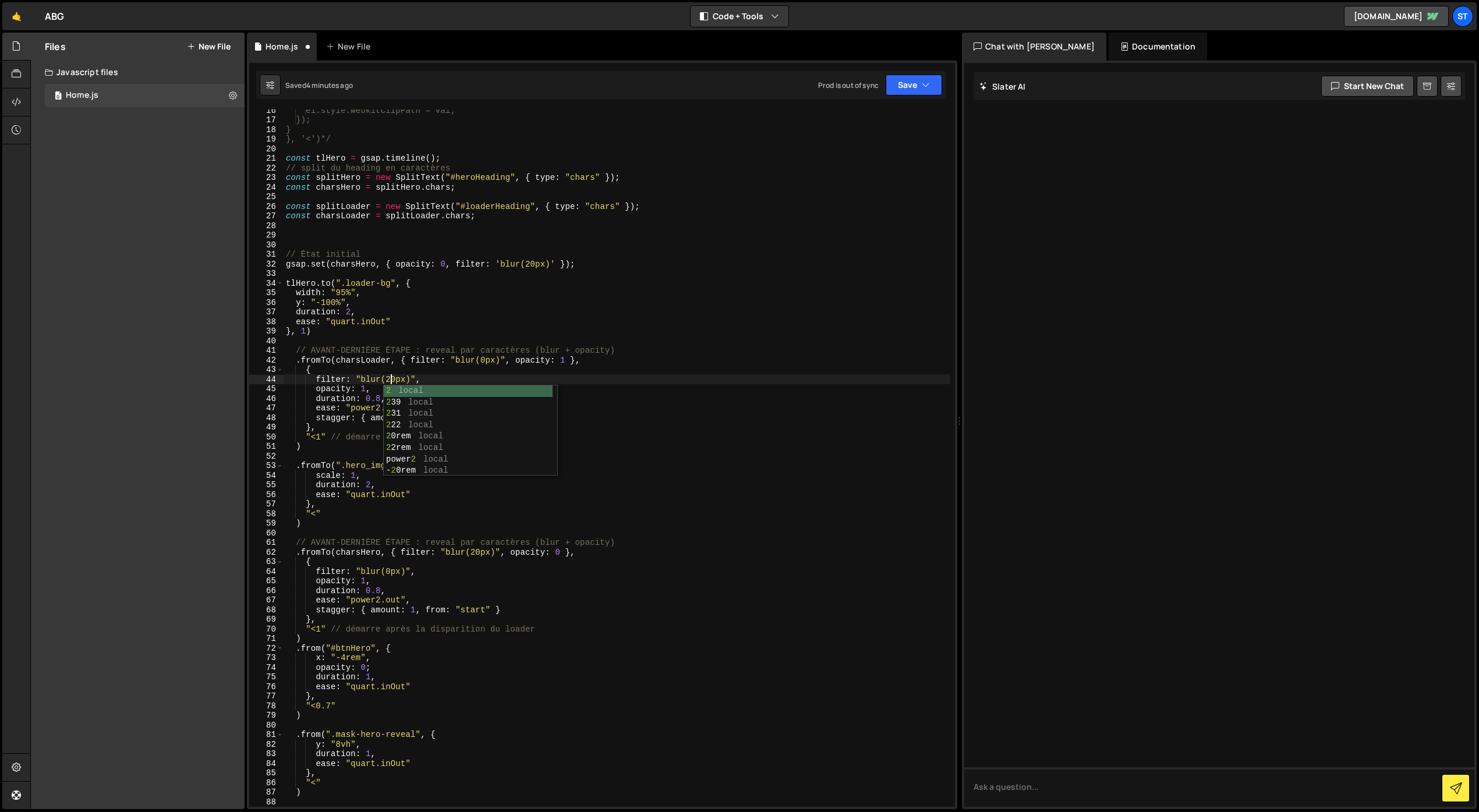
click at [365, 390] on div "el.style.webkitClipPath = val; }); } }, '<')*/ const tlHero = gsap . timeline (…" at bounding box center [616, 463] width 666 height 717
click at [450, 383] on div "el.style.webkitClipPath = val; }); } }, '<')*/ const tlHero = gsap . timeline (…" at bounding box center [616, 463] width 666 height 717
click at [321, 439] on div "el.style.webkitClipPath = val; }); } }, '<')*/ const tlHero = gsap . timeline (…" at bounding box center [616, 463] width 666 height 717
click at [898, 88] on button "Save" at bounding box center [913, 85] width 56 height 21
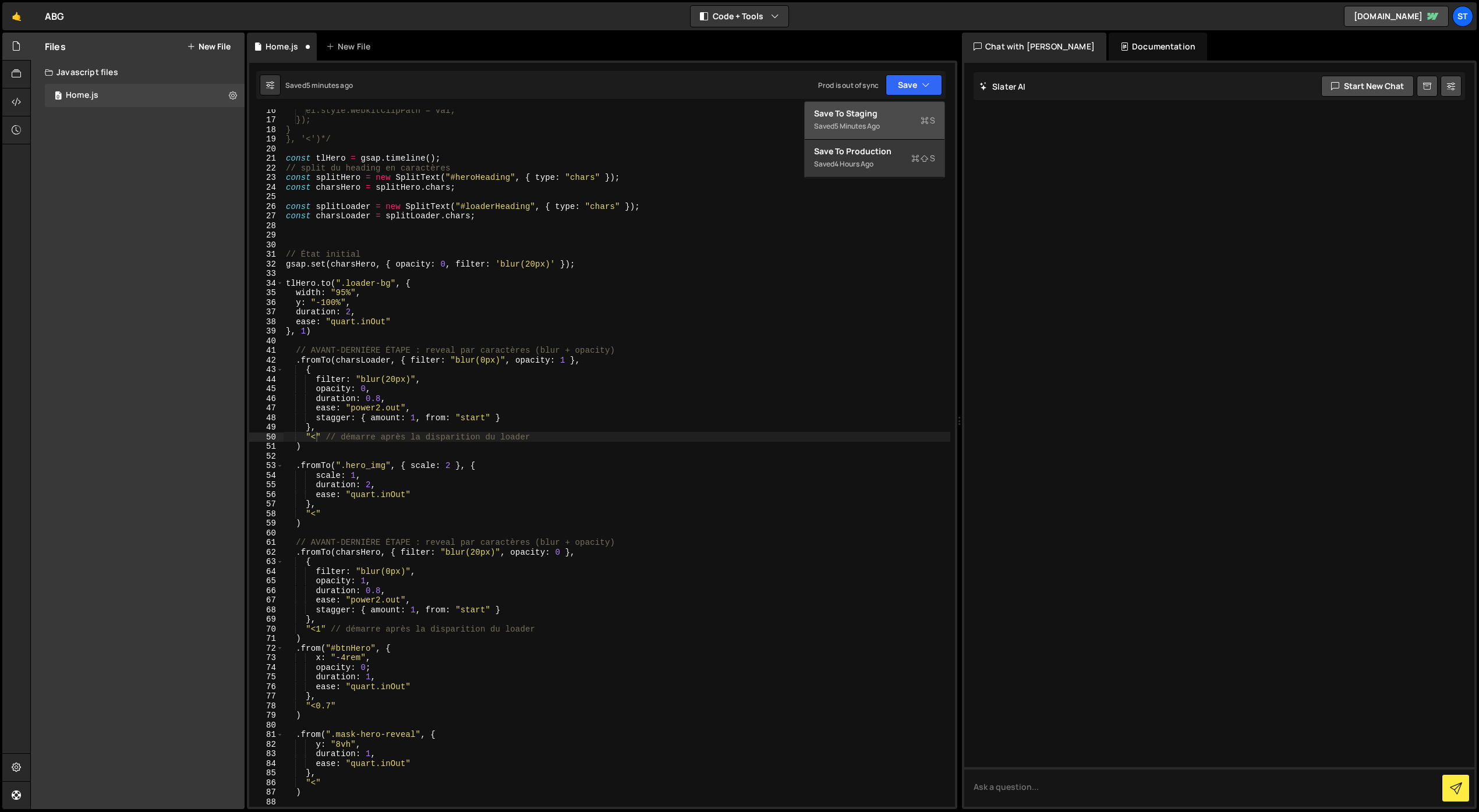
click at [871, 118] on div "Save to Staging S" at bounding box center [874, 113] width 121 height 12
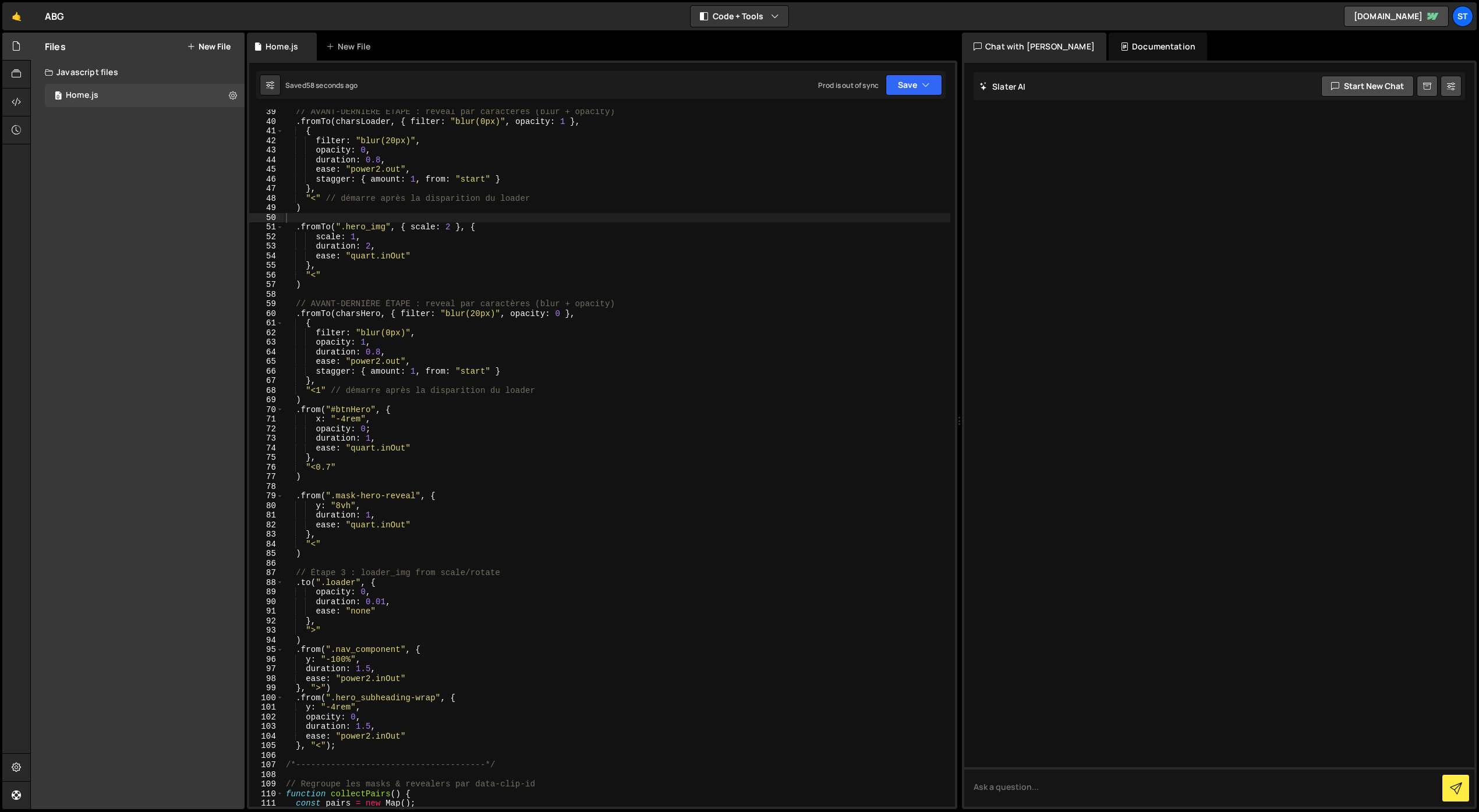
scroll to position [368, 0]
click at [370, 428] on div "// AVANT-DERNIÈRE ÉTAPE : reveal par caractères (blur + opacity) . fromTo ( cha…" at bounding box center [616, 465] width 666 height 717
click at [922, 84] on icon "button" at bounding box center [925, 85] width 8 height 12
click at [871, 116] on div "Save to Staging S" at bounding box center [874, 113] width 121 height 12
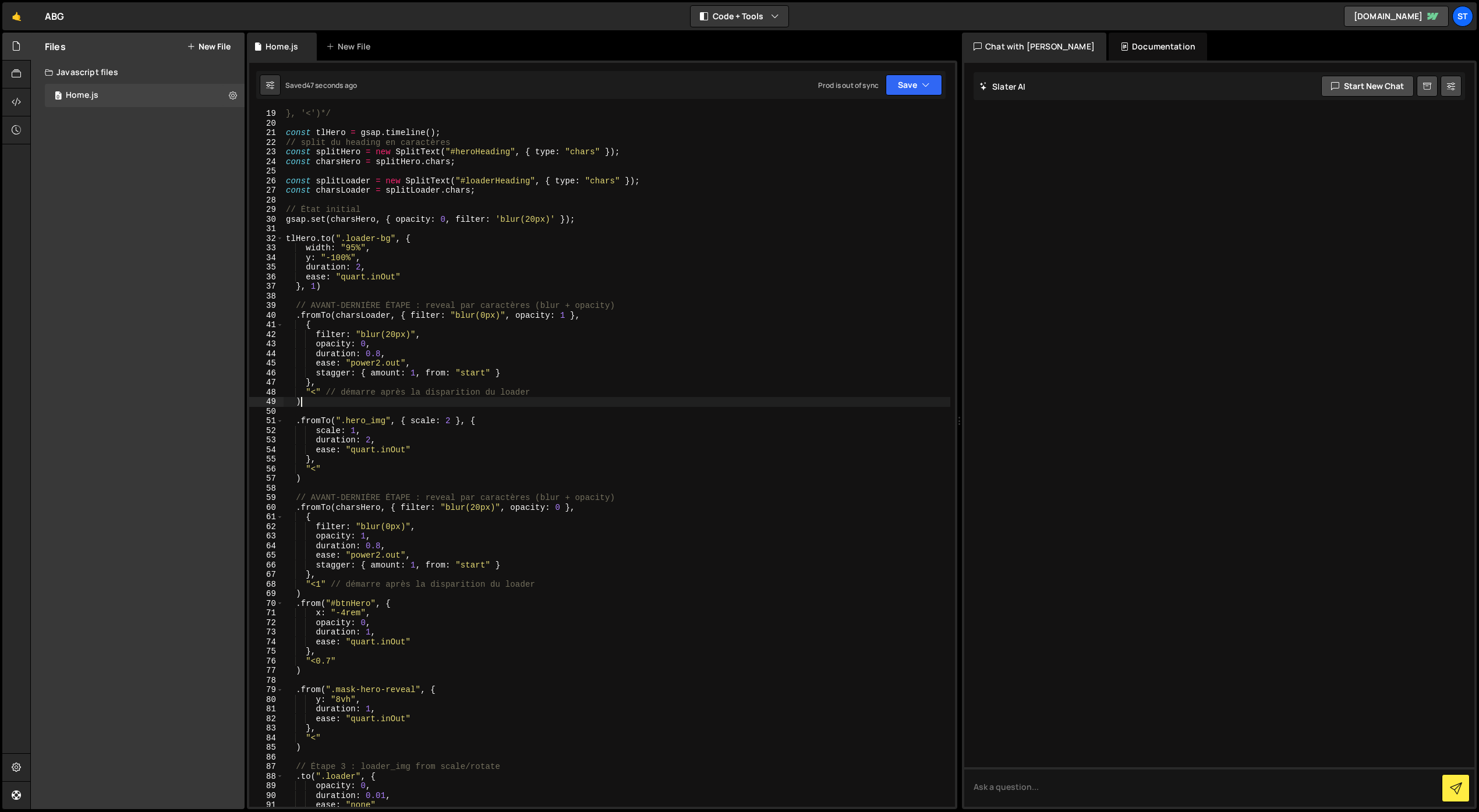
scroll to position [0, 1]
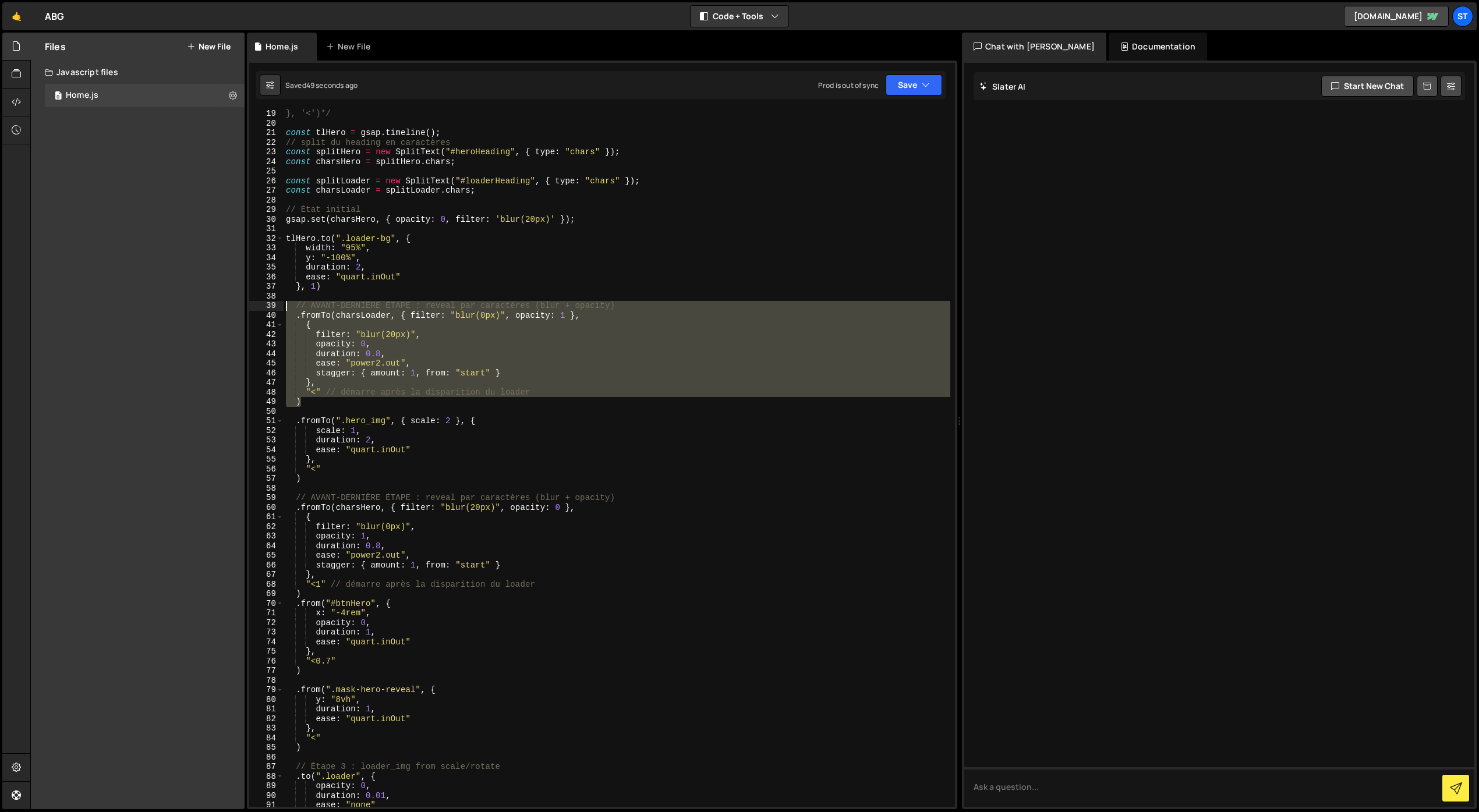
drag, startPoint x: 310, startPoint y: 400, endPoint x: 273, endPoint y: 306, distance: 101.0
click at [273, 306] on div ") 19 20 21 22 23 24 25 26 27 28 29 30 31 32 33 34 35 36 37 38 39 40 41 42 43 44…" at bounding box center [602, 458] width 706 height 698
click at [295, 318] on div "}, '<')*/ const tlHero = gsap . timeline ( ) ; // split du heading en caractère…" at bounding box center [616, 458] width 666 height 698
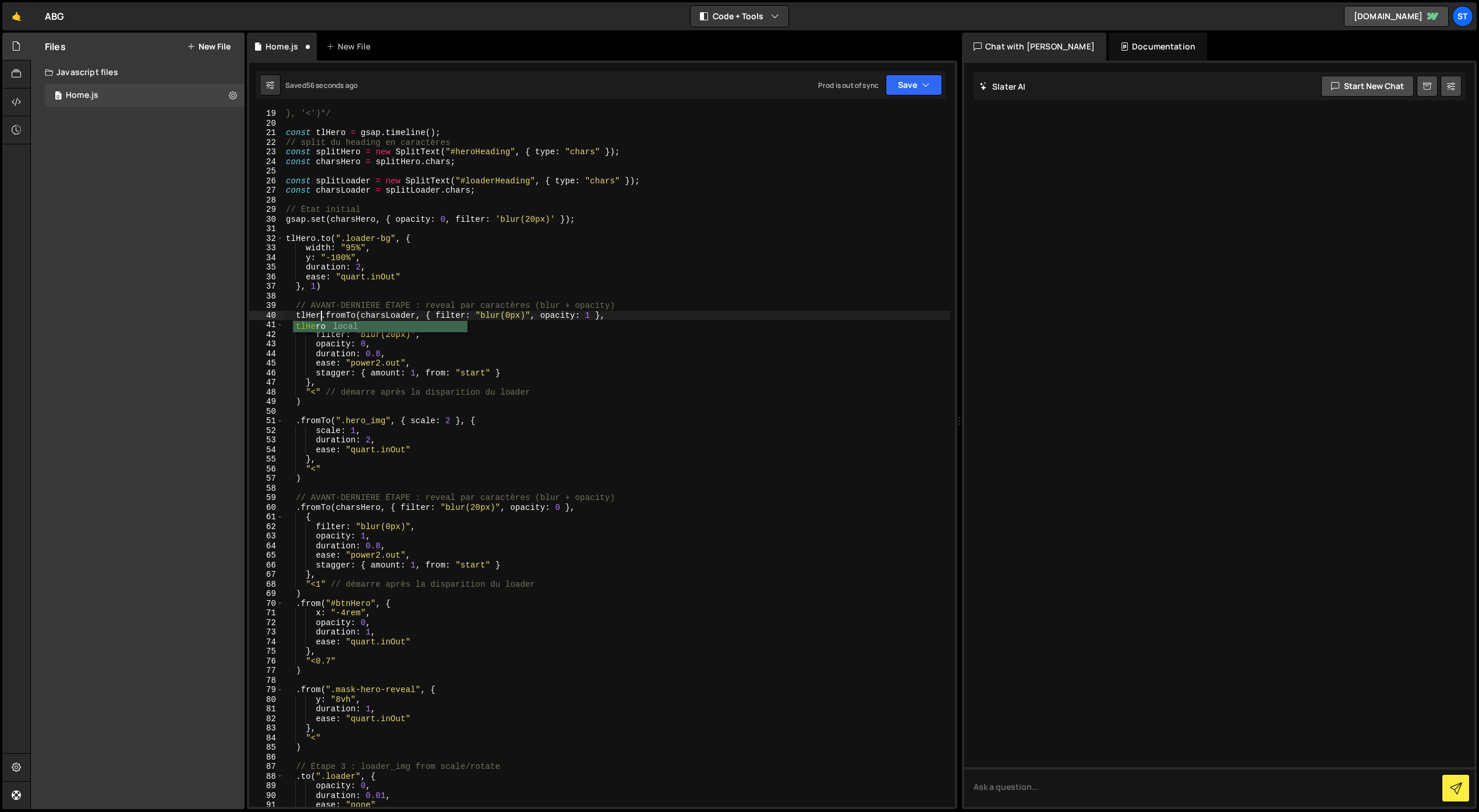
scroll to position [0, 2]
drag, startPoint x: 316, startPoint y: 240, endPoint x: 288, endPoint y: 239, distance: 28.0
click at [288, 239] on div "}, '<')*/ const tlHero = gsap . timeline ( ) ; // split du heading en caractère…" at bounding box center [616, 467] width 666 height 717
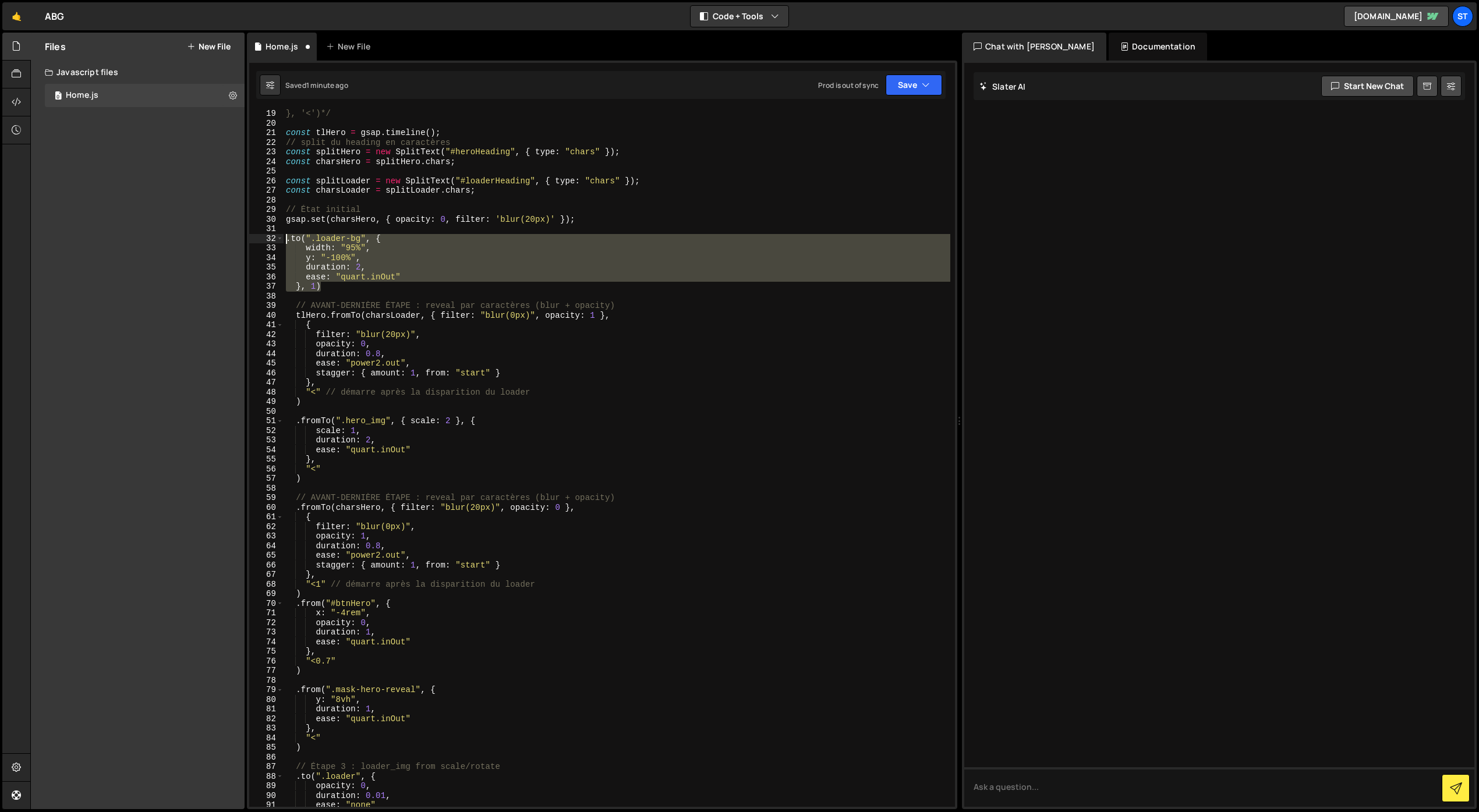
drag, startPoint x: 323, startPoint y: 285, endPoint x: 287, endPoint y: 242, distance: 56.1
click at [287, 242] on div "}, '<')*/ const tlHero = gsap . timeline ( ) ; // split du heading en caractère…" at bounding box center [616, 467] width 666 height 717
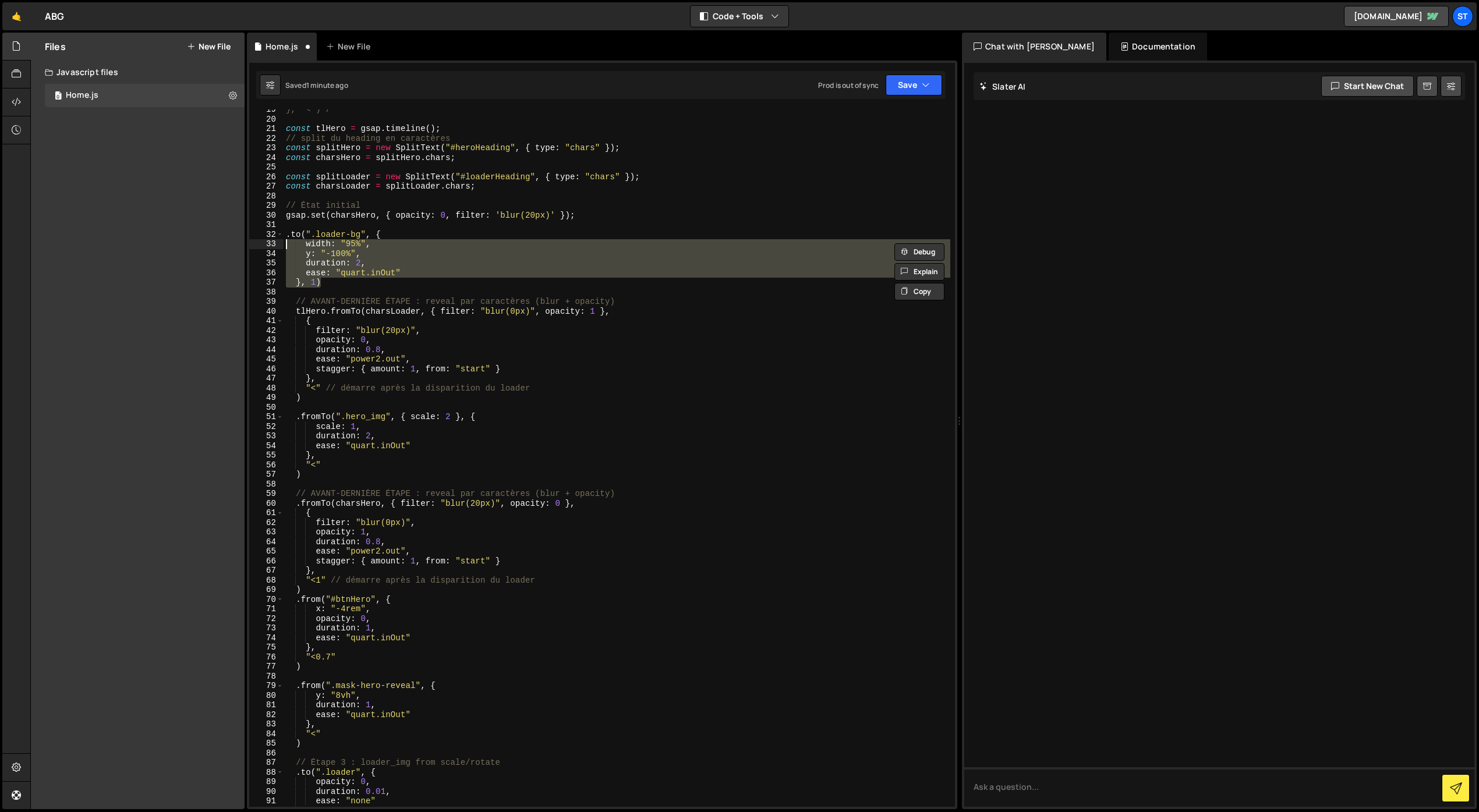
scroll to position [178, 0]
drag, startPoint x: 320, startPoint y: 269, endPoint x: 325, endPoint y: 280, distance: 12.1
drag, startPoint x: 325, startPoint y: 283, endPoint x: 288, endPoint y: 230, distance: 64.6
click at [288, 230] on div "}, '<')*/ const tlHero = gsap . timeline ( ) ; // split du heading en caractère…" at bounding box center [616, 463] width 666 height 717
type textarea ".to(".loader-bg", { width: "95%","
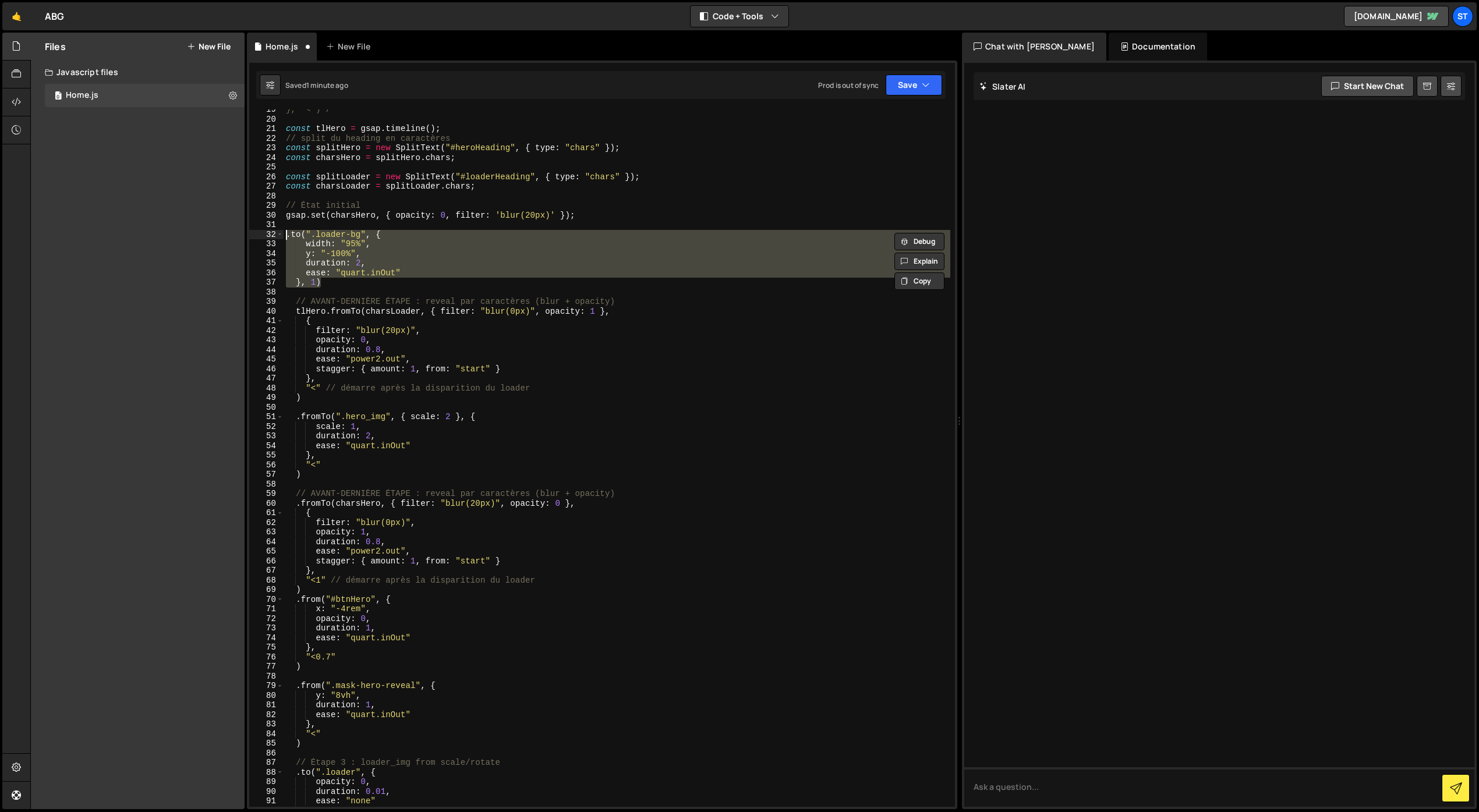
scroll to position [0, 0]
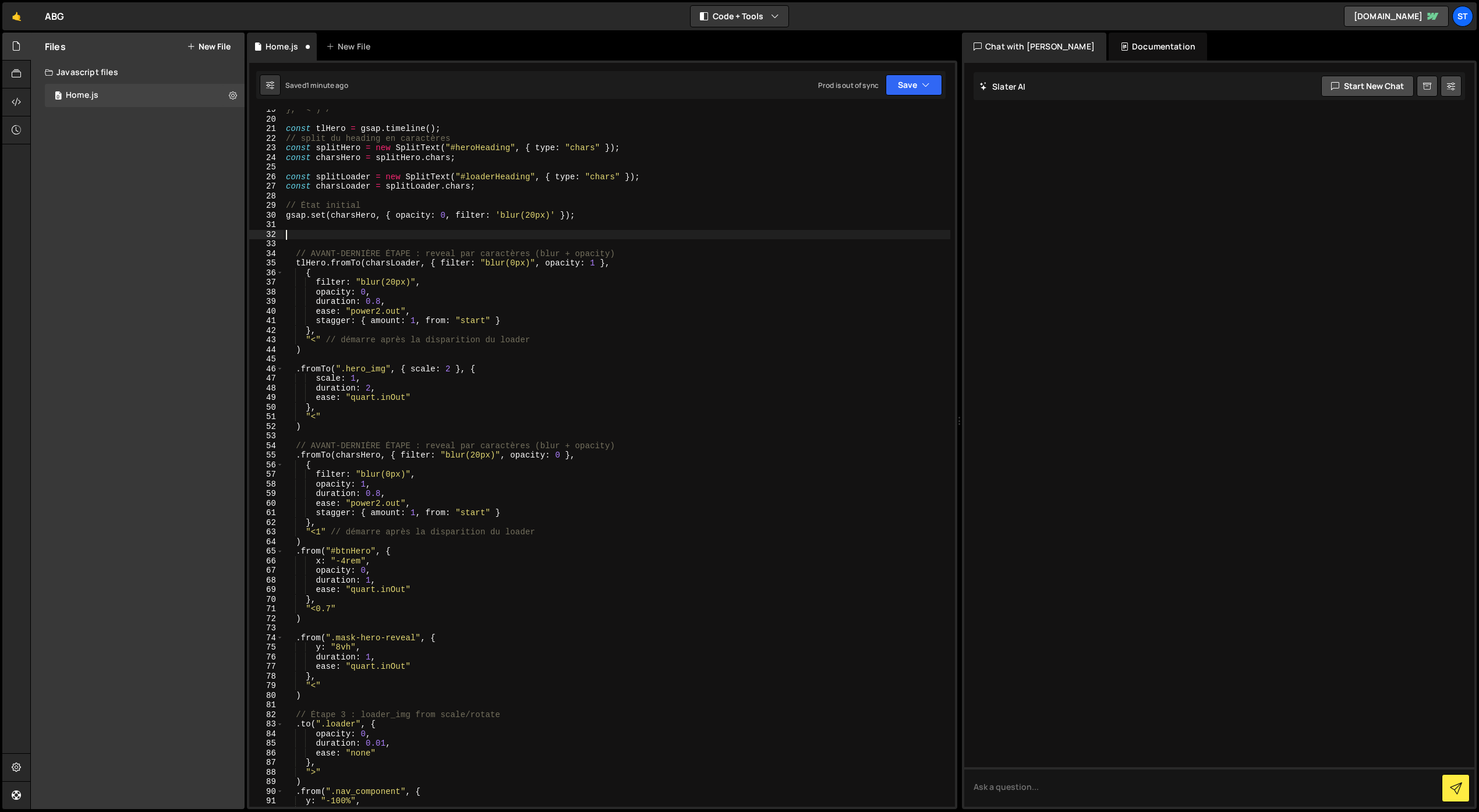
click at [307, 346] on div "}, '<')*/ const tlHero = gsap . timeline ( ) ; // split du heading en caractère…" at bounding box center [616, 463] width 666 height 717
type textarea ")"
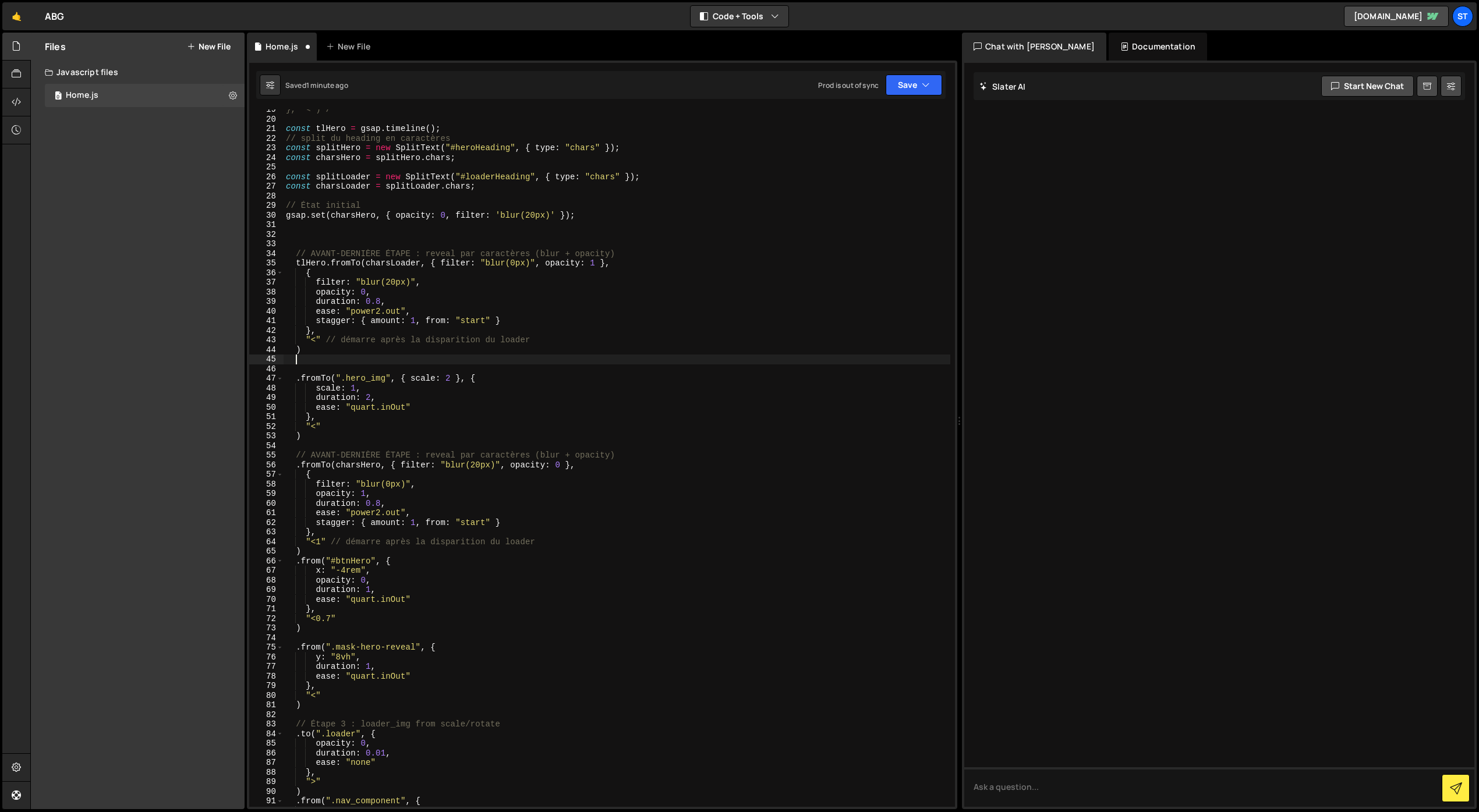
paste textarea "}, 1)"
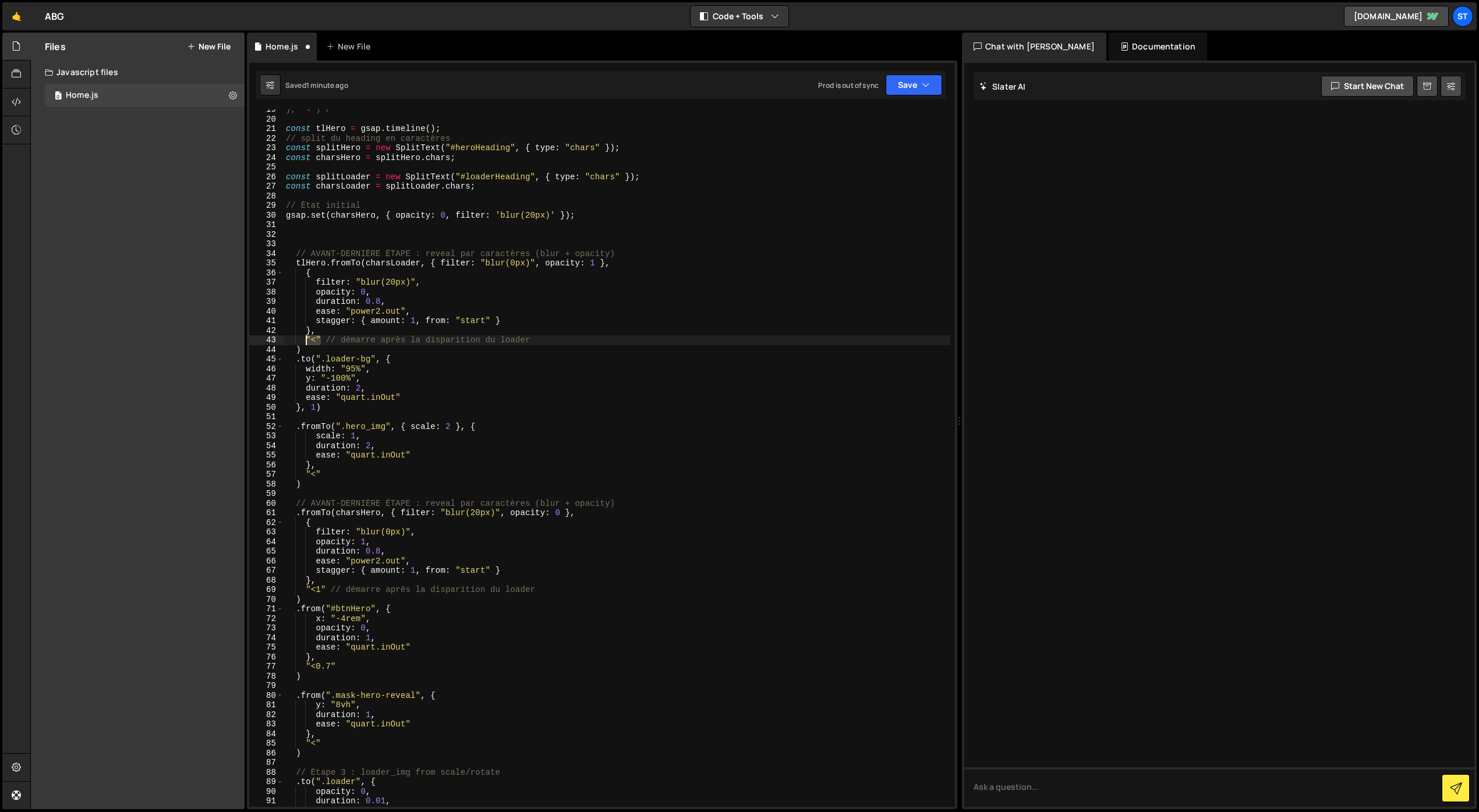
drag, startPoint x: 322, startPoint y: 340, endPoint x: 305, endPoint y: 339, distance: 17.0
click at [305, 339] on div "}, '<')*/ const tlHero = gsap . timeline ( ) ; // split du heading en caractère…" at bounding box center [616, 463] width 666 height 717
click at [385, 324] on div "}, '<')*/ const tlHero = gsap . timeline ( ) ; // split du heading en caractère…" at bounding box center [616, 463] width 666 height 717
drag, startPoint x: 316, startPoint y: 408, endPoint x: 324, endPoint y: 419, distance: 13.6
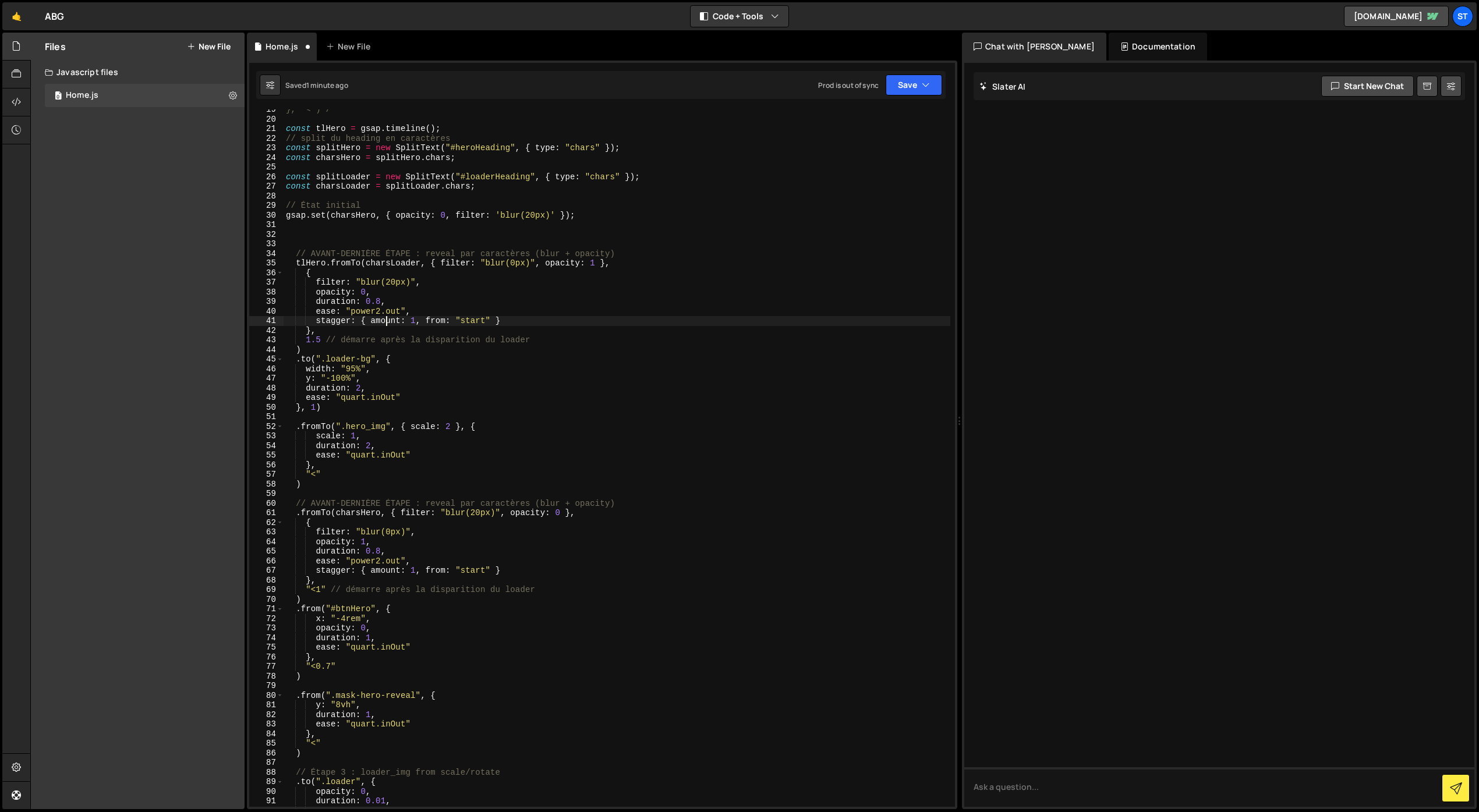
click at [316, 409] on div "}, '<')*/ const tlHero = gsap . timeline ( ) ; // split du heading en caractère…" at bounding box center [616, 463] width 666 height 717
click at [904, 90] on button "Save" at bounding box center [913, 85] width 56 height 21
click at [863, 124] on div "1 minute ago" at bounding box center [854, 126] width 41 height 10
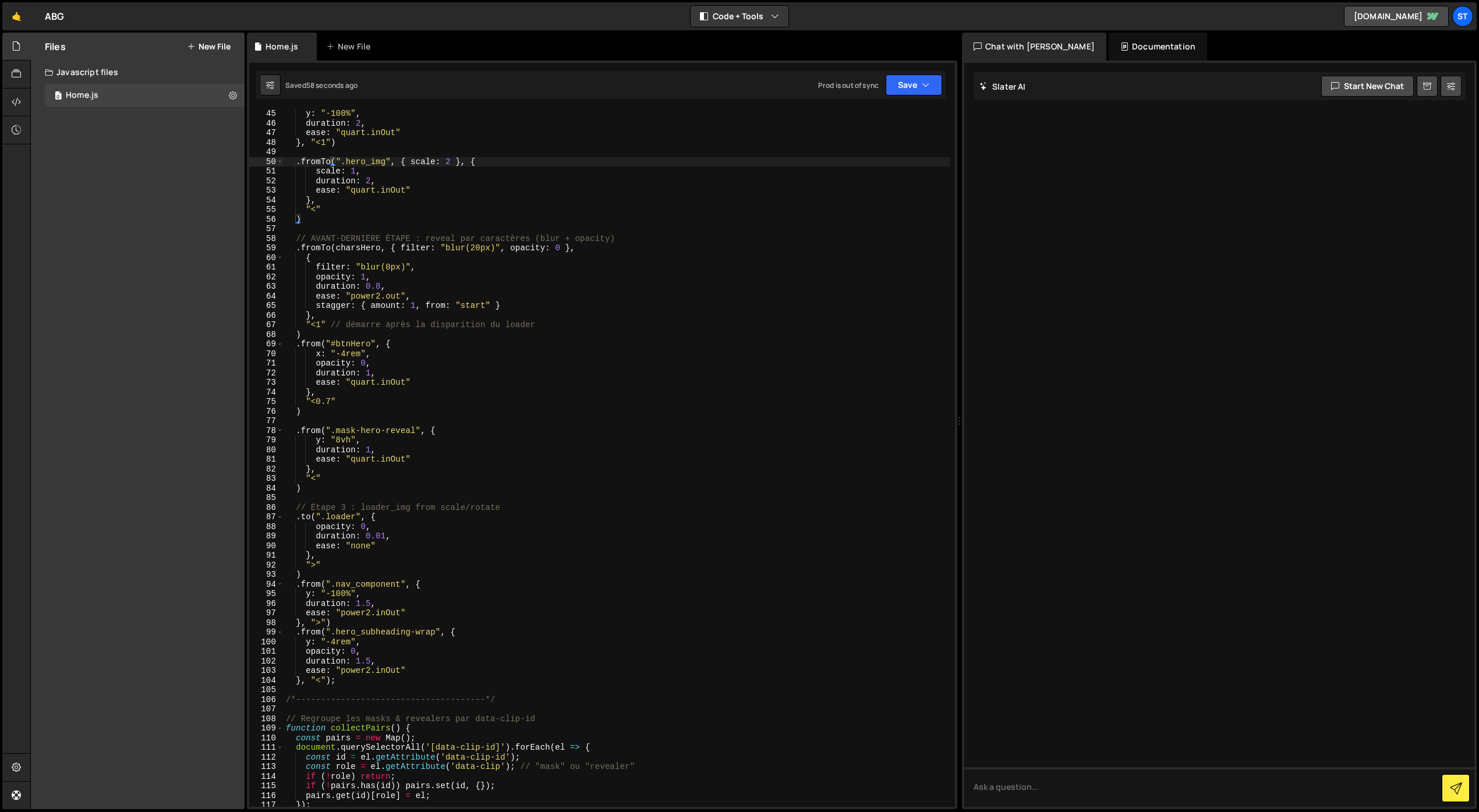
scroll to position [428, 0]
drag, startPoint x: 408, startPoint y: 455, endPoint x: 392, endPoint y: 456, distance: 16.0
click at [392, 455] on div "y : "-100%" , duration : 2 , ease : "quart.inOut" } , "<1" ) . fromTo ( ".hero_…" at bounding box center [616, 462] width 666 height 717
click at [929, 85] on button "Save" at bounding box center [913, 85] width 56 height 21
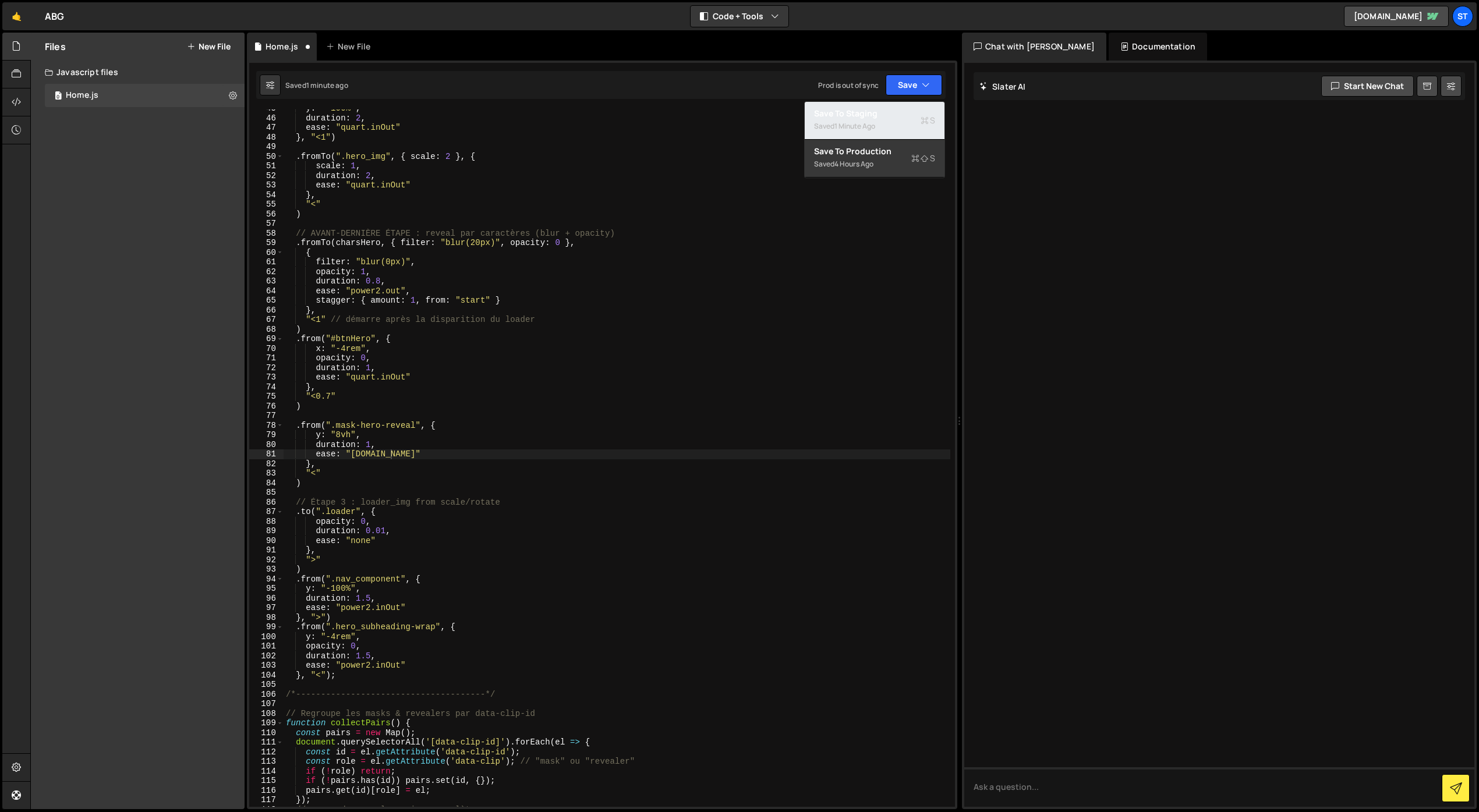
click at [886, 116] on div "Save to Staging S" at bounding box center [874, 113] width 121 height 12
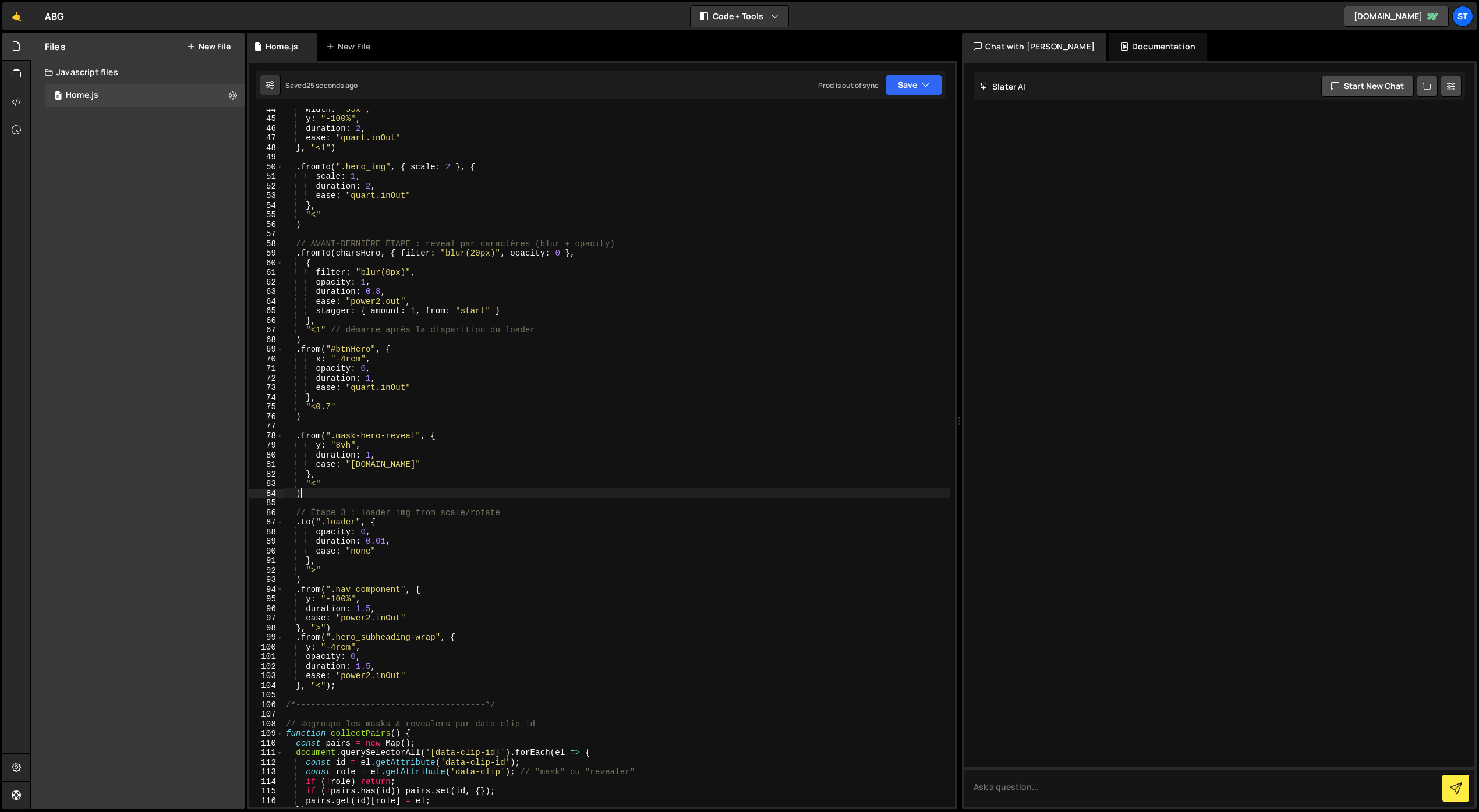
scroll to position [0, 1]
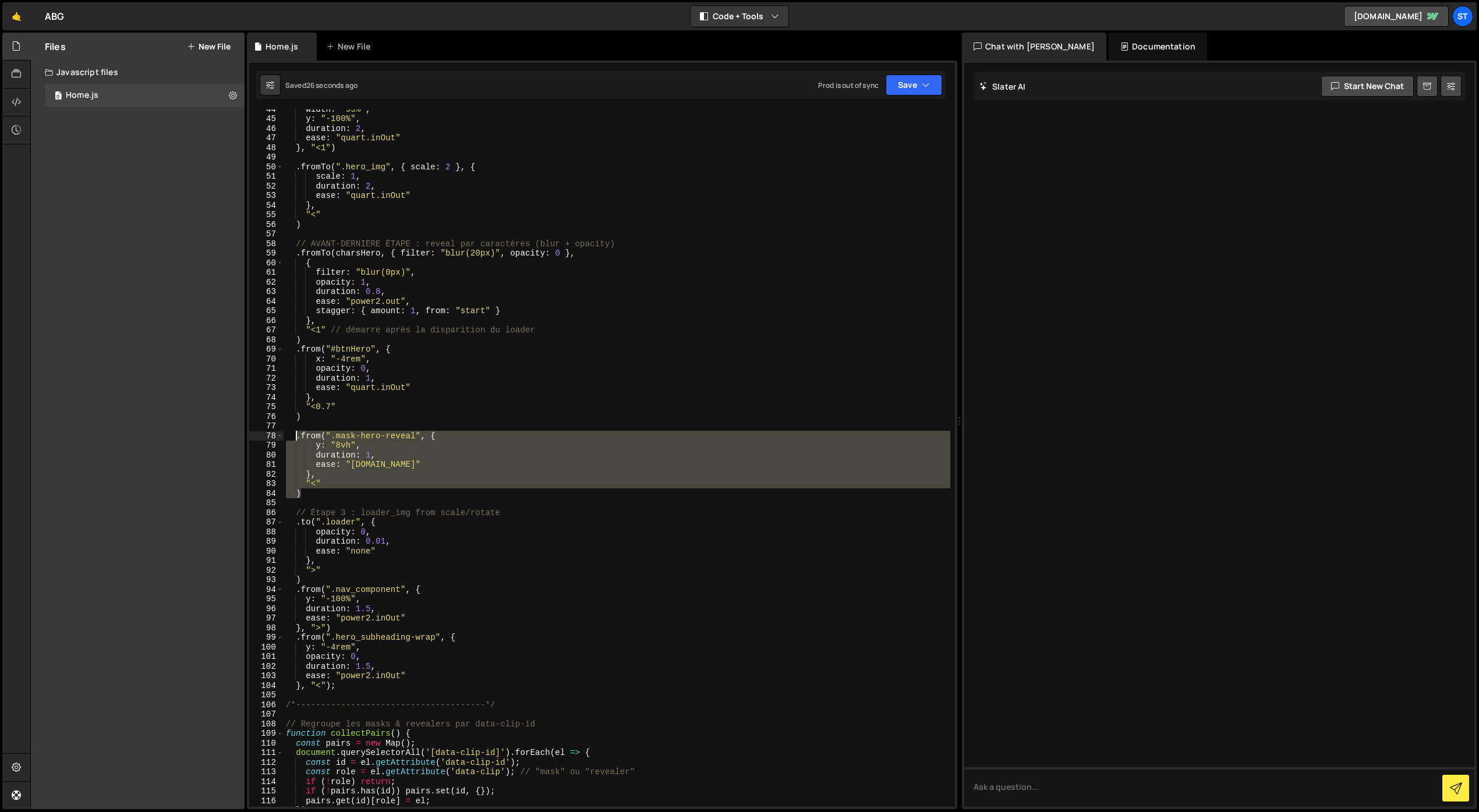
drag, startPoint x: 305, startPoint y: 496, endPoint x: 294, endPoint y: 439, distance: 58.1
click at [294, 439] on div "width : "95%" , y : "-100%" , duration : 2 , ease : "quart.inOut" } , "<1" ) . …" at bounding box center [616, 462] width 666 height 717
type textarea ".from(".mask-hero-reveal", { y: "8vh","
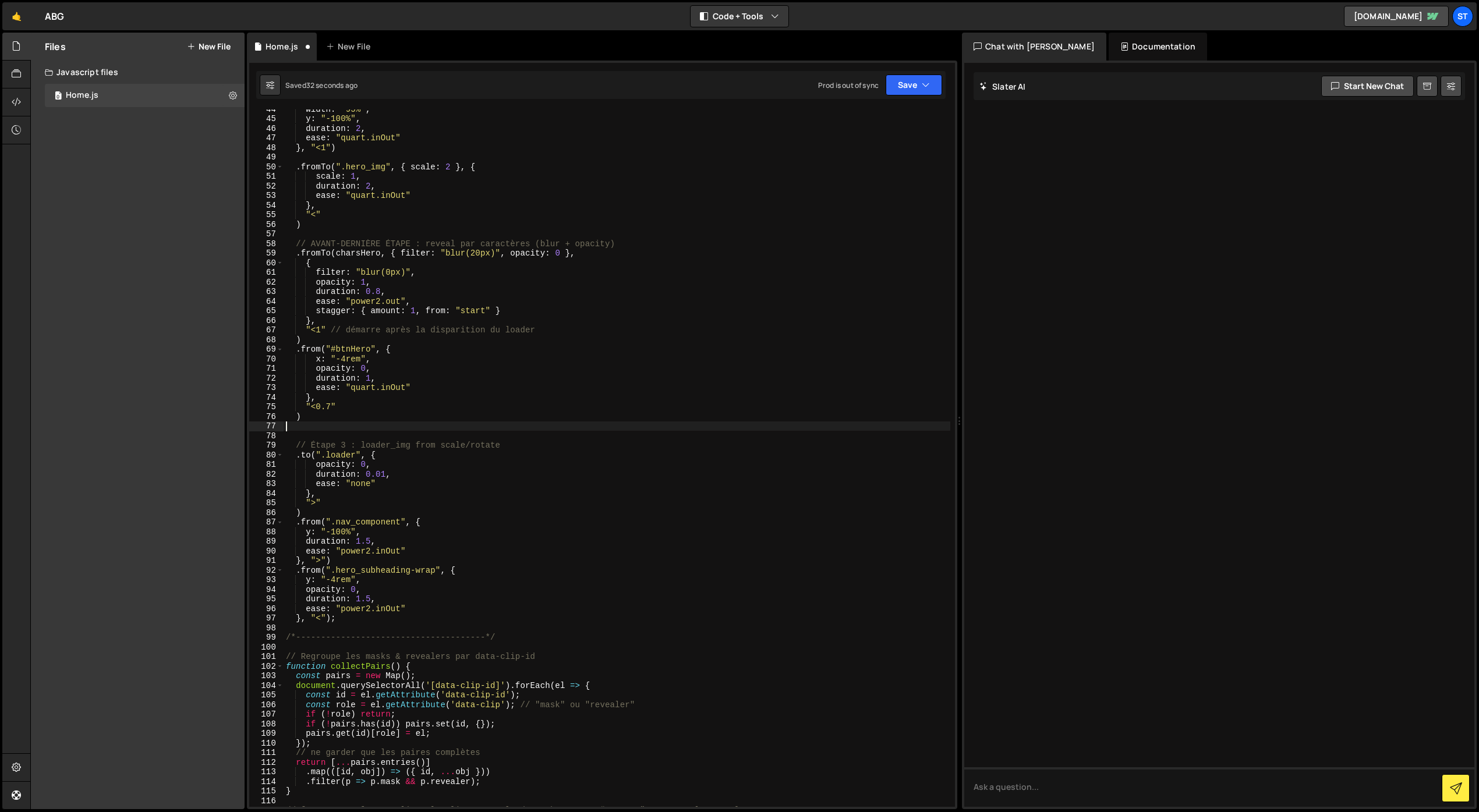
click at [341, 618] on div "width : "95%" , y : "-100%" , duration : 2 , ease : "quart.inOut" } , "<1" ) . …" at bounding box center [616, 462] width 666 height 717
type textarea "}, "<");"
paste textarea ")"
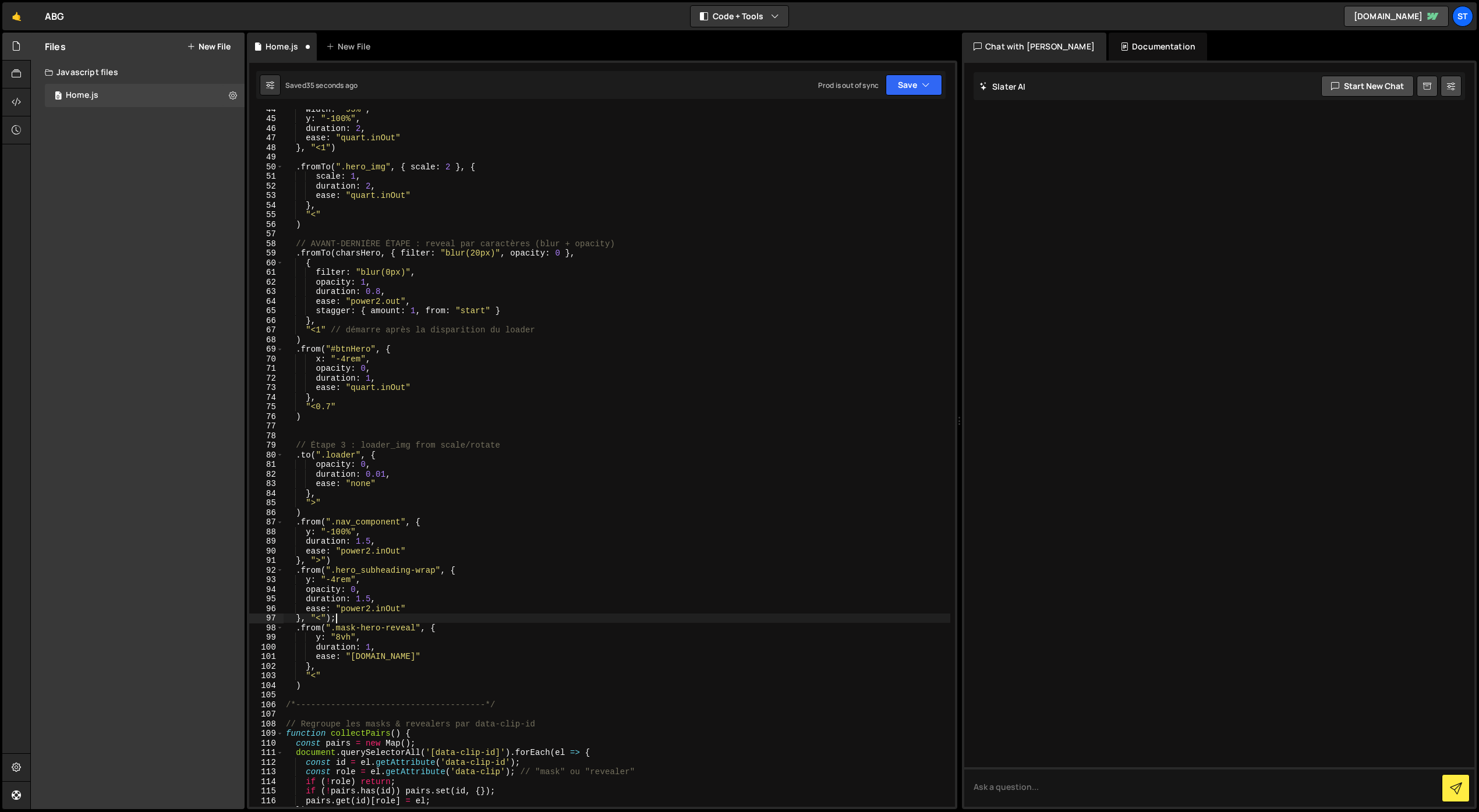
click at [346, 618] on div "width : "95%" , y : "-100%" , duration : 2 , ease : "quart.inOut" } , "<1" ) . …" at bounding box center [616, 462] width 666 height 717
click at [311, 682] on div "width : "95%" , y : "-100%" , duration : 2 , ease : "quart.inOut" } , "<1" ) . …" at bounding box center [616, 462] width 666 height 717
click at [908, 86] on button "Save" at bounding box center [913, 85] width 56 height 21
click at [886, 118] on div "Save to Staging S" at bounding box center [874, 113] width 121 height 12
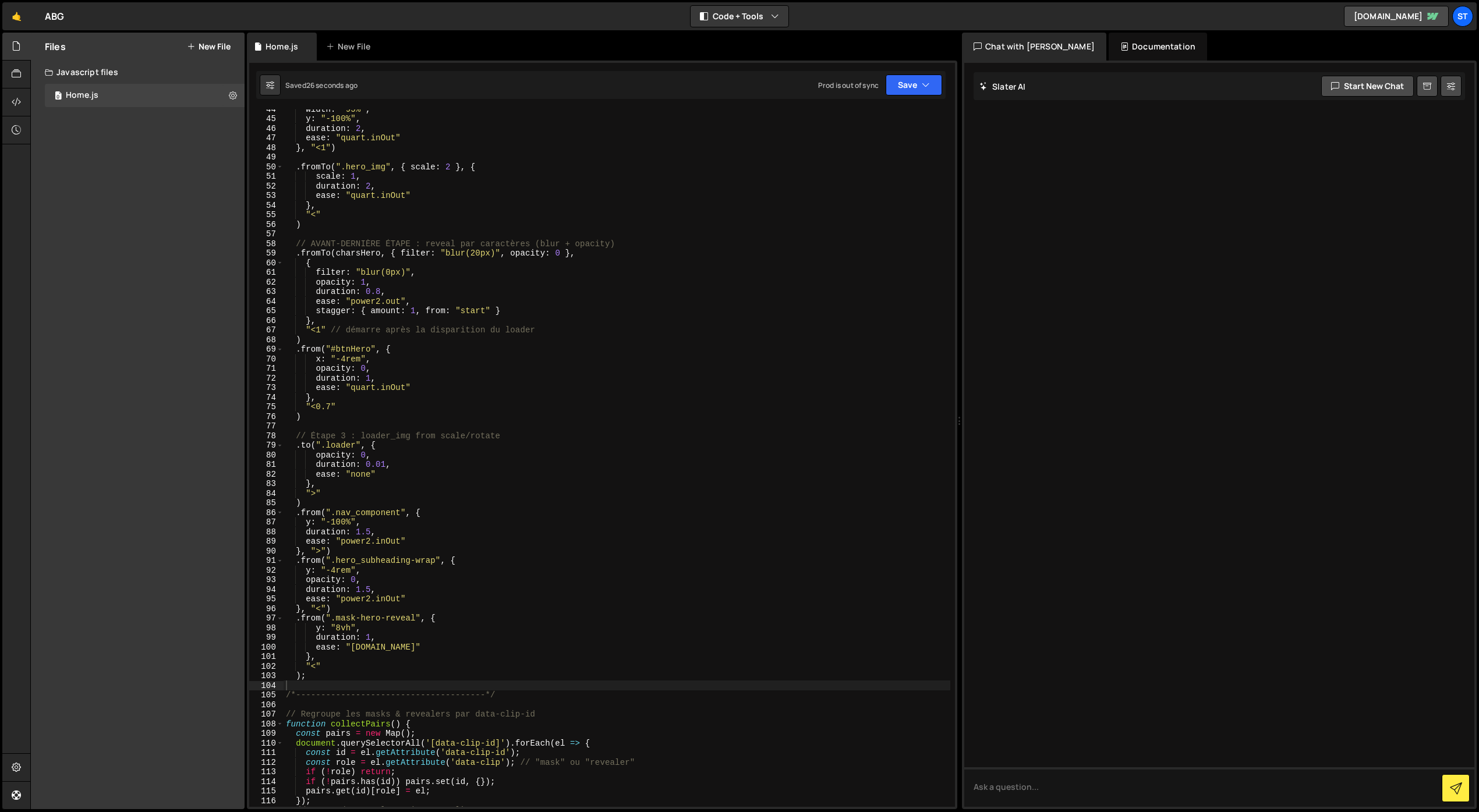
click at [316, 494] on div "width : "95%" , y : "-100%" , duration : 2 , ease : "quart.inOut" } , "<1" ) . …" at bounding box center [616, 462] width 666 height 717
click at [322, 553] on div "width : "95%" , y : "-100%" , duration : 2 , ease : "quart.inOut" } , "<1" ) . …" at bounding box center [616, 462] width 666 height 717
click at [913, 86] on button "Save" at bounding box center [913, 85] width 56 height 21
click at [882, 122] on div "39 seconds ago" at bounding box center [860, 126] width 52 height 10
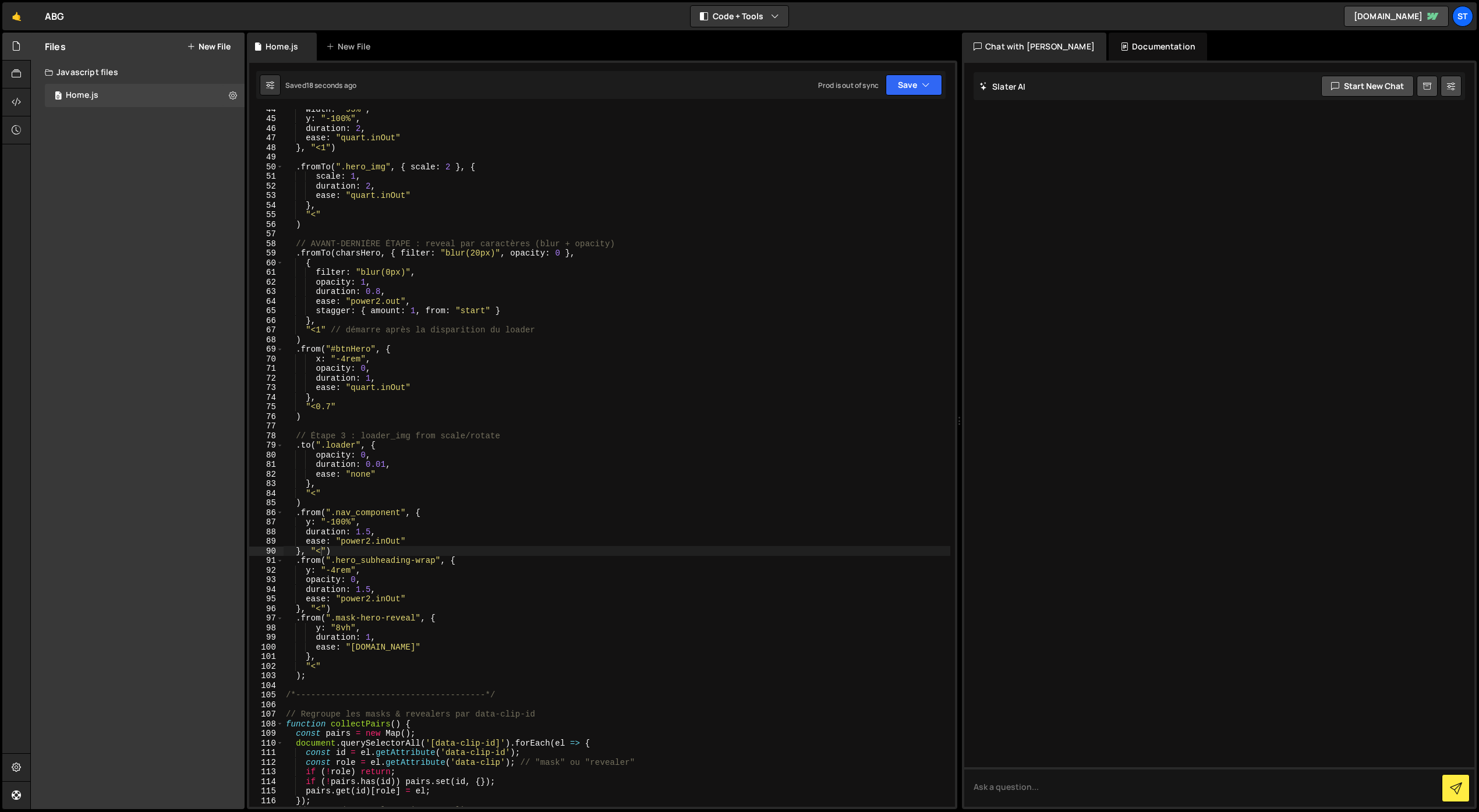
scroll to position [0, 1]
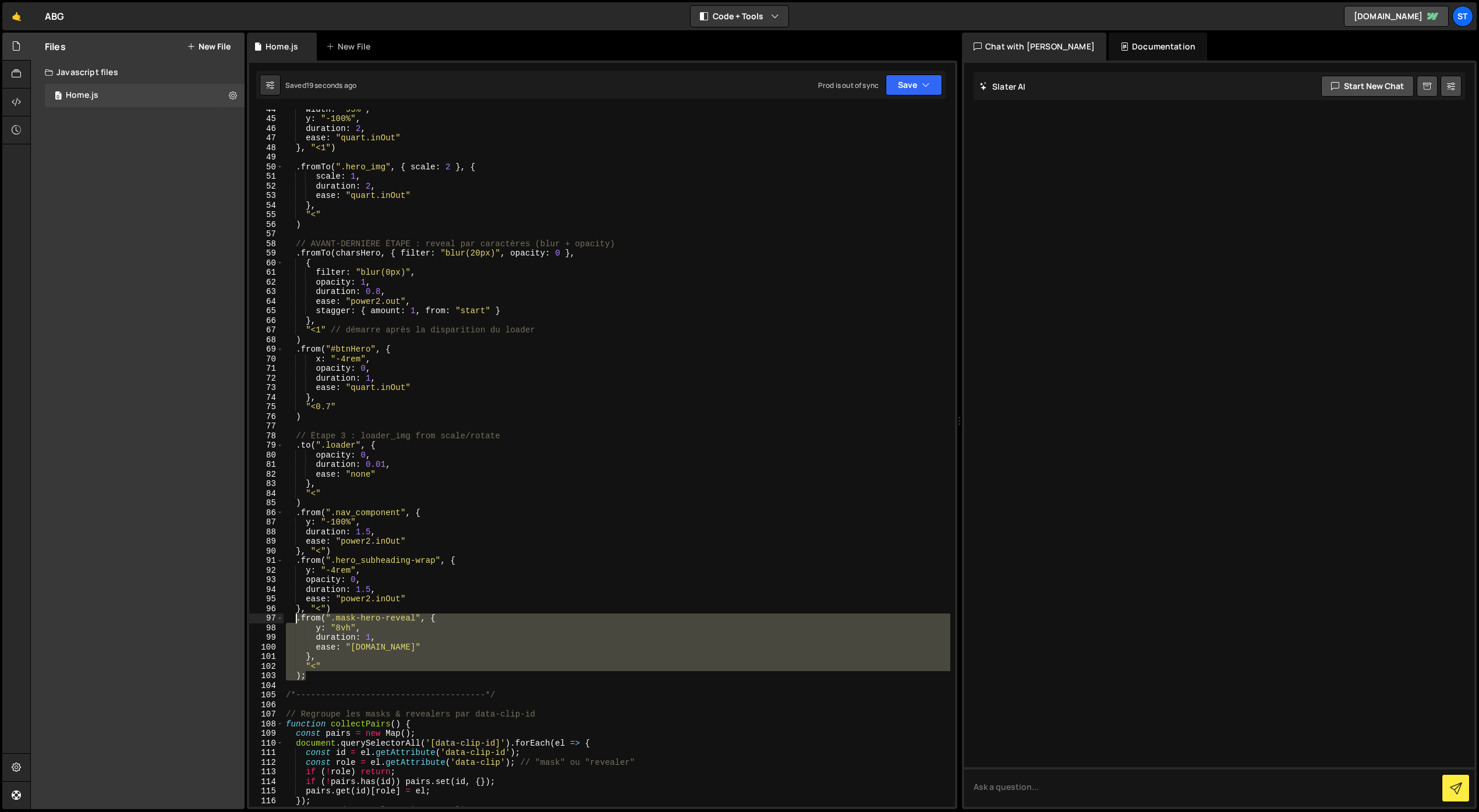
drag, startPoint x: 307, startPoint y: 674, endPoint x: 296, endPoint y: 622, distance: 53.2
click at [296, 622] on div "width : "95%" , y : "-100%" , duration : 2 , ease : "quart.inOut" } , "<1" ) . …" at bounding box center [616, 462] width 666 height 717
type textarea ".from(".mask-hero-reveal", { y: "8vh","
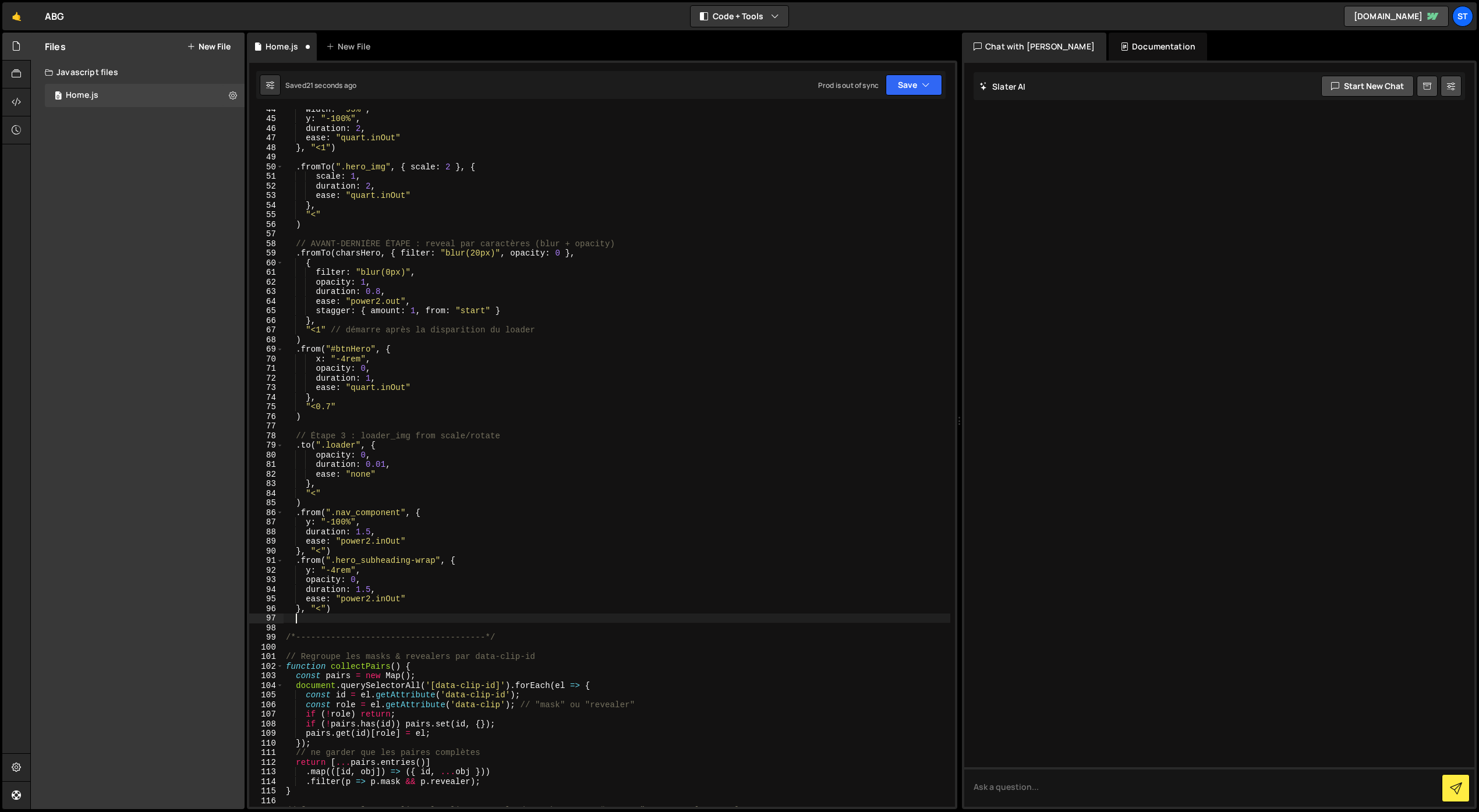
click at [336, 609] on div "width : "95%" , y : "-100%" , duration : 2 , ease : "quart.inOut" } , "<1" ) . …" at bounding box center [616, 462] width 666 height 717
click at [318, 503] on div "width : "95%" , y : "-100%" , duration : 2 , ease : "quart.inOut" } , "<1" ) . …" at bounding box center [616, 462] width 666 height 717
type textarea ")"
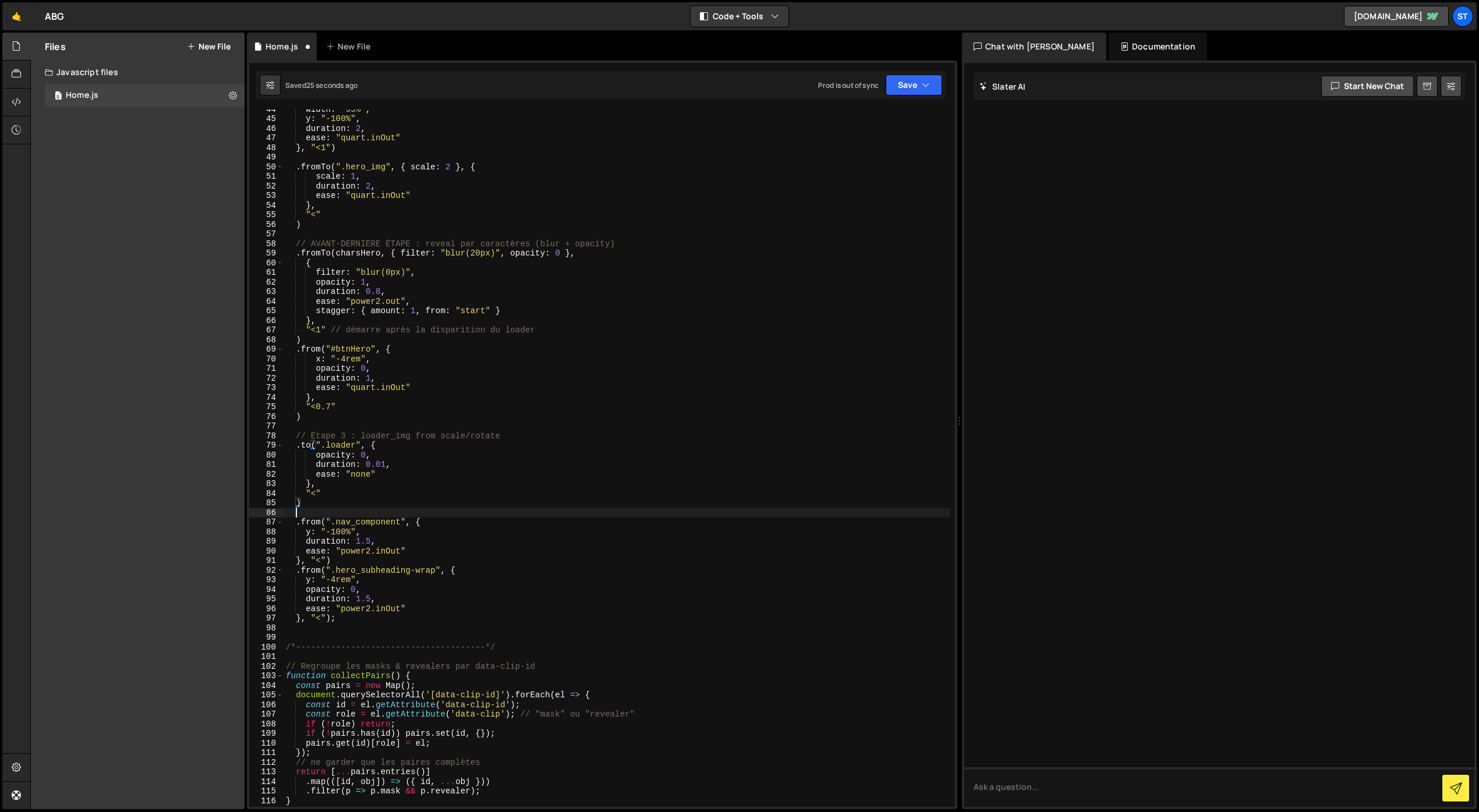
scroll to position [0, 0]
paste textarea ");"
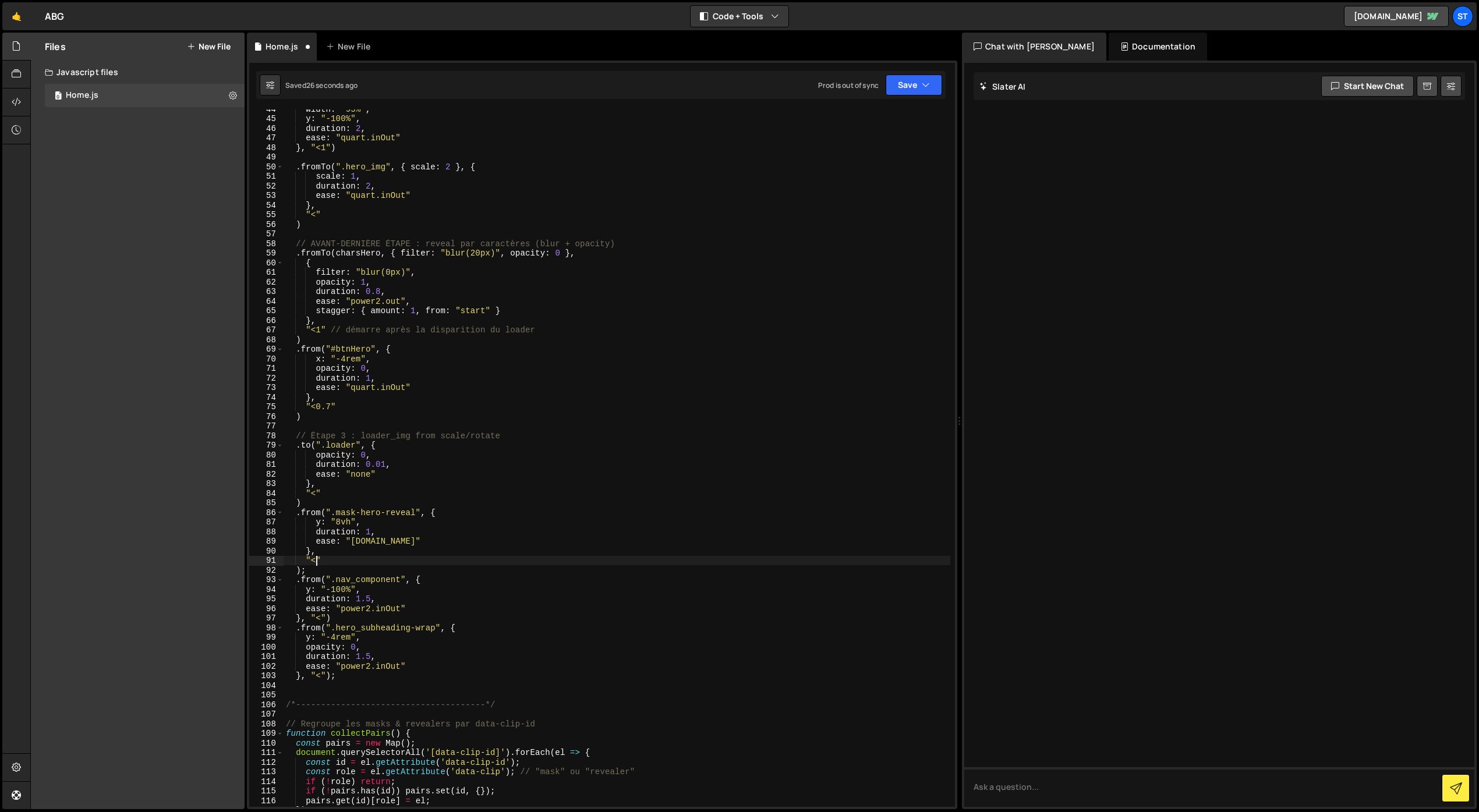
click at [316, 559] on div "width : "95%" , y : "-100%" , duration : 2 , ease : "quart.inOut" } , "<1" ) . …" at bounding box center [616, 462] width 666 height 717
click at [911, 91] on button "Save" at bounding box center [913, 85] width 56 height 21
click at [886, 116] on div "Save to Staging S" at bounding box center [874, 113] width 121 height 12
click at [317, 567] on div "width : "95%" , y : "-100%" , duration : 2 , ease : "quart.inOut" } , "<1" ) . …" at bounding box center [616, 462] width 666 height 717
drag, startPoint x: 902, startPoint y: 87, endPoint x: 878, endPoint y: 107, distance: 31.2
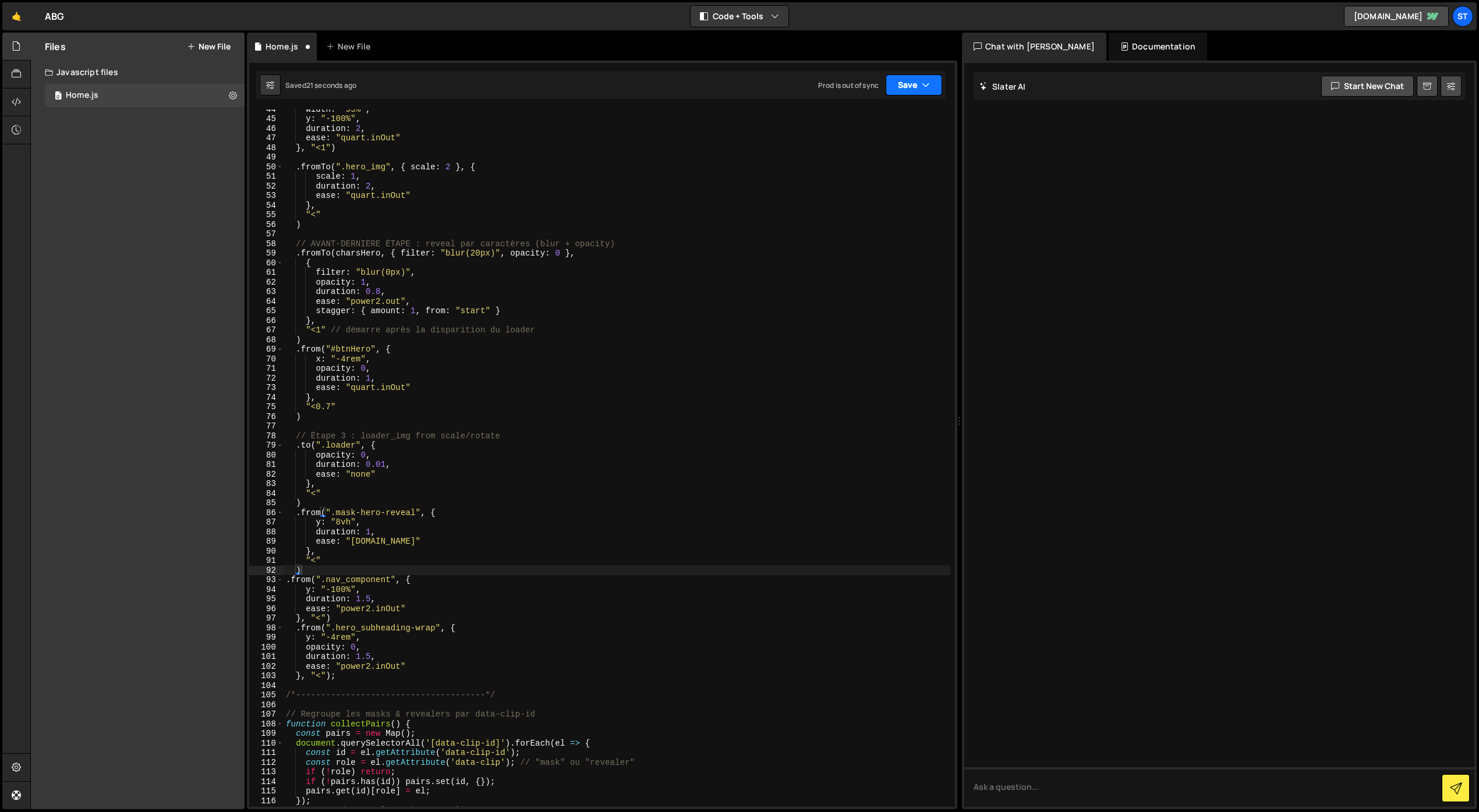
click at [902, 88] on button "Save" at bounding box center [913, 85] width 56 height 21
click at [863, 120] on div "Saved 21 seconds ago" at bounding box center [874, 126] width 121 height 14
drag, startPoint x: 405, startPoint y: 388, endPoint x: 350, endPoint y: 391, distance: 55.1
click at [350, 391] on div "width : "95%" , y : "-100%" , duration : 2 , ease : "quart.inOut" } , "<1" ) . …" at bounding box center [616, 462] width 666 height 717
drag, startPoint x: 391, startPoint y: 543, endPoint x: 351, endPoint y: 544, distance: 40.0
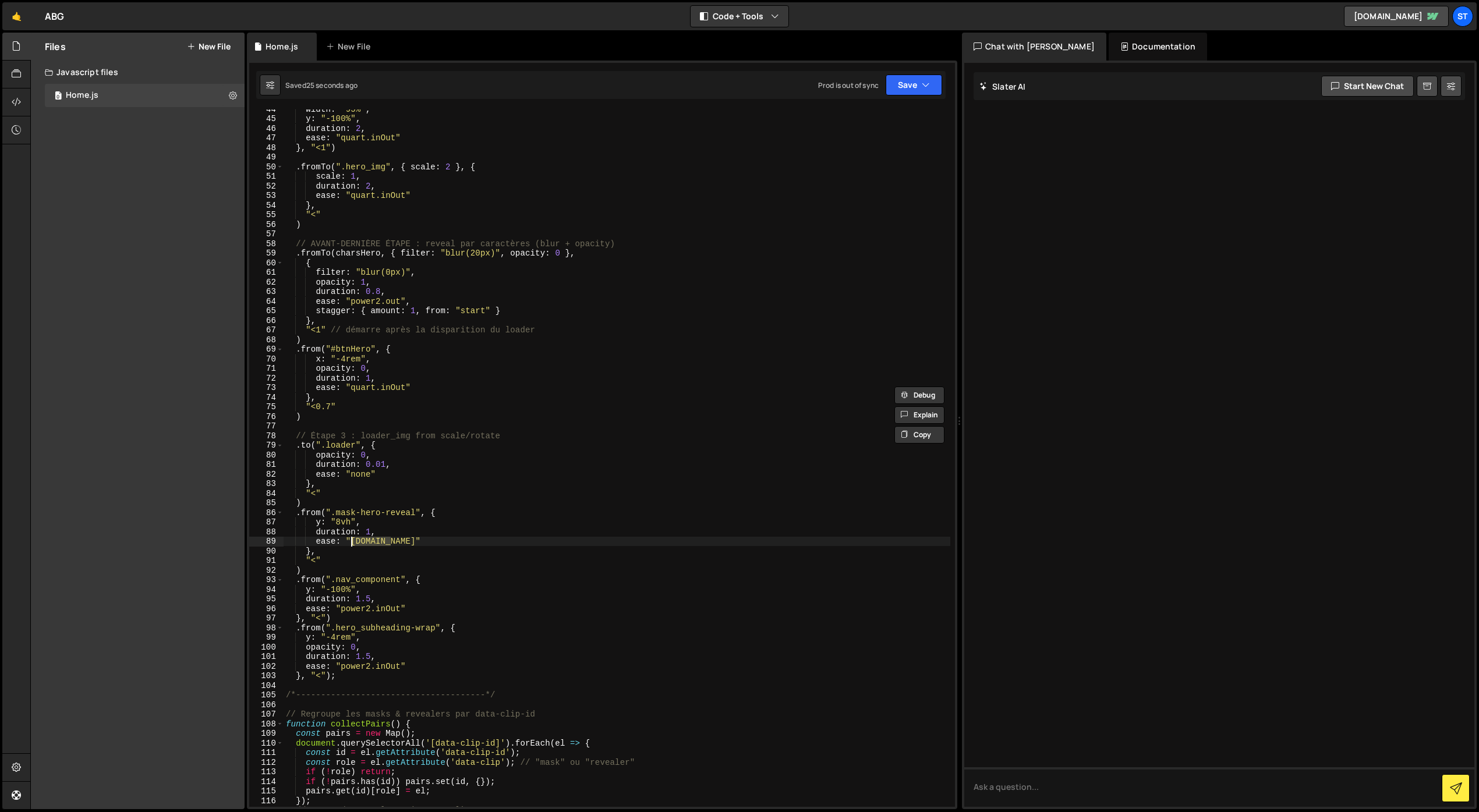
click at [351, 544] on div "width : "95%" , y : "-100%" , duration : 2 , ease : "quart.inOut" } , "<1" ) . …" at bounding box center [616, 462] width 666 height 717
click at [390, 541] on div "width : "95%" , y : "-100%" , duration : 2 , ease : "quart.inOut" } , "<1" ) . …" at bounding box center [616, 458] width 666 height 698
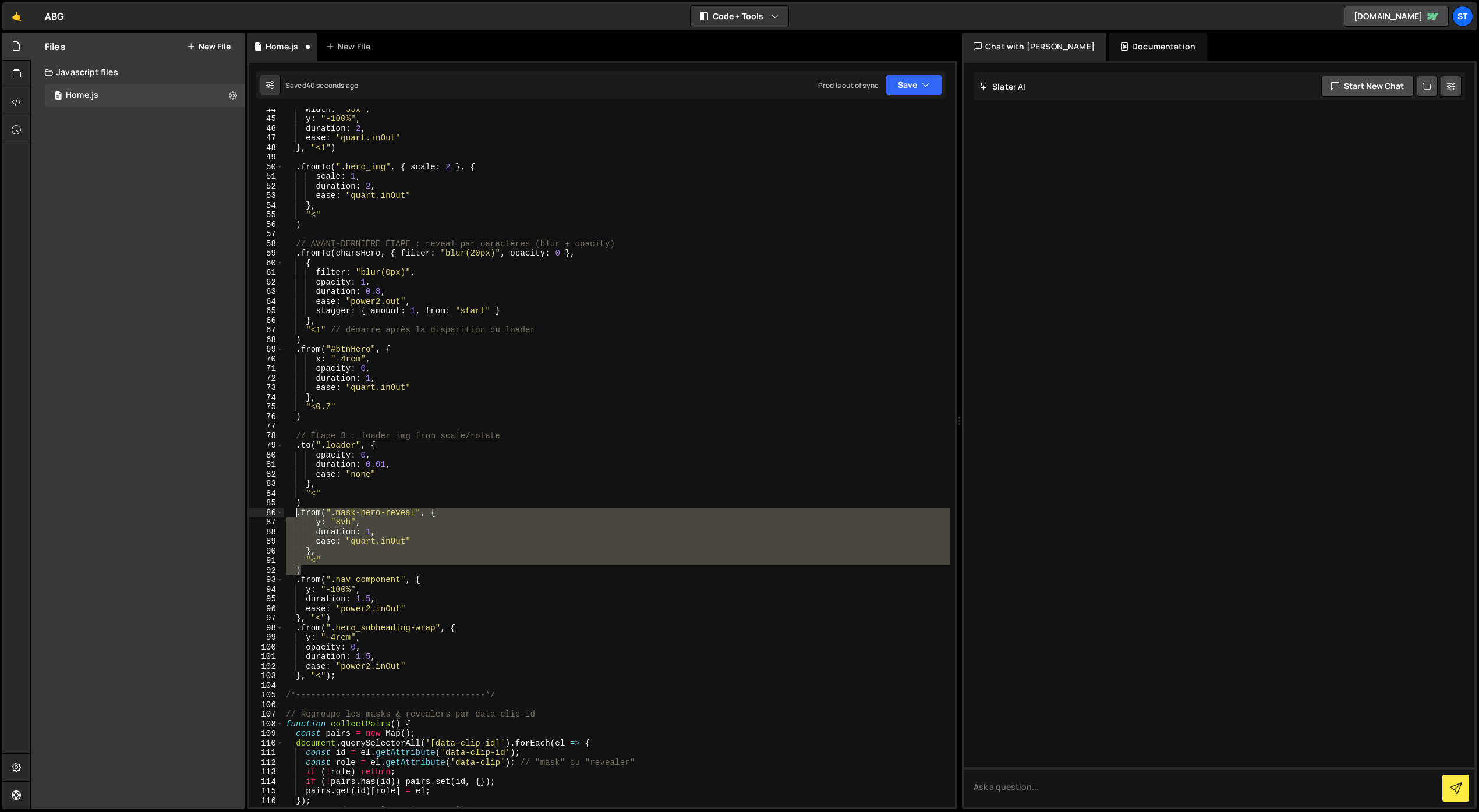
drag, startPoint x: 302, startPoint y: 569, endPoint x: 294, endPoint y: 516, distance: 53.6
click at [294, 516] on div "width : "95%" , y : "-100%" , duration : 2 , ease : "quart.inOut" } , "<1" ) . …" at bounding box center [616, 462] width 666 height 717
click at [314, 338] on div "width : "95%" , y : "-100%" , duration : 2 , ease : "quart.inOut" } , "<1" ) . …" at bounding box center [616, 462] width 666 height 717
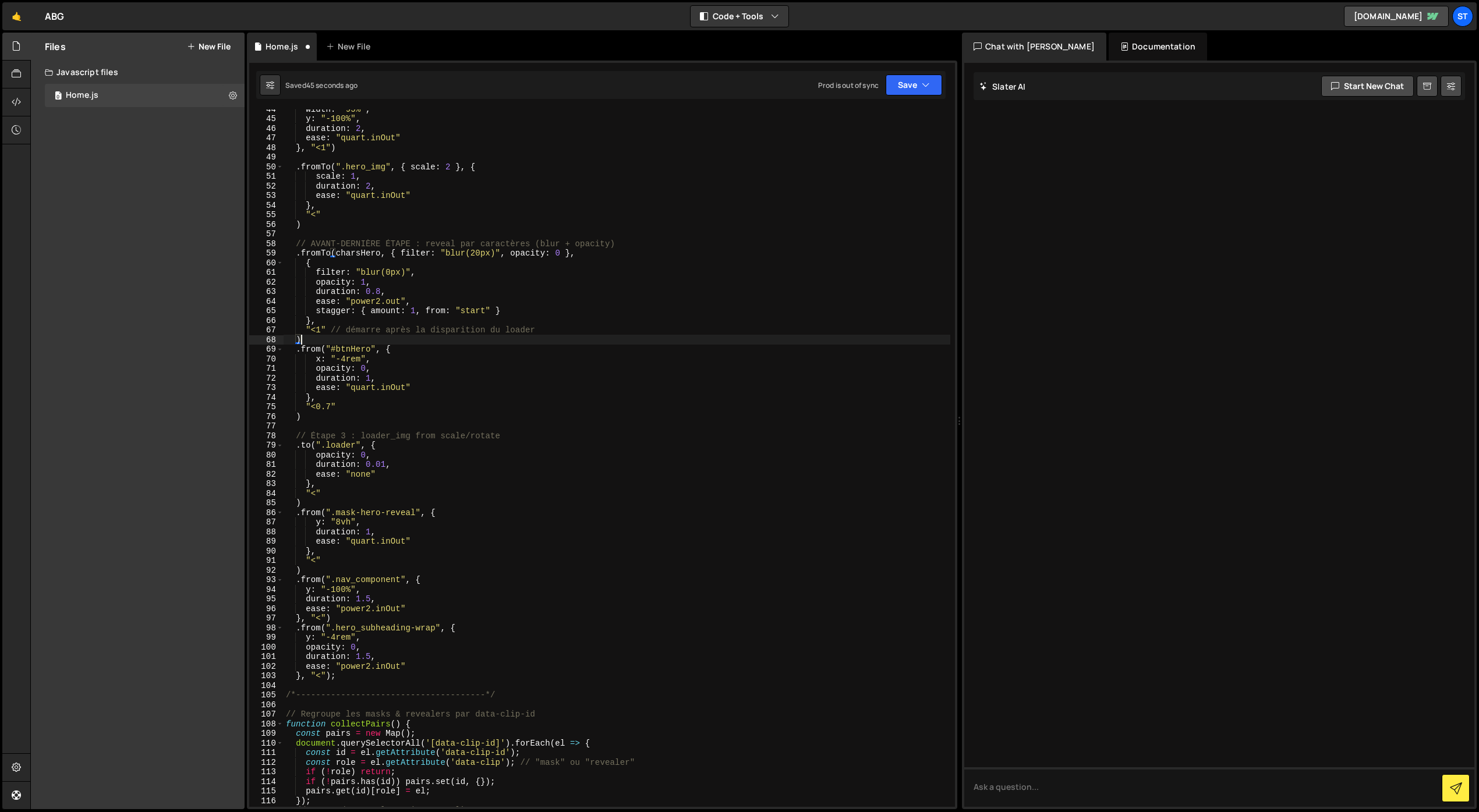
scroll to position [0, 1]
drag, startPoint x: 904, startPoint y: 86, endPoint x: 895, endPoint y: 108, distance: 23.8
click at [904, 86] on button "Save" at bounding box center [913, 85] width 56 height 21
drag, startPoint x: 891, startPoint y: 123, endPoint x: 868, endPoint y: 130, distance: 24.0
click at [890, 123] on div "Saved 52 seconds ago" at bounding box center [874, 126] width 121 height 14
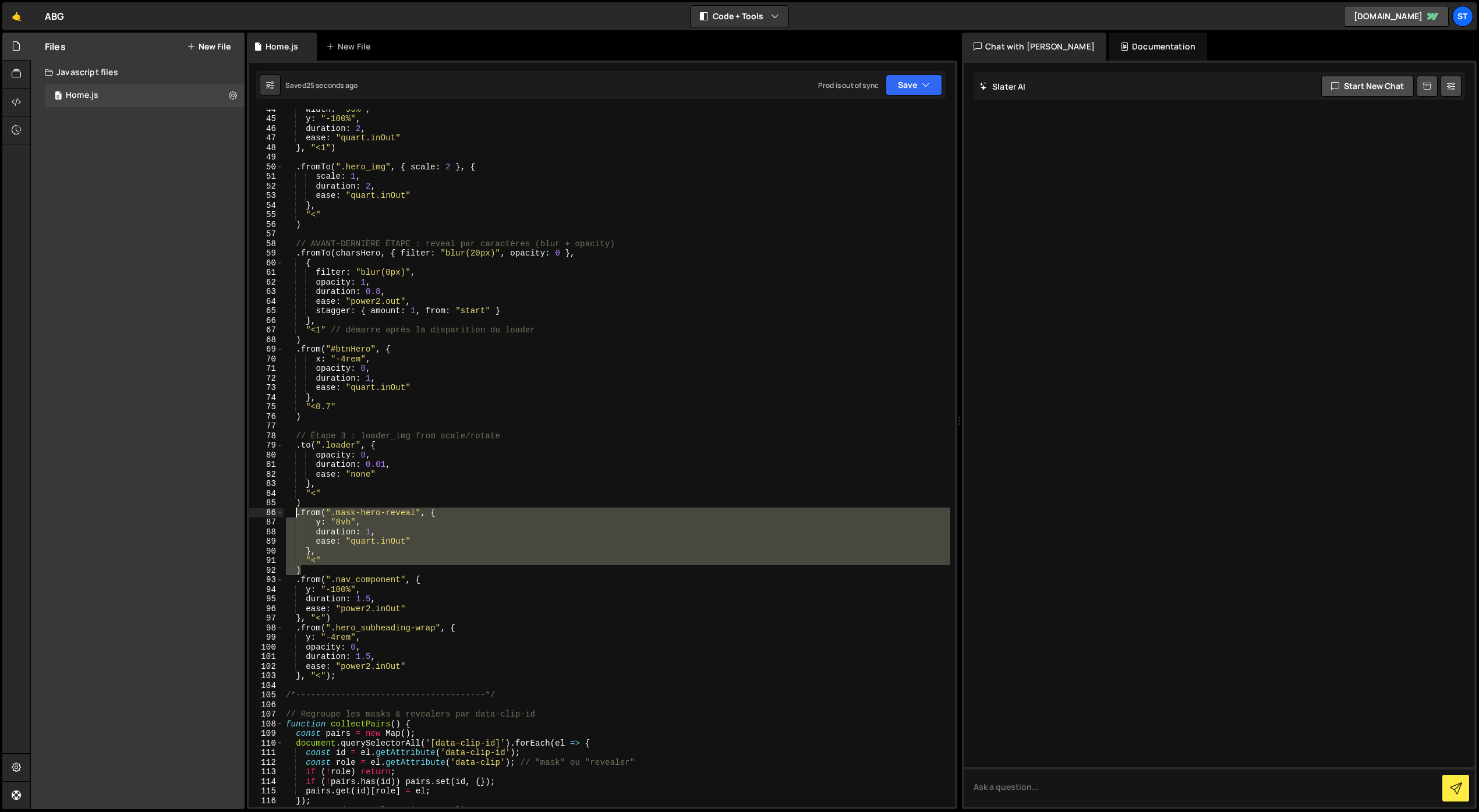
drag, startPoint x: 308, startPoint y: 567, endPoint x: 297, endPoint y: 516, distance: 52.2
click at [297, 516] on div "width : "95%" , y : "-100%" , duration : 2 , ease : "quart.inOut" } , "<1" ) . …" at bounding box center [616, 462] width 666 height 717
click at [313, 343] on div "width : "95%" , y : "-100%" , duration : 2 , ease : "quart.inOut" } , "<1" ) . …" at bounding box center [616, 462] width 666 height 717
type textarea ")"
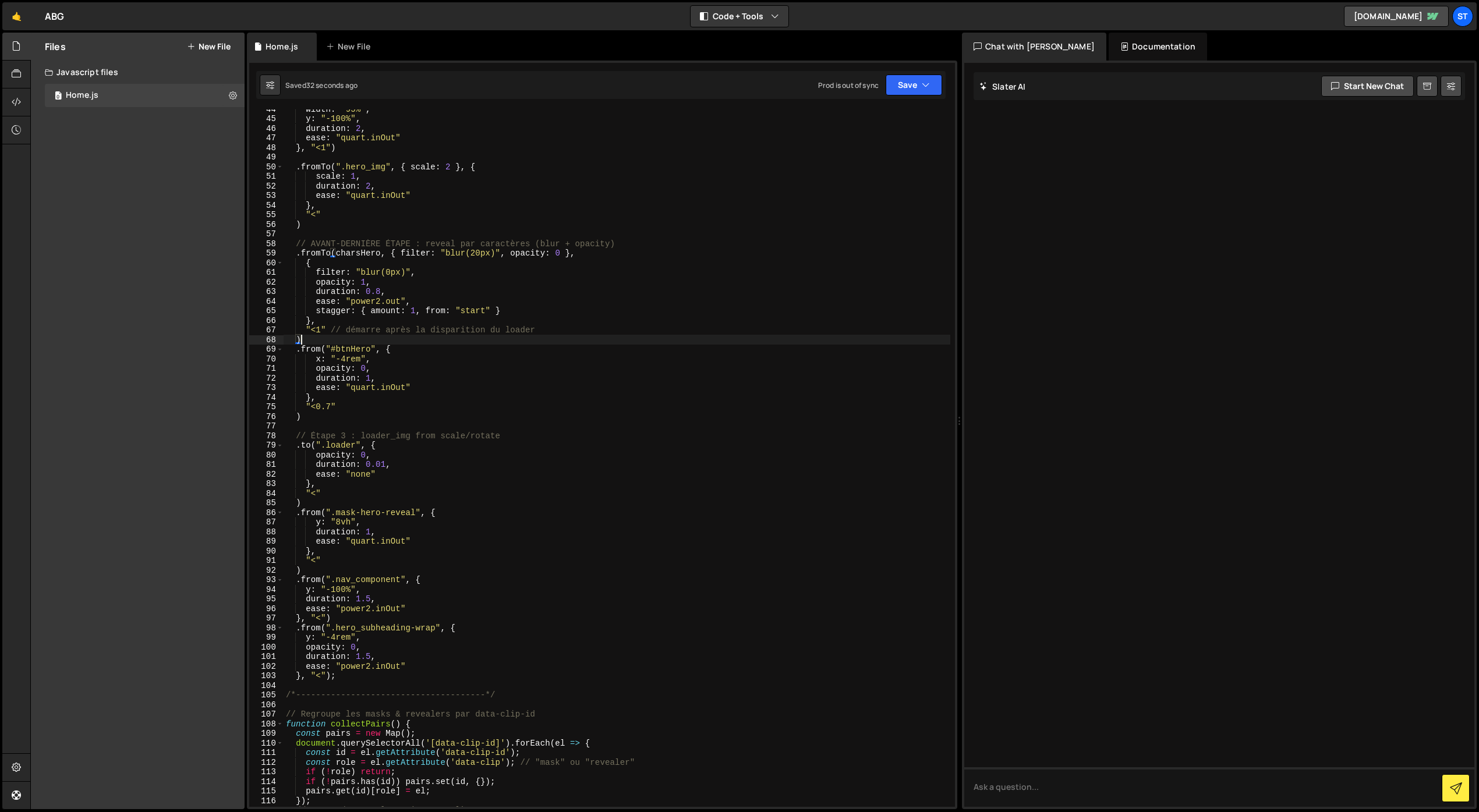
scroll to position [0, 0]
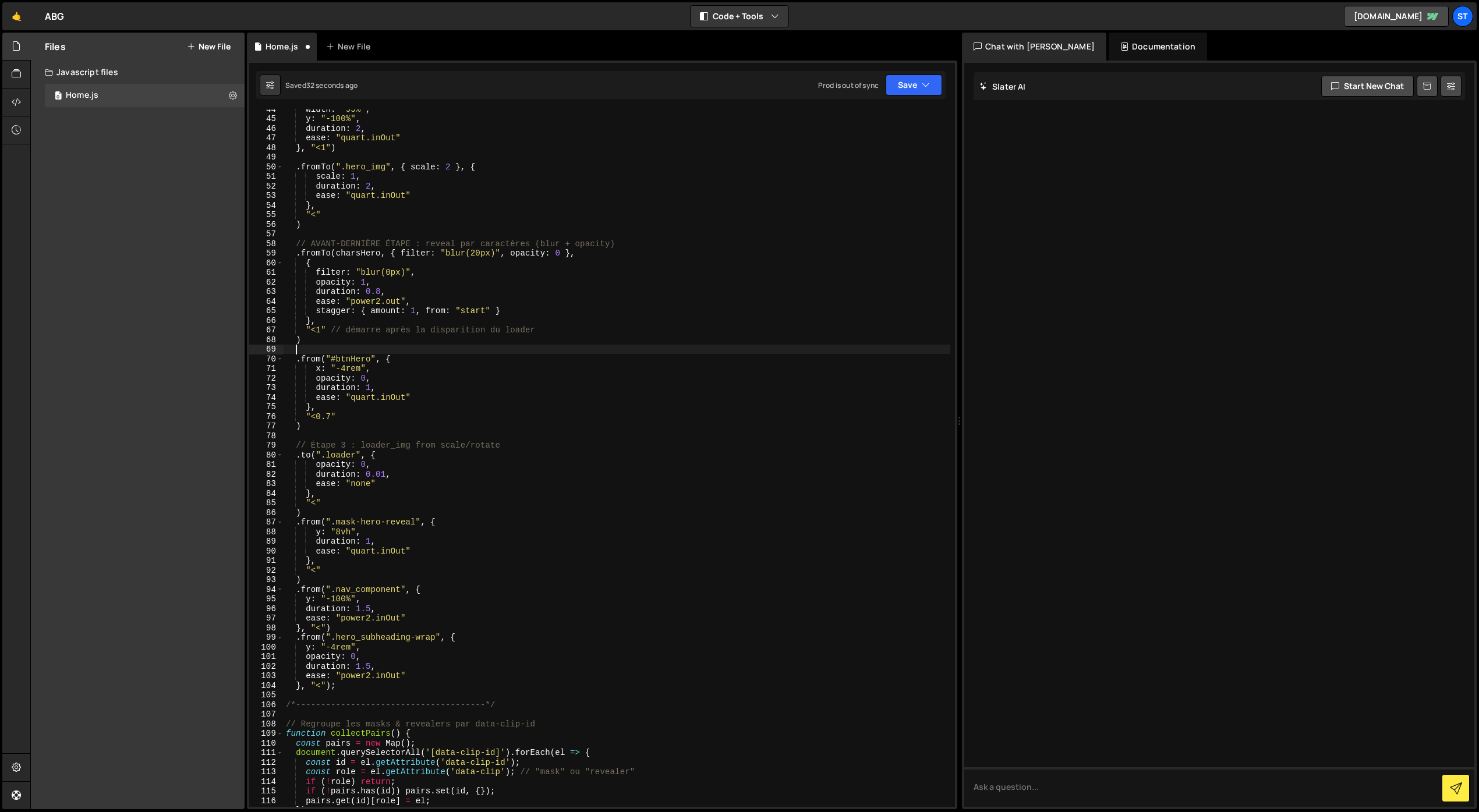
paste textarea ")"
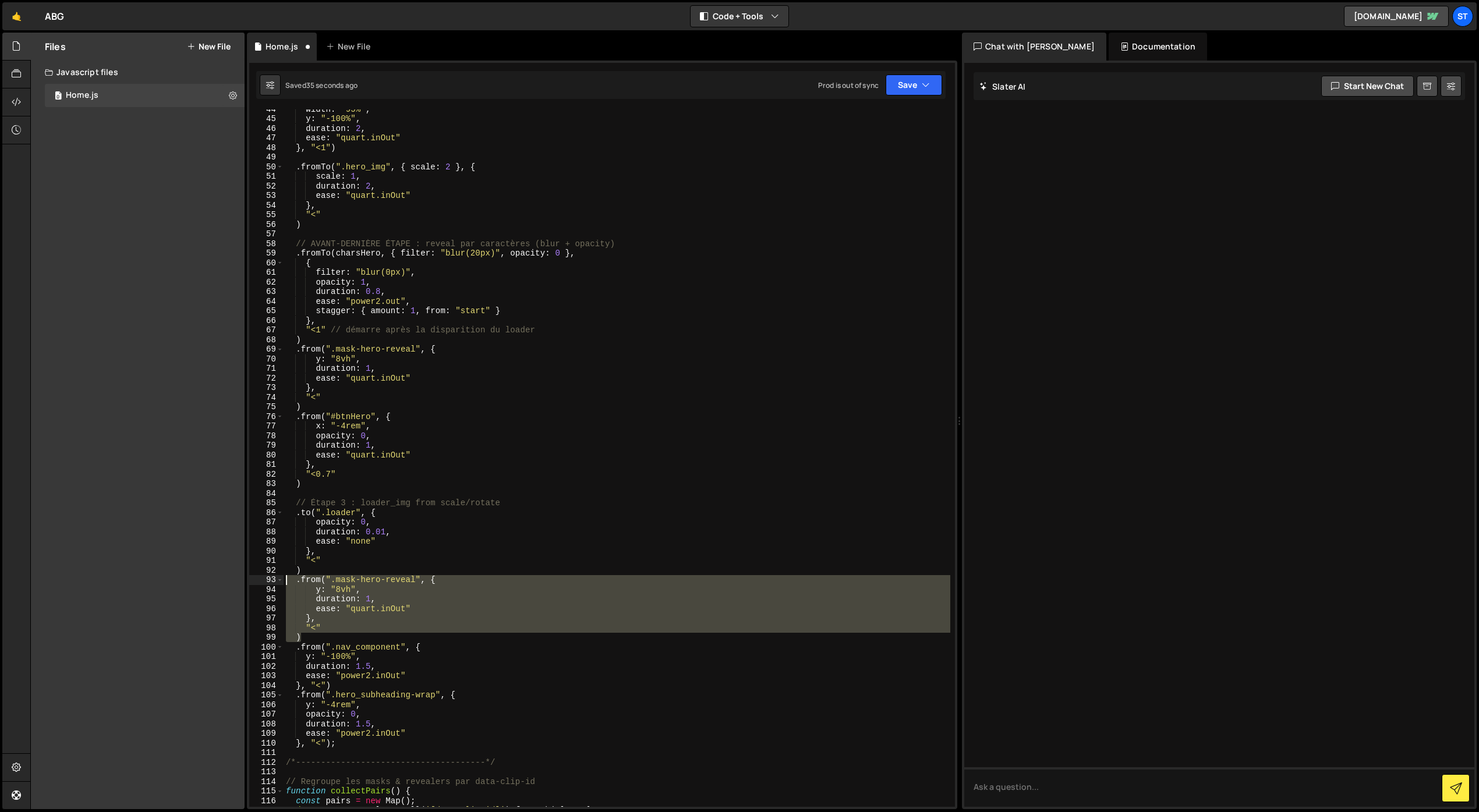
drag, startPoint x: 297, startPoint y: 635, endPoint x: 283, endPoint y: 581, distance: 55.8
click at [283, 581] on div ") 44 45 46 47 48 49 50 51 52 53 54 55 56 57 58 59 60 61 62 63 64 65 66 67 68 69…" at bounding box center [602, 458] width 706 height 698
type textarea ".from(".mask-hero-reveal", { y: "8vh","
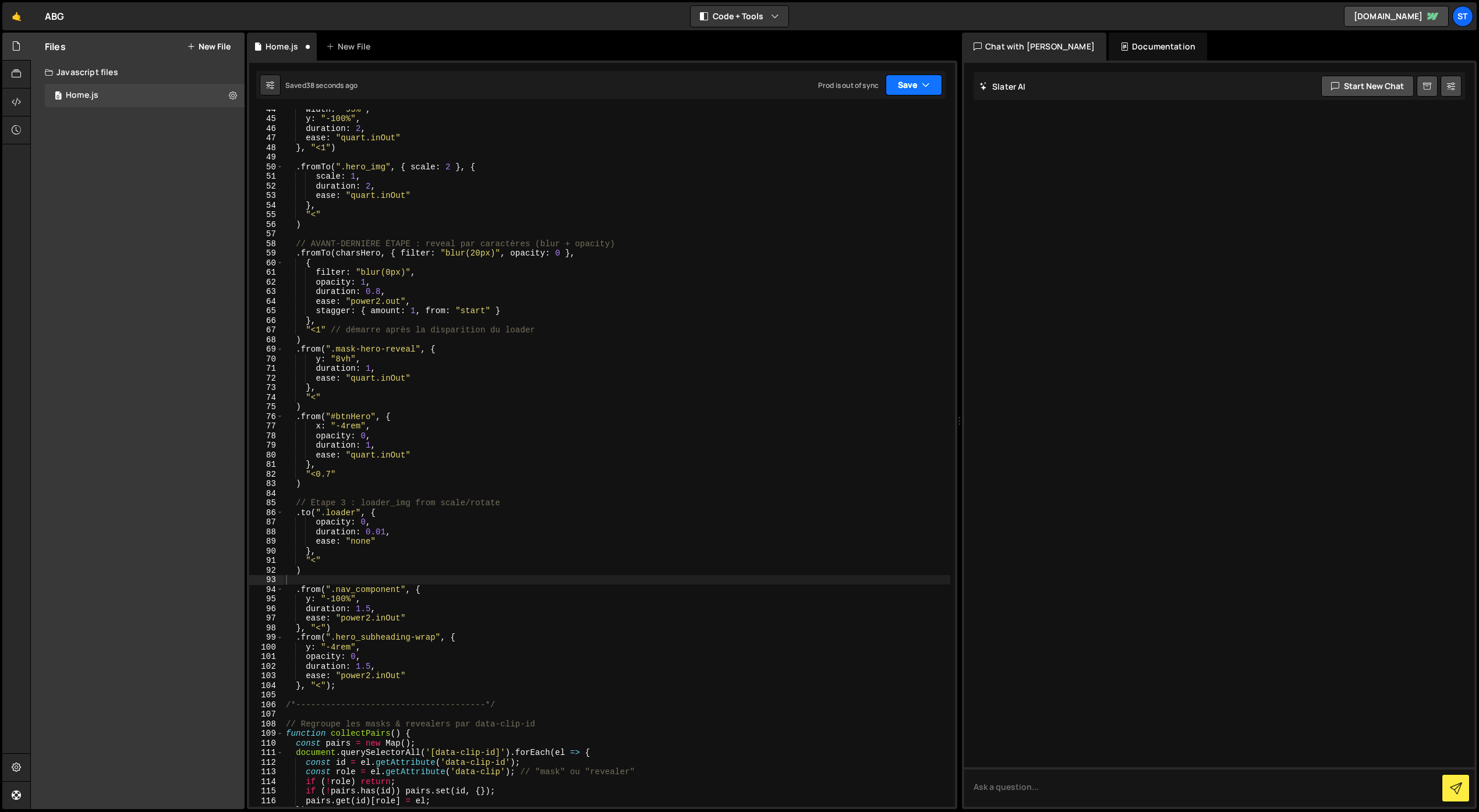
drag, startPoint x: 905, startPoint y: 85, endPoint x: 883, endPoint y: 101, distance: 27.2
click at [904, 86] on button "Save" at bounding box center [913, 85] width 56 height 21
click at [868, 115] on div "Save to Staging S" at bounding box center [874, 113] width 121 height 12
click at [372, 446] on div "width : "95%" , y : "-100%" , duration : 2 , ease : "quart.inOut" } , "<1" ) . …" at bounding box center [616, 462] width 666 height 717
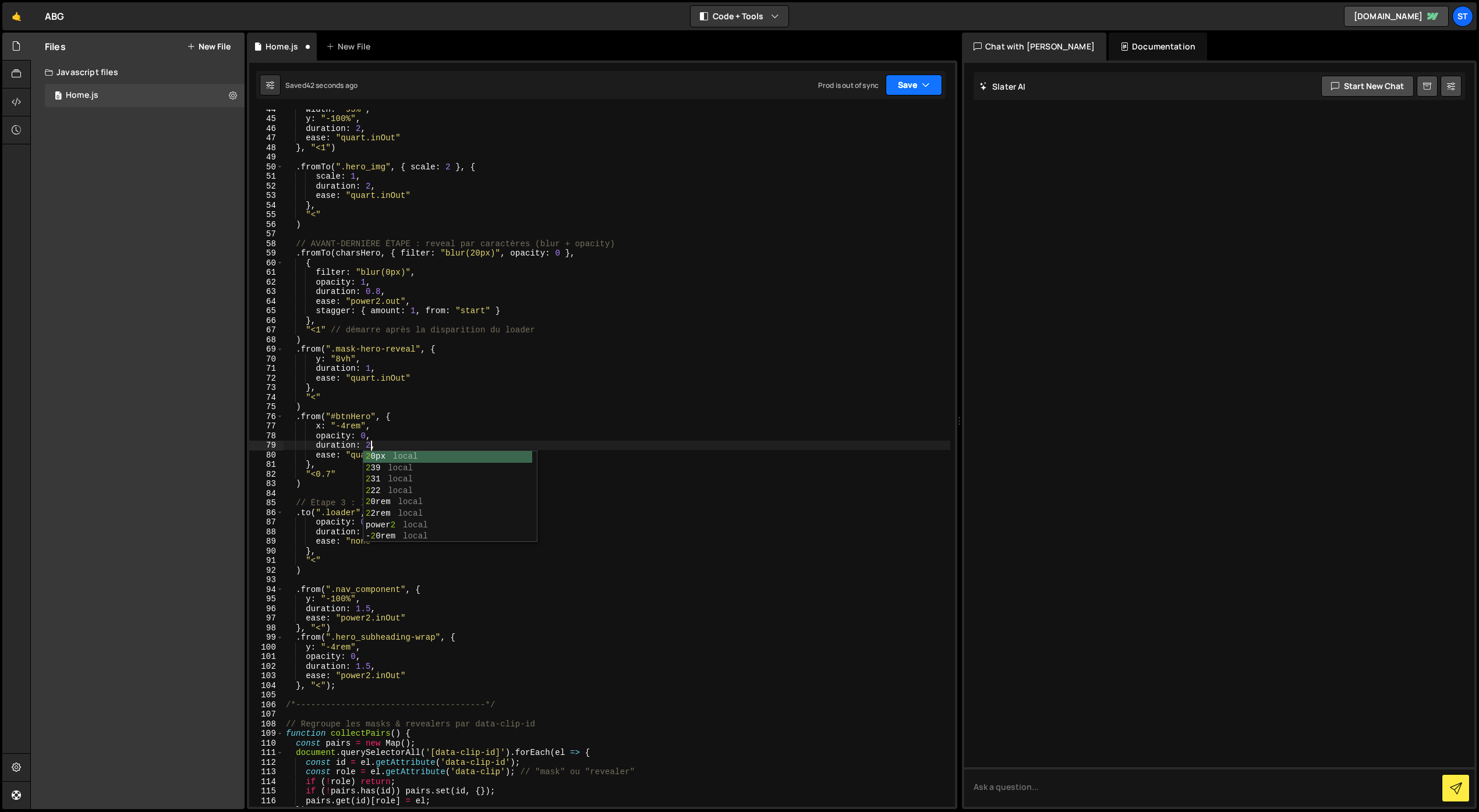
click at [911, 86] on button "Save" at bounding box center [913, 85] width 56 height 21
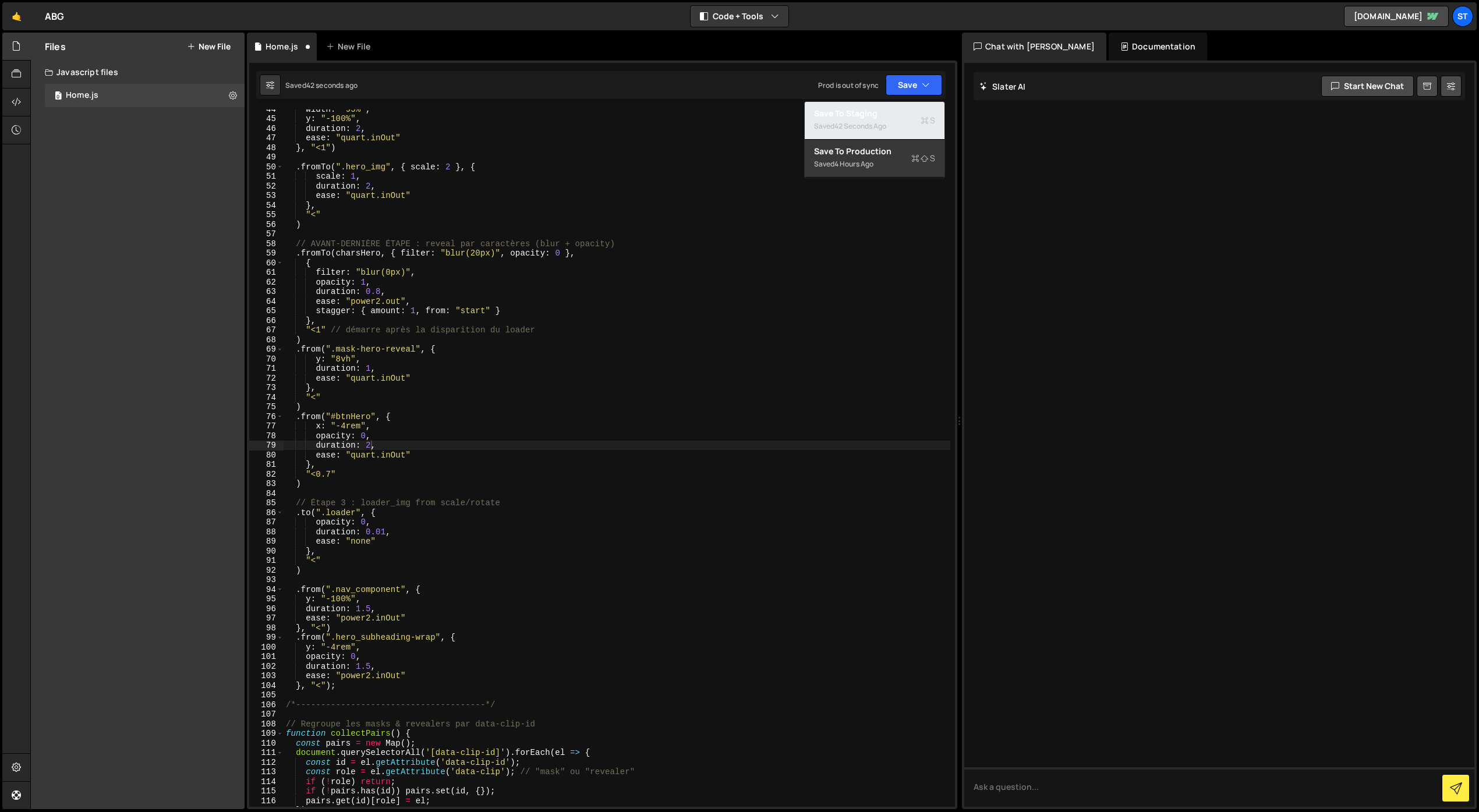
click at [891, 115] on div "Save to Staging S" at bounding box center [874, 113] width 121 height 12
click at [398, 406] on div "width : "95%" , y : "-100%" , duration : 2 , ease : "quart.inOut" } , "<1" ) . …" at bounding box center [616, 462] width 666 height 717
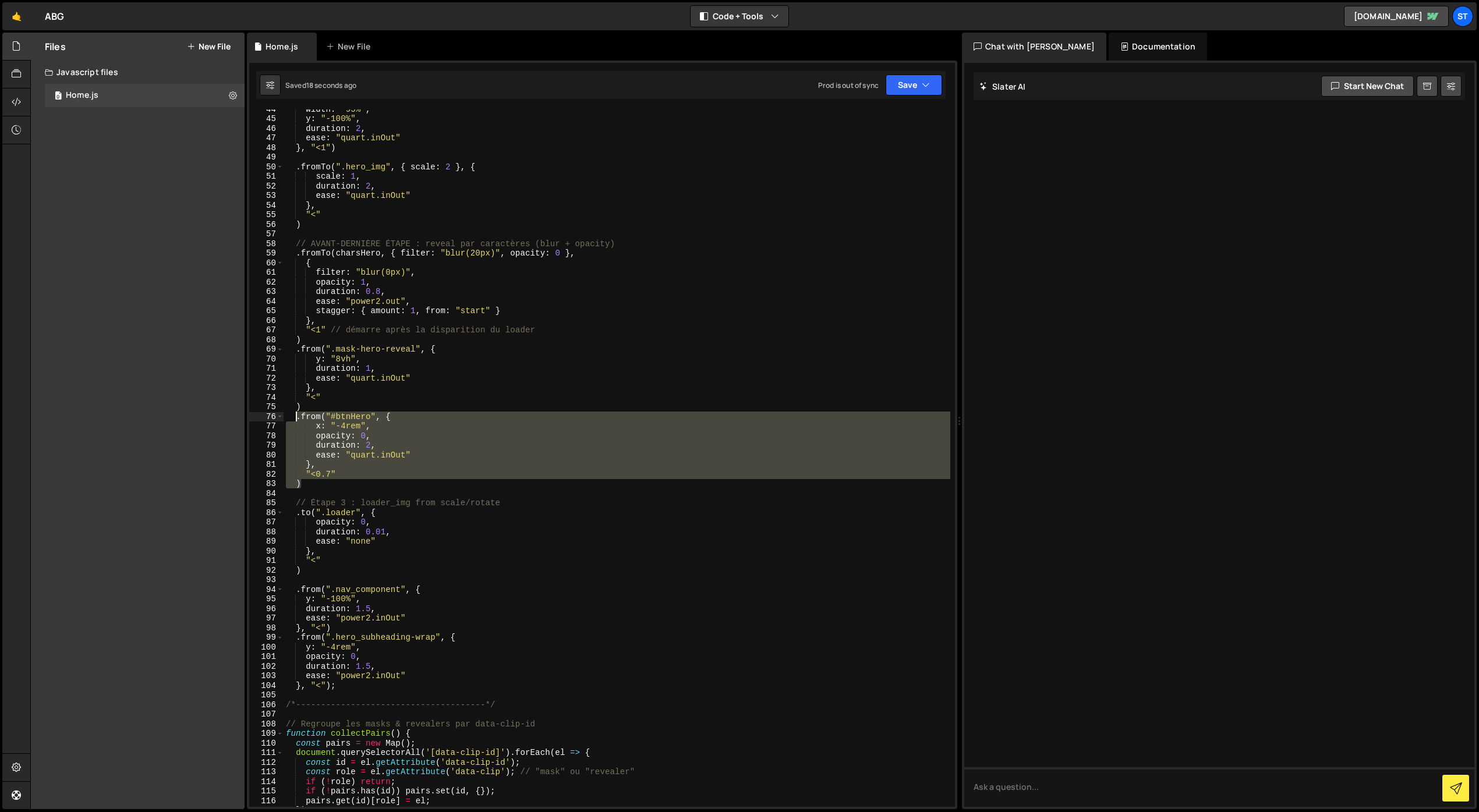
drag, startPoint x: 306, startPoint y: 484, endPoint x: 298, endPoint y: 421, distance: 63.5
click at [298, 421] on div "width : "95%" , y : "-100%" , duration : 2 , ease : "quart.inOut" } , "<1" ) . …" at bounding box center [616, 462] width 666 height 717
click at [312, 483] on div "width : "95%" , y : "-100%" , duration : 2 , ease : "quart.inOut" } , "<1" ) . …" at bounding box center [616, 458] width 666 height 698
type textarea ")"
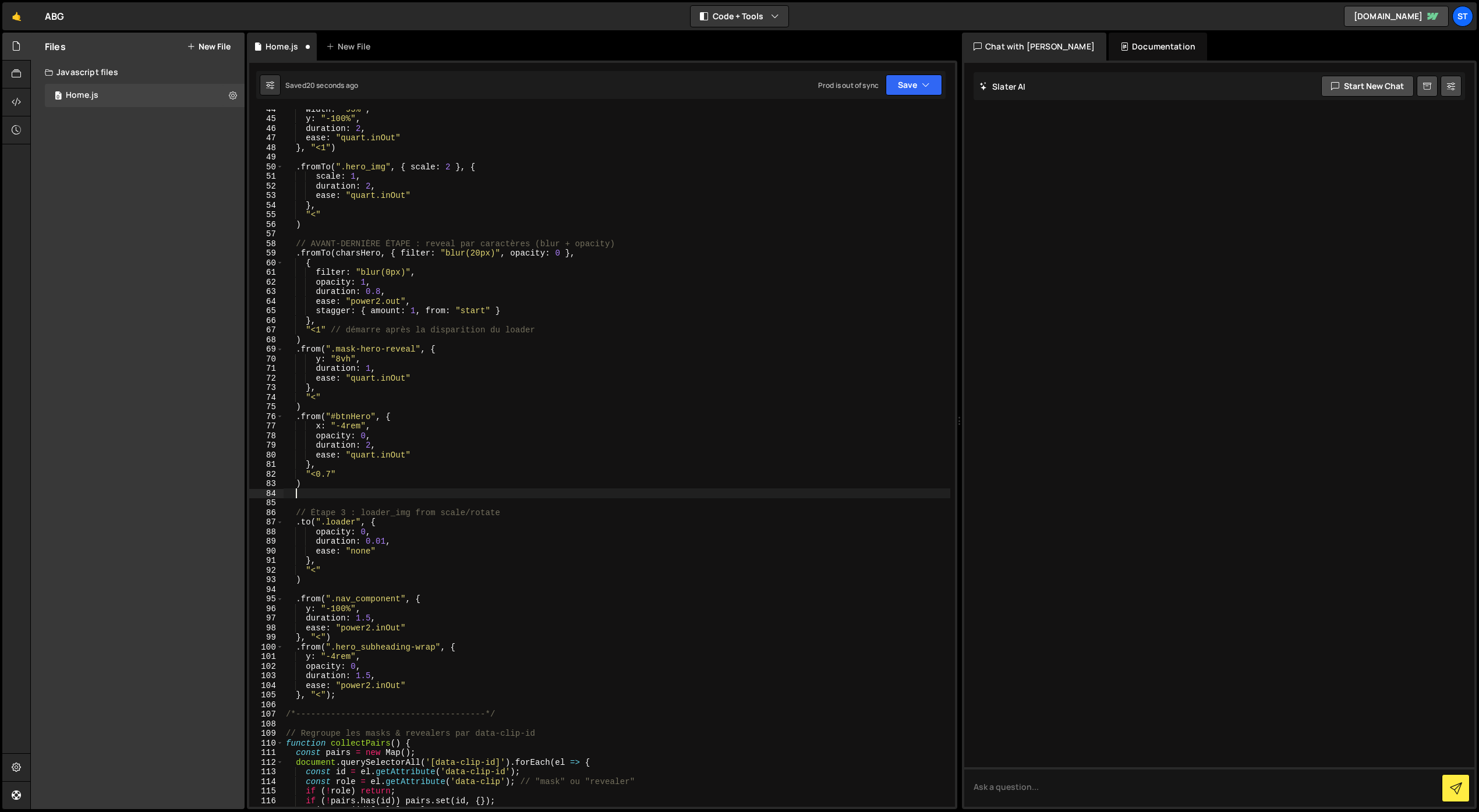
scroll to position [0, 0]
paste textarea ")"
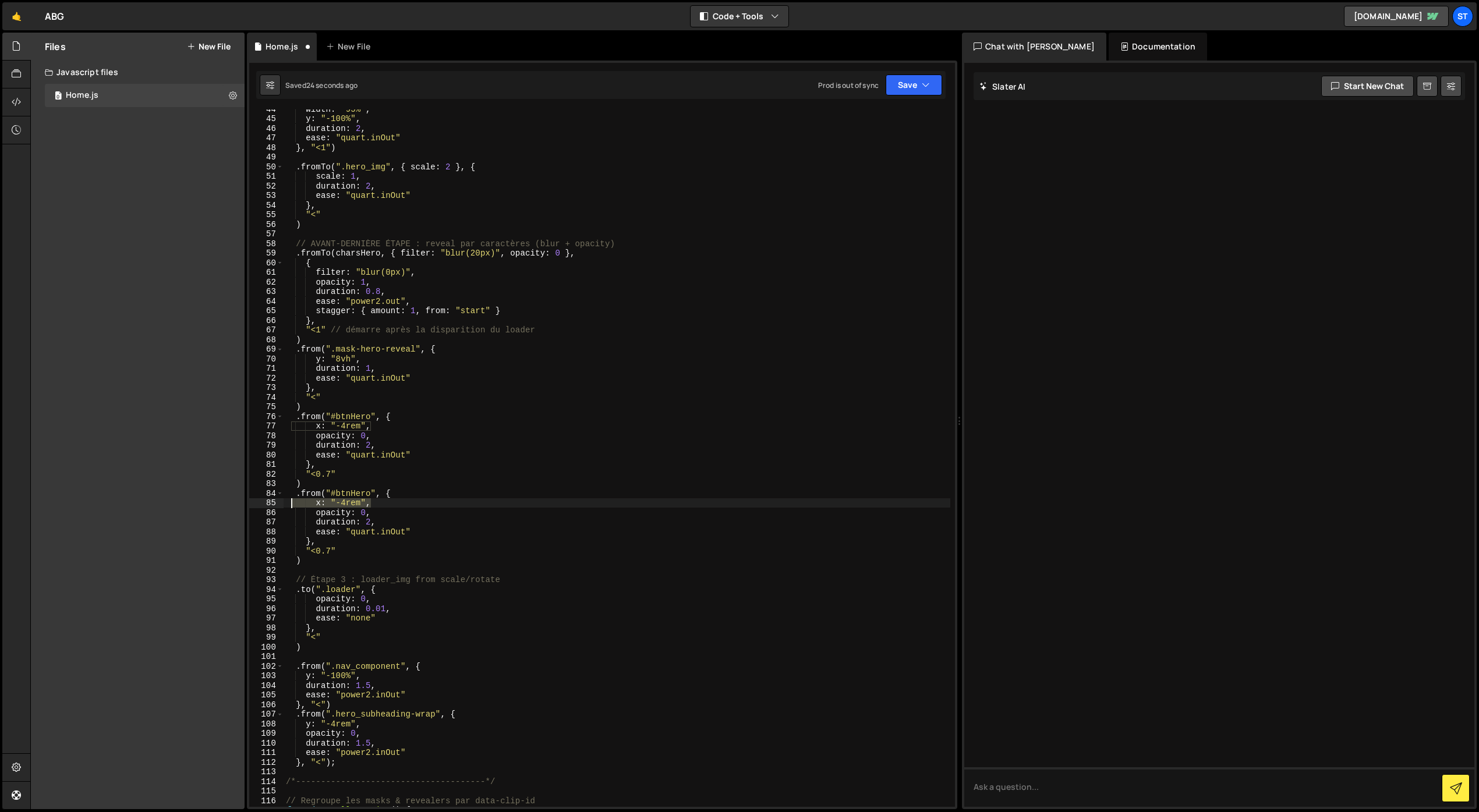
drag, startPoint x: 376, startPoint y: 504, endPoint x: 289, endPoint y: 501, distance: 87.1
click at [289, 501] on div "width : "95%" , y : "-100%" , duration : 2 , ease : "quart.inOut" } , "<1" ) . …" at bounding box center [616, 462] width 666 height 717
type textarea "x: "-4rem","
drag, startPoint x: 368, startPoint y: 436, endPoint x: 294, endPoint y: 436, distance: 74.0
click at [294, 436] on div "width : "95%" , y : "-100%" , duration : 2 , ease : "quart.inOut" } , "<1" ) . …" at bounding box center [616, 462] width 666 height 717
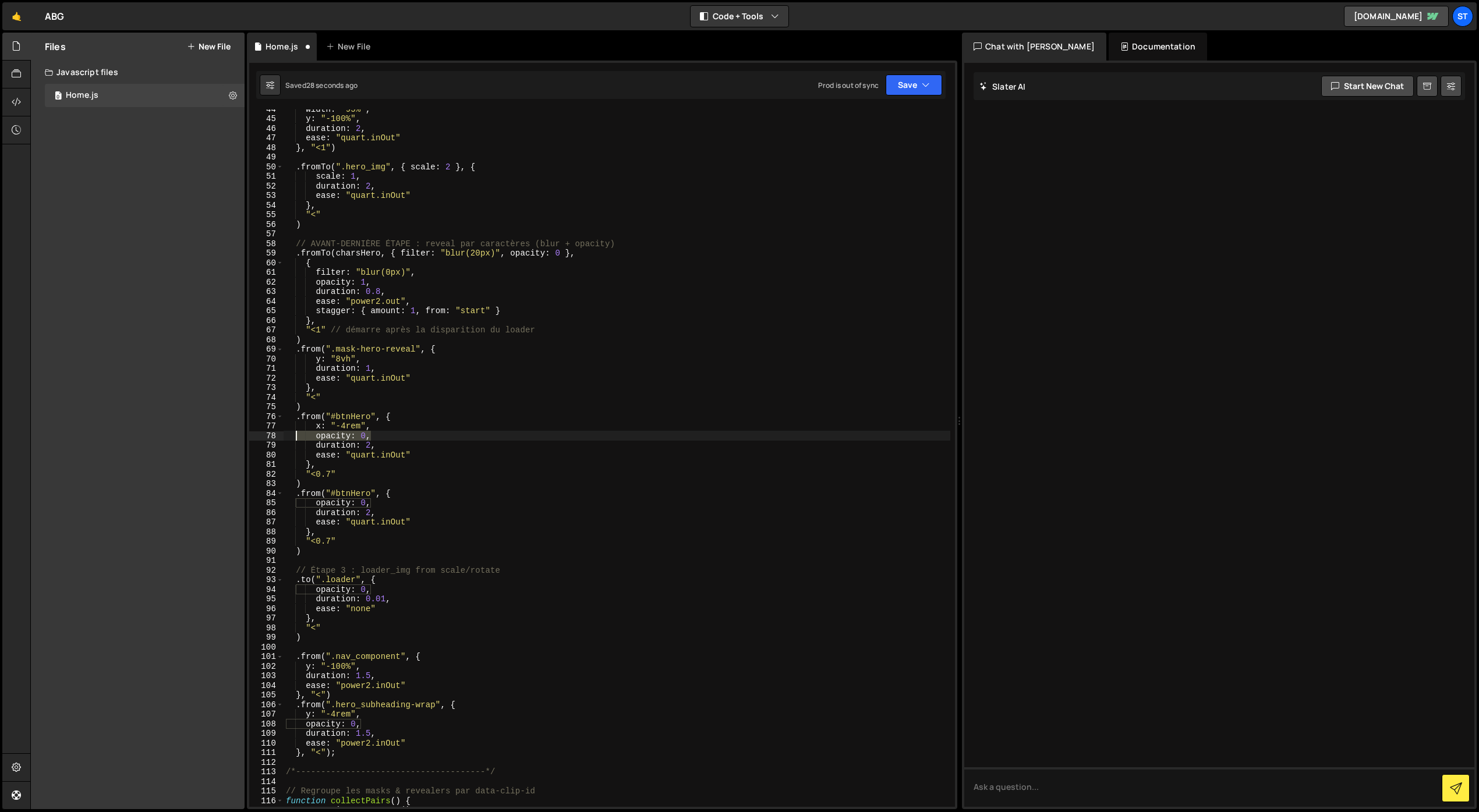
type textarea "opacity: 0,"
click at [370, 504] on div "width : "95%" , y : "-100%" , duration : 2 , ease : "quart.inOut" } , "<1" ) . …" at bounding box center [616, 462] width 666 height 717
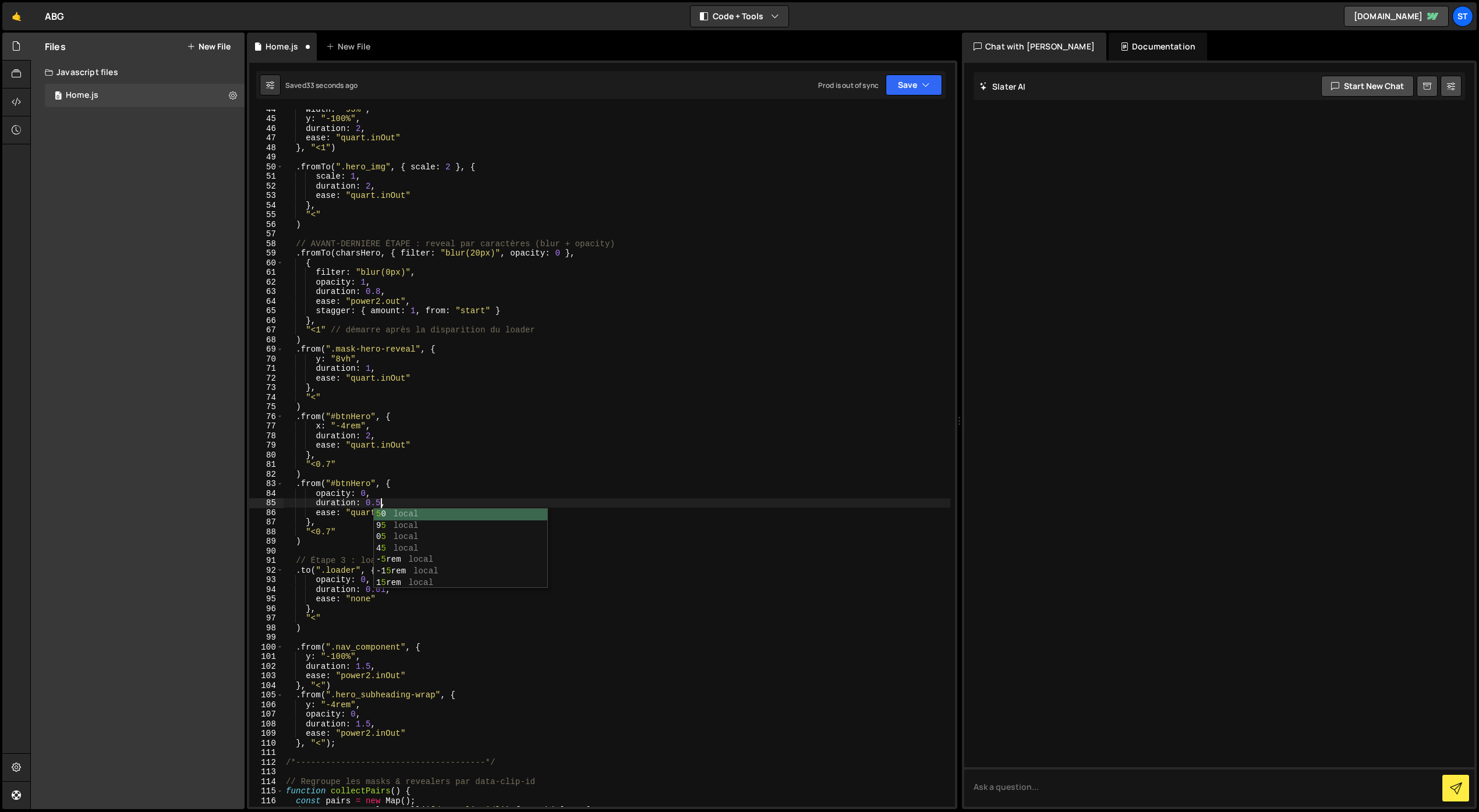
scroll to position [0, 7]
click at [451, 472] on div "width : "95%" , y : "-100%" , duration : 2 , ease : "quart.inOut" } , "<1" ) . …" at bounding box center [616, 462] width 666 height 717
type textarea ")"
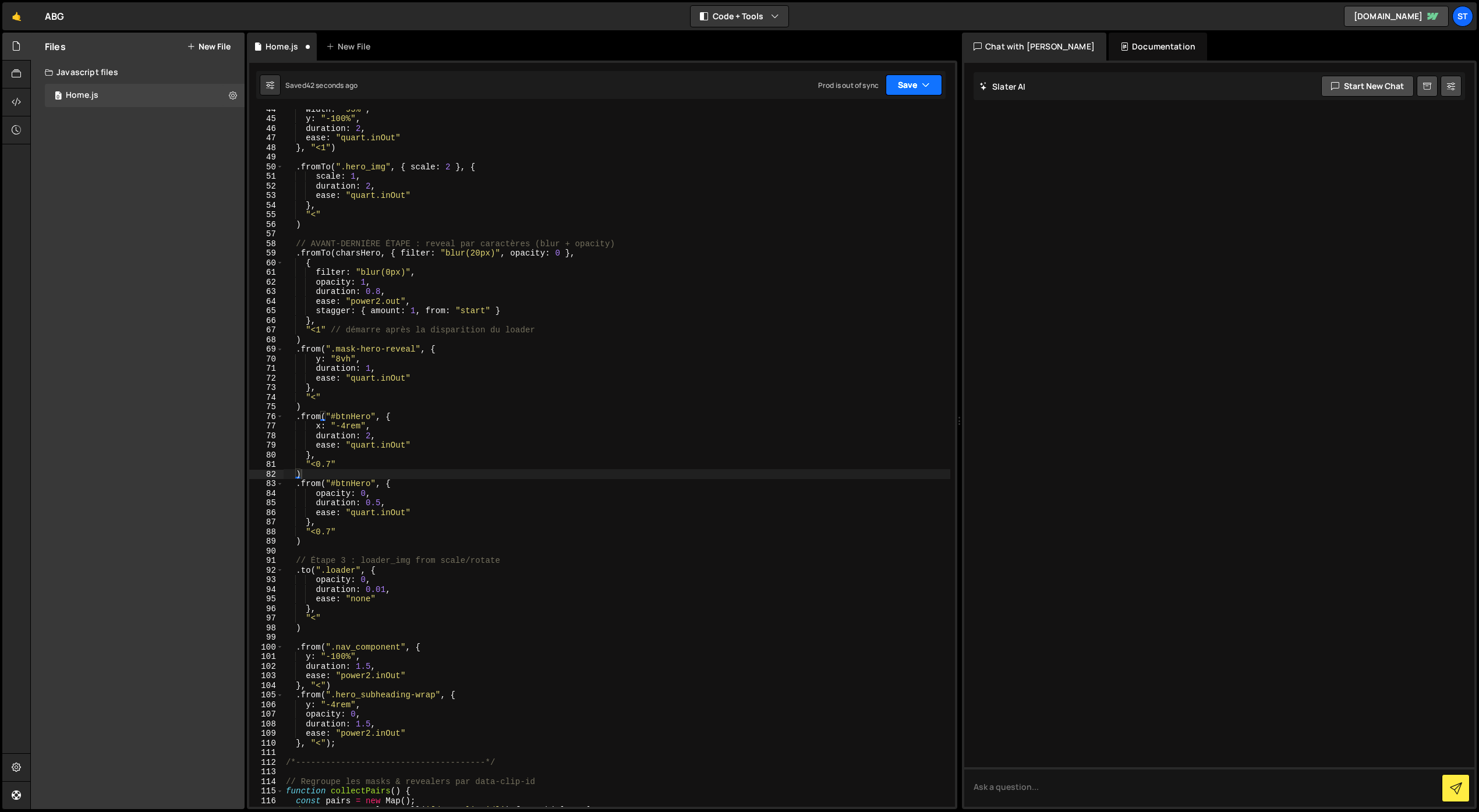
click at [936, 79] on button "Save" at bounding box center [913, 85] width 56 height 21
click at [881, 116] on div "Save to Staging S" at bounding box center [874, 113] width 121 height 12
click at [330, 465] on div "width : "95%" , y : "-100%" , duration : 2 , ease : "quart.inOut" } , "<1" ) . …" at bounding box center [616, 462] width 666 height 717
click at [330, 531] on div "width : "95%" , y : "-100%" , duration : 2 , ease : "quart.inOut" } , "<1" ) . …" at bounding box center [616, 462] width 666 height 717
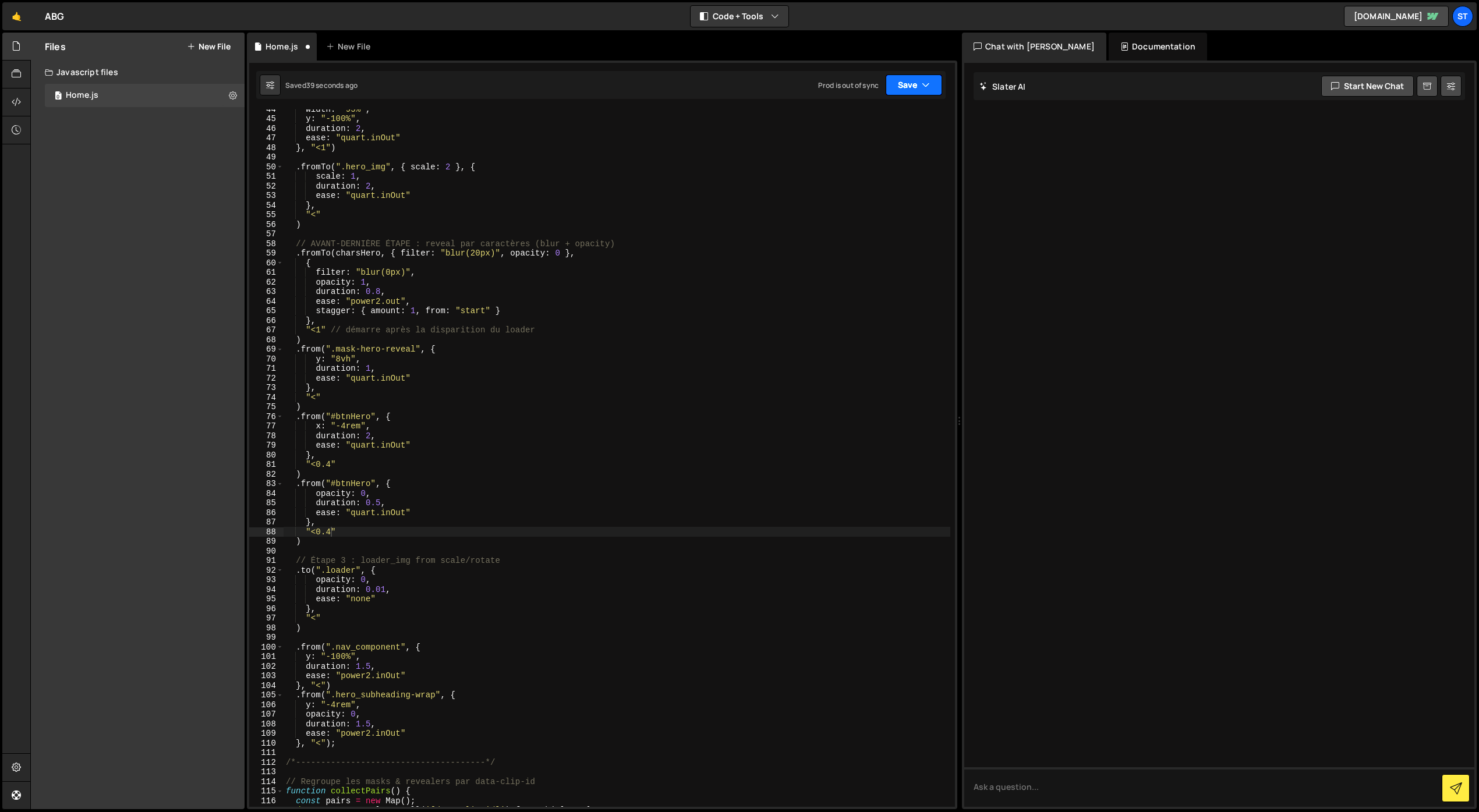
drag, startPoint x: 926, startPoint y: 82, endPoint x: 917, endPoint y: 92, distance: 13.5
click at [926, 82] on icon "button" at bounding box center [925, 85] width 8 height 12
click at [896, 110] on div "Save to Staging S" at bounding box center [874, 113] width 121 height 12
drag, startPoint x: 331, startPoint y: 530, endPoint x: 335, endPoint y: 562, distance: 32.2
click at [331, 530] on div "width : "95%" , y : "-100%" , duration : 2 , ease : "quart.inOut" } , "<1" ) . …" at bounding box center [616, 462] width 666 height 717
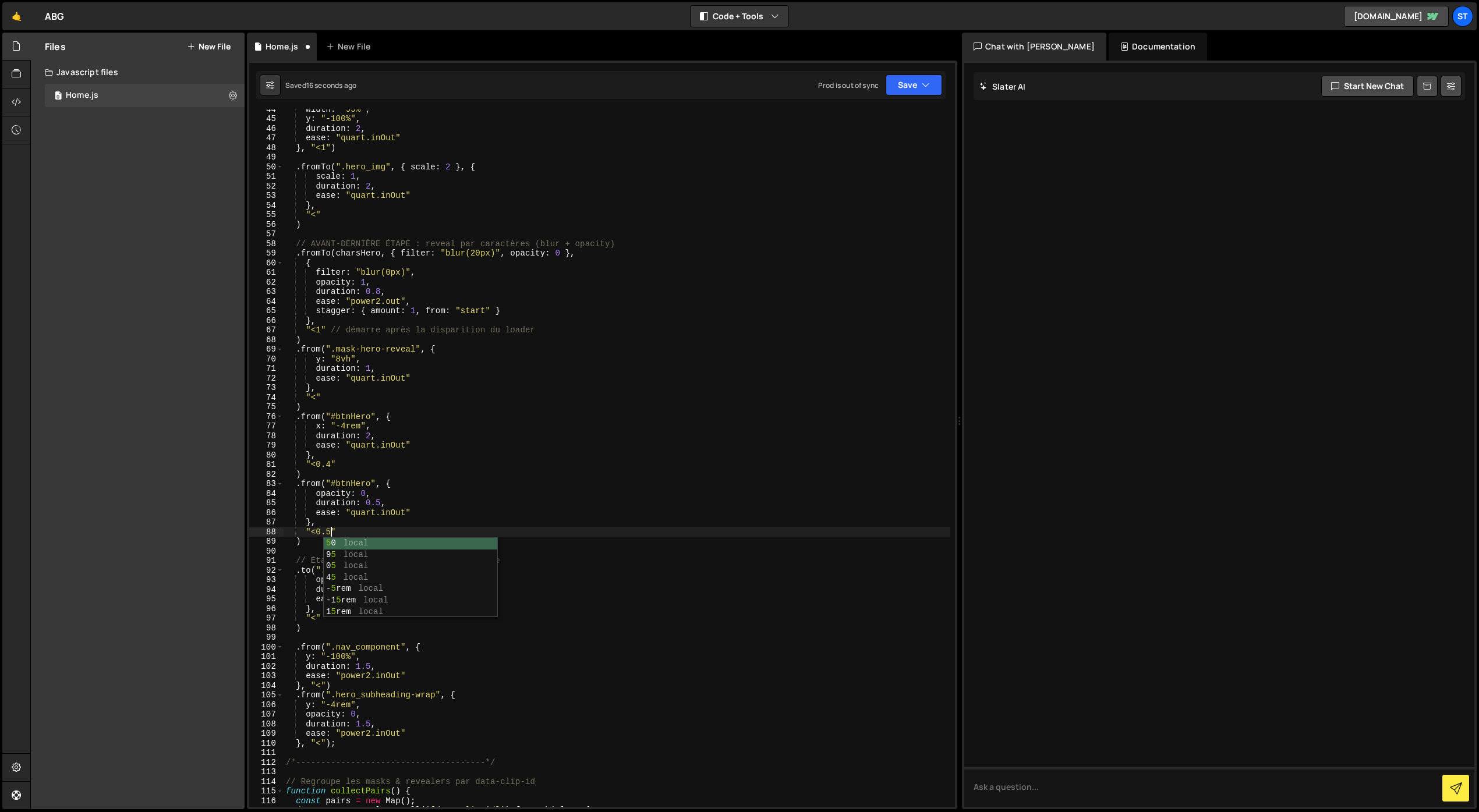
click at [324, 646] on div "width : "95%" , y : "-100%" , duration : 2 , ease : "quart.inOut" } , "<1" ) . …" at bounding box center [616, 462] width 666 height 717
click at [332, 466] on div "width : "95%" , y : "-100%" , duration : 2 , ease : "quart.inOut" } , "<1" ) . …" at bounding box center [616, 462] width 666 height 717
click at [898, 92] on button "Save" at bounding box center [913, 85] width 56 height 21
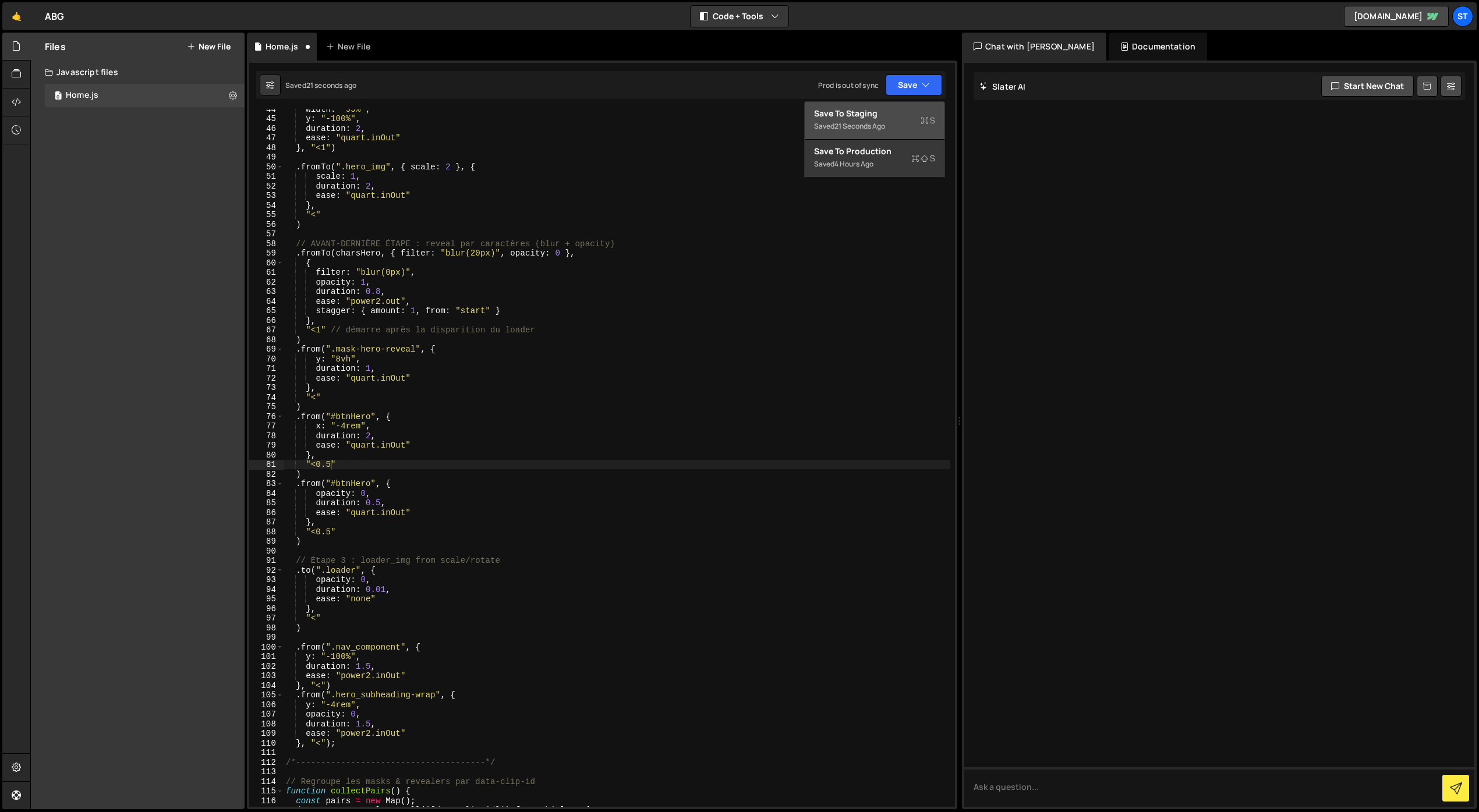
click at [884, 112] on div "Save to Staging S" at bounding box center [874, 113] width 121 height 12
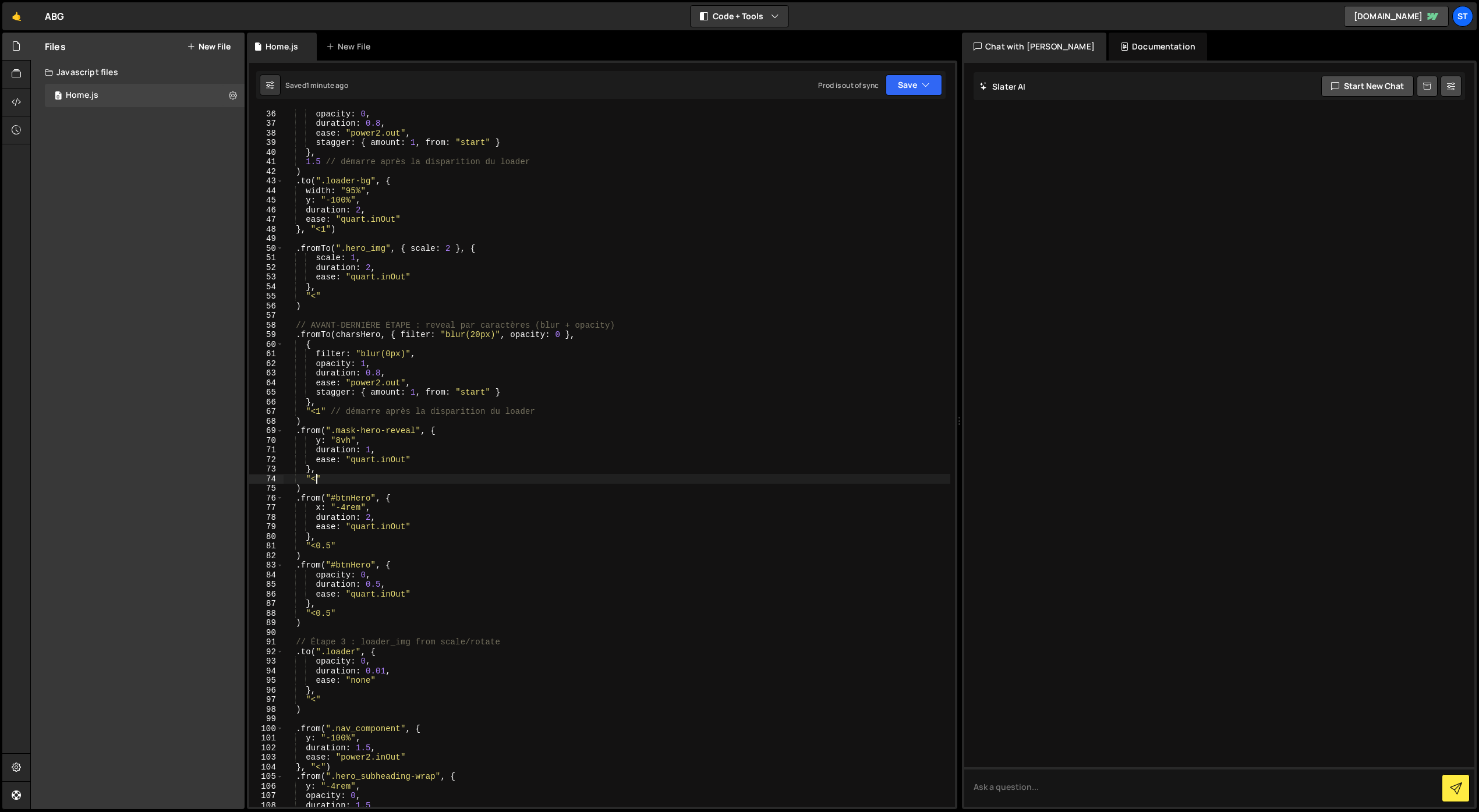
scroll to position [0, 1]
click at [316, 480] on div "opacity : 0 , duration : 0.8 , ease : "power2.out" , stagger : { amount : 1 , f…" at bounding box center [616, 467] width 666 height 717
click at [909, 94] on button "Save" at bounding box center [913, 85] width 56 height 21
click at [887, 118] on div "Save to Staging S" at bounding box center [874, 113] width 121 height 12
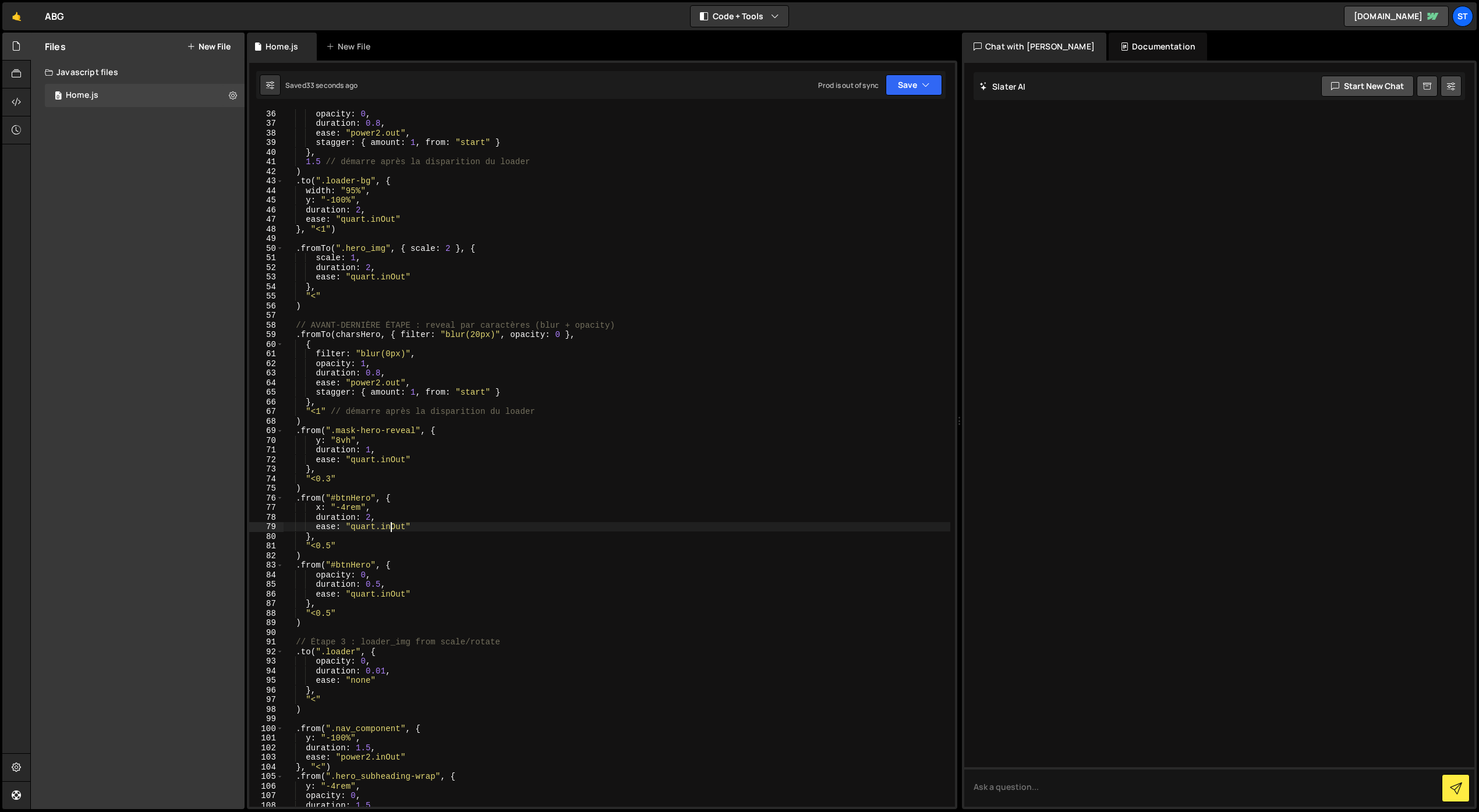
click at [391, 526] on div "opacity : 0 , duration : 0.8 , ease : "power2.out" , stagger : { amount : 1 , f…" at bounding box center [616, 467] width 666 height 717
click at [394, 527] on div "opacity : 0 , duration : 0.8 , ease : "power2.out" , stagger : { amount : 1 , f…" at bounding box center [616, 467] width 666 height 717
click at [395, 459] on div "opacity : 0 , duration : 0.8 , ease : "power2.out" , stagger : { amount : 1 , f…" at bounding box center [616, 467] width 666 height 717
click at [559, 444] on div "opacity : 0 , duration : 0.8 , ease : "power2.out" , stagger : { amount : 1 , f…" at bounding box center [616, 467] width 666 height 717
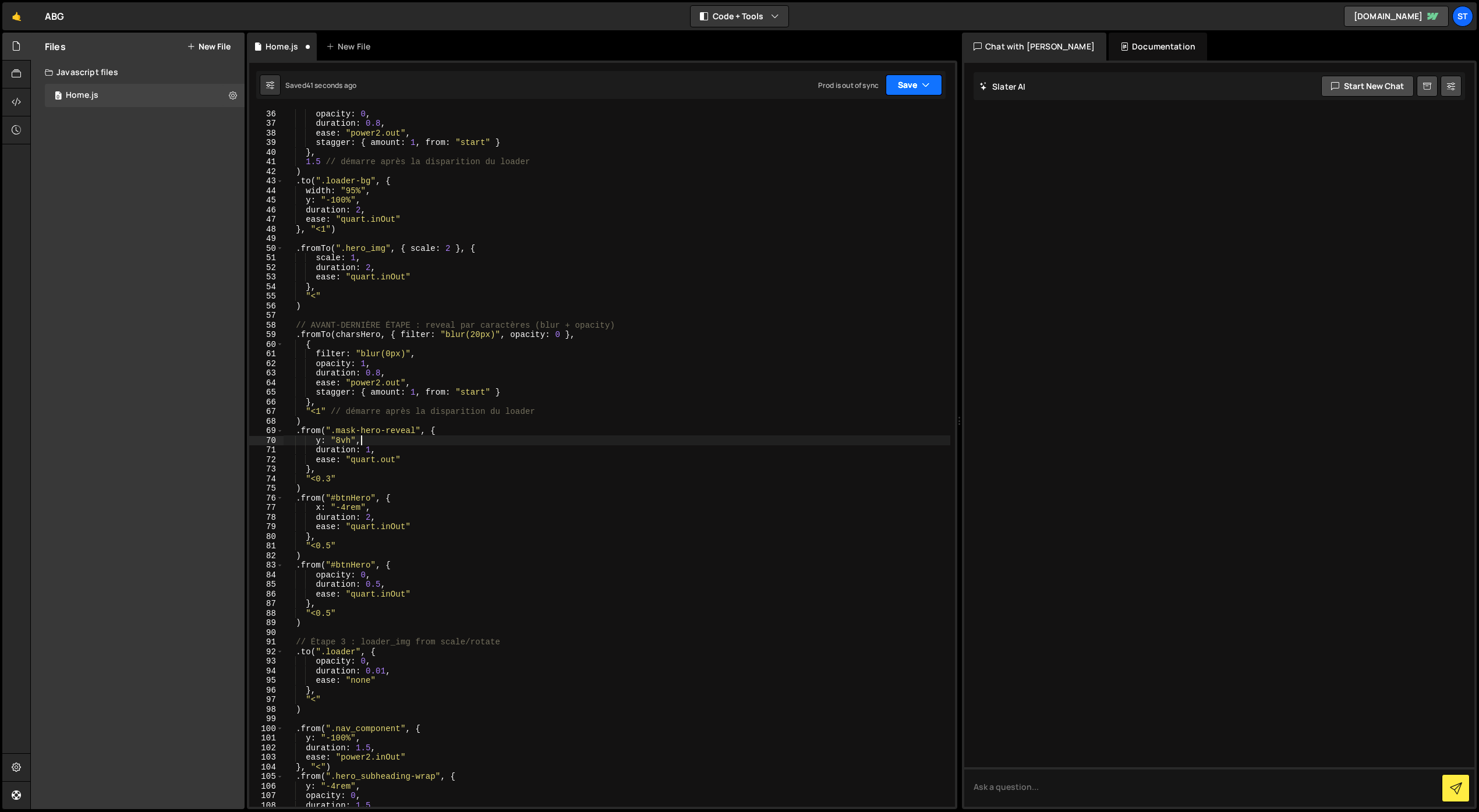
click at [917, 92] on button "Save" at bounding box center [913, 85] width 56 height 21
click at [889, 116] on div "Save to Staging S" at bounding box center [874, 113] width 121 height 12
click at [340, 442] on div "opacity : 0 , duration : 0.8 , ease : "power2.out" , stagger : { amount : 1 , f…" at bounding box center [616, 467] width 666 height 717
click at [905, 86] on button "Save" at bounding box center [913, 85] width 56 height 21
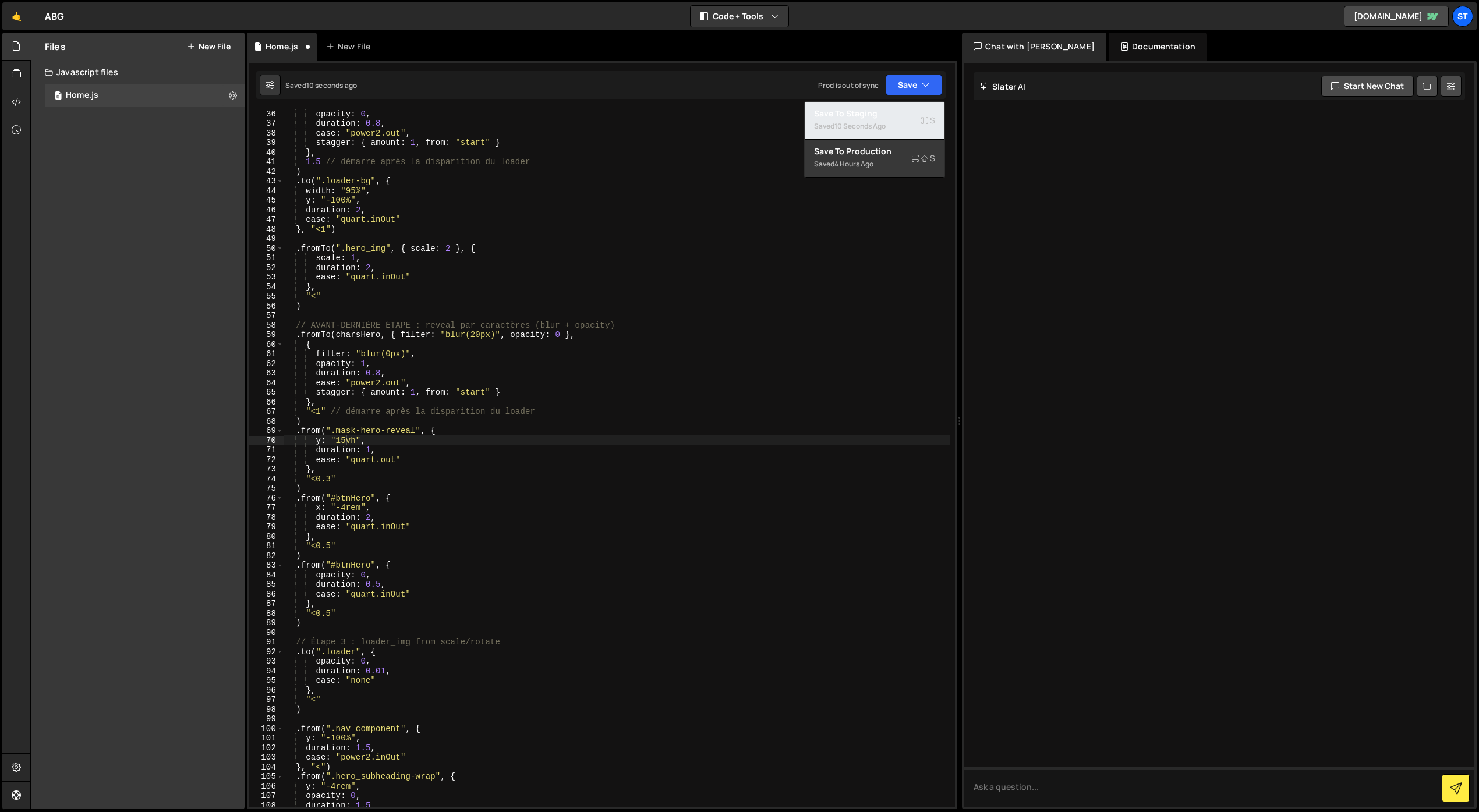
click at [884, 118] on div "Save to Staging S" at bounding box center [874, 113] width 121 height 12
drag, startPoint x: 329, startPoint y: 478, endPoint x: 332, endPoint y: 491, distance: 13.3
click at [329, 478] on div "opacity : 0 , duration : 0.8 , ease : "power2.out" , stagger : { amount : 1 , f…" at bounding box center [616, 467] width 666 height 717
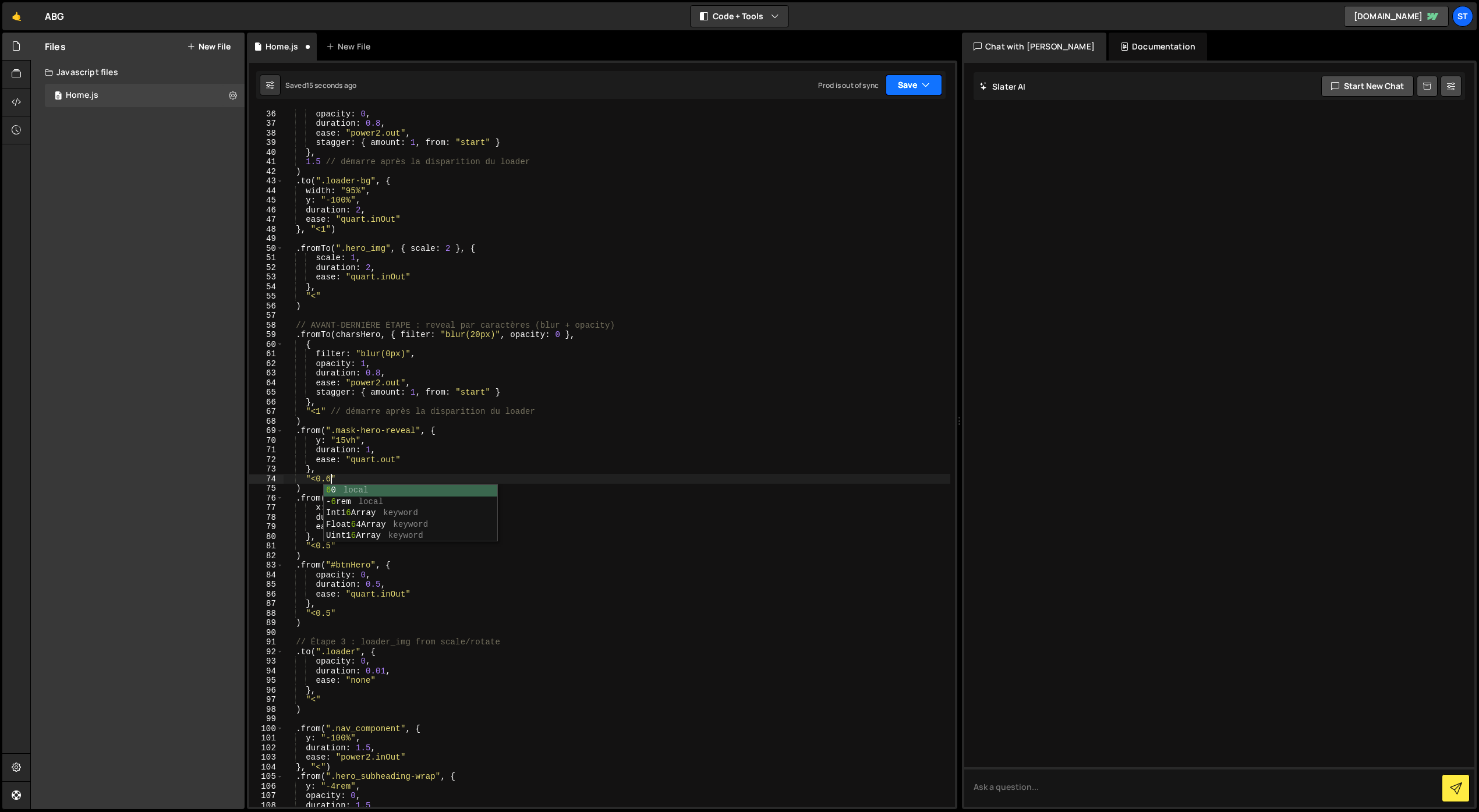
click at [922, 82] on icon "button" at bounding box center [925, 85] width 8 height 12
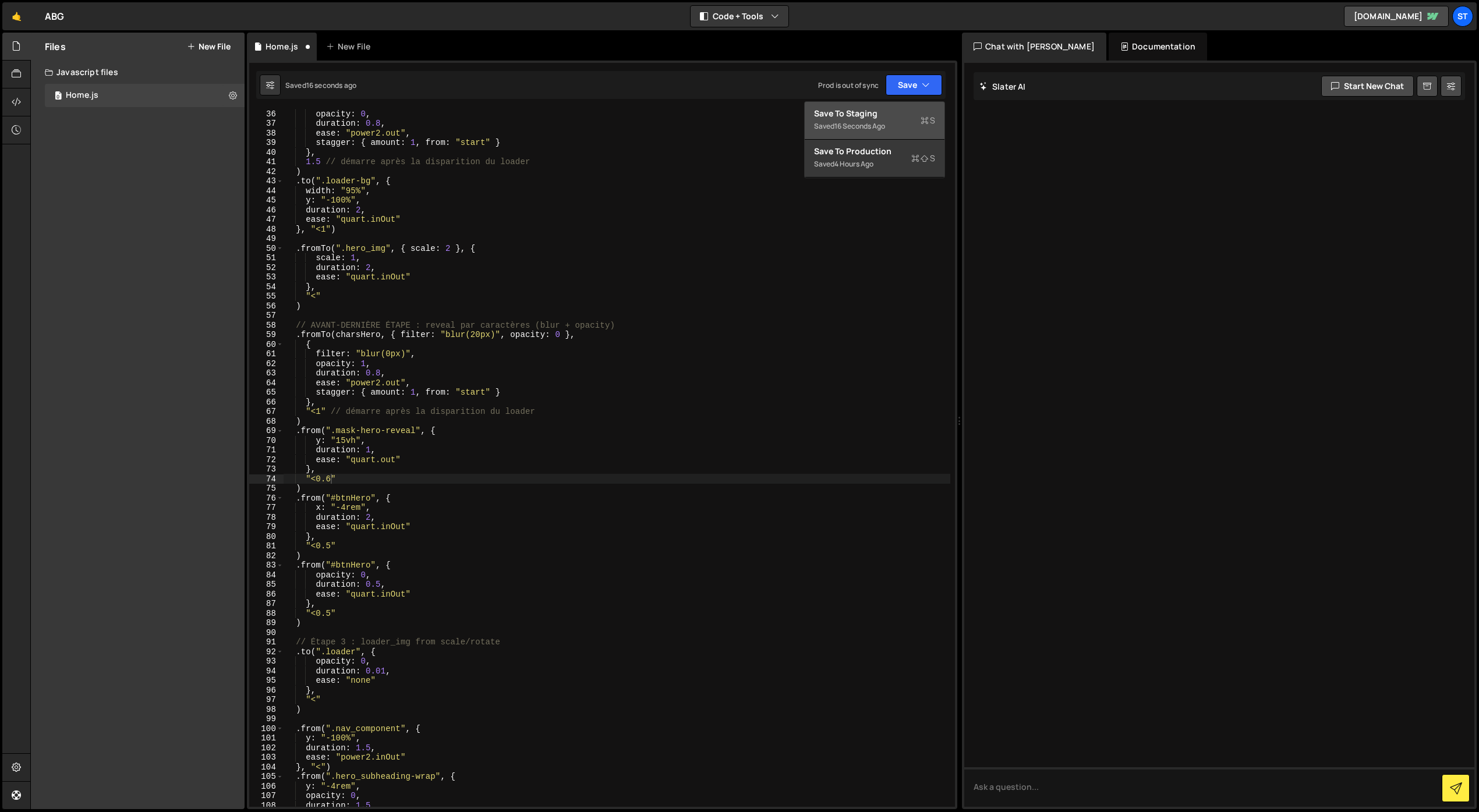
click at [893, 117] on div "Save to Staging S" at bounding box center [874, 113] width 121 height 12
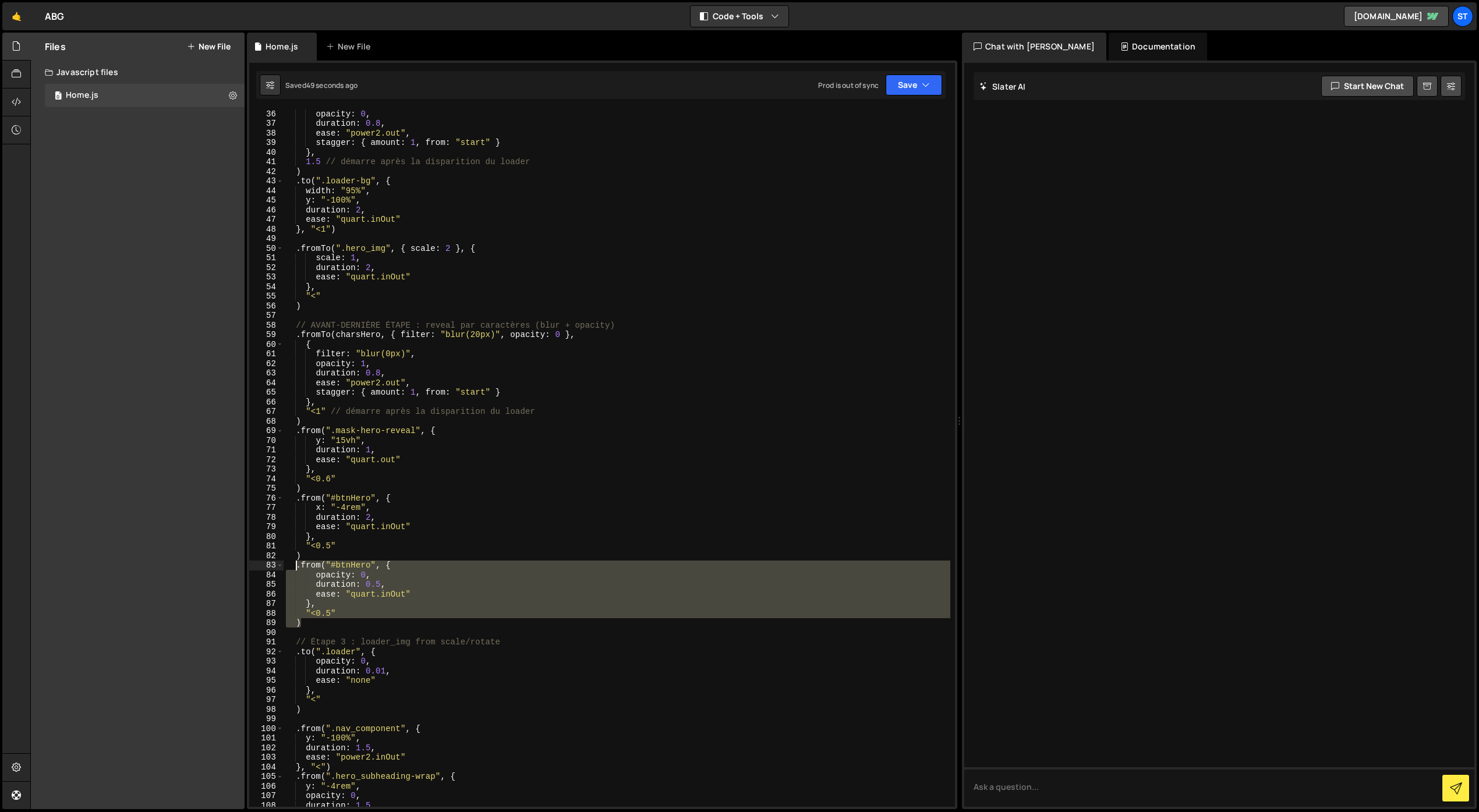
drag, startPoint x: 310, startPoint y: 622, endPoint x: 298, endPoint y: 567, distance: 56.3
click at [297, 567] on div "opacity : 0 , duration : 0.8 , ease : "power2.out" , stagger : { amount : 1 , f…" at bounding box center [616, 467] width 666 height 717
type textarea ".from("#btnHero", { opacity: 0,"
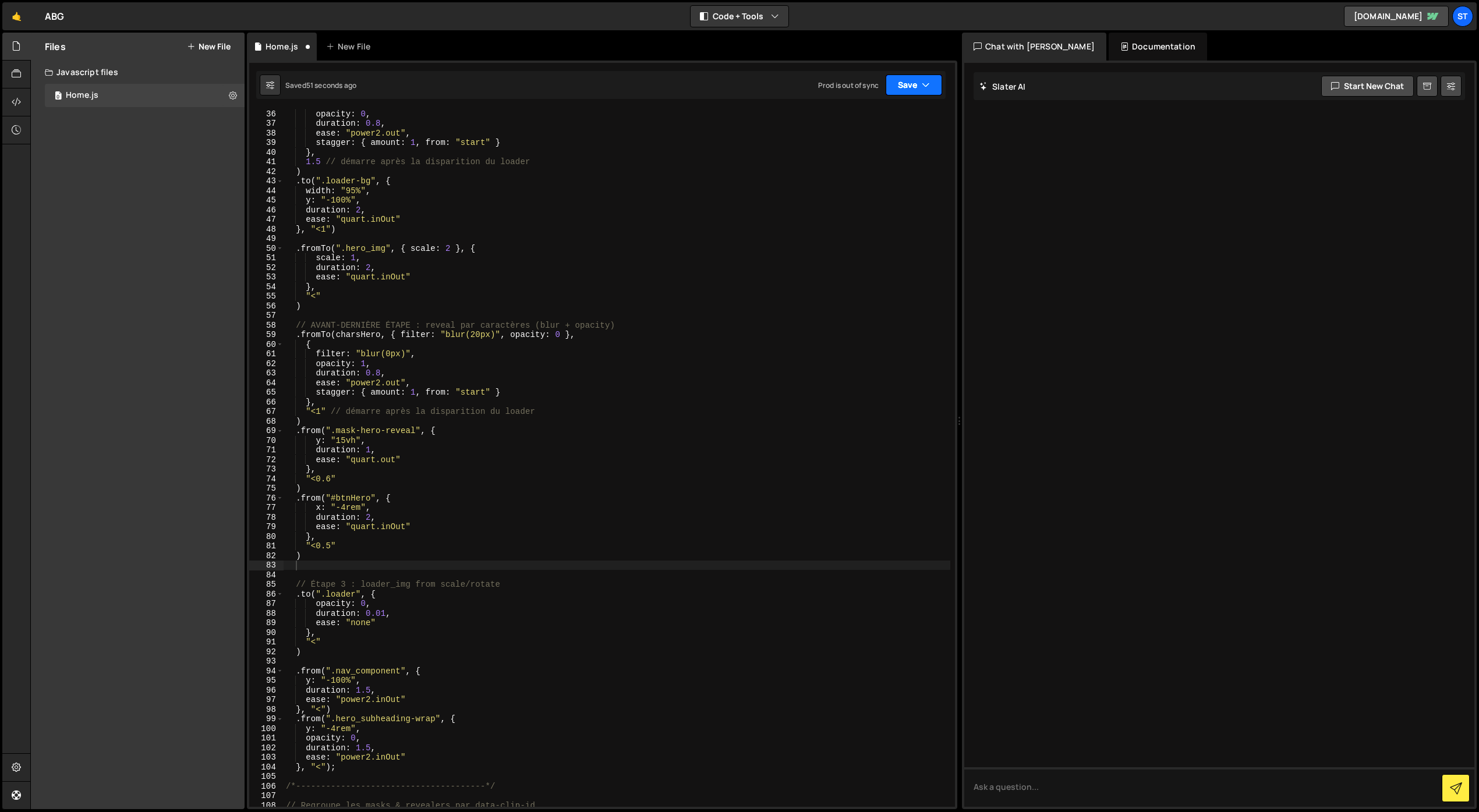
click at [913, 88] on button "Save" at bounding box center [913, 85] width 56 height 21
click at [880, 118] on div "Save to Staging S" at bounding box center [874, 113] width 121 height 12
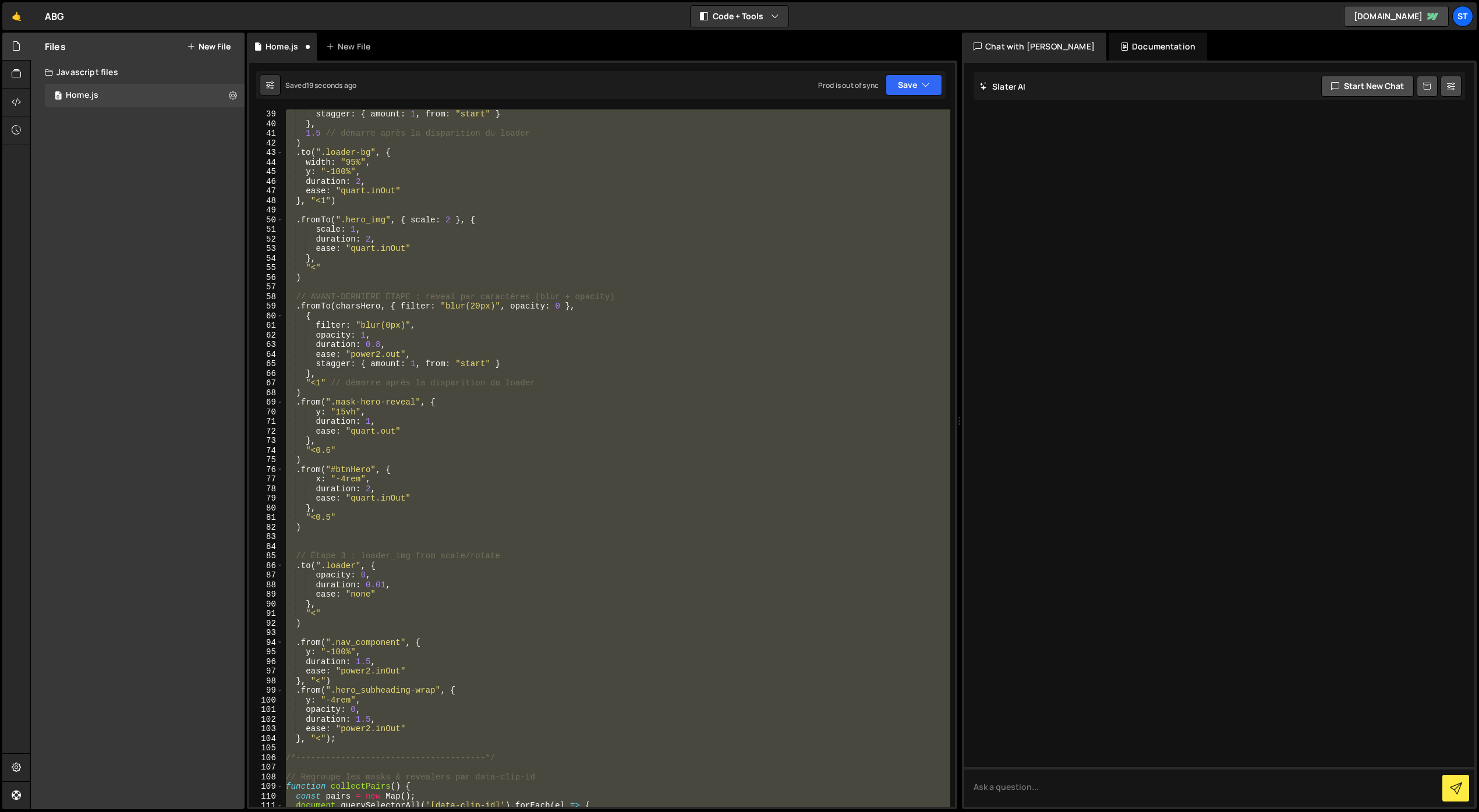
scroll to position [101, 0]
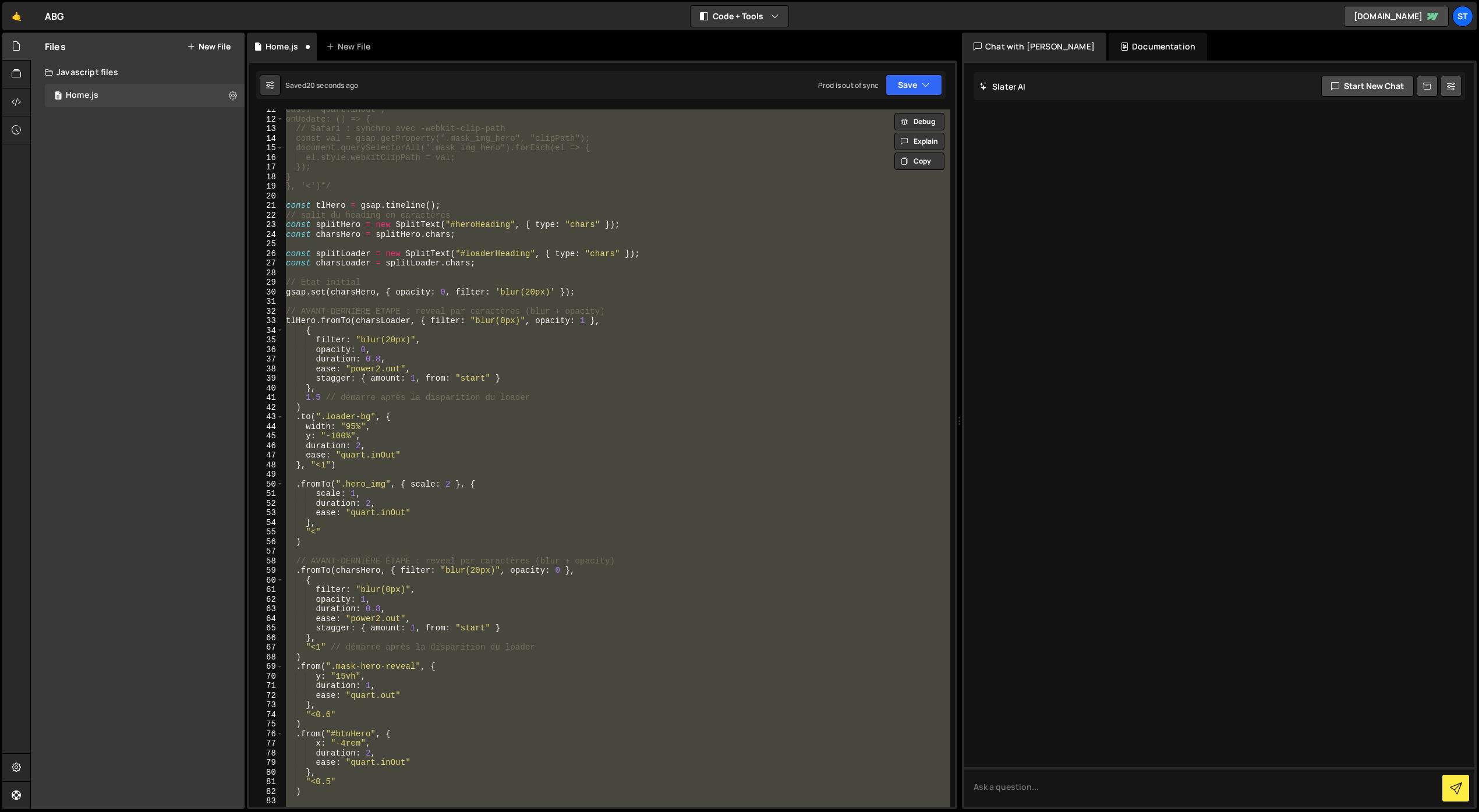
click at [425, 447] on div "ease: "quart.inOut", onUpdate: () => { // Safari : synchro avec -webkit-clip-pa…" at bounding box center [616, 458] width 666 height 698
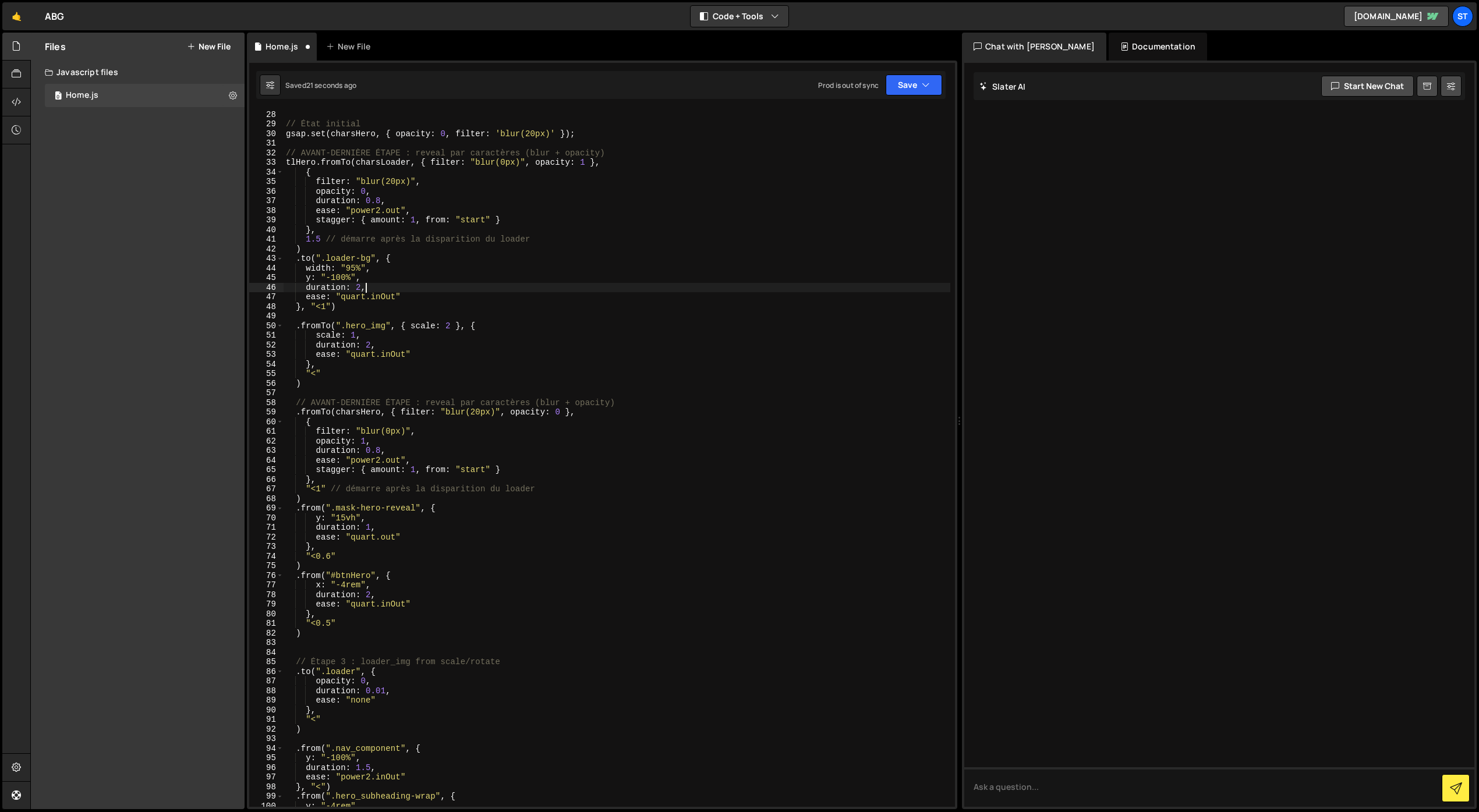
scroll to position [259, 0]
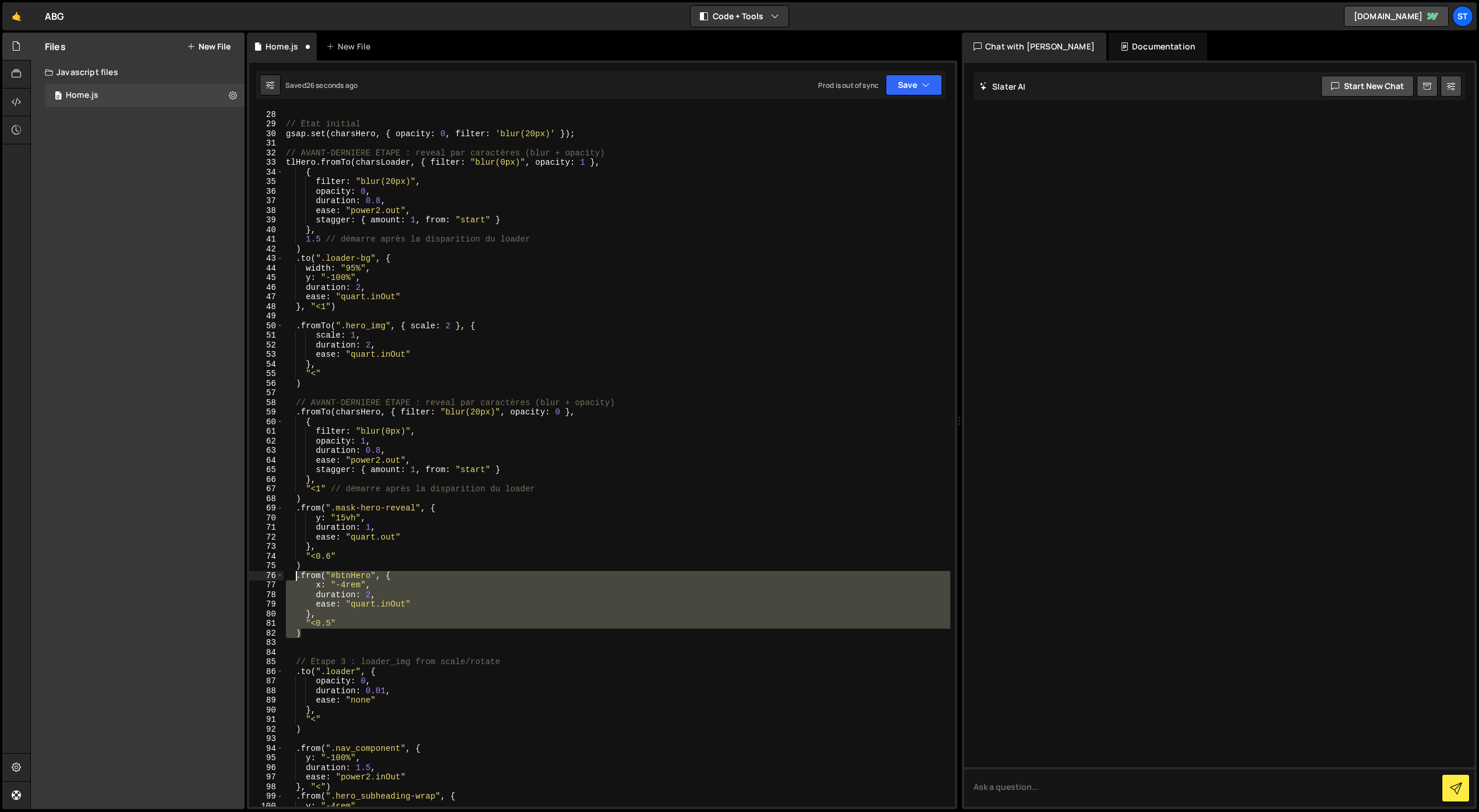
drag, startPoint x: 304, startPoint y: 631, endPoint x: 296, endPoint y: 580, distance: 51.6
click at [296, 580] on div "const charsLoader = splitLoader . chars ; // État initial gsap . set ( charsHer…" at bounding box center [616, 458] width 666 height 717
click at [311, 631] on div "const charsLoader = splitLoader . chars ; // État initial gsap . set ( charsHer…" at bounding box center [616, 458] width 666 height 698
type textarea ")"
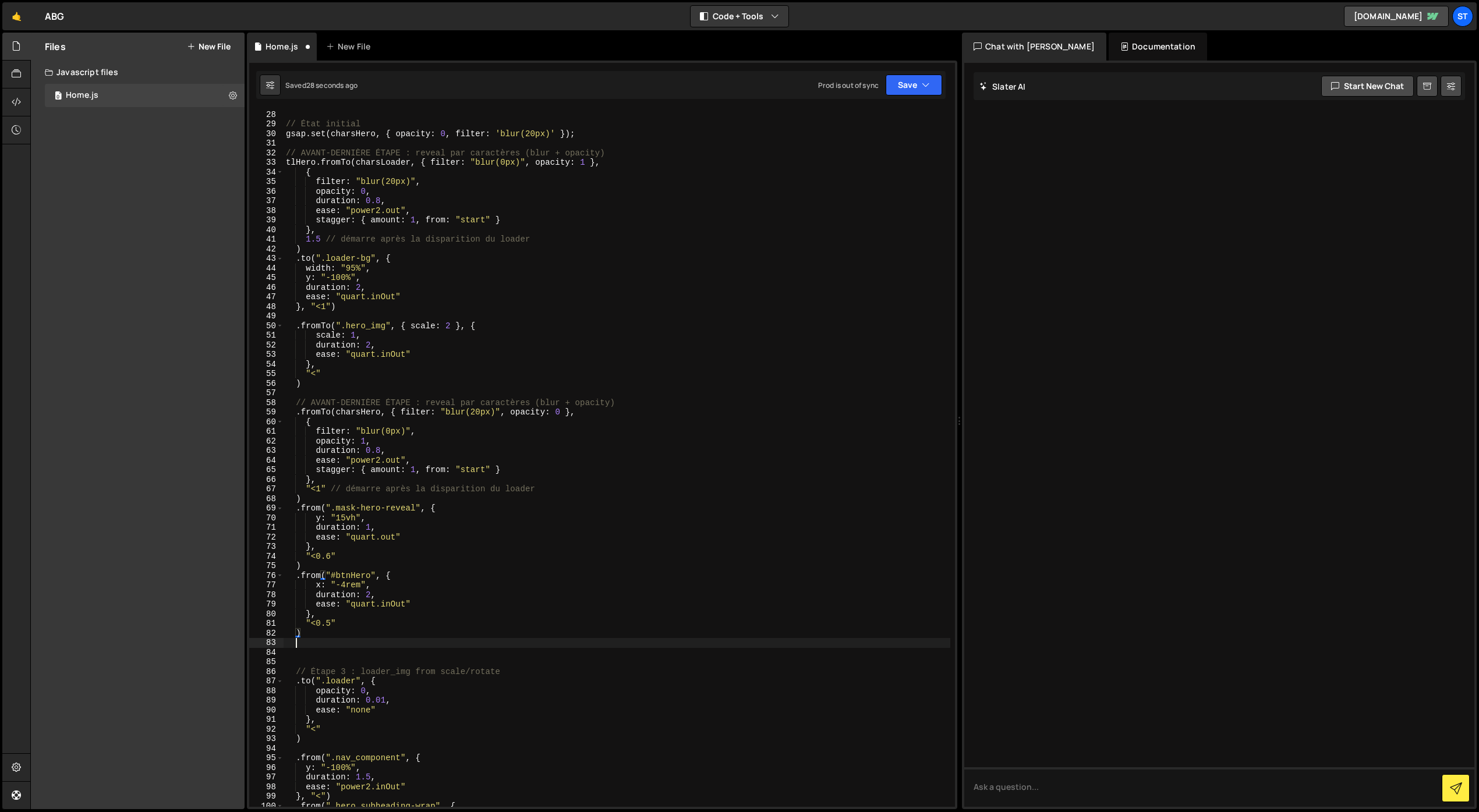
paste textarea ")"
click at [320, 655] on div "const charsLoader = splitLoader . chars ; // État initial gsap . set ( charsHer…" at bounding box center [616, 458] width 666 height 717
drag, startPoint x: 396, startPoint y: 652, endPoint x: 362, endPoint y: 652, distance: 34.0
click at [362, 652] on div "const charsLoader = splitLoader . chars ; // État initial gsap . set ( charsHer…" at bounding box center [616, 458] width 666 height 717
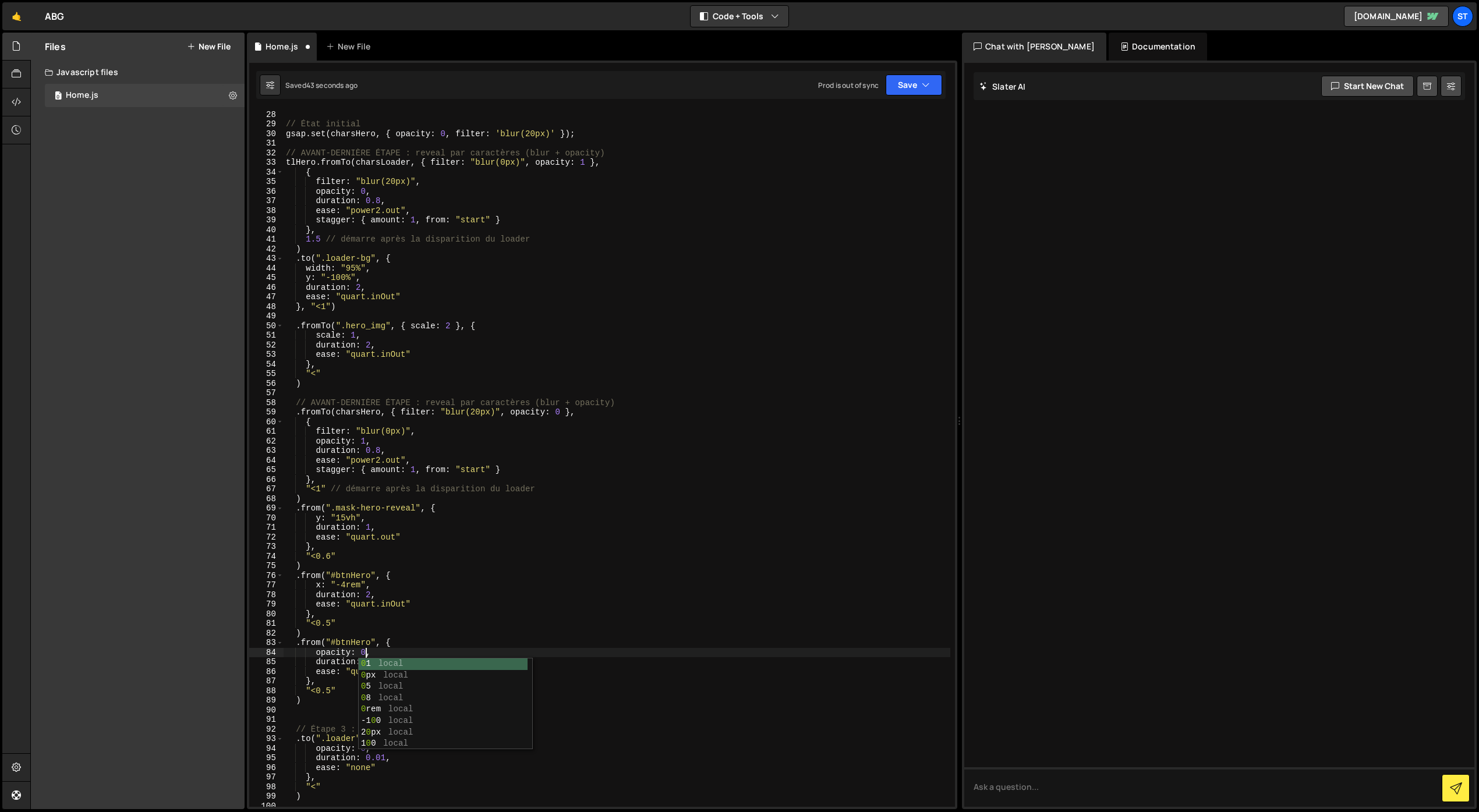
scroll to position [0, 5]
click at [481, 628] on div "const charsLoader = splitLoader . chars ; // État initial gsap . set ( charsHer…" at bounding box center [616, 458] width 666 height 717
click at [370, 662] on div "const charsLoader = splitLoader . chars ; // État initial gsap . set ( charsHer…" at bounding box center [616, 458] width 666 height 717
drag, startPoint x: 452, startPoint y: 627, endPoint x: 466, endPoint y: 623, distance: 14.6
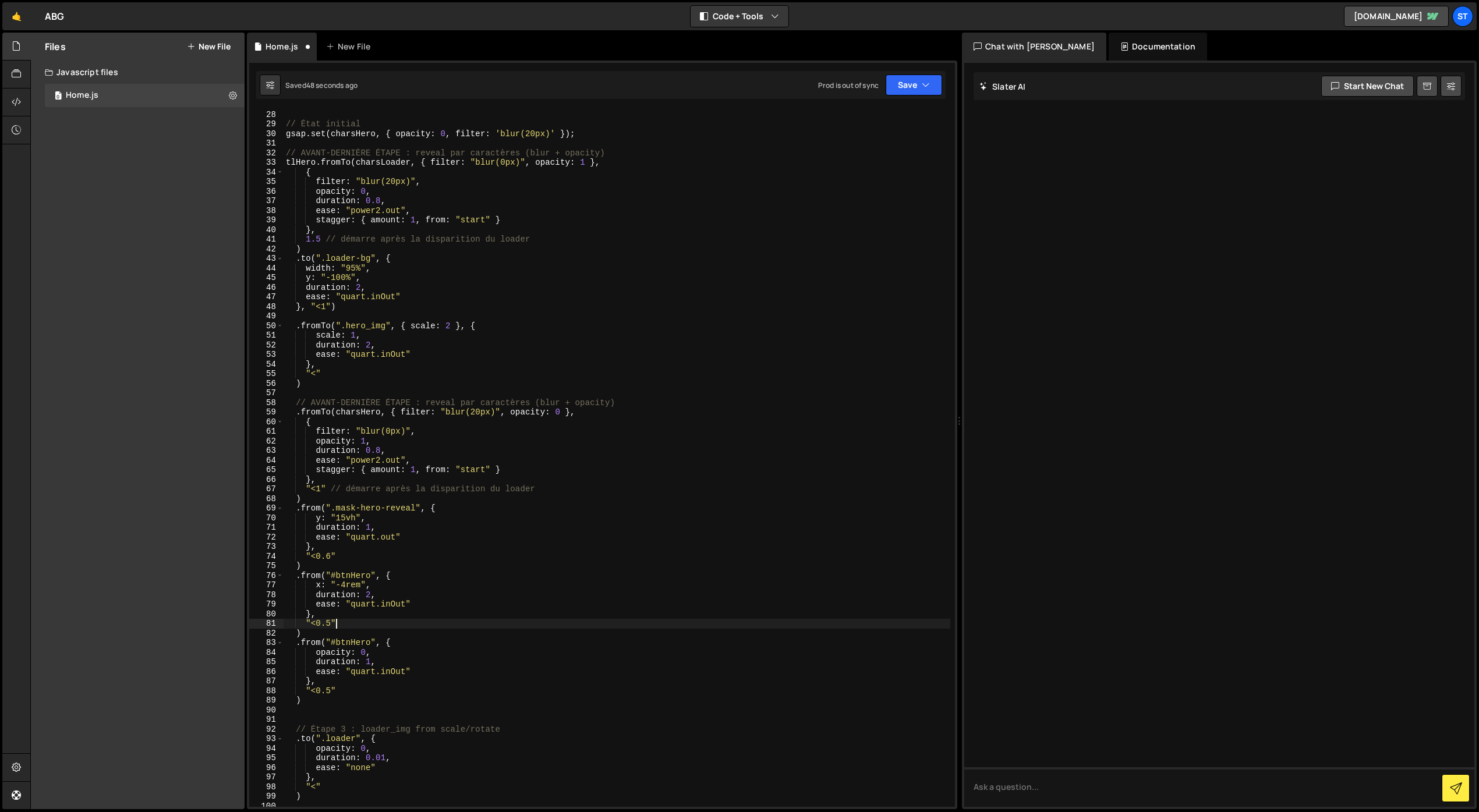
click at [453, 627] on div "const charsLoader = splitLoader . chars ; // État initial gsap . set ( charsHer…" at bounding box center [616, 458] width 666 height 717
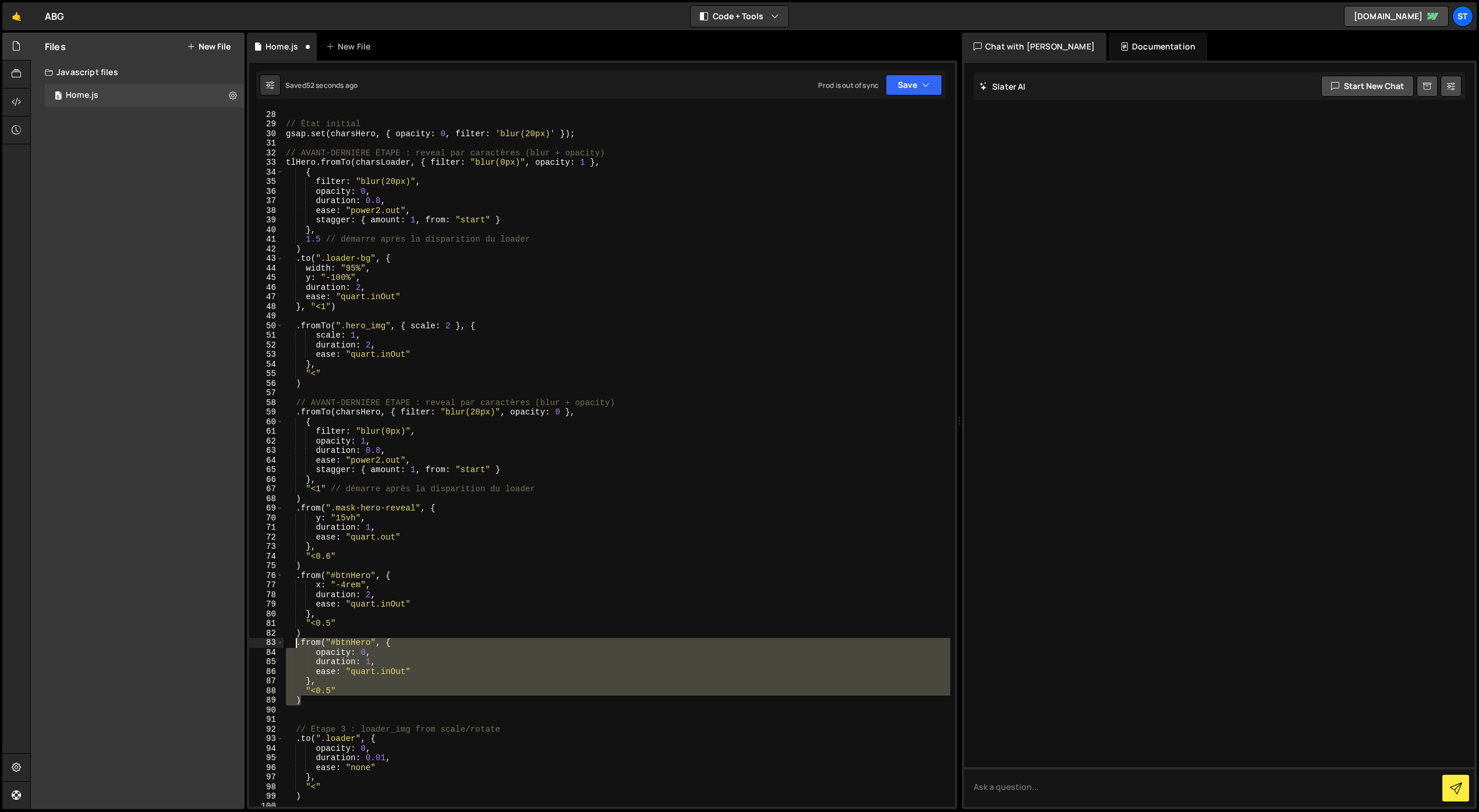
drag, startPoint x: 305, startPoint y: 699, endPoint x: 297, endPoint y: 647, distance: 52.6
click at [297, 647] on div "const charsLoader = splitLoader . chars ; // État initial gsap . set ( charsHer…" at bounding box center [616, 458] width 666 height 717
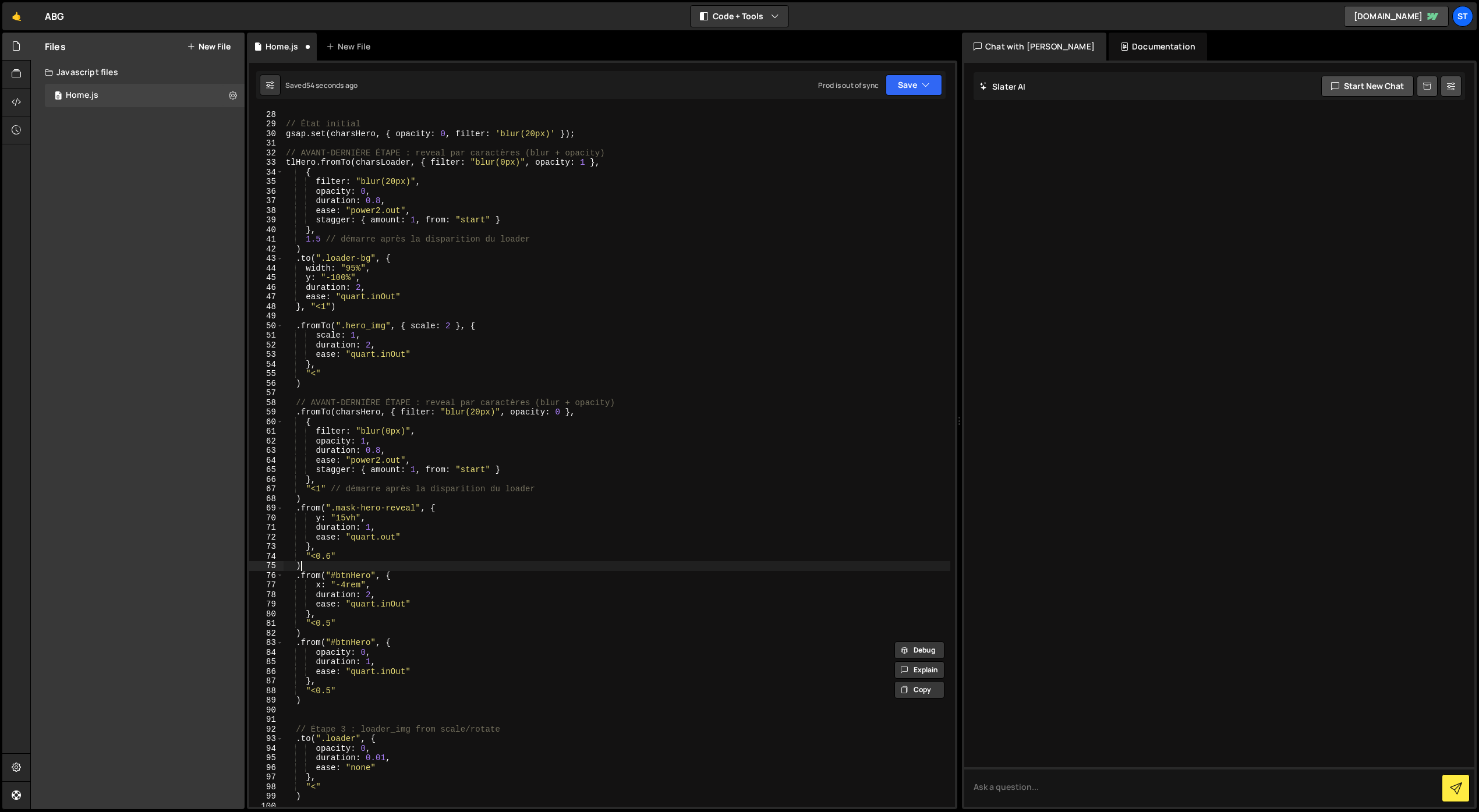
click at [317, 564] on div "const charsLoader = splitLoader . chars ; // État initial gsap . set ( charsHer…" at bounding box center [616, 458] width 666 height 717
type textarea ")"
paste textarea ")"
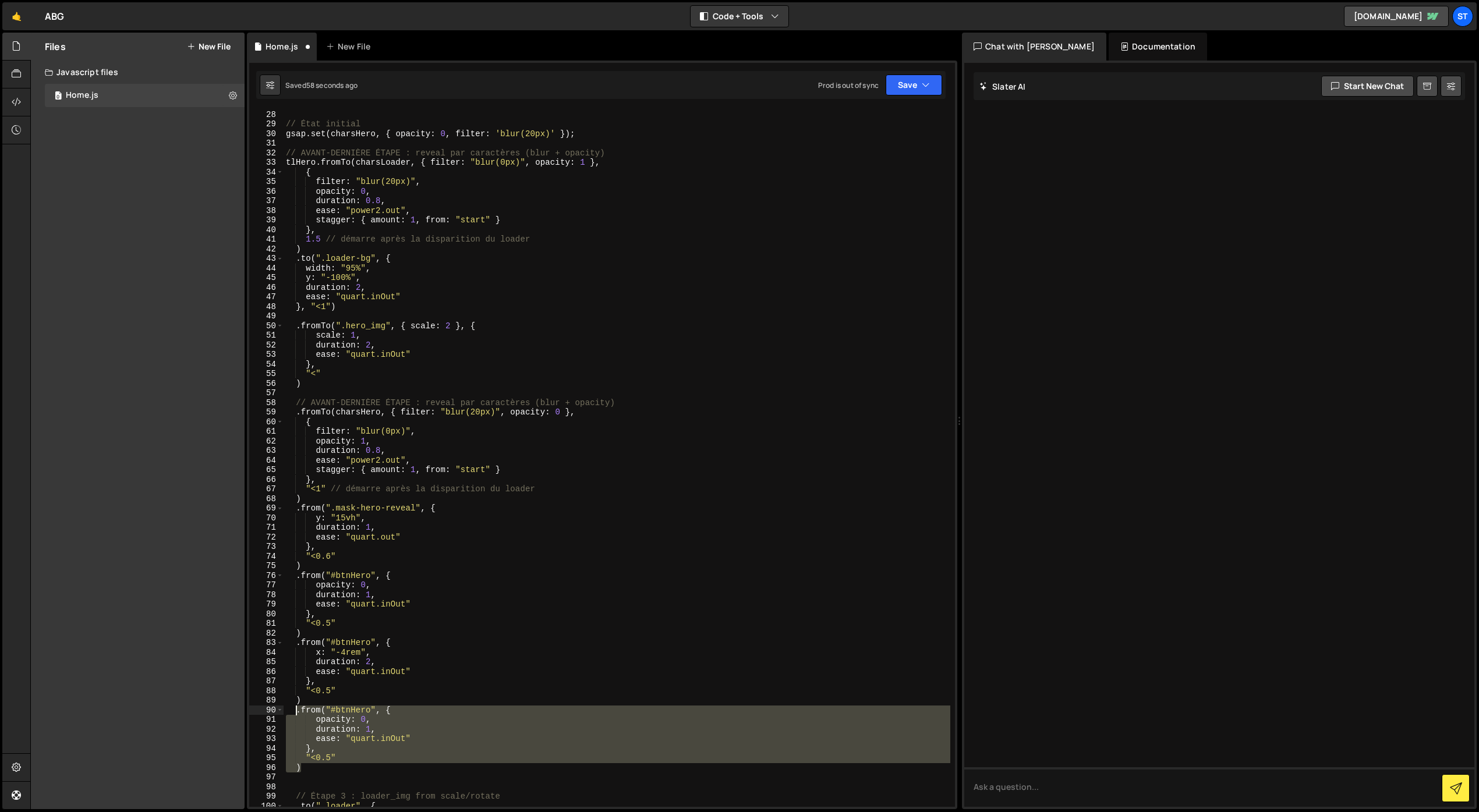
drag, startPoint x: 302, startPoint y: 767, endPoint x: 294, endPoint y: 715, distance: 52.6
click at [294, 715] on div "const charsLoader = splitLoader . chars ; // État initial gsap . set ( charsHer…" at bounding box center [616, 458] width 666 height 717
type textarea ".from("#btnHero", { opacity: 0,"
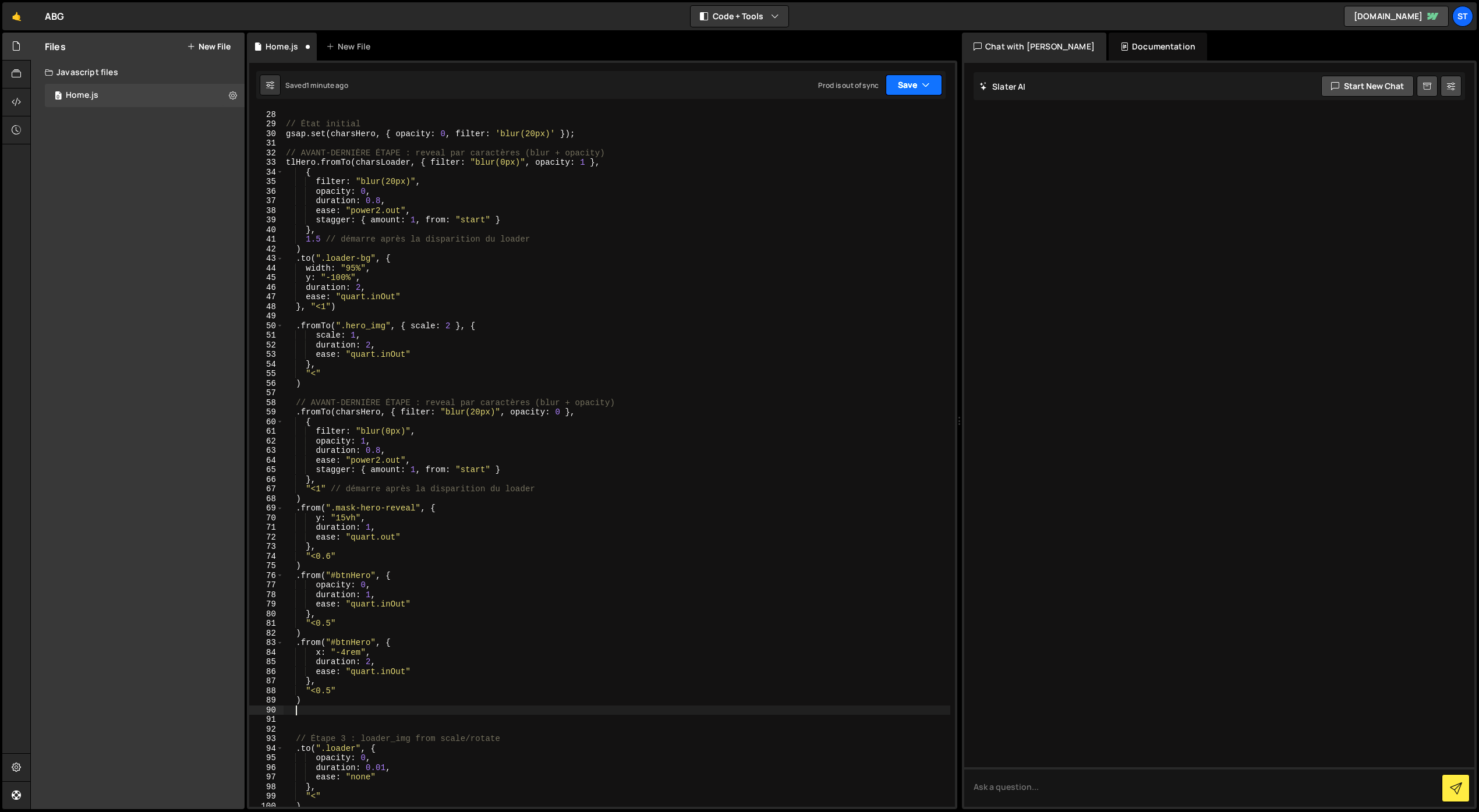
click at [919, 89] on button "Save" at bounding box center [913, 85] width 56 height 21
click at [895, 109] on div "Save to Staging S" at bounding box center [874, 113] width 121 height 12
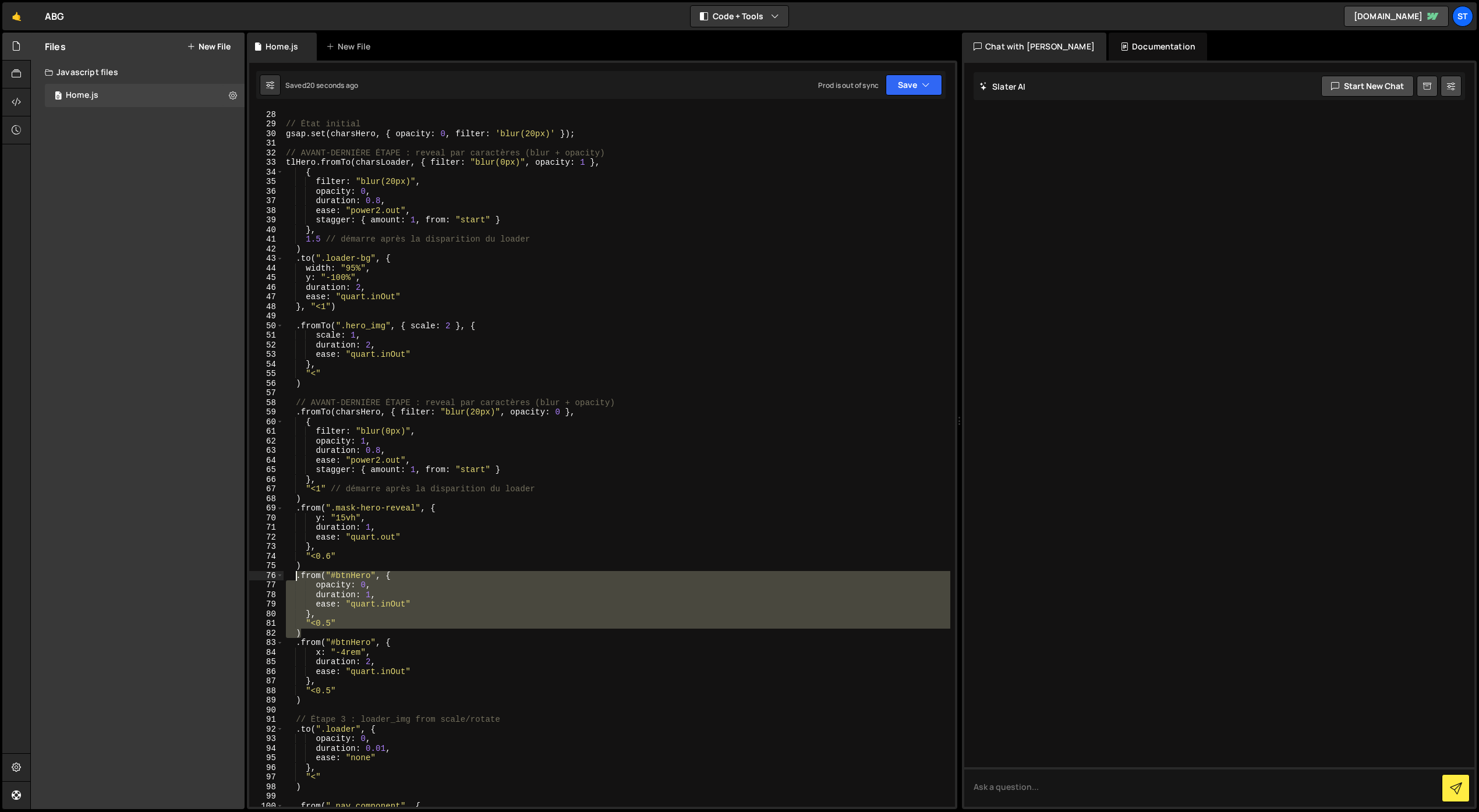
drag, startPoint x: 305, startPoint y: 630, endPoint x: 297, endPoint y: 581, distance: 49.6
click at [296, 578] on div "const charsLoader = splitLoader . chars ; // État initial gsap . set ( charsHer…" at bounding box center [616, 458] width 666 height 717
type textarea ".from("#btnHero", { opacity: 0,"
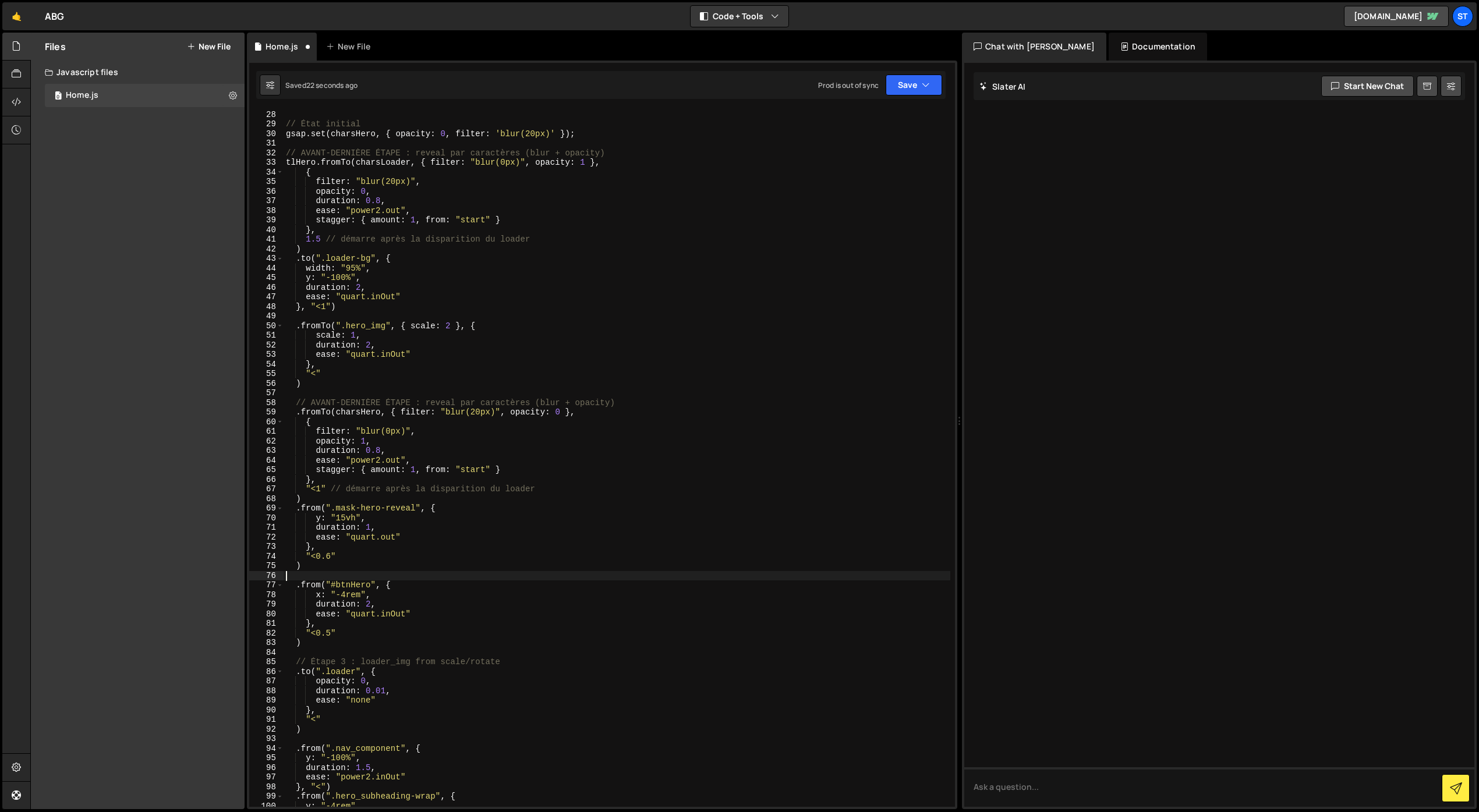
type textarea ")"
click at [302, 633] on div "const charsLoader = splitLoader . chars ; // État initial gsap . set ( charsHer…" at bounding box center [616, 458] width 666 height 717
paste textarea ")"
click at [898, 92] on button "Save" at bounding box center [913, 85] width 56 height 21
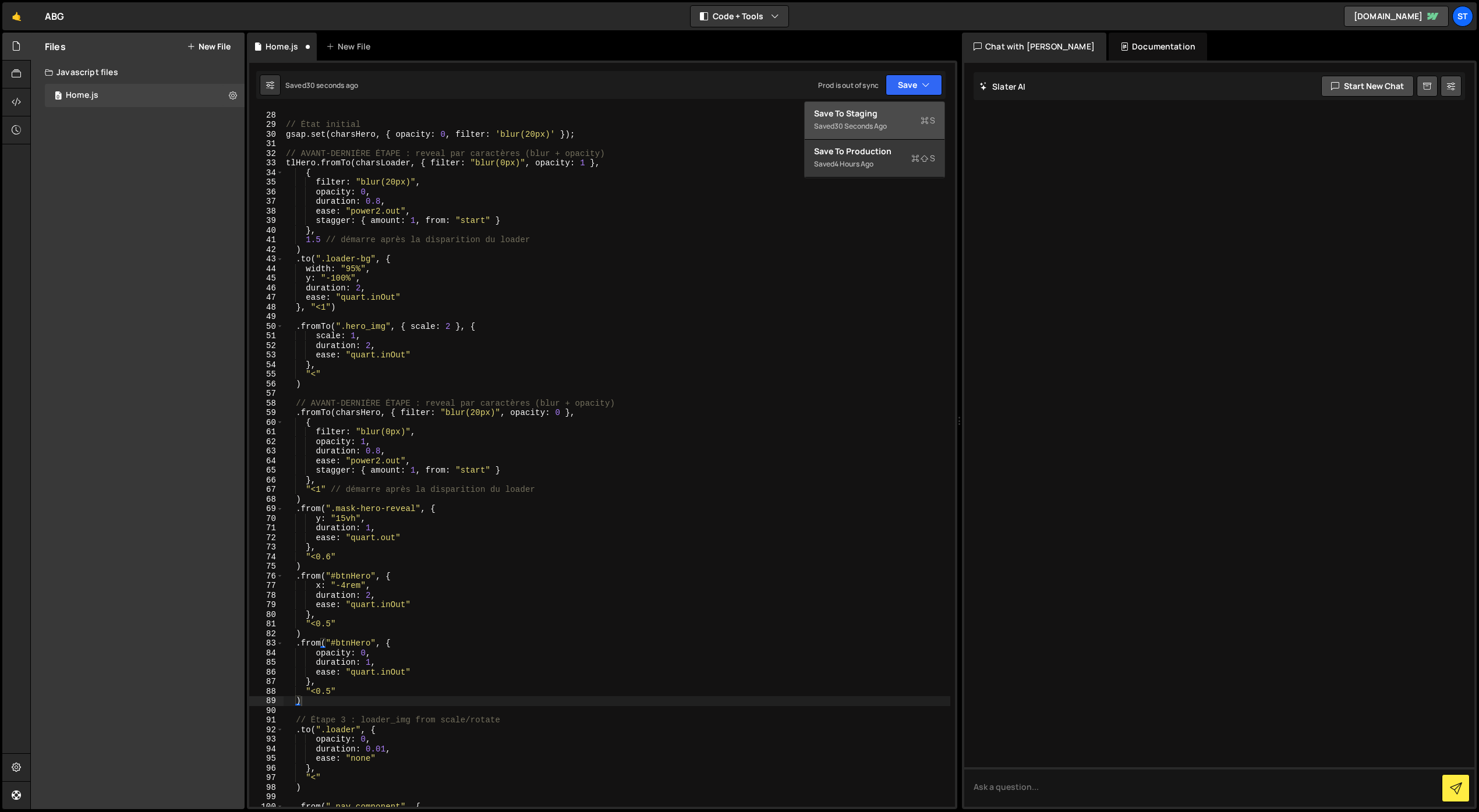
click at [879, 113] on div "Save to Staging S" at bounding box center [874, 113] width 121 height 12
click at [331, 625] on div "const charsLoader = splitLoader . chars ; // État initial gsap . set ( charsHer…" at bounding box center [616, 459] width 666 height 717
click at [316, 625] on div "const charsLoader = splitLoader . chars ; // État initial gsap . set ( charsHer…" at bounding box center [616, 459] width 666 height 717
click at [317, 694] on div "const charsLoader = splitLoader . chars ; // État initial gsap . set ( charsHer…" at bounding box center [616, 459] width 666 height 717
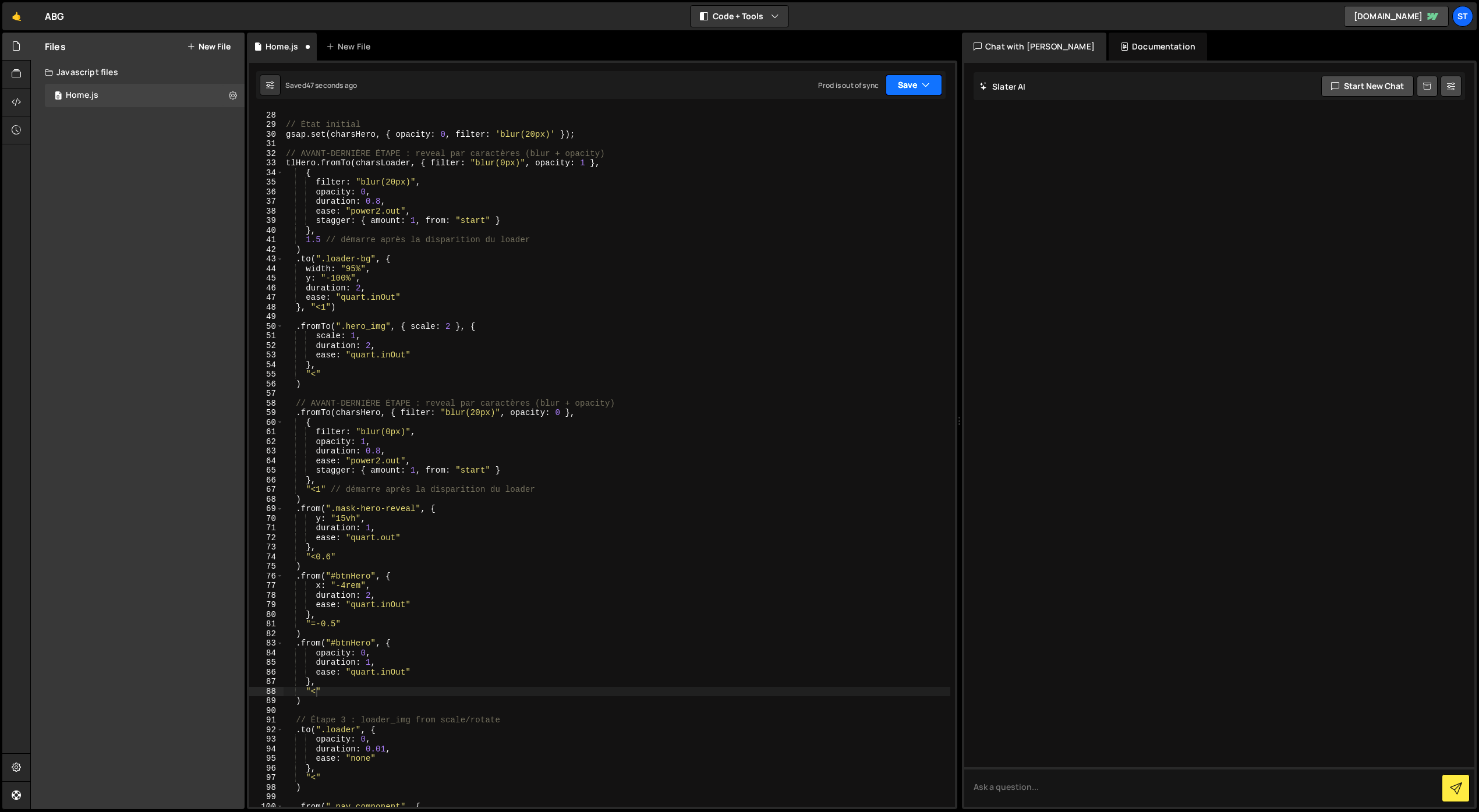
click at [909, 86] on button "Save" at bounding box center [913, 85] width 56 height 21
click at [865, 112] on div "Save to Staging S" at bounding box center [874, 113] width 121 height 12
click at [316, 690] on div "const charsLoader = splitLoader . chars ; // État initial gsap . set ( charsHer…" at bounding box center [616, 459] width 666 height 717
click at [349, 687] on div "const charsLoader = splitLoader . chars ; // État initial gsap . set ( charsHer…" at bounding box center [616, 459] width 666 height 717
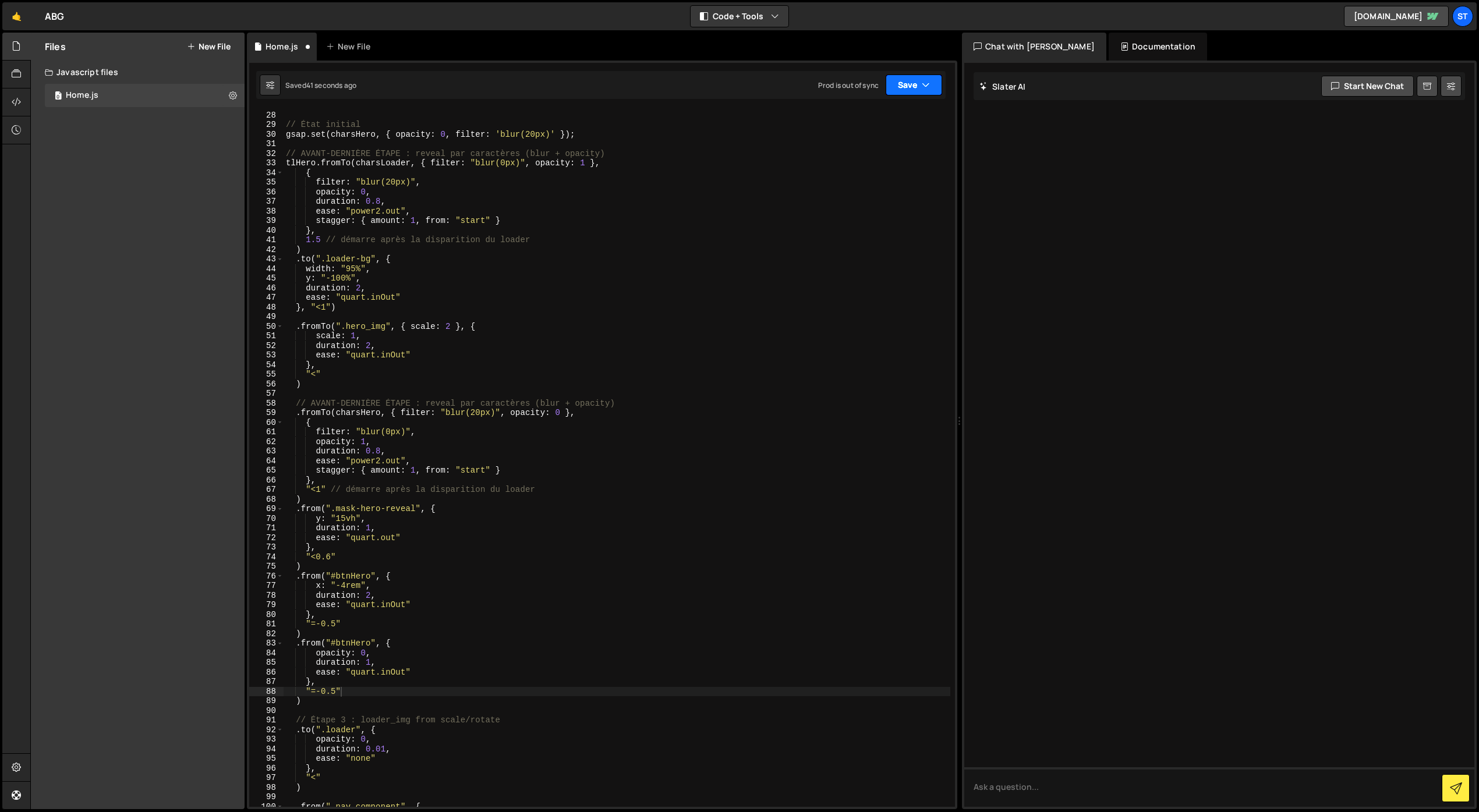
click at [902, 94] on button "Save" at bounding box center [913, 85] width 56 height 21
click at [882, 119] on div "Save to Staging S" at bounding box center [874, 113] width 121 height 12
drag, startPoint x: 335, startPoint y: 693, endPoint x: 317, endPoint y: 696, distance: 18.2
click at [310, 693] on div "const charsLoader = splitLoader . chars ; // État initial gsap . set ( charsHer…" at bounding box center [616, 459] width 666 height 717
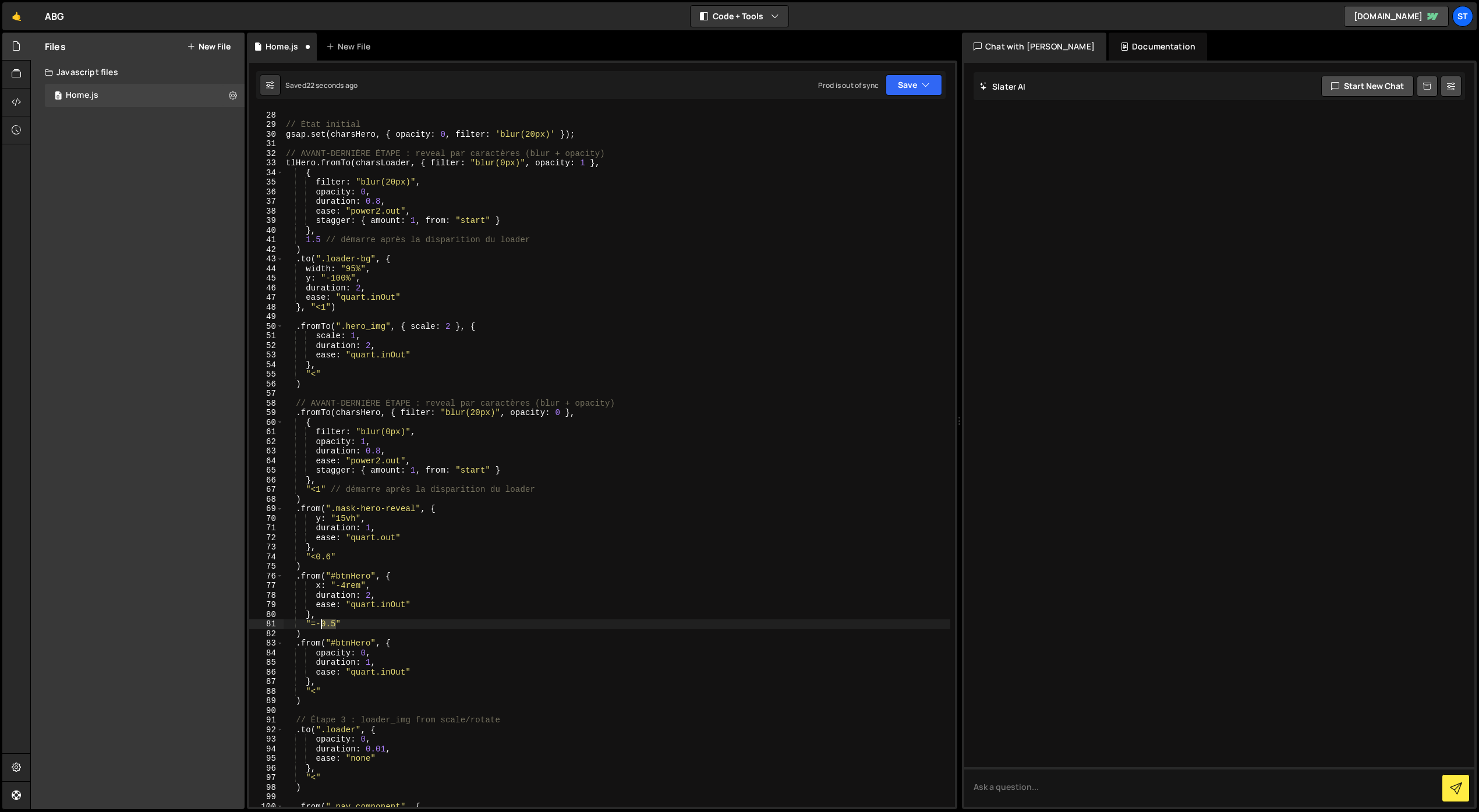
drag, startPoint x: 335, startPoint y: 627, endPoint x: 323, endPoint y: 627, distance: 12.0
click at [323, 627] on div "const charsLoader = splitLoader . chars ; // État initial gsap . set ( charsHer…" at bounding box center [616, 459] width 666 height 717
click at [922, 83] on icon "button" at bounding box center [925, 85] width 8 height 12
click at [880, 121] on div "24 seconds ago" at bounding box center [860, 126] width 52 height 10
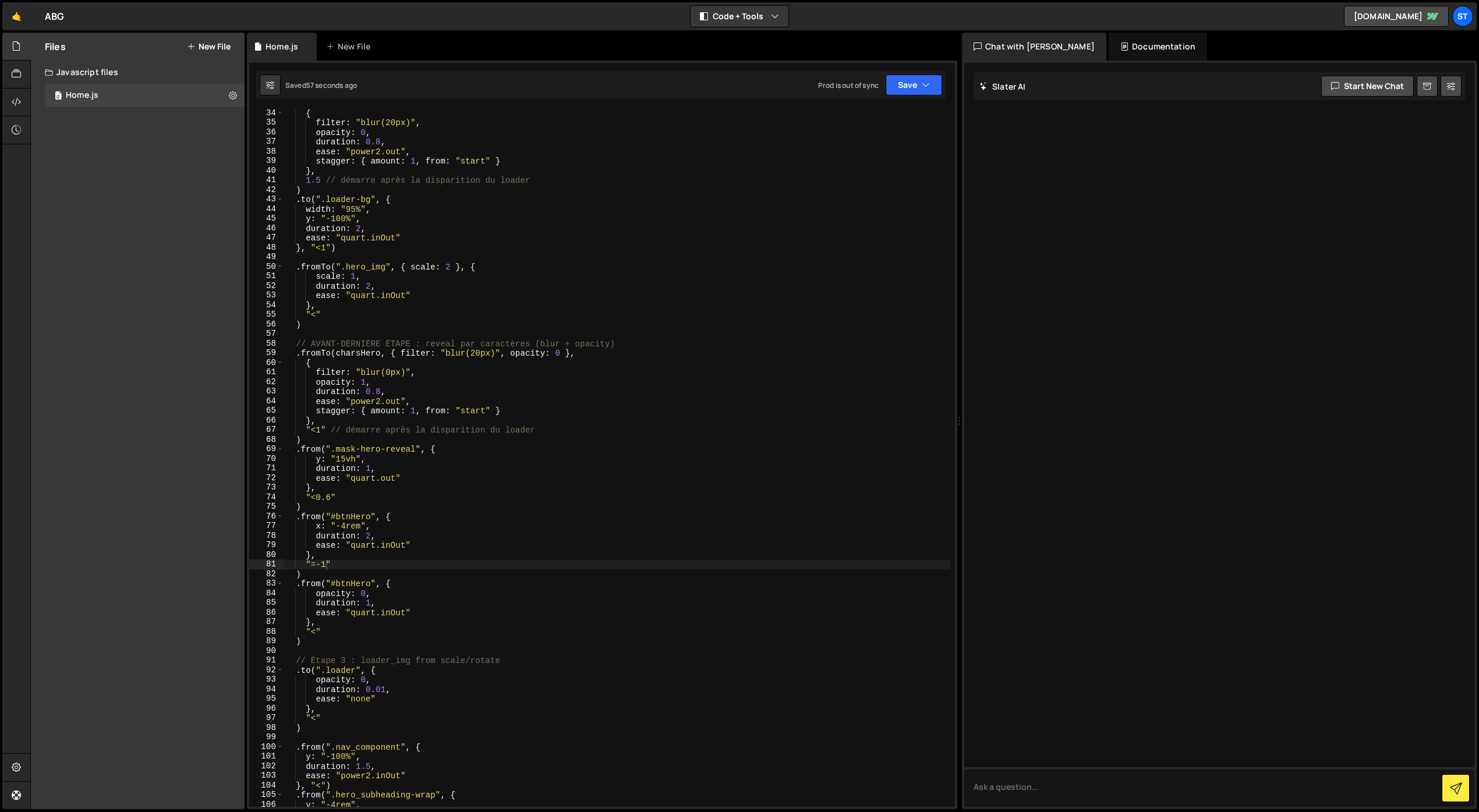
scroll to position [319, 0]
click at [369, 536] on div "{ filter : "blur(20px)" , opacity : 0 , duration : 0.8 , ease : "power2.out" , …" at bounding box center [616, 466] width 666 height 717
click at [417, 524] on div "{ filter : "blur(20px)" , opacity : 0 , duration : 0.8 , ease : "power2.out" , …" at bounding box center [616, 466] width 666 height 717
drag, startPoint x: 395, startPoint y: 546, endPoint x: 383, endPoint y: 548, distance: 12.2
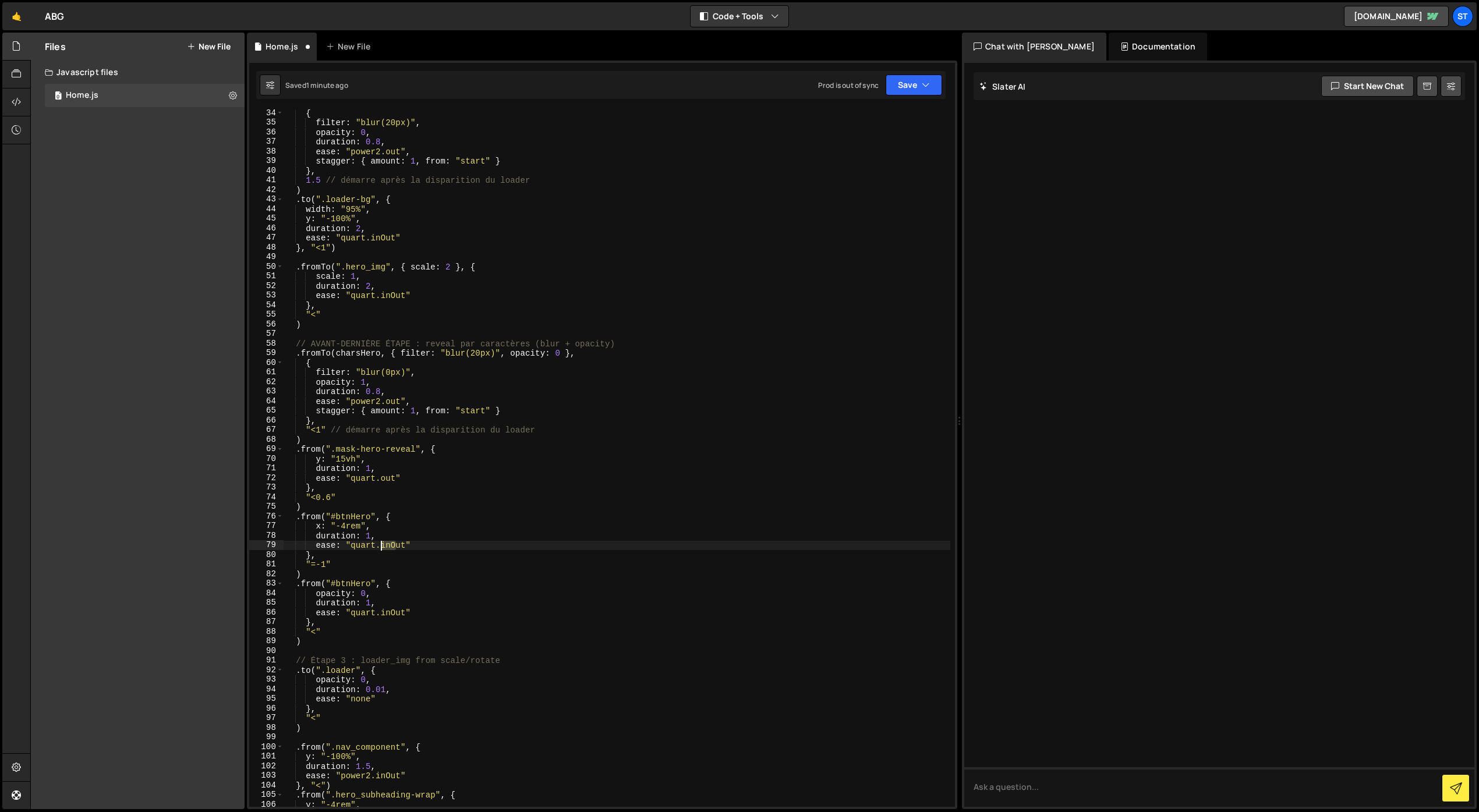
click at [383, 548] on div "{ filter : "blur(20px)" , opacity : 0 , duration : 0.8 , ease : "power2.out" , …" at bounding box center [616, 466] width 666 height 717
click at [930, 86] on button "Save" at bounding box center [913, 85] width 56 height 21
click at [904, 112] on div "Save to Staging S" at bounding box center [874, 113] width 121 height 12
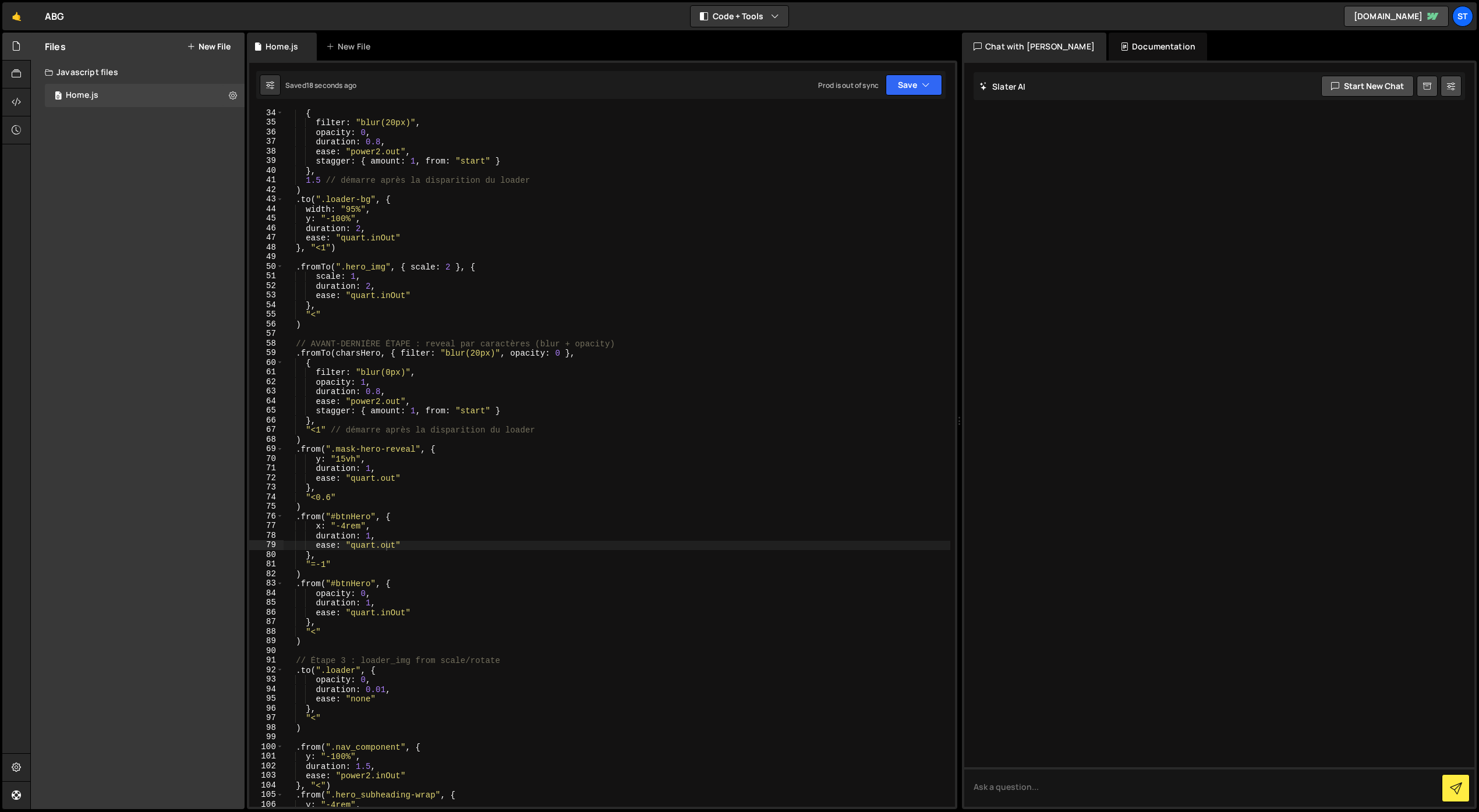
click at [371, 535] on div "{ filter : "blur(20px)" , opacity : 0 , duration : 0.8 , ease : "power2.out" , …" at bounding box center [616, 466] width 666 height 717
click at [925, 83] on icon "button" at bounding box center [925, 85] width 8 height 12
click at [900, 113] on div "Save to Staging S" at bounding box center [874, 113] width 121 height 12
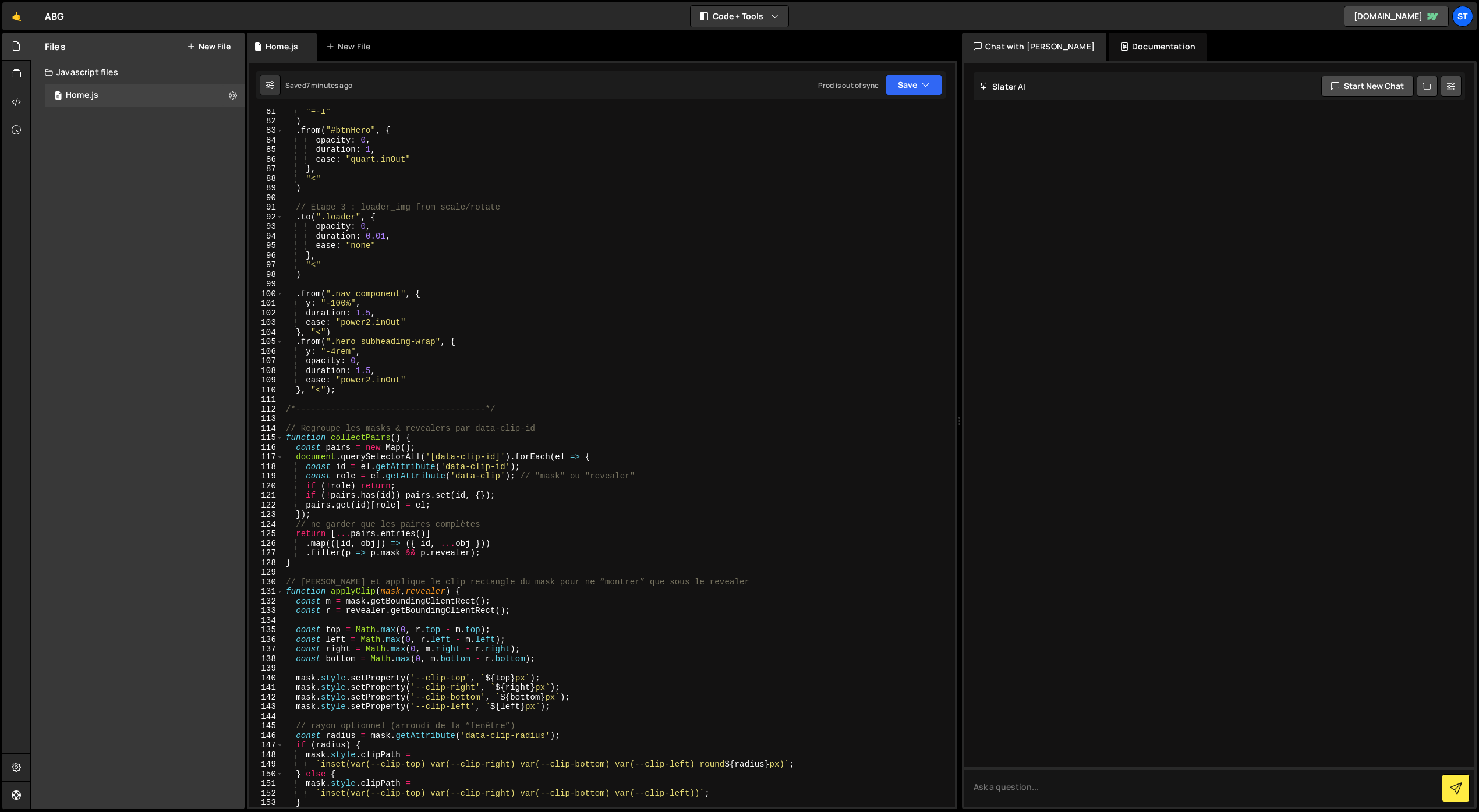
scroll to position [784, 0]
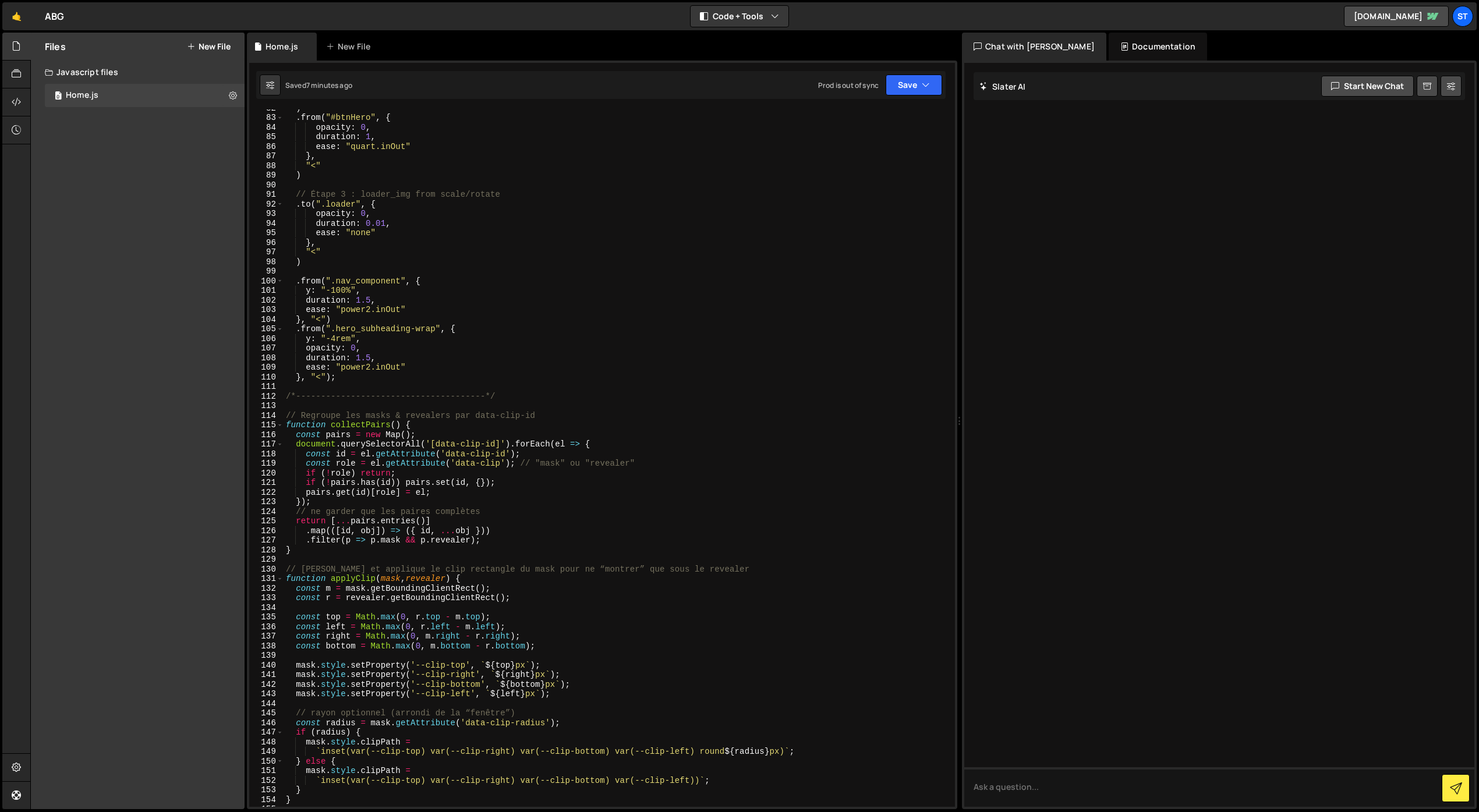
type textarea "/*--------------------------------------*/"
click at [505, 392] on div ") . from ( "#btnHero" , { opacity : 0 , duration : 1 , ease : "quart.inOut" } ,…" at bounding box center [616, 461] width 666 height 717
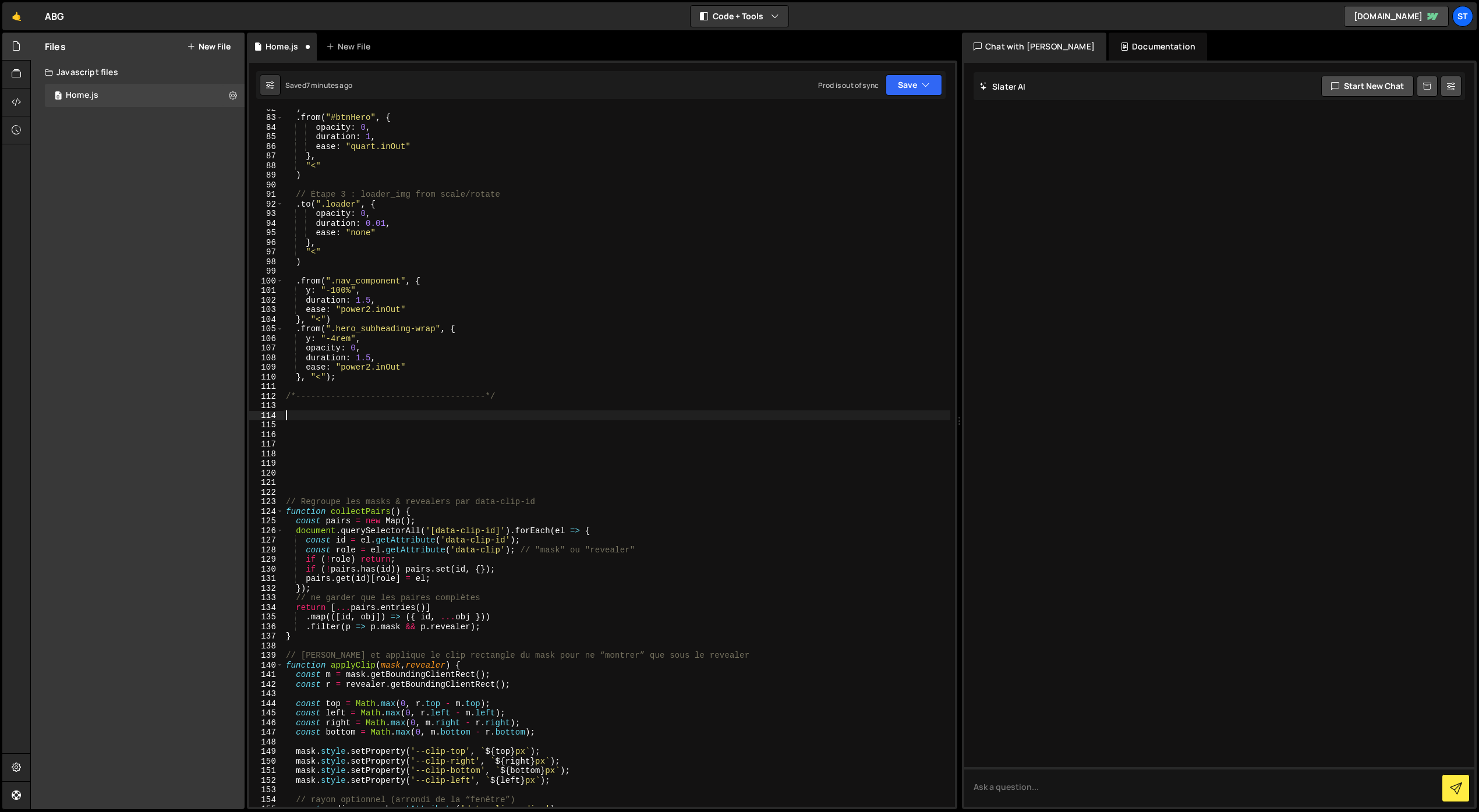
click at [415, 418] on div ") . from ( "#btnHero" , { opacity : 0 , duration : 1 , ease : "quart.inOut" } ,…" at bounding box center [616, 461] width 666 height 717
paste textarea "});"
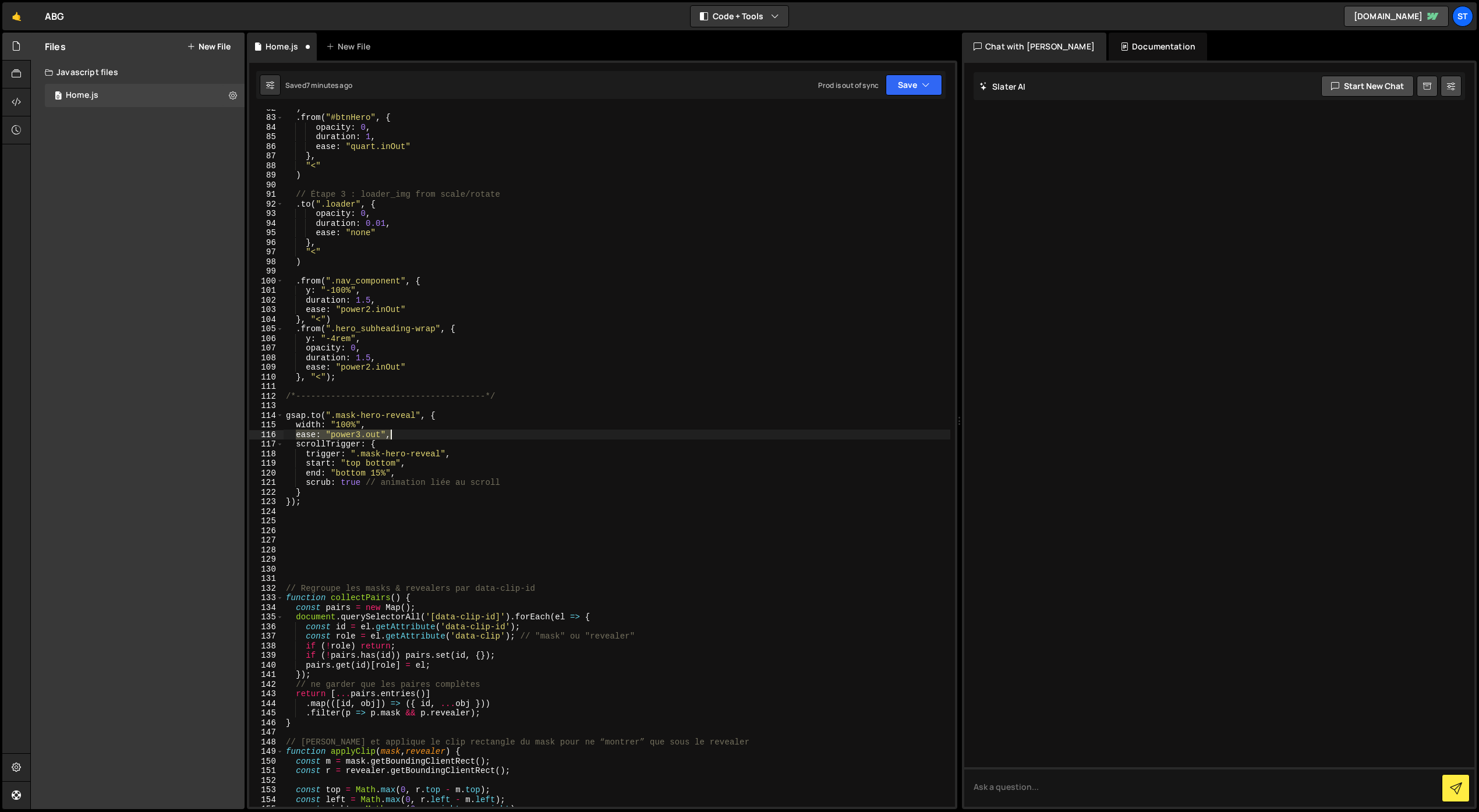
drag, startPoint x: 294, startPoint y: 436, endPoint x: 398, endPoint y: 439, distance: 104.0
click at [398, 439] on div ") . from ( "#btnHero" , { opacity : 0 , duration : 1 , ease : "quart.inOut" } ,…" at bounding box center [616, 461] width 666 height 717
type textarea "ease: "power3.out","
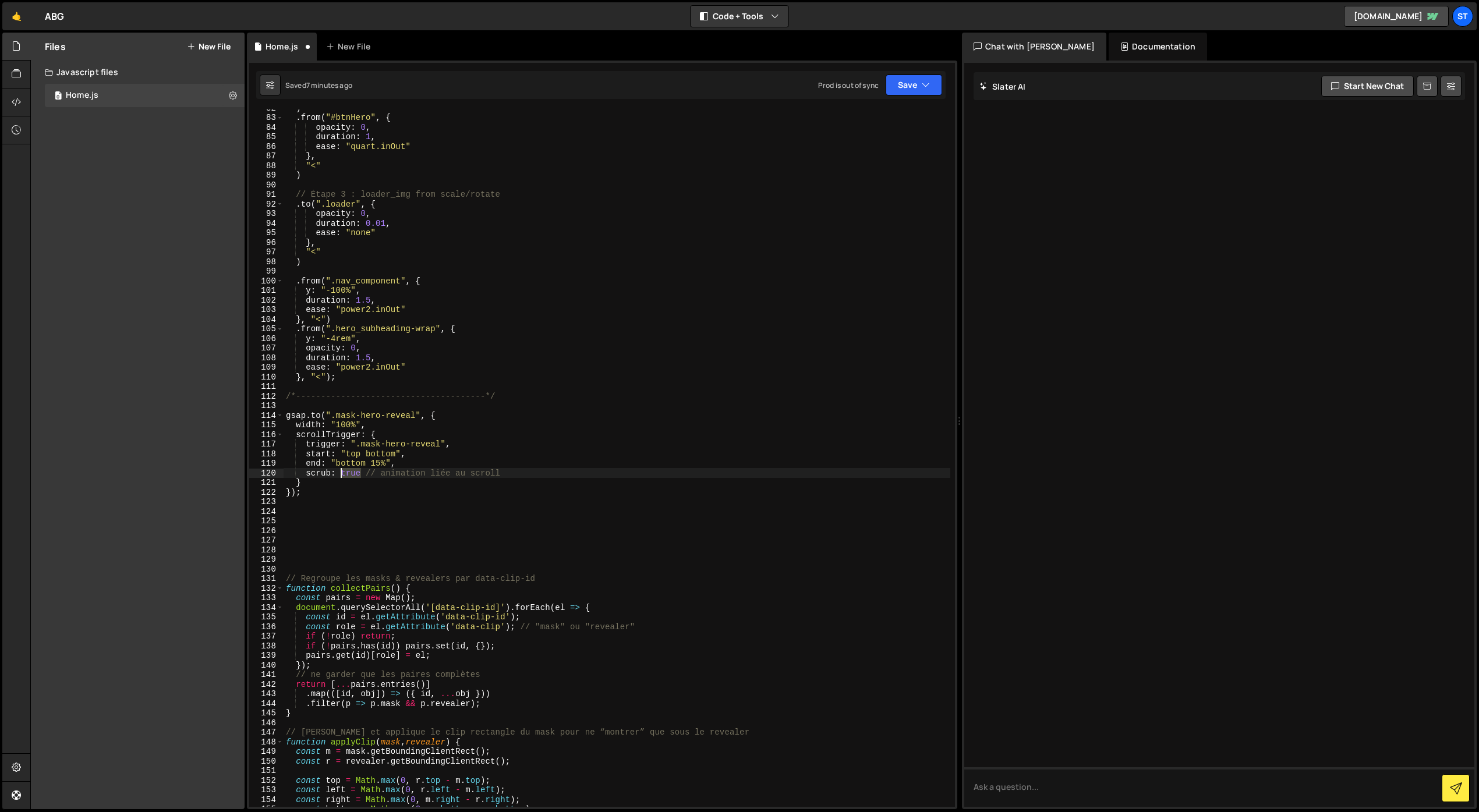
drag, startPoint x: 360, startPoint y: 475, endPoint x: 341, endPoint y: 476, distance: 19.0
click at [341, 476] on div ") . from ( "#btnHero" , { opacity : 0 , duration : 1 , ease : "quart.inOut" } ,…" at bounding box center [616, 461] width 666 height 717
click at [931, 89] on button "Save" at bounding box center [913, 85] width 56 height 21
click at [900, 112] on div "Save to Staging S" at bounding box center [874, 113] width 121 height 12
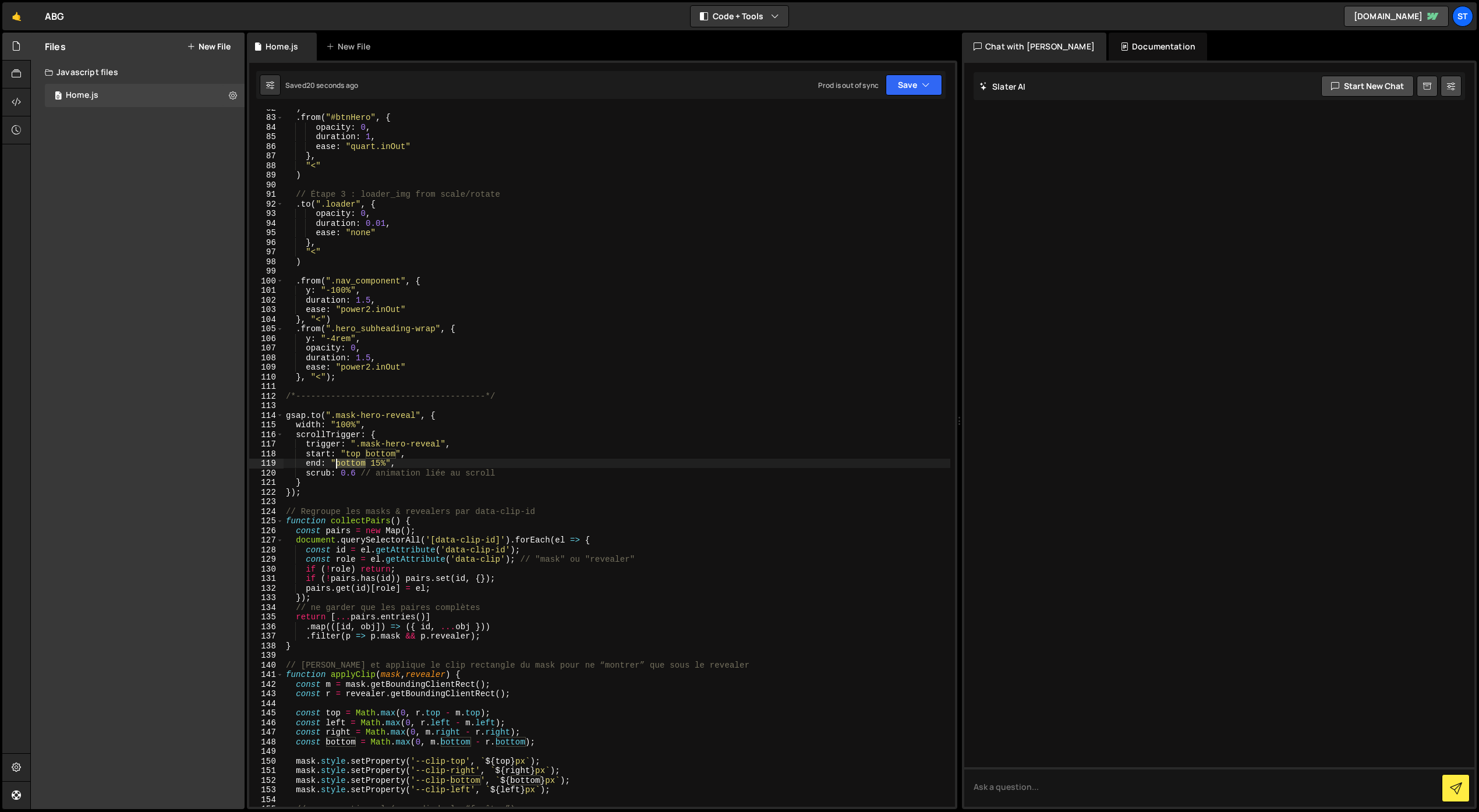
drag, startPoint x: 361, startPoint y: 465, endPoint x: 337, endPoint y: 465, distance: 24.0
click at [337, 465] on div ") . from ( "#btnHero" , { opacity : 0 , duration : 1 , ease : "quart.inOut" } ,…" at bounding box center [616, 461] width 666 height 717
click at [900, 86] on button "Save" at bounding box center [913, 85] width 56 height 21
click at [884, 112] on div "Save to Staging S" at bounding box center [874, 113] width 121 height 12
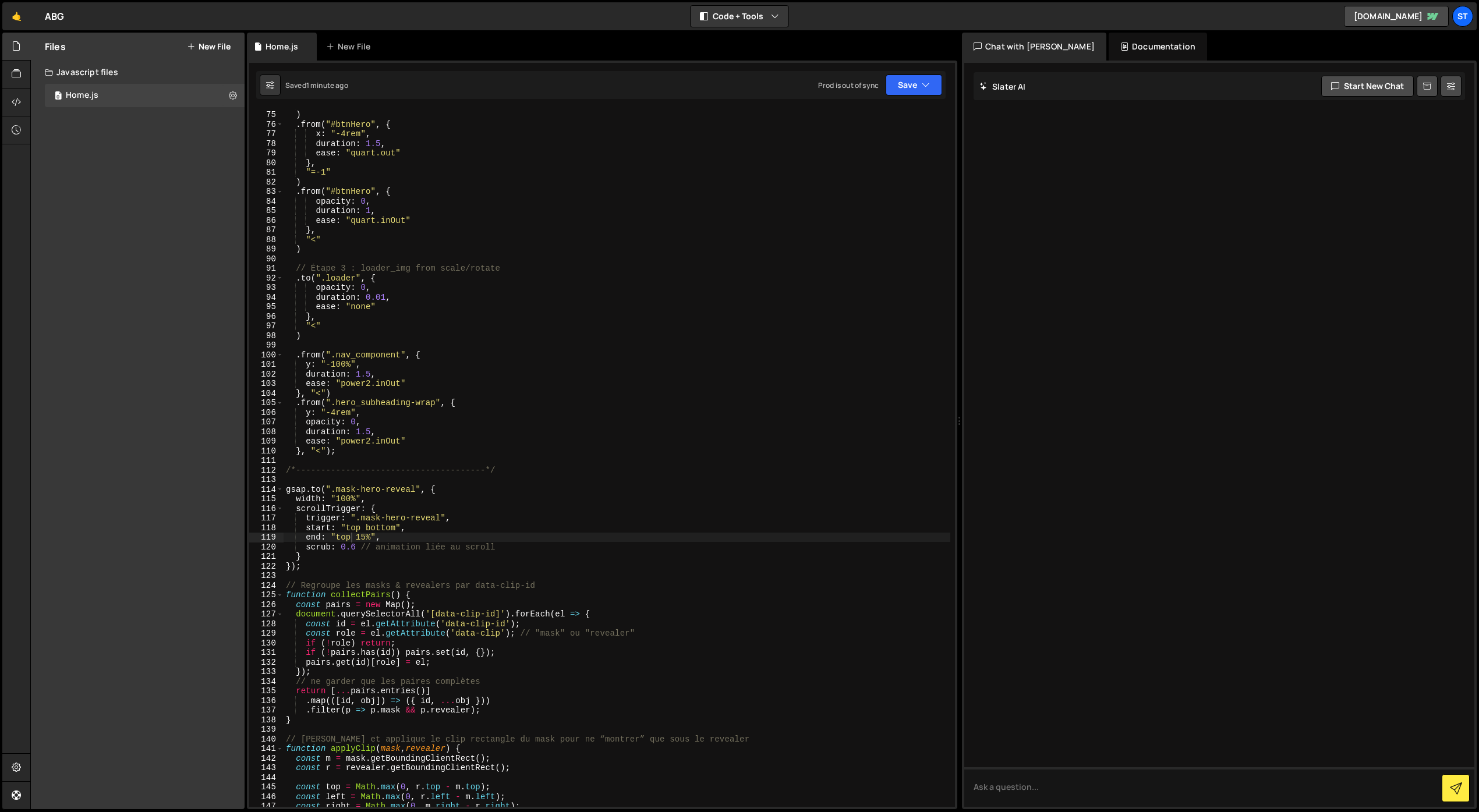
scroll to position [690, 0]
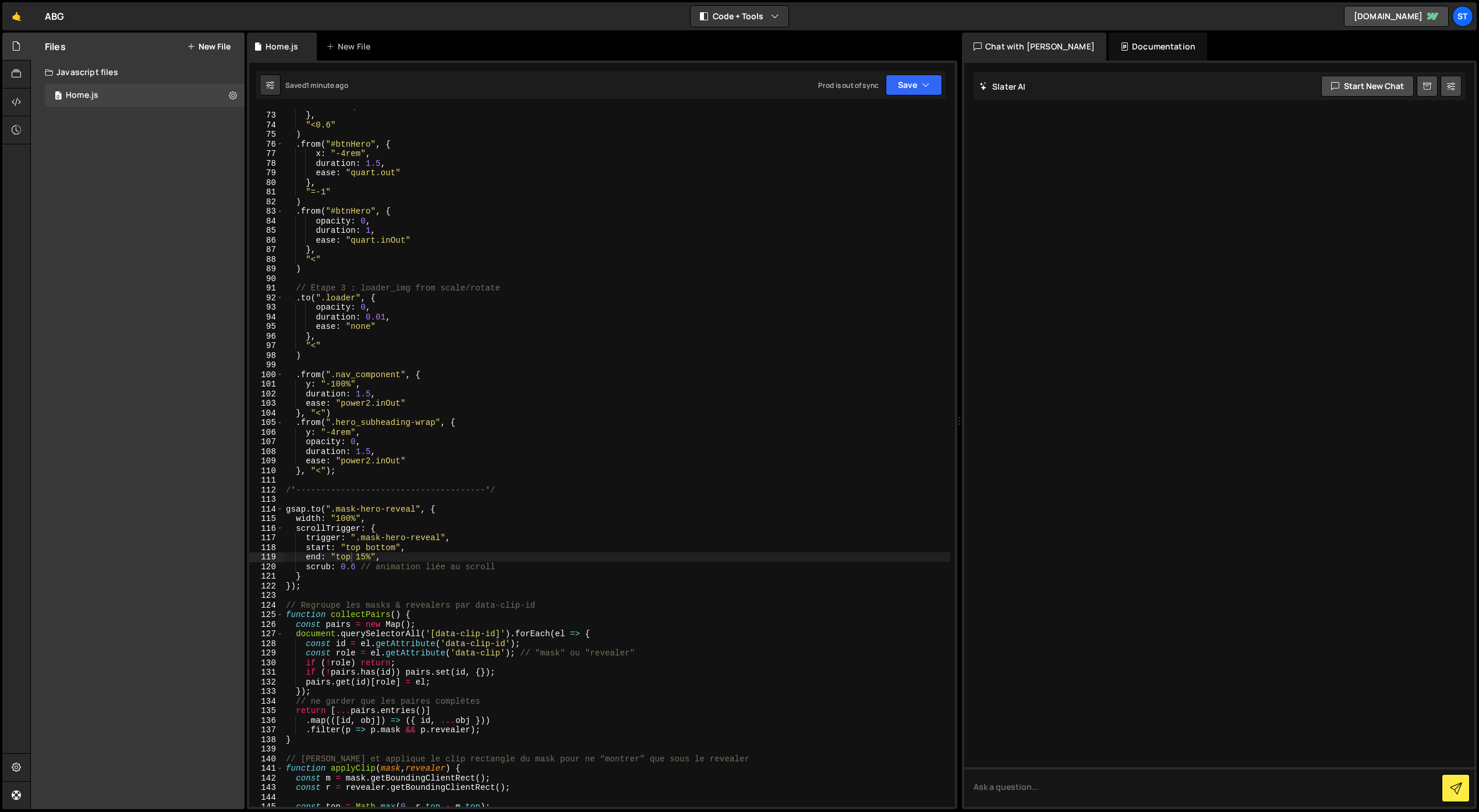
click at [384, 329] on div "ease : "quart.out" } , "<0.6" ) . from ( "#btnHero" , { x : "-4rem" , duration …" at bounding box center [616, 459] width 666 height 717
type textarea "ease: "none","
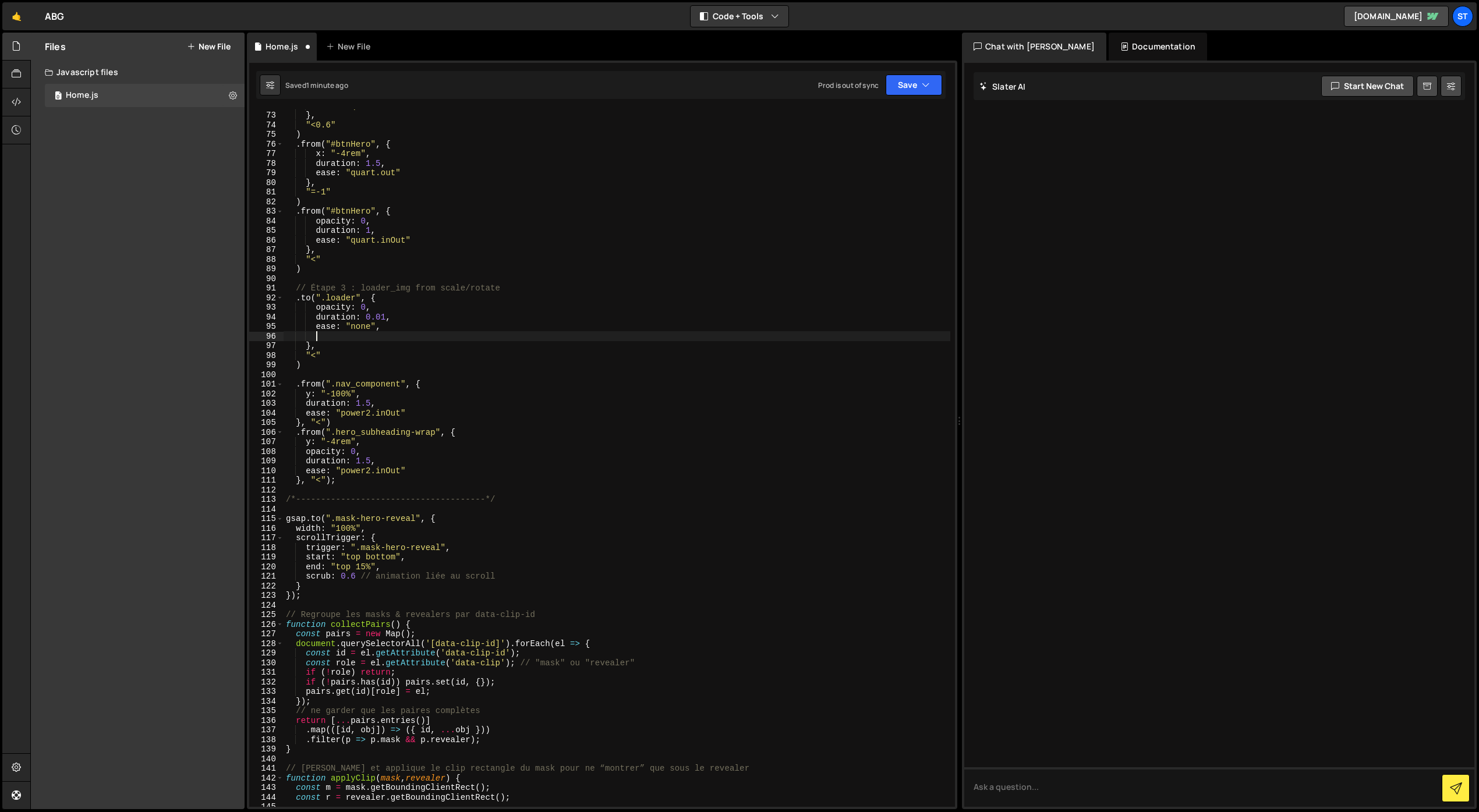
paste textarea "}"
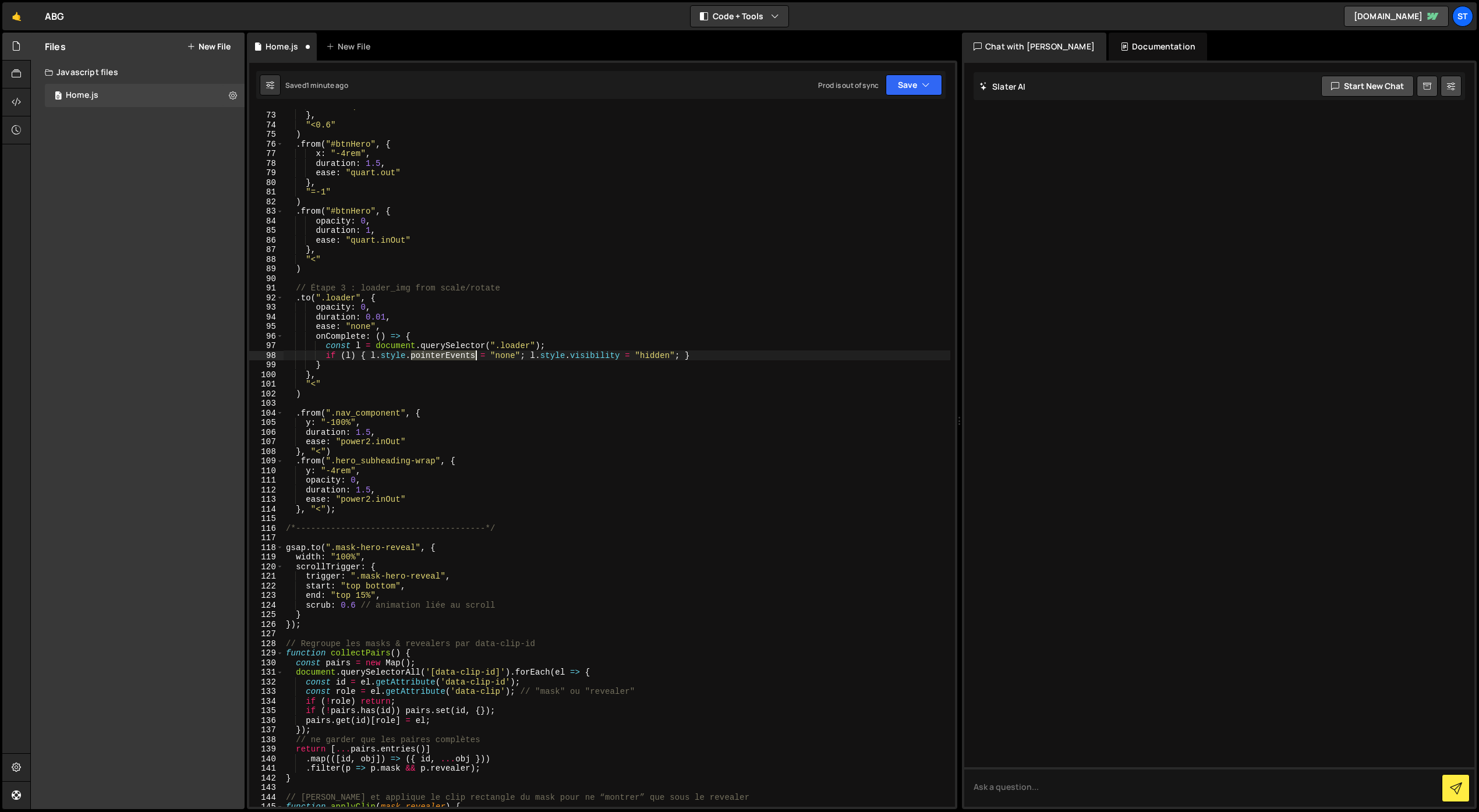
drag, startPoint x: 411, startPoint y: 359, endPoint x: 477, endPoint y: 358, distance: 66.0
click at [477, 358] on div "ease : "quart.out" } , "<0.6" ) . from ( "#btnHero" , { x : "-4rem" , duration …" at bounding box center [616, 459] width 666 height 717
type textarea "if (l) { l.style.display = "none"; l.style.visibility = "hidden"; }"
click at [909, 88] on button "Save" at bounding box center [913, 85] width 56 height 21
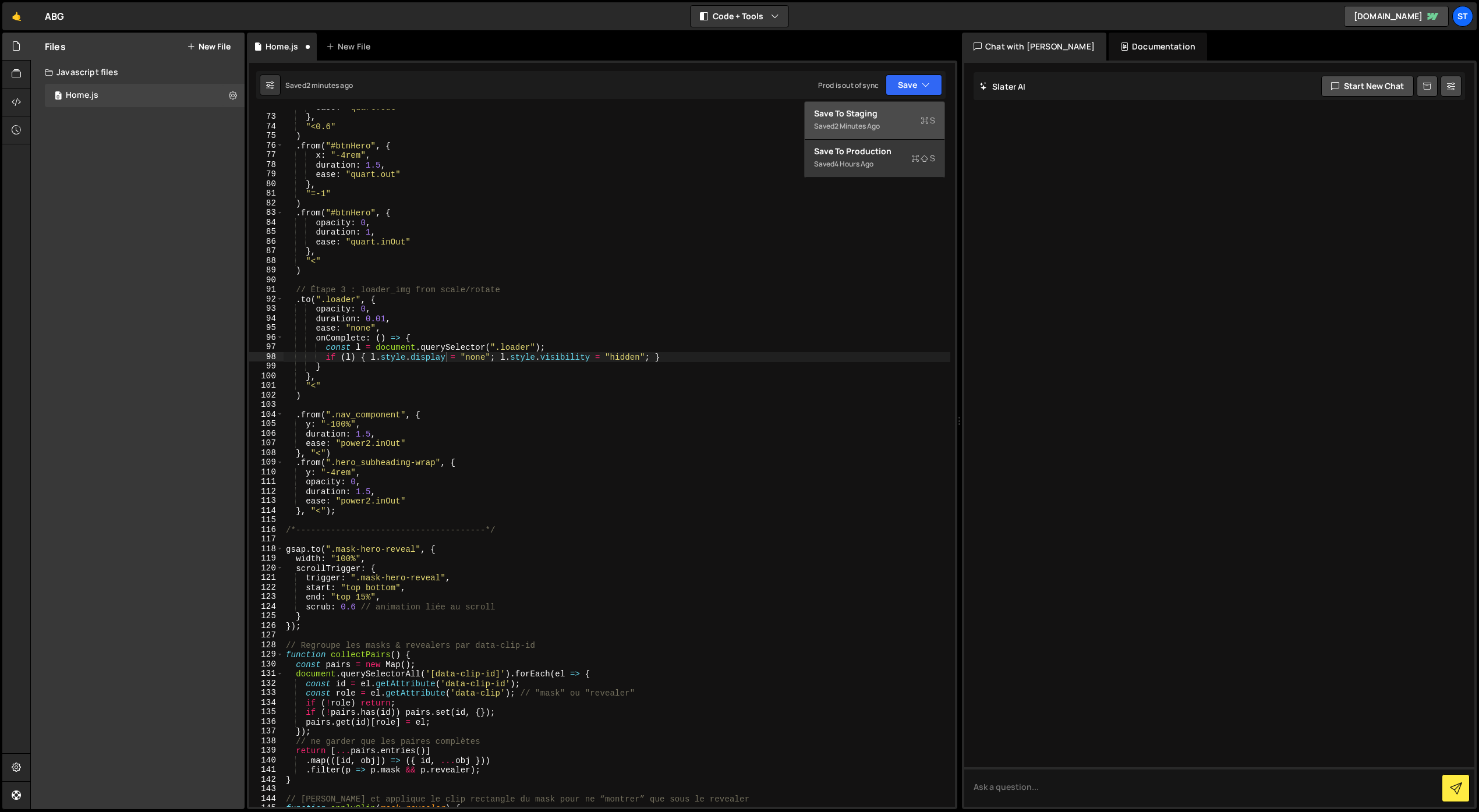
click at [882, 116] on div "Save to Staging S" at bounding box center [874, 113] width 121 height 12
